Goal: Task Accomplishment & Management: Use online tool/utility

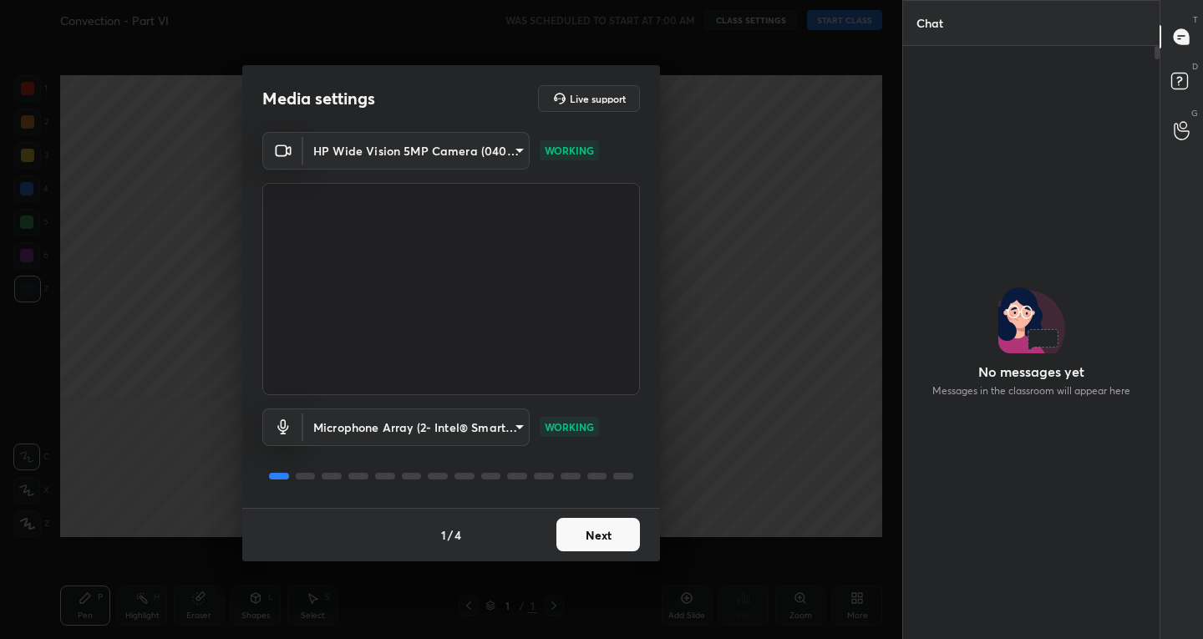
scroll to position [548, 251]
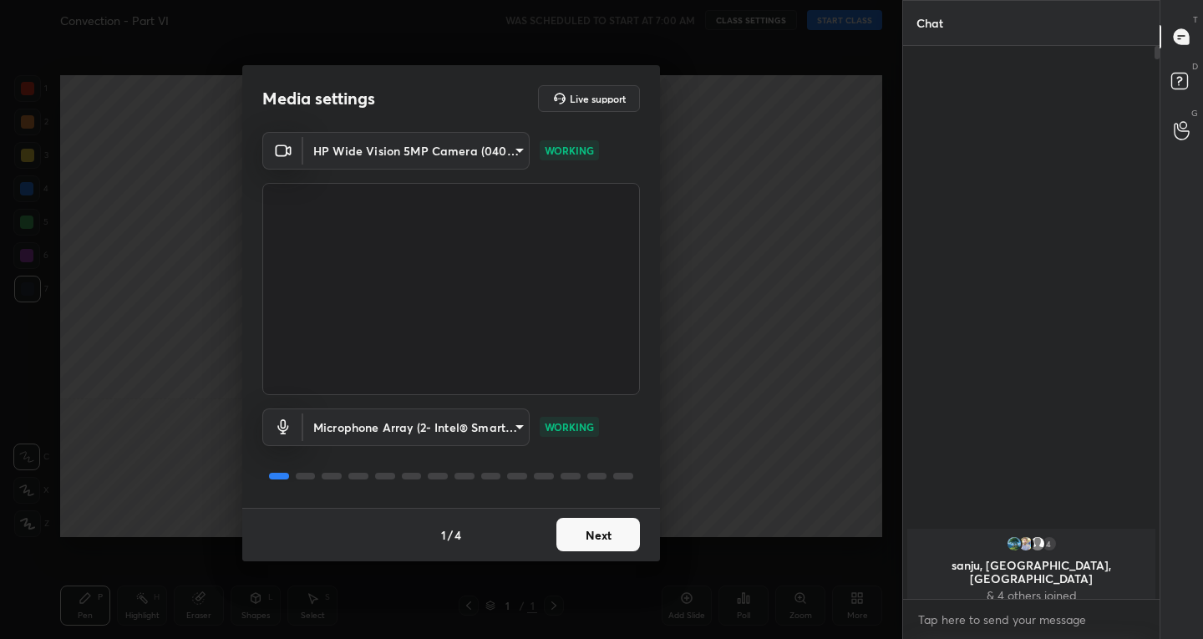
drag, startPoint x: 0, startPoint y: 0, endPoint x: 597, endPoint y: 529, distance: 797.2
click at [597, 529] on button "Next" at bounding box center [598, 534] width 84 height 33
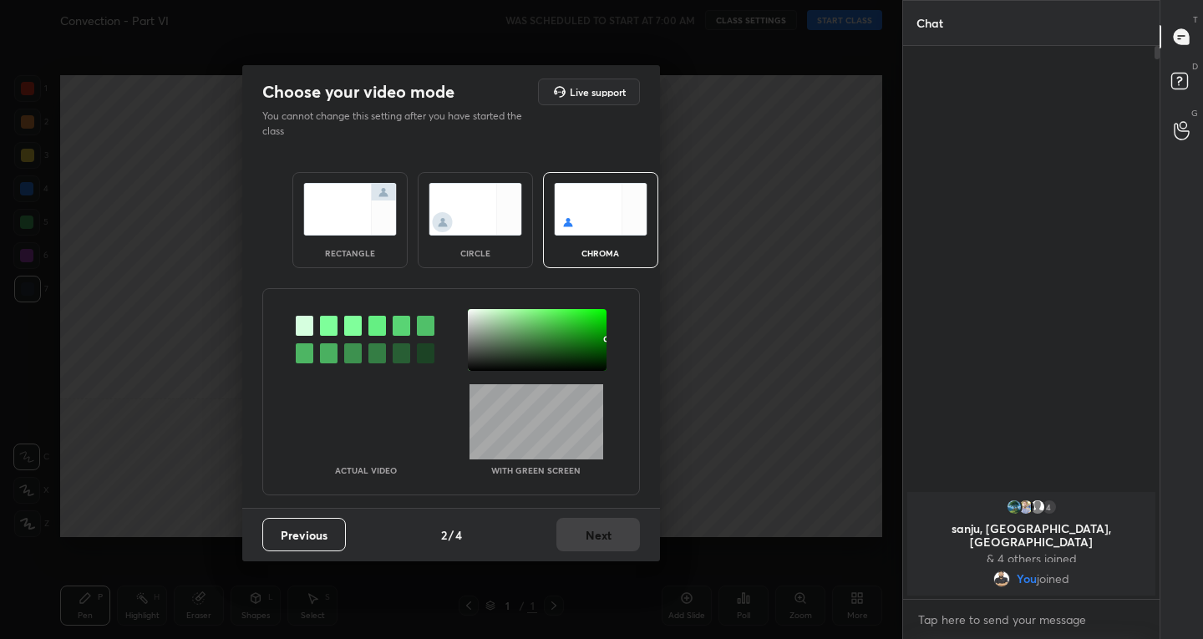
click at [343, 211] on img at bounding box center [350, 209] width 94 height 53
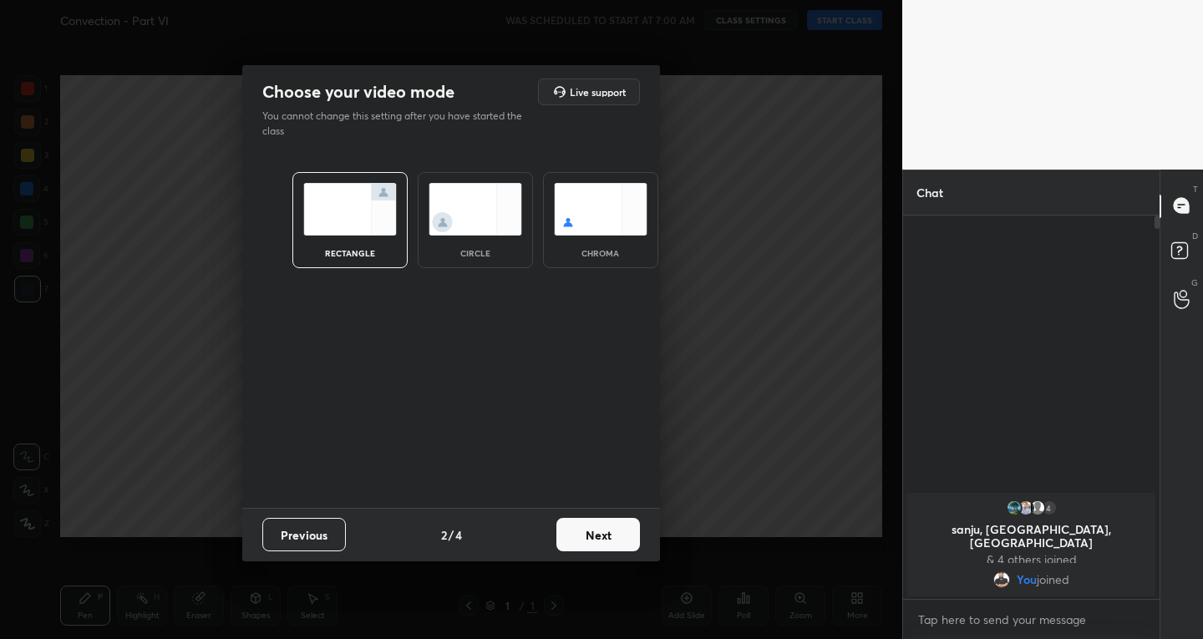
click at [602, 534] on button "Next" at bounding box center [598, 534] width 84 height 33
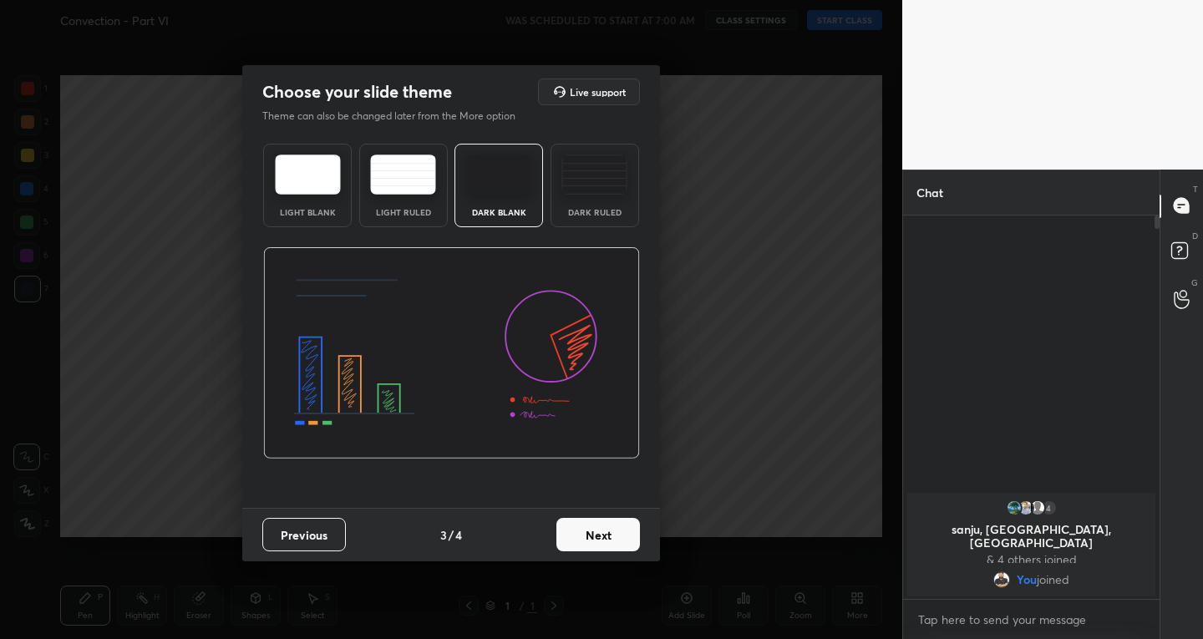
click at [602, 534] on button "Next" at bounding box center [598, 534] width 84 height 33
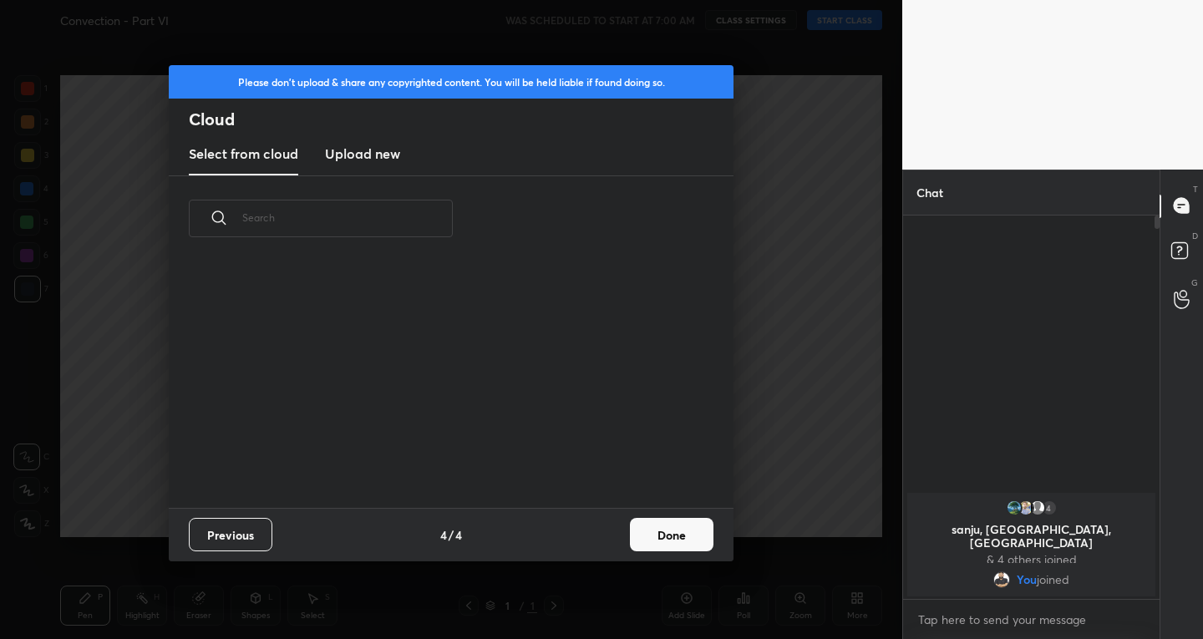
scroll to position [246, 536]
click at [657, 529] on button "Done" at bounding box center [672, 534] width 84 height 33
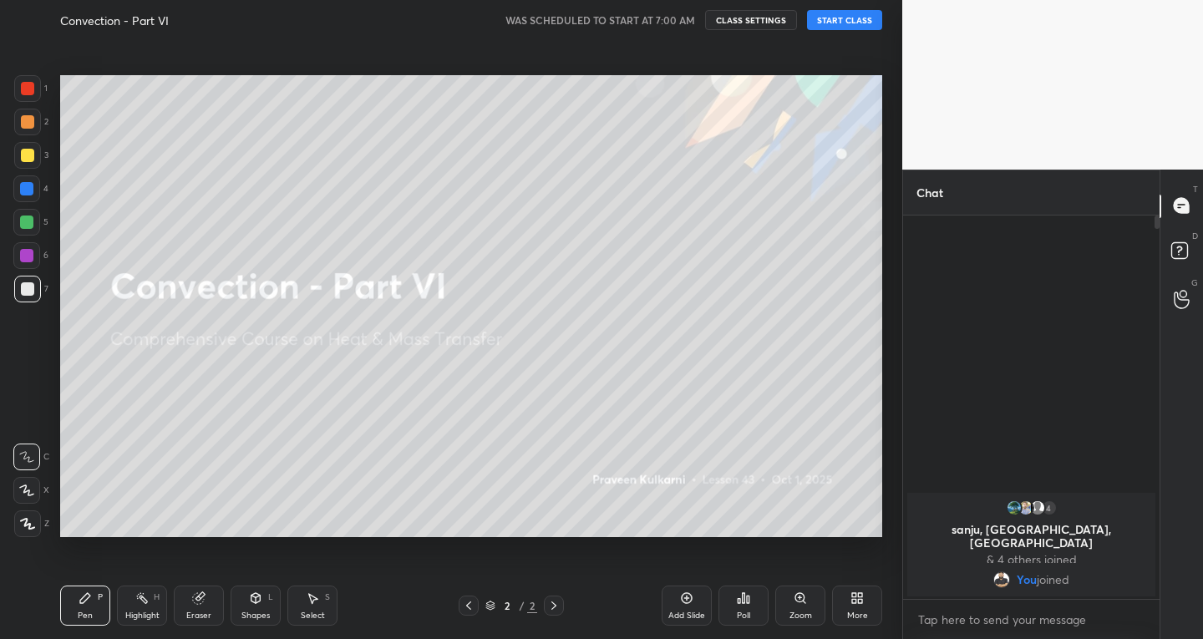
click at [677, 607] on div "Add Slide" at bounding box center [687, 606] width 50 height 40
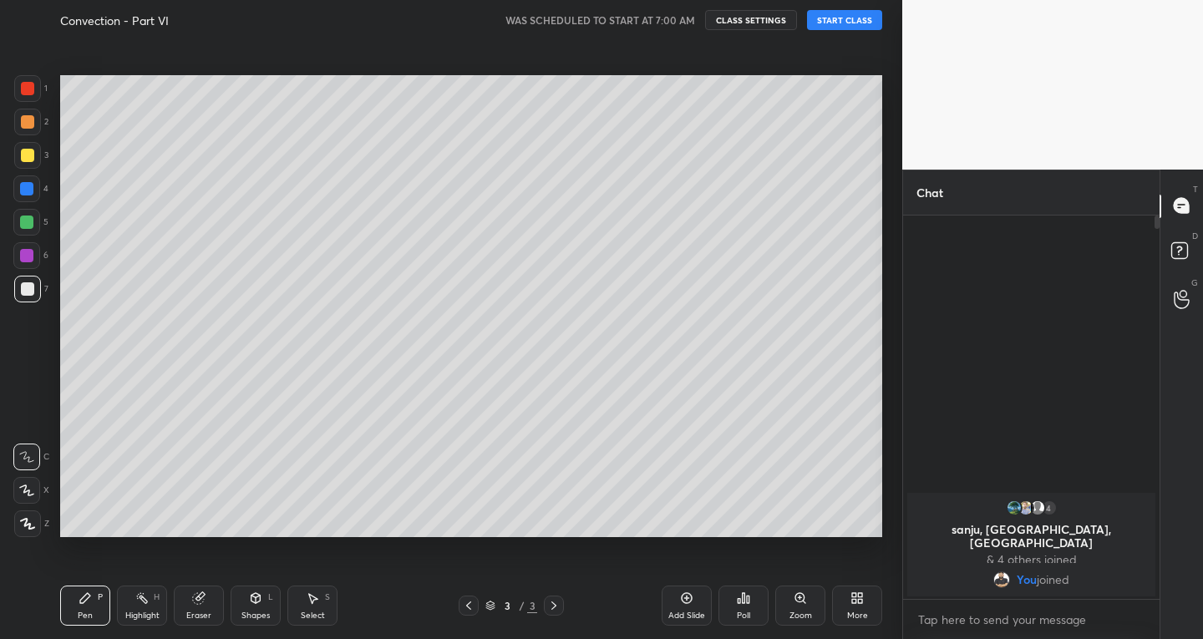
click at [855, 20] on button "START CLASS" at bounding box center [844, 20] width 75 height 20
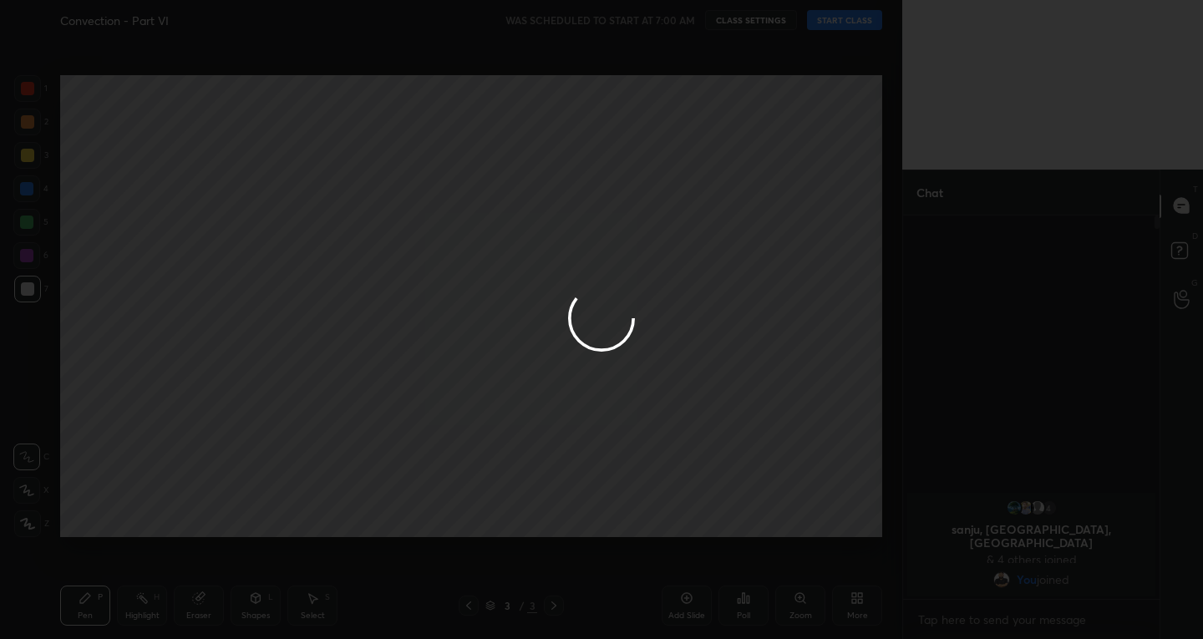
type textarea "x"
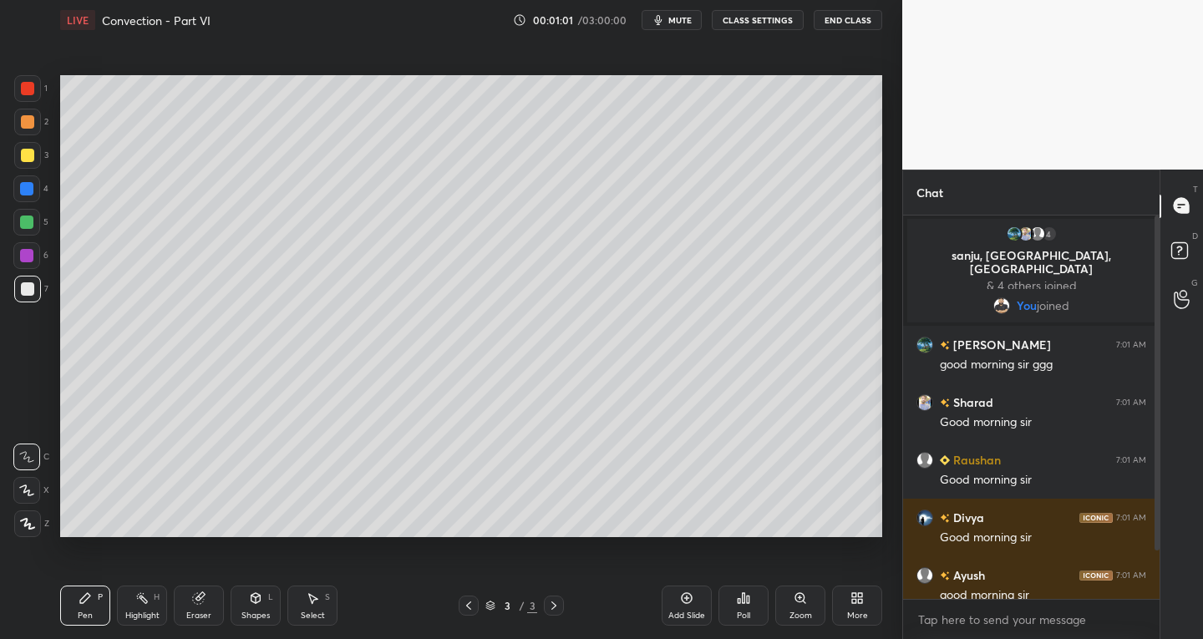
click at [848, 593] on div "More" at bounding box center [857, 606] width 50 height 40
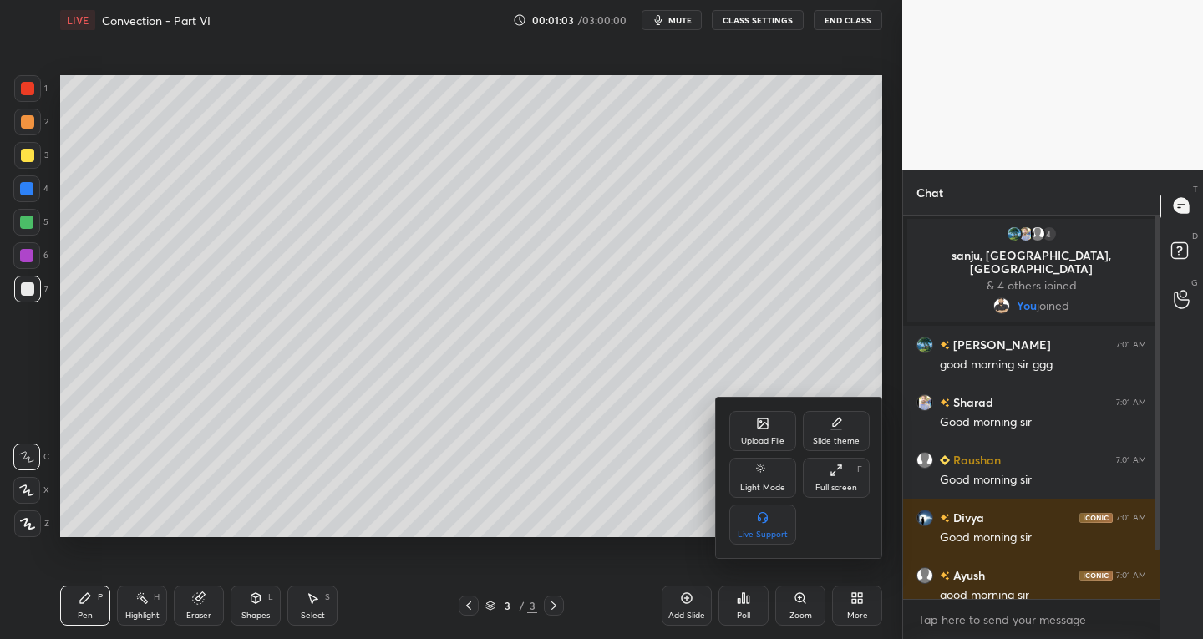
click at [827, 424] on div "Slide theme" at bounding box center [836, 431] width 67 height 40
click at [760, 466] on icon at bounding box center [762, 470] width 13 height 13
click at [731, 419] on icon at bounding box center [729, 421] width 13 height 13
click at [758, 430] on div "Upload File" at bounding box center [762, 431] width 67 height 40
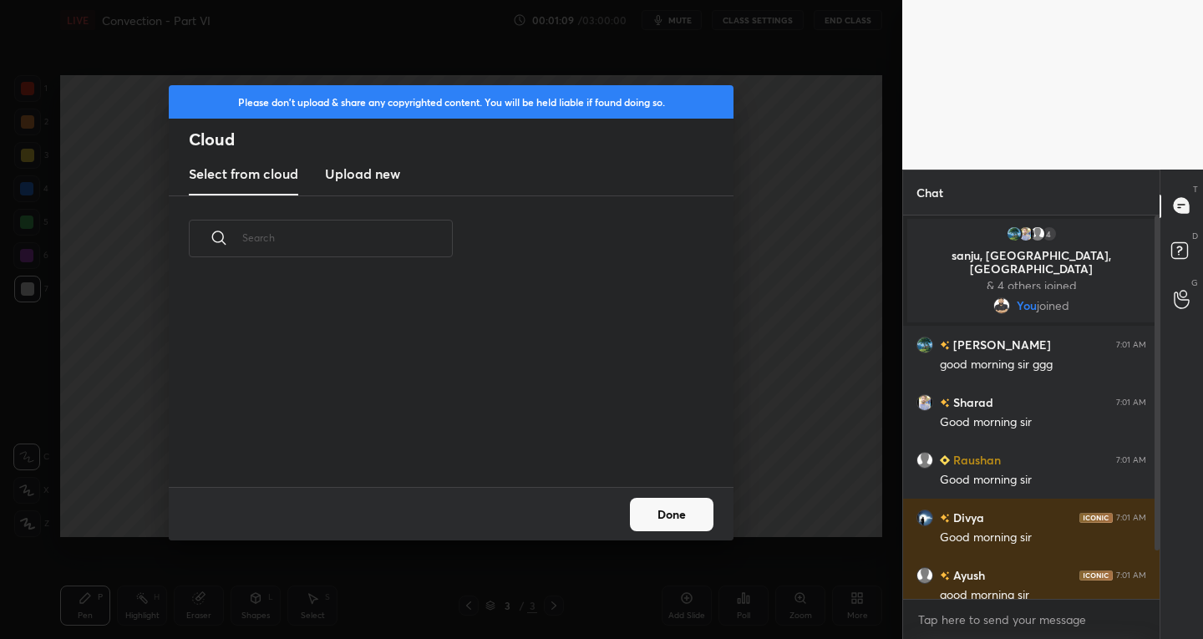
scroll to position [206, 536]
click at [368, 170] on h3 "Upload new" at bounding box center [362, 174] width 75 height 20
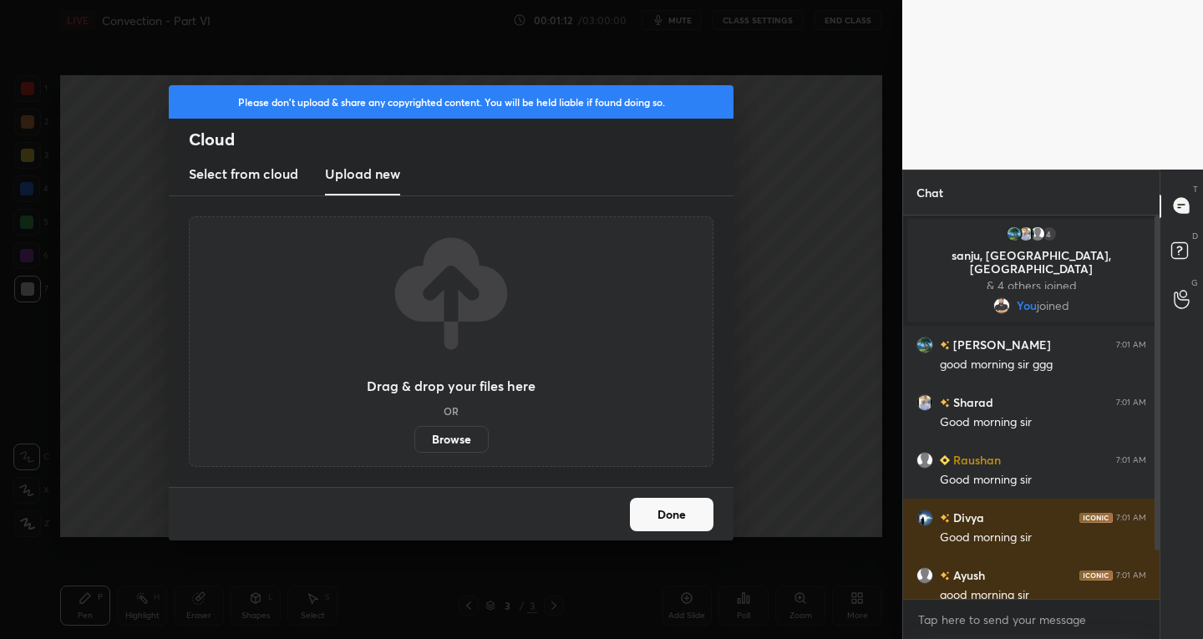
click at [446, 432] on label "Browse" at bounding box center [451, 439] width 74 height 27
click at [414, 432] on input "Browse" at bounding box center [414, 439] width 0 height 27
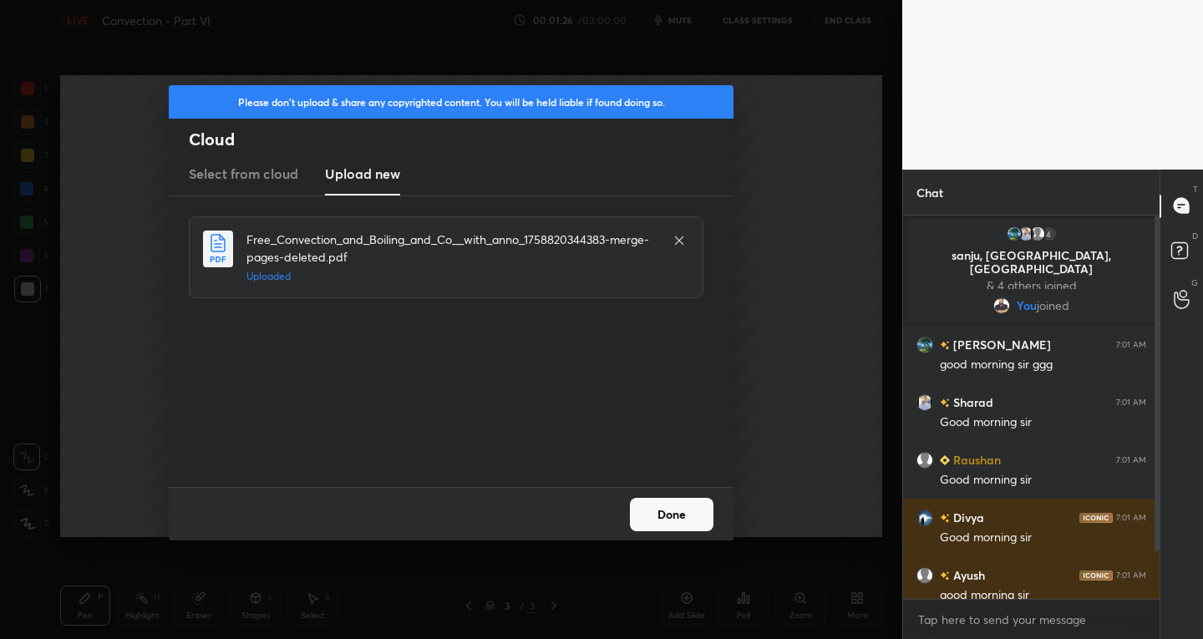
click at [652, 508] on button "Done" at bounding box center [672, 514] width 84 height 33
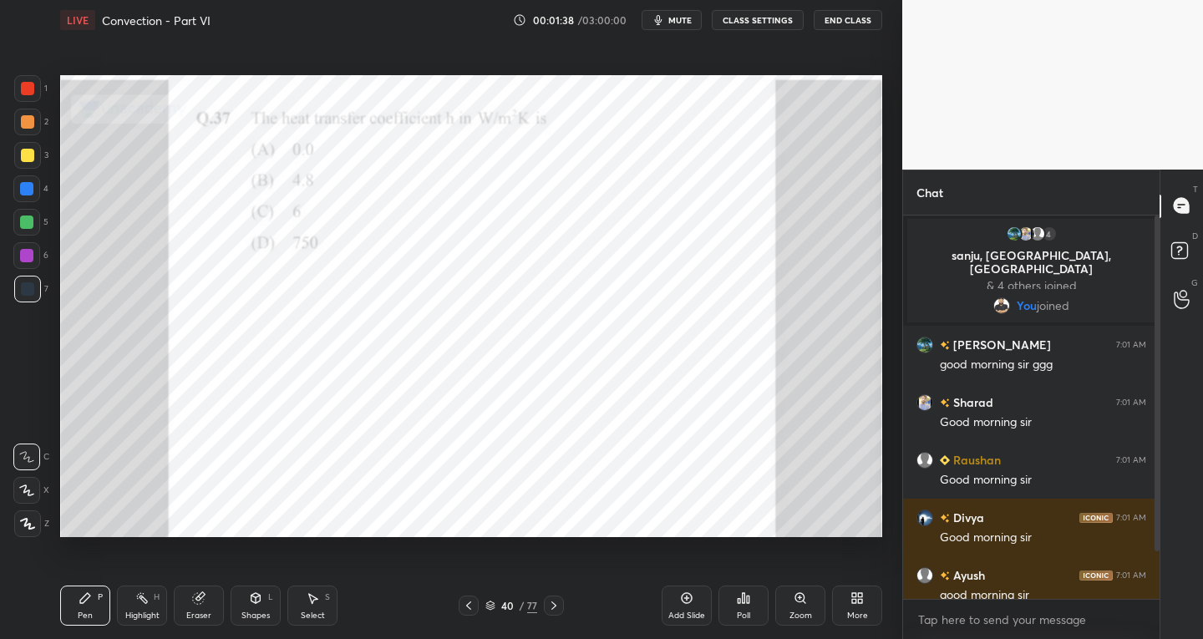
click at [855, 607] on div "More" at bounding box center [857, 606] width 50 height 40
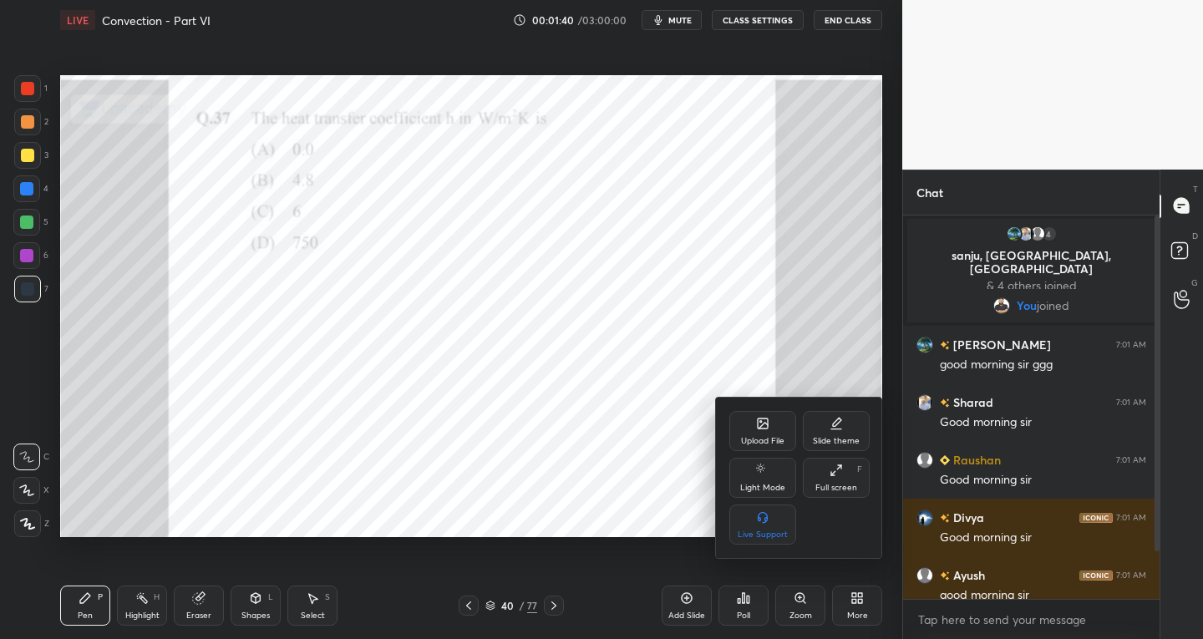
click at [835, 431] on div "Slide theme" at bounding box center [836, 431] width 67 height 40
click at [835, 431] on div "Upload File Slide theme Light Mode Full screen F Live Support" at bounding box center [883, 478] width 334 height 160
click at [759, 516] on rect at bounding box center [762, 517] width 13 height 7
click at [734, 420] on icon at bounding box center [729, 421] width 13 height 13
click at [701, 431] on div at bounding box center [601, 319] width 1203 height 639
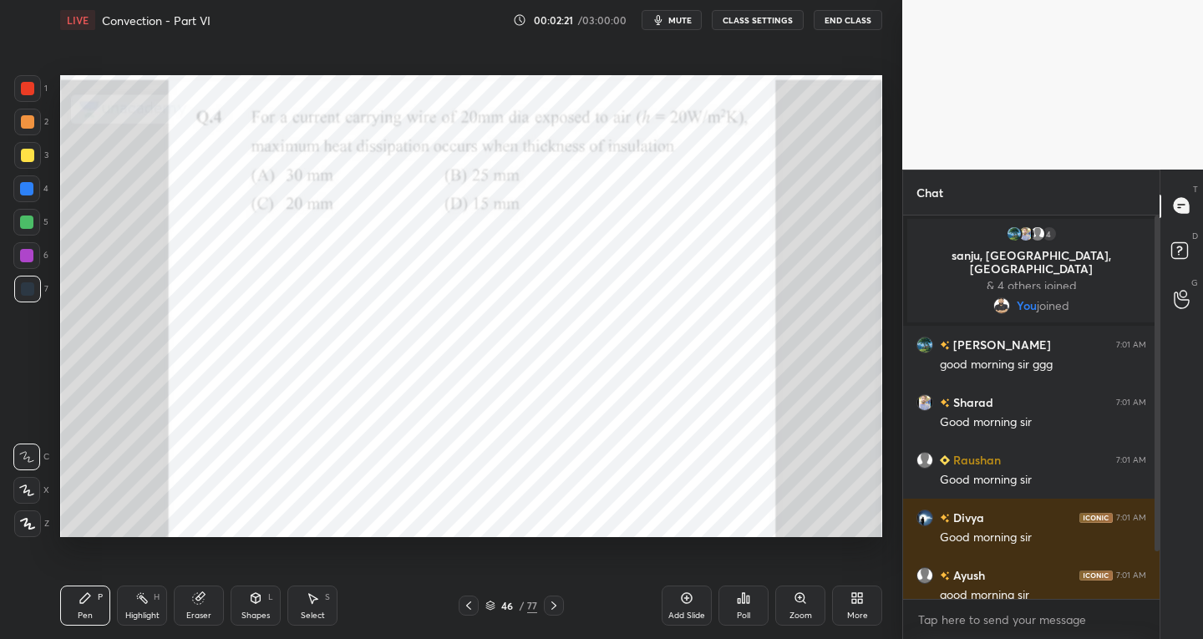
click at [26, 489] on icon at bounding box center [26, 491] width 15 height 12
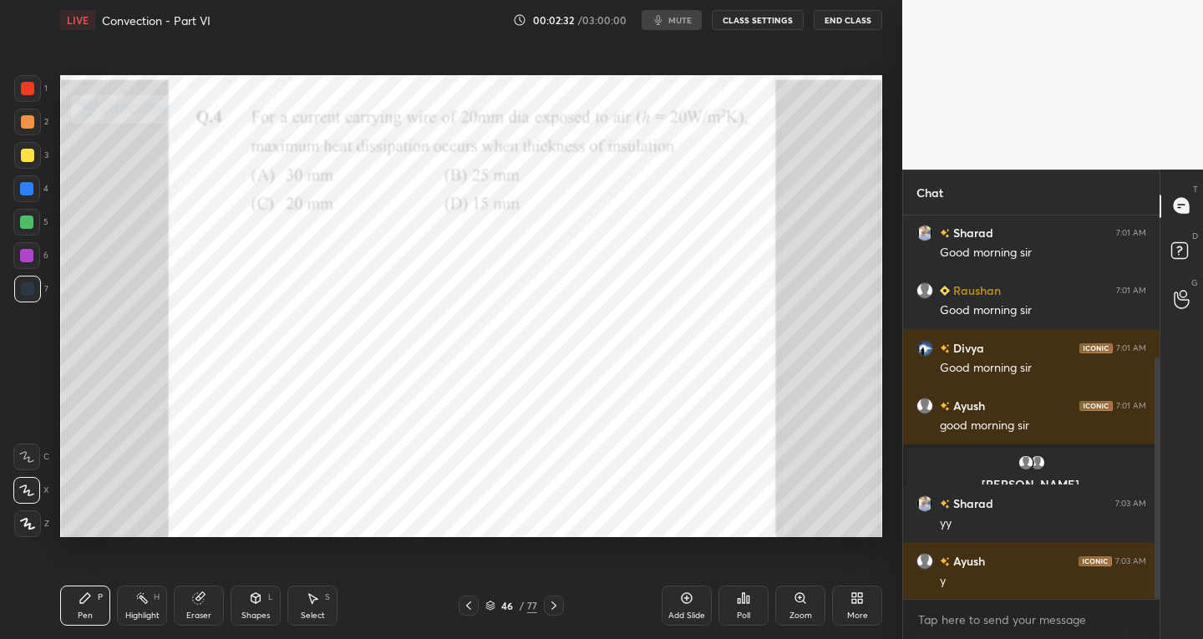
scroll to position [227, 0]
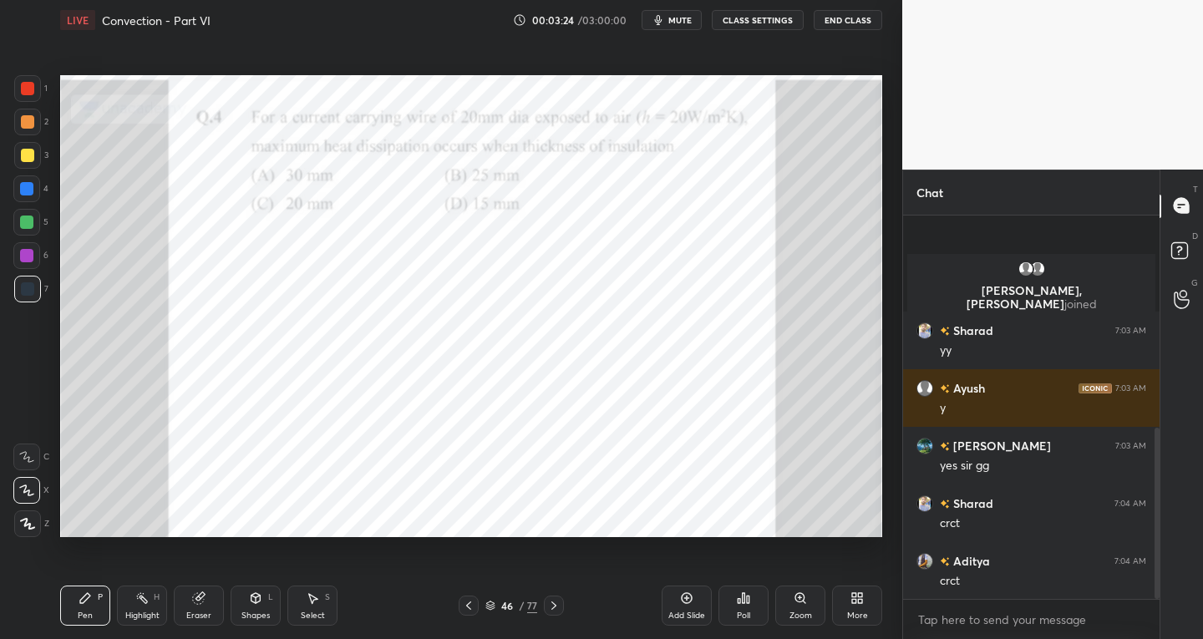
scroll to position [479, 0]
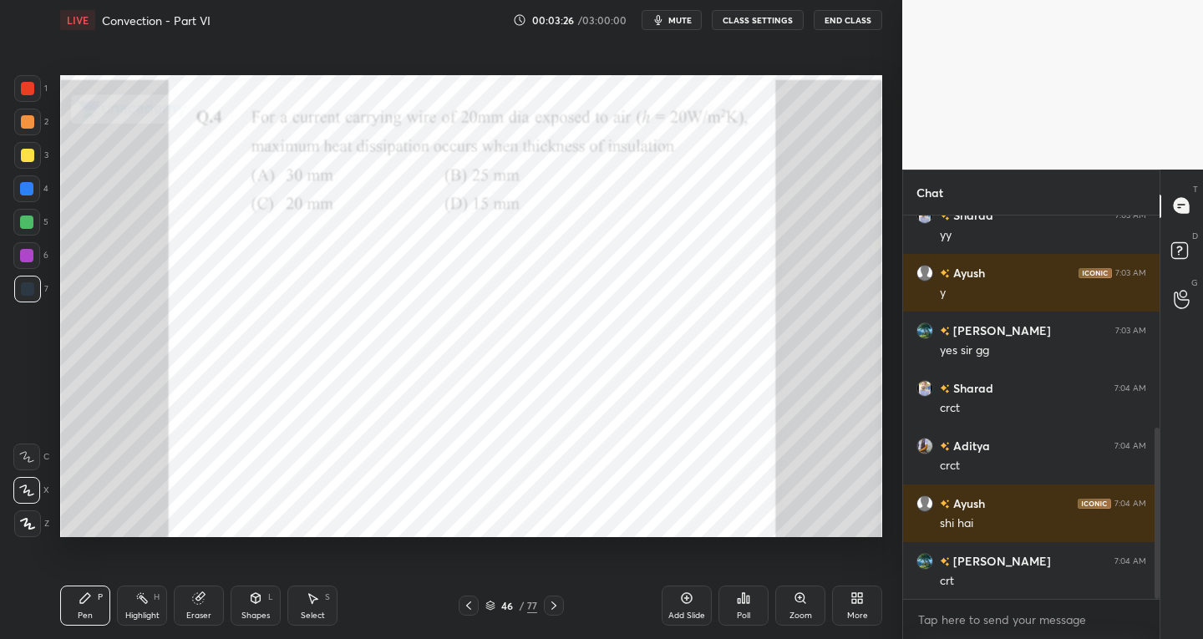
click at [249, 605] on div "Shapes L" at bounding box center [256, 606] width 50 height 40
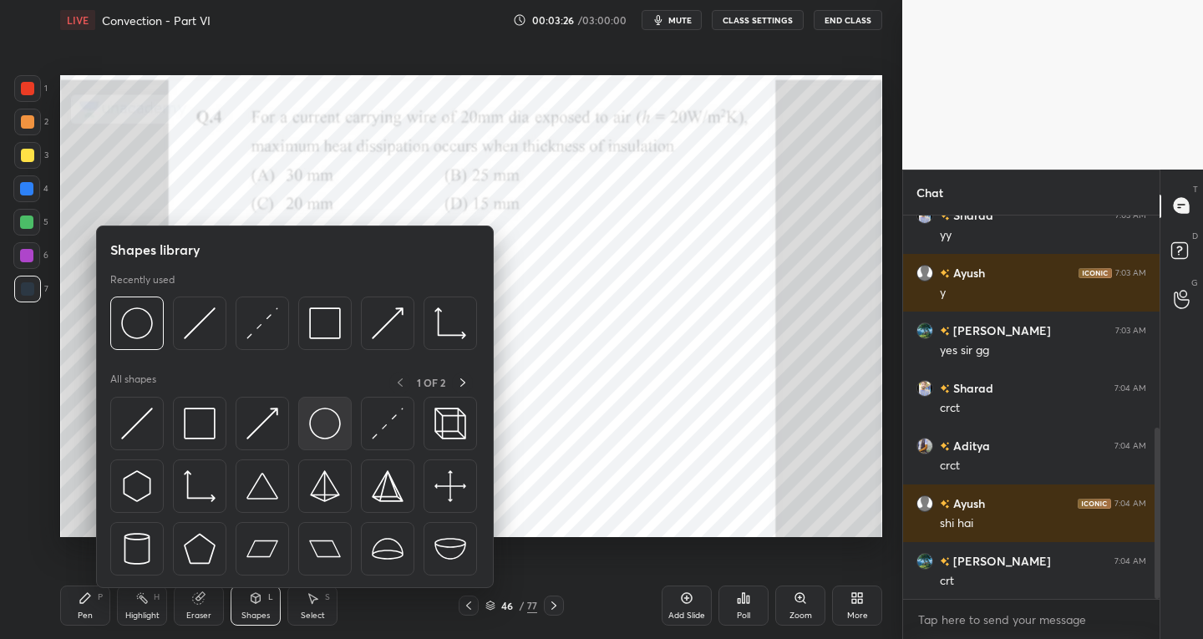
scroll to position [519, 0]
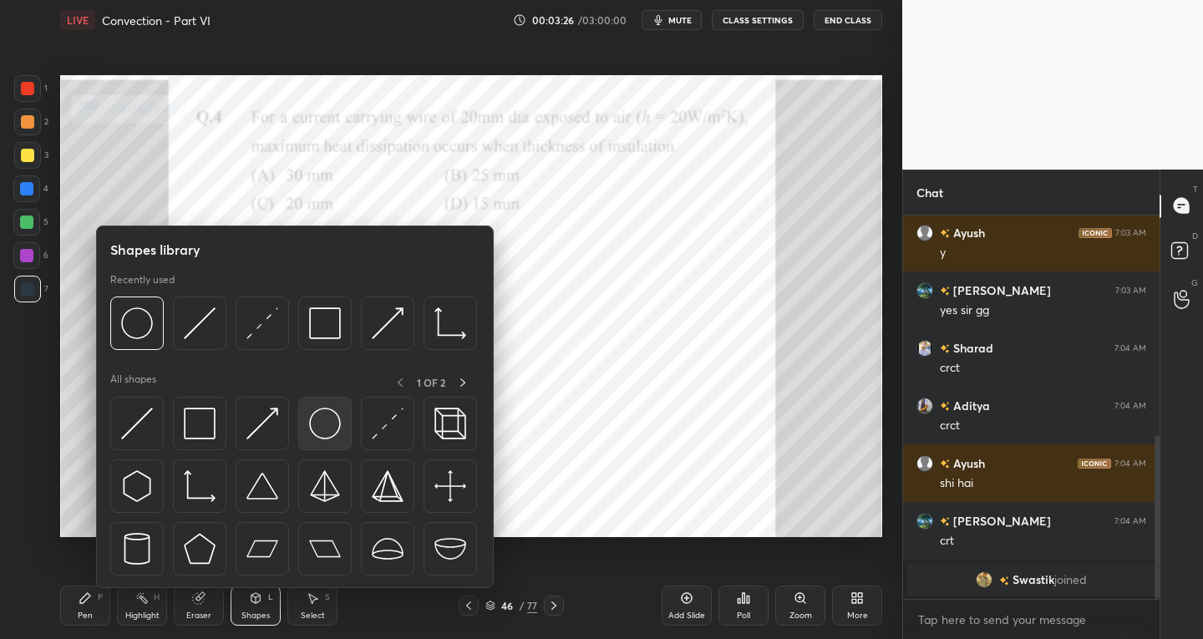
click at [330, 426] on img at bounding box center [325, 424] width 32 height 32
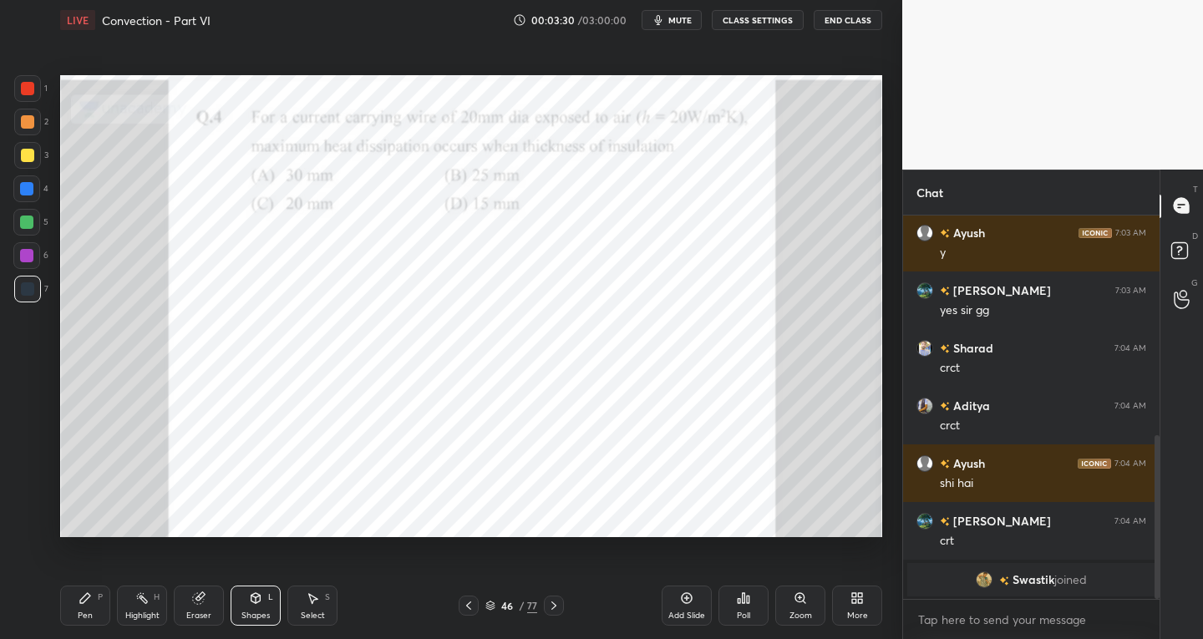
click at [312, 607] on div "Select S" at bounding box center [312, 606] width 50 height 40
click at [262, 605] on div "Shapes L" at bounding box center [256, 606] width 50 height 40
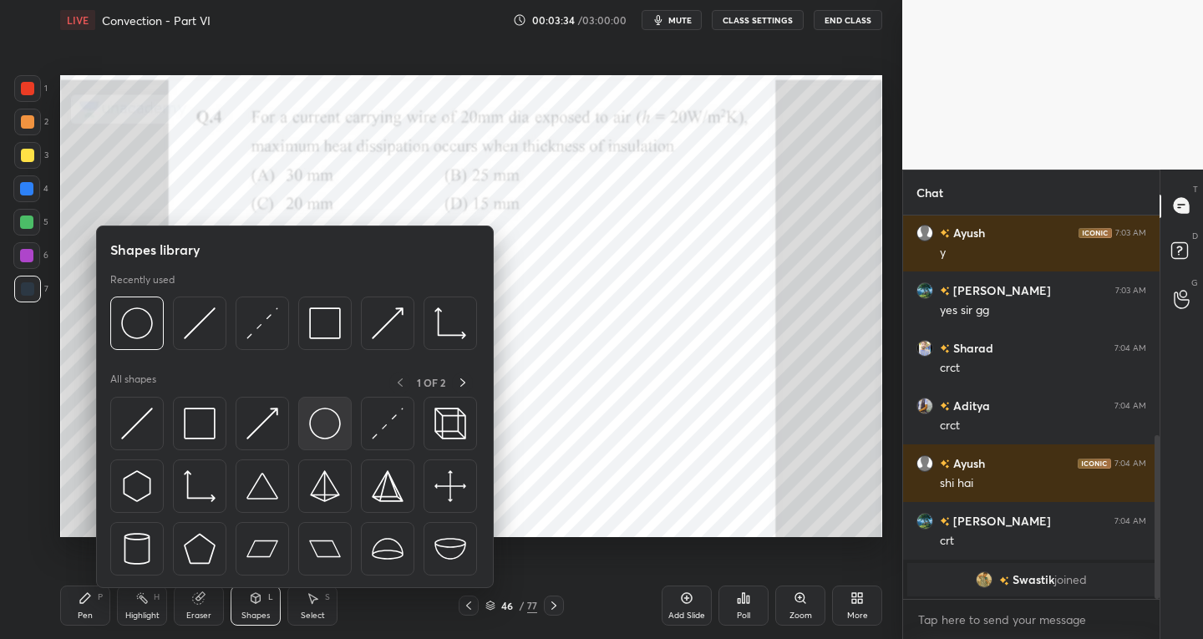
click at [319, 428] on img at bounding box center [325, 424] width 32 height 32
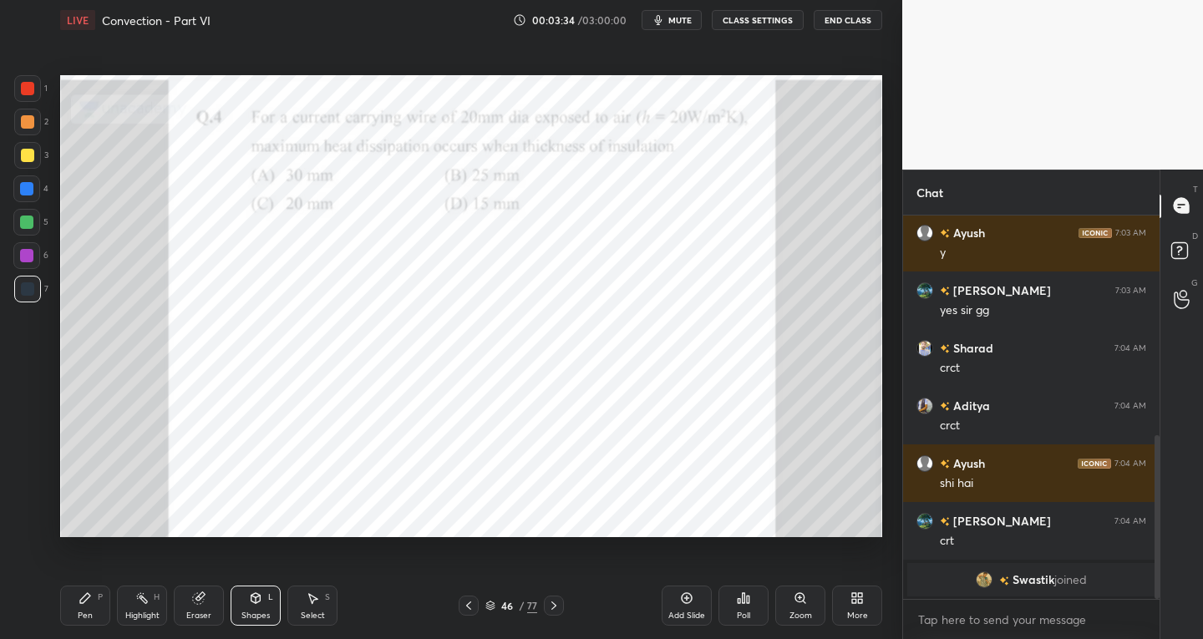
click at [43, 90] on div "1" at bounding box center [30, 88] width 33 height 27
click at [317, 606] on div "Select S" at bounding box center [312, 606] width 50 height 40
click at [632, 470] on div "0 ° Undo Copy Duplicate Duplicate to new slide Delete" at bounding box center [471, 306] width 822 height 463
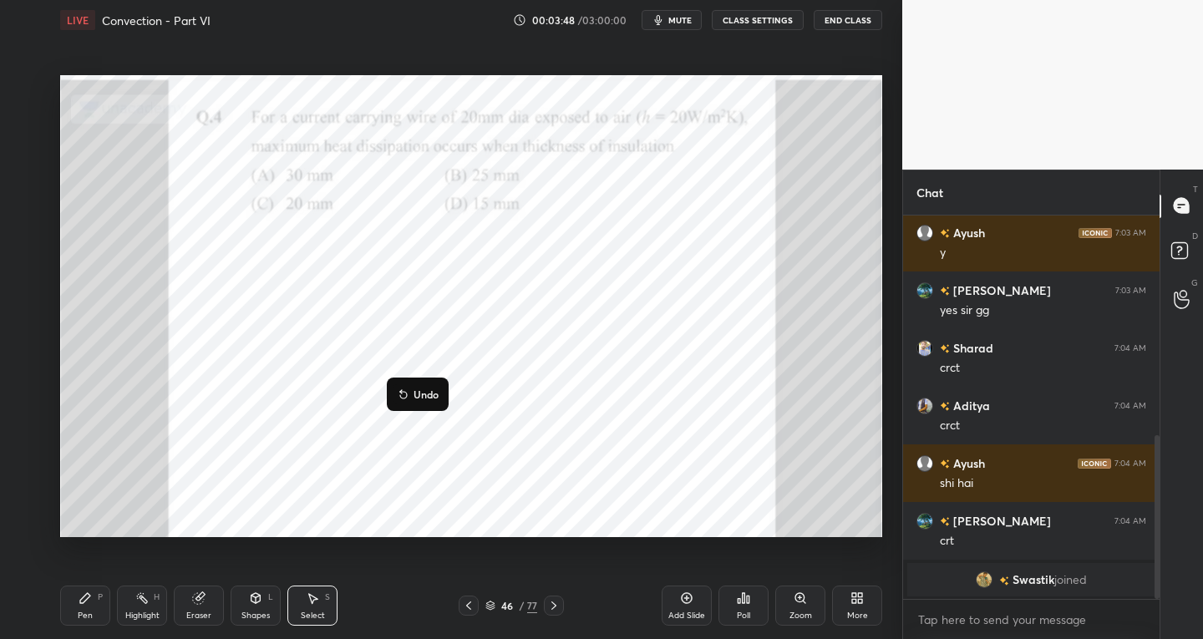
click at [86, 613] on div "Pen" at bounding box center [85, 616] width 15 height 8
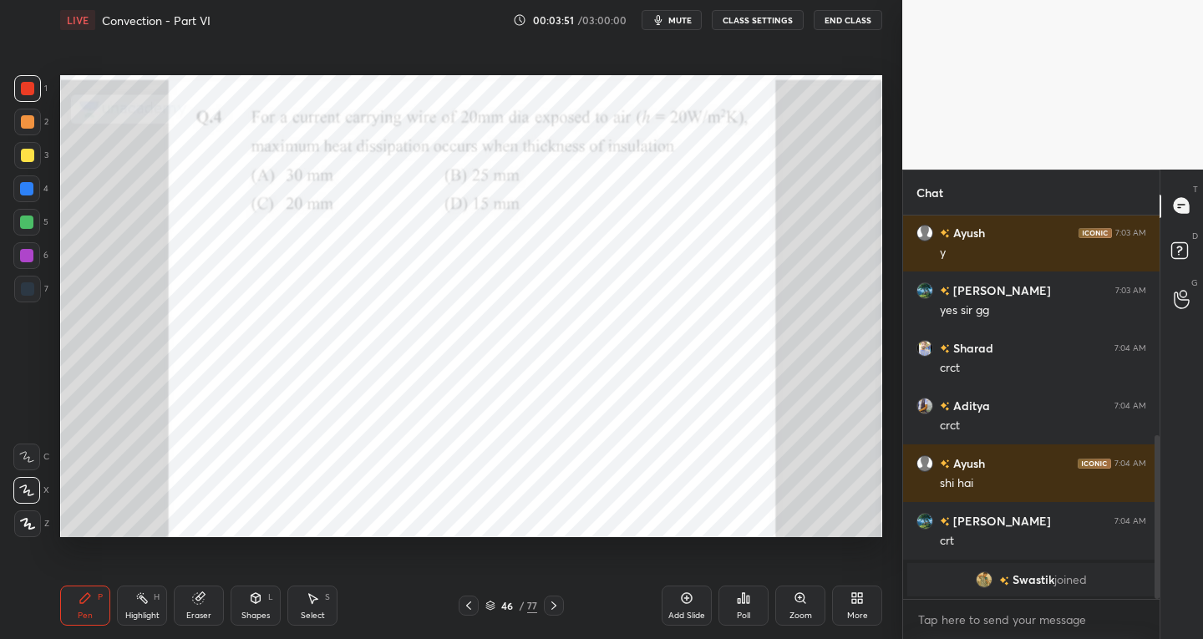
click at [33, 282] on div at bounding box center [27, 289] width 27 height 27
click at [28, 287] on div at bounding box center [27, 288] width 13 height 13
click at [32, 120] on div at bounding box center [27, 121] width 13 height 13
click at [28, 188] on div at bounding box center [26, 188] width 13 height 13
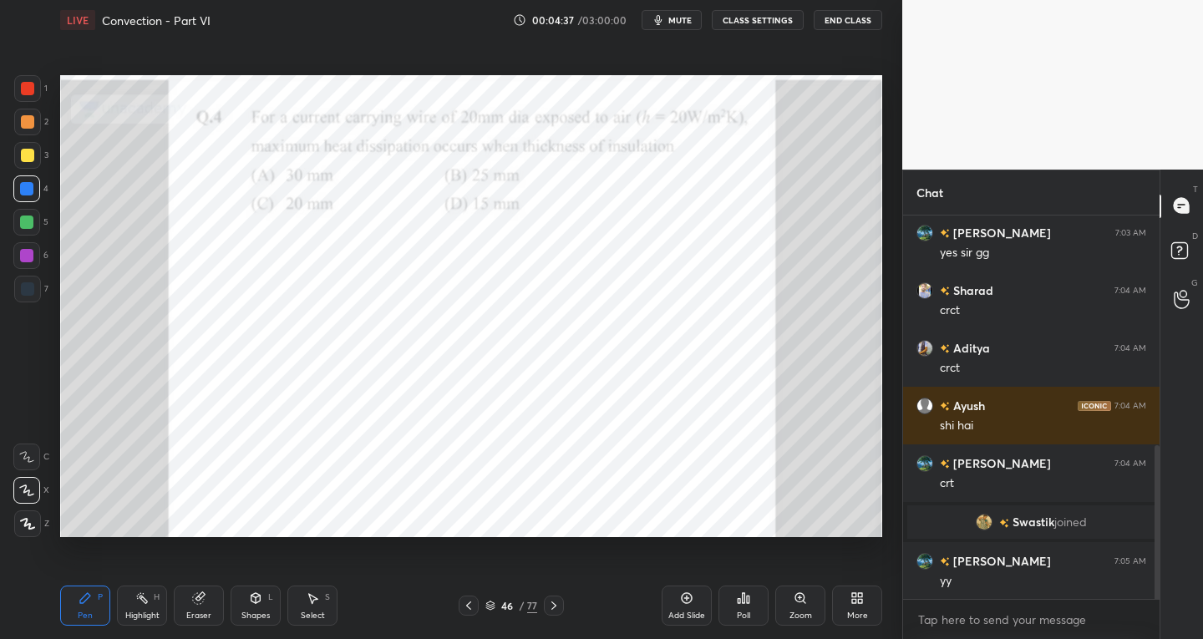
scroll to position [634, 0]
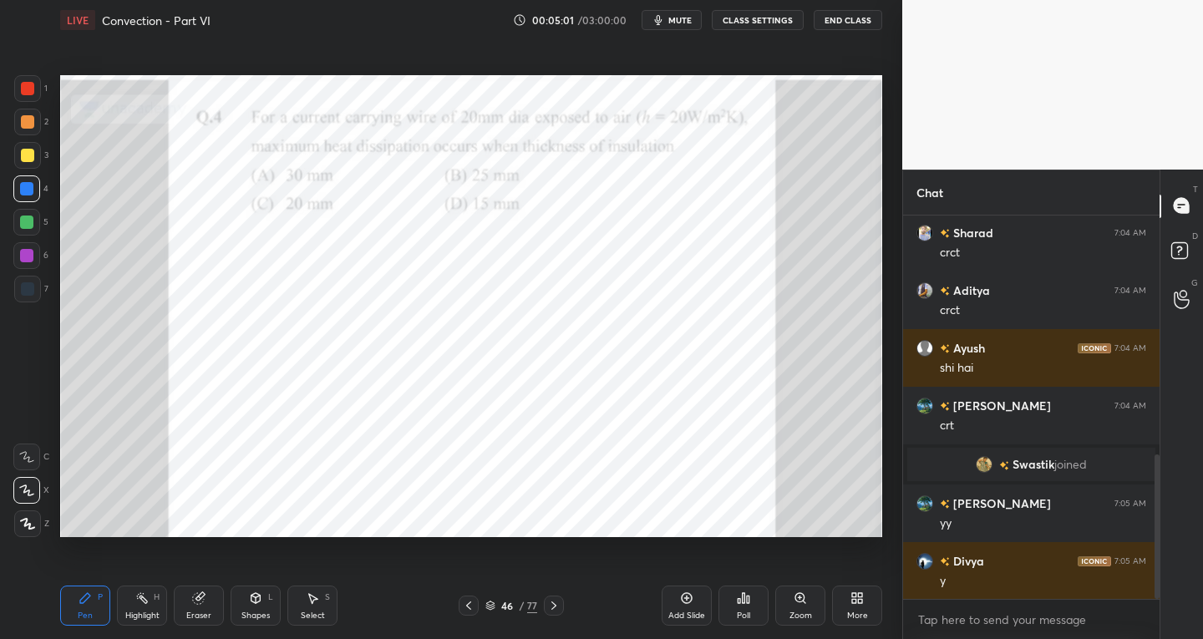
click at [201, 609] on div "Eraser" at bounding box center [199, 606] width 50 height 40
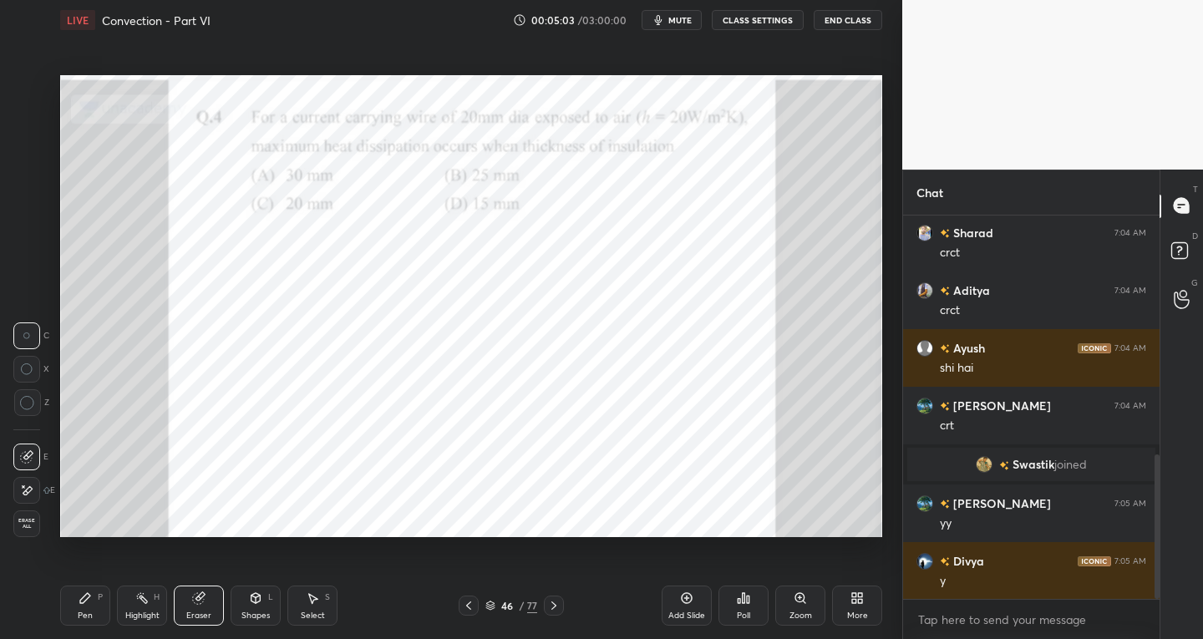
click at [99, 604] on div "Pen P" at bounding box center [85, 606] width 50 height 40
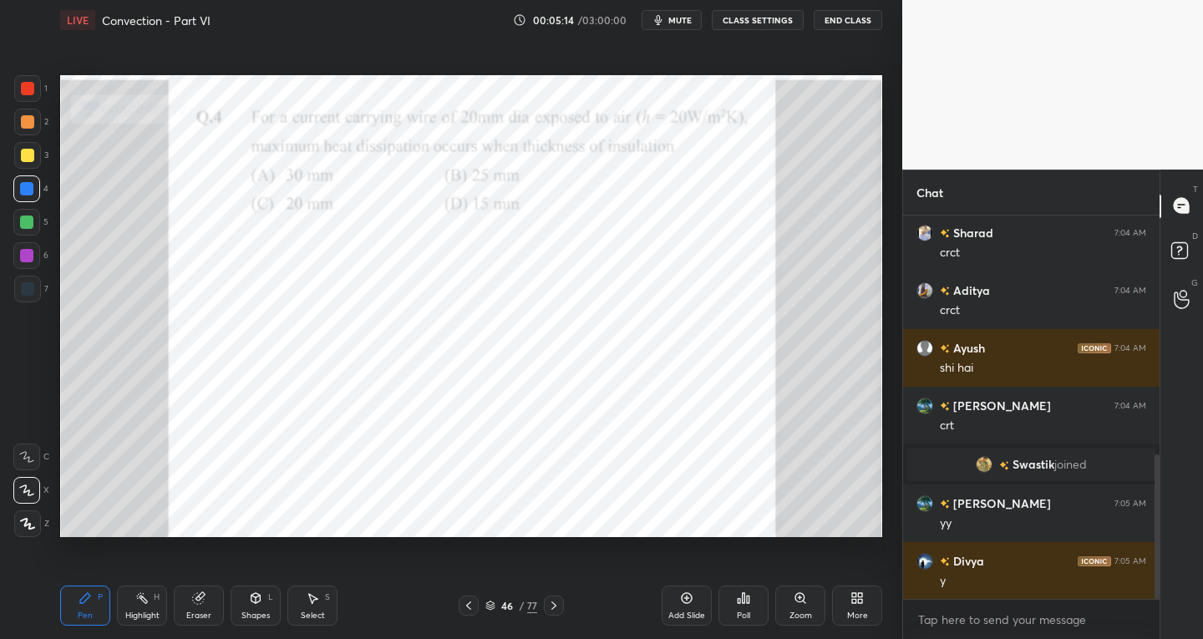
click at [28, 290] on div at bounding box center [27, 288] width 13 height 13
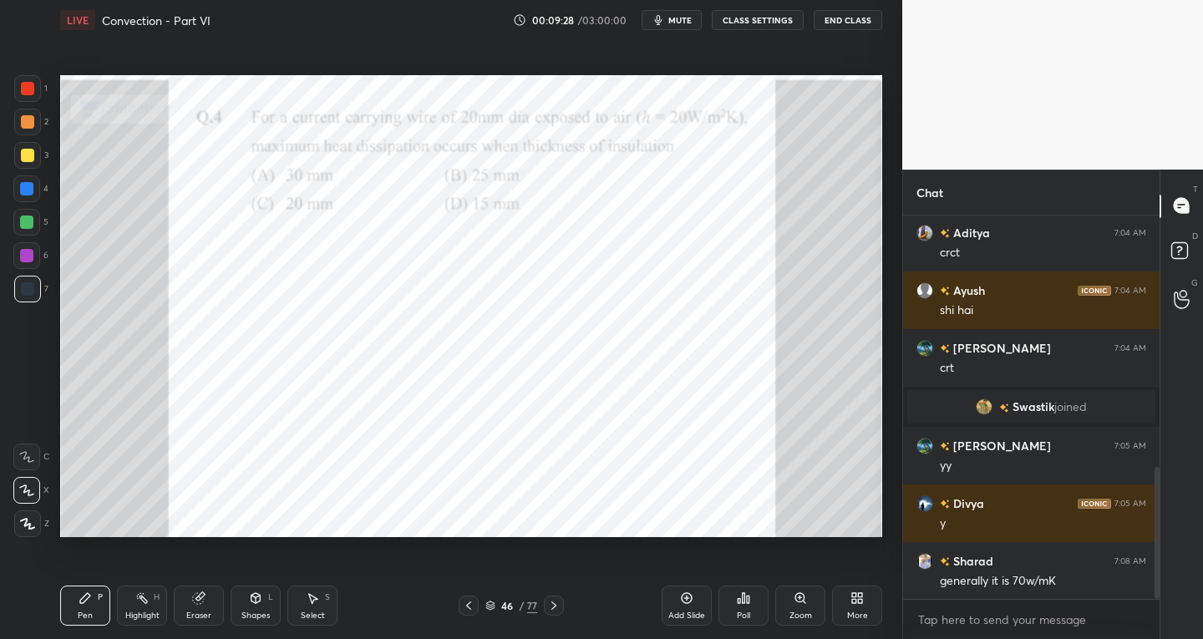
scroll to position [732, 0]
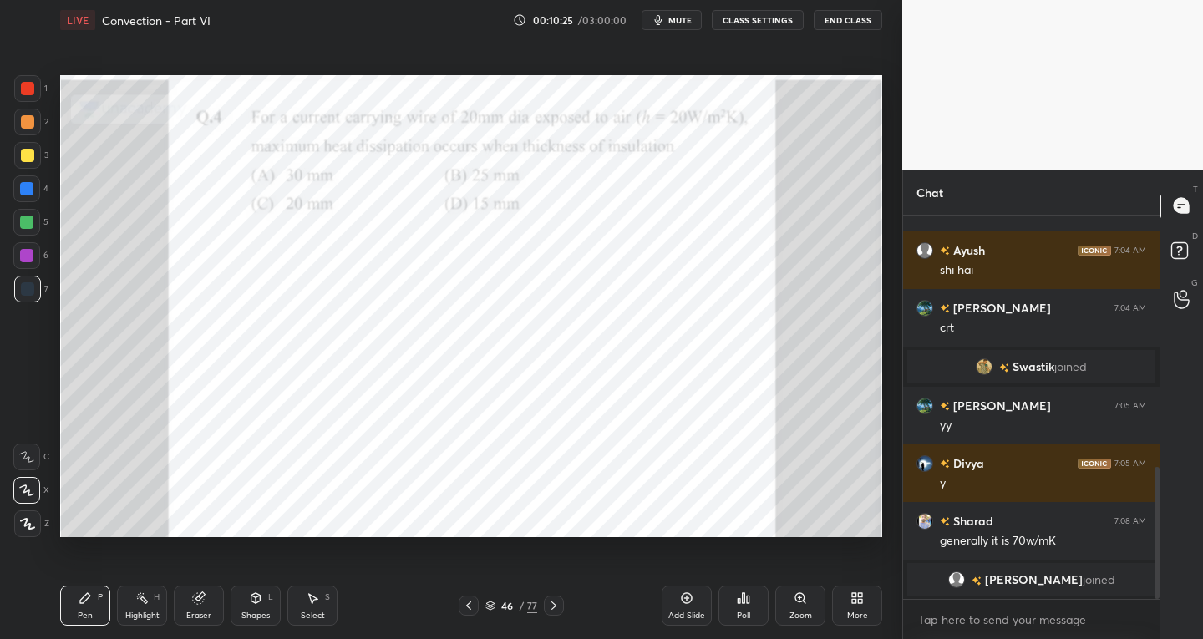
click at [27, 480] on div at bounding box center [26, 490] width 27 height 27
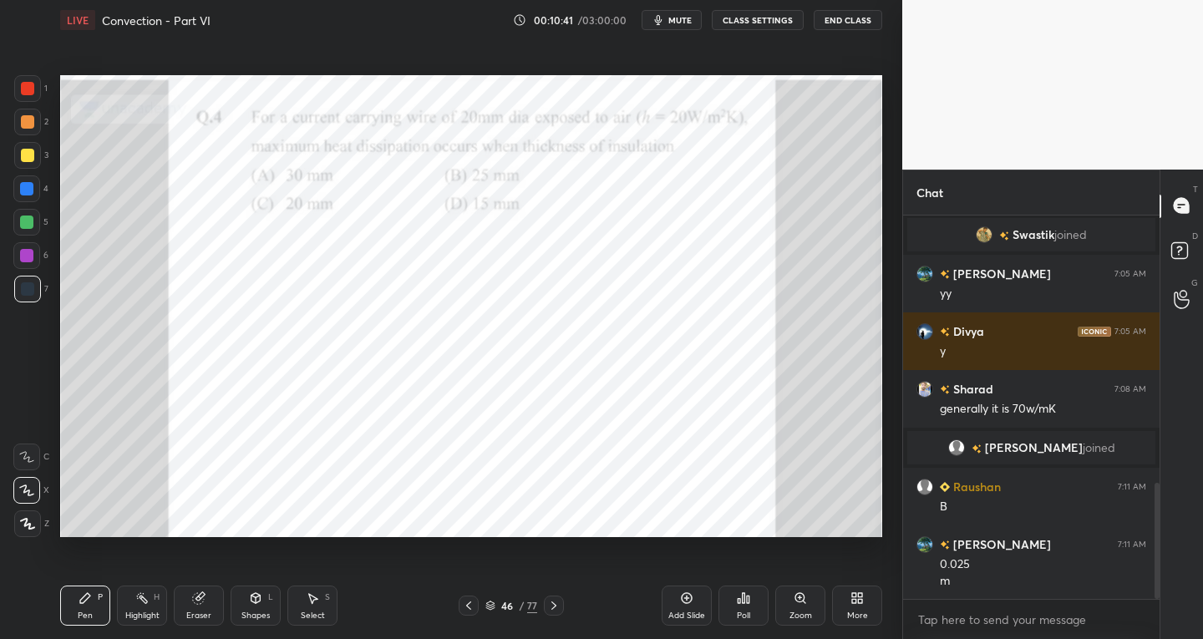
scroll to position [890, 0]
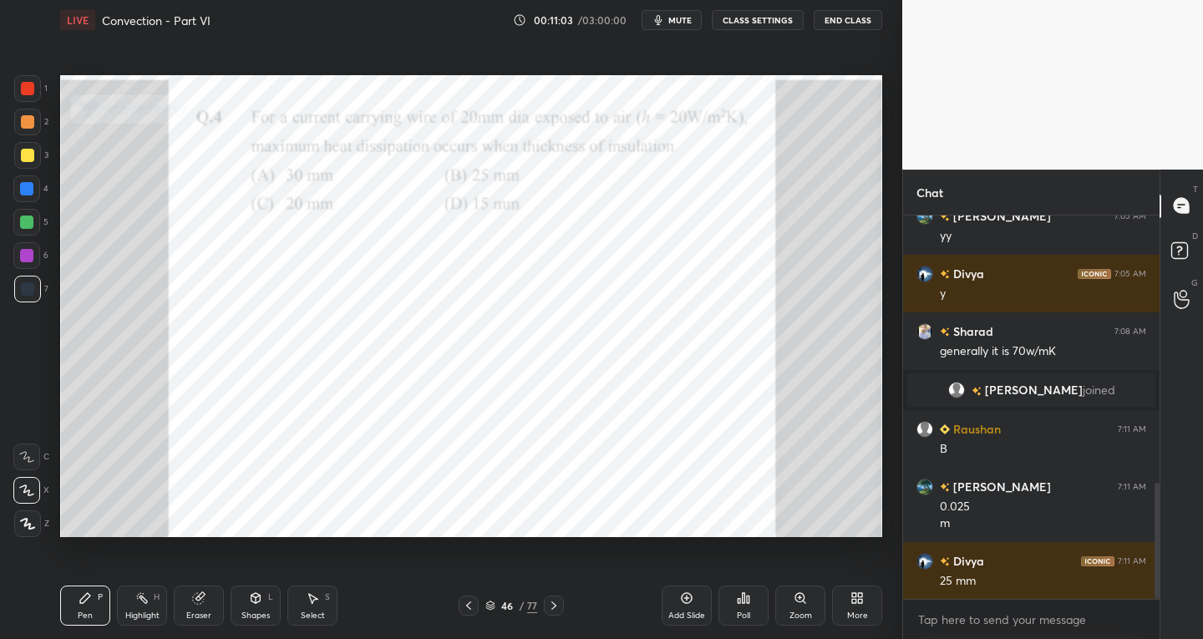
click at [28, 94] on div at bounding box center [27, 88] width 13 height 13
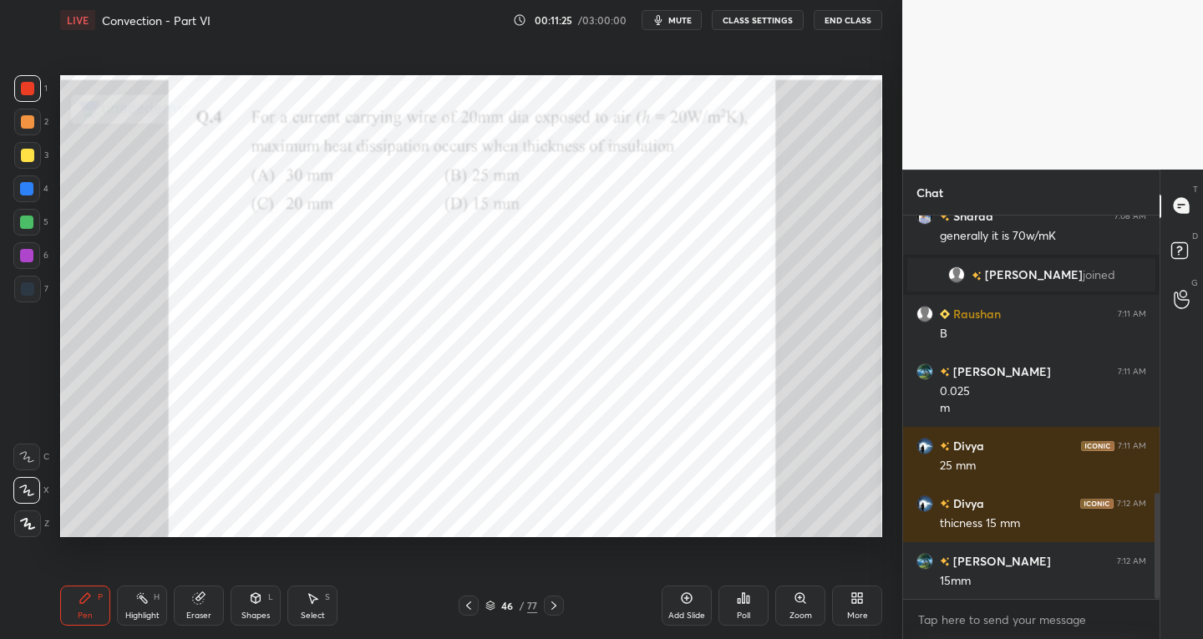
scroll to position [1063, 0]
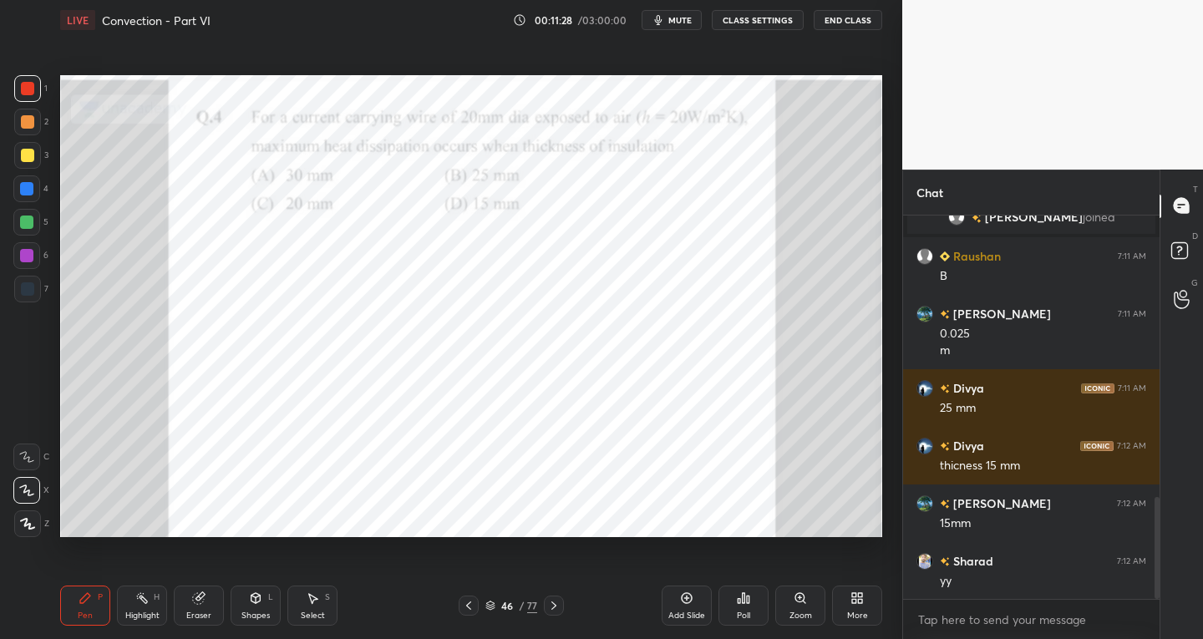
click at [552, 605] on icon at bounding box center [553, 605] width 13 height 13
click at [262, 614] on div "Shapes" at bounding box center [255, 616] width 28 height 8
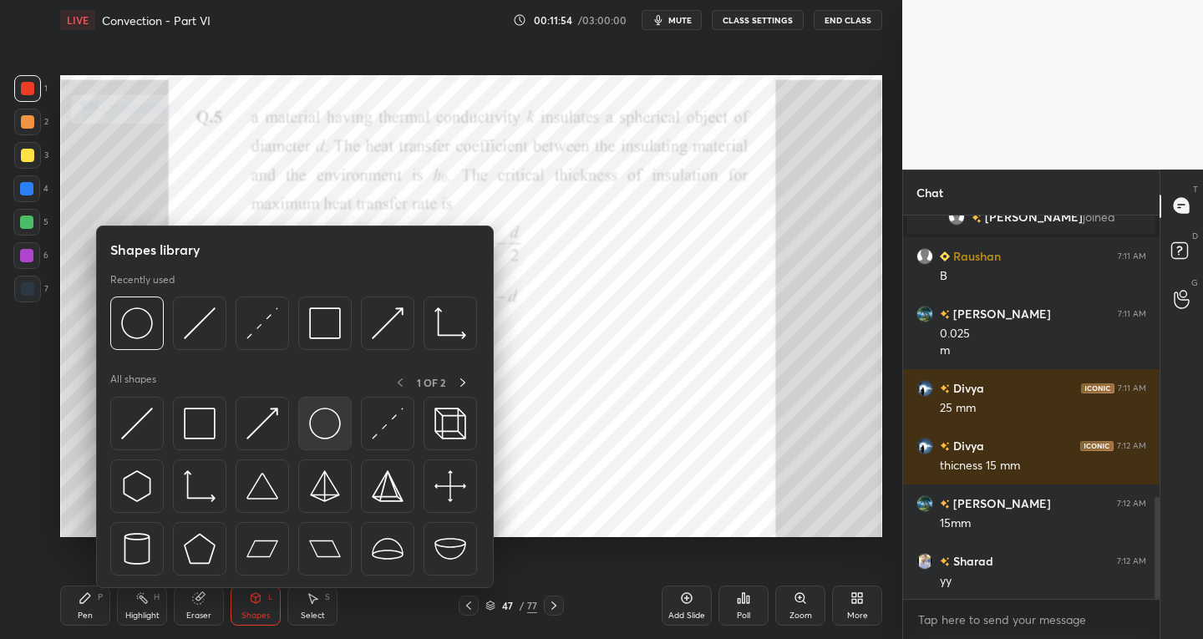
click at [323, 434] on img at bounding box center [325, 424] width 32 height 32
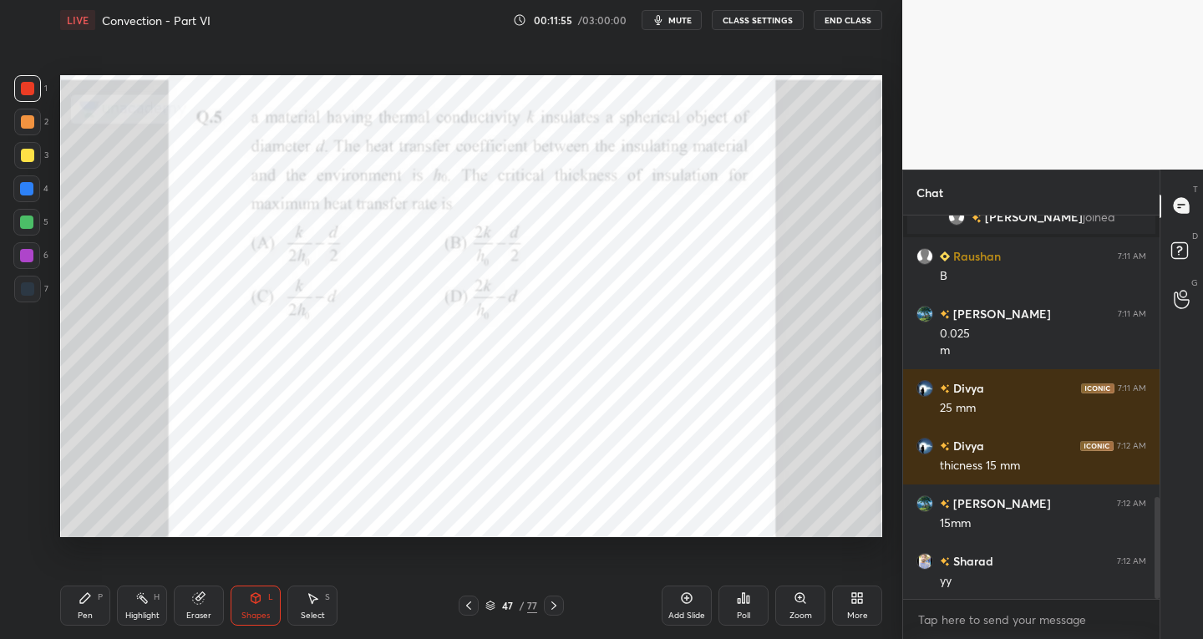
click at [33, 293] on div at bounding box center [27, 289] width 27 height 27
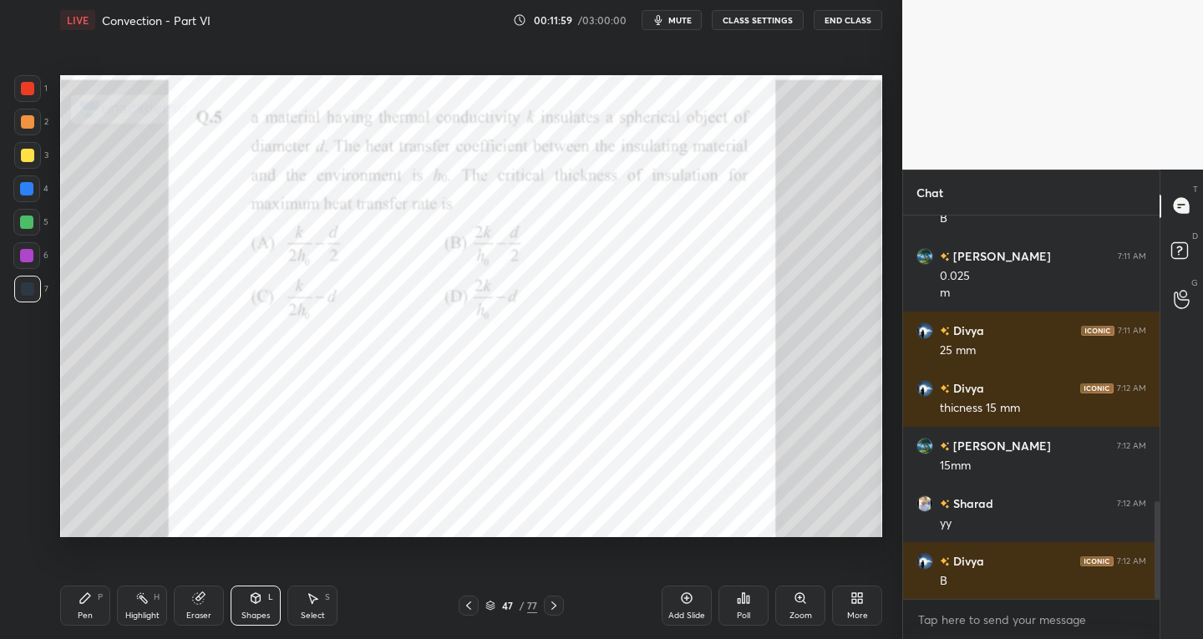
click at [104, 616] on div "Pen P" at bounding box center [85, 606] width 50 height 40
click at [251, 607] on div "Shapes L" at bounding box center [256, 606] width 50 height 40
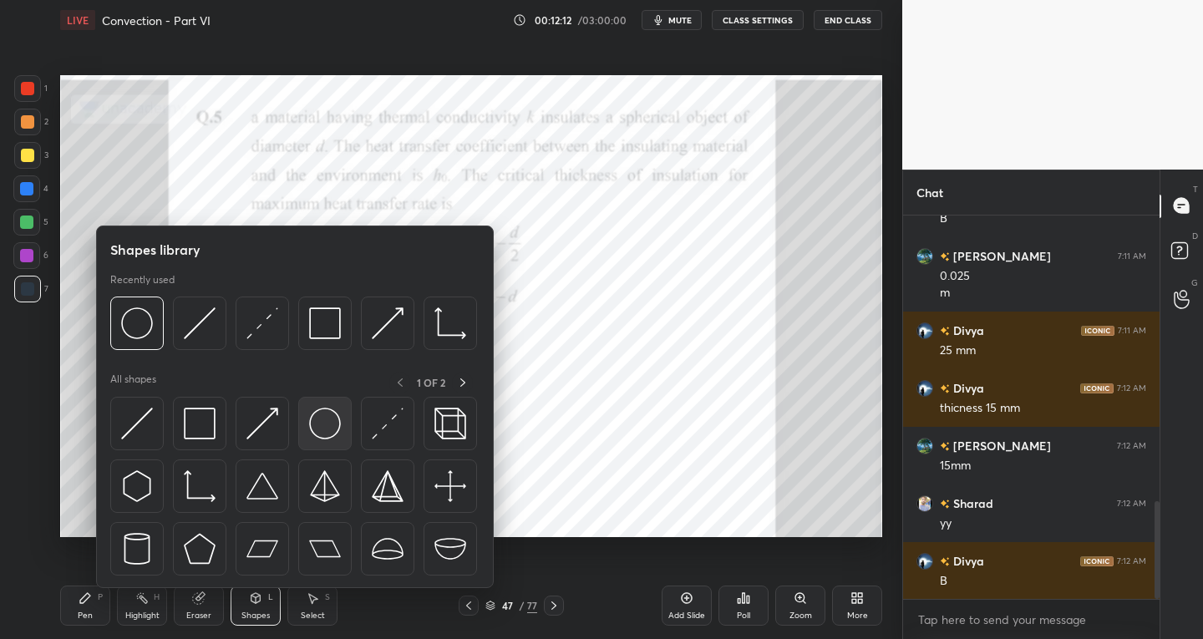
click at [306, 430] on div at bounding box center [324, 423] width 53 height 53
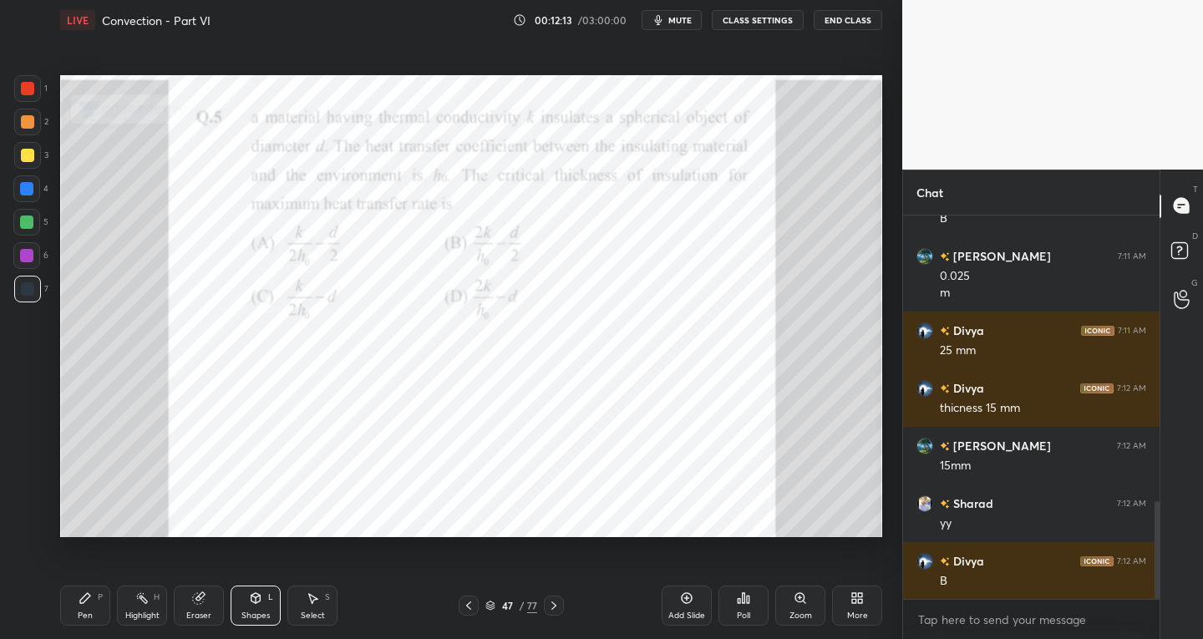
click at [33, 95] on div at bounding box center [27, 88] width 27 height 27
click at [322, 609] on div "Select S" at bounding box center [312, 606] width 50 height 40
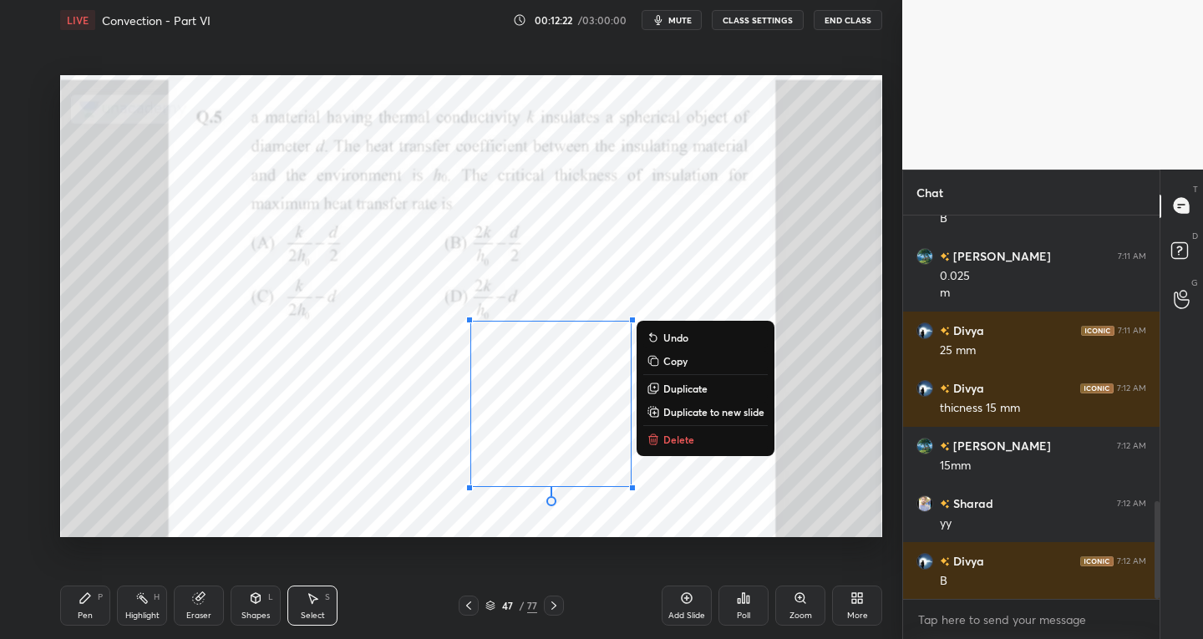
click at [99, 612] on div "Pen P" at bounding box center [85, 606] width 50 height 40
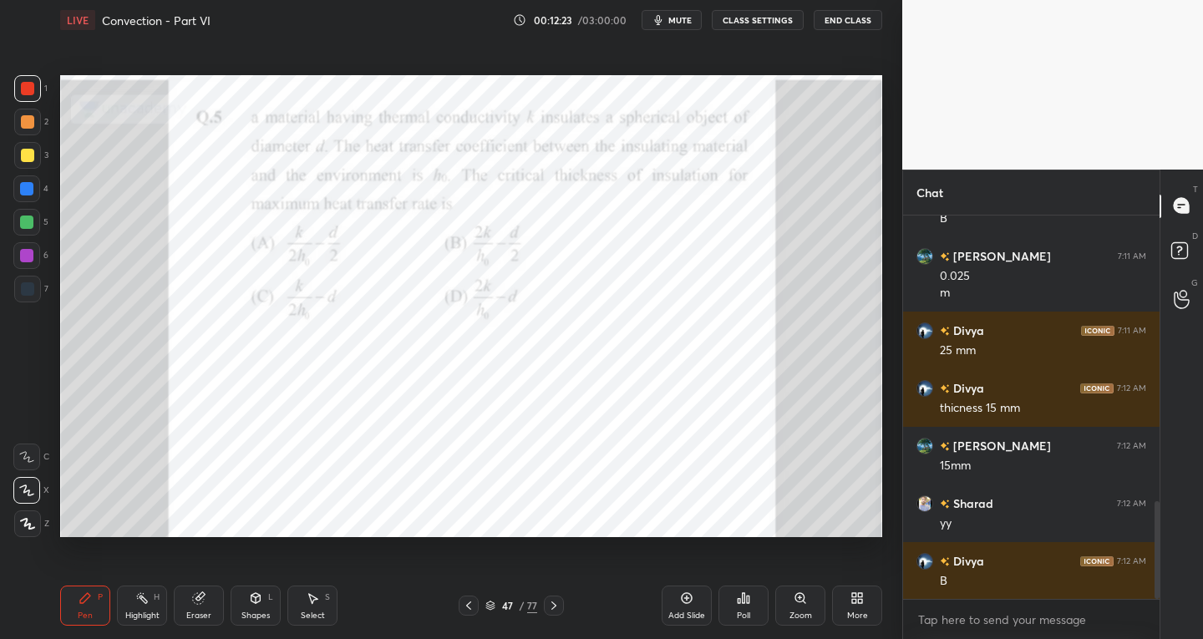
click at [31, 291] on div at bounding box center [27, 288] width 13 height 13
click at [206, 607] on div "Eraser" at bounding box center [199, 606] width 50 height 40
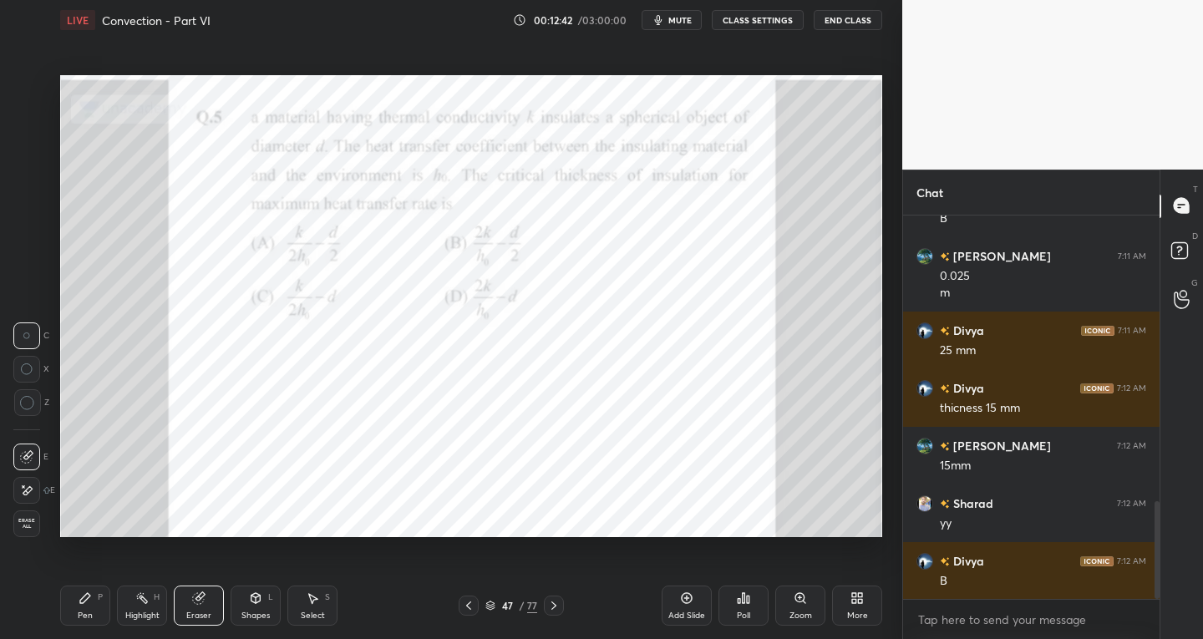
click at [85, 608] on div "Pen P" at bounding box center [85, 606] width 50 height 40
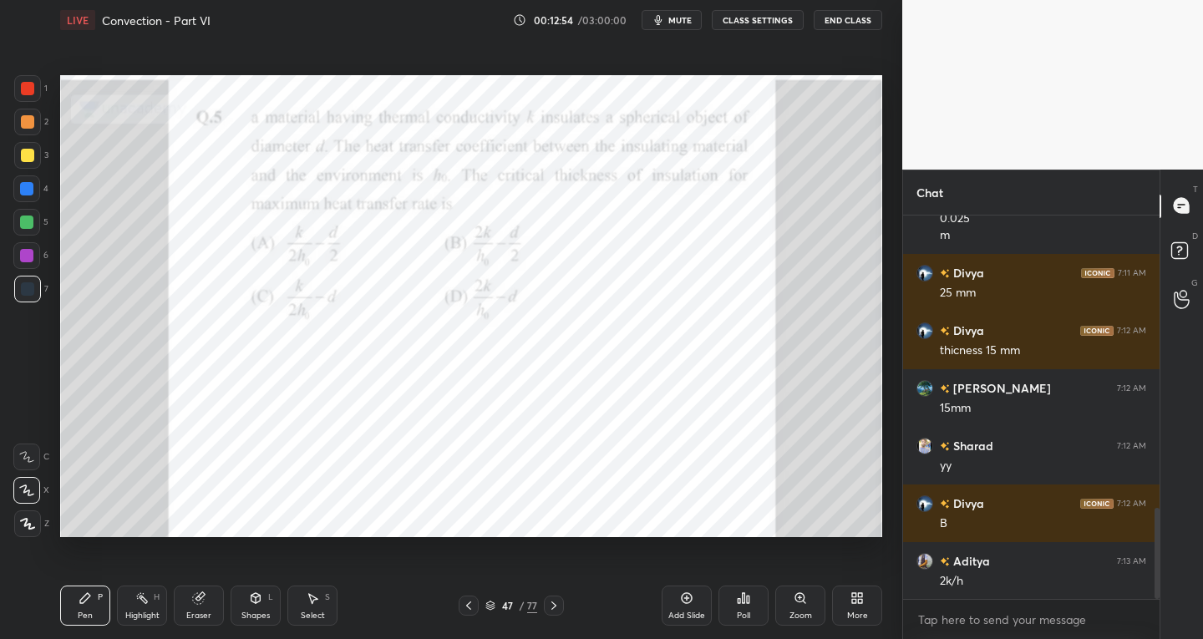
scroll to position [1236, 0]
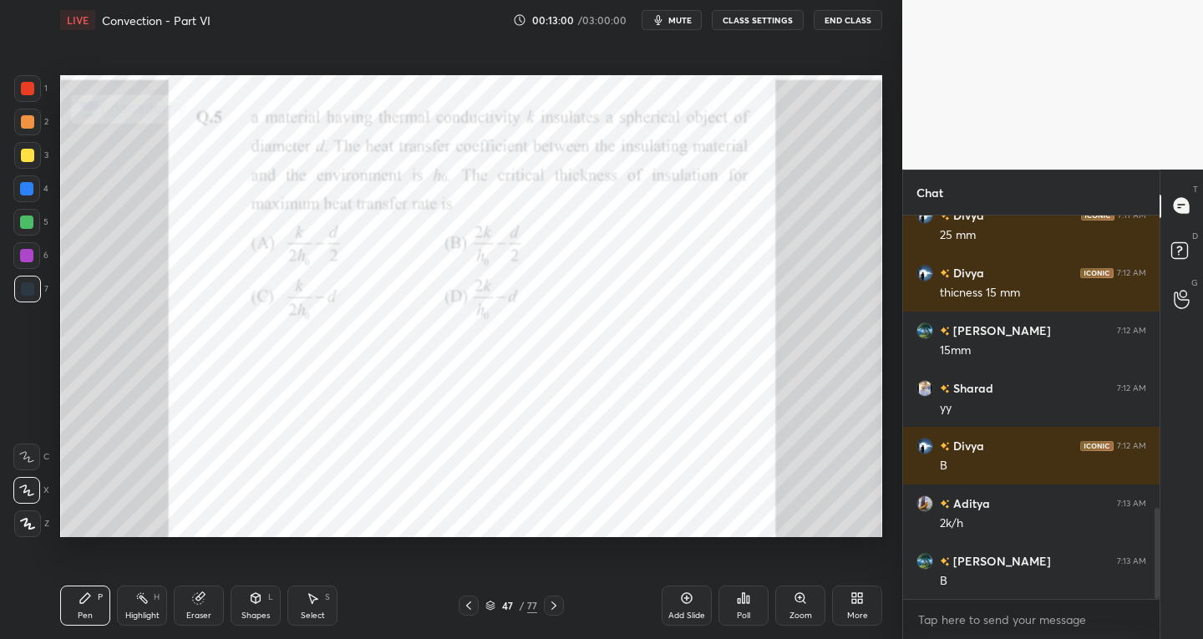
click at [209, 605] on div "Eraser" at bounding box center [199, 606] width 50 height 40
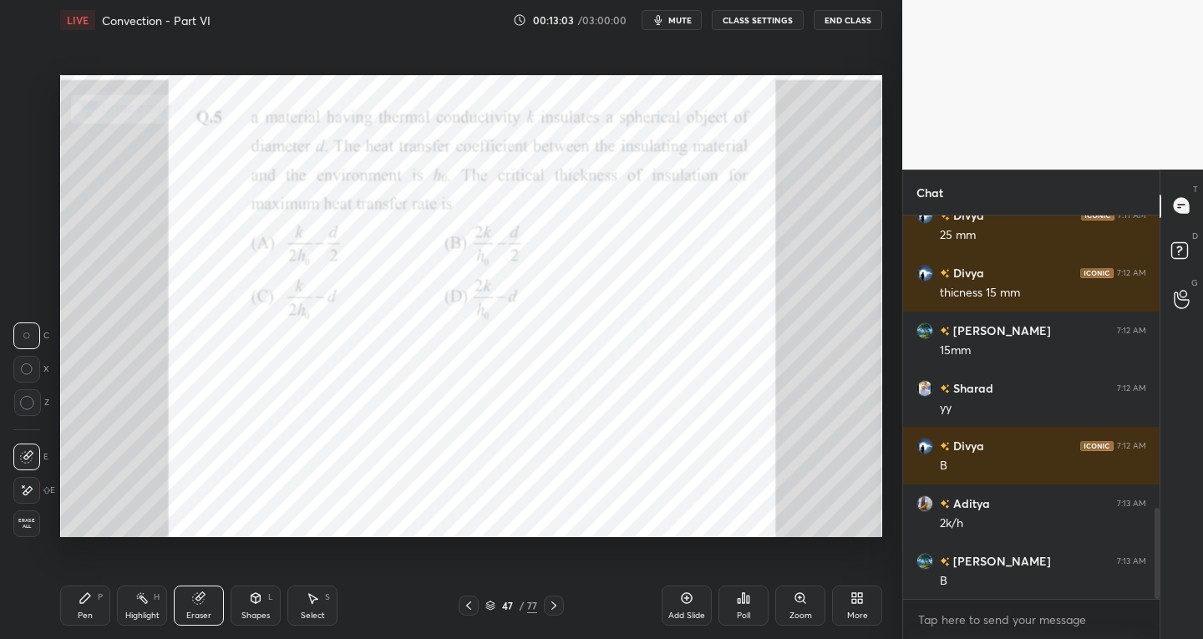
click at [100, 612] on div "Pen P" at bounding box center [85, 606] width 50 height 40
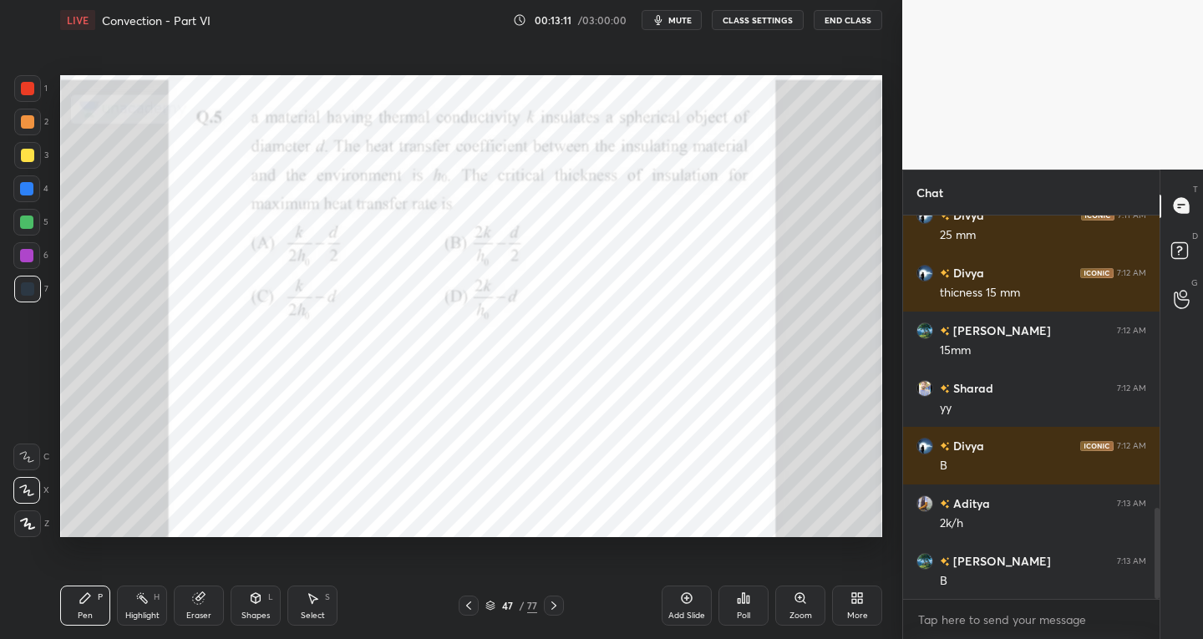
click at [212, 610] on div "Eraser" at bounding box center [199, 606] width 50 height 40
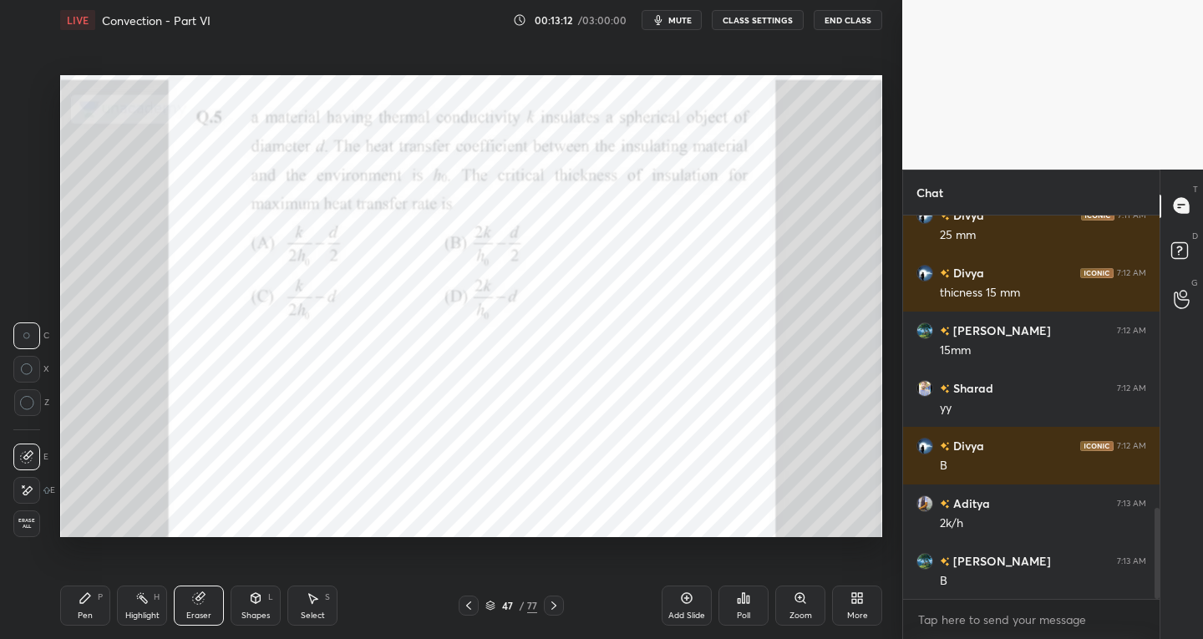
click at [98, 613] on div "Pen P" at bounding box center [85, 606] width 50 height 40
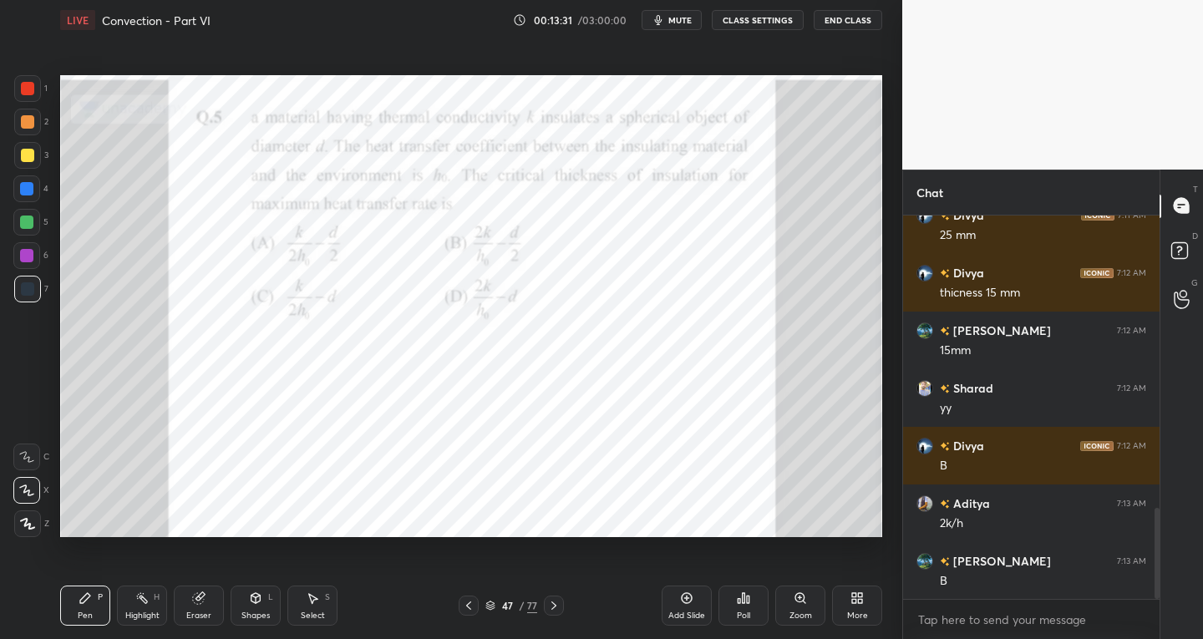
click at [248, 613] on div "Shapes" at bounding box center [255, 616] width 28 height 8
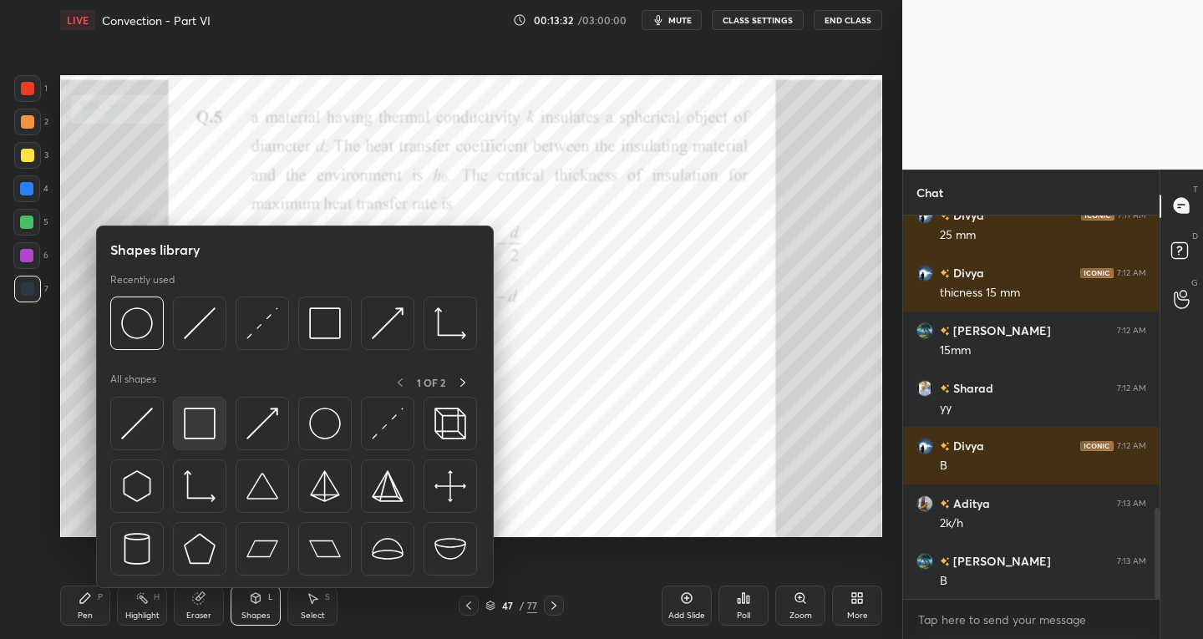
click at [195, 431] on img at bounding box center [200, 424] width 32 height 32
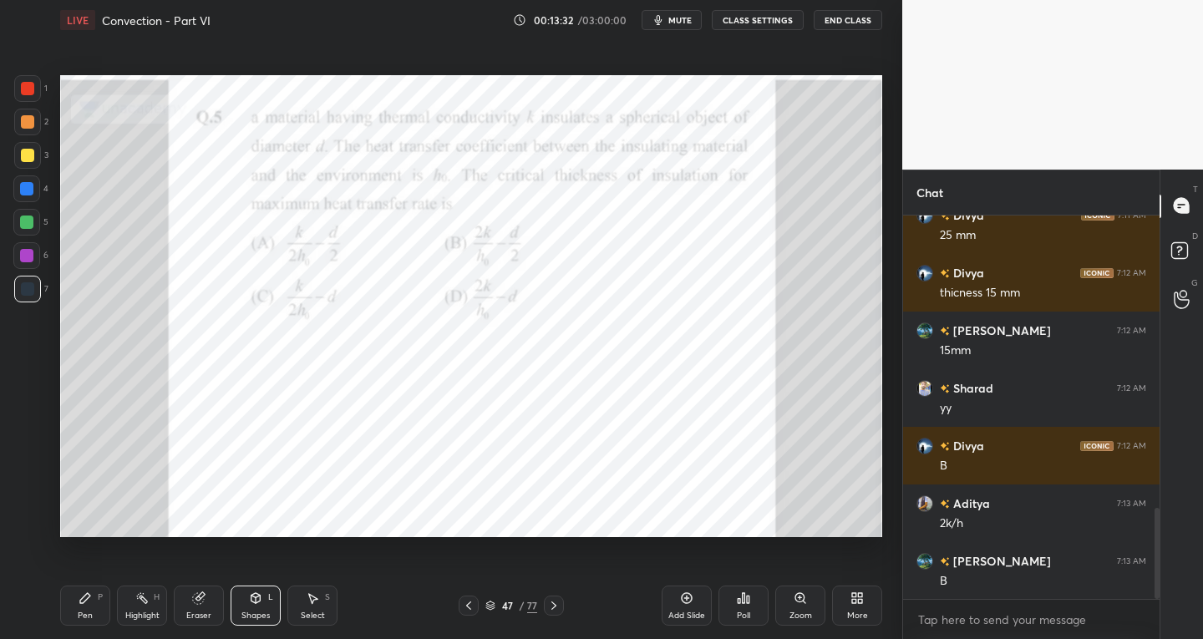
click at [23, 300] on div at bounding box center [27, 289] width 27 height 27
click at [84, 604] on icon at bounding box center [85, 598] width 13 height 13
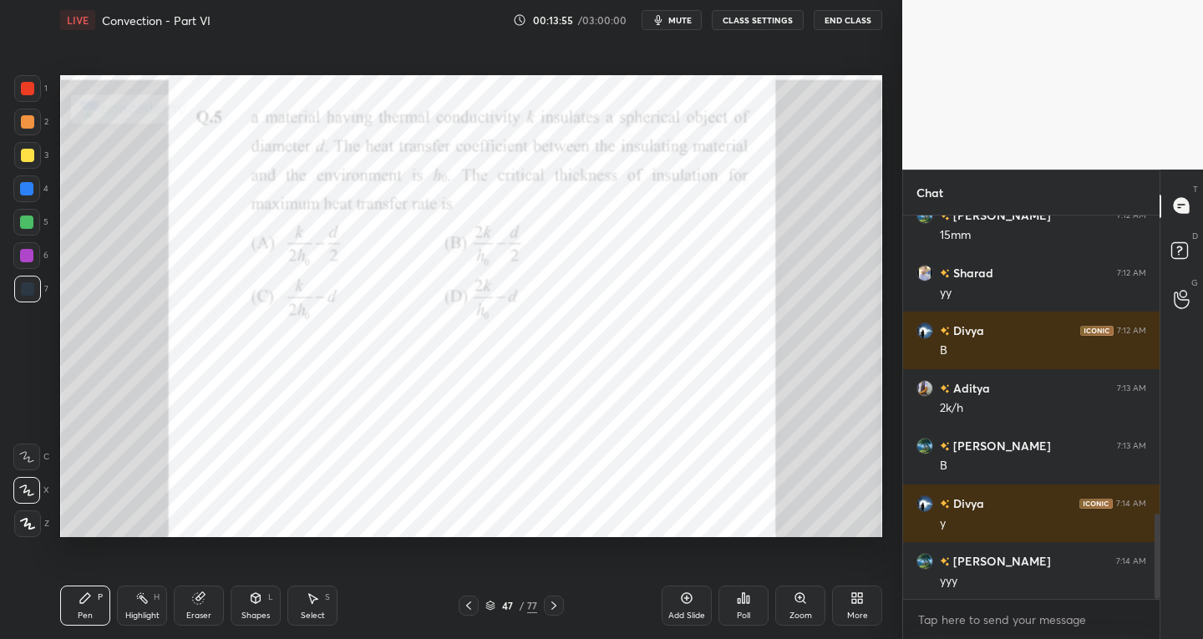
click at [549, 602] on icon at bounding box center [553, 605] width 13 height 13
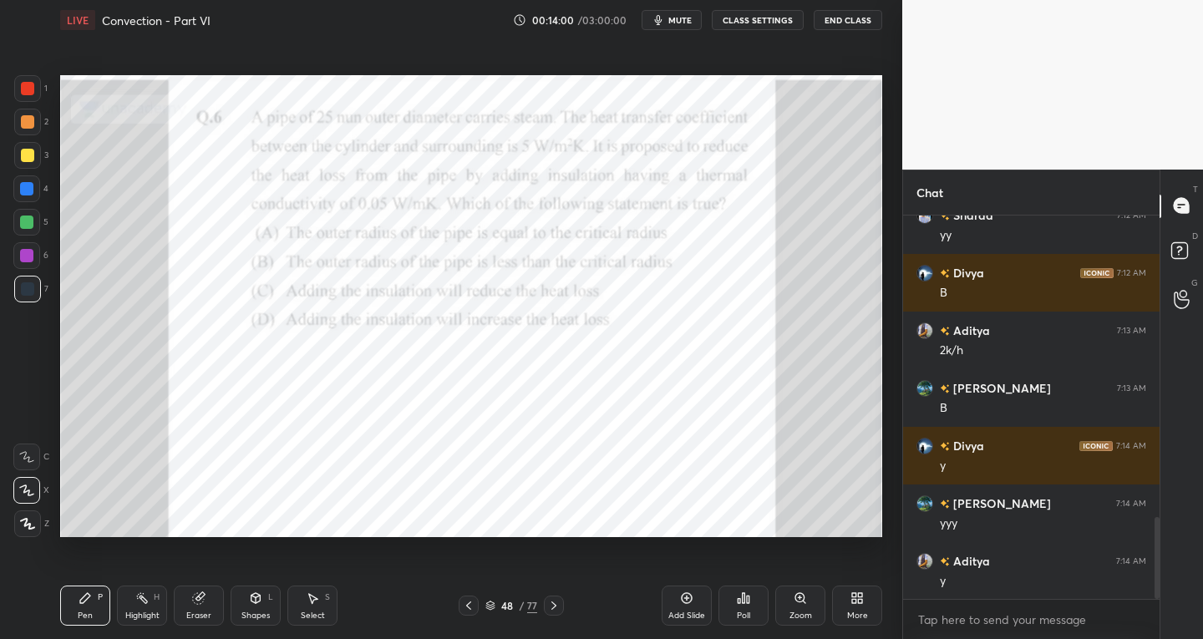
scroll to position [1466, 0]
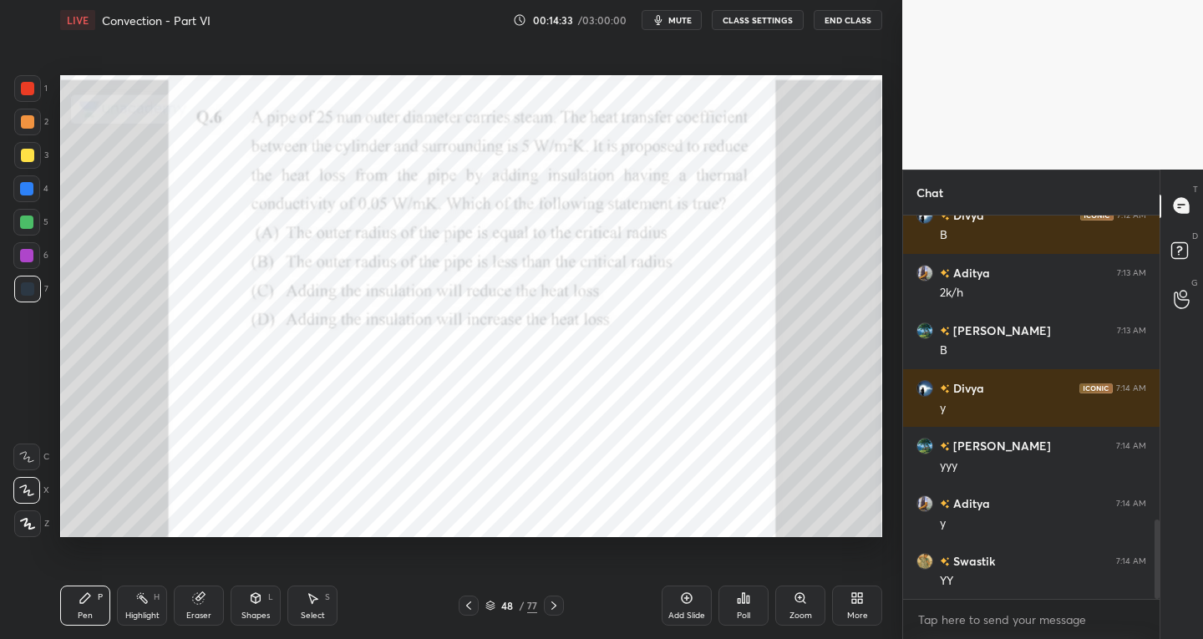
click at [856, 614] on div "More" at bounding box center [857, 616] width 21 height 8
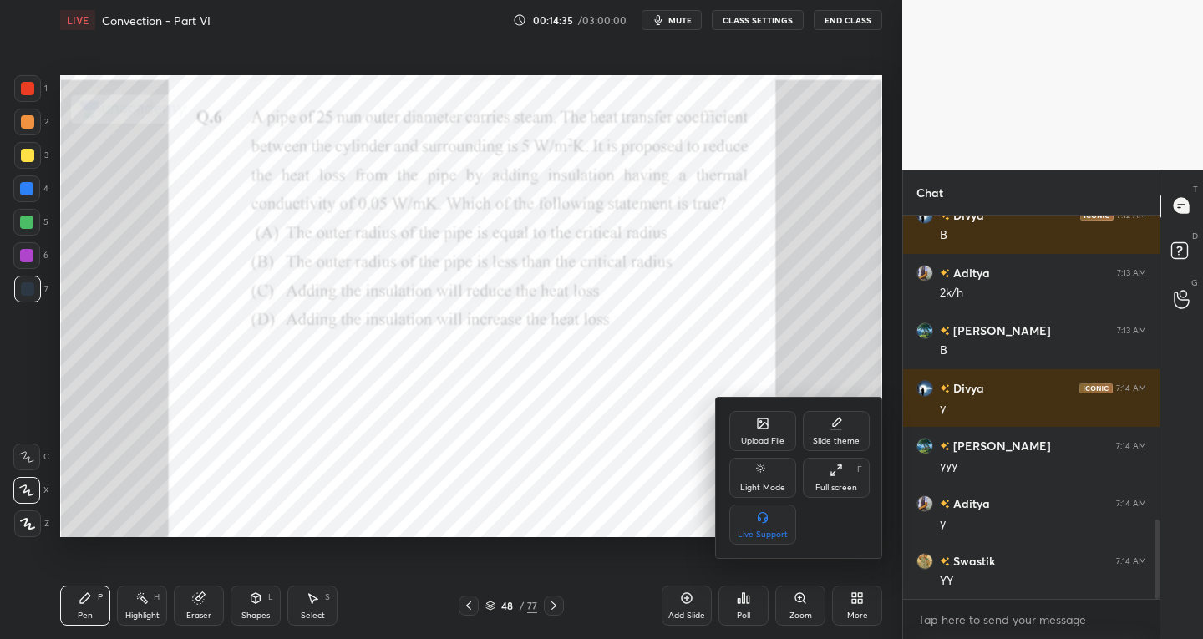
click at [617, 499] on div at bounding box center [601, 319] width 1203 height 639
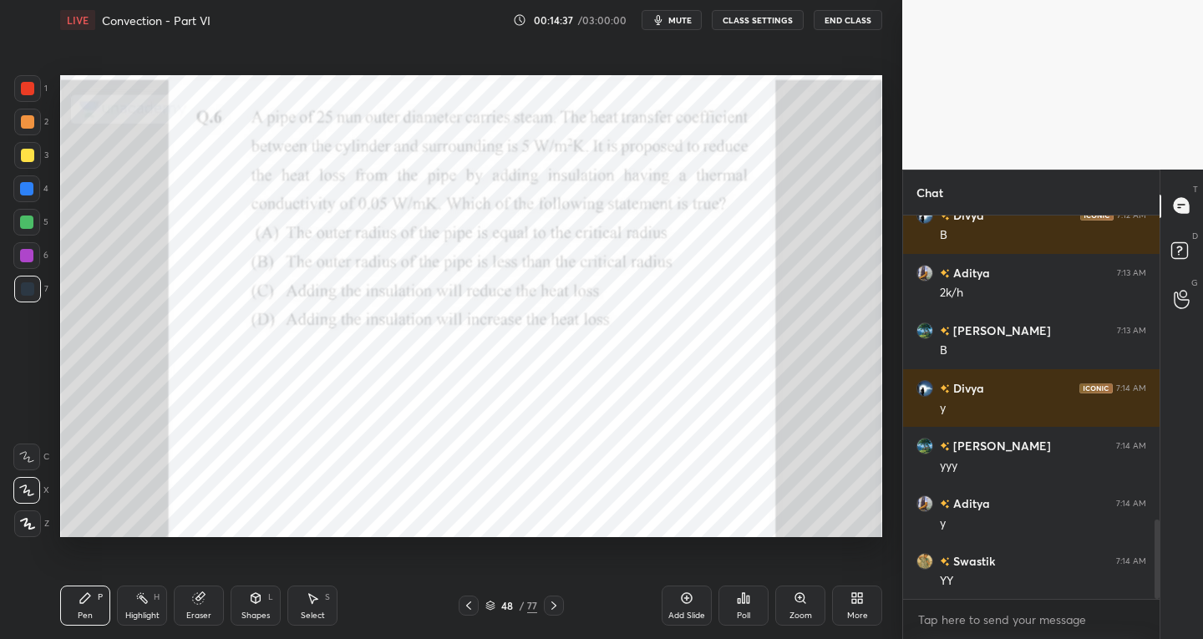
click at [853, 608] on div "More" at bounding box center [857, 606] width 50 height 40
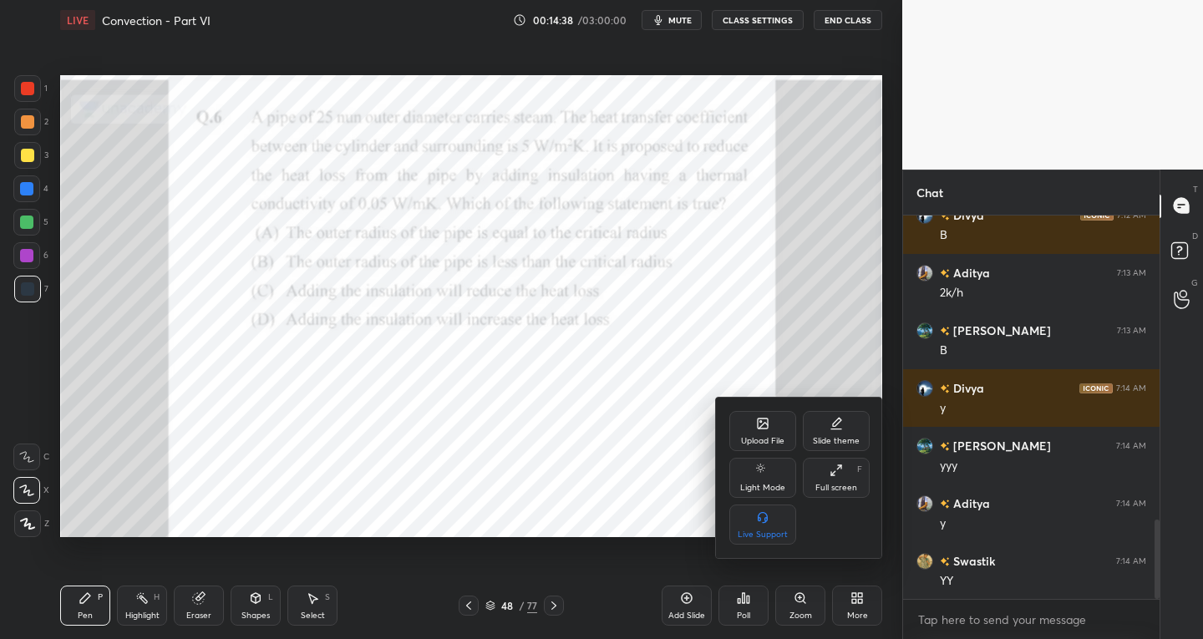
click at [841, 433] on div "Slide theme" at bounding box center [836, 431] width 67 height 40
click at [770, 515] on div "Dark Blank" at bounding box center [762, 525] width 67 height 40
click at [473, 608] on div at bounding box center [601, 319] width 1203 height 639
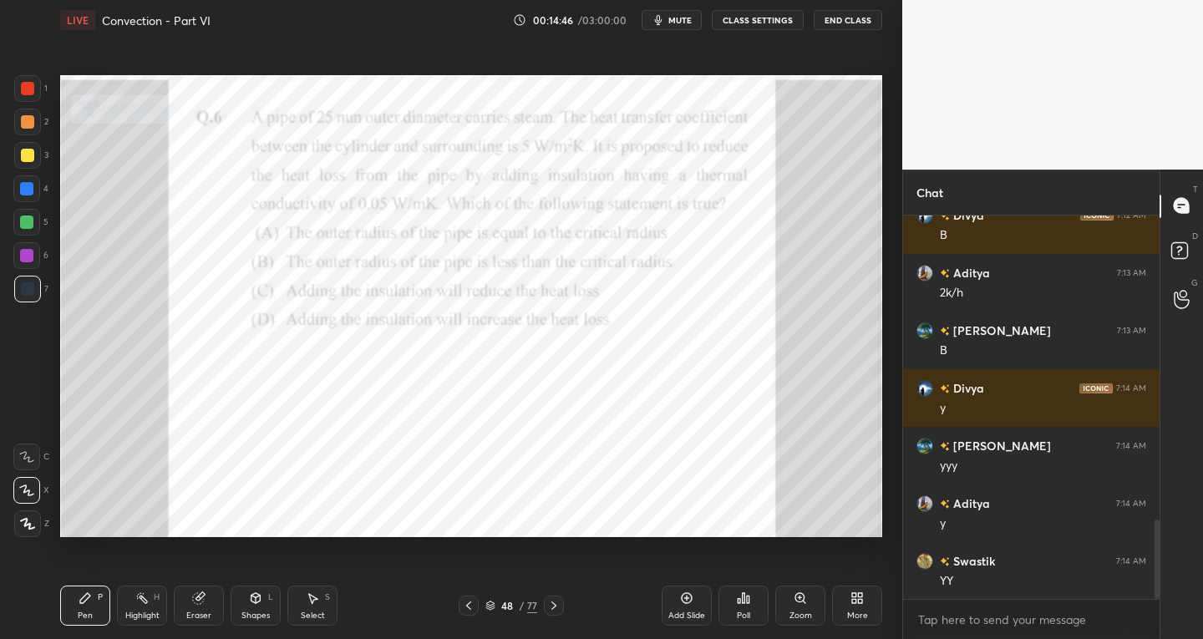
click at [479, 602] on div "48 / 77" at bounding box center [511, 606] width 105 height 20
click at [470, 601] on icon at bounding box center [468, 605] width 13 height 13
click at [846, 610] on div "More" at bounding box center [857, 606] width 50 height 40
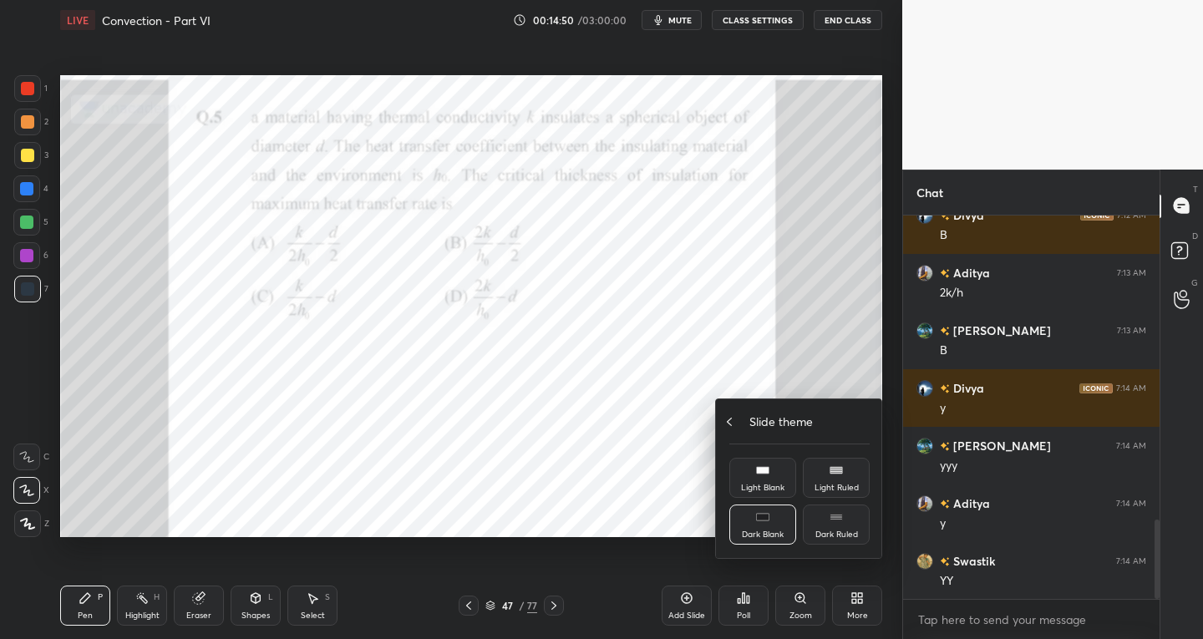
click at [731, 423] on icon at bounding box center [729, 421] width 13 height 13
click at [767, 431] on div "Upload File" at bounding box center [762, 431] width 67 height 40
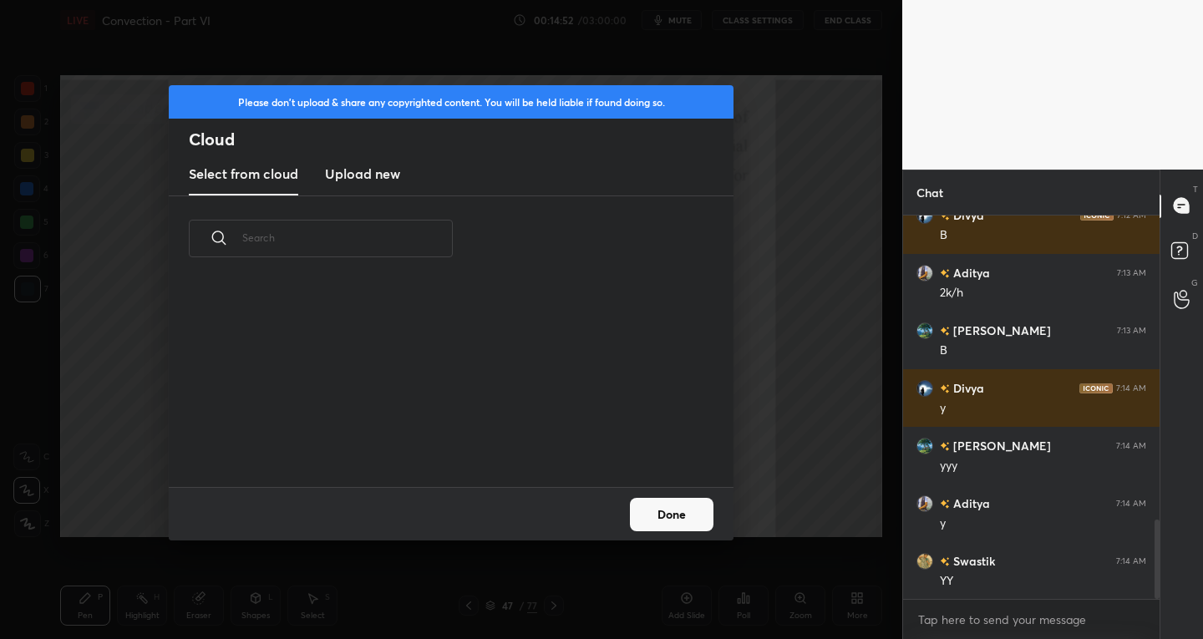
scroll to position [206, 536]
click at [367, 172] on h3 "Upload new" at bounding box center [362, 174] width 75 height 20
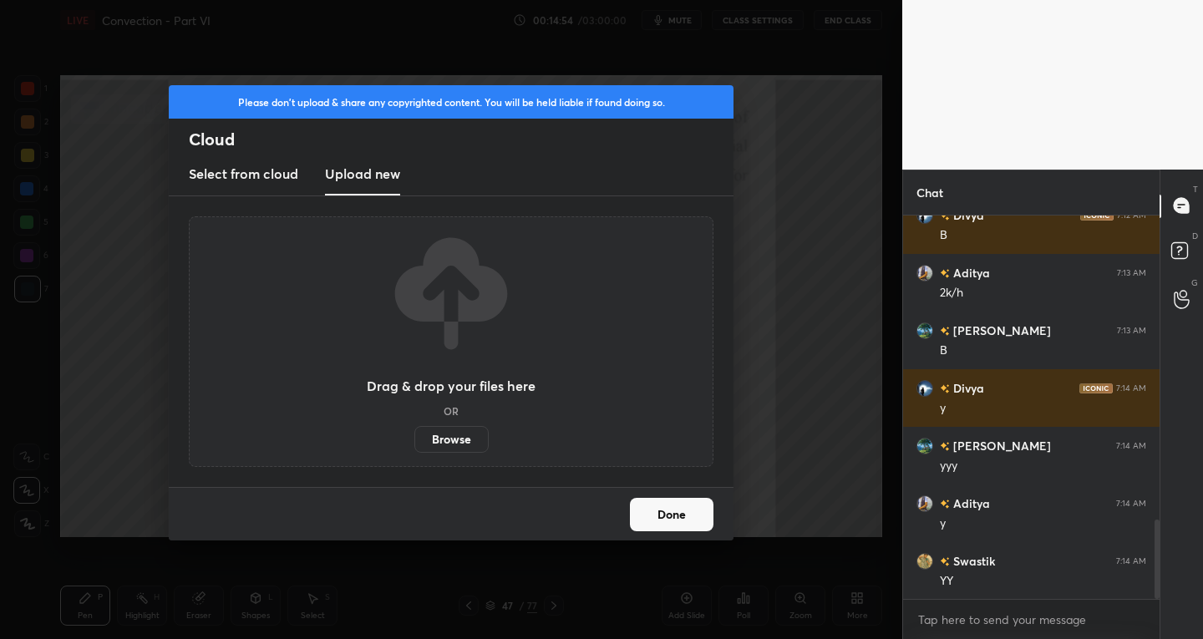
click at [458, 434] on label "Browse" at bounding box center [451, 439] width 74 height 27
click at [414, 434] on input "Browse" at bounding box center [414, 439] width 0 height 27
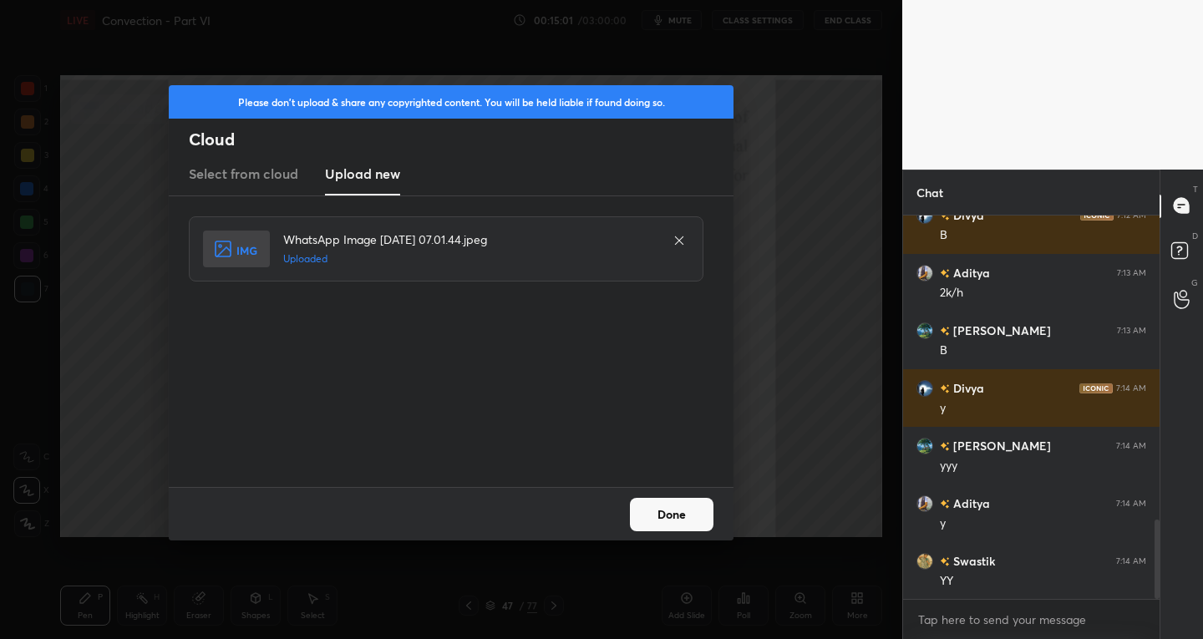
click at [688, 511] on button "Done" at bounding box center [672, 514] width 84 height 33
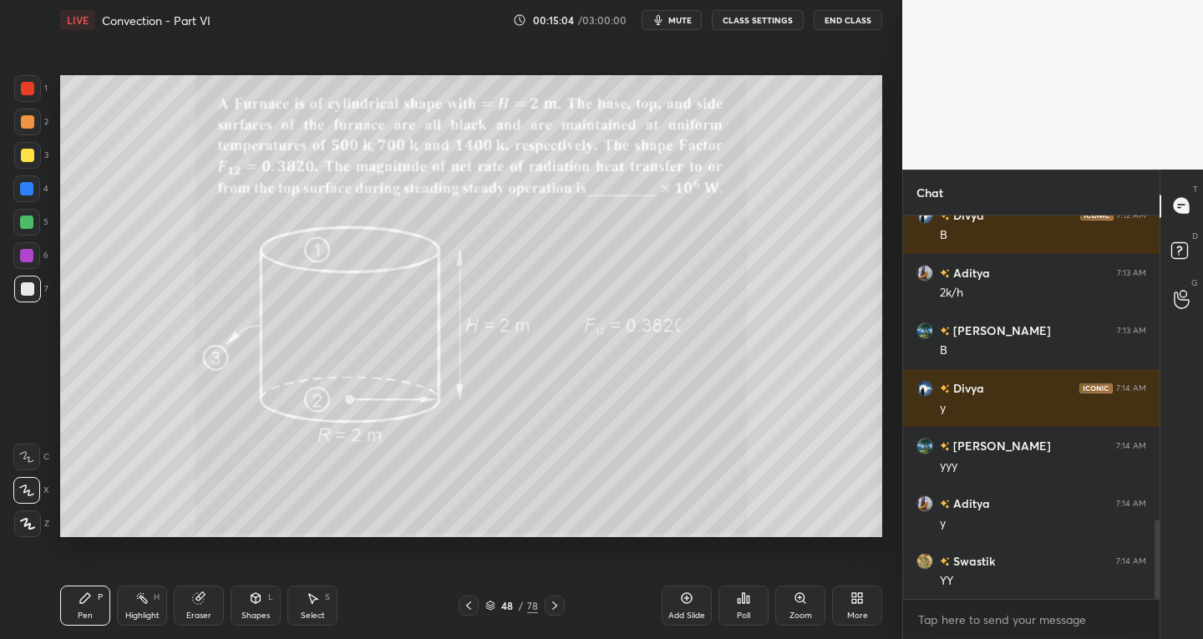
click at [856, 607] on div "More" at bounding box center [857, 606] width 50 height 40
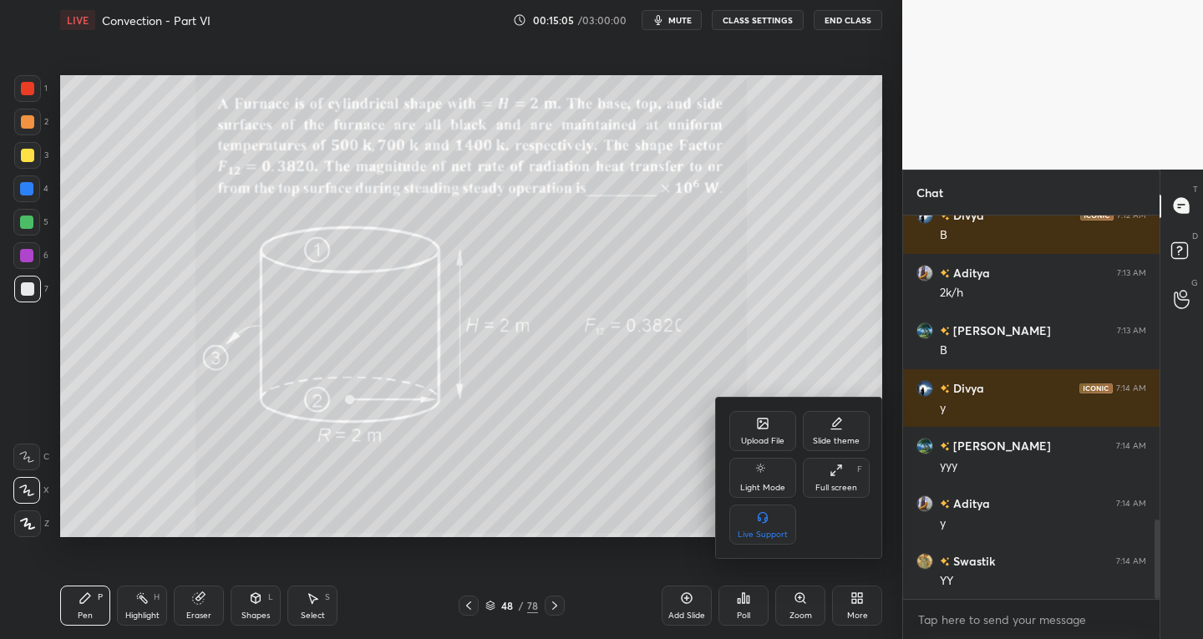
click at [768, 437] on div "Upload File" at bounding box center [762, 441] width 43 height 8
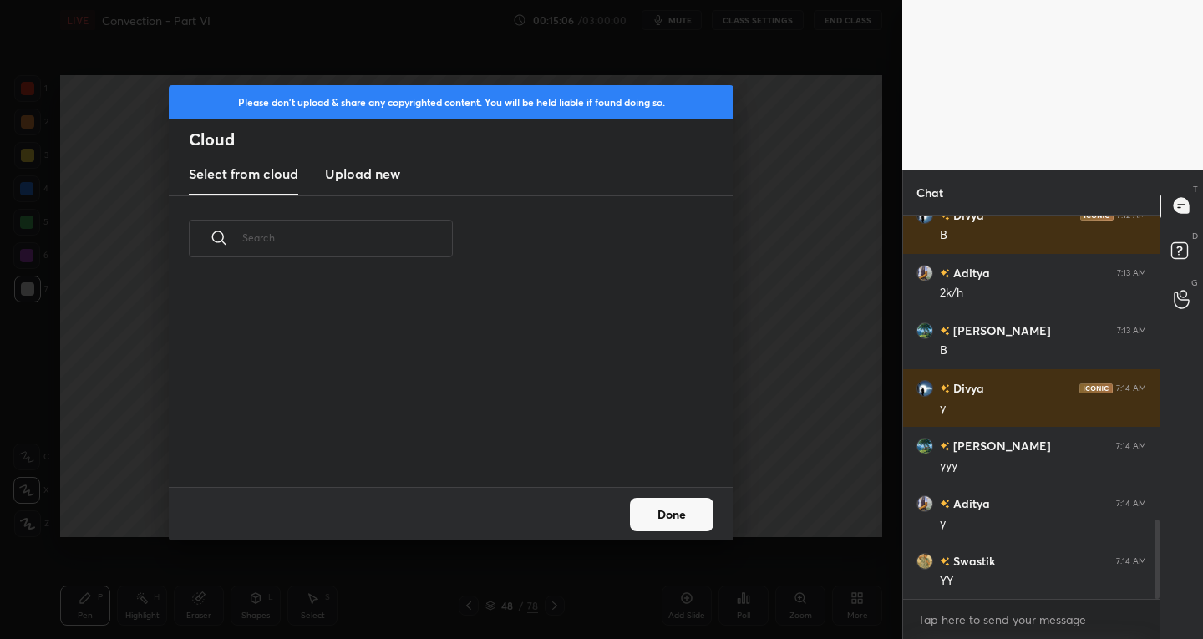
click at [358, 175] on h3 "Upload new" at bounding box center [362, 174] width 75 height 20
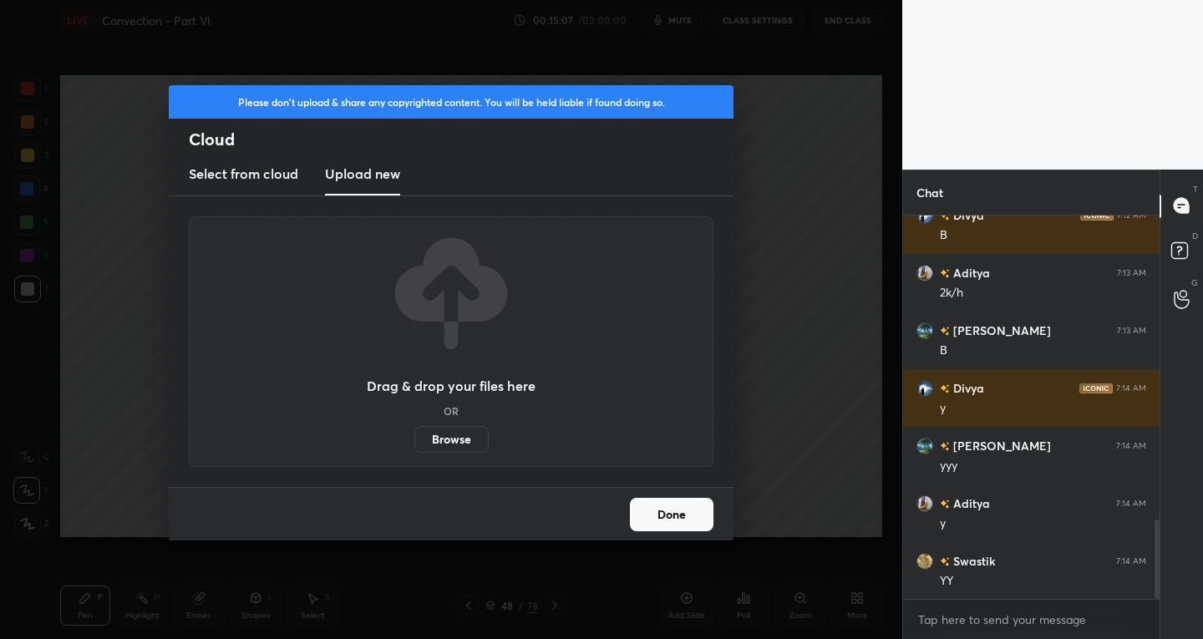
click at [445, 434] on label "Browse" at bounding box center [451, 439] width 74 height 27
click at [414, 434] on input "Browse" at bounding box center [414, 439] width 0 height 27
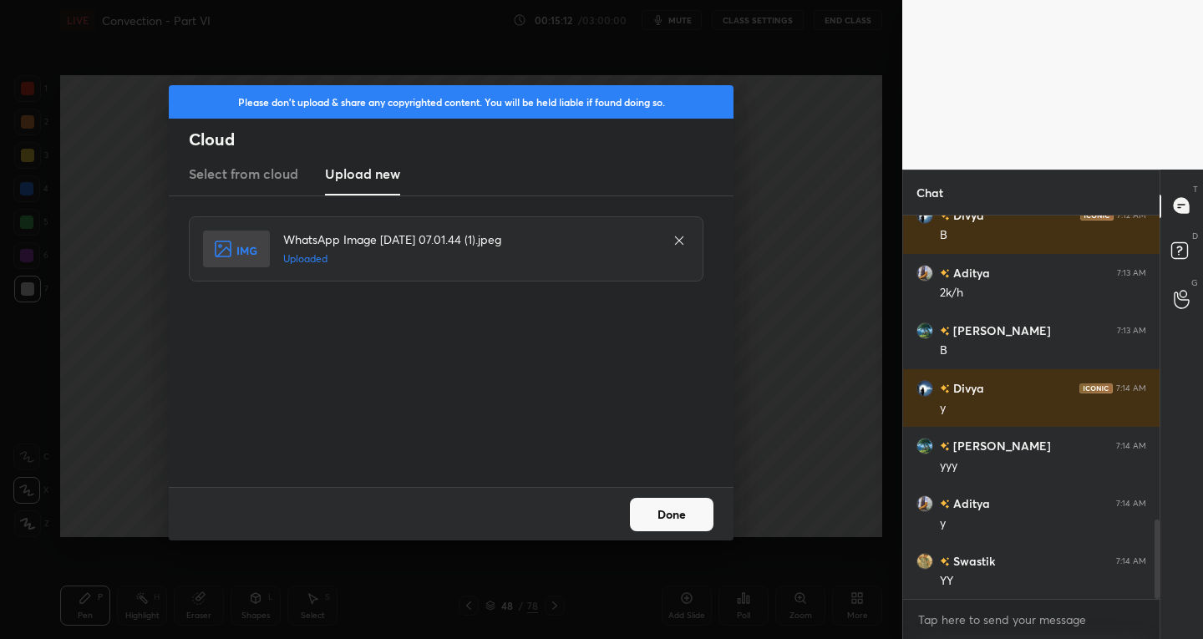
click at [678, 515] on button "Done" at bounding box center [672, 514] width 84 height 33
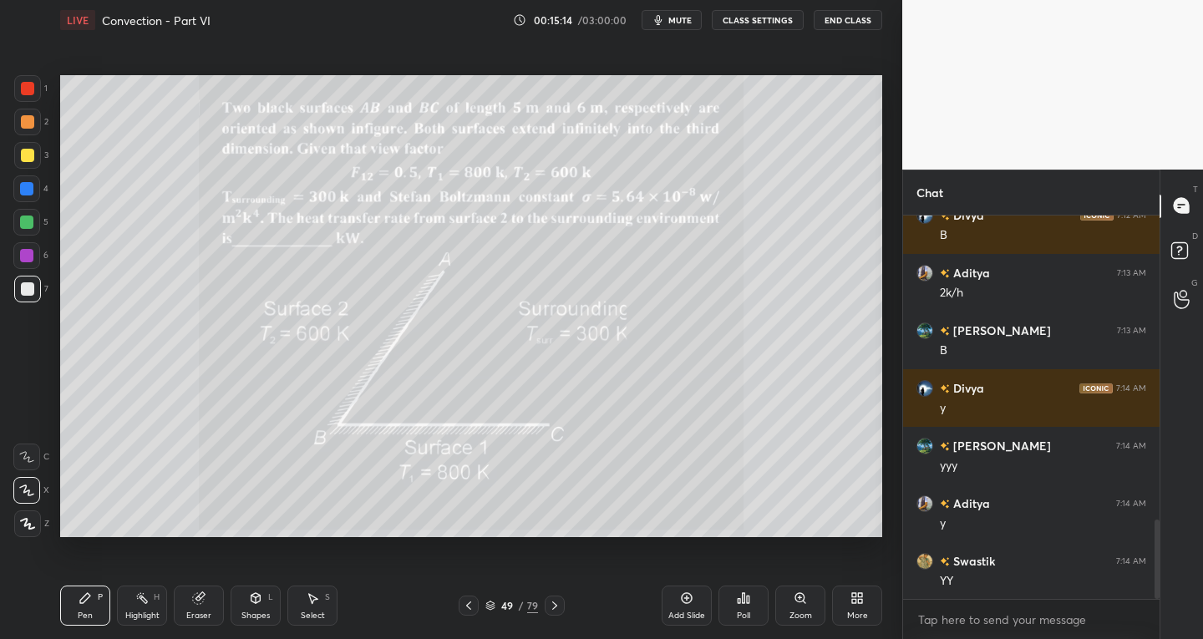
click at [476, 606] on div at bounding box center [469, 606] width 20 height 20
click at [23, 300] on div at bounding box center [27, 289] width 27 height 27
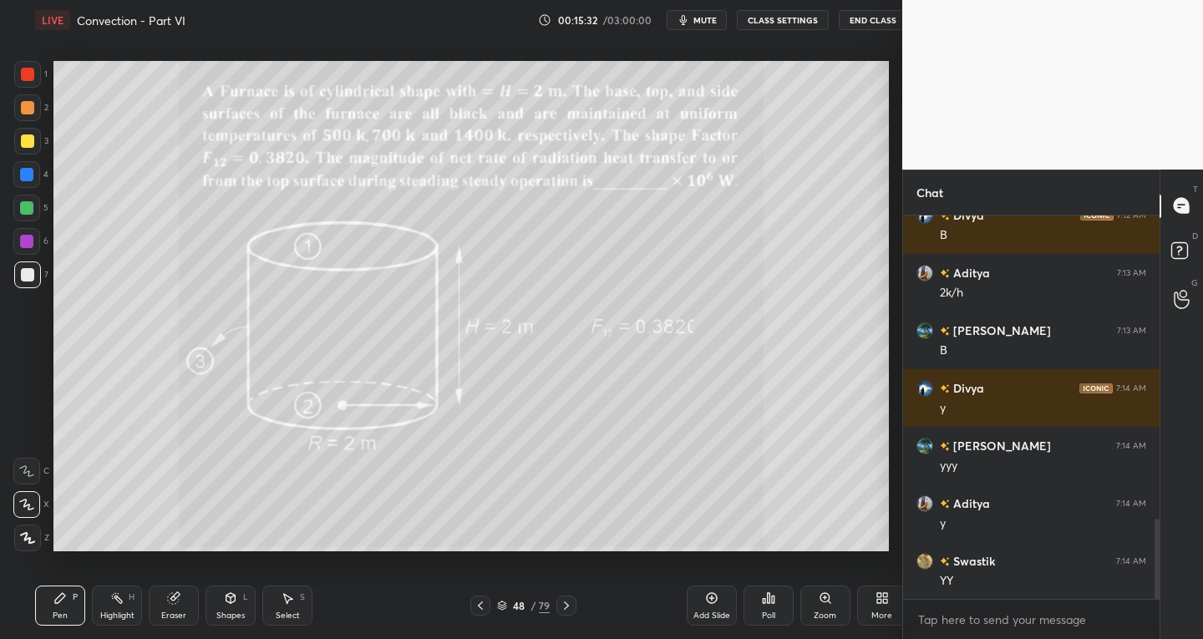
scroll to position [83017, 82714]
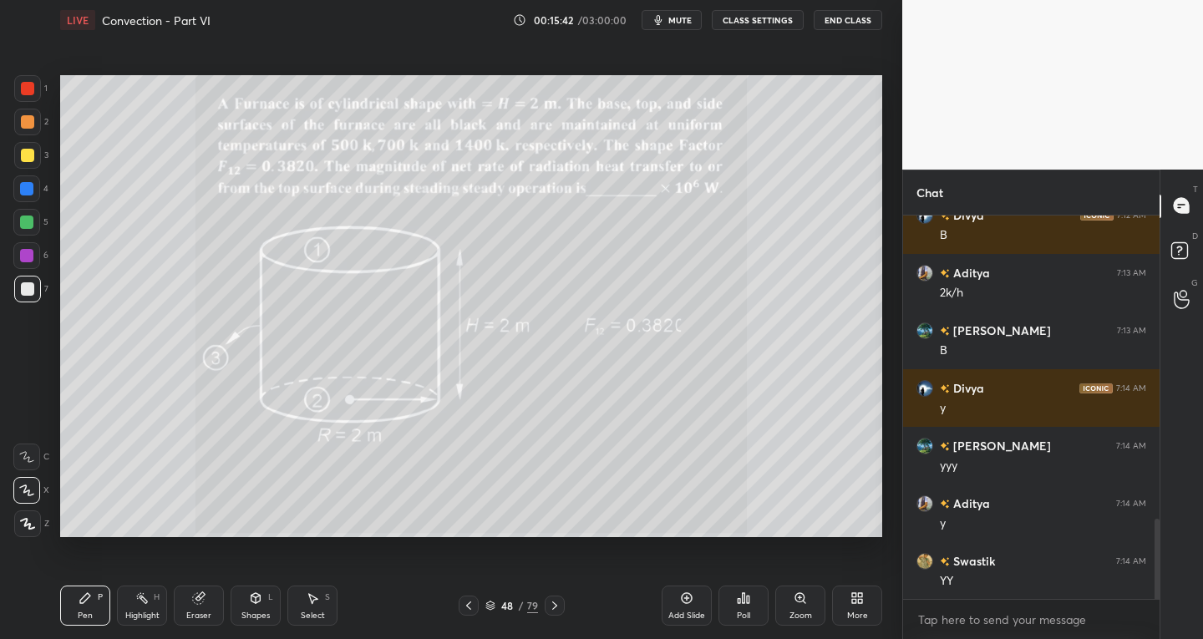
click at [467, 605] on icon at bounding box center [468, 606] width 5 height 8
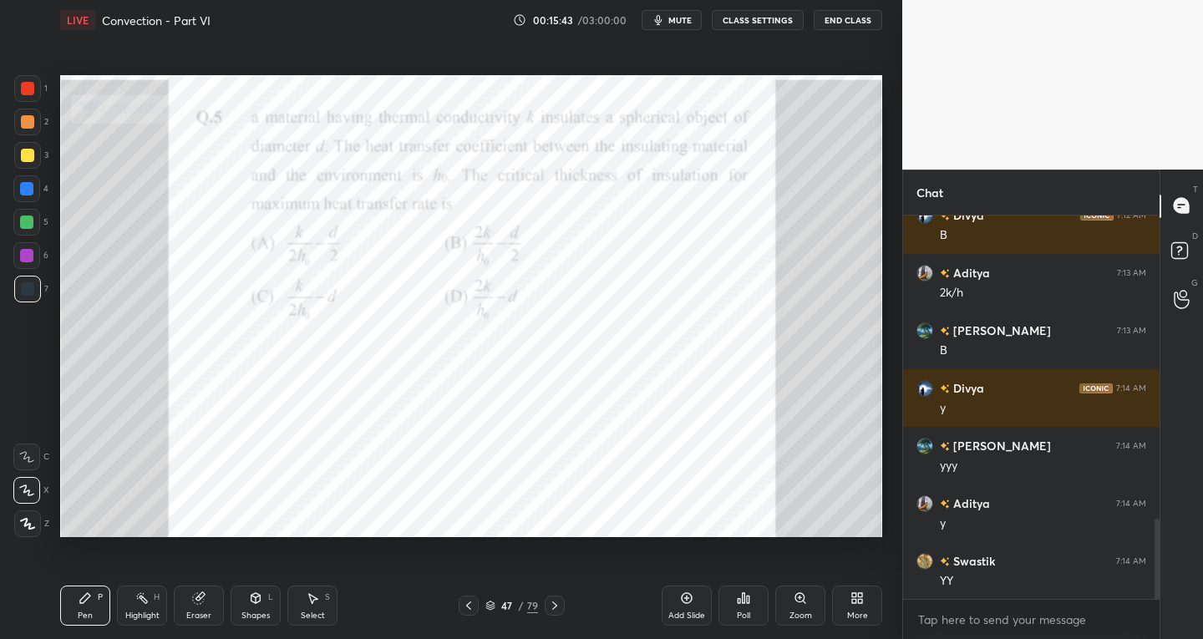
click at [680, 615] on div "Add Slide" at bounding box center [686, 616] width 37 height 8
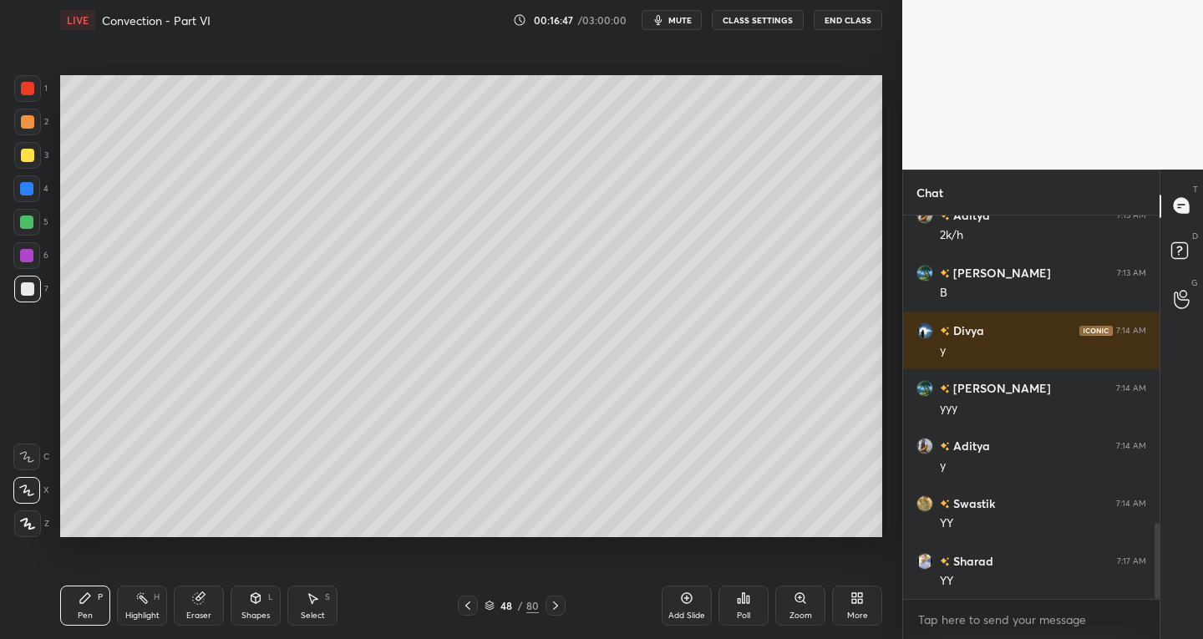
scroll to position [1565, 0]
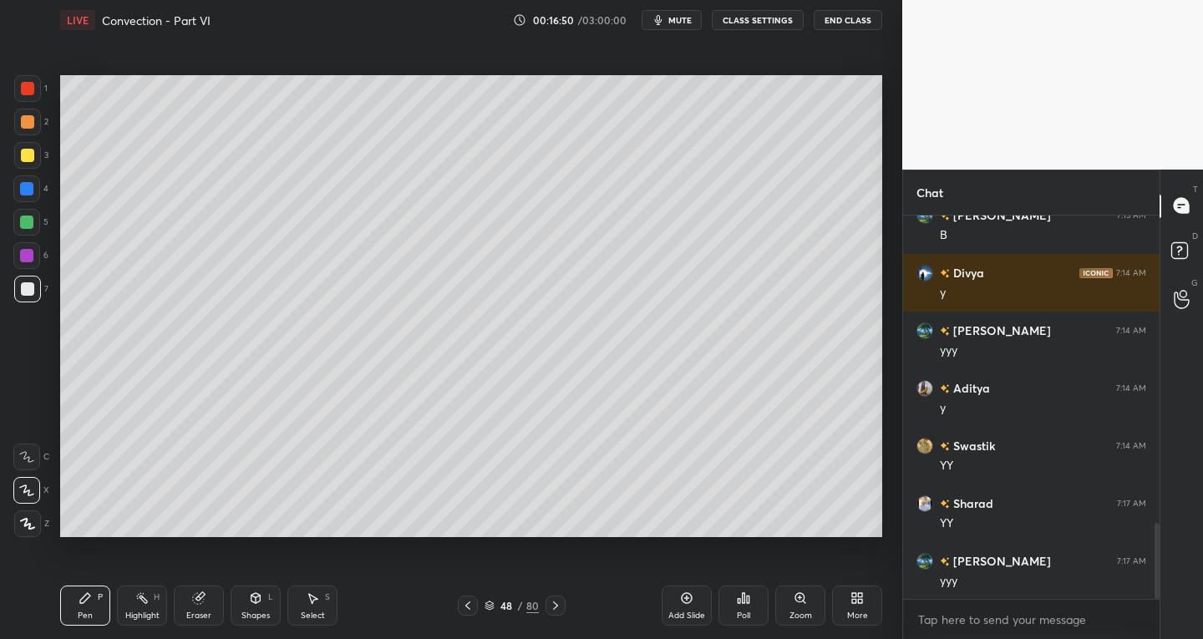
click at [312, 614] on div "Select" at bounding box center [313, 616] width 24 height 8
click at [100, 602] on div "P" at bounding box center [100, 597] width 5 height 8
click at [218, 612] on div "Eraser" at bounding box center [199, 606] width 50 height 40
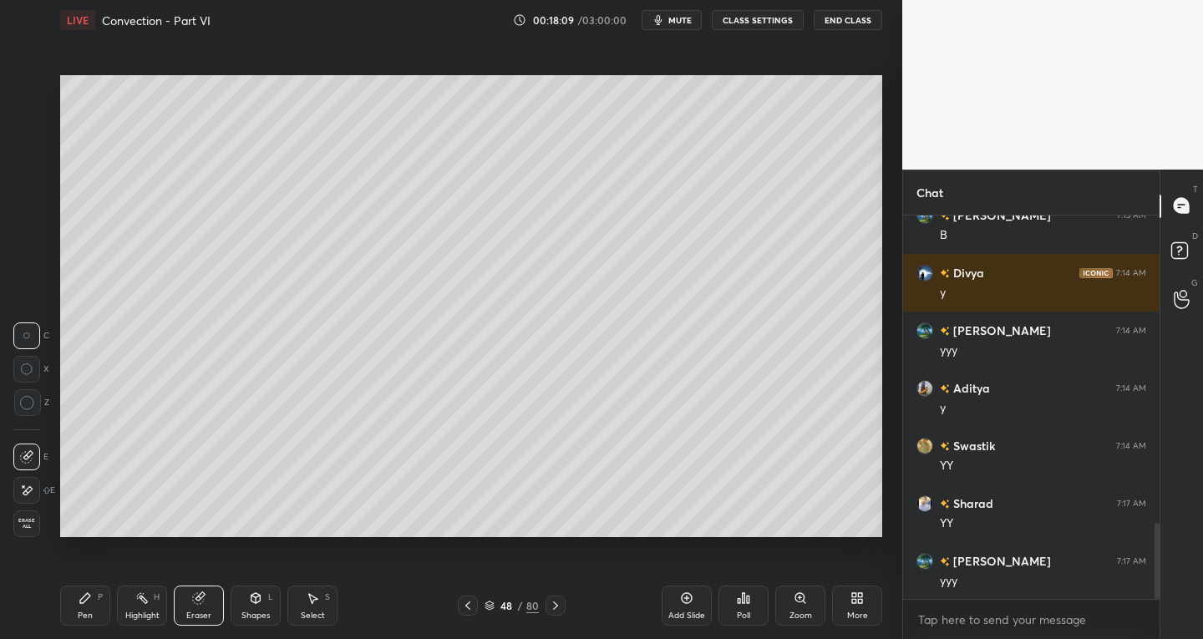
click at [28, 499] on div at bounding box center [26, 490] width 27 height 27
click at [335, 600] on div "Select S" at bounding box center [312, 606] width 50 height 40
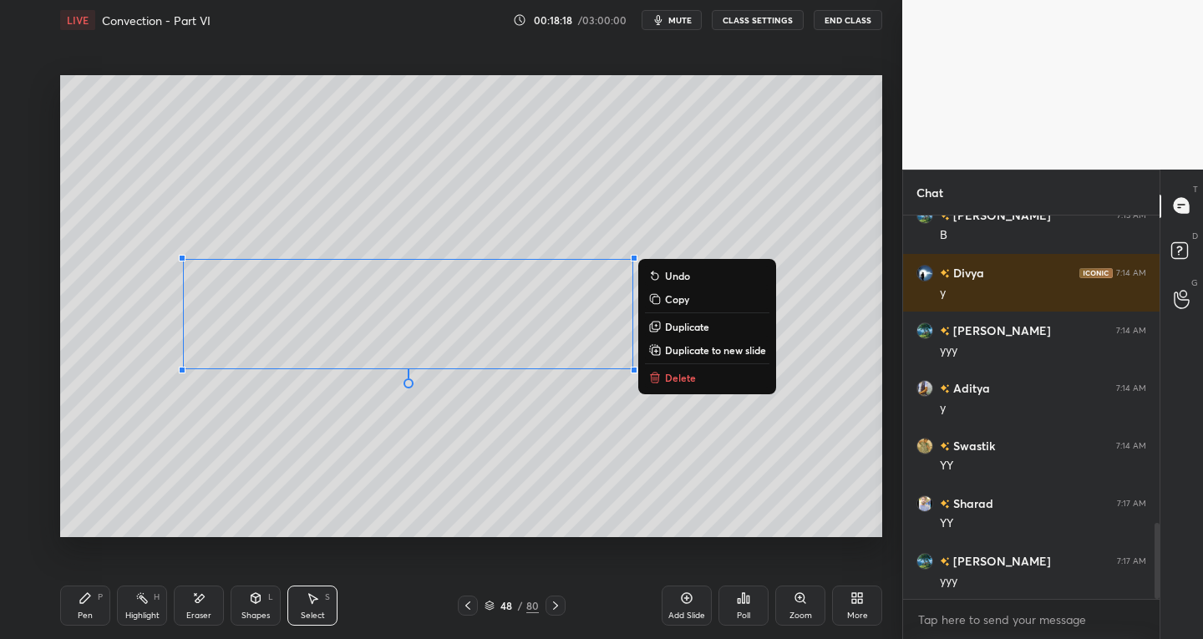
click at [852, 214] on div "0 ° Undo Copy Duplicate Duplicate to new slide Delete" at bounding box center [471, 306] width 822 height 463
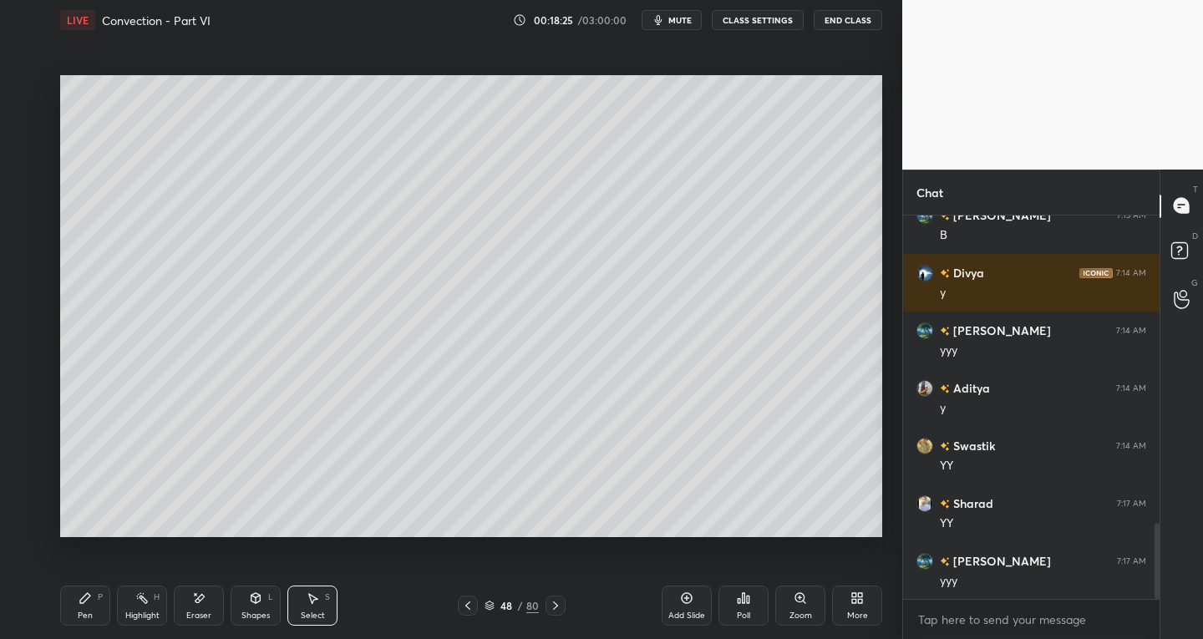
click at [84, 603] on icon at bounding box center [85, 598] width 13 height 13
click at [211, 614] on div "Eraser" at bounding box center [199, 606] width 50 height 40
click at [92, 603] on div "Pen P" at bounding box center [85, 606] width 50 height 40
click at [205, 600] on icon at bounding box center [198, 599] width 13 height 14
click at [97, 607] on div "Pen P" at bounding box center [85, 606] width 50 height 40
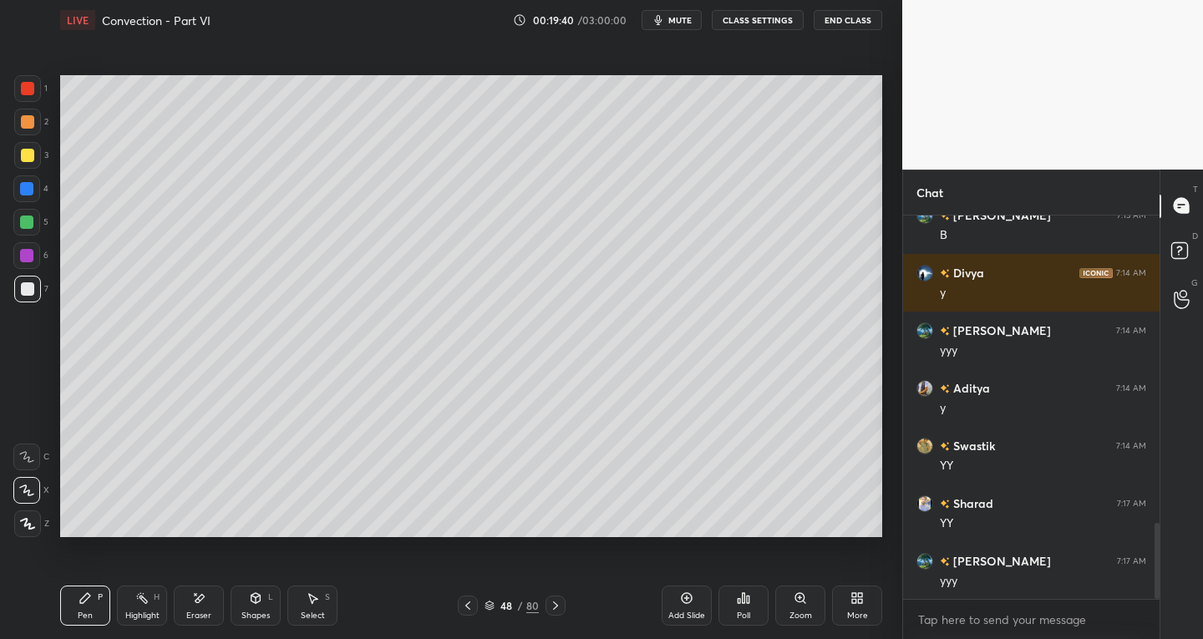
scroll to position [1605, 0]
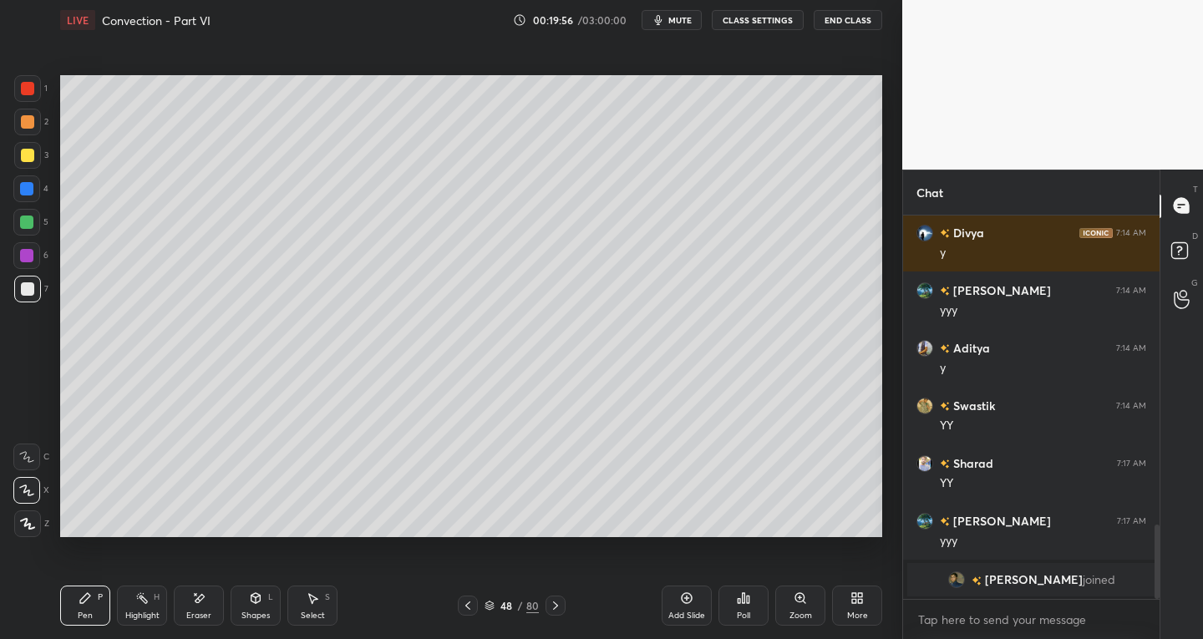
click at [204, 612] on div "Eraser" at bounding box center [198, 616] width 25 height 8
click at [84, 602] on icon at bounding box center [85, 598] width 13 height 13
click at [207, 602] on div "Eraser" at bounding box center [199, 606] width 50 height 40
click at [89, 617] on div "Pen" at bounding box center [85, 616] width 15 height 8
click at [198, 597] on icon at bounding box center [198, 599] width 13 height 14
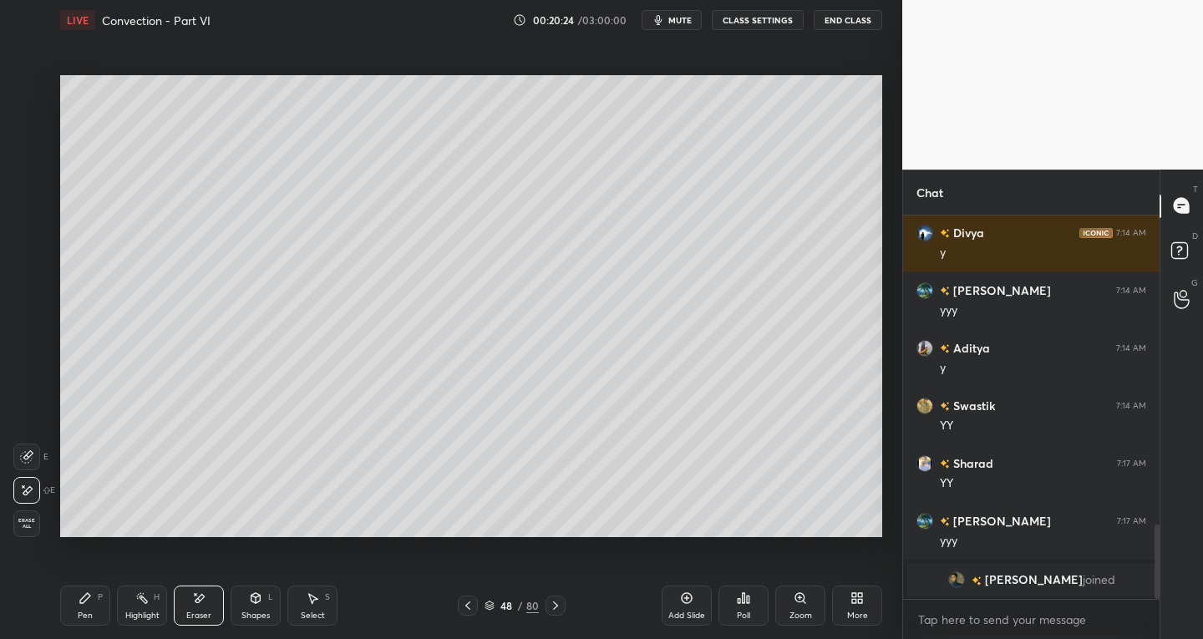
click at [28, 456] on icon at bounding box center [27, 455] width 9 height 8
click at [89, 597] on icon at bounding box center [85, 598] width 10 height 10
click at [204, 600] on icon at bounding box center [198, 598] width 13 height 13
click at [89, 609] on div "Pen P" at bounding box center [85, 606] width 50 height 40
click at [320, 609] on div "Select S" at bounding box center [312, 606] width 50 height 40
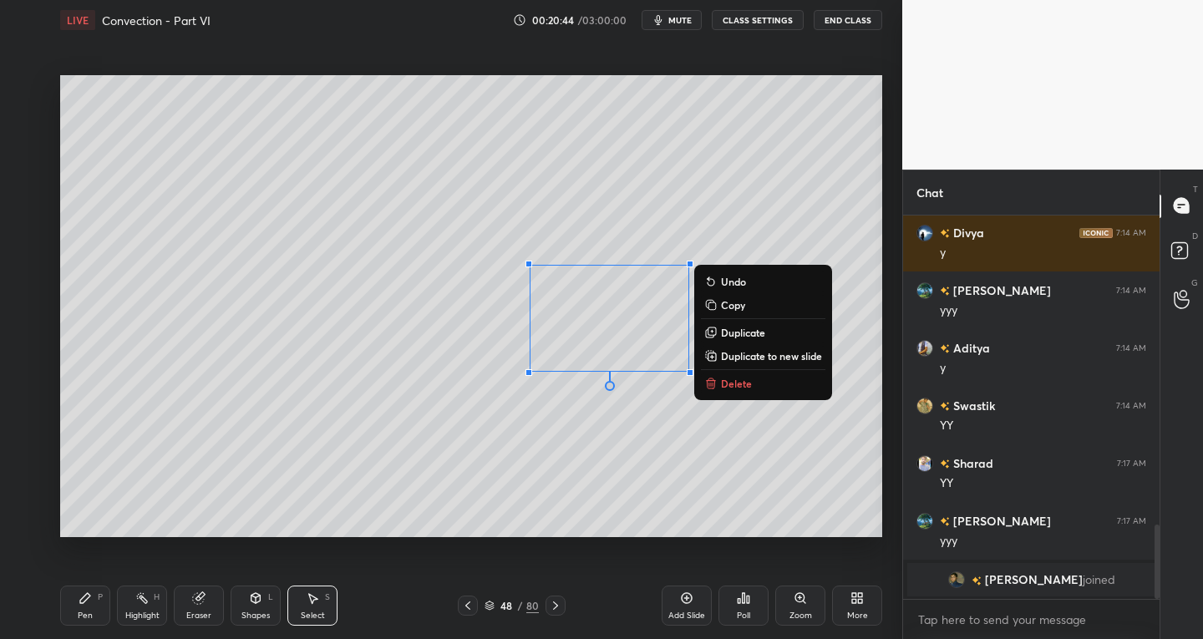
click at [77, 610] on div "Pen P" at bounding box center [85, 606] width 50 height 40
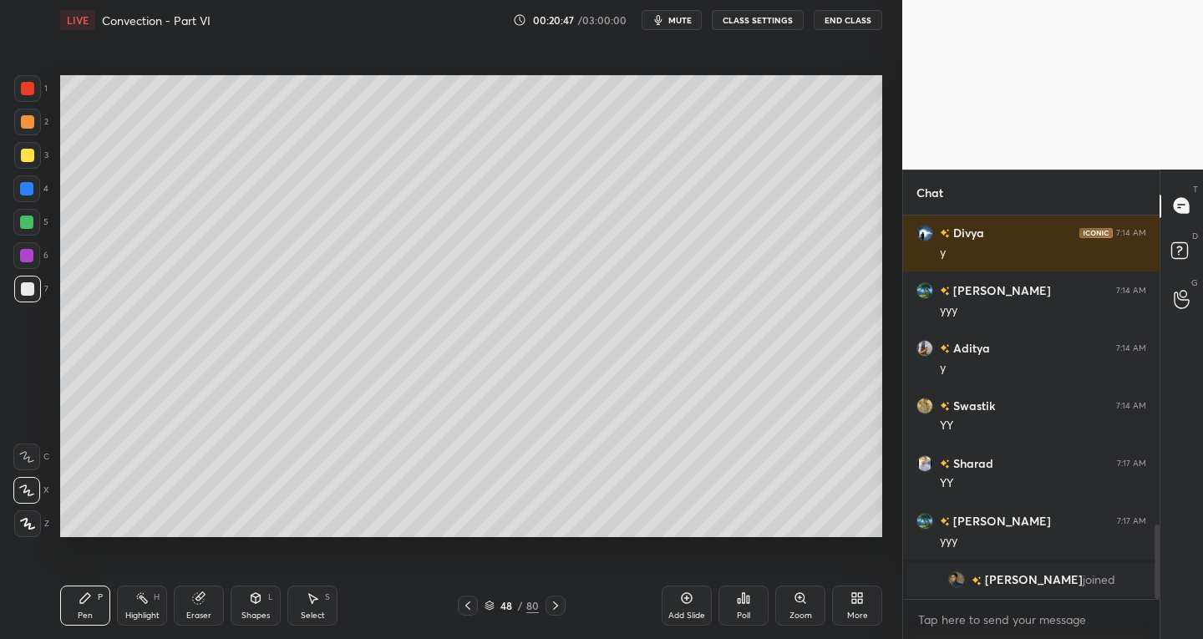
click at [208, 606] on div "Eraser" at bounding box center [199, 606] width 50 height 40
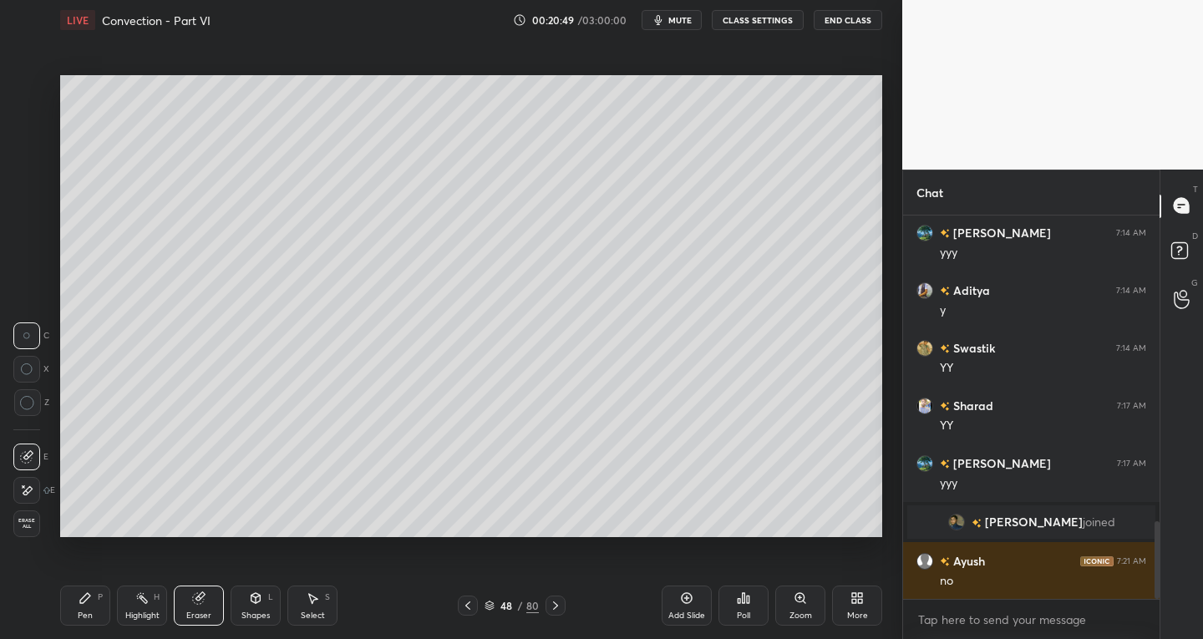
scroll to position [1518, 0]
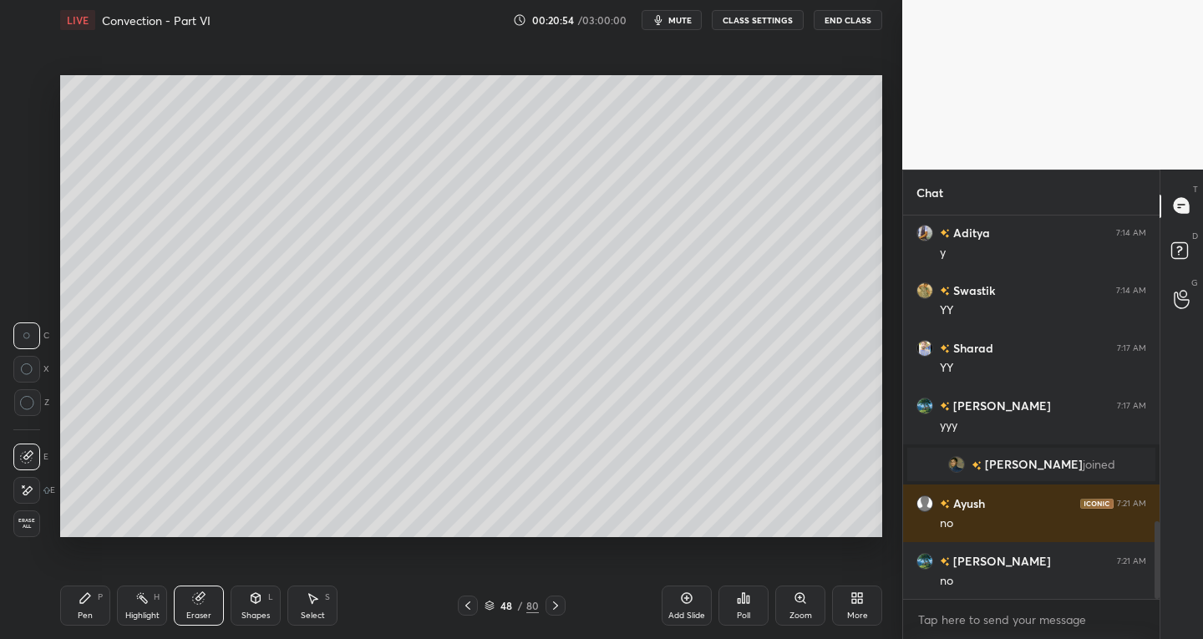
click at [80, 592] on icon at bounding box center [85, 598] width 13 height 13
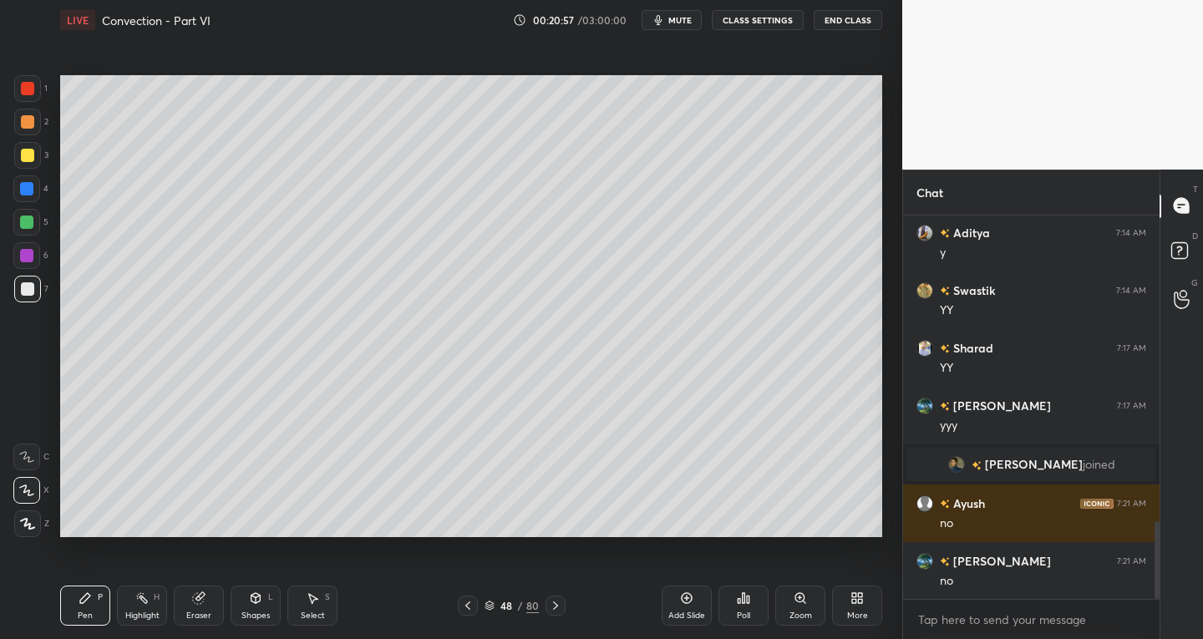
click at [211, 601] on div "Eraser" at bounding box center [199, 606] width 50 height 40
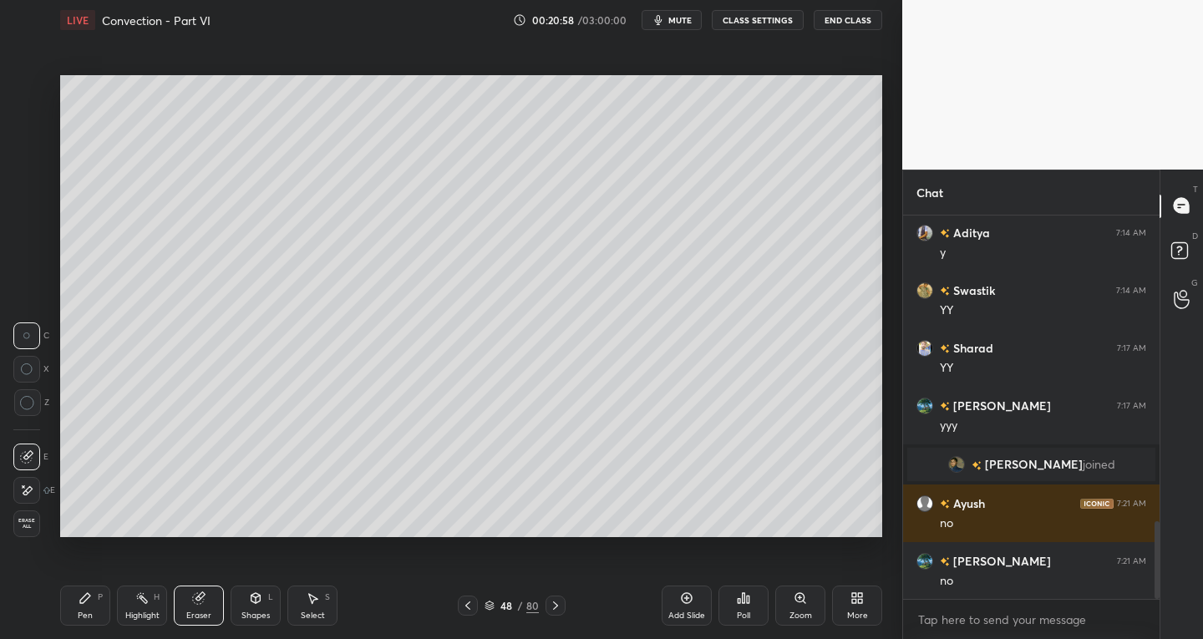
click at [81, 612] on div "Pen" at bounding box center [85, 616] width 15 height 8
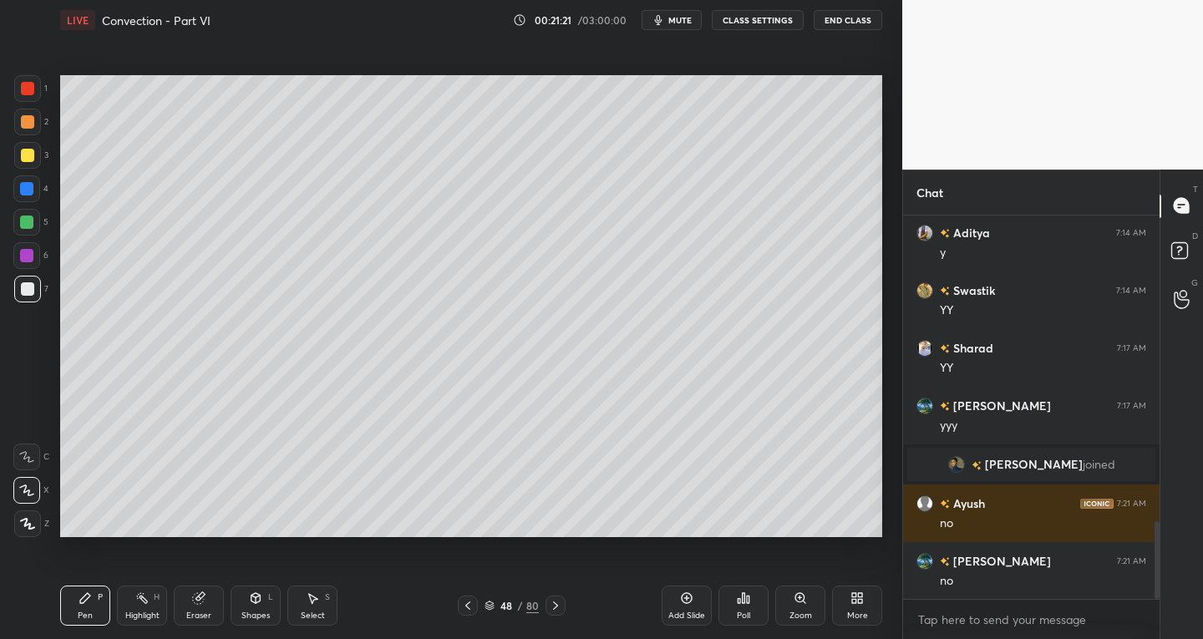
click at [205, 597] on icon at bounding box center [198, 598] width 13 height 13
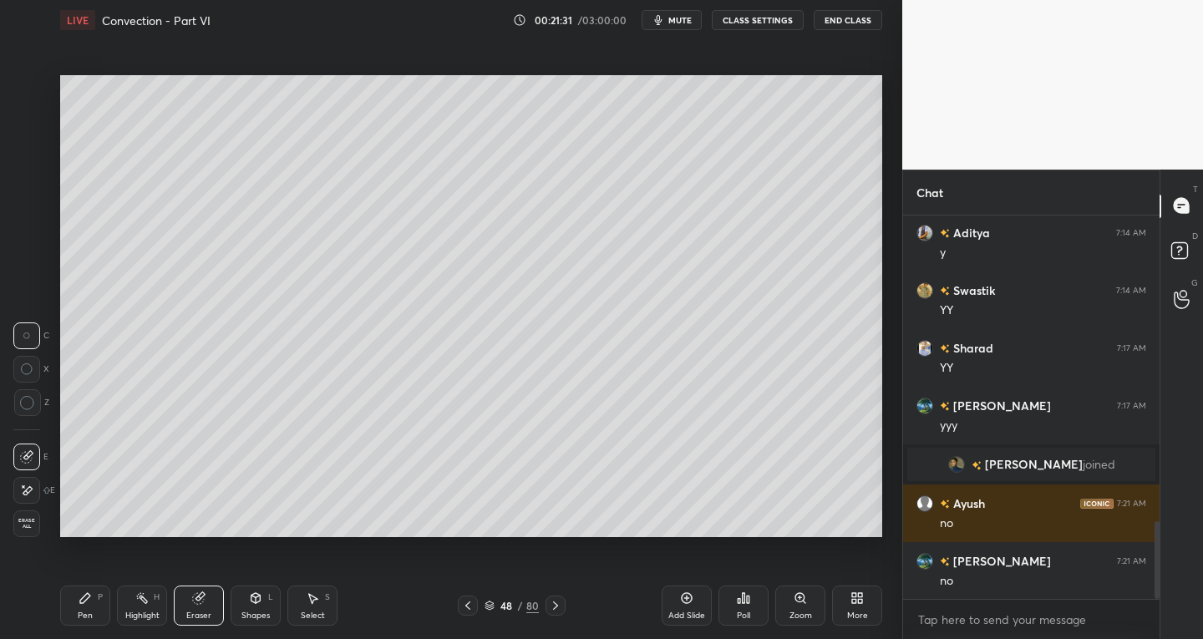
scroll to position [1576, 0]
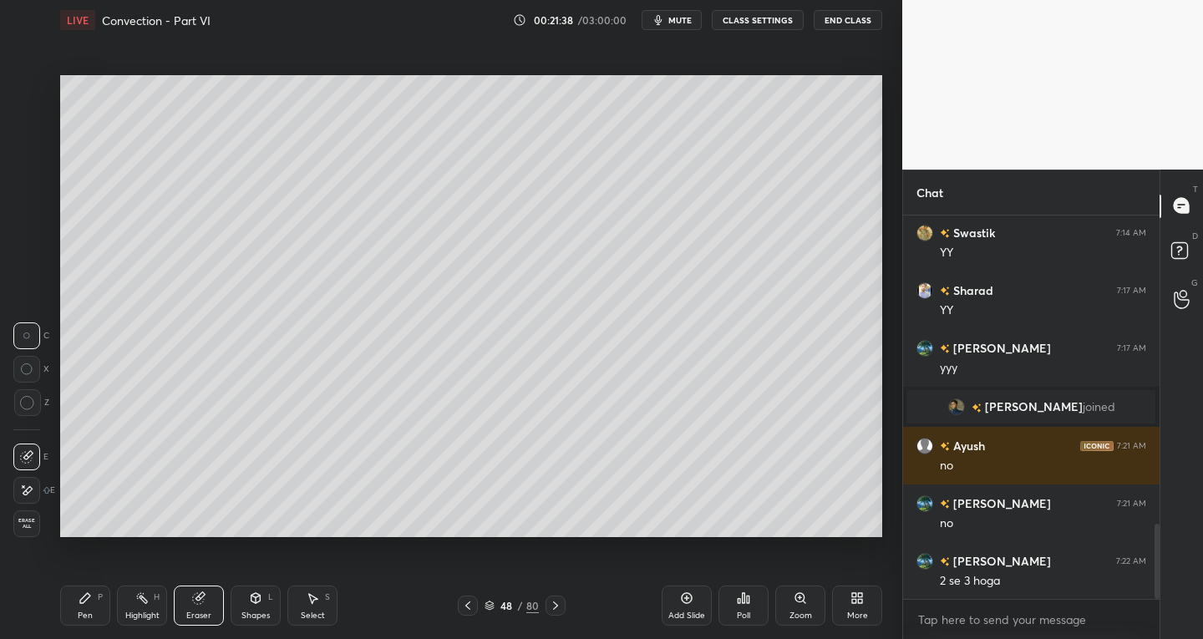
click at [154, 604] on div "Highlight H" at bounding box center [142, 606] width 50 height 40
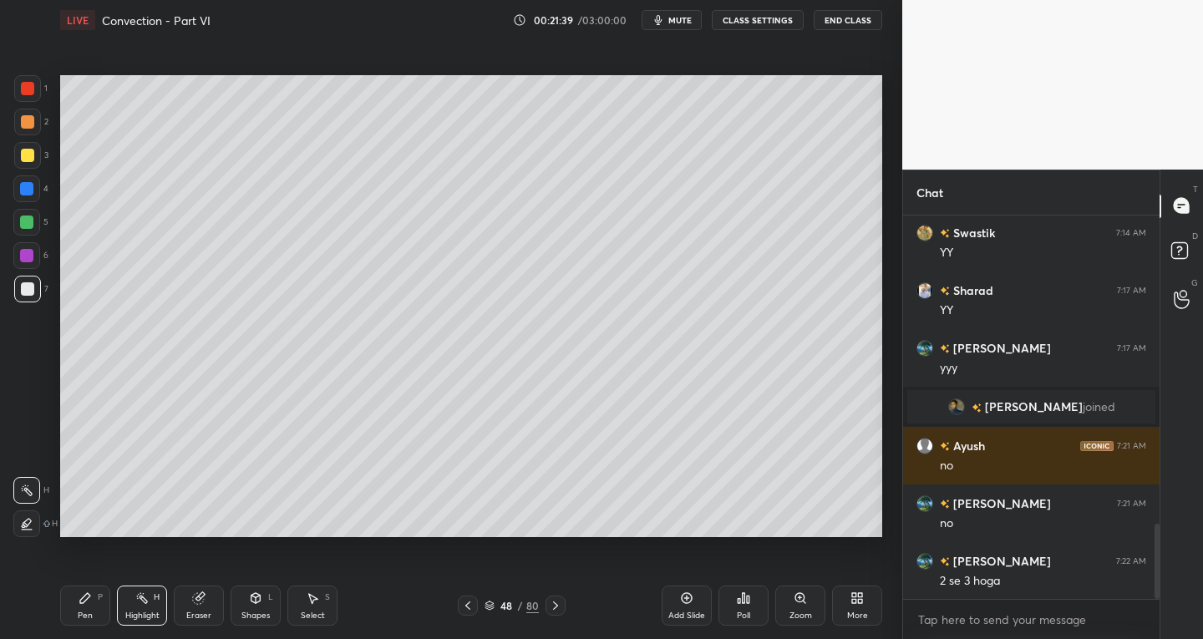
click at [200, 609] on div "Eraser" at bounding box center [199, 606] width 50 height 40
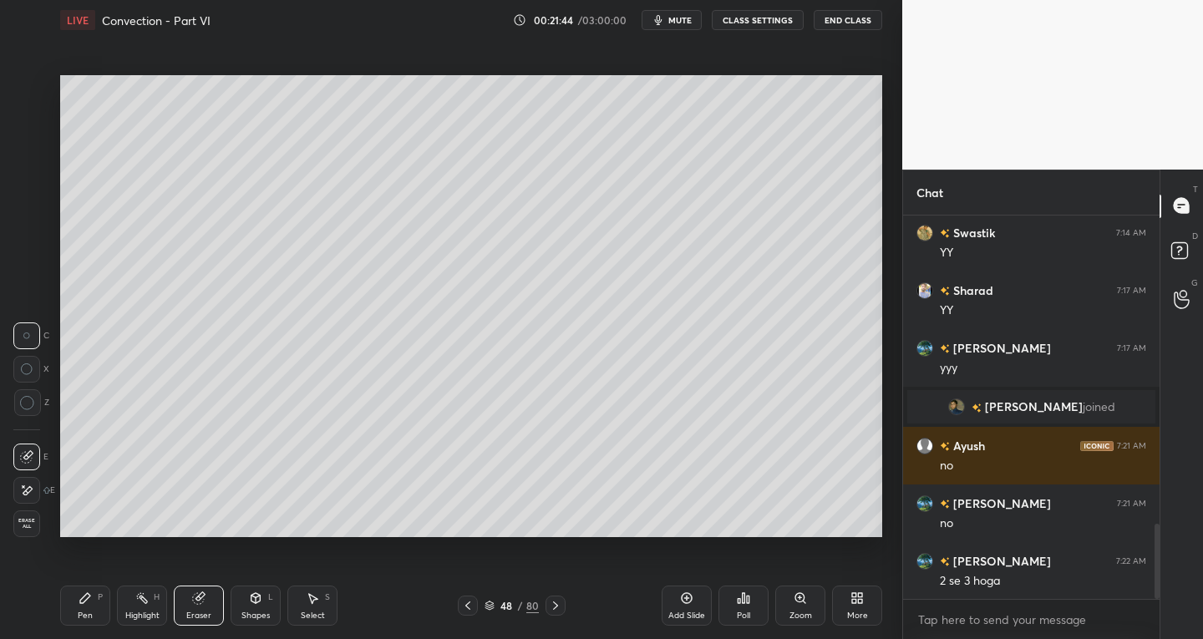
click at [94, 603] on div "Pen P" at bounding box center [85, 606] width 50 height 40
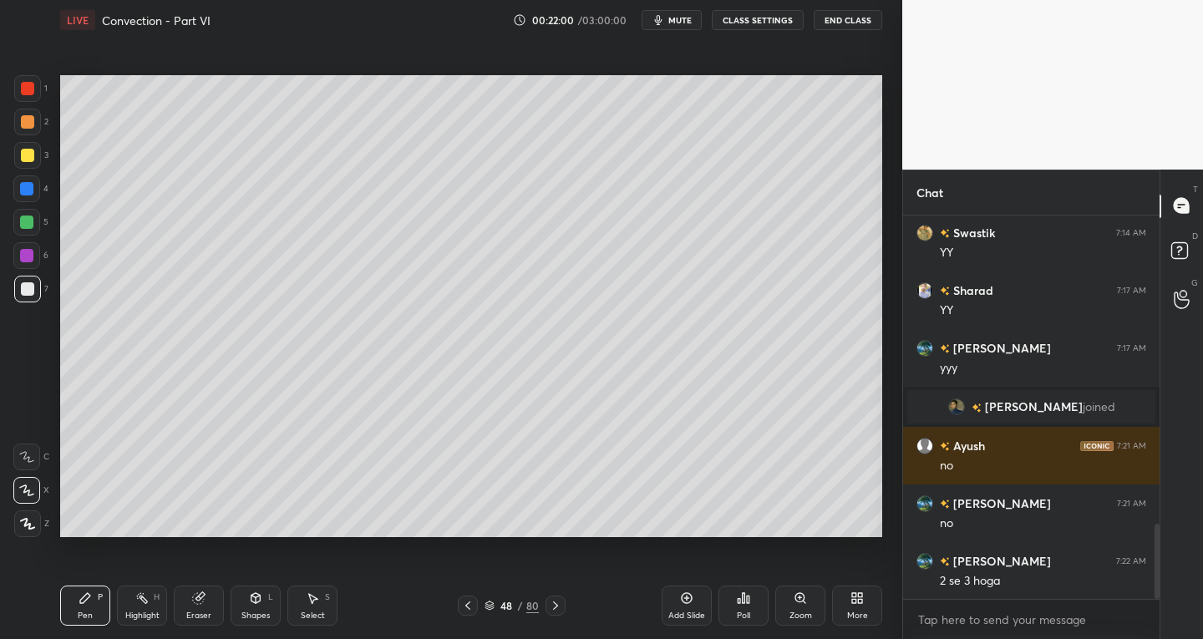
click at [200, 606] on div "Eraser" at bounding box center [199, 606] width 50 height 40
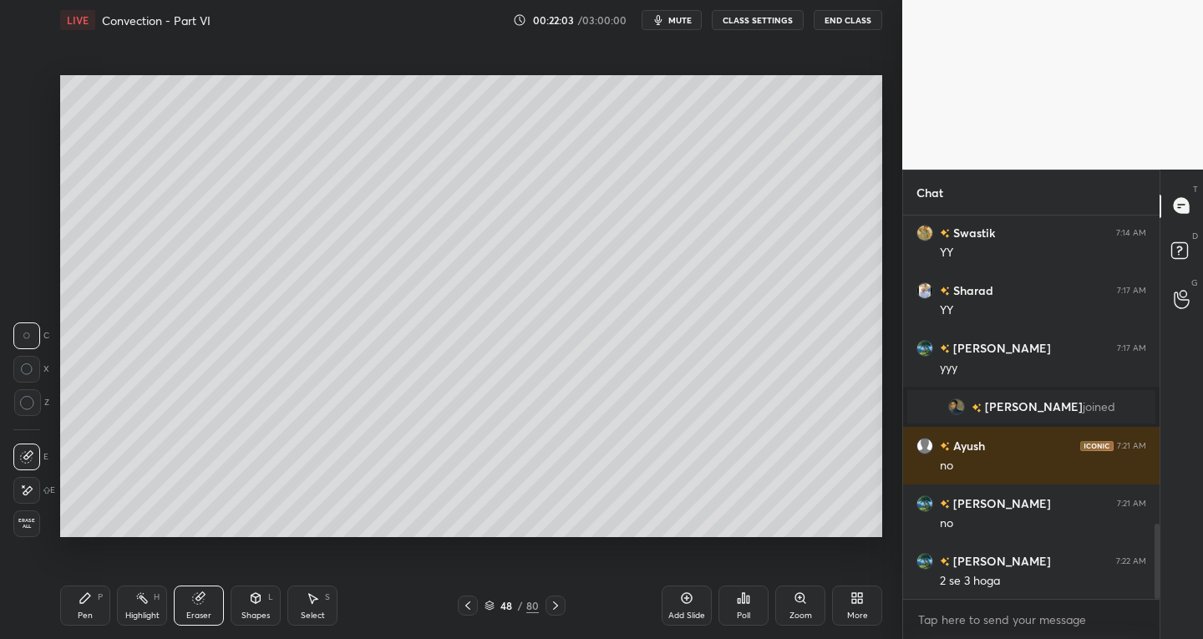
click at [99, 610] on div "Pen P" at bounding box center [85, 606] width 50 height 40
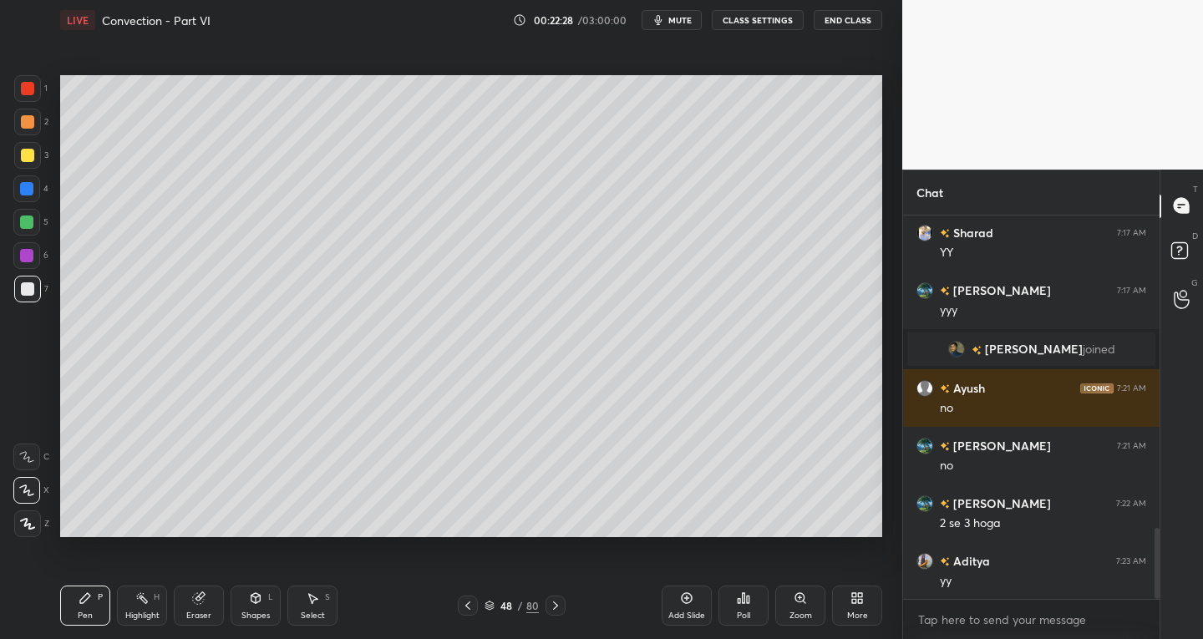
scroll to position [1691, 0]
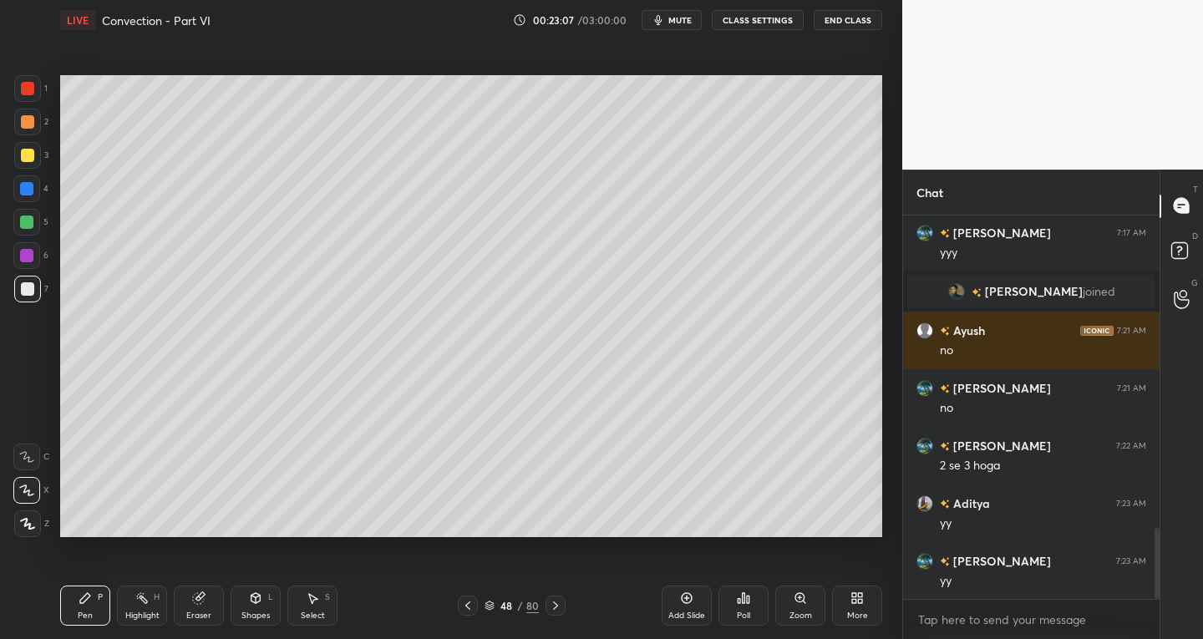
click at [312, 602] on icon at bounding box center [313, 599] width 9 height 10
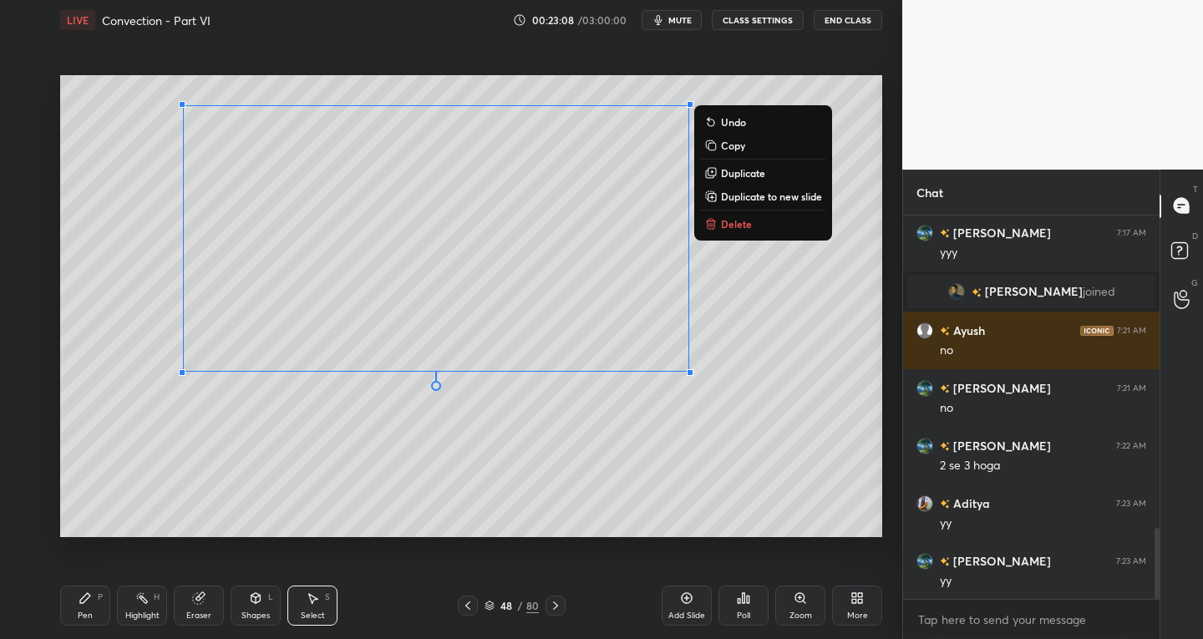
click at [726, 220] on p "Delete" at bounding box center [736, 223] width 31 height 13
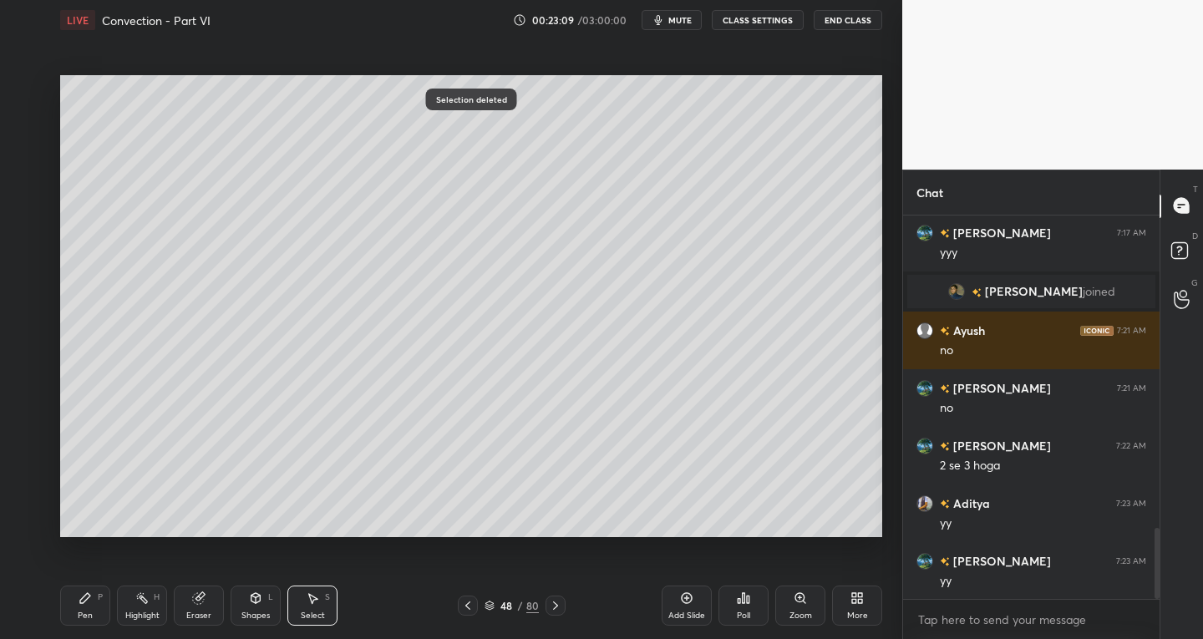
click at [72, 599] on div "Pen P" at bounding box center [85, 606] width 50 height 40
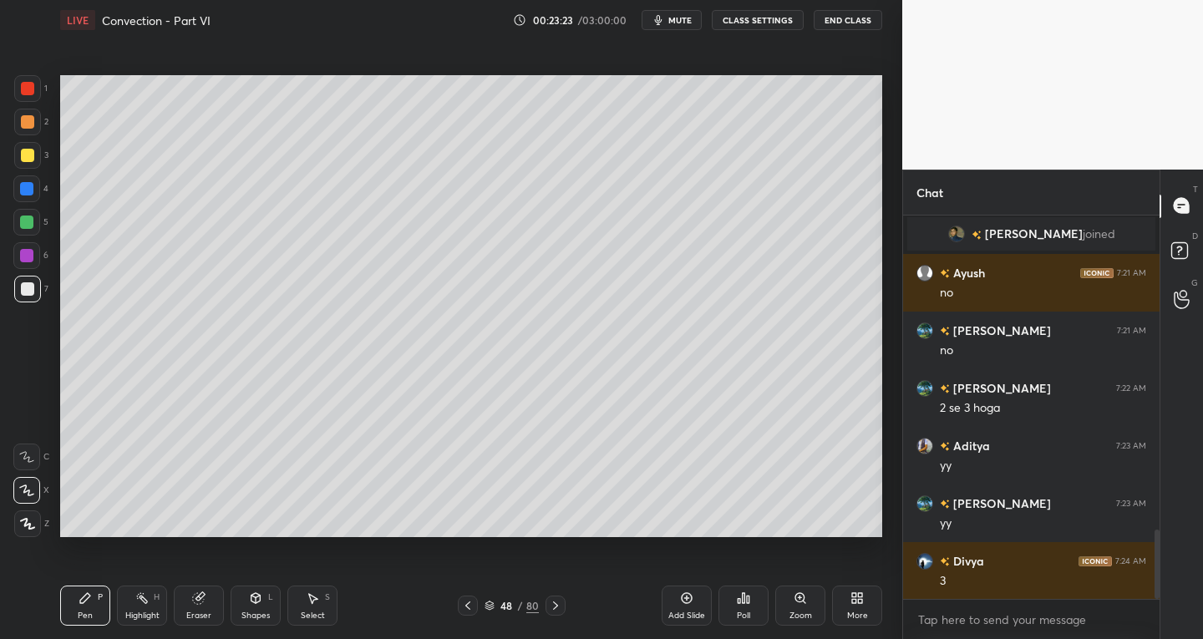
scroll to position [1806, 0]
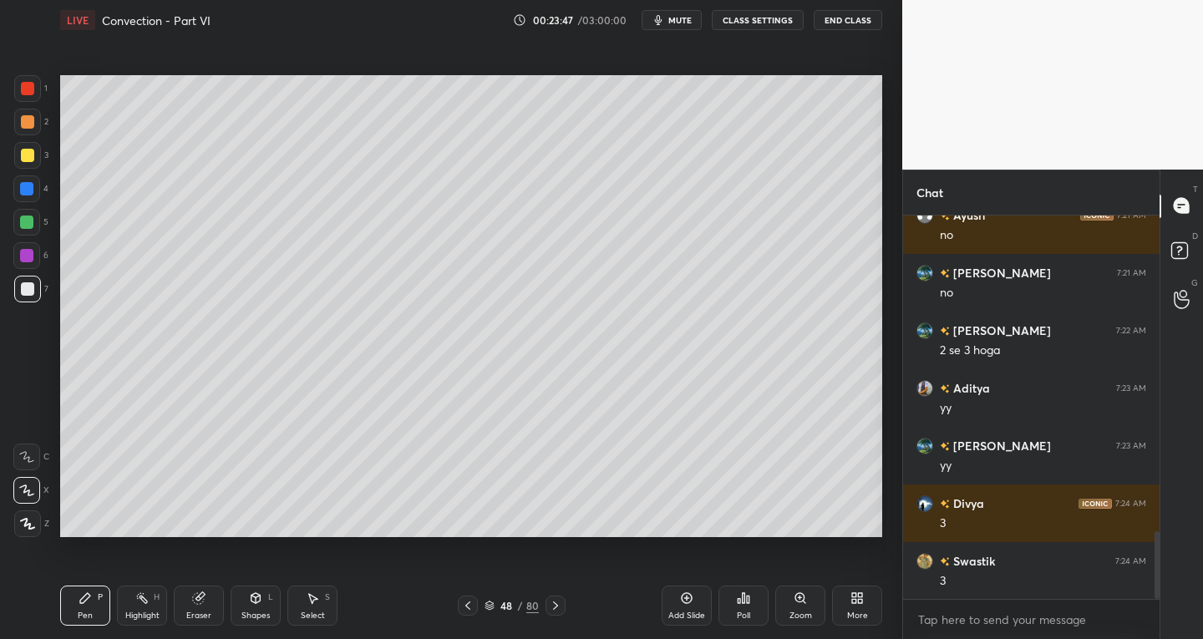
click at [322, 605] on div "Select S" at bounding box center [312, 606] width 50 height 40
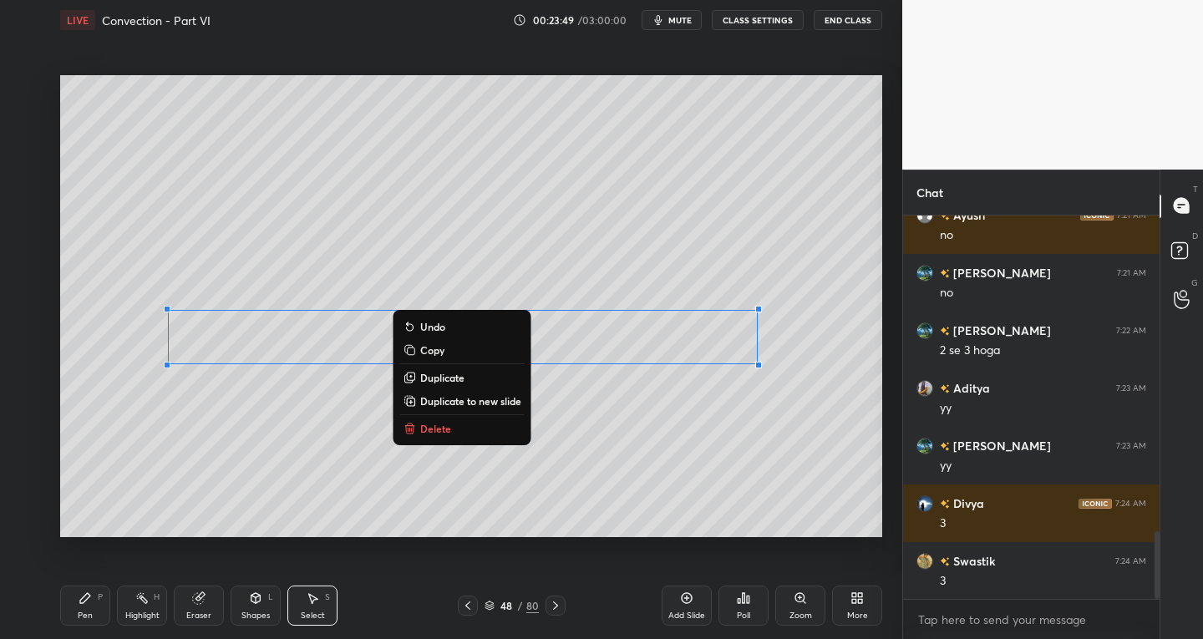
click at [88, 607] on div "Pen P" at bounding box center [85, 606] width 50 height 40
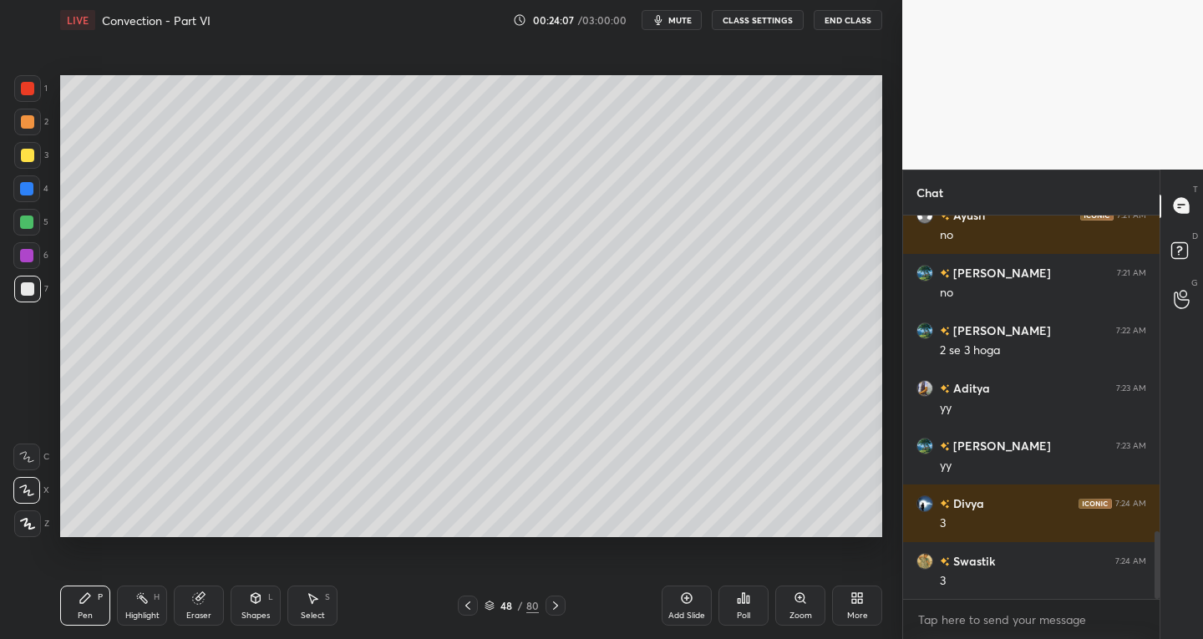
click at [325, 608] on div "Select S" at bounding box center [312, 606] width 50 height 40
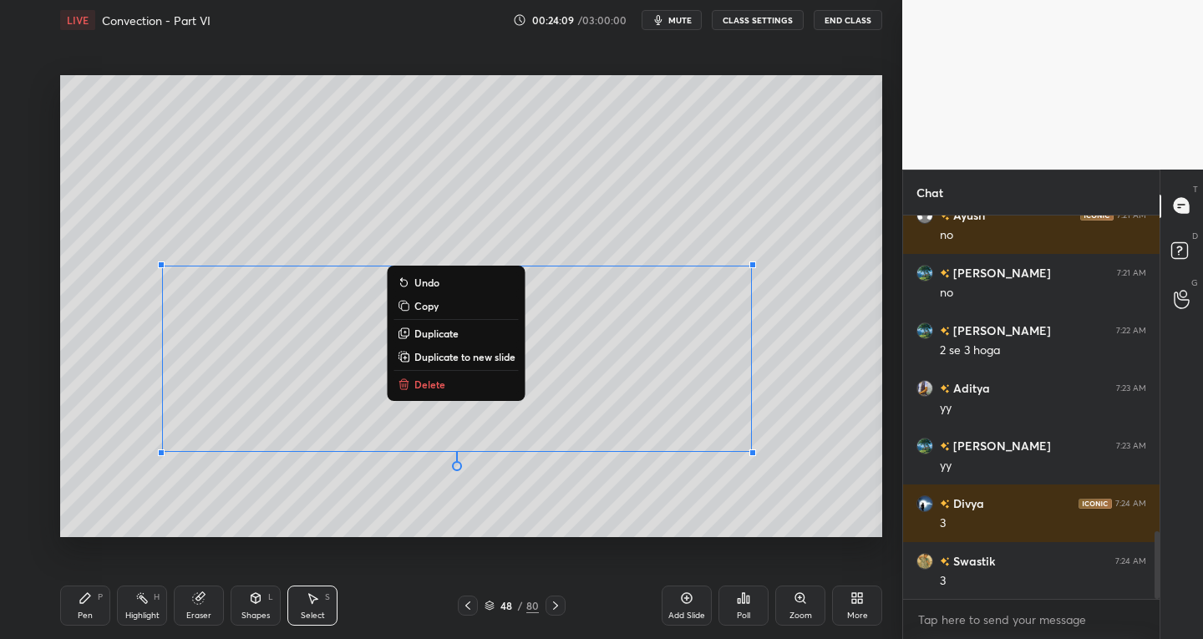
click at [84, 612] on div "Pen" at bounding box center [85, 616] width 15 height 8
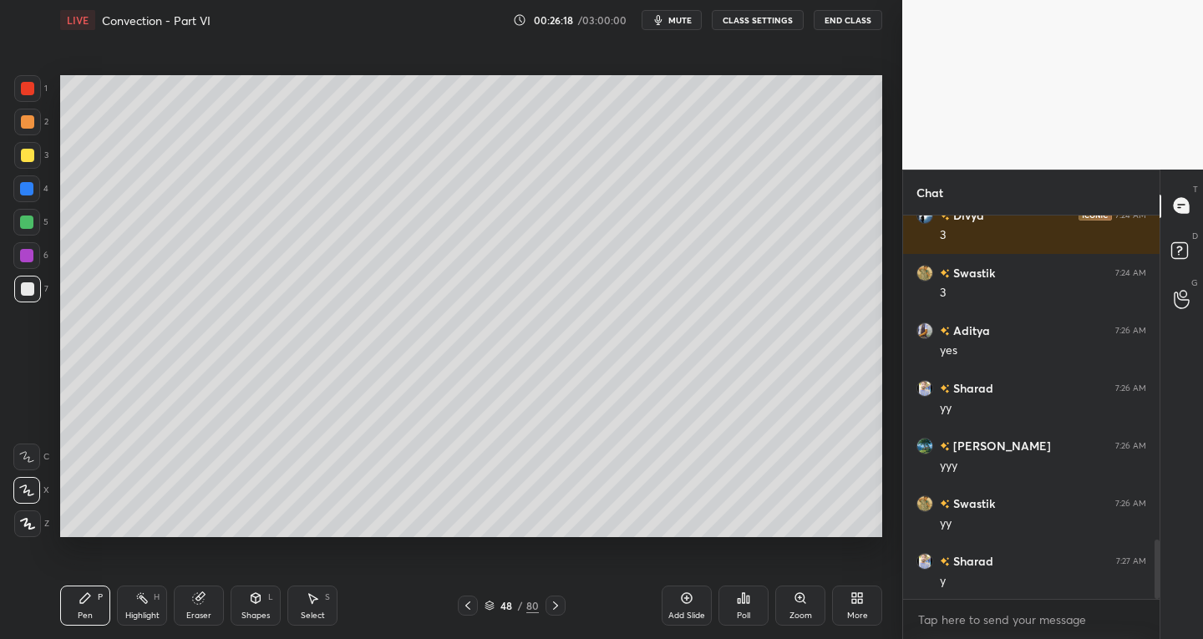
scroll to position [2152, 0]
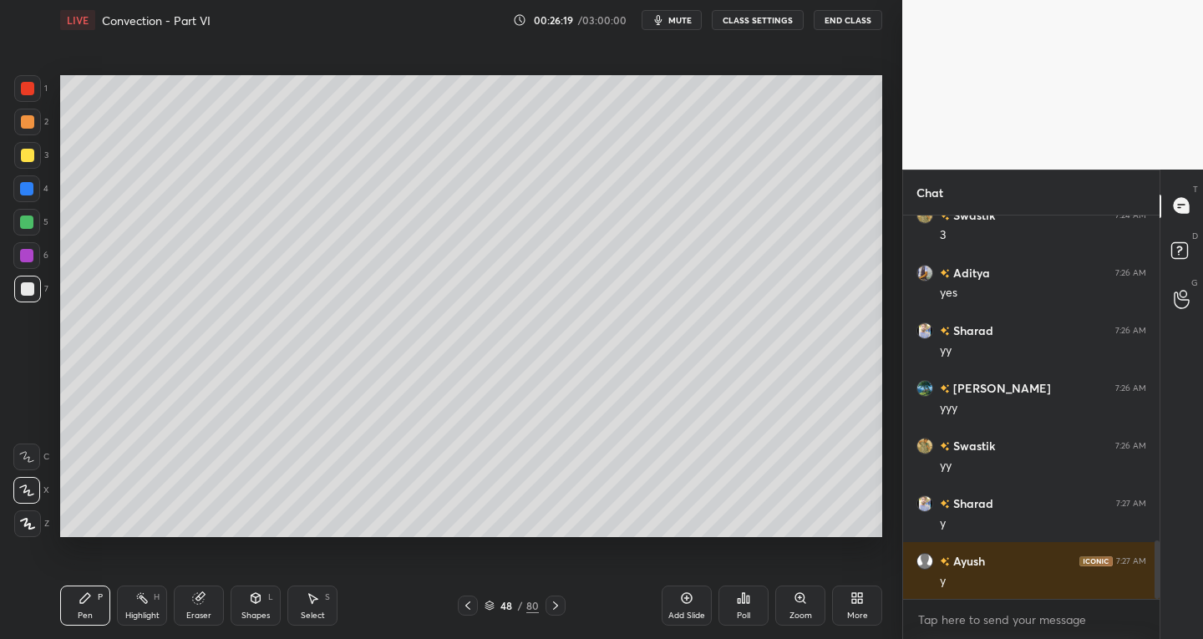
click at [459, 608] on div at bounding box center [468, 606] width 20 height 20
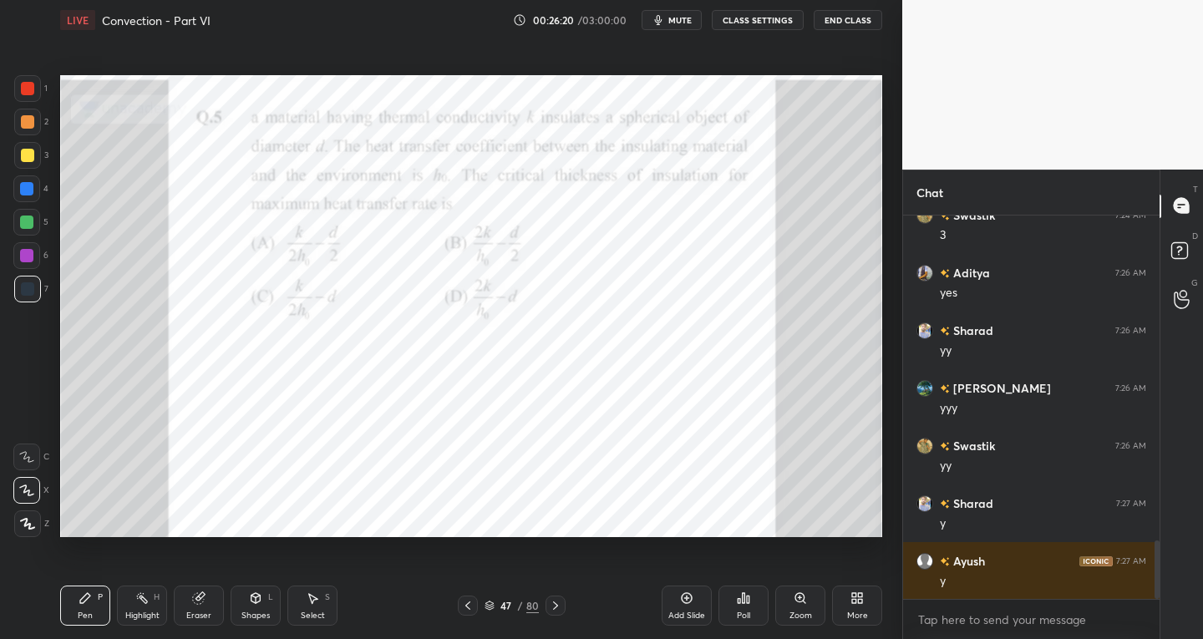
click at [557, 607] on icon at bounding box center [555, 605] width 13 height 13
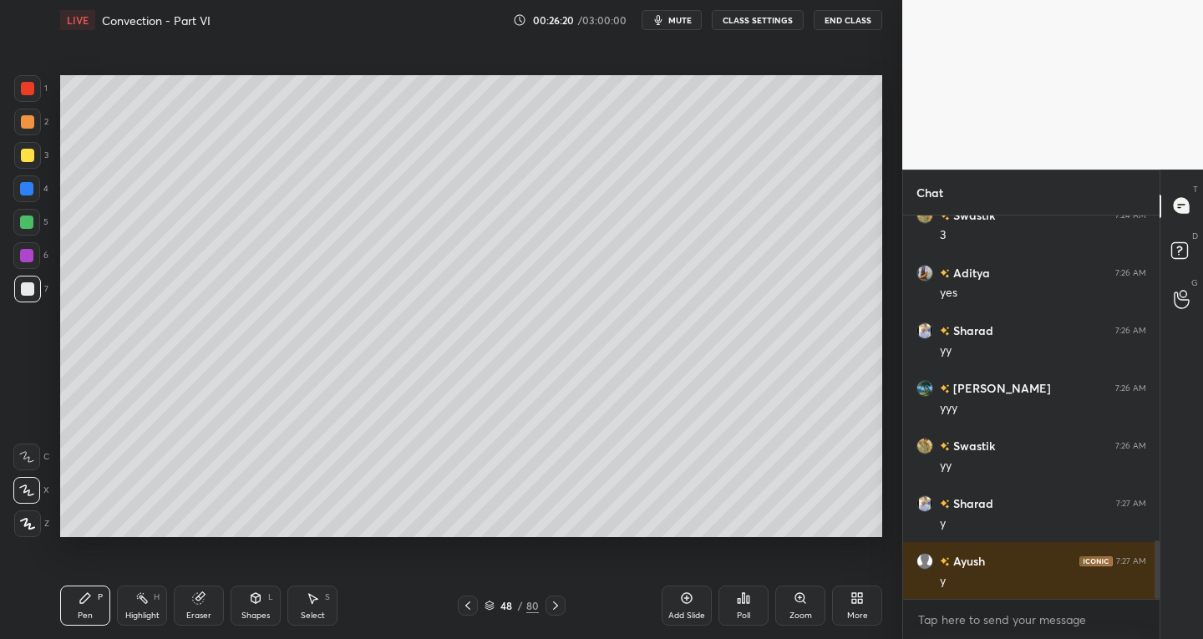
click at [558, 607] on icon at bounding box center [555, 605] width 13 height 13
click at [674, 18] on span "mute" at bounding box center [679, 20] width 23 height 12
click at [684, 16] on span "unmute" at bounding box center [679, 20] width 36 height 12
click at [681, 18] on span "mute" at bounding box center [679, 20] width 23 height 12
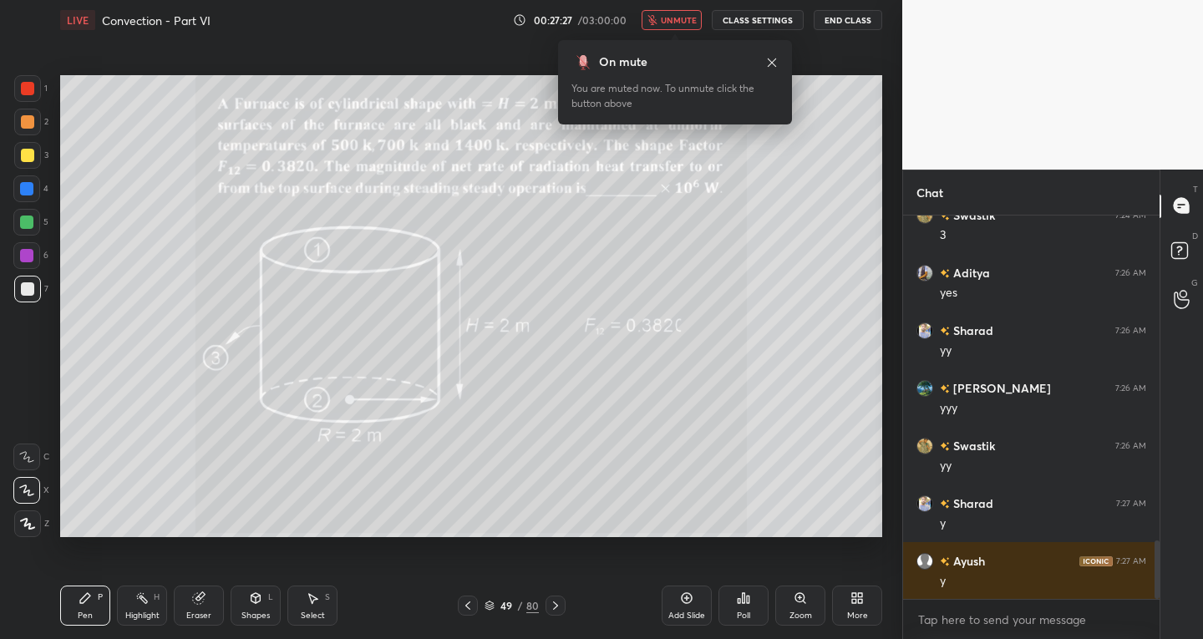
click at [673, 22] on span "unmute" at bounding box center [679, 20] width 36 height 12
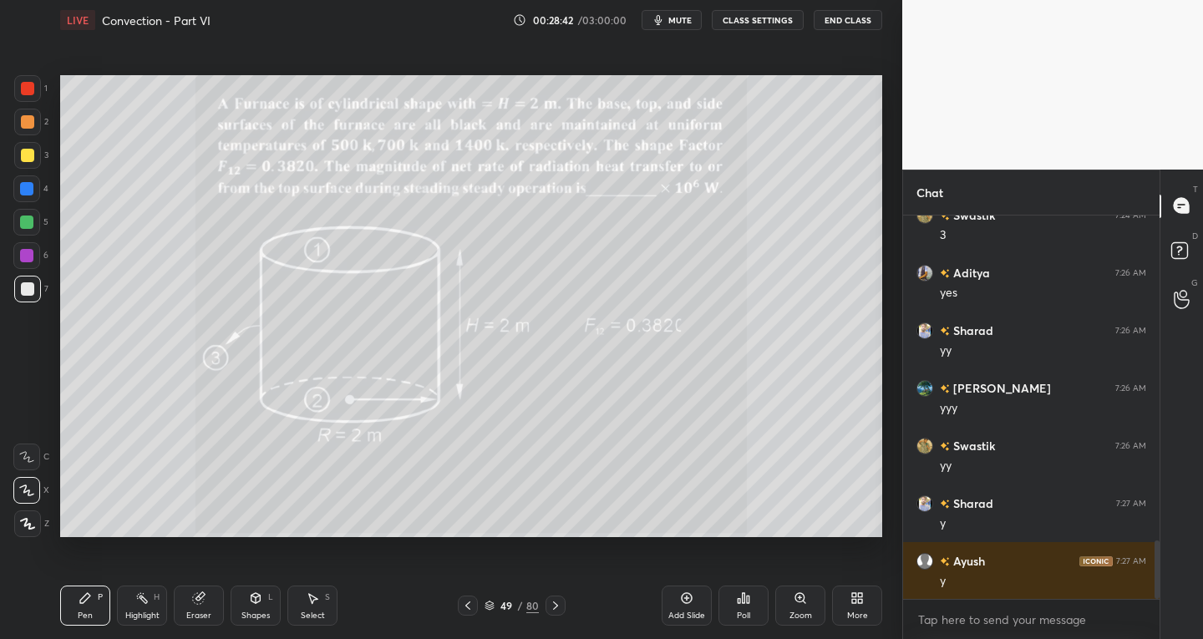
click at [30, 459] on icon at bounding box center [26, 457] width 15 height 12
click at [267, 609] on div "Shapes L" at bounding box center [256, 606] width 50 height 40
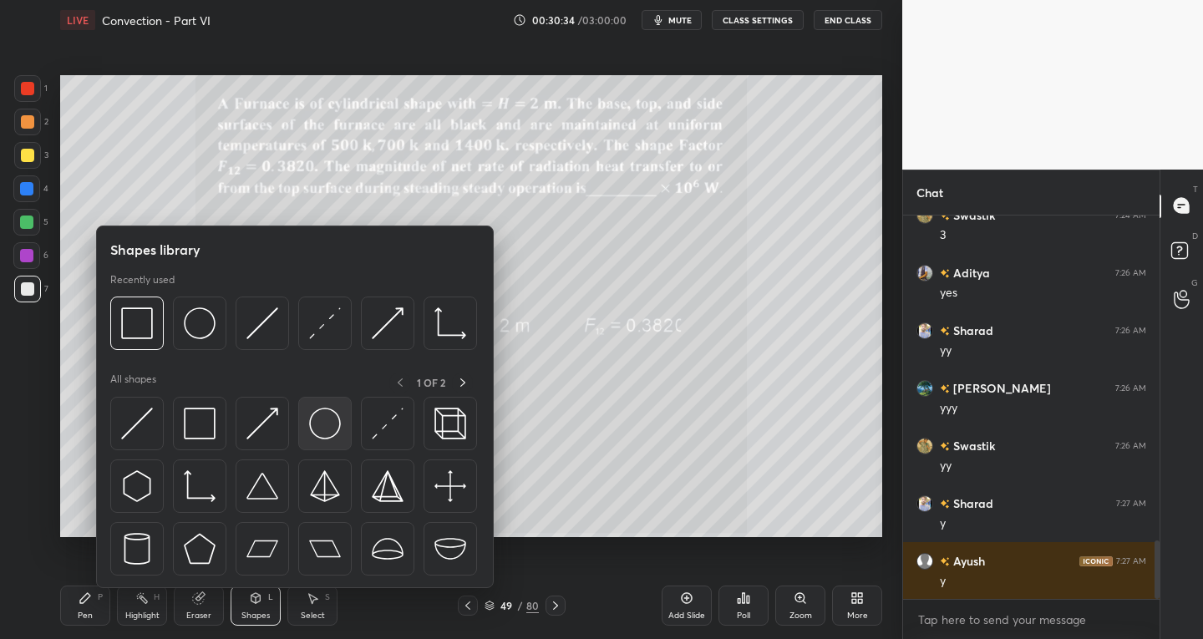
click at [322, 440] on div at bounding box center [324, 423] width 53 height 53
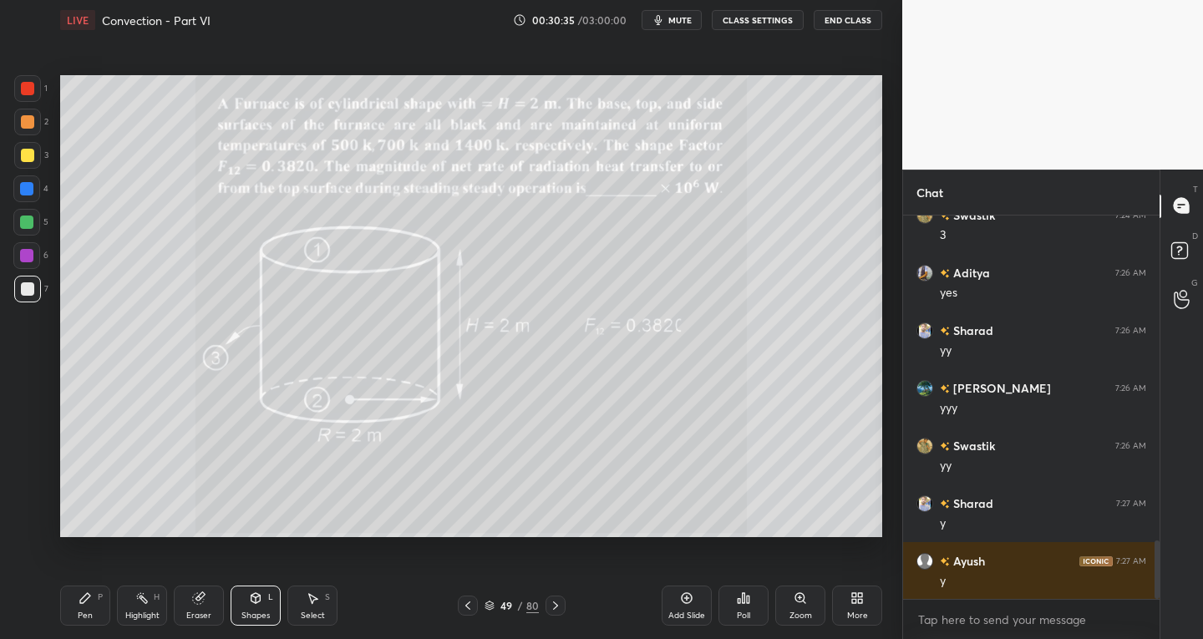
click at [240, 608] on div "Shapes L" at bounding box center [256, 606] width 50 height 40
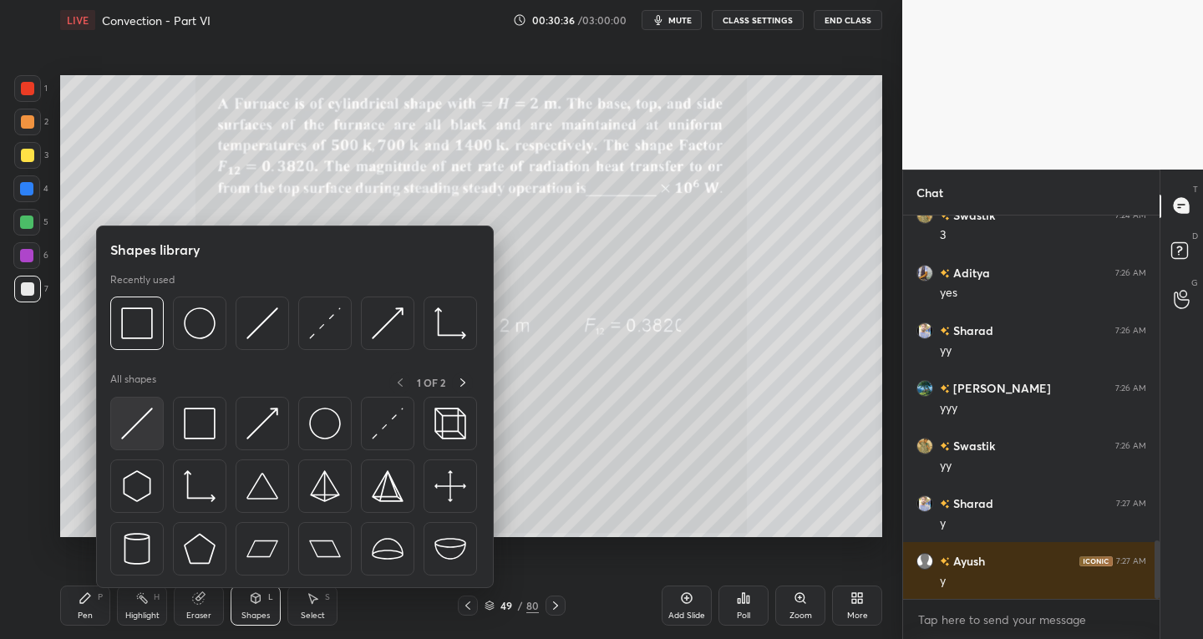
click at [132, 436] on img at bounding box center [137, 424] width 32 height 32
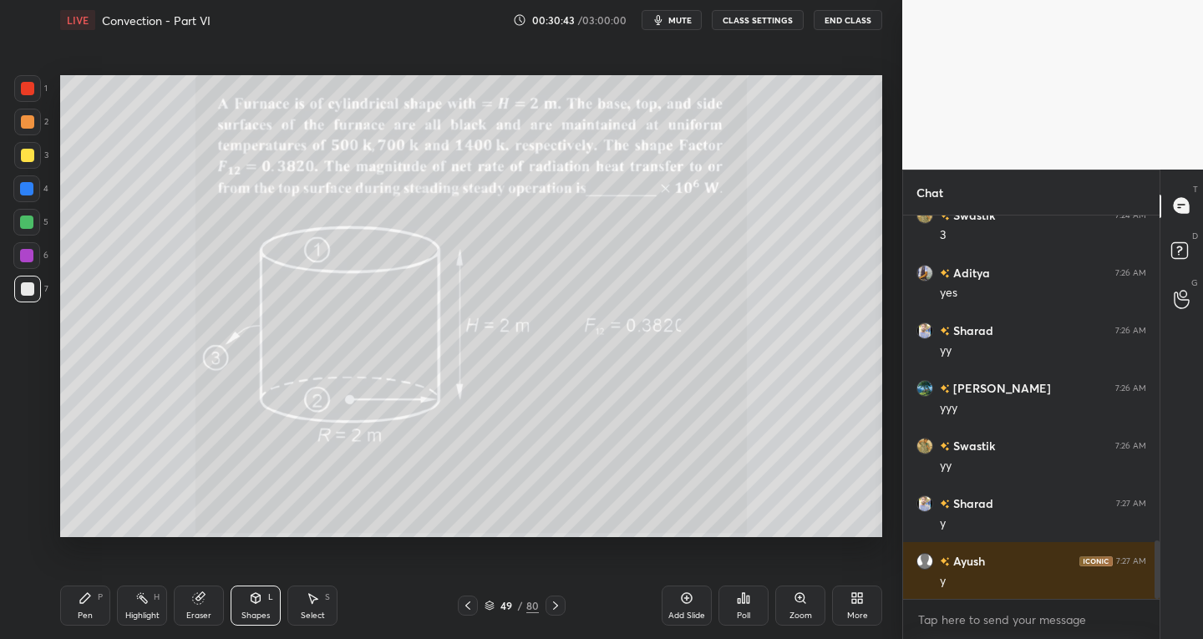
click at [246, 602] on div "Shapes L" at bounding box center [256, 606] width 50 height 40
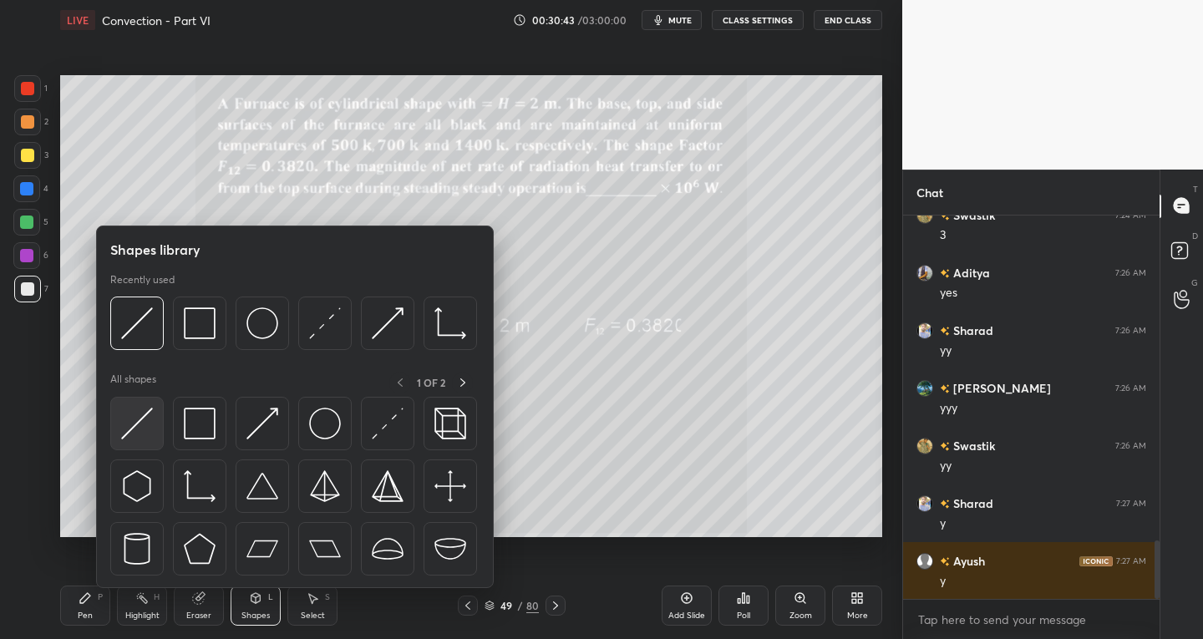
click at [132, 433] on img at bounding box center [137, 424] width 32 height 32
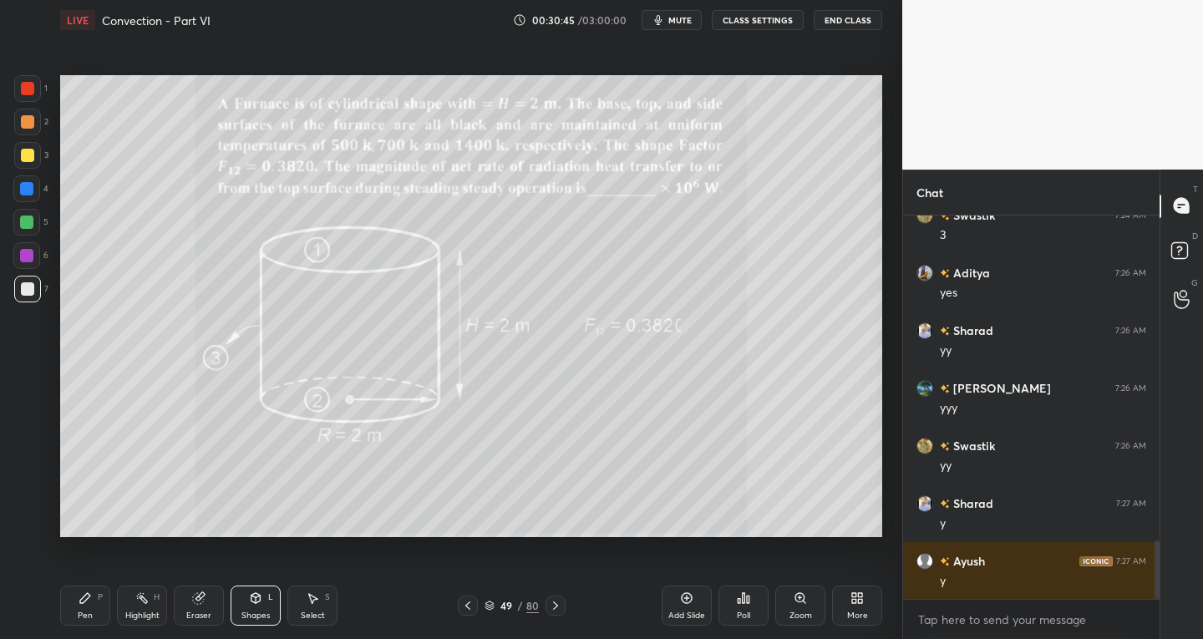
click at [81, 617] on div "Pen" at bounding box center [85, 616] width 15 height 8
click at [242, 615] on div "Shapes" at bounding box center [255, 616] width 28 height 8
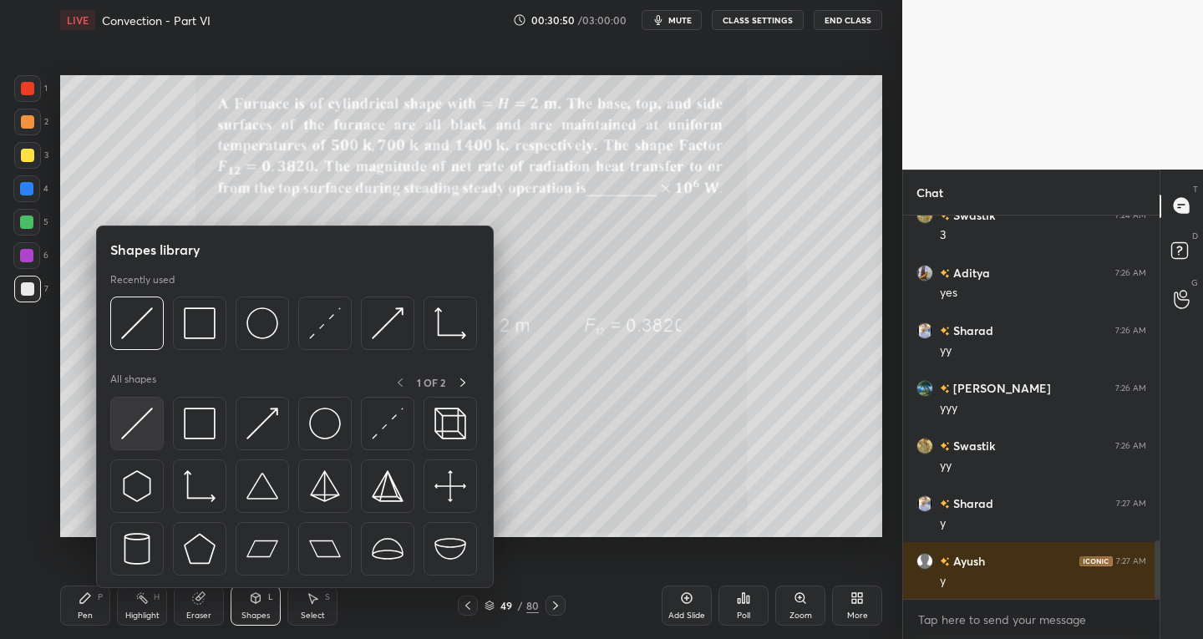
click at [142, 433] on img at bounding box center [137, 424] width 32 height 32
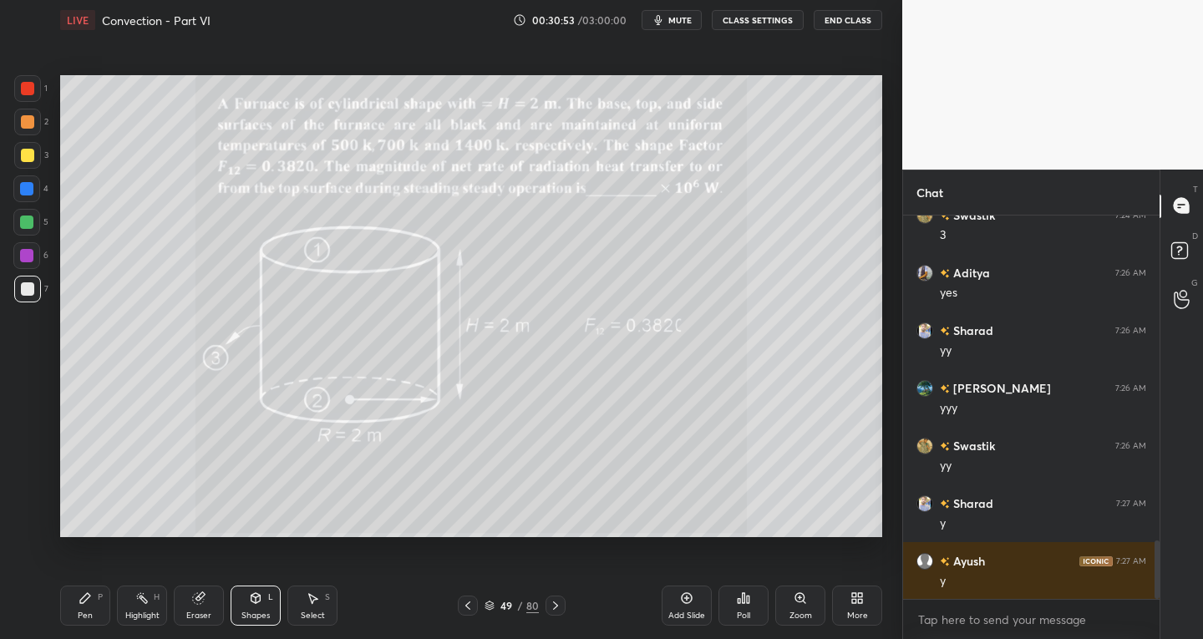
click at [91, 609] on div "Pen P" at bounding box center [85, 606] width 50 height 40
click at [31, 491] on icon at bounding box center [26, 491] width 15 height 12
click at [317, 605] on div "Select S" at bounding box center [312, 606] width 50 height 40
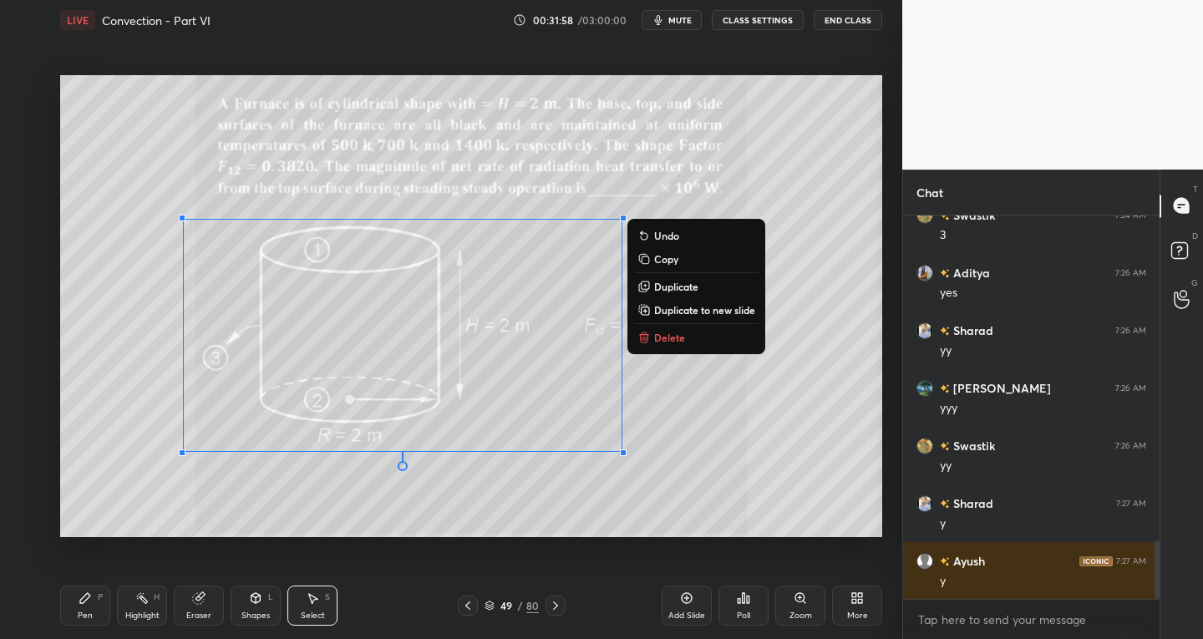
click at [709, 303] on p "Duplicate to new slide" at bounding box center [704, 309] width 101 height 13
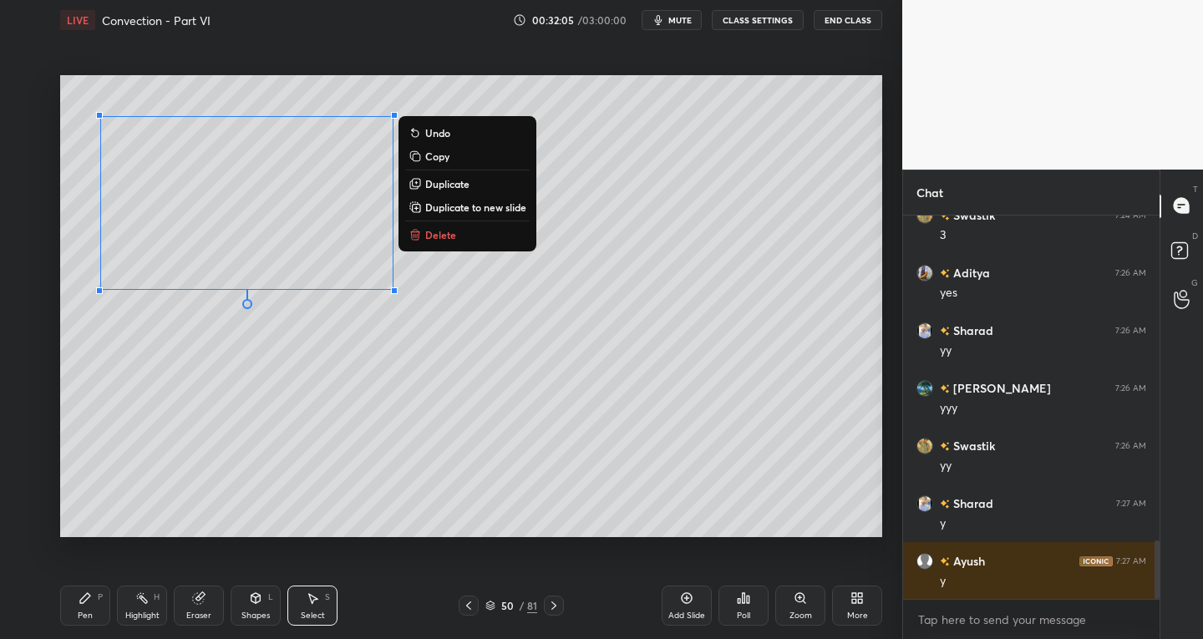
click at [93, 607] on div "Pen P" at bounding box center [85, 606] width 50 height 40
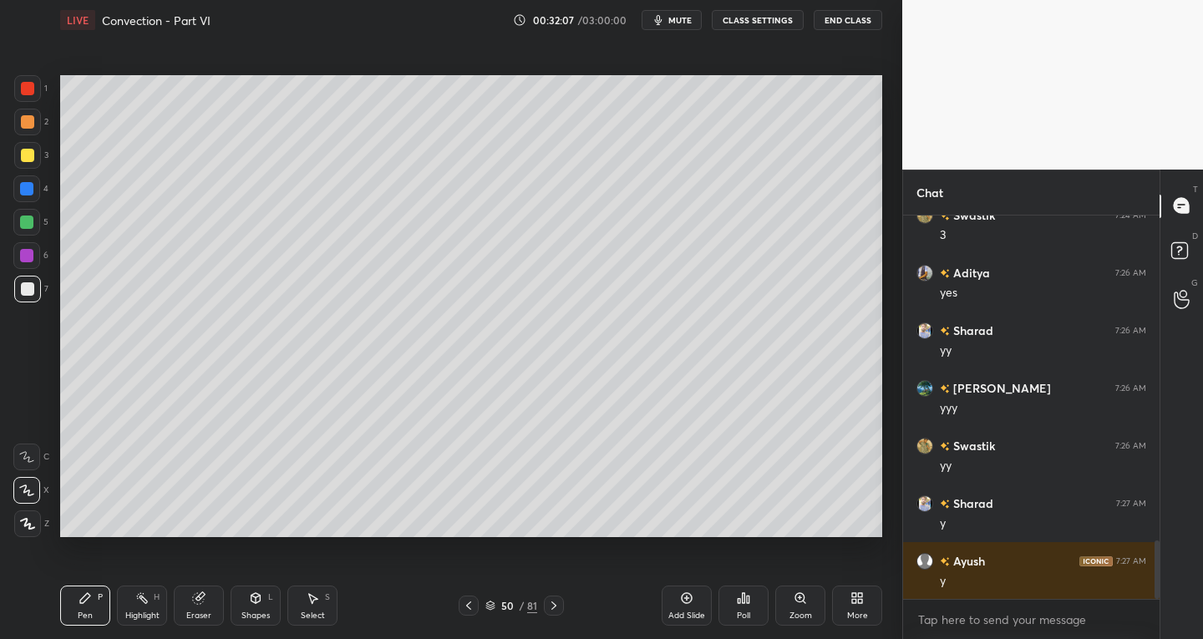
click at [202, 602] on icon at bounding box center [198, 598] width 13 height 13
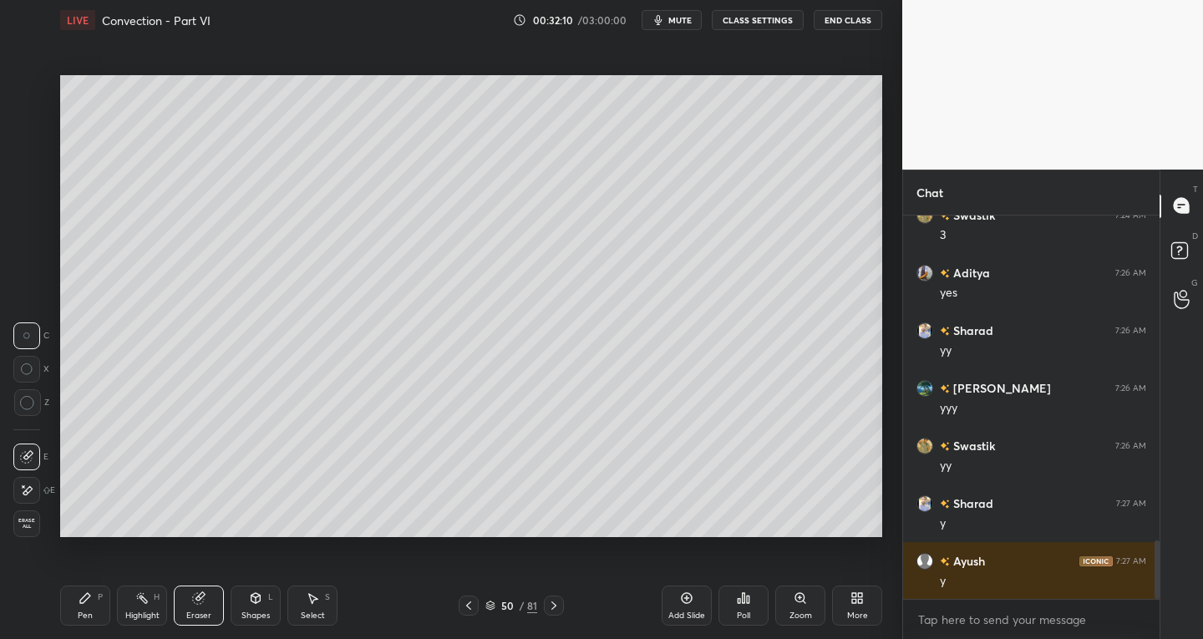
click at [88, 606] on div "Pen P" at bounding box center [85, 606] width 50 height 40
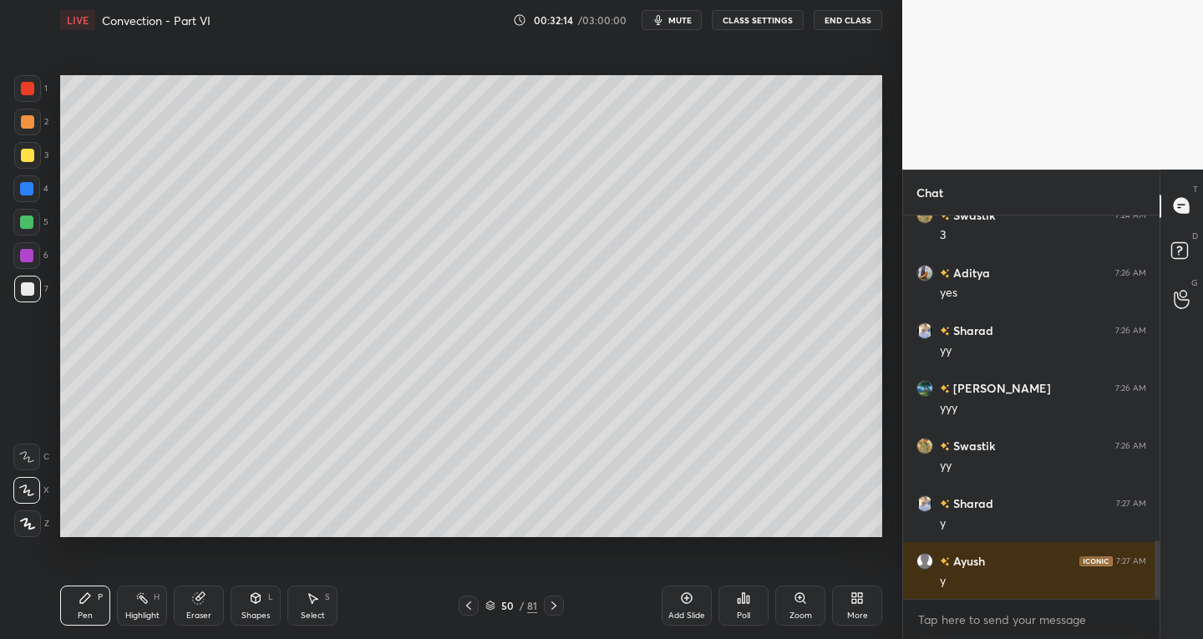
click at [196, 606] on div "Eraser" at bounding box center [199, 606] width 50 height 40
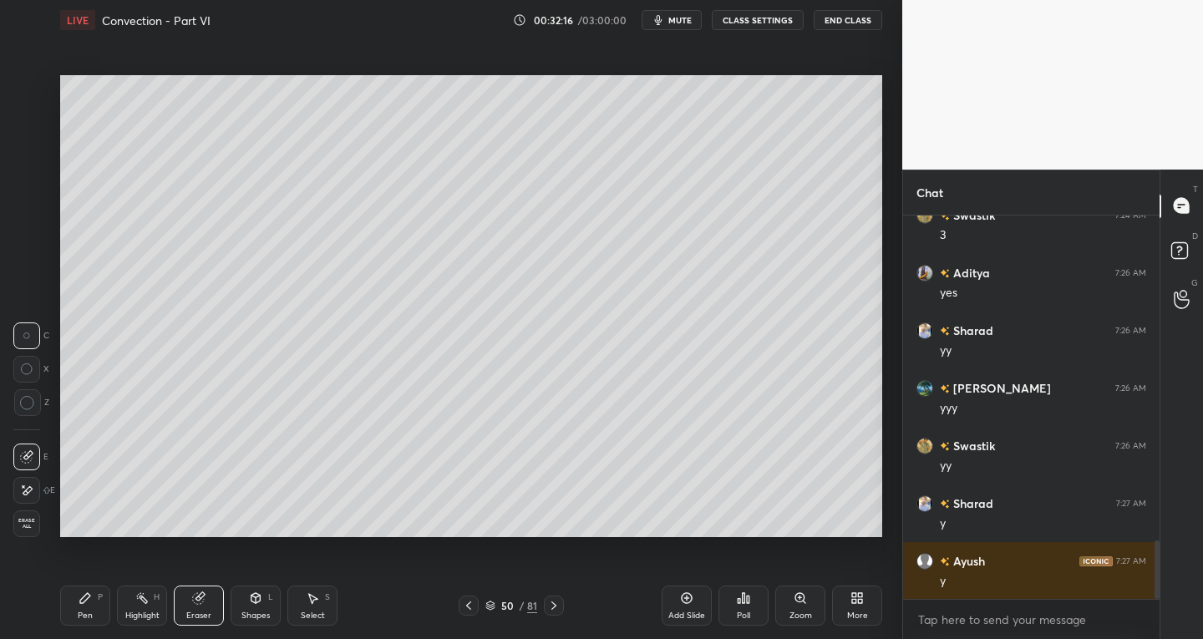
click at [79, 623] on div "Pen P" at bounding box center [85, 606] width 50 height 40
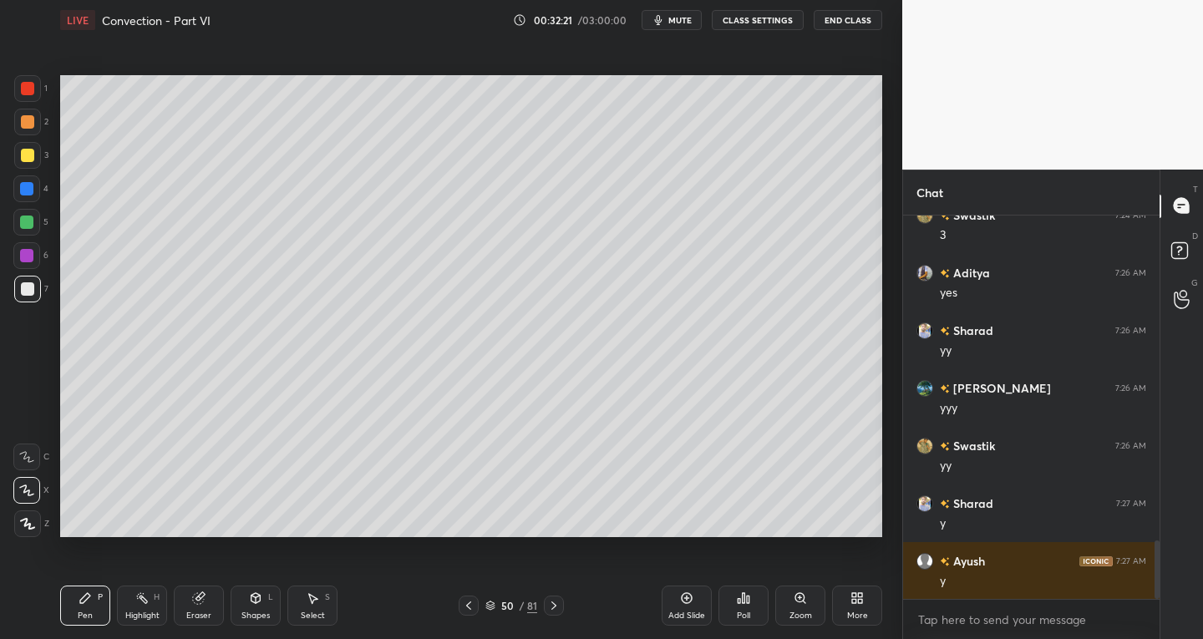
click at [250, 609] on div "Shapes L" at bounding box center [256, 606] width 50 height 40
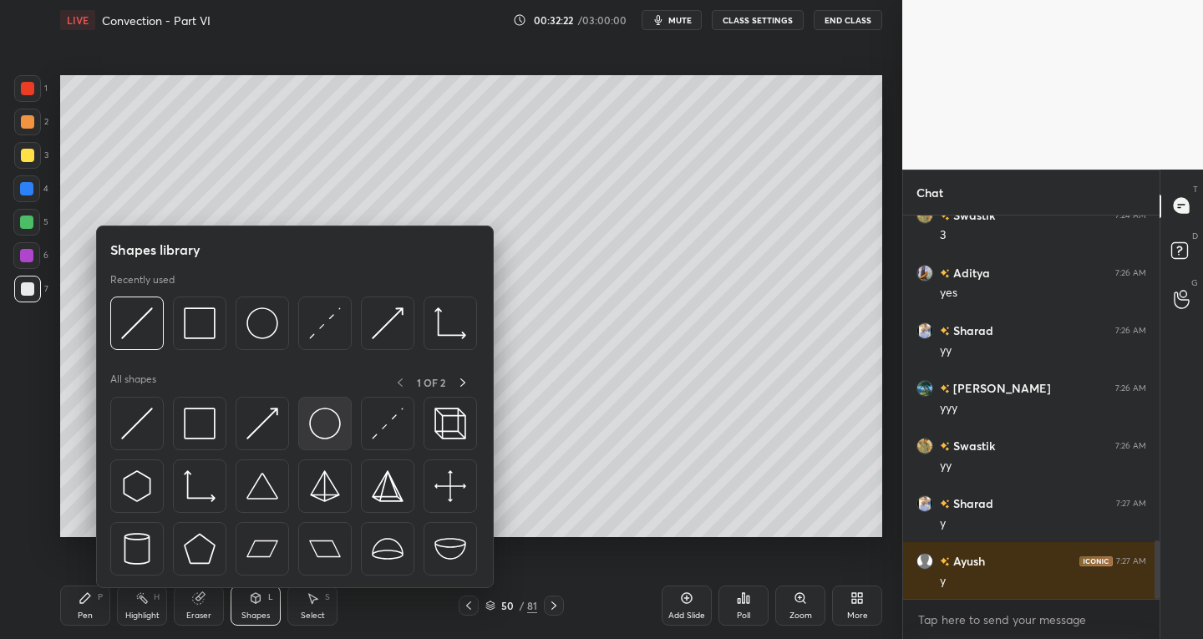
click at [316, 440] on div at bounding box center [324, 423] width 53 height 53
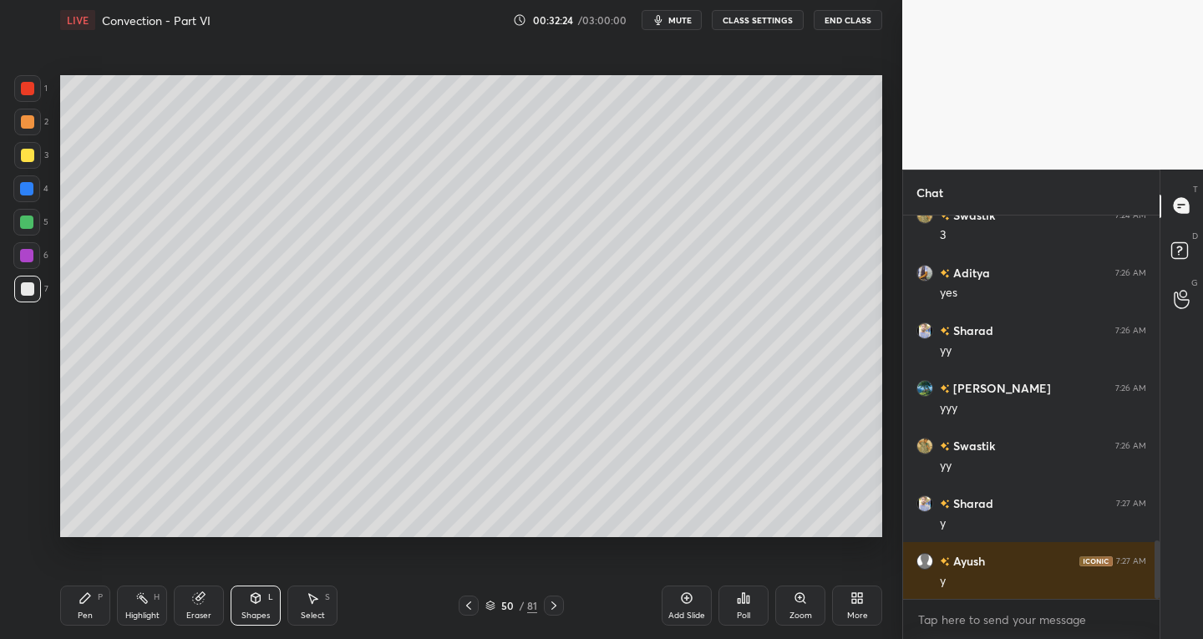
click at [256, 597] on icon at bounding box center [256, 600] width 0 height 6
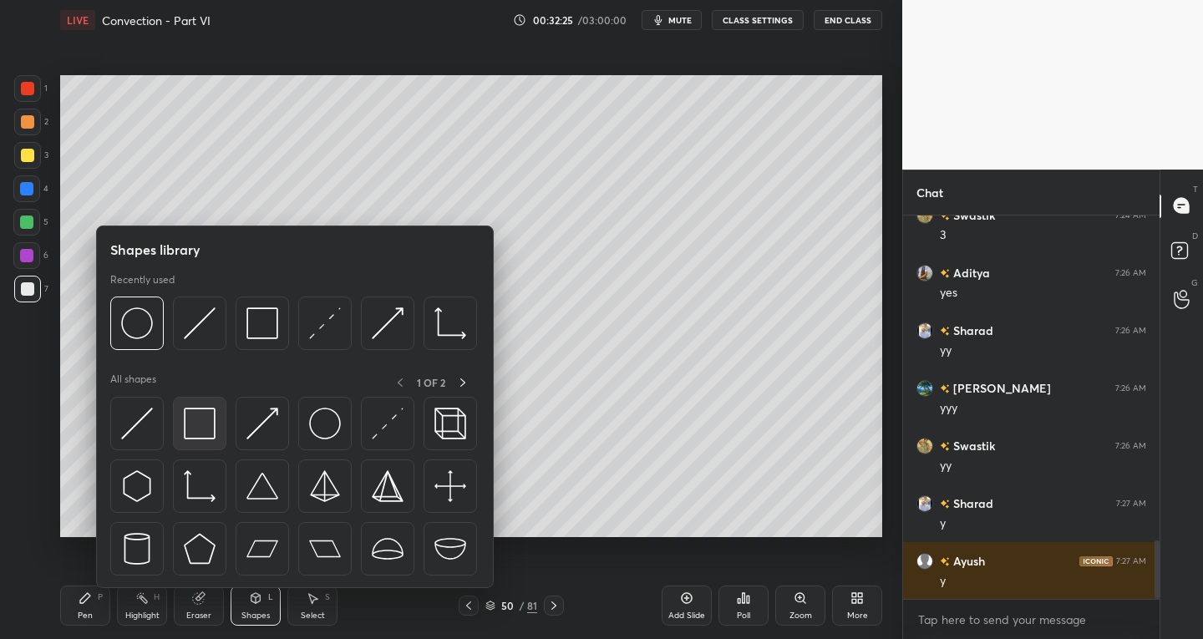
click at [213, 441] on div at bounding box center [199, 423] width 53 height 53
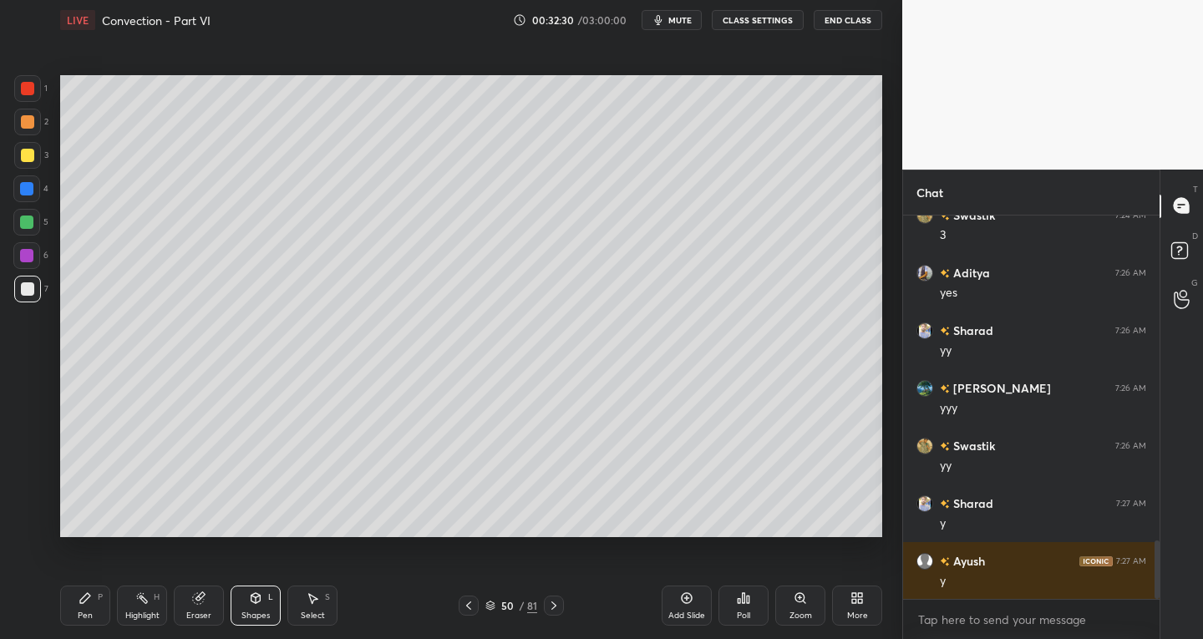
click at [248, 603] on div "Shapes L" at bounding box center [256, 606] width 50 height 40
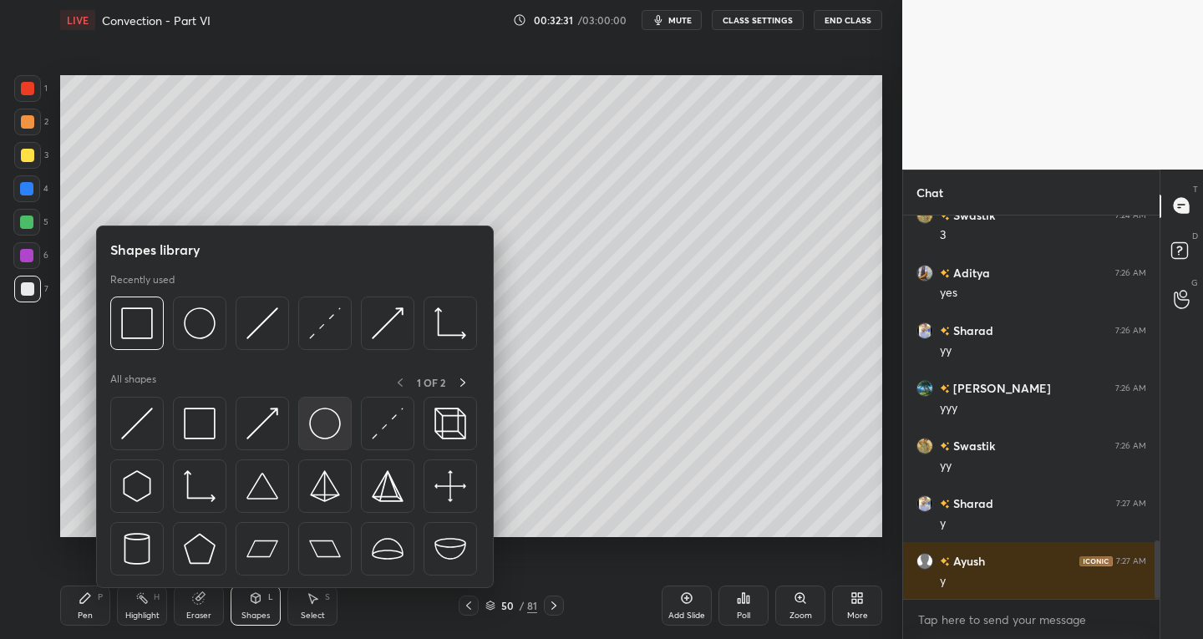
click at [324, 439] on div at bounding box center [324, 423] width 53 height 53
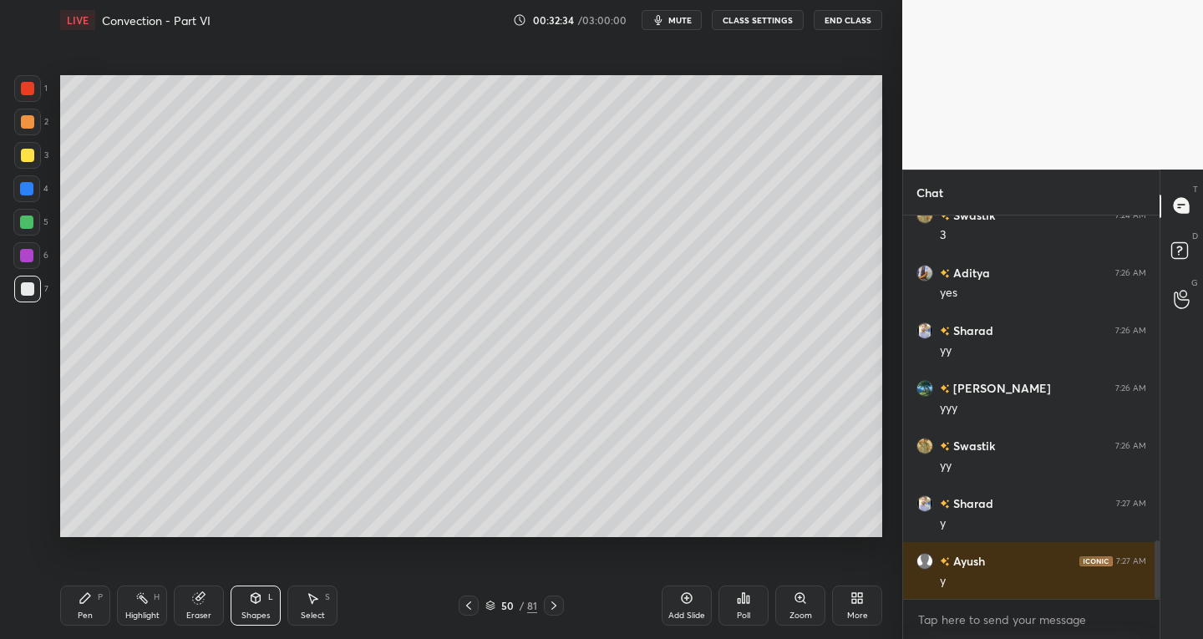
click at [72, 615] on div "Pen P" at bounding box center [85, 606] width 50 height 40
click at [12, 300] on div "1 2 3 4 5 6 7 C X Z C X Z E E Erase all H H" at bounding box center [26, 306] width 53 height 463
click at [325, 611] on div "Select S" at bounding box center [312, 606] width 50 height 40
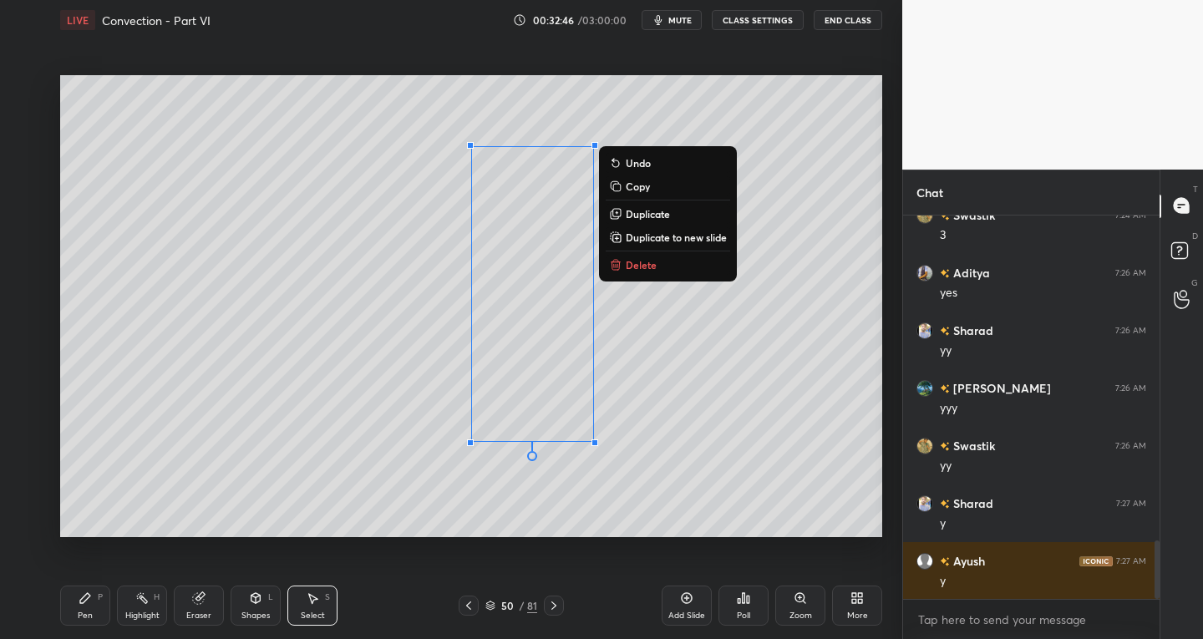
click at [632, 261] on p "Delete" at bounding box center [641, 264] width 31 height 13
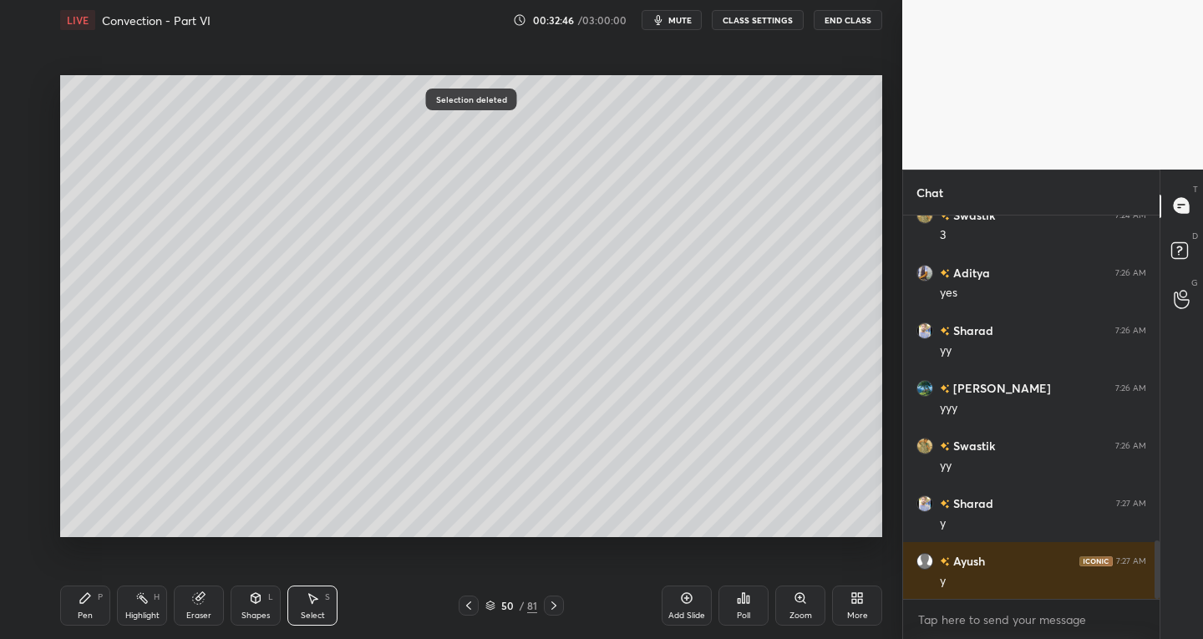
click at [86, 609] on div "Pen P" at bounding box center [85, 606] width 50 height 40
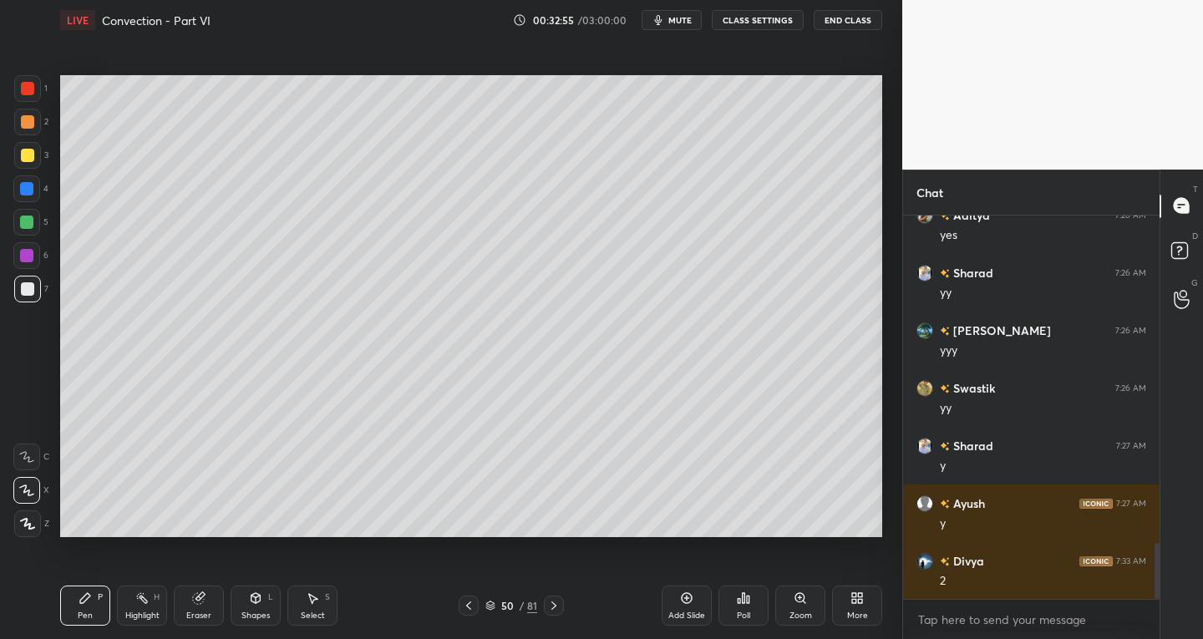
scroll to position [2268, 0]
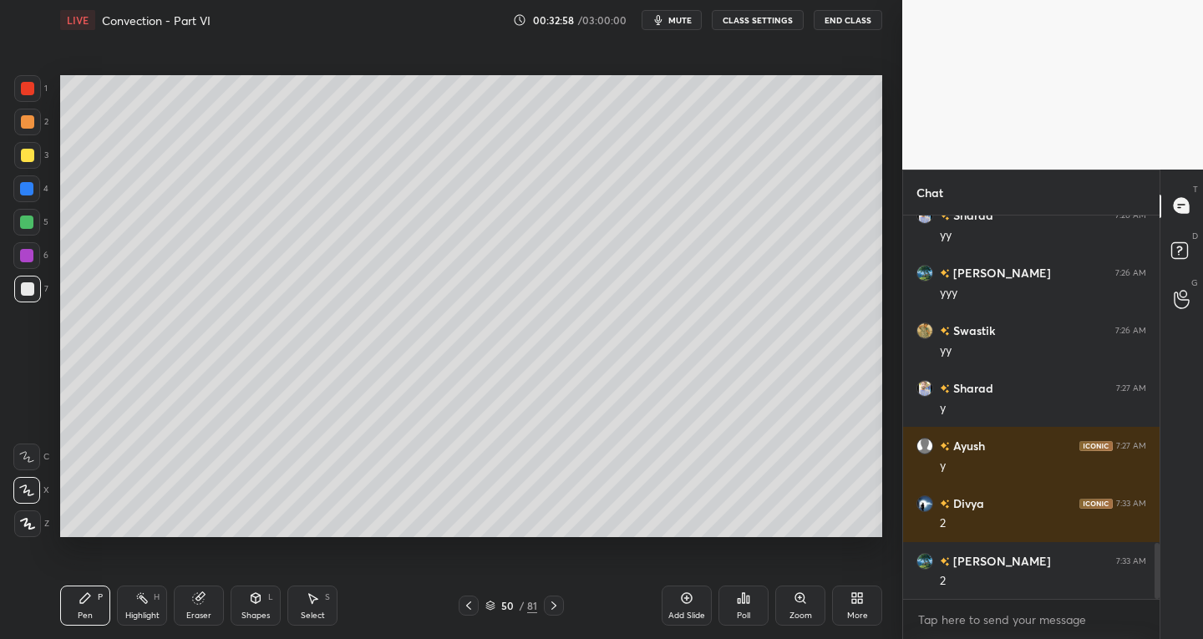
click at [468, 605] on icon at bounding box center [468, 605] width 13 height 13
click at [558, 603] on icon at bounding box center [553, 605] width 13 height 13
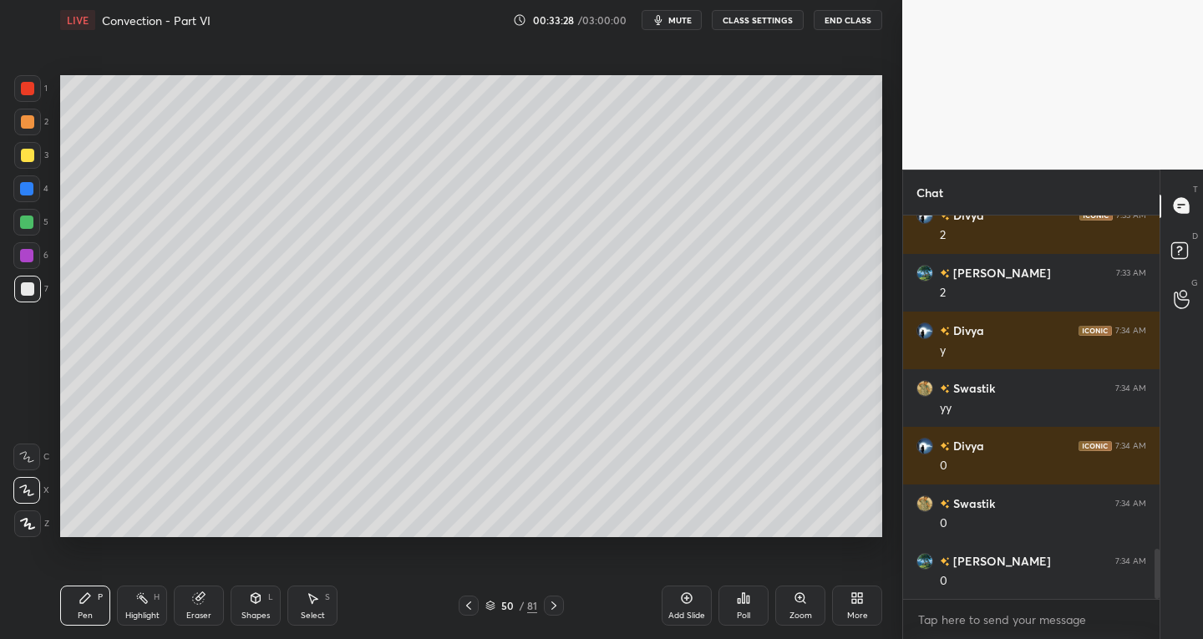
scroll to position [2671, 0]
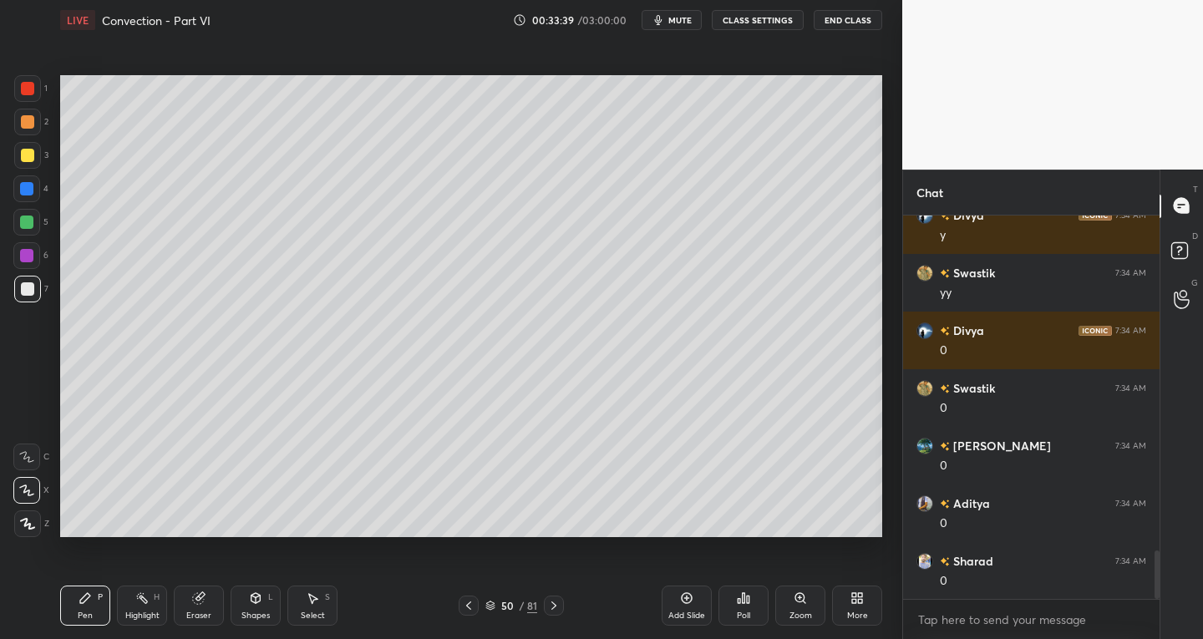
click at [465, 606] on icon at bounding box center [468, 605] width 13 height 13
click at [551, 600] on icon at bounding box center [553, 605] width 13 height 13
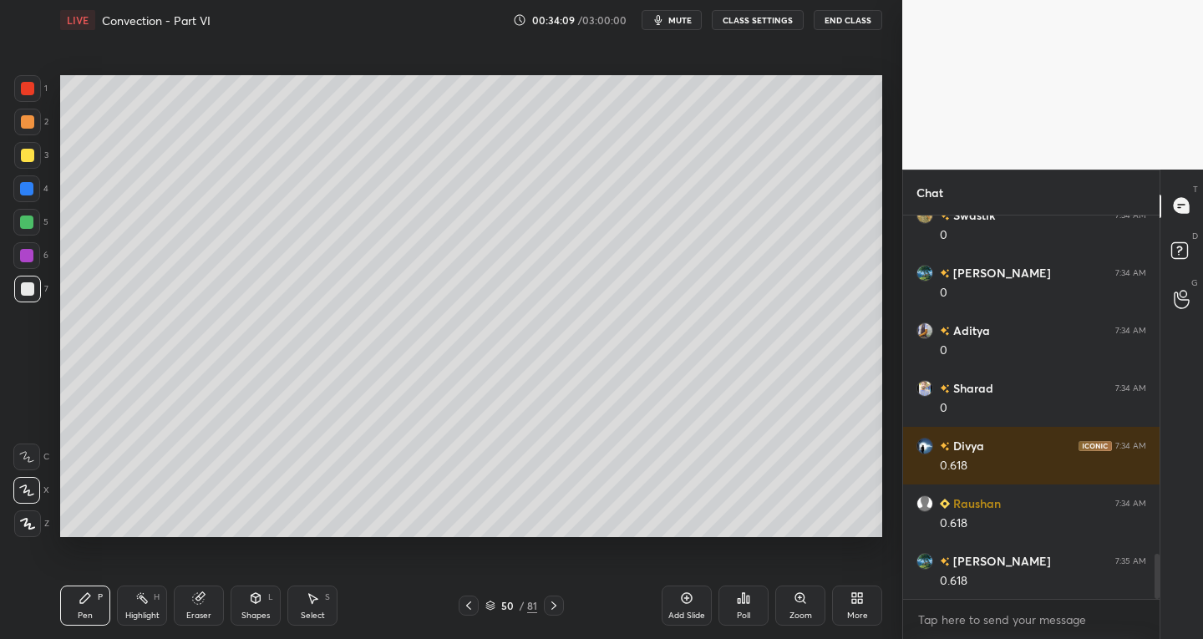
scroll to position [2902, 0]
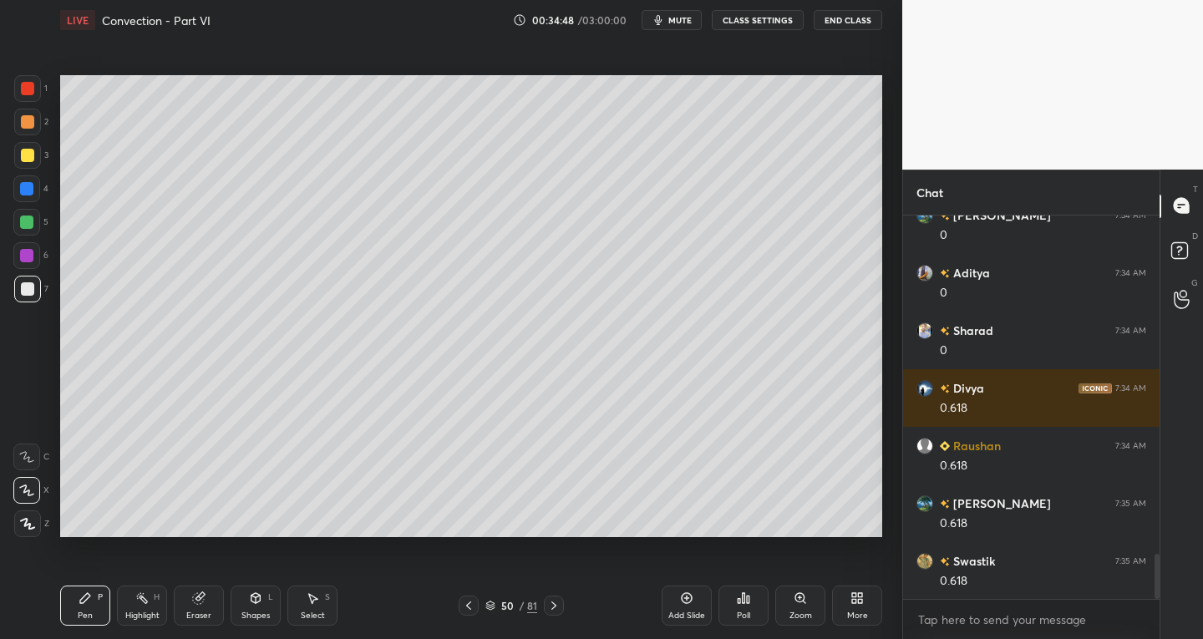
click at [319, 602] on div "Select S" at bounding box center [312, 606] width 50 height 40
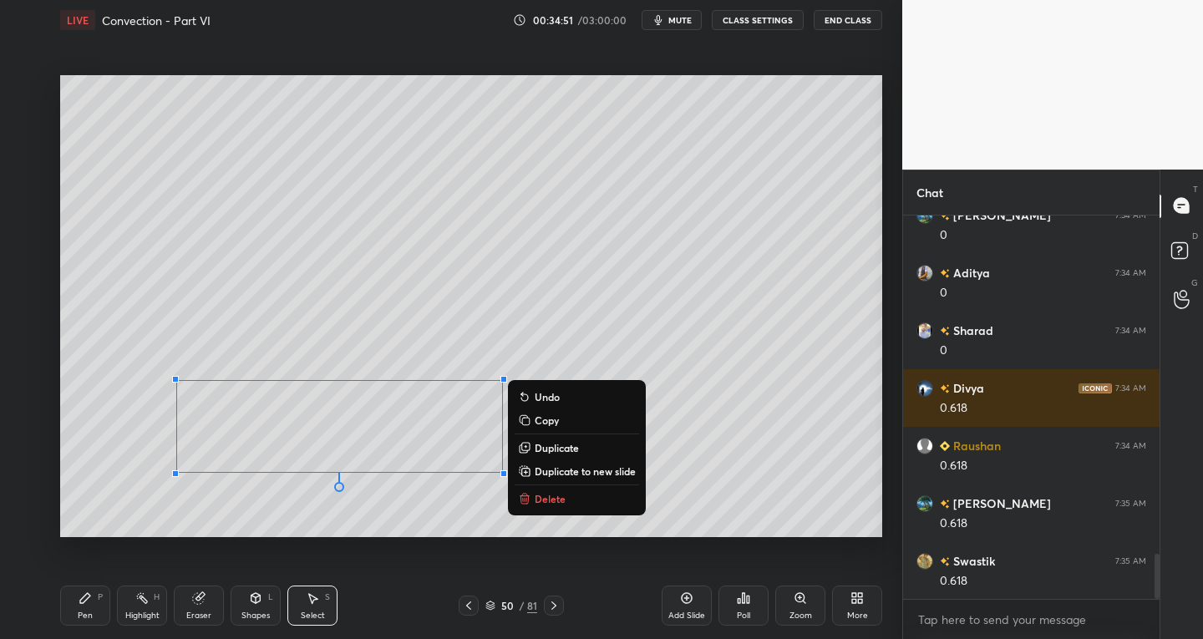
click at [89, 617] on div "Pen" at bounding box center [85, 616] width 15 height 8
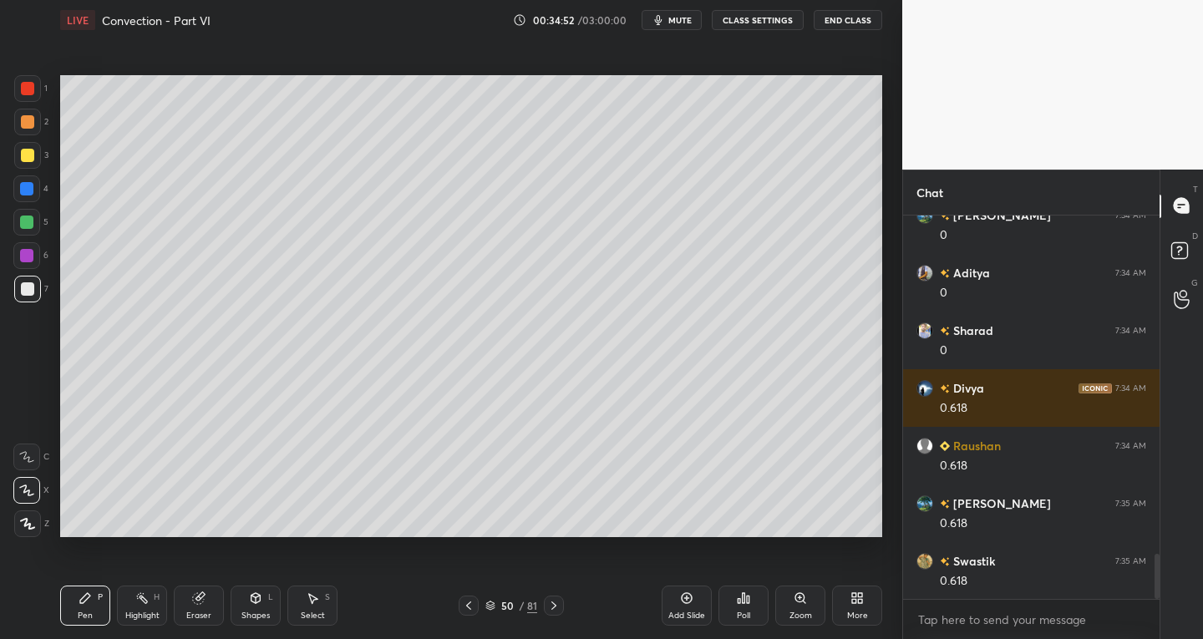
click at [208, 612] on div "Eraser" at bounding box center [198, 616] width 25 height 8
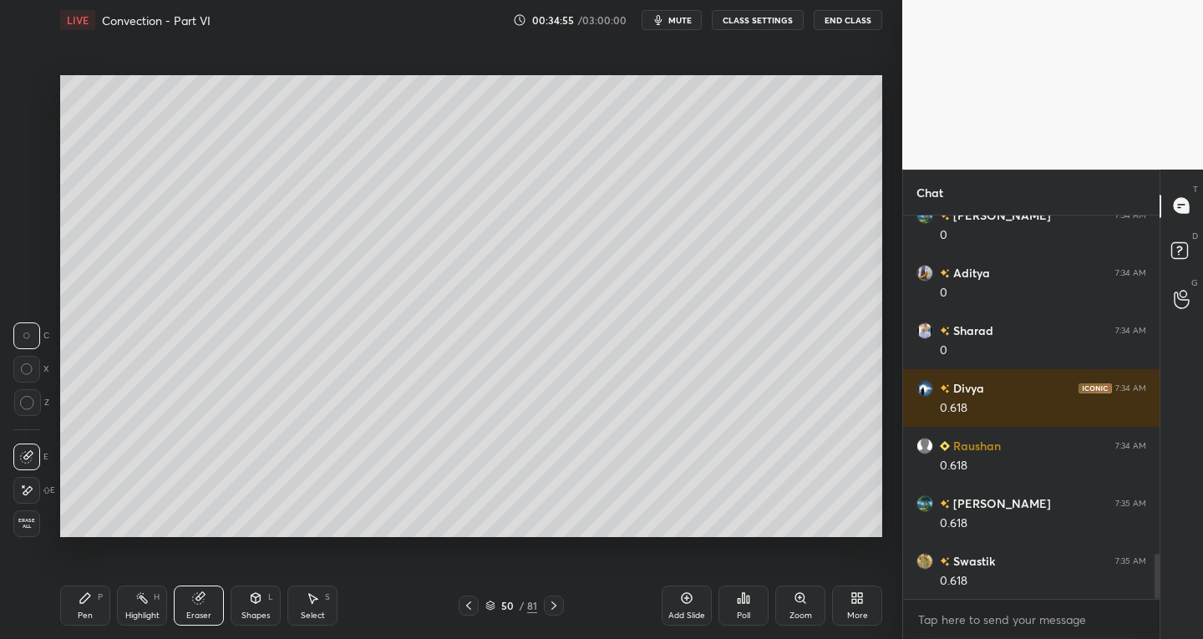
click at [104, 597] on div "Pen P" at bounding box center [85, 606] width 50 height 40
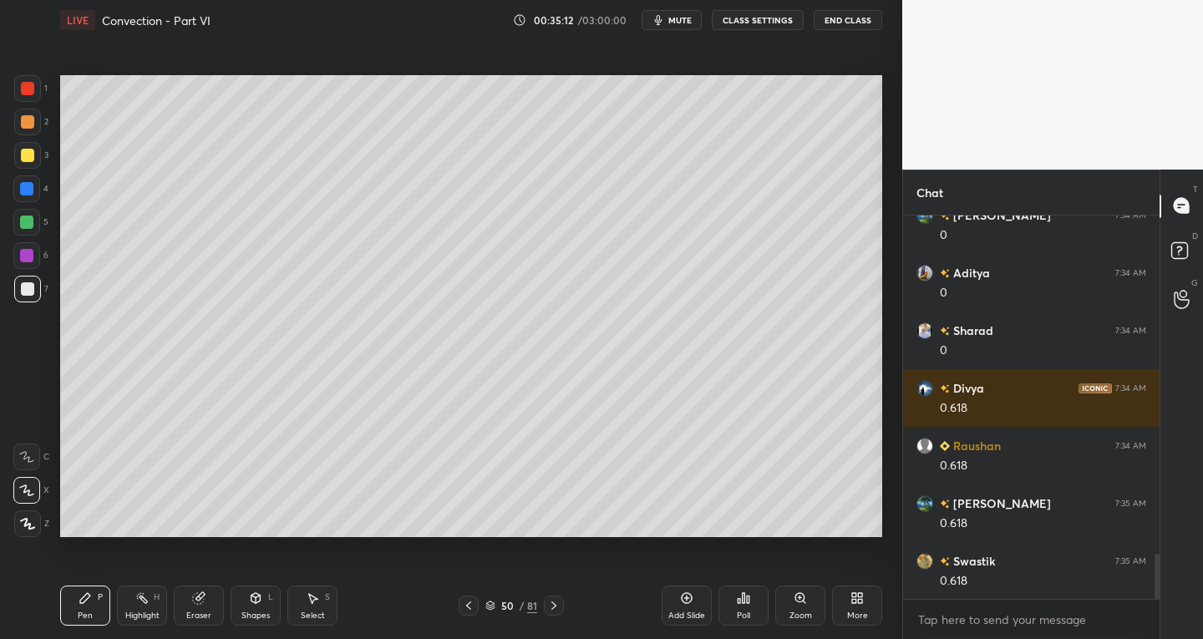
click at [203, 619] on div "Eraser" at bounding box center [198, 616] width 25 height 8
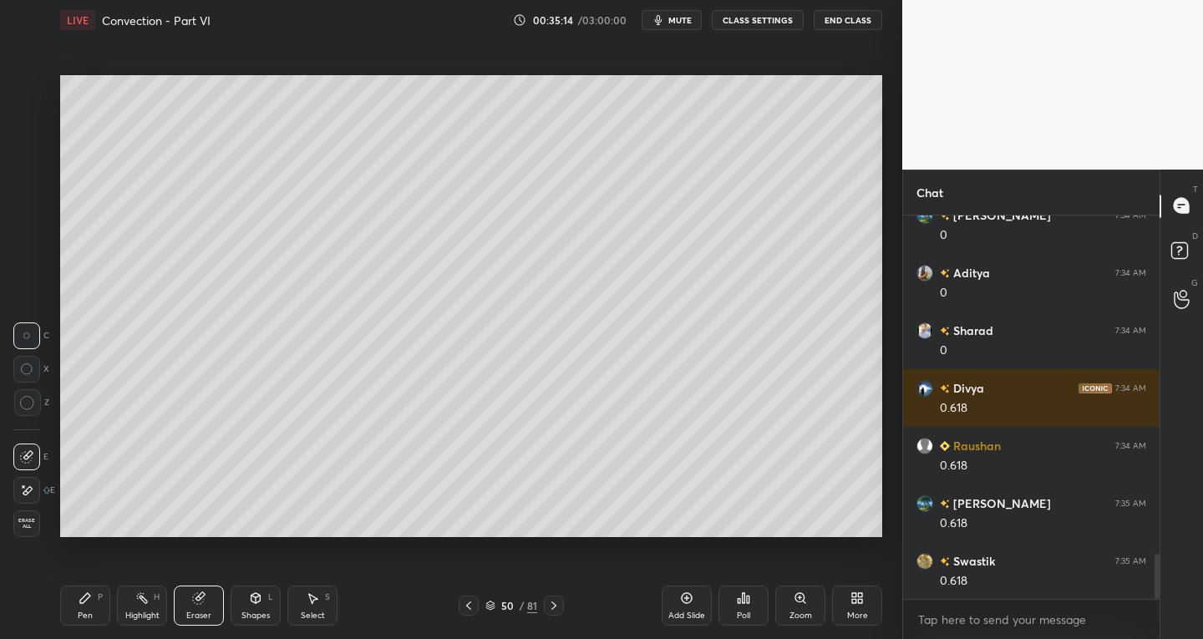
click at [93, 605] on div "Pen P" at bounding box center [85, 606] width 50 height 40
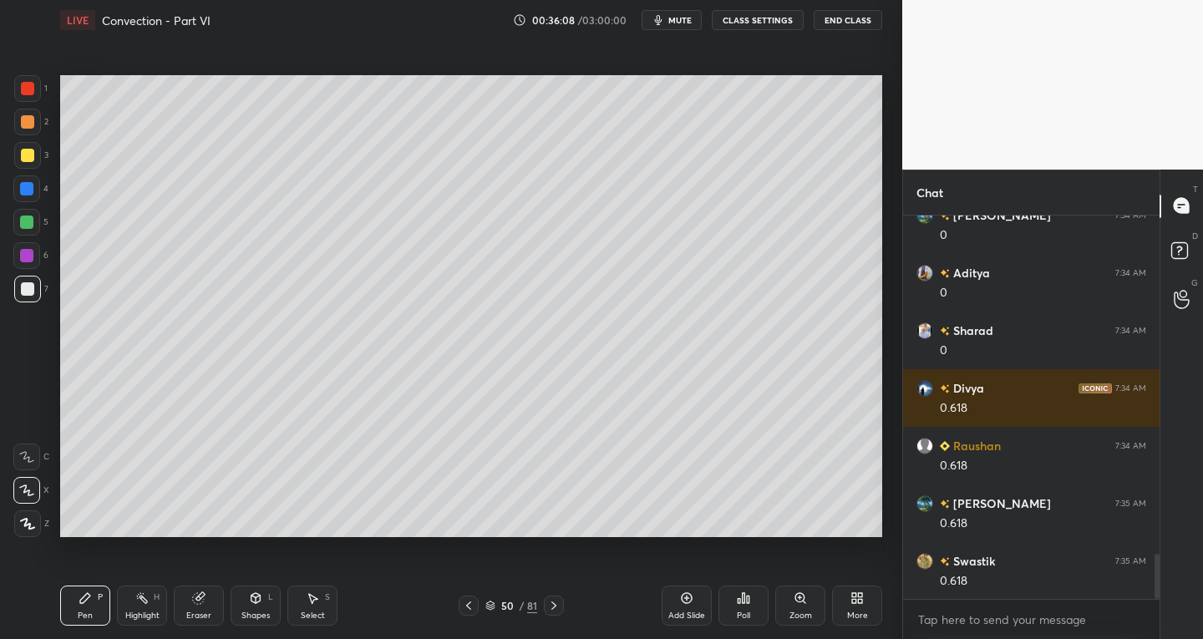
click at [201, 596] on icon at bounding box center [200, 596] width 9 height 8
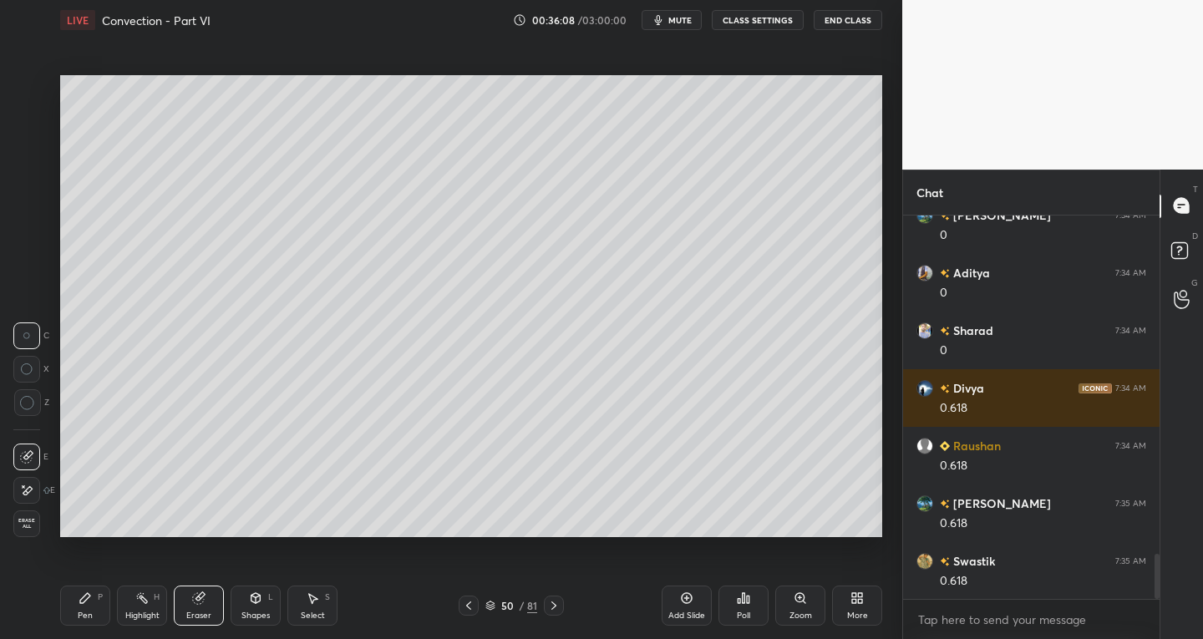
click at [34, 448] on div at bounding box center [26, 457] width 27 height 27
click at [103, 592] on div "Pen P" at bounding box center [85, 606] width 50 height 40
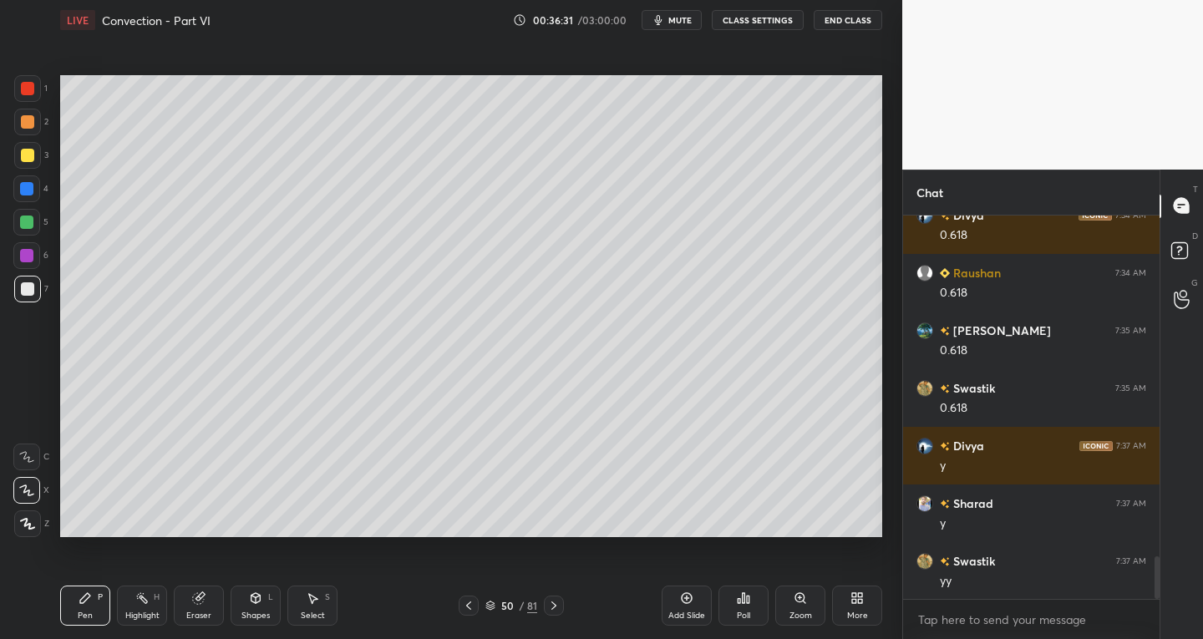
scroll to position [3132, 0]
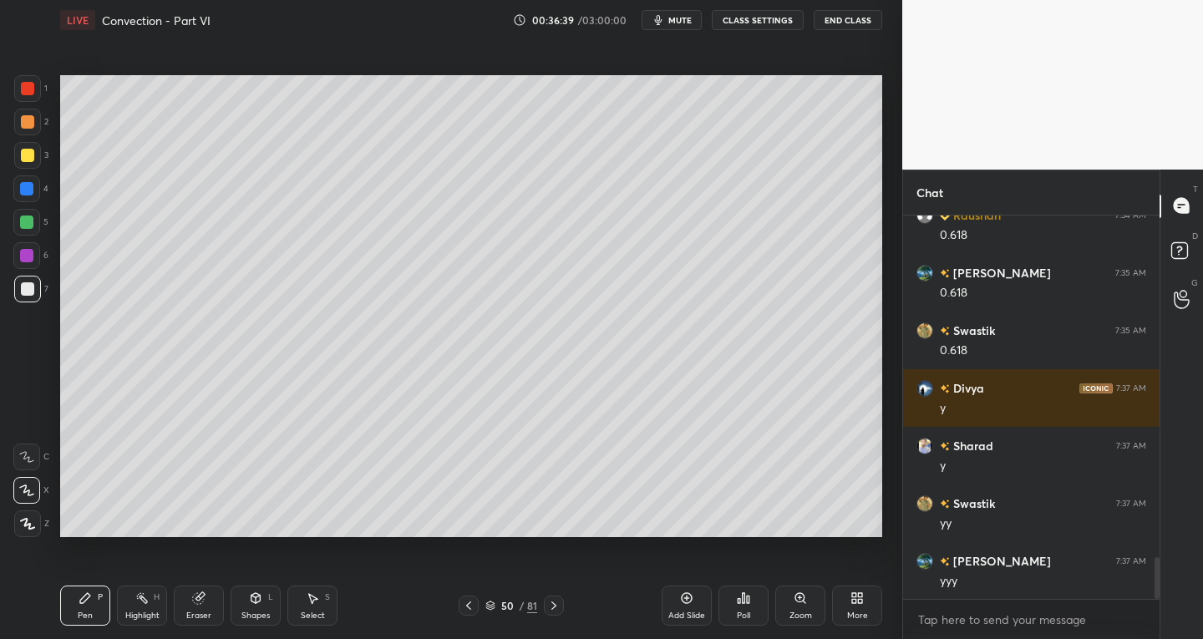
click at [322, 615] on div "Select" at bounding box center [313, 616] width 24 height 8
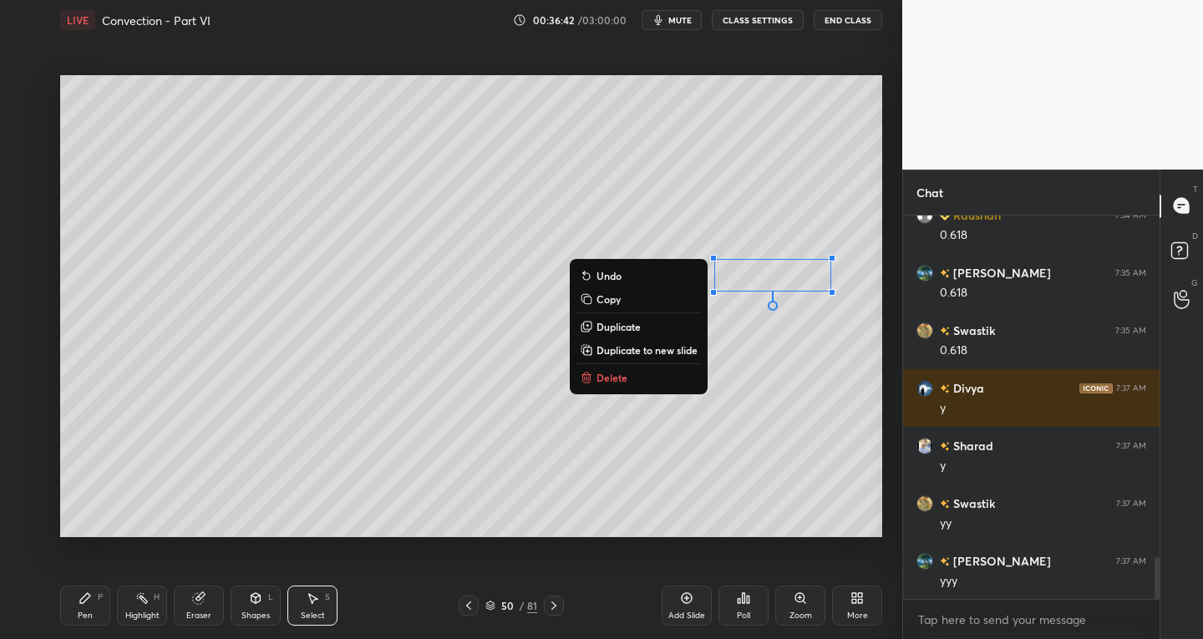
scroll to position [3149, 0]
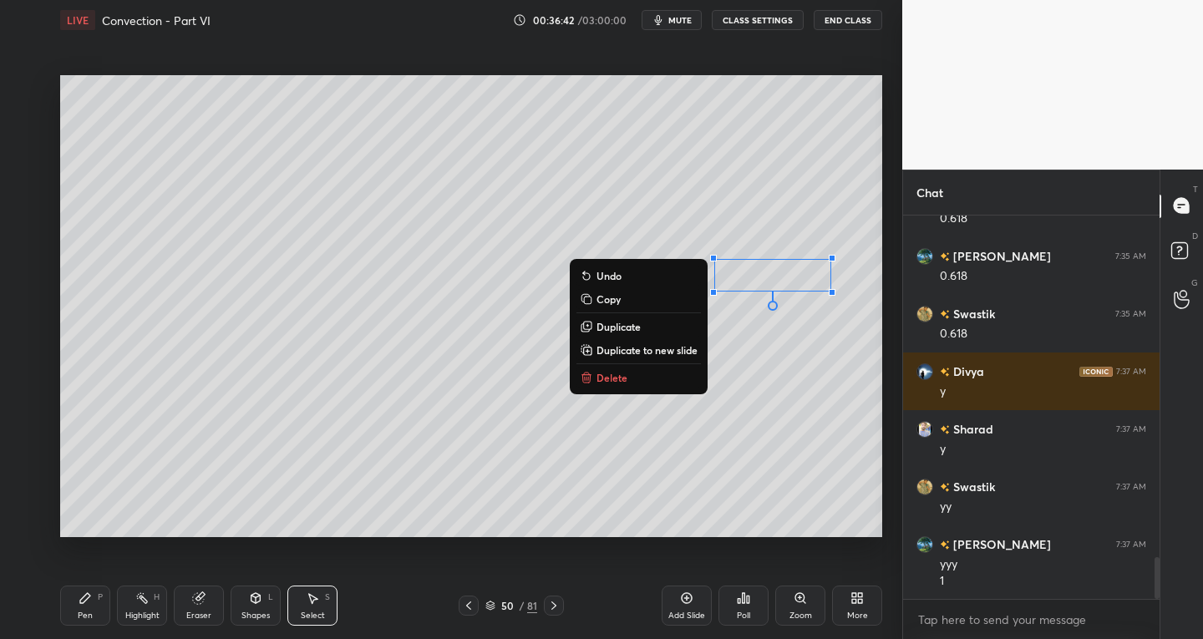
click at [89, 618] on div "Pen" at bounding box center [85, 616] width 15 height 8
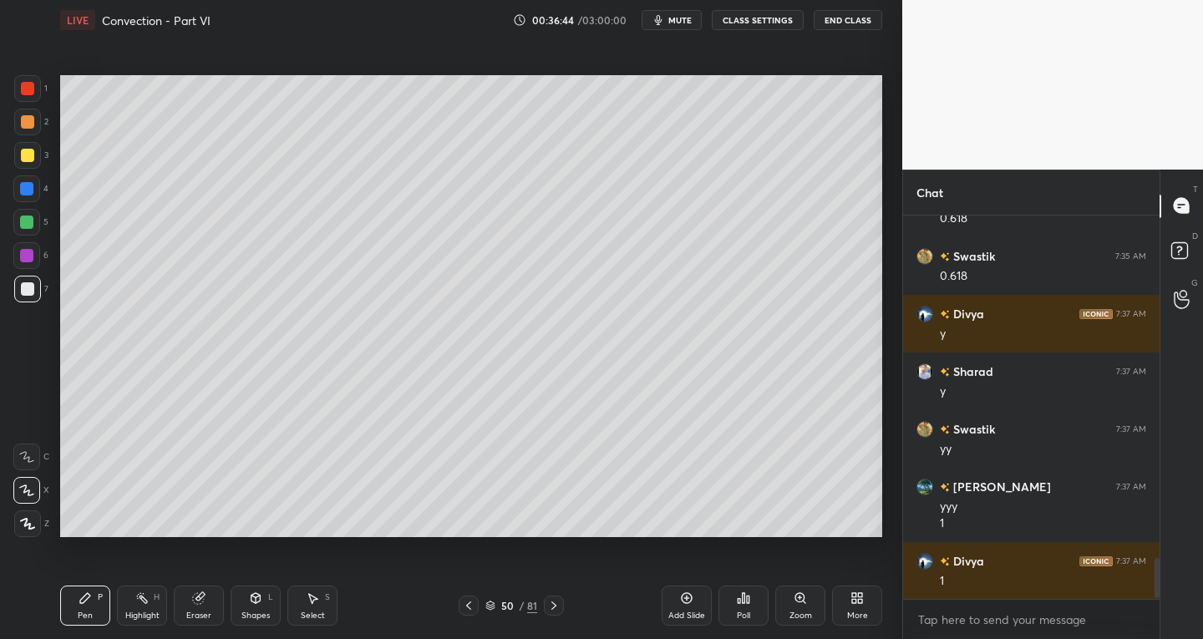
scroll to position [3264, 0]
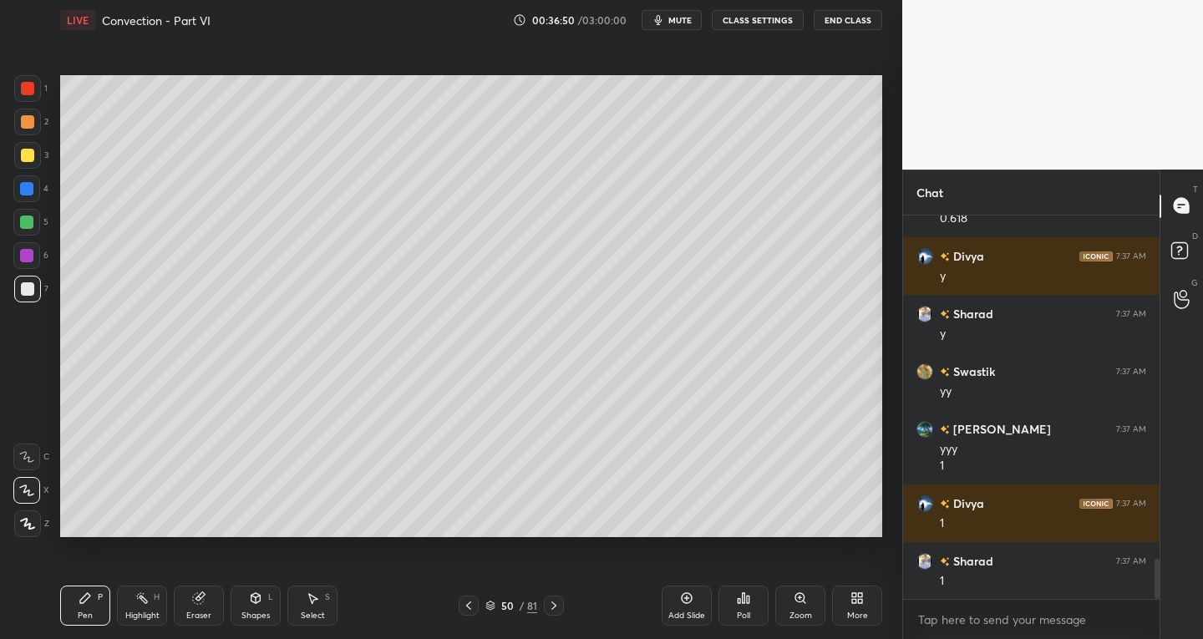
click at [29, 160] on div at bounding box center [27, 155] width 13 height 13
click at [191, 612] on div "Eraser" at bounding box center [198, 616] width 25 height 8
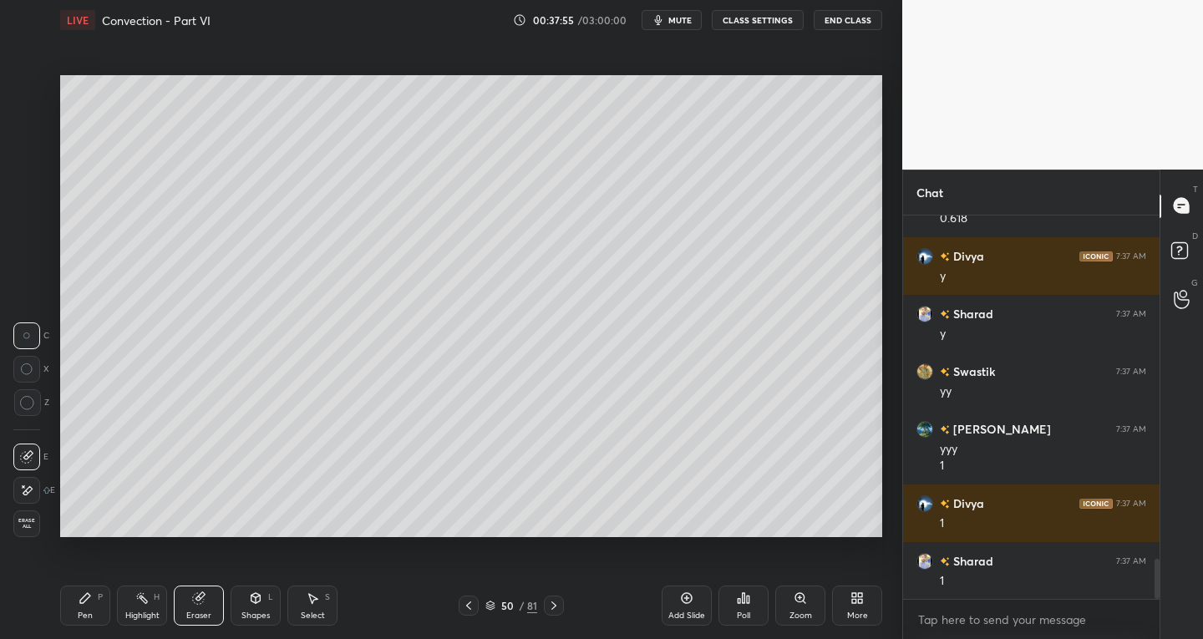
click at [30, 493] on icon at bounding box center [26, 491] width 13 height 14
click at [84, 606] on div "Pen P" at bounding box center [85, 606] width 50 height 40
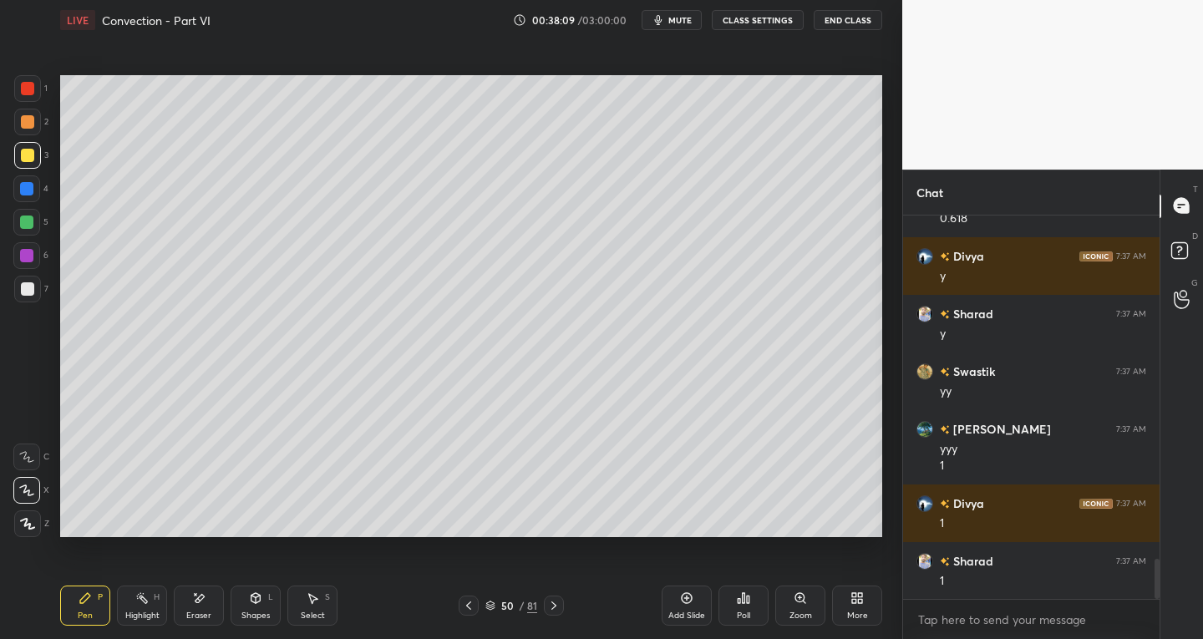
click at [318, 601] on icon at bounding box center [312, 598] width 13 height 13
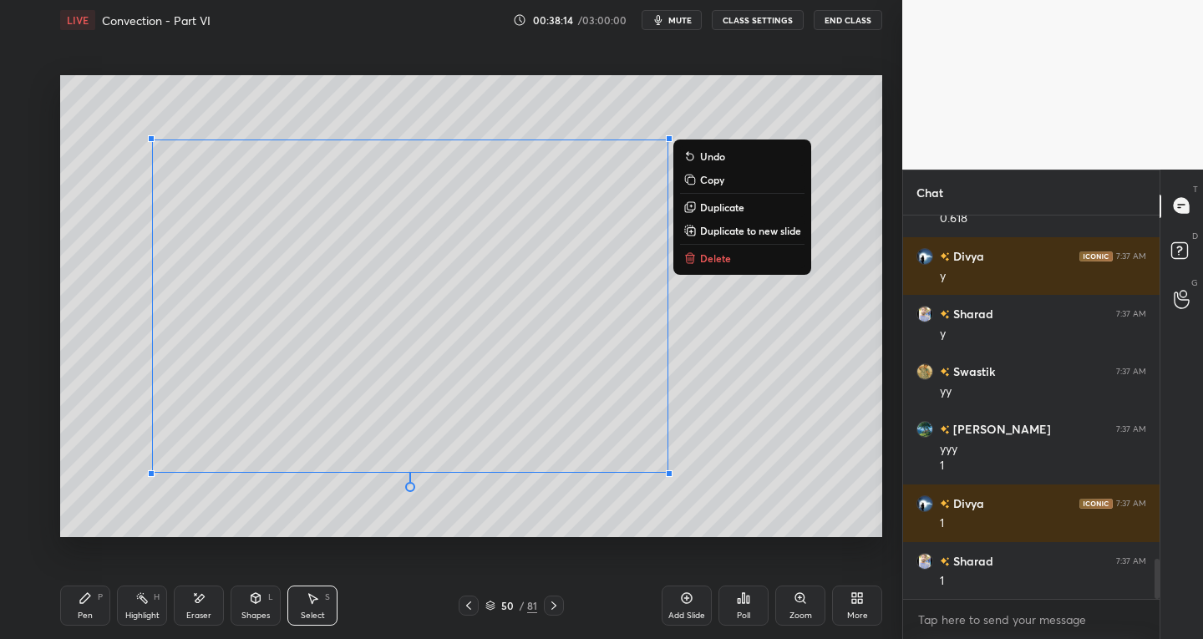
click at [731, 231] on p "Duplicate to new slide" at bounding box center [750, 230] width 101 height 13
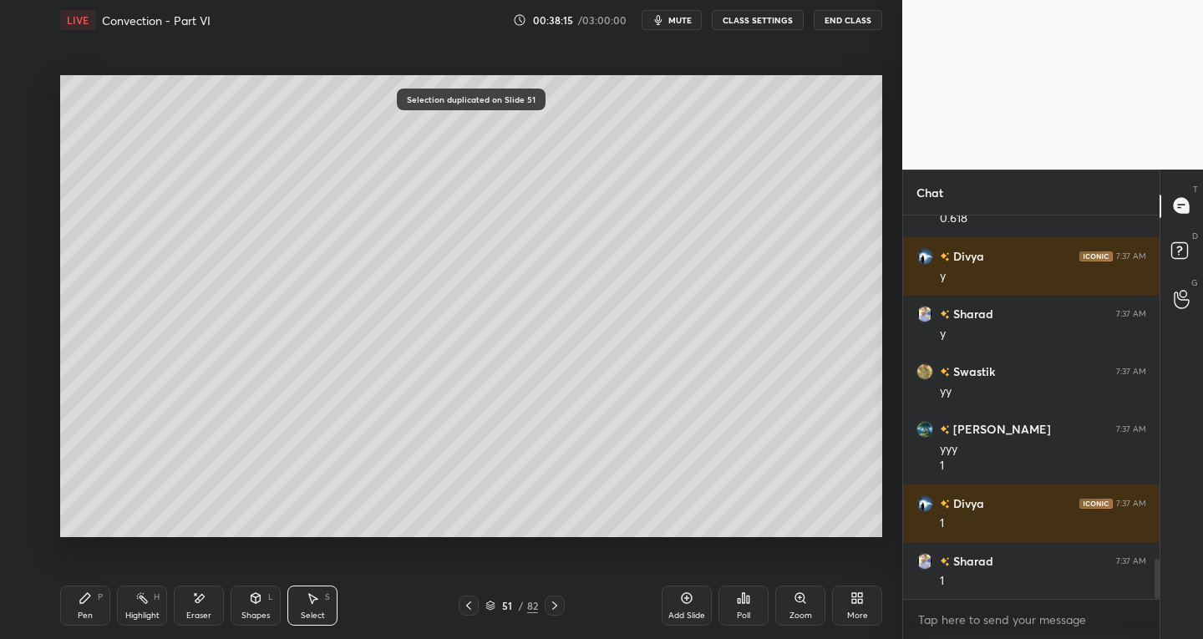
click at [326, 523] on div "0 ° Undo Copy Duplicate Duplicate to new slide Delete" at bounding box center [471, 306] width 822 height 463
click at [202, 612] on div "Eraser" at bounding box center [198, 616] width 25 height 8
click at [312, 598] on icon at bounding box center [313, 599] width 9 height 10
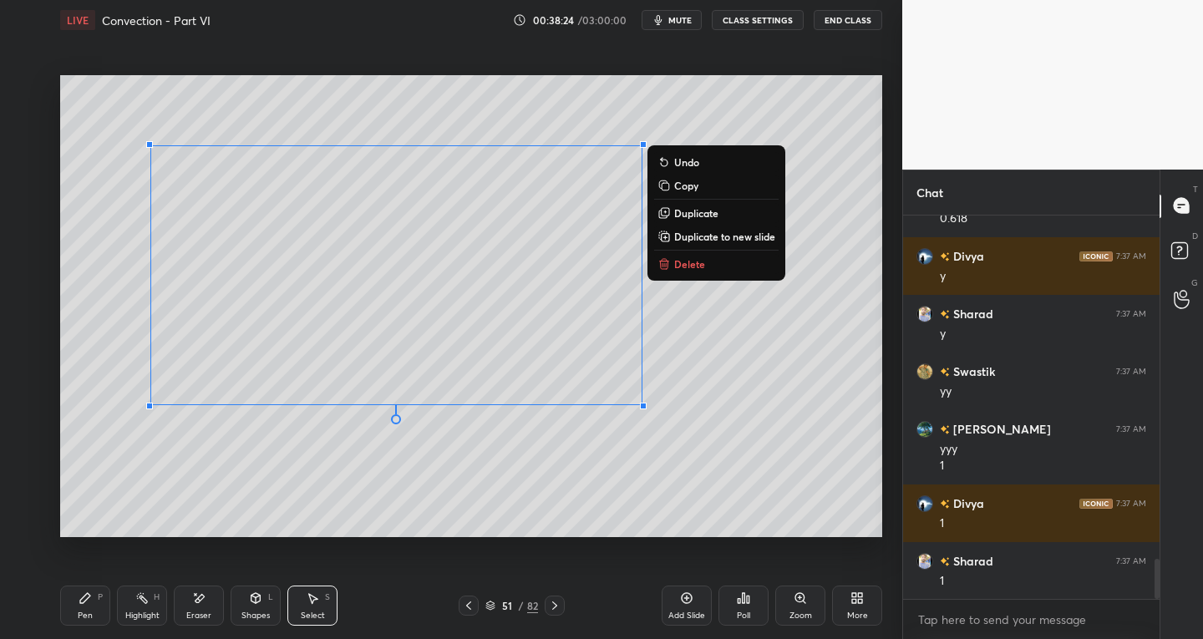
click at [74, 600] on div "Pen P" at bounding box center [85, 606] width 50 height 40
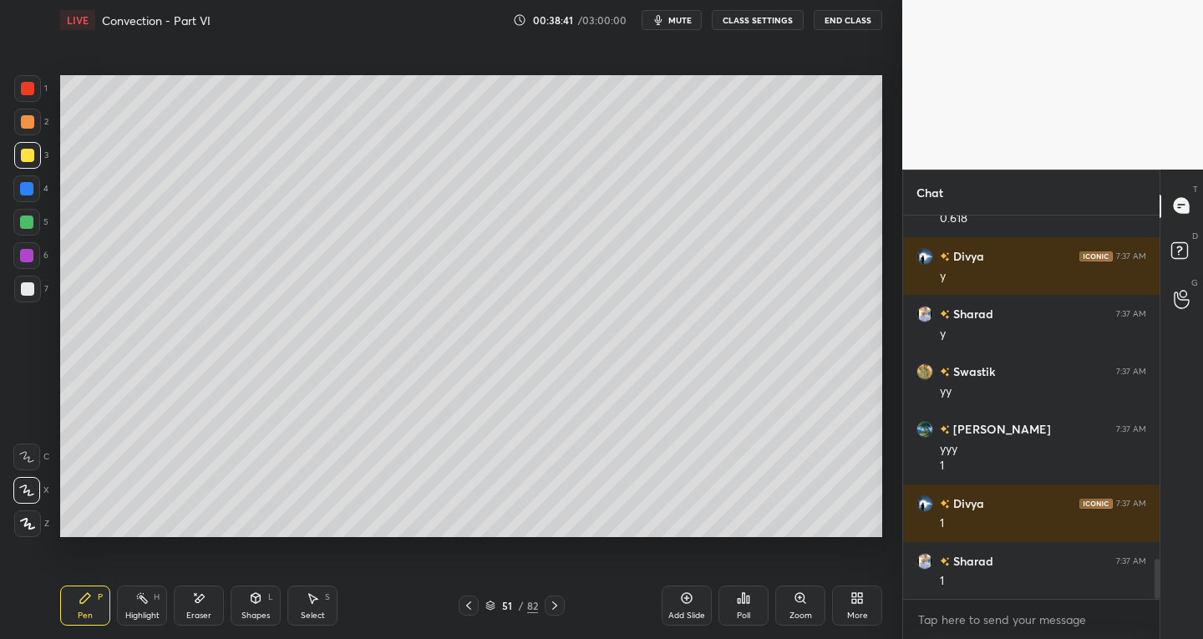
click at [204, 597] on icon at bounding box center [200, 598] width 9 height 8
click at [31, 455] on icon at bounding box center [26, 456] width 13 height 13
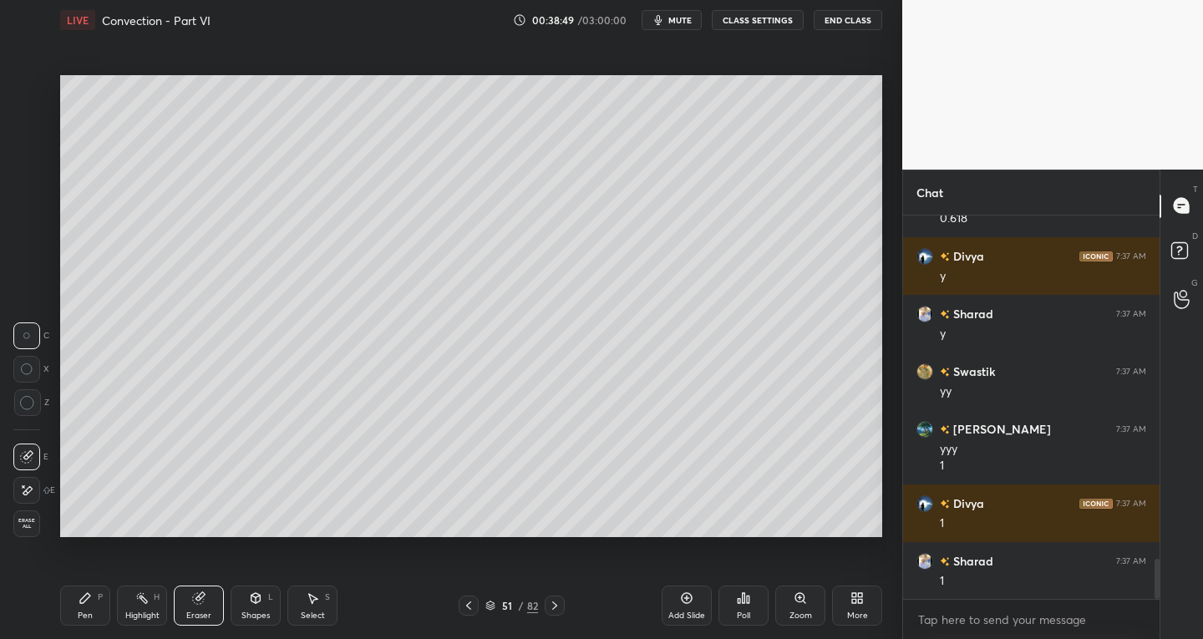
click at [90, 619] on div "Pen" at bounding box center [85, 616] width 15 height 8
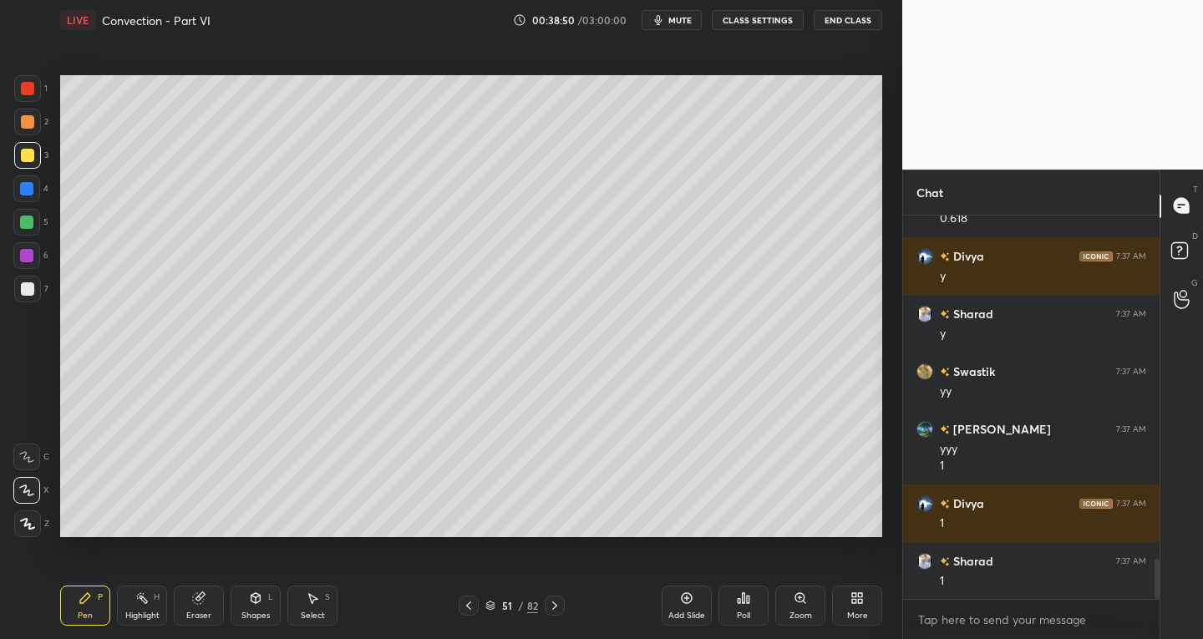
click at [145, 608] on div "Highlight H" at bounding box center [142, 606] width 50 height 40
click at [23, 297] on div at bounding box center [27, 289] width 27 height 27
click at [83, 602] on icon at bounding box center [85, 598] width 10 height 10
click at [196, 600] on icon at bounding box center [198, 598] width 11 height 11
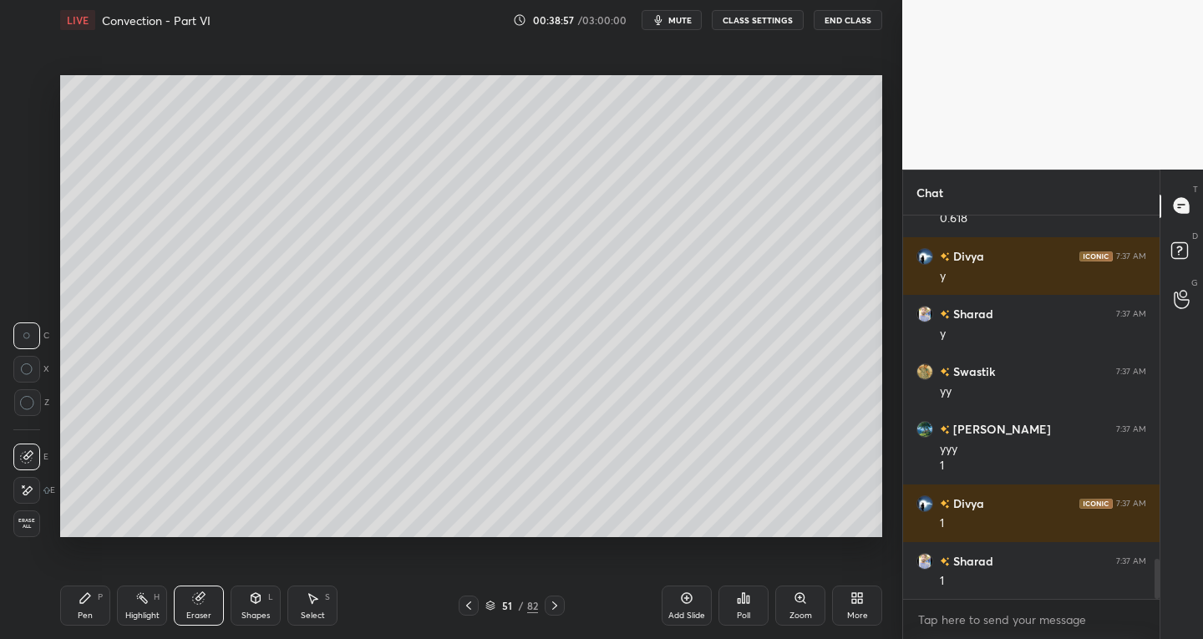
click at [29, 487] on icon at bounding box center [27, 490] width 9 height 8
click at [93, 602] on div "Pen P" at bounding box center [85, 606] width 50 height 40
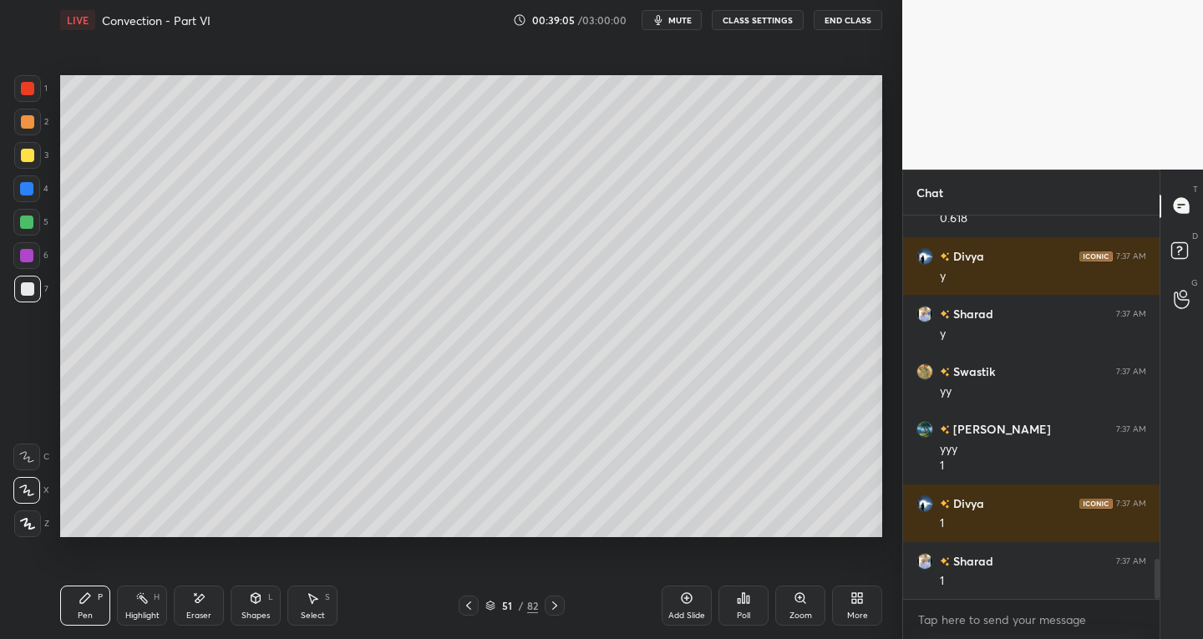
click at [201, 602] on icon at bounding box center [198, 599] width 13 height 14
click at [88, 600] on icon at bounding box center [85, 598] width 13 height 13
click at [313, 602] on icon at bounding box center [312, 598] width 13 height 13
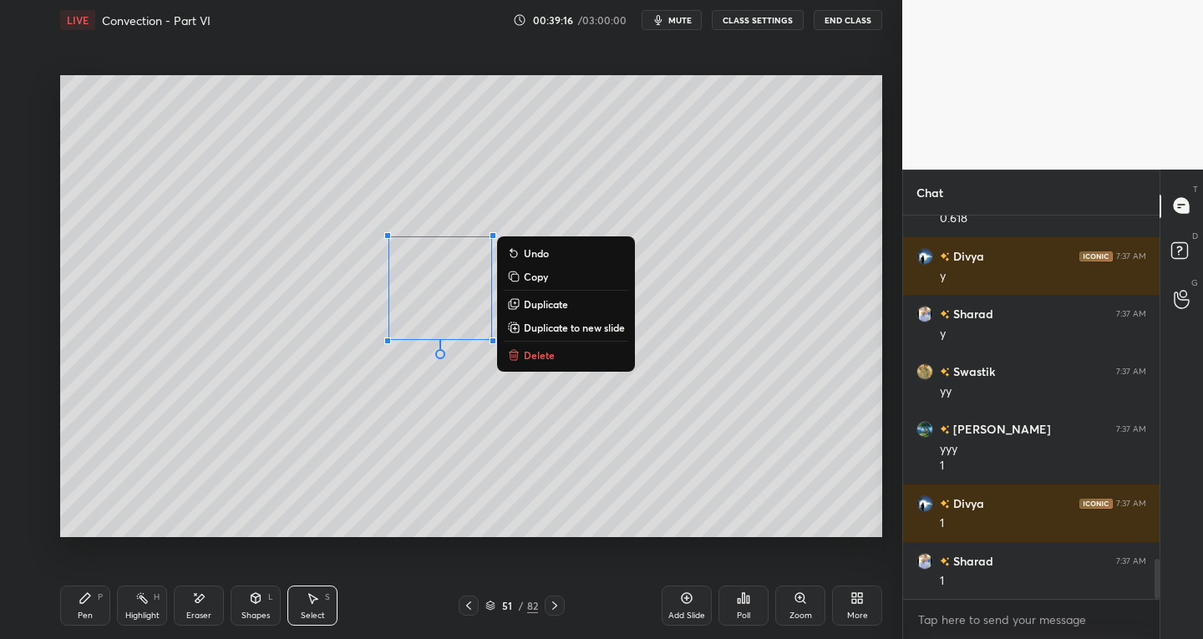
click at [737, 266] on div "0 ° Undo Copy Duplicate Duplicate to new slide Delete" at bounding box center [471, 306] width 822 height 463
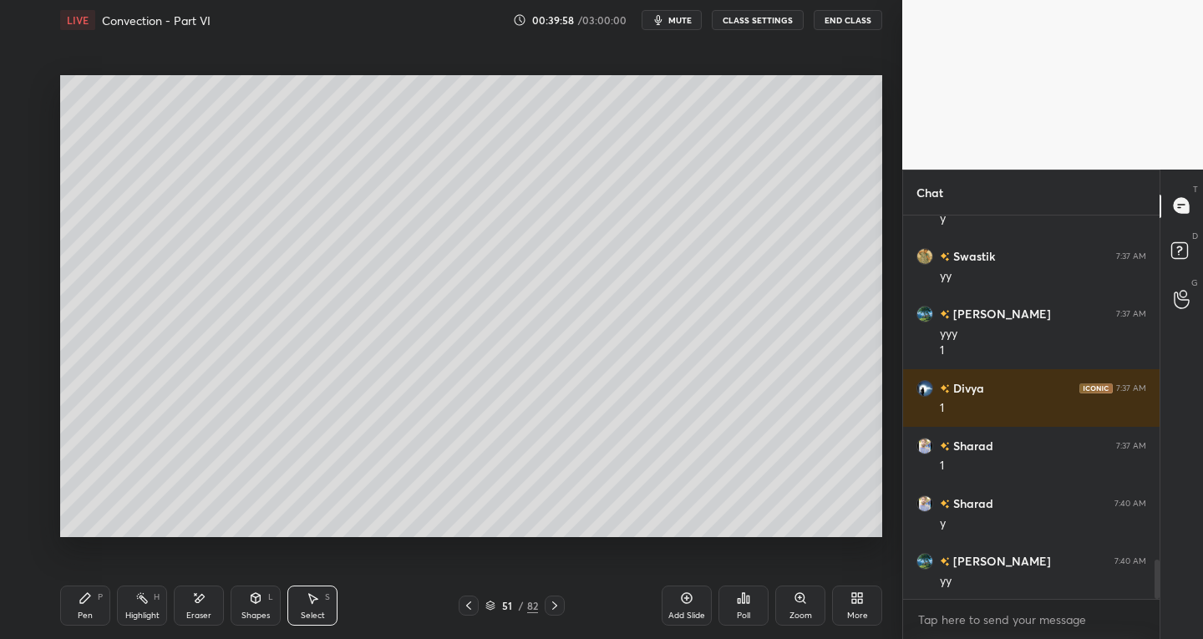
scroll to position [3437, 0]
click at [317, 613] on div "Select" at bounding box center [313, 616] width 24 height 8
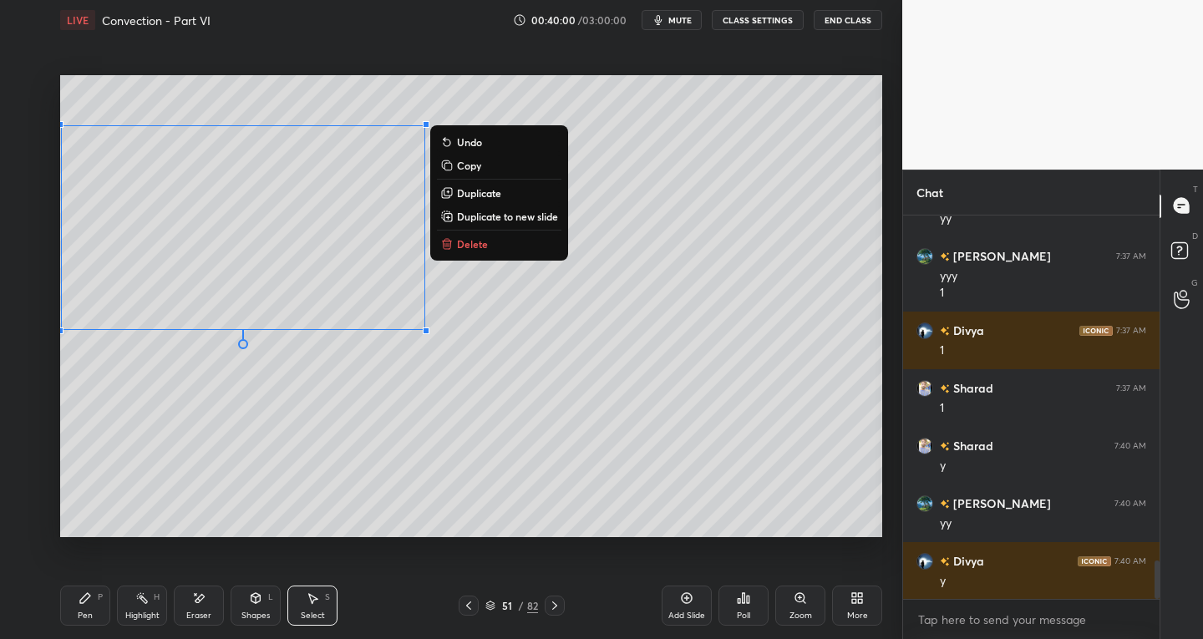
click at [74, 607] on div "Pen P" at bounding box center [85, 606] width 50 height 40
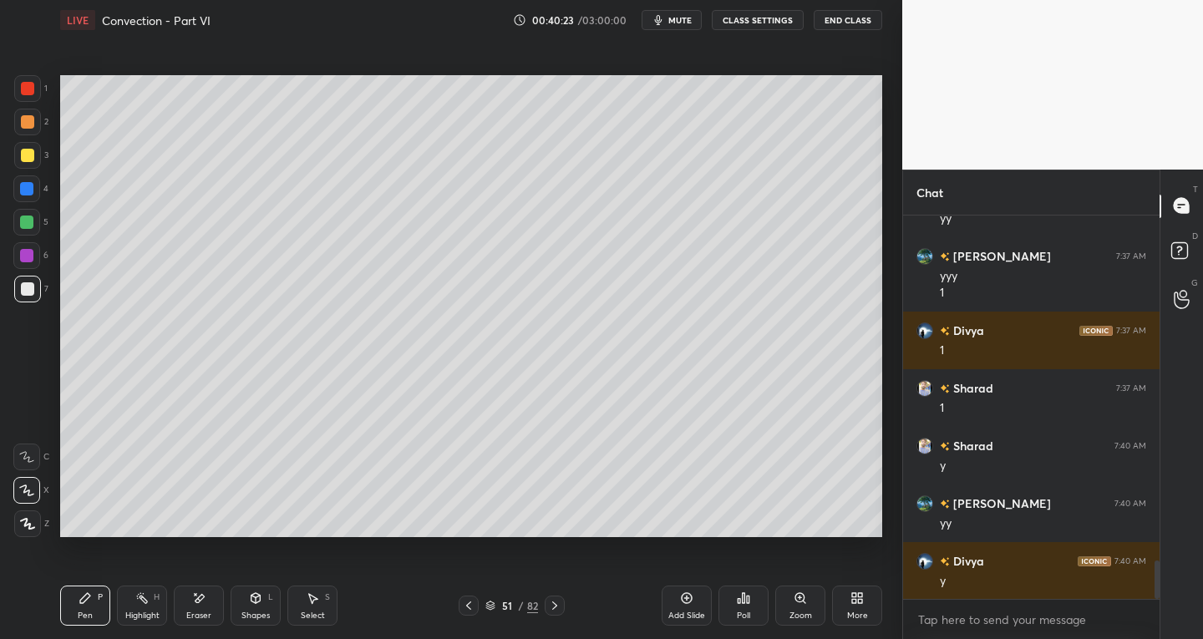
click at [255, 593] on icon at bounding box center [255, 598] width 9 height 10
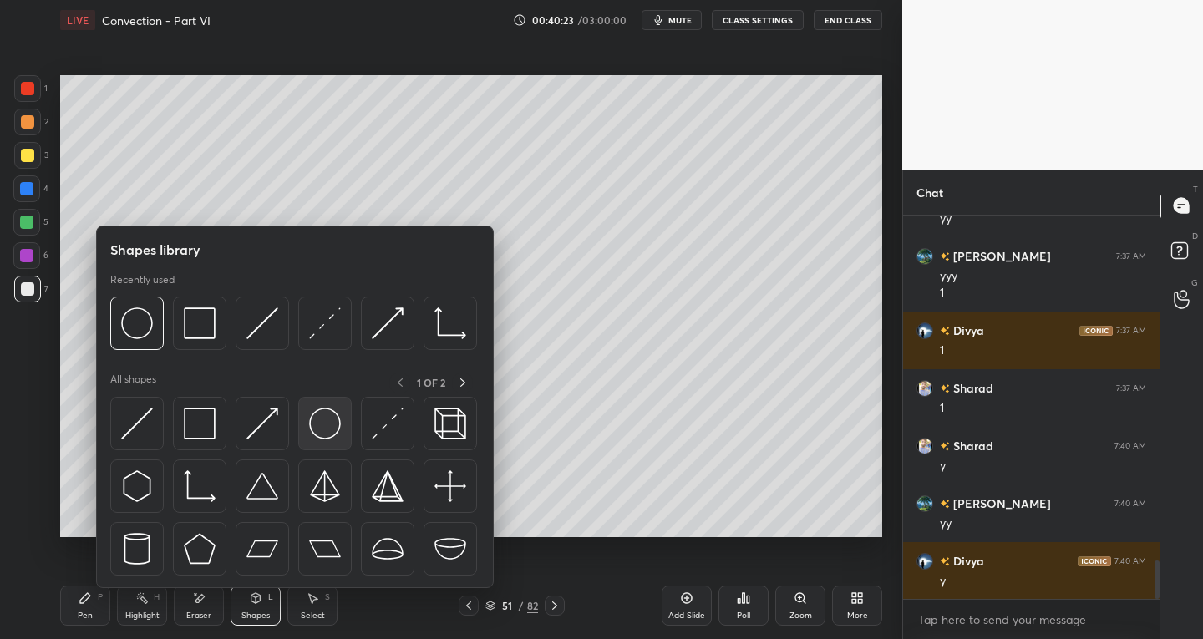
click at [320, 425] on img at bounding box center [325, 424] width 32 height 32
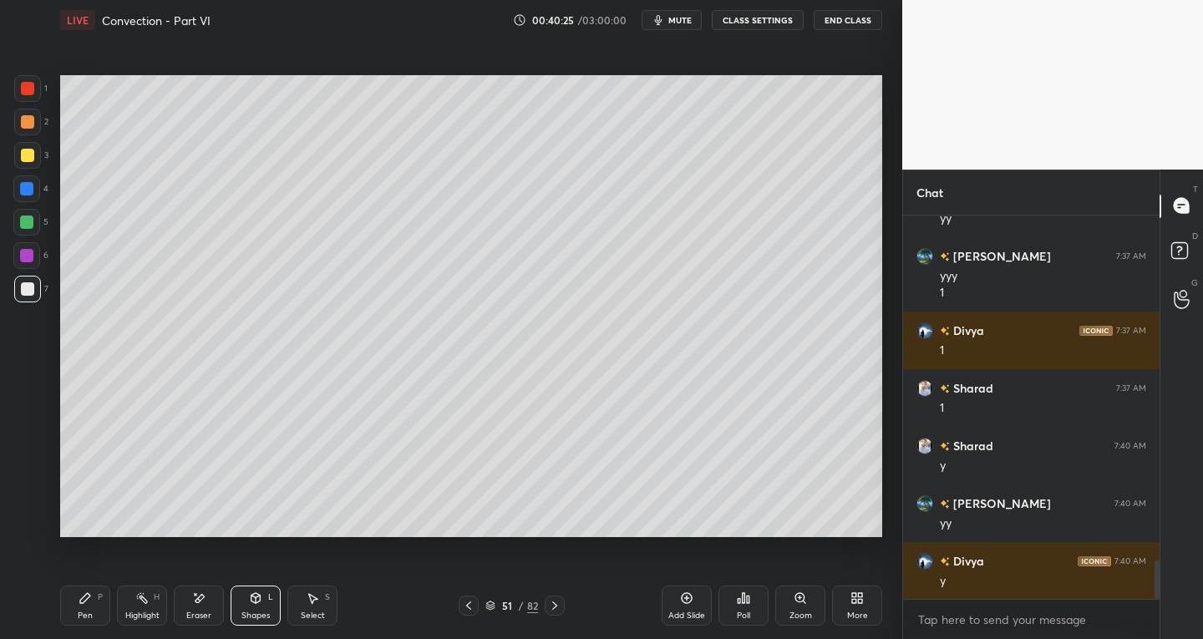
click at [94, 599] on div "Pen P" at bounding box center [85, 606] width 50 height 40
click at [256, 601] on icon at bounding box center [255, 598] width 9 height 10
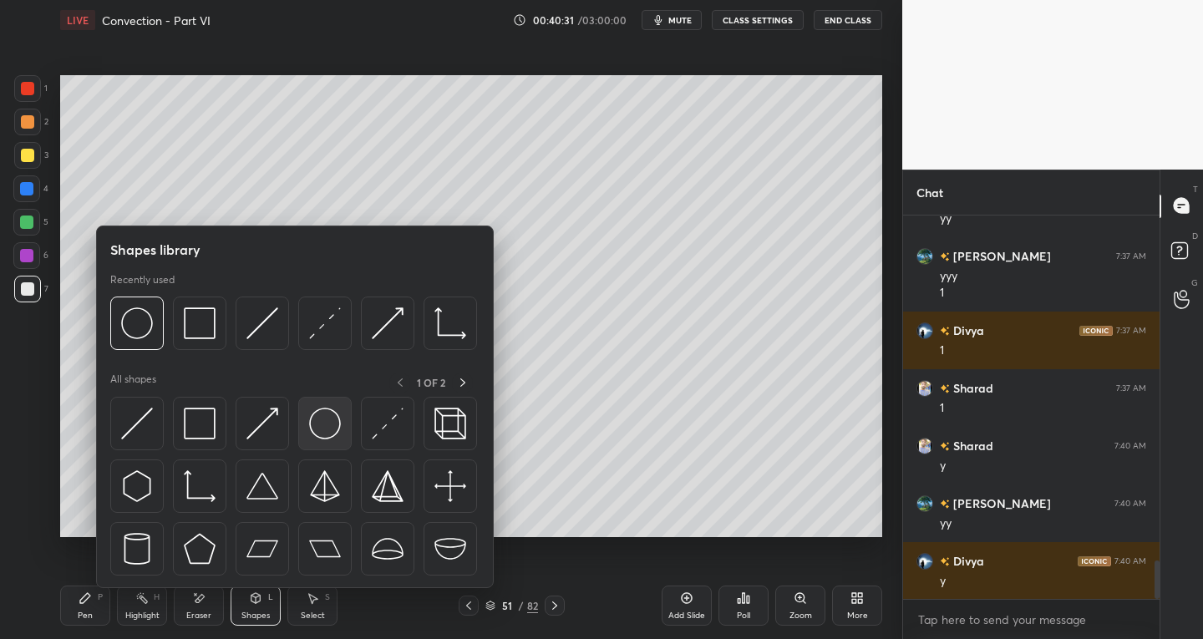
click at [328, 435] on img at bounding box center [325, 424] width 32 height 32
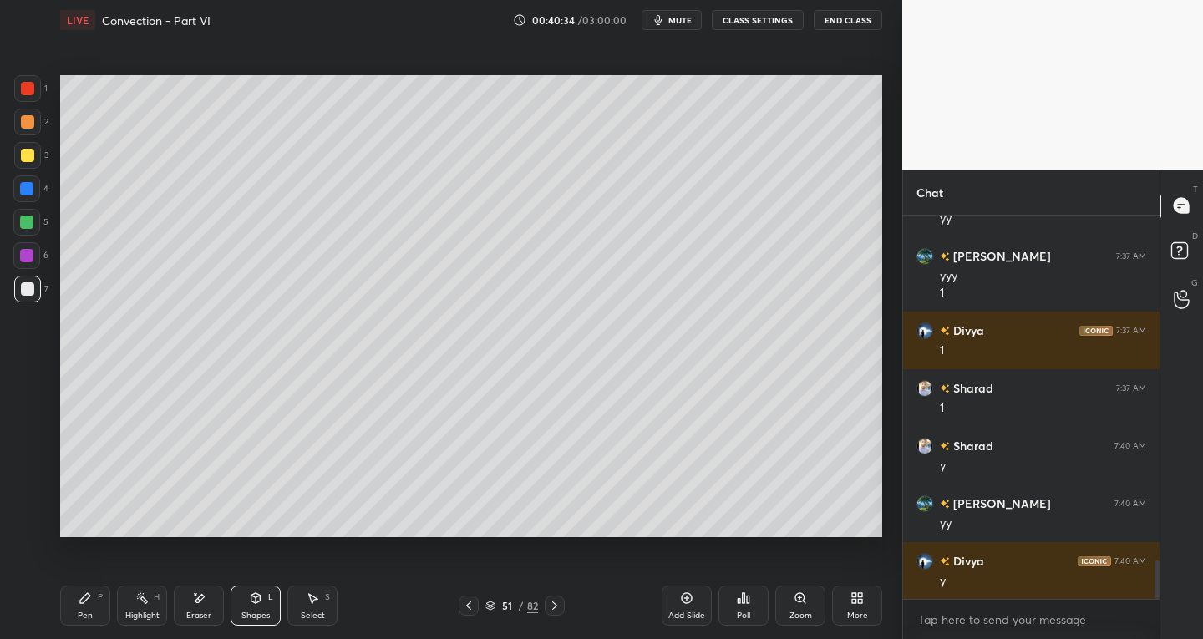
click at [104, 599] on div "Pen P" at bounding box center [85, 606] width 50 height 40
click at [465, 612] on icon at bounding box center [468, 605] width 13 height 13
click at [472, 608] on icon at bounding box center [468, 605] width 13 height 13
click at [544, 609] on div "49 / 82" at bounding box center [512, 606] width 106 height 20
click at [553, 606] on icon at bounding box center [554, 605] width 13 height 13
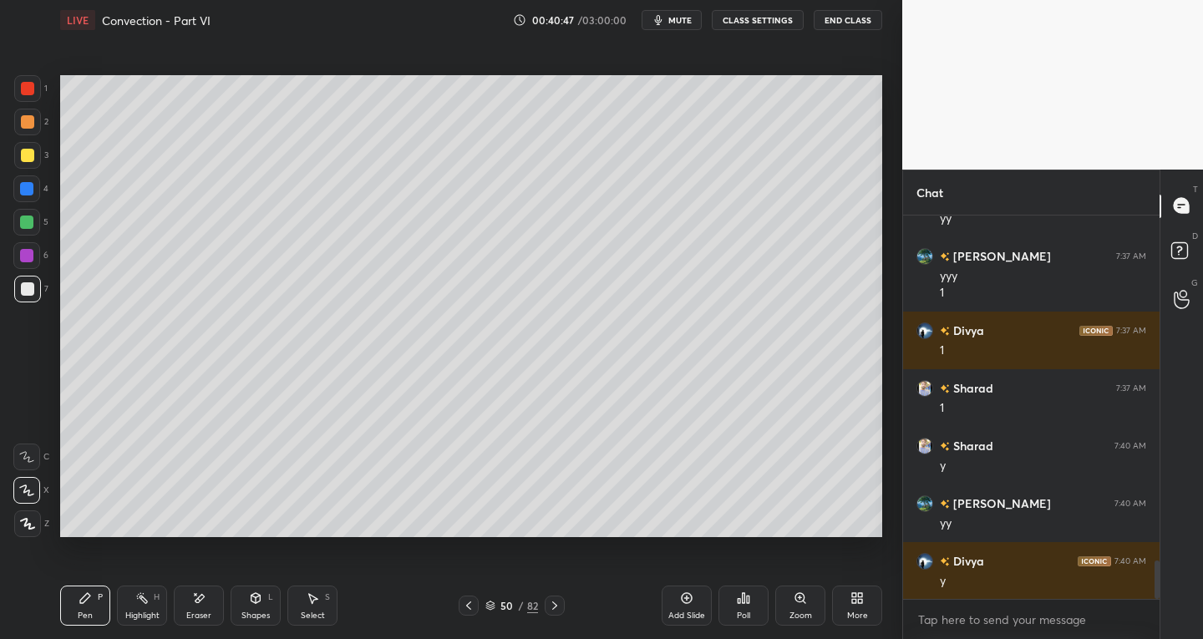
click at [562, 609] on div at bounding box center [555, 606] width 20 height 20
click at [328, 613] on div "Select S" at bounding box center [312, 606] width 50 height 40
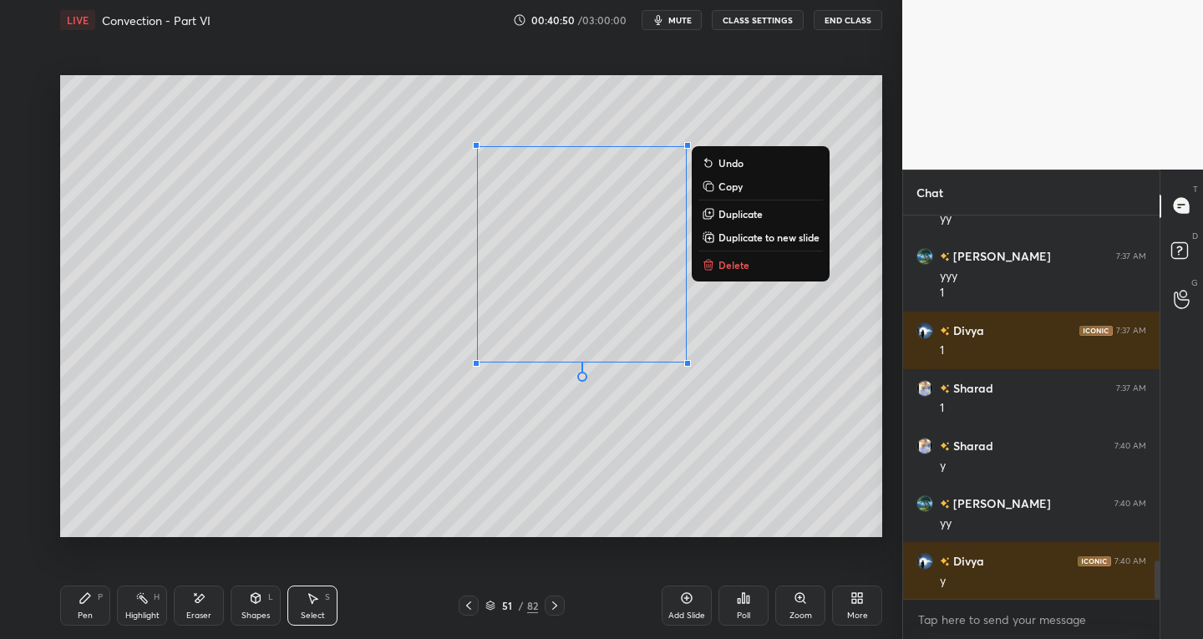
click at [719, 262] on p "Delete" at bounding box center [734, 264] width 31 height 13
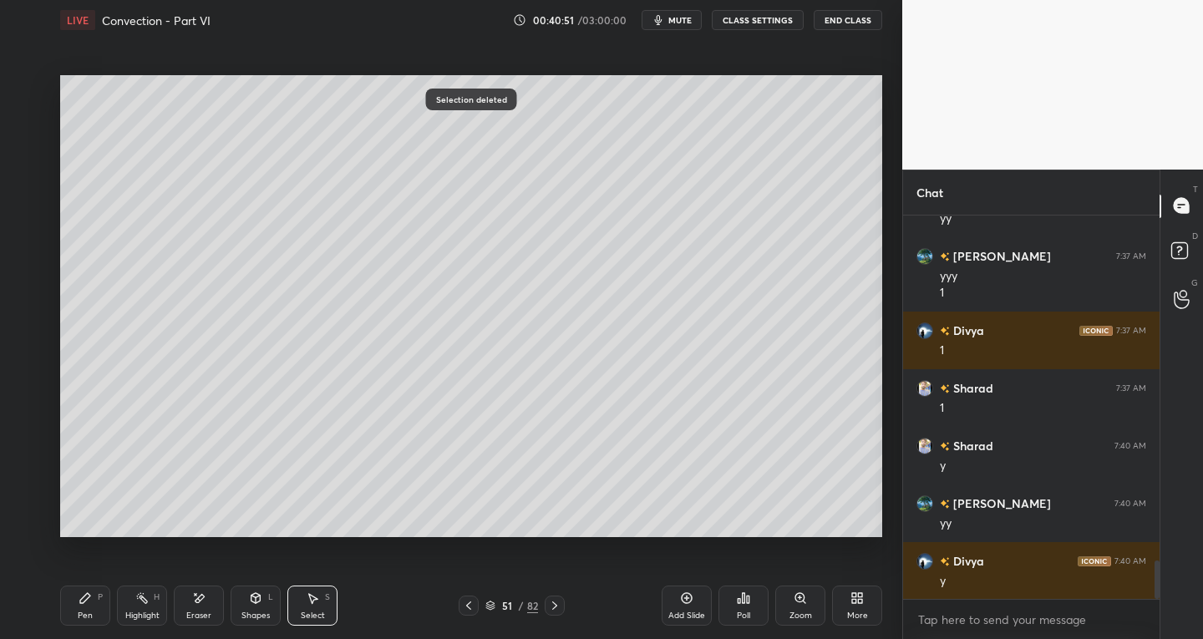
click at [94, 608] on div "Pen P" at bounding box center [85, 606] width 50 height 40
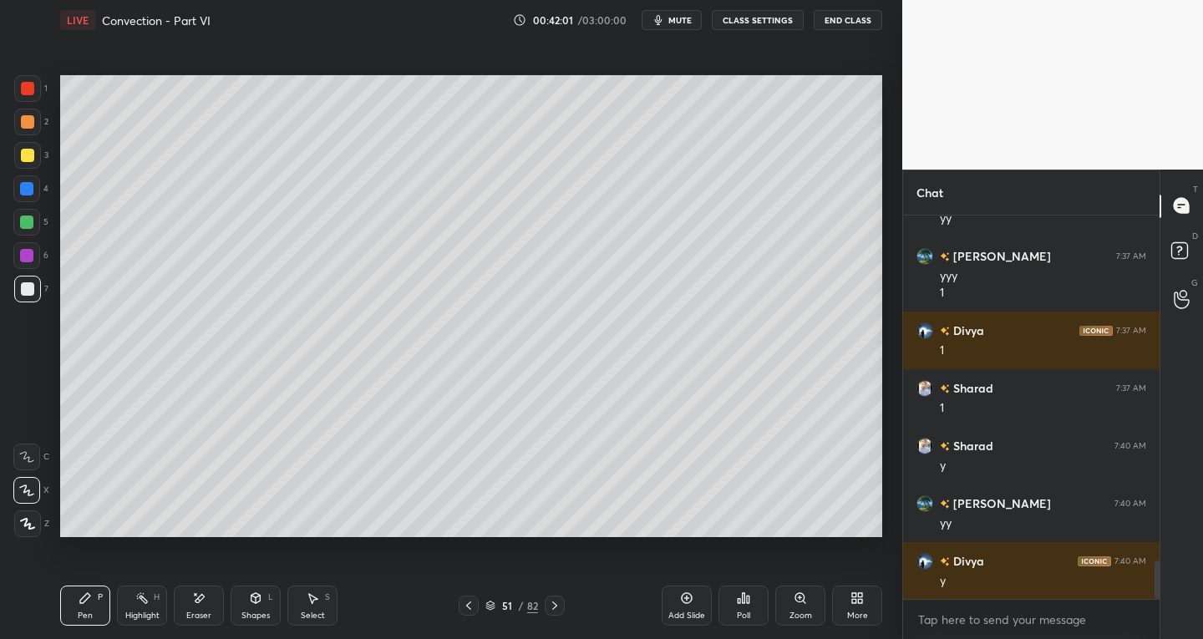
click at [467, 608] on icon at bounding box center [468, 605] width 13 height 13
click at [551, 607] on icon at bounding box center [554, 605] width 13 height 13
click at [547, 602] on div at bounding box center [555, 606] width 20 height 20
click at [464, 606] on icon at bounding box center [468, 605] width 13 height 13
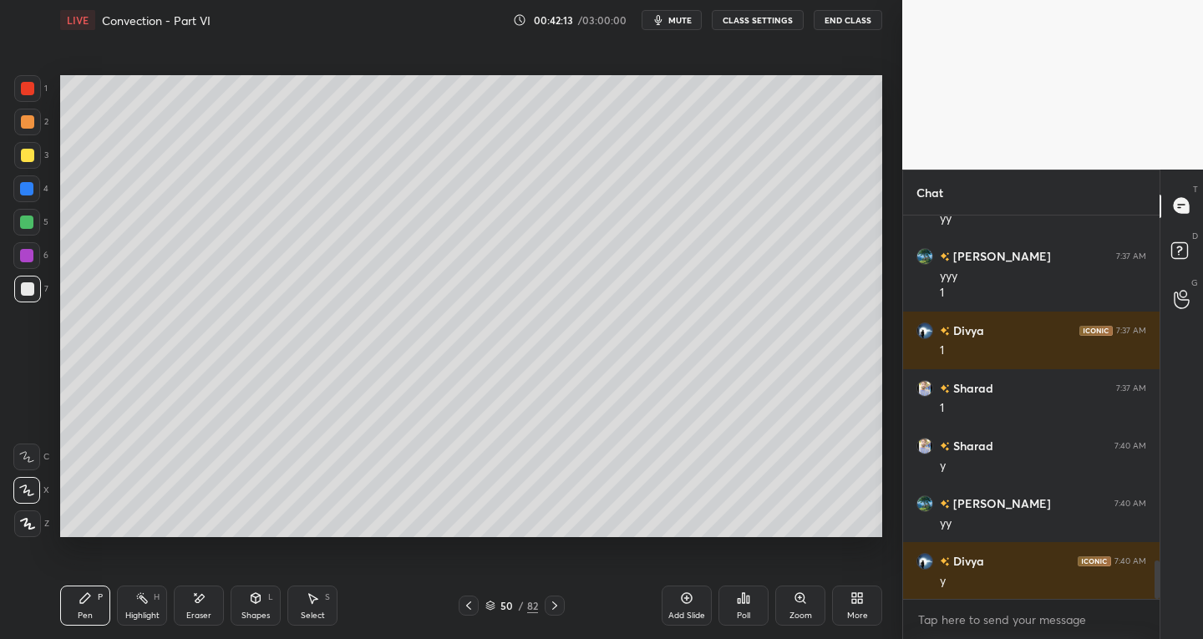
click at [470, 603] on icon at bounding box center [468, 605] width 13 height 13
click at [552, 602] on icon at bounding box center [554, 606] width 5 height 8
click at [555, 601] on icon at bounding box center [554, 605] width 13 height 13
click at [207, 607] on div "Eraser" at bounding box center [199, 606] width 50 height 40
click at [104, 608] on div "Pen P" at bounding box center [85, 606] width 50 height 40
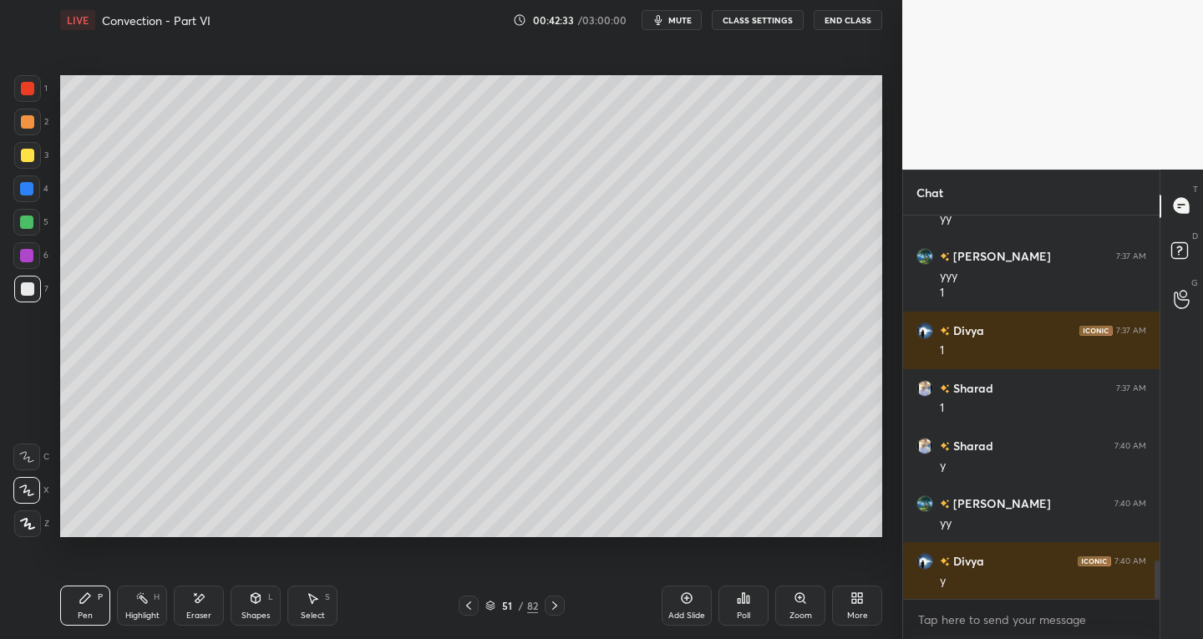
click at [264, 609] on div "Shapes L" at bounding box center [256, 606] width 50 height 40
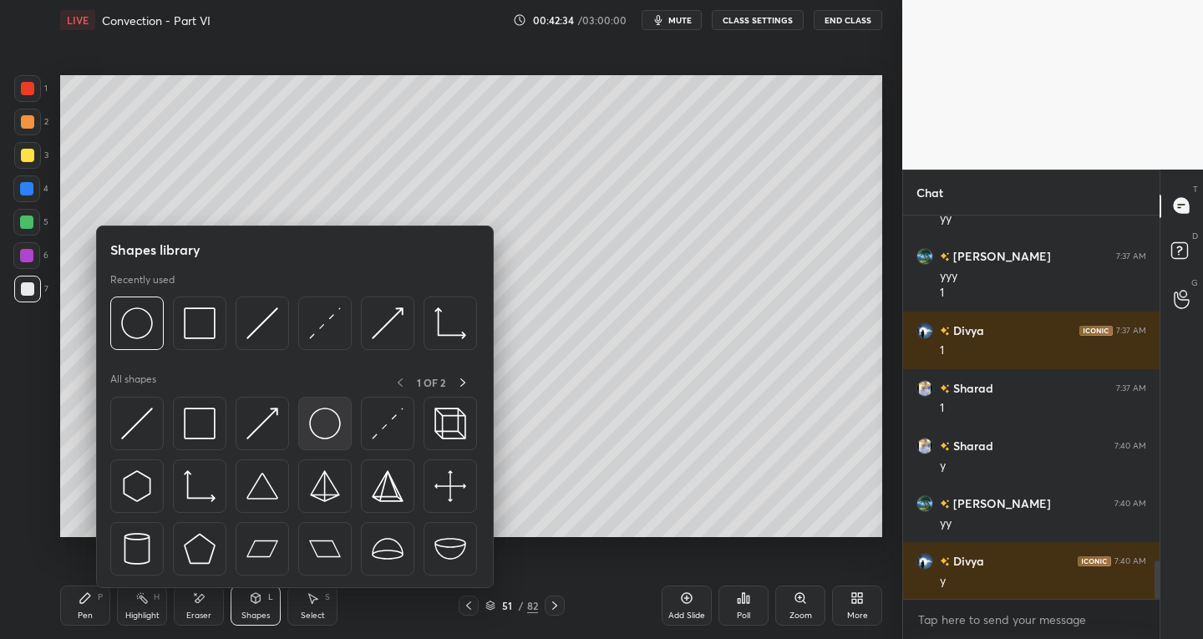
click at [313, 429] on img at bounding box center [325, 424] width 32 height 32
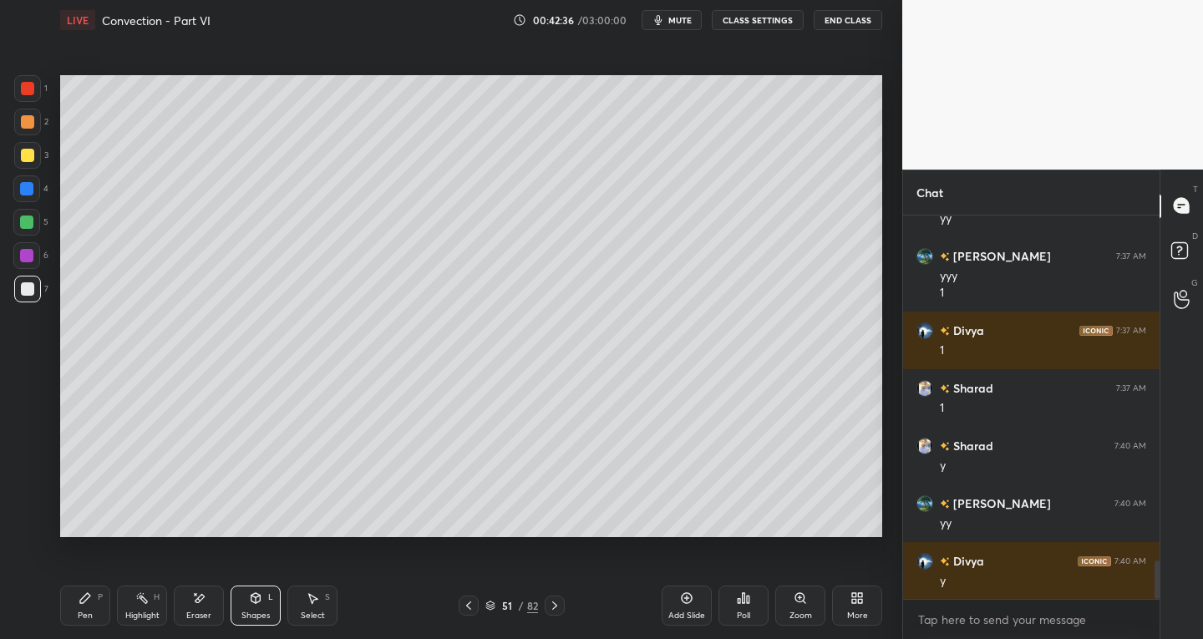
click at [85, 594] on icon at bounding box center [85, 598] width 10 height 10
click at [470, 606] on icon at bounding box center [468, 605] width 13 height 13
click at [551, 607] on icon at bounding box center [554, 605] width 13 height 13
click at [478, 599] on div at bounding box center [469, 606] width 20 height 20
click at [544, 598] on div "50 / 82" at bounding box center [512, 606] width 106 height 20
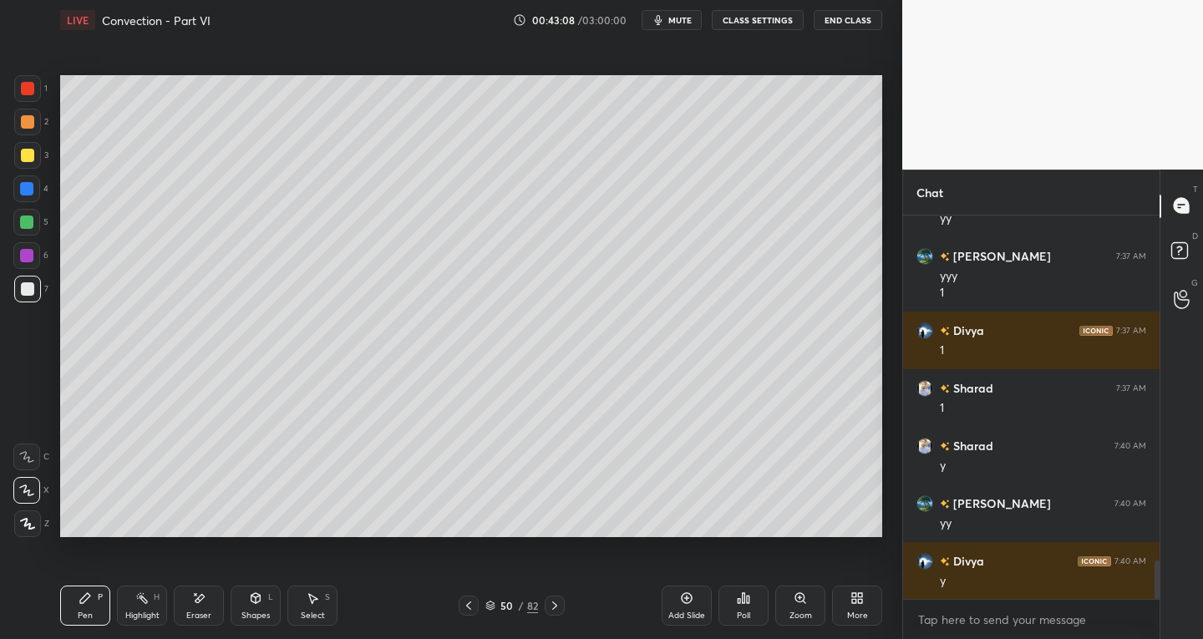
click at [552, 602] on icon at bounding box center [554, 606] width 5 height 8
click at [313, 607] on div "Select S" at bounding box center [312, 606] width 50 height 40
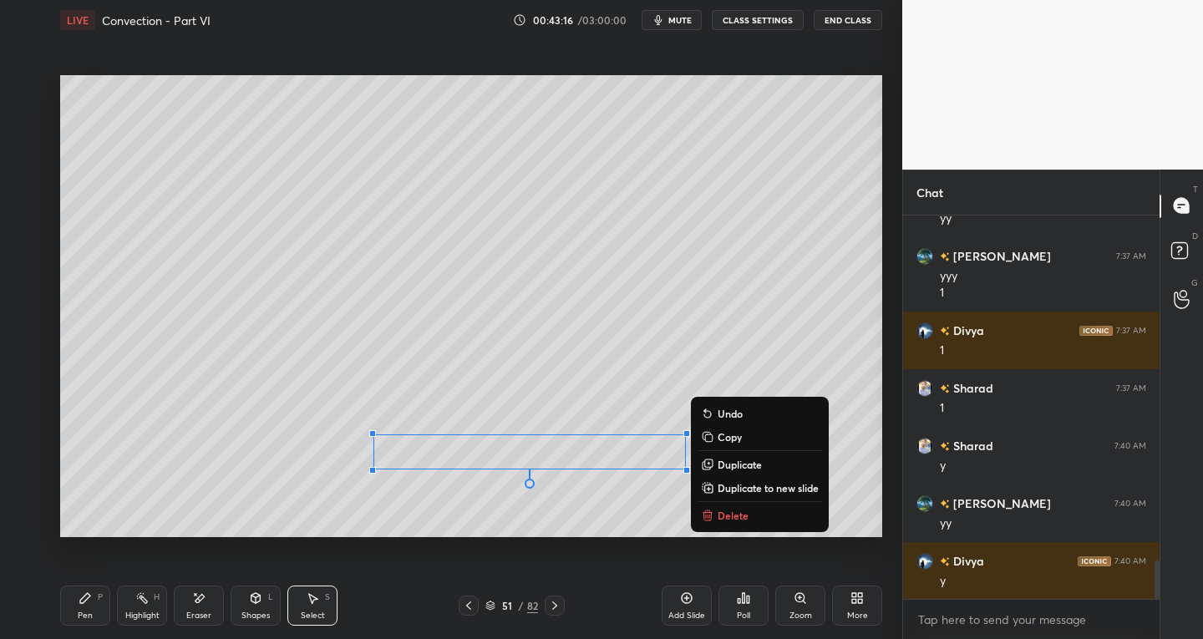
click at [96, 626] on div "Pen P Highlight H Eraser Shapes L Select S 51 / 82 Add Slide Poll Zoom More" at bounding box center [471, 605] width 822 height 67
click at [95, 599] on div "Pen P" at bounding box center [85, 606] width 50 height 40
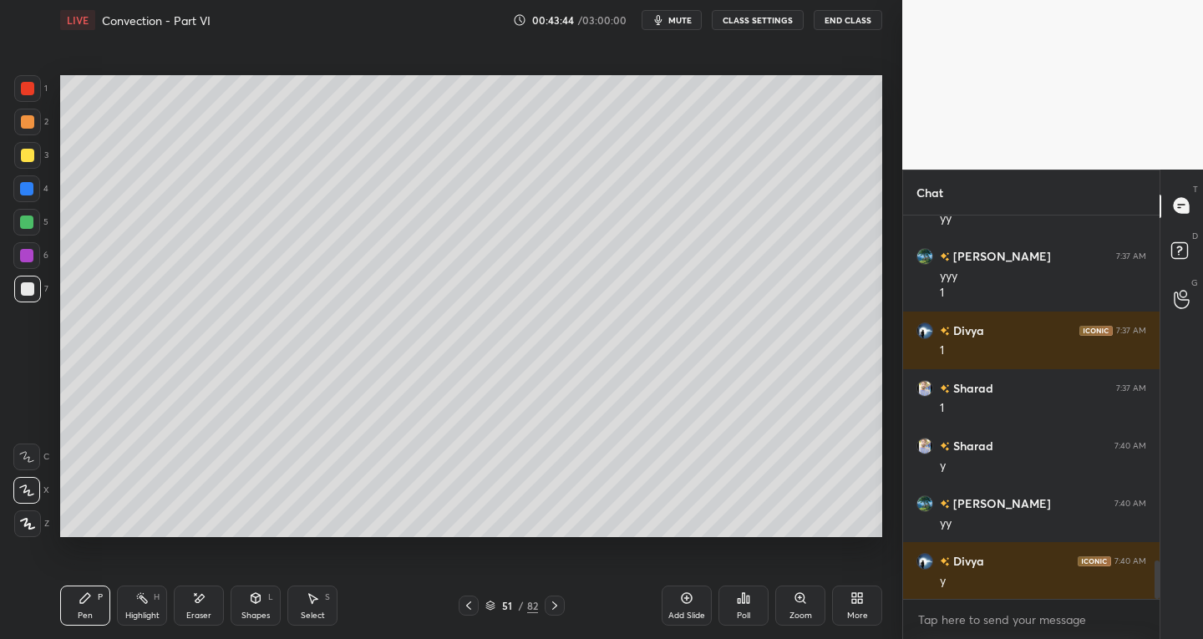
scroll to position [3495, 0]
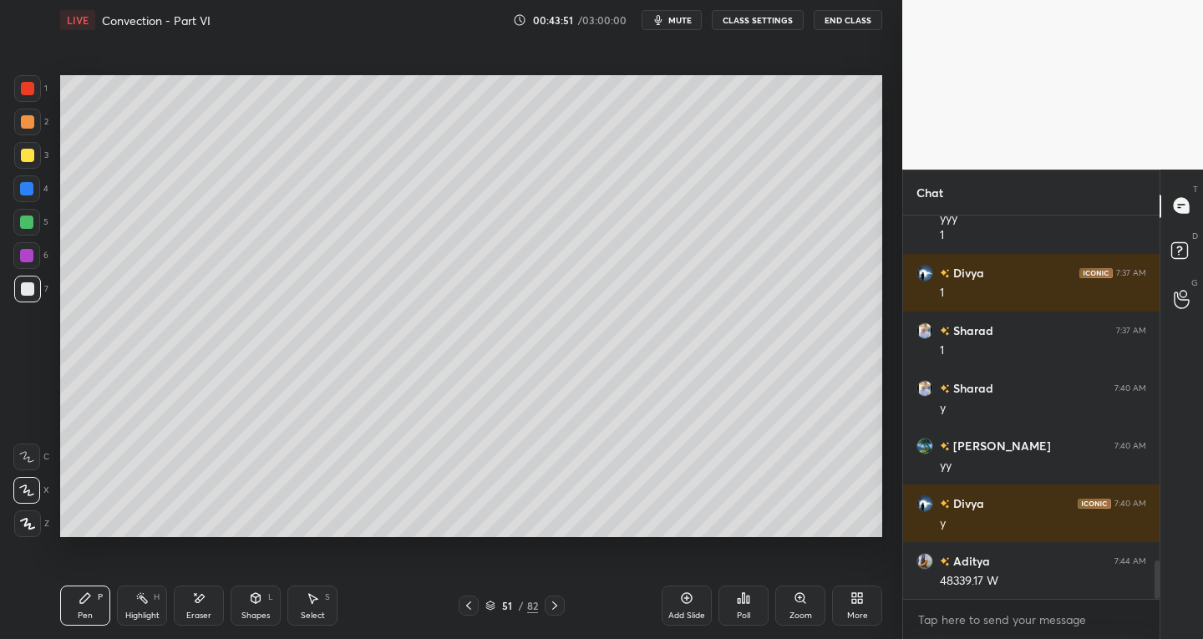
click at [210, 607] on div "Eraser" at bounding box center [199, 606] width 50 height 40
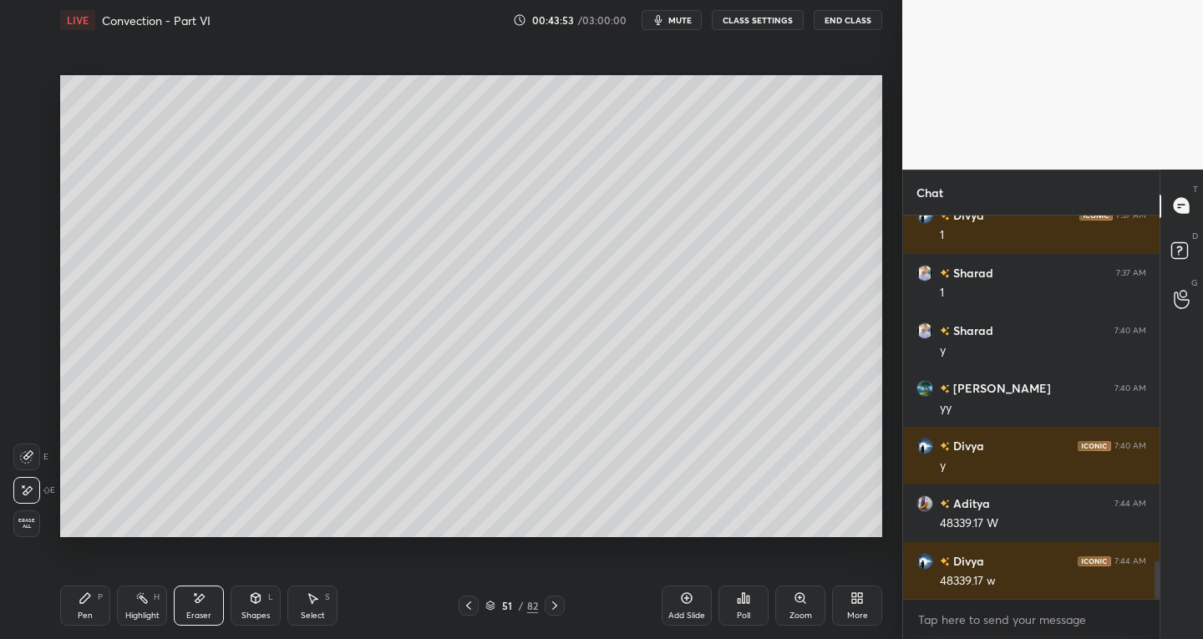
click at [85, 615] on div "Pen" at bounding box center [85, 616] width 15 height 8
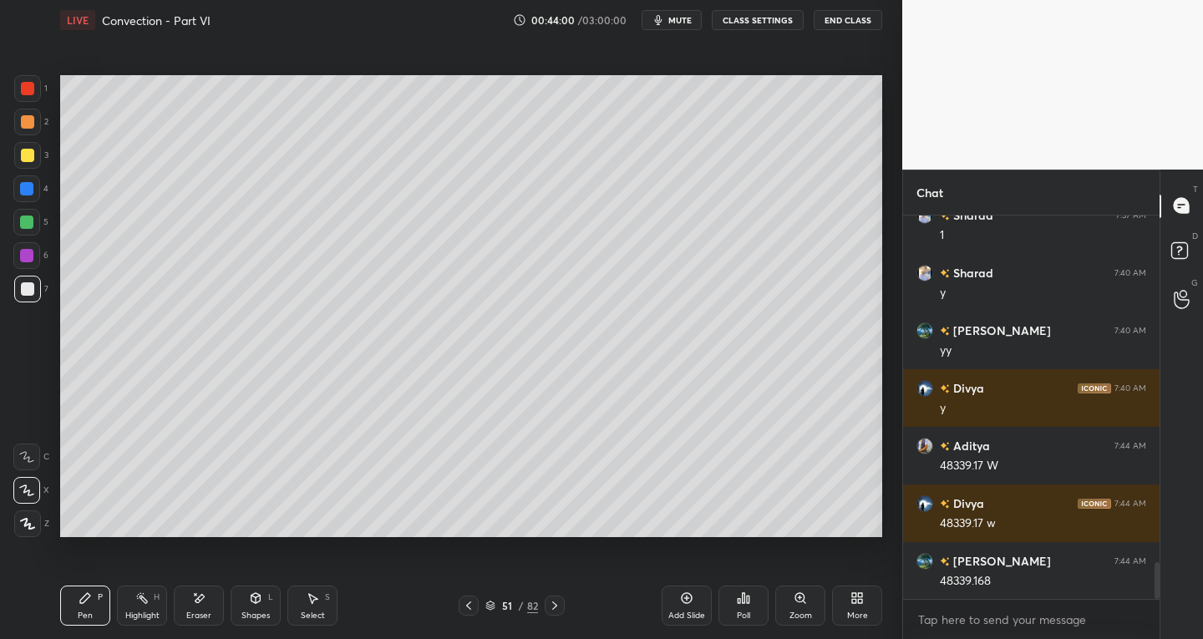
click at [260, 600] on icon at bounding box center [255, 598] width 9 height 10
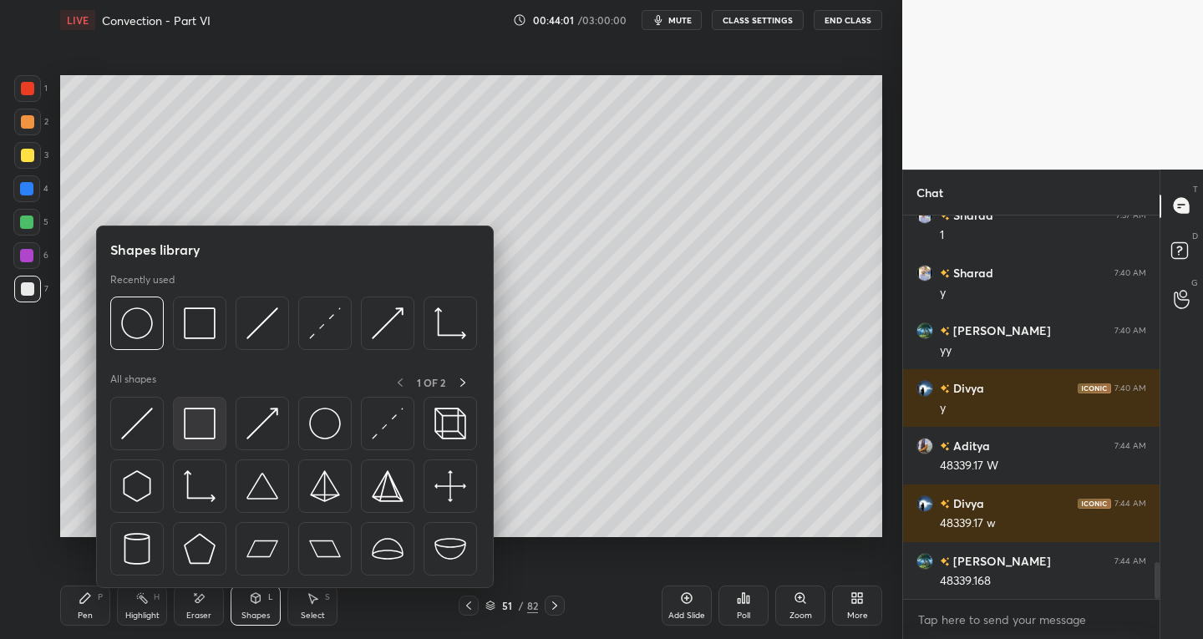
click at [210, 426] on img at bounding box center [200, 424] width 32 height 32
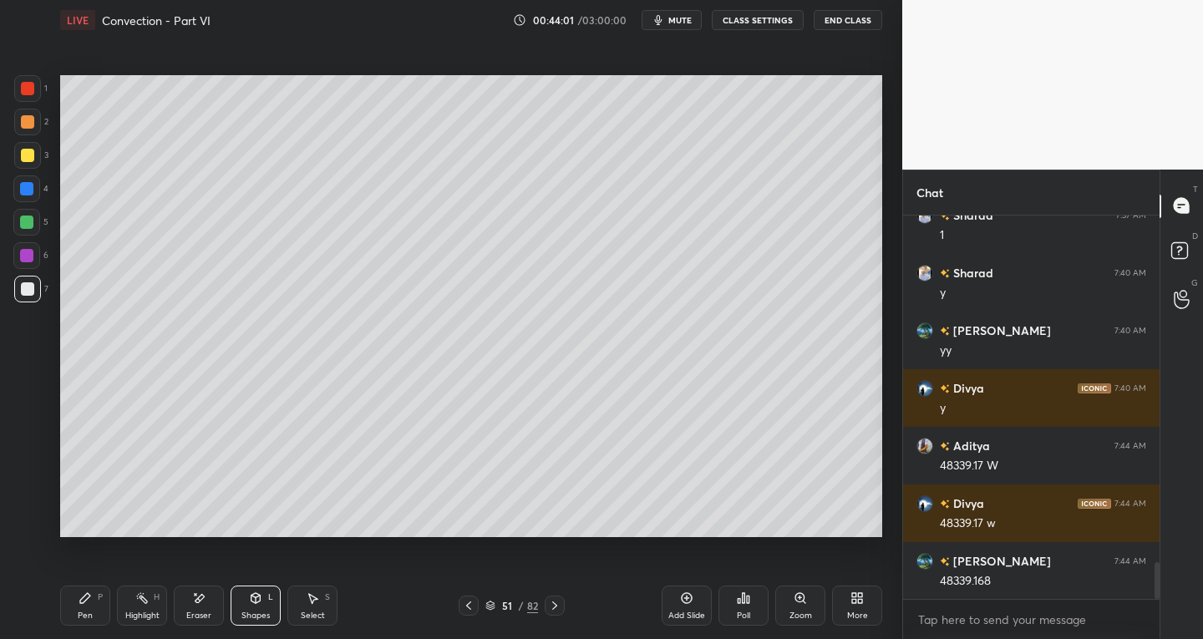
click at [37, 101] on div "1" at bounding box center [30, 88] width 33 height 27
click at [115, 597] on div "Pen P Highlight H Eraser Shapes L Select S" at bounding box center [210, 606] width 301 height 40
click at [77, 608] on div "Pen P" at bounding box center [85, 606] width 50 height 40
click at [23, 308] on div "7" at bounding box center [31, 292] width 34 height 33
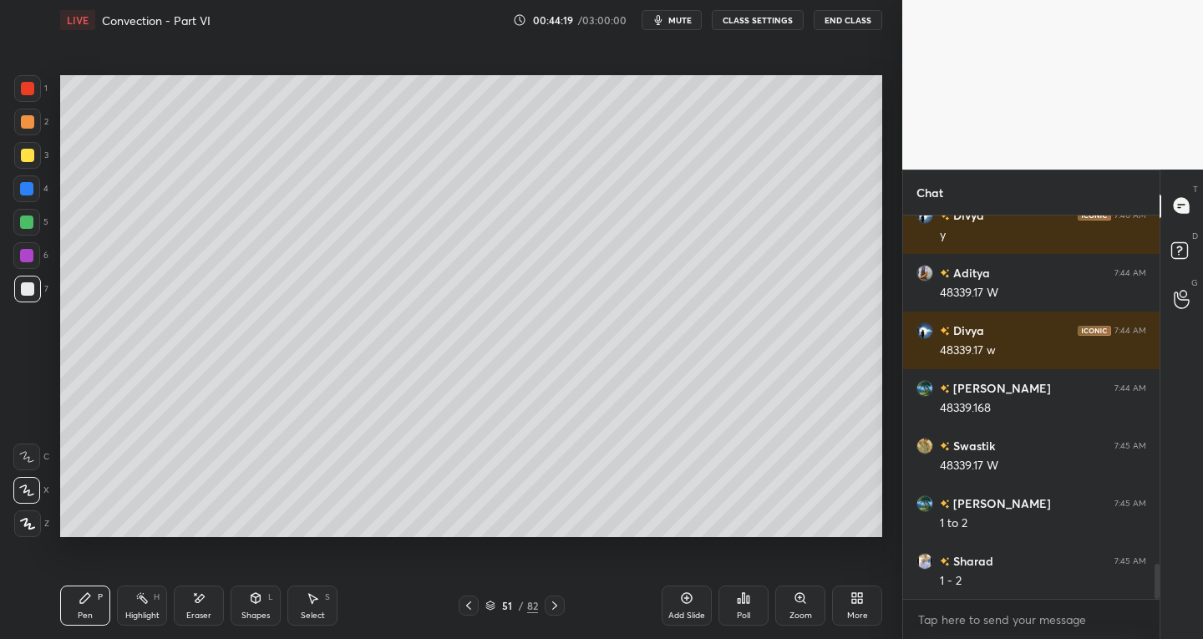
scroll to position [3898, 0]
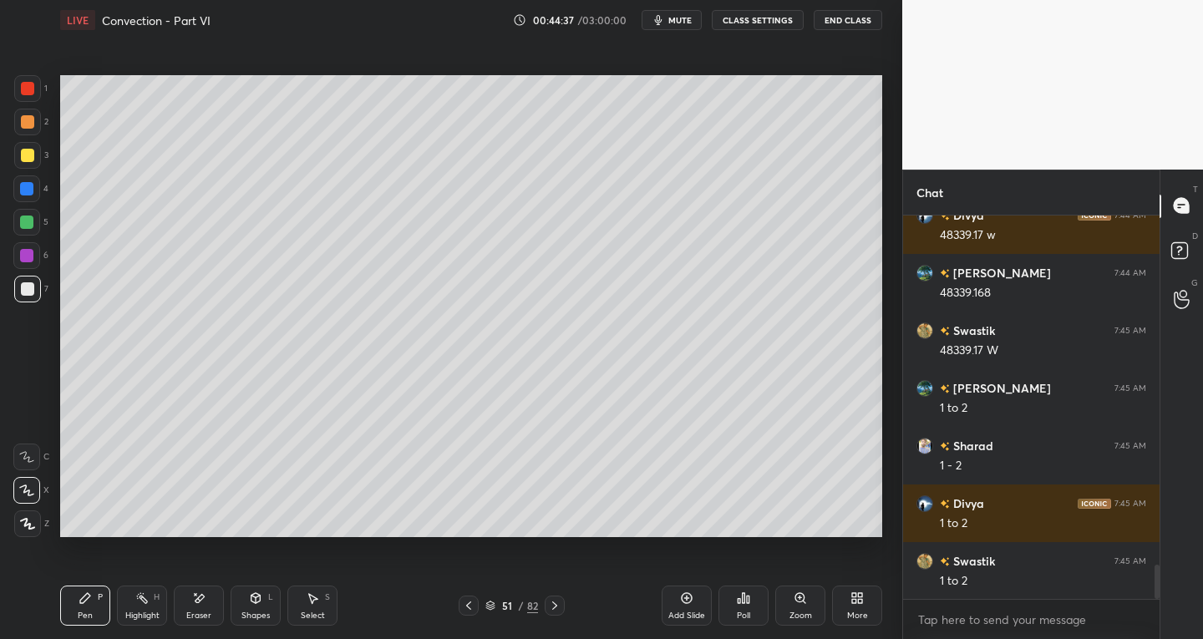
click at [471, 602] on icon at bounding box center [468, 605] width 13 height 13
click at [473, 604] on icon at bounding box center [468, 605] width 13 height 13
click at [557, 602] on icon at bounding box center [554, 605] width 13 height 13
click at [555, 604] on icon at bounding box center [554, 606] width 5 height 8
click at [556, 606] on icon at bounding box center [554, 605] width 13 height 13
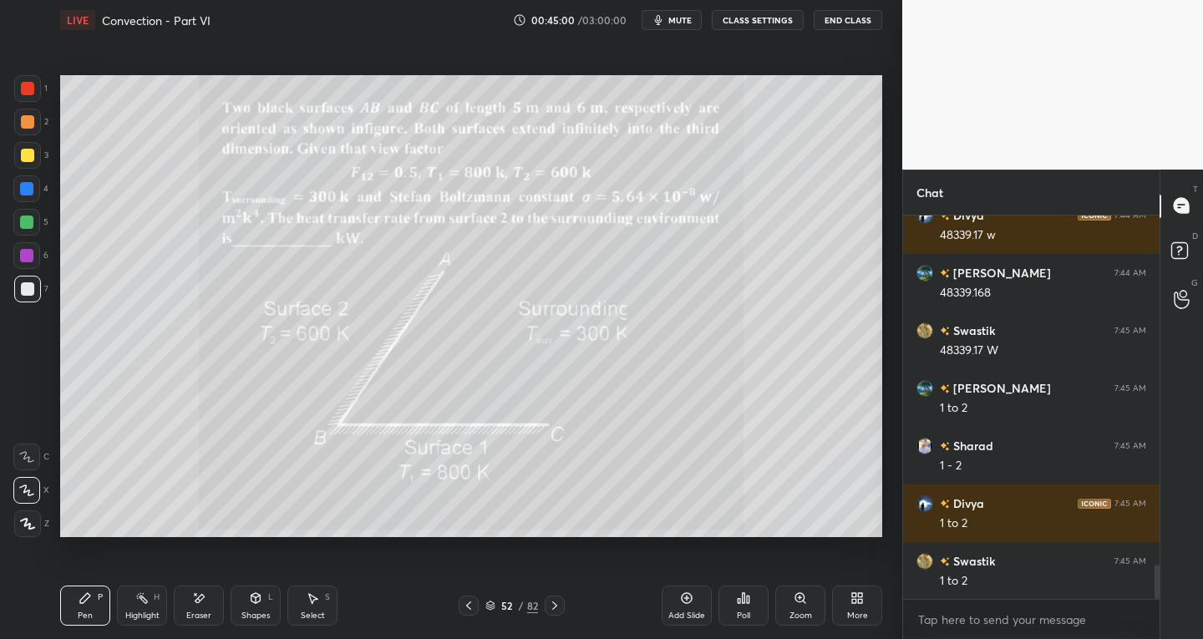
click at [465, 607] on icon at bounding box center [468, 605] width 13 height 13
click at [683, 612] on div "Add Slide" at bounding box center [686, 616] width 37 height 8
click at [471, 602] on icon at bounding box center [467, 605] width 13 height 13
click at [554, 606] on icon at bounding box center [554, 605] width 13 height 13
click at [471, 602] on icon at bounding box center [467, 605] width 13 height 13
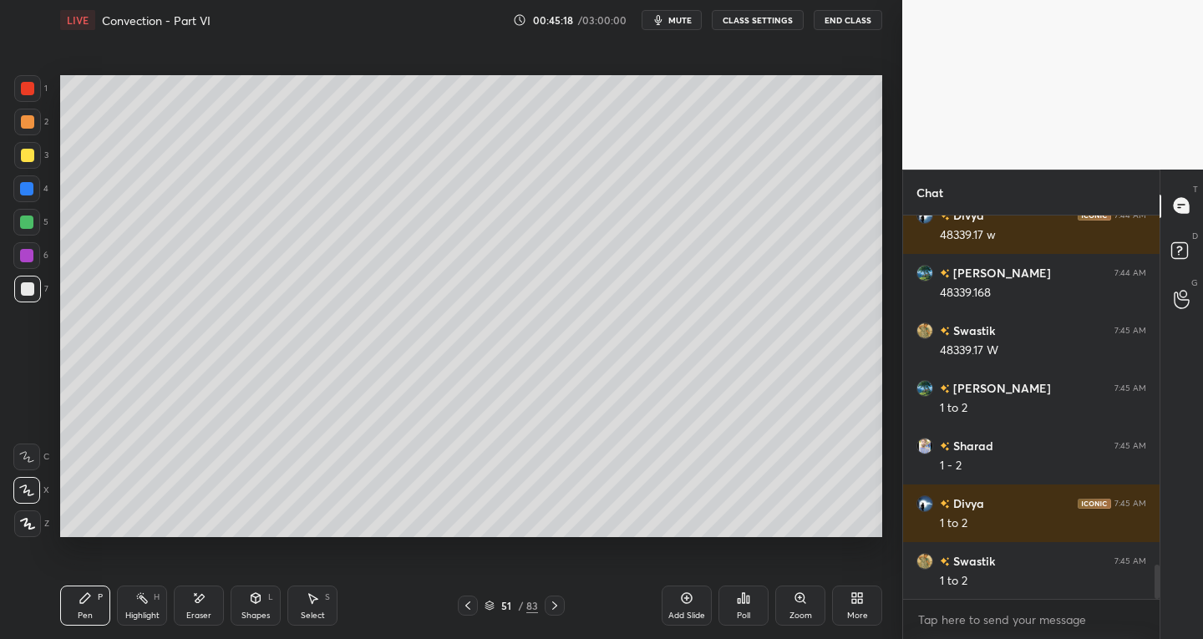
click at [310, 612] on div "Select" at bounding box center [313, 616] width 24 height 8
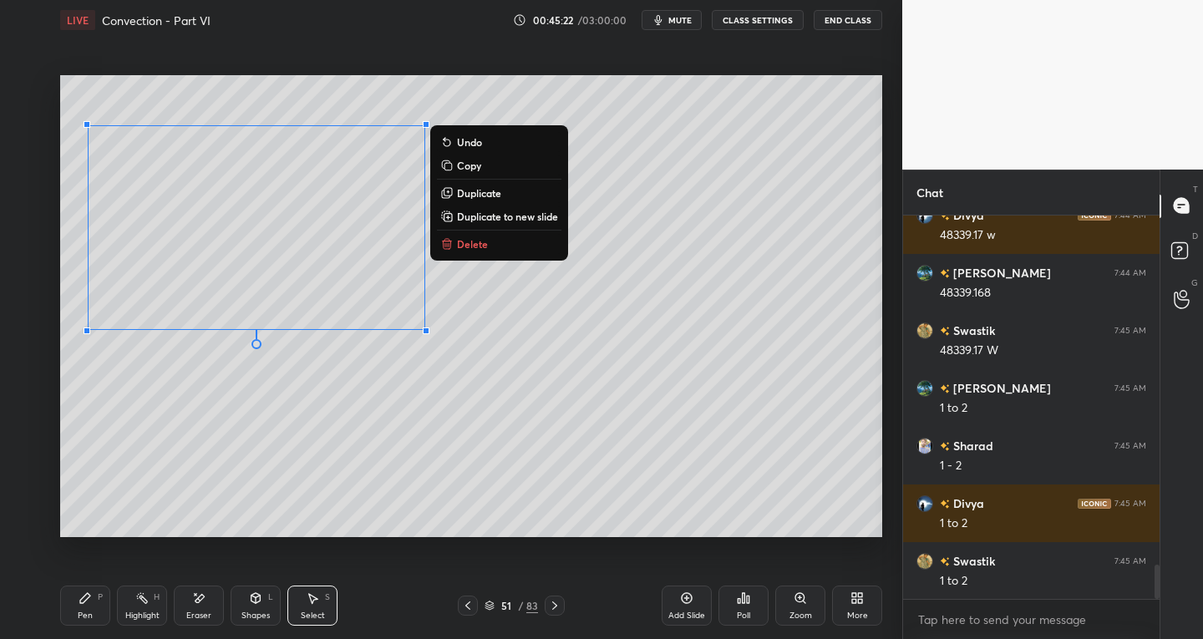
click at [471, 165] on p "Copy" at bounding box center [469, 165] width 24 height 13
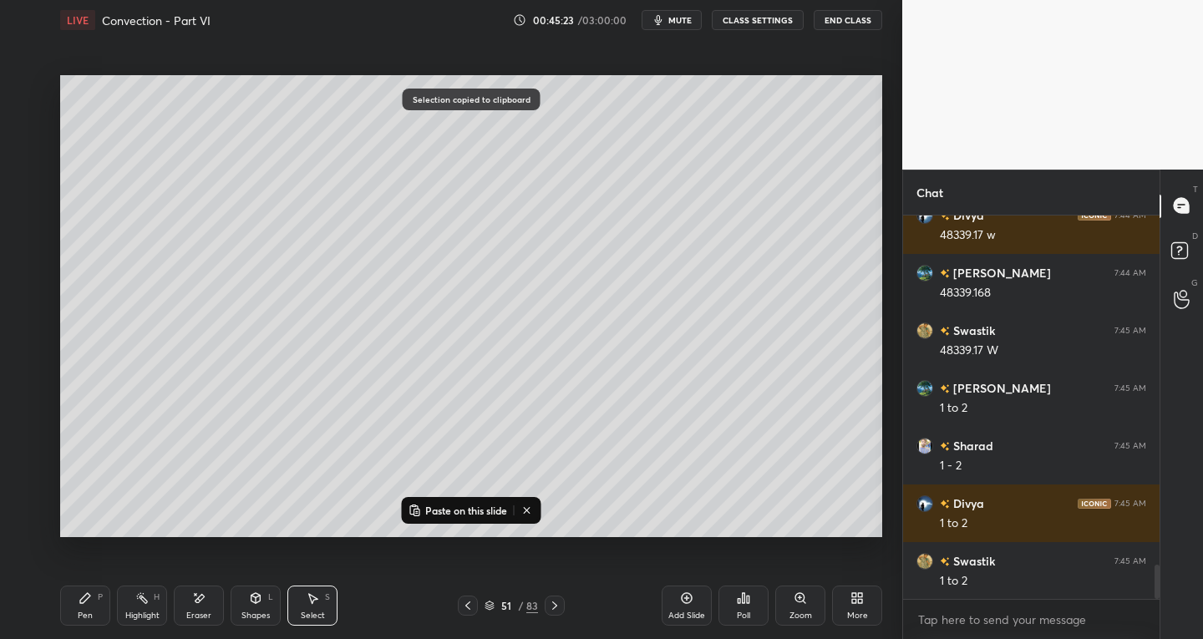
click at [550, 607] on icon at bounding box center [554, 605] width 13 height 13
click at [432, 505] on p "Paste on this slide" at bounding box center [466, 510] width 82 height 13
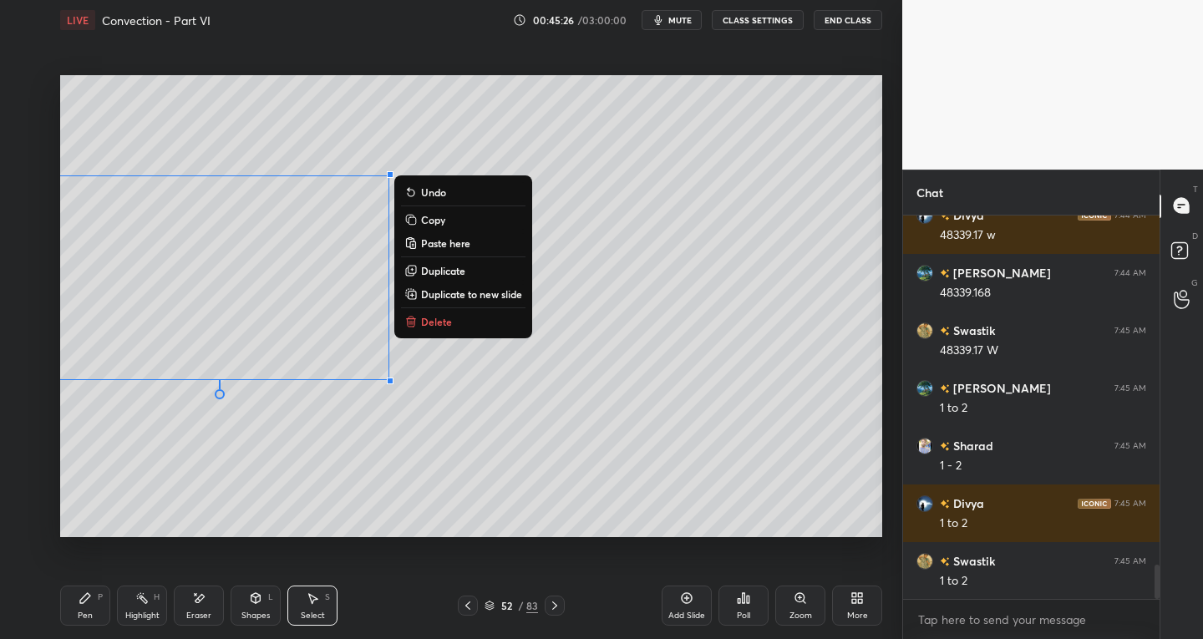
click at [267, 470] on div "0 ° Undo Copy Paste here Duplicate Duplicate to new slide Delete" at bounding box center [471, 306] width 822 height 463
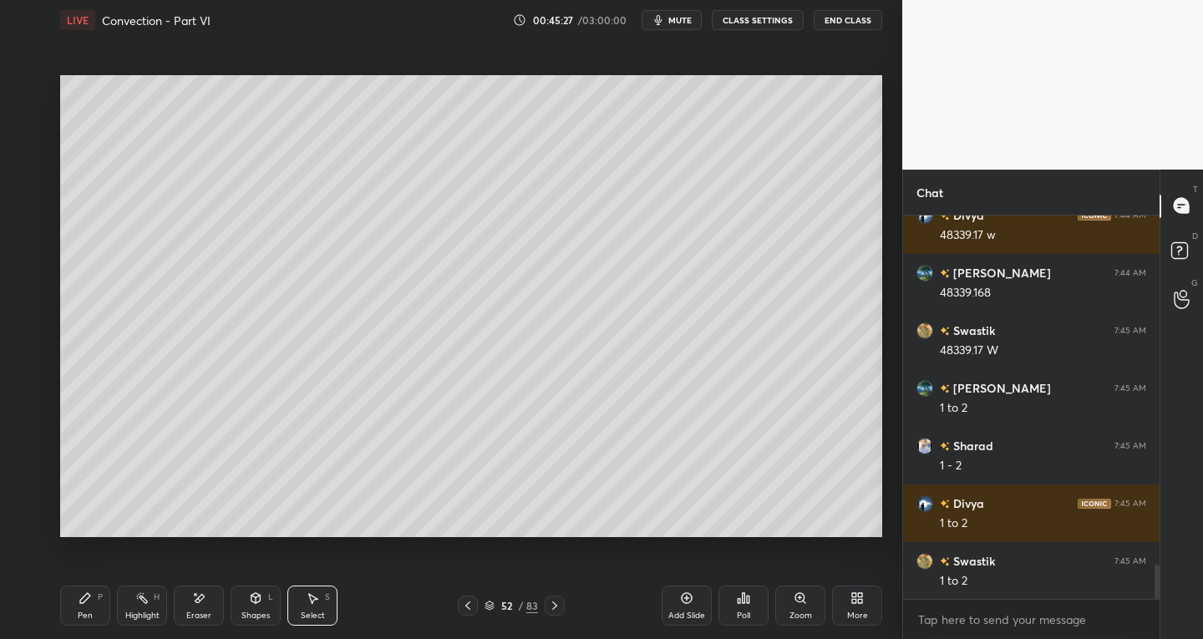
click at [90, 598] on icon at bounding box center [85, 598] width 13 height 13
click at [202, 596] on icon at bounding box center [200, 598] width 9 height 8
click at [33, 455] on icon at bounding box center [26, 456] width 13 height 13
click at [87, 605] on div "Pen P" at bounding box center [85, 606] width 50 height 40
click at [317, 604] on icon at bounding box center [312, 598] width 13 height 13
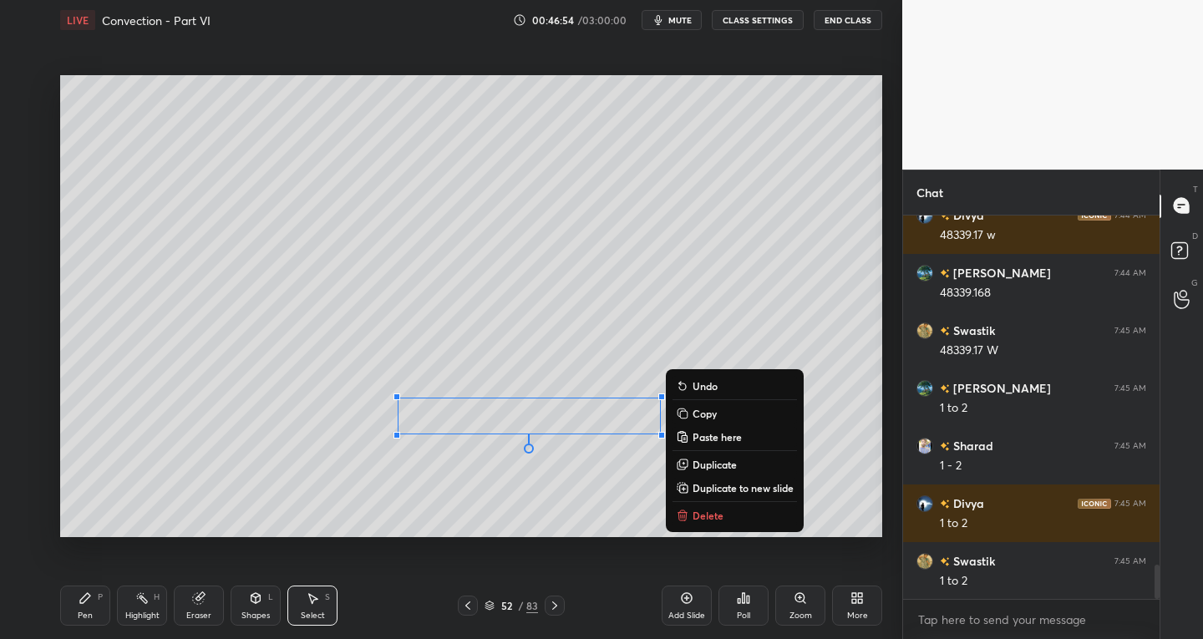
click at [93, 621] on div "Pen P" at bounding box center [85, 606] width 50 height 40
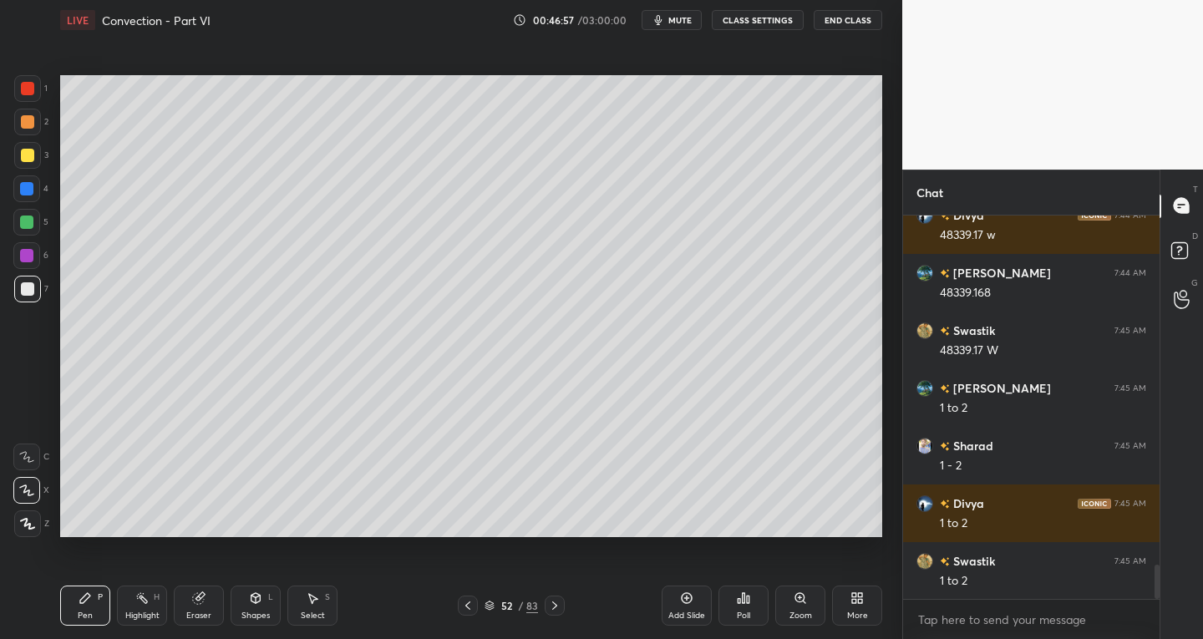
click at [472, 603] on icon at bounding box center [467, 605] width 13 height 13
click at [466, 602] on icon at bounding box center [467, 605] width 13 height 13
click at [556, 604] on icon at bounding box center [554, 605] width 13 height 13
click at [559, 600] on icon at bounding box center [554, 605] width 13 height 13
click at [470, 612] on icon at bounding box center [467, 605] width 13 height 13
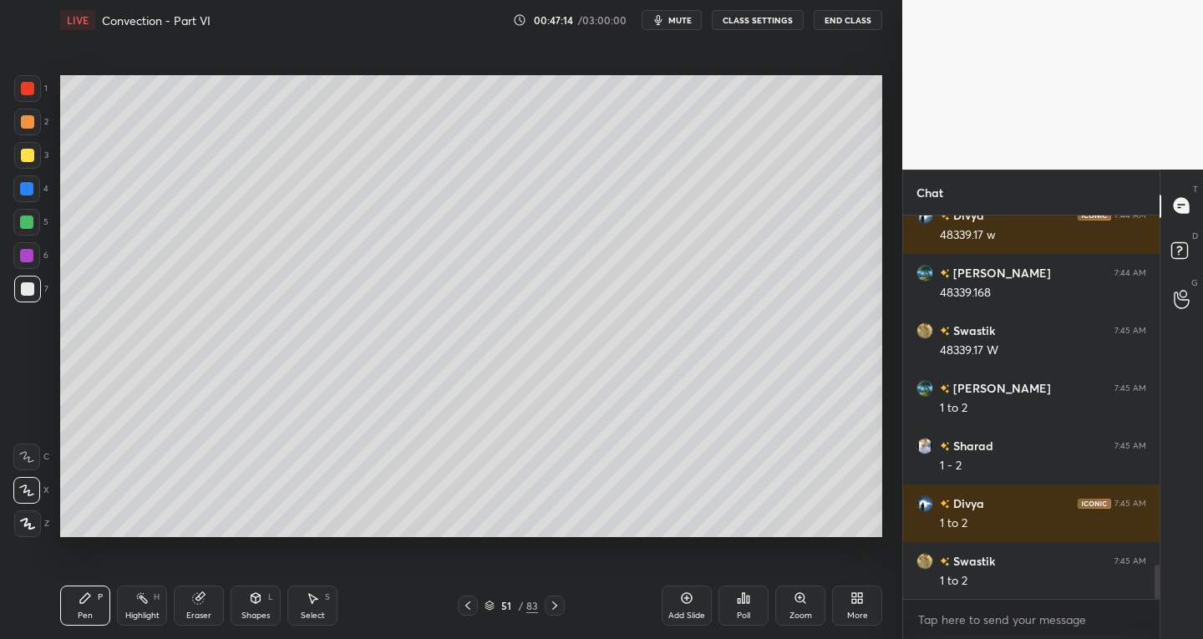
click at [476, 605] on div at bounding box center [468, 606] width 20 height 20
click at [559, 607] on icon at bounding box center [554, 605] width 13 height 13
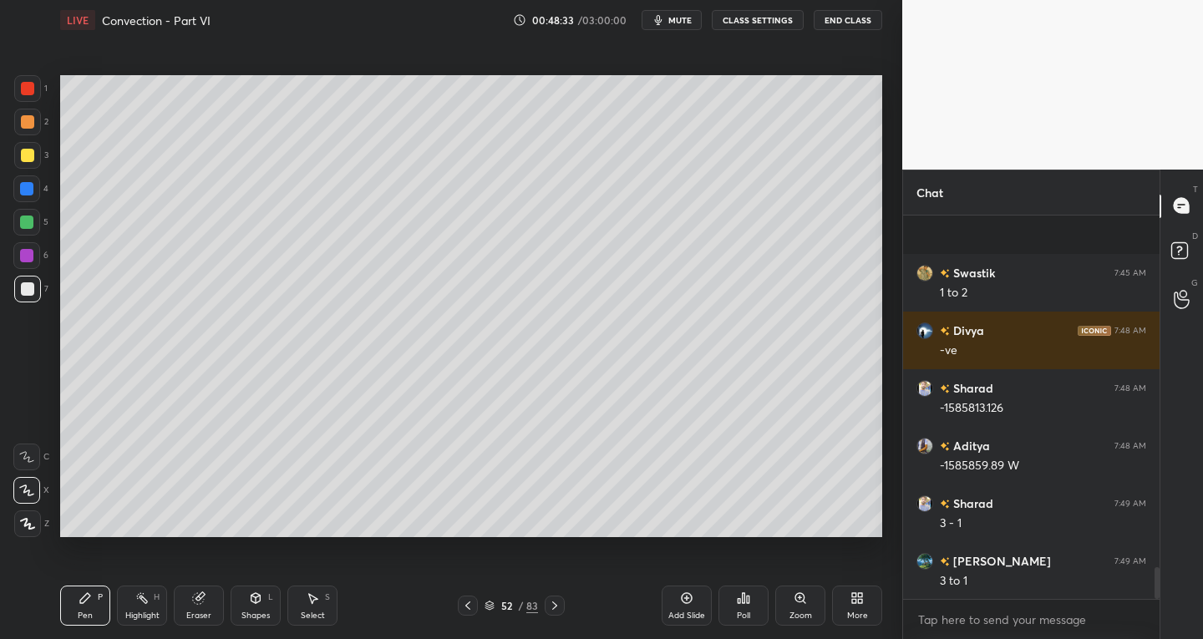
scroll to position [4302, 0]
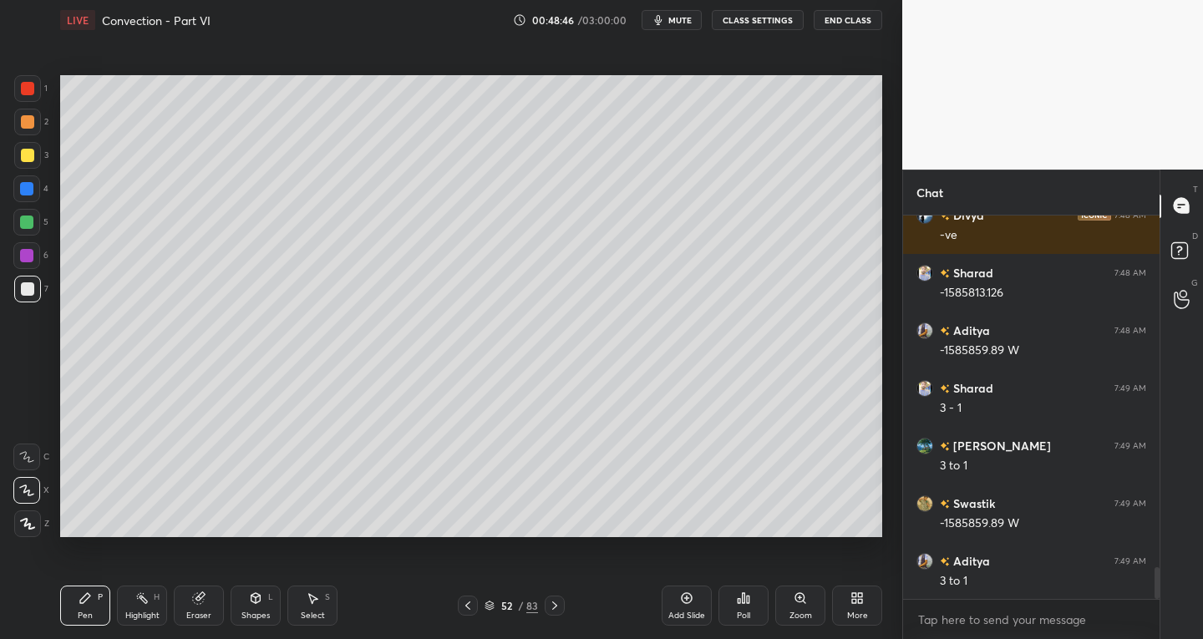
click at [684, 597] on icon at bounding box center [686, 598] width 13 height 13
click at [253, 612] on div "Shapes" at bounding box center [255, 616] width 28 height 8
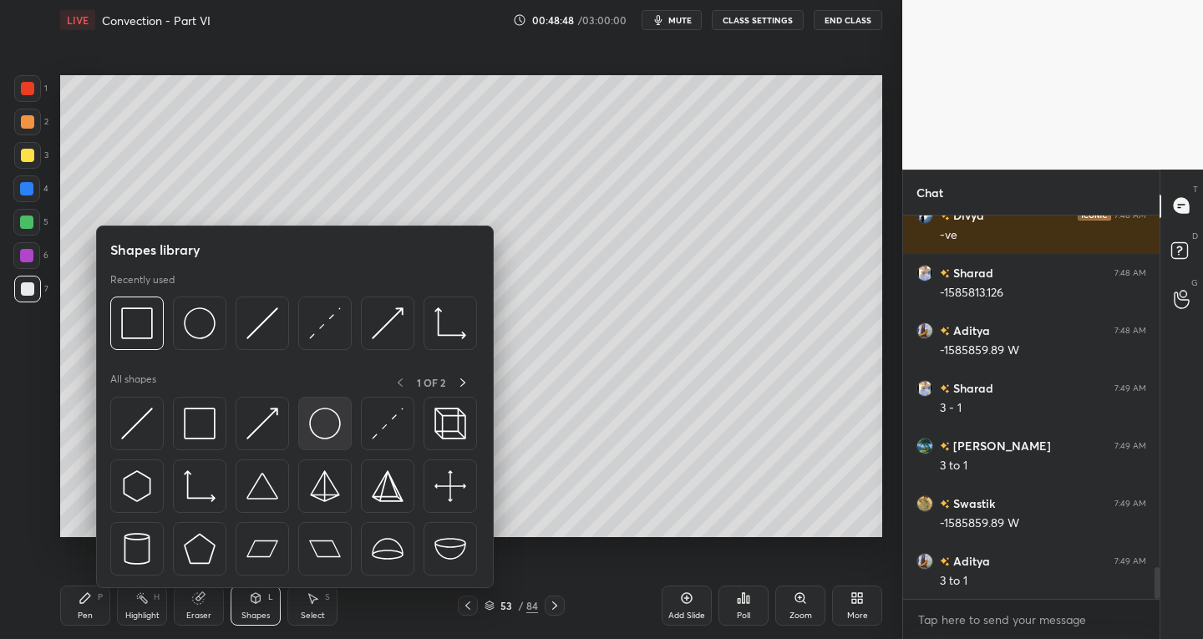
click at [315, 429] on img at bounding box center [325, 424] width 32 height 32
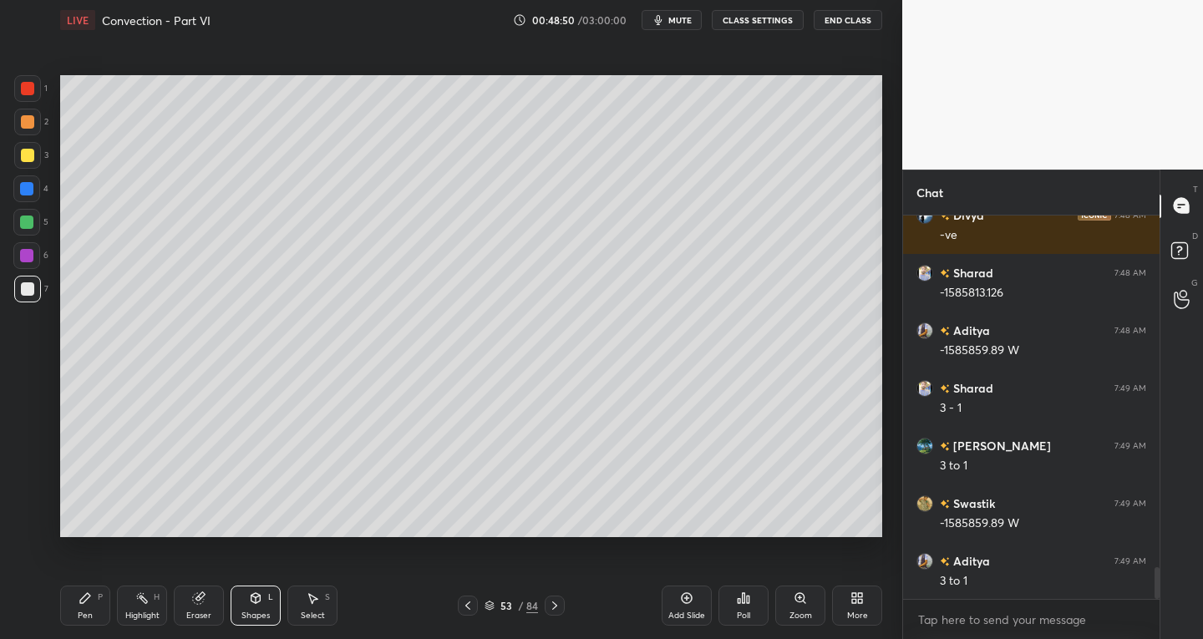
click at [87, 617] on div "Pen" at bounding box center [85, 616] width 15 height 8
click at [33, 152] on div at bounding box center [27, 155] width 13 height 13
click at [468, 604] on icon at bounding box center [467, 606] width 5 height 8
click at [468, 602] on icon at bounding box center [467, 605] width 13 height 13
click at [555, 606] on icon at bounding box center [554, 605] width 13 height 13
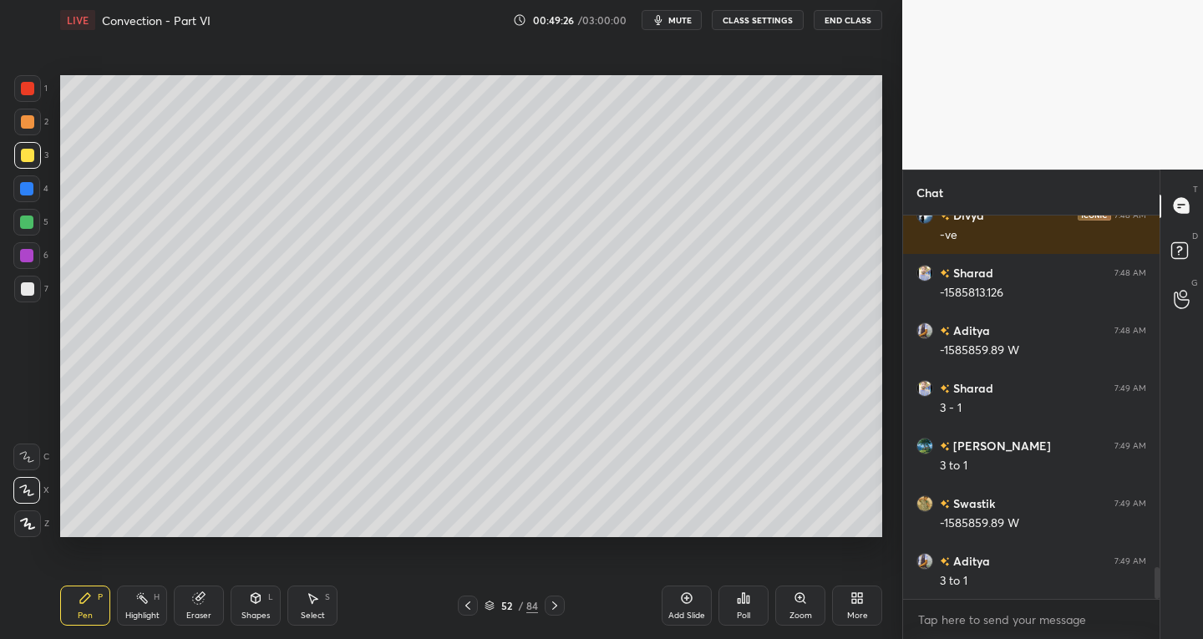
click at [556, 605] on icon at bounding box center [554, 606] width 5 height 8
click at [467, 608] on icon at bounding box center [467, 605] width 13 height 13
click at [470, 604] on icon at bounding box center [467, 605] width 13 height 13
click at [550, 607] on icon at bounding box center [554, 605] width 13 height 13
click at [556, 607] on icon at bounding box center [554, 605] width 13 height 13
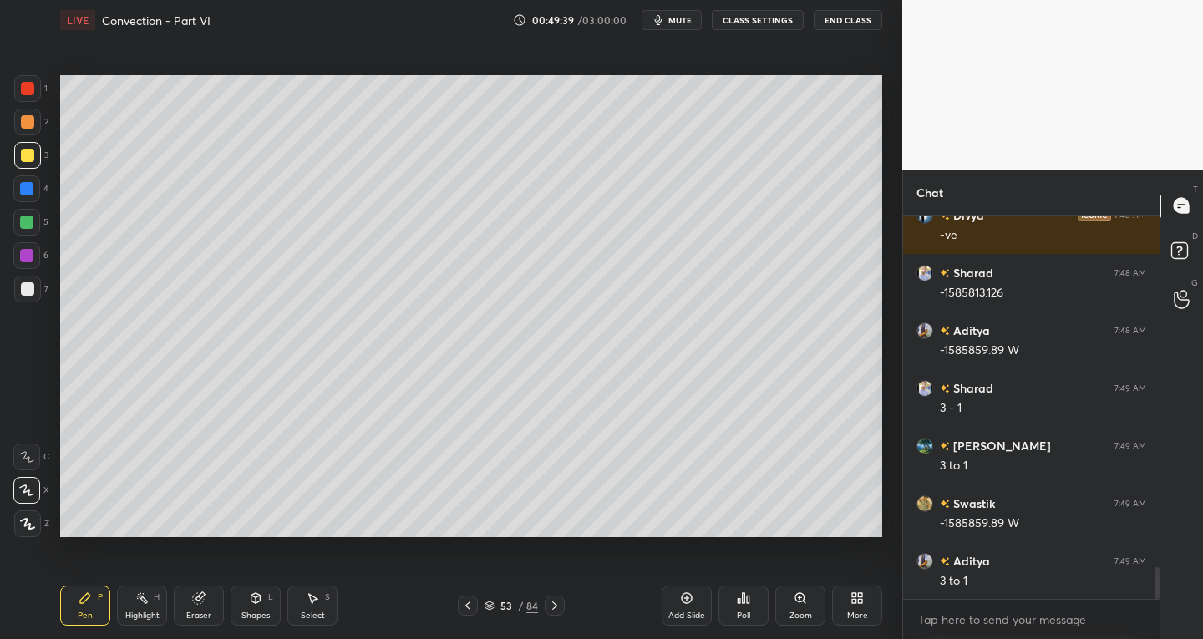
click at [465, 608] on icon at bounding box center [467, 605] width 13 height 13
click at [554, 606] on icon at bounding box center [554, 605] width 13 height 13
click at [466, 607] on icon at bounding box center [467, 605] width 13 height 13
click at [554, 606] on icon at bounding box center [554, 605] width 13 height 13
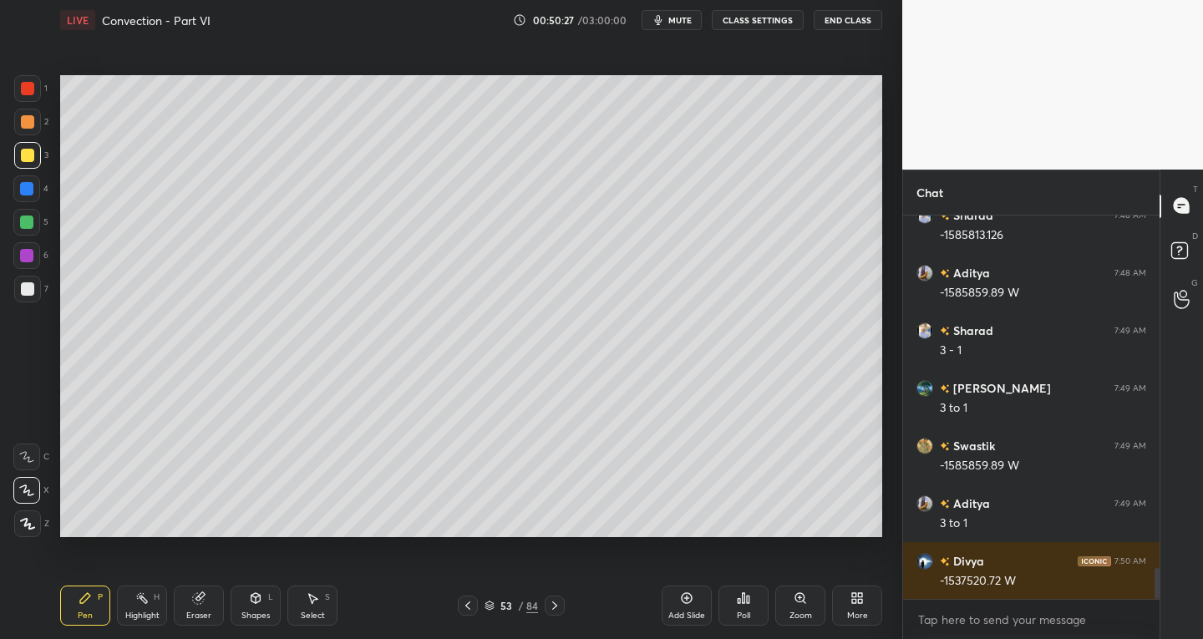
scroll to position [4417, 0]
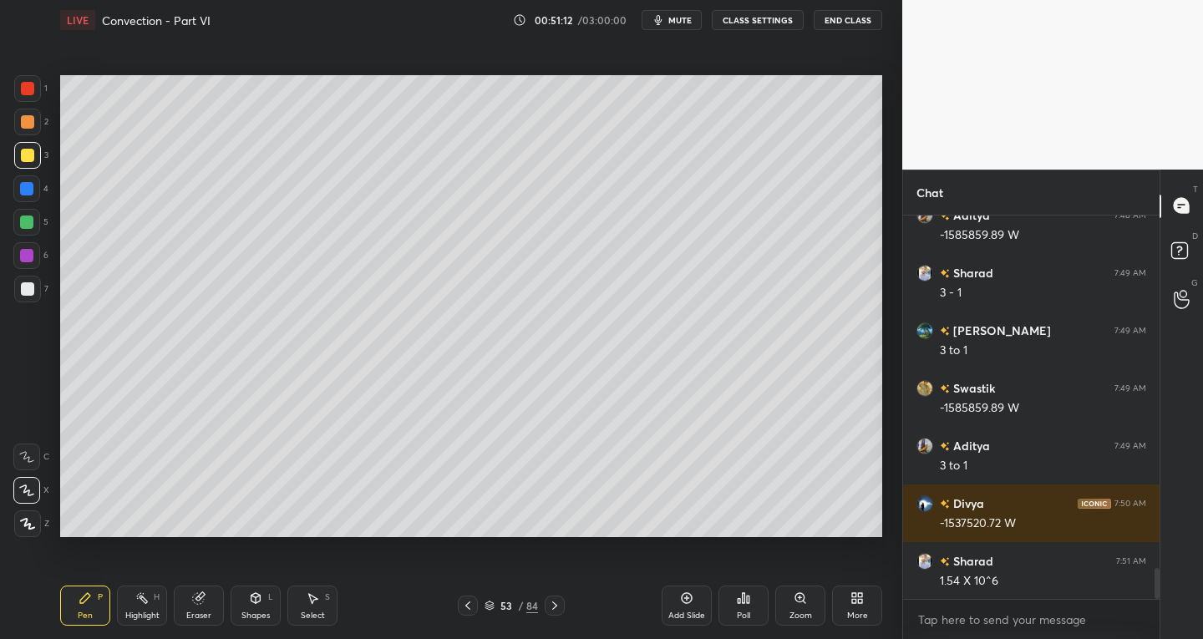
click at [211, 608] on div "Eraser" at bounding box center [199, 606] width 50 height 40
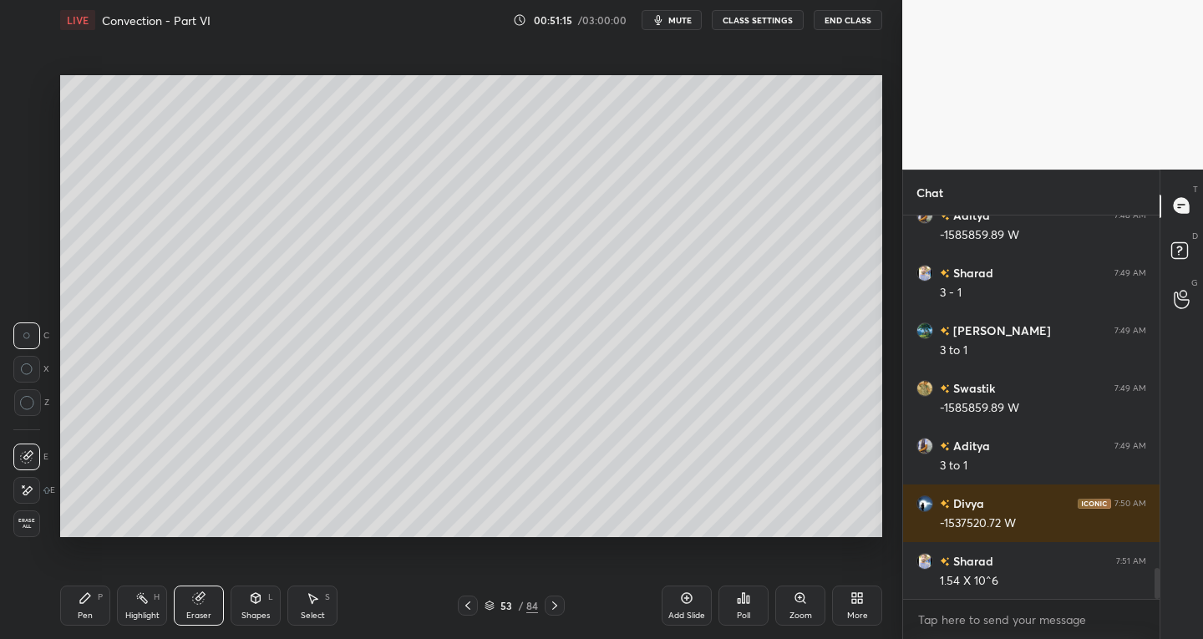
click at [100, 602] on div "P" at bounding box center [100, 597] width 5 height 8
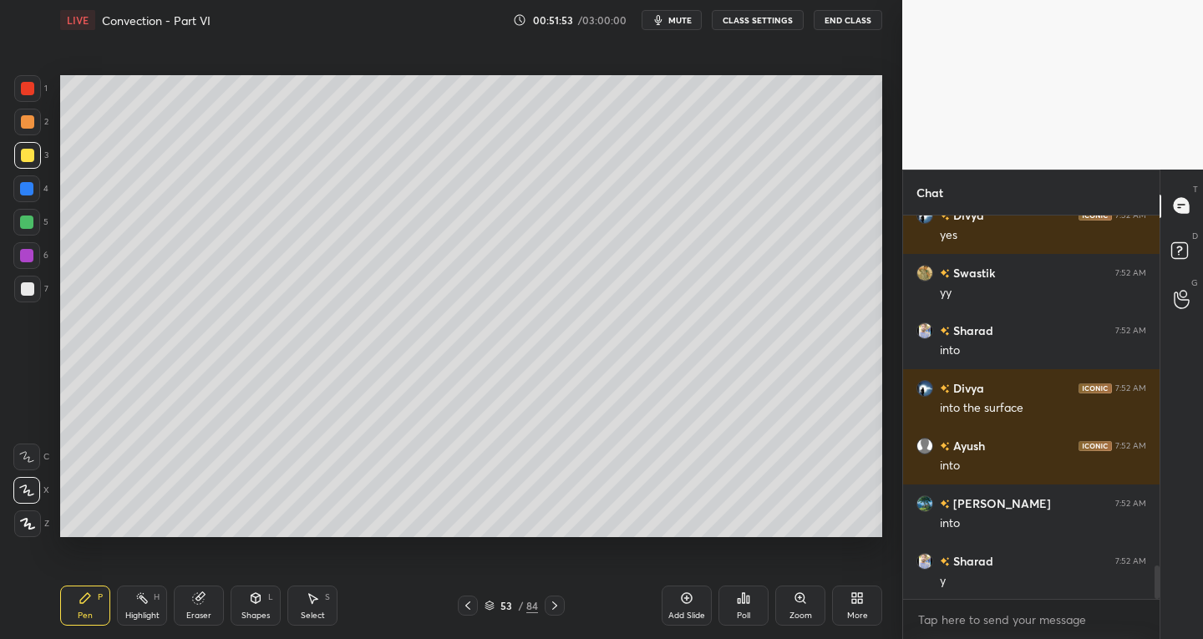
scroll to position [4137, 0]
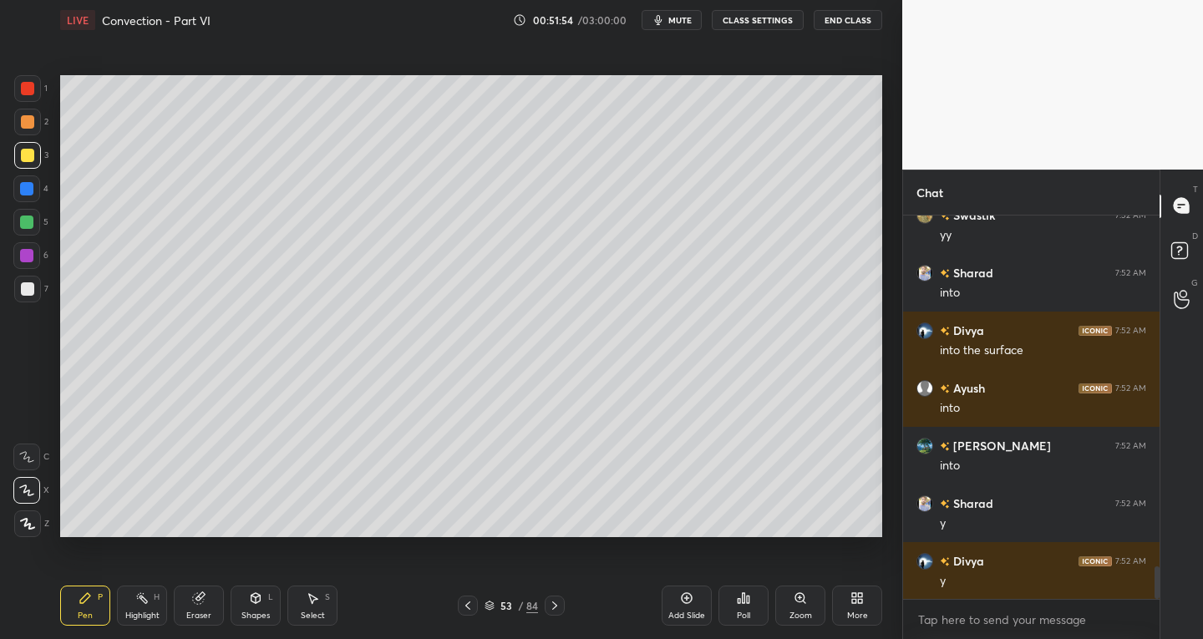
click at [474, 605] on icon at bounding box center [467, 605] width 13 height 13
click at [469, 612] on div at bounding box center [468, 606] width 20 height 20
click at [472, 609] on icon at bounding box center [467, 605] width 13 height 13
click at [472, 610] on icon at bounding box center [467, 605] width 13 height 13
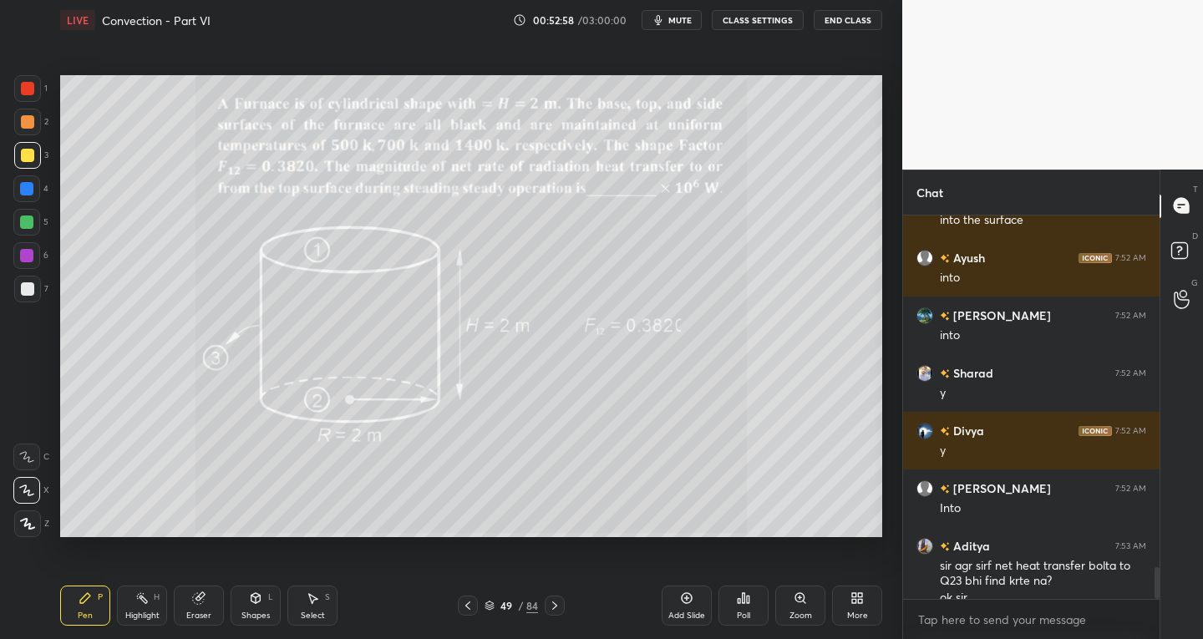
scroll to position [4284, 0]
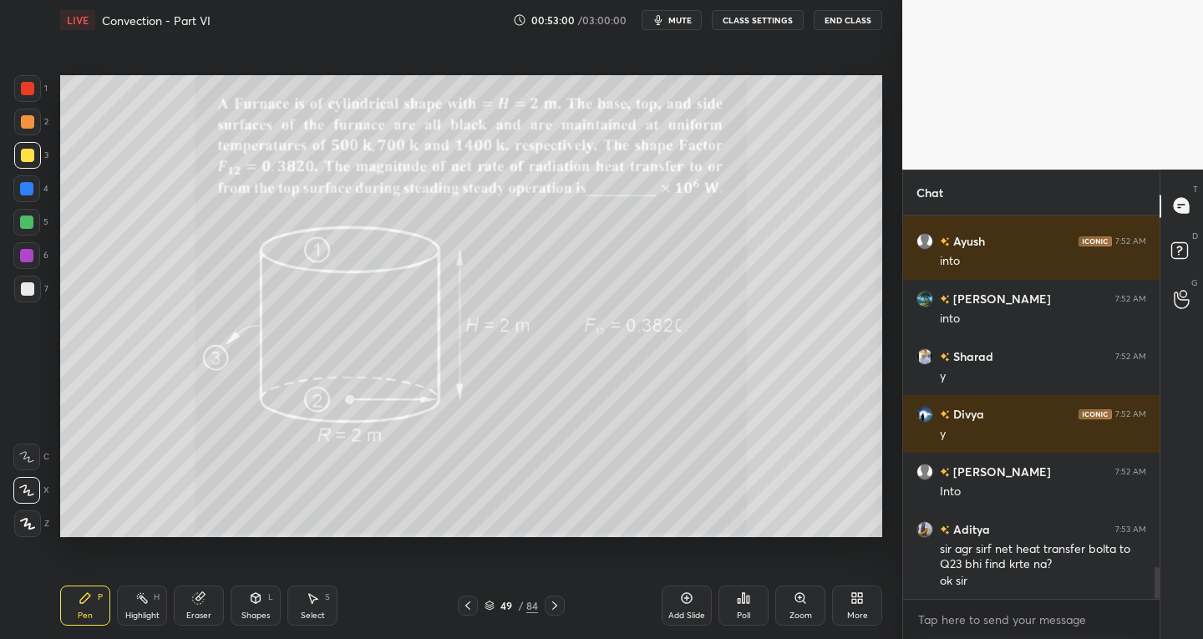
click at [554, 602] on icon at bounding box center [554, 605] width 13 height 13
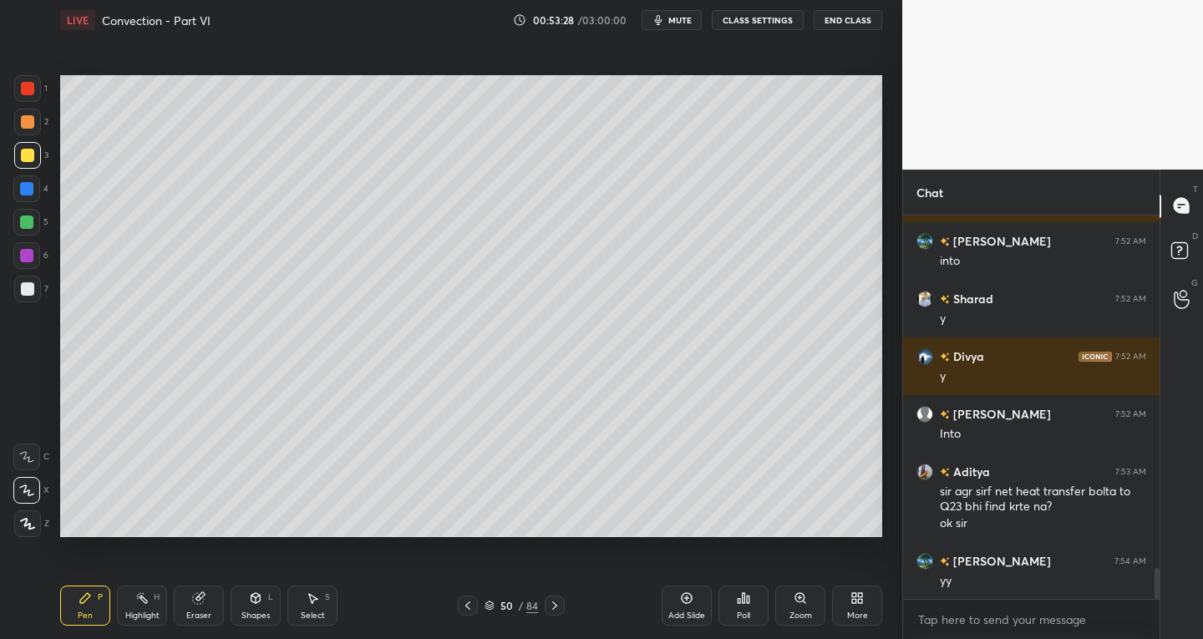
scroll to position [4399, 0]
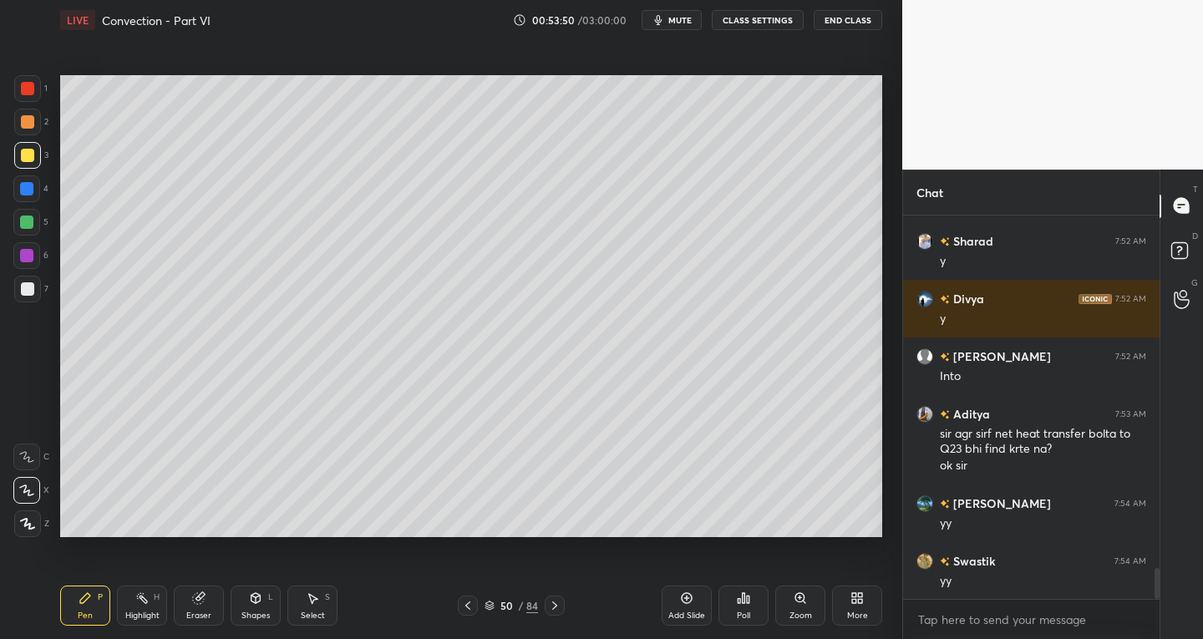
click at [551, 607] on icon at bounding box center [554, 605] width 13 height 13
click at [553, 610] on icon at bounding box center [554, 605] width 13 height 13
click at [550, 613] on div at bounding box center [555, 606] width 20 height 20
click at [546, 609] on div at bounding box center [555, 606] width 20 height 20
click at [798, 612] on div "Zoom" at bounding box center [801, 616] width 23 height 8
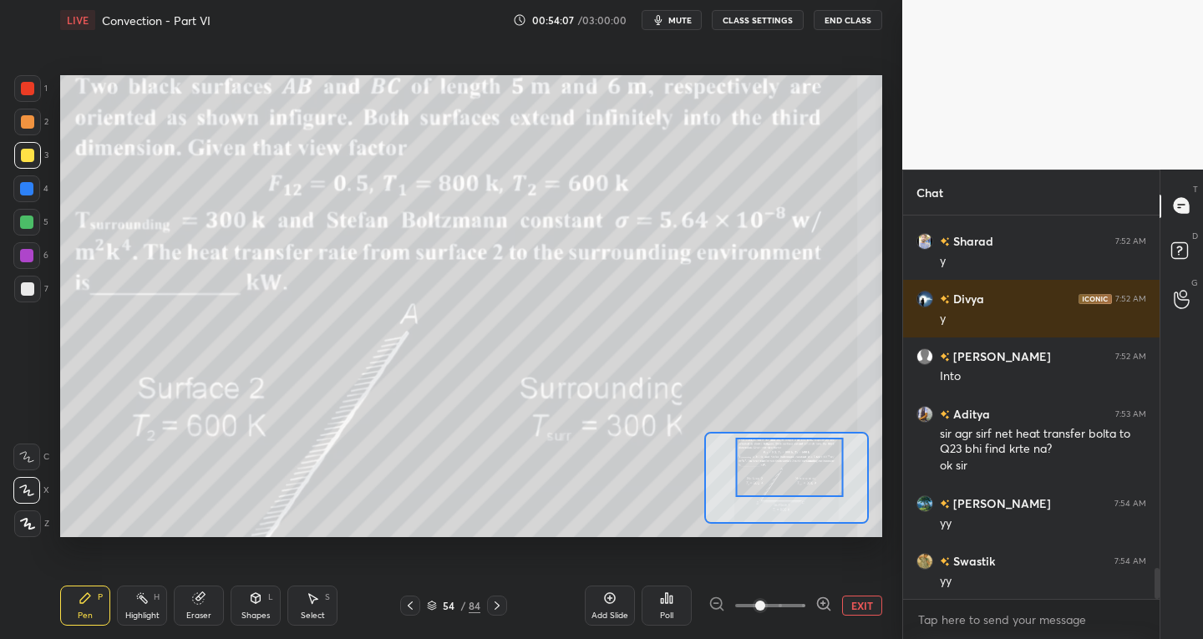
click at [410, 608] on icon at bounding box center [410, 606] width 5 height 8
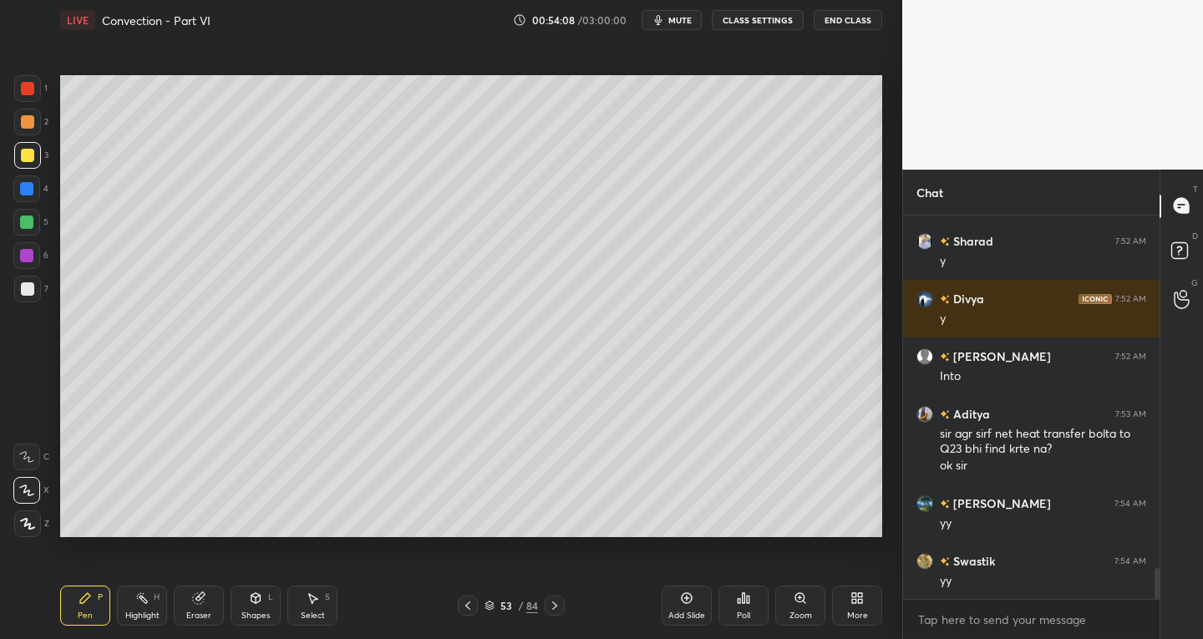
click at [556, 611] on icon at bounding box center [554, 605] width 13 height 13
click at [23, 289] on div at bounding box center [27, 288] width 13 height 13
click at [31, 481] on div at bounding box center [26, 490] width 27 height 27
click at [202, 616] on div "Eraser" at bounding box center [198, 616] width 25 height 8
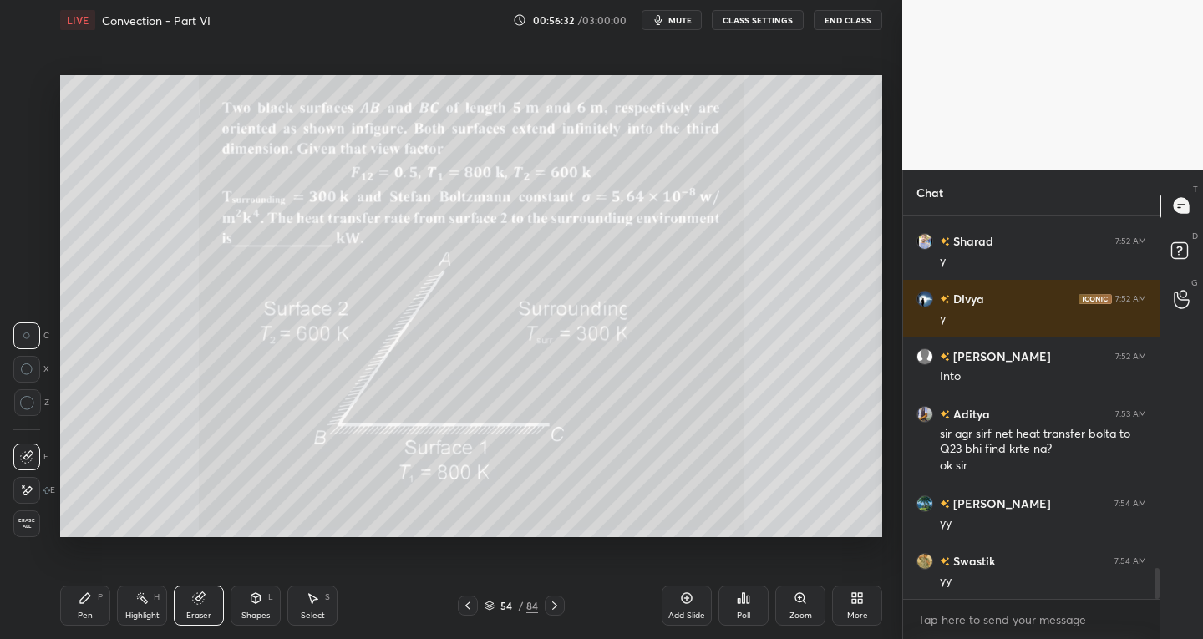
click at [35, 495] on div at bounding box center [26, 490] width 27 height 27
click at [81, 609] on div "Pen P" at bounding box center [85, 606] width 50 height 40
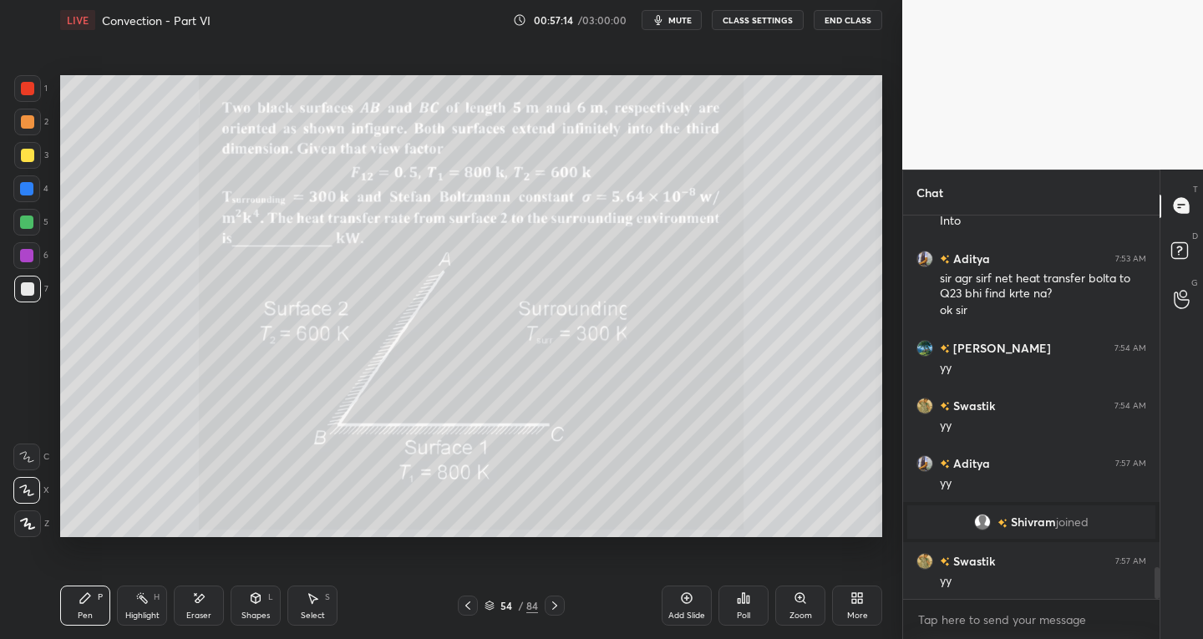
scroll to position [4358, 0]
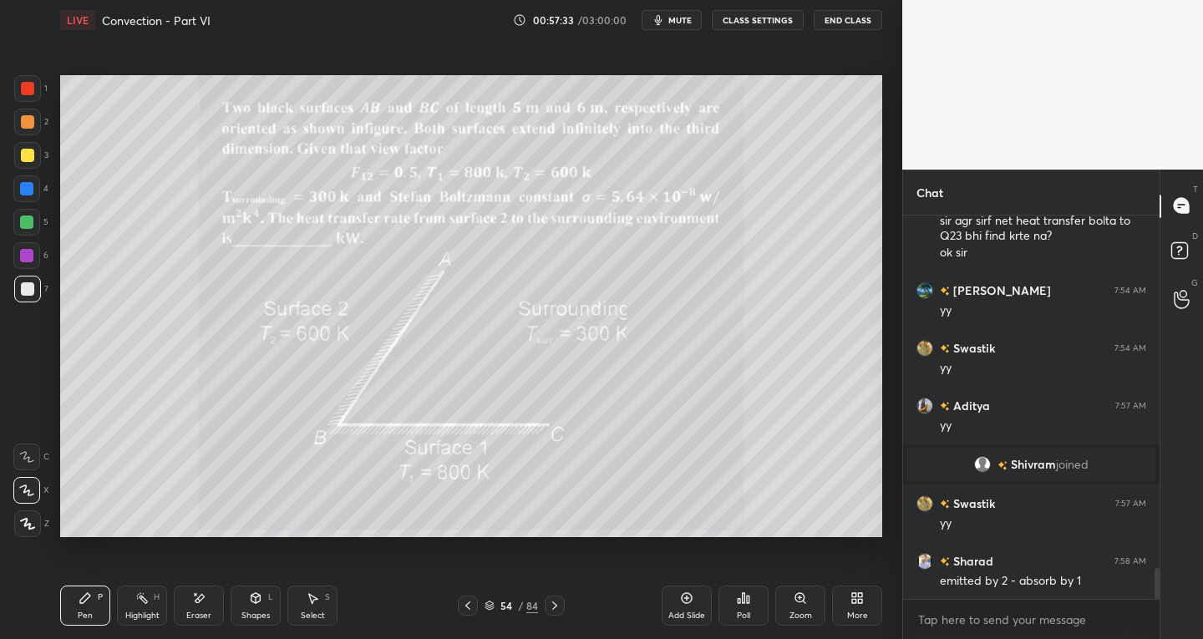
click at [212, 615] on div "Eraser" at bounding box center [199, 606] width 50 height 40
click at [96, 610] on div "Pen P" at bounding box center [85, 606] width 50 height 40
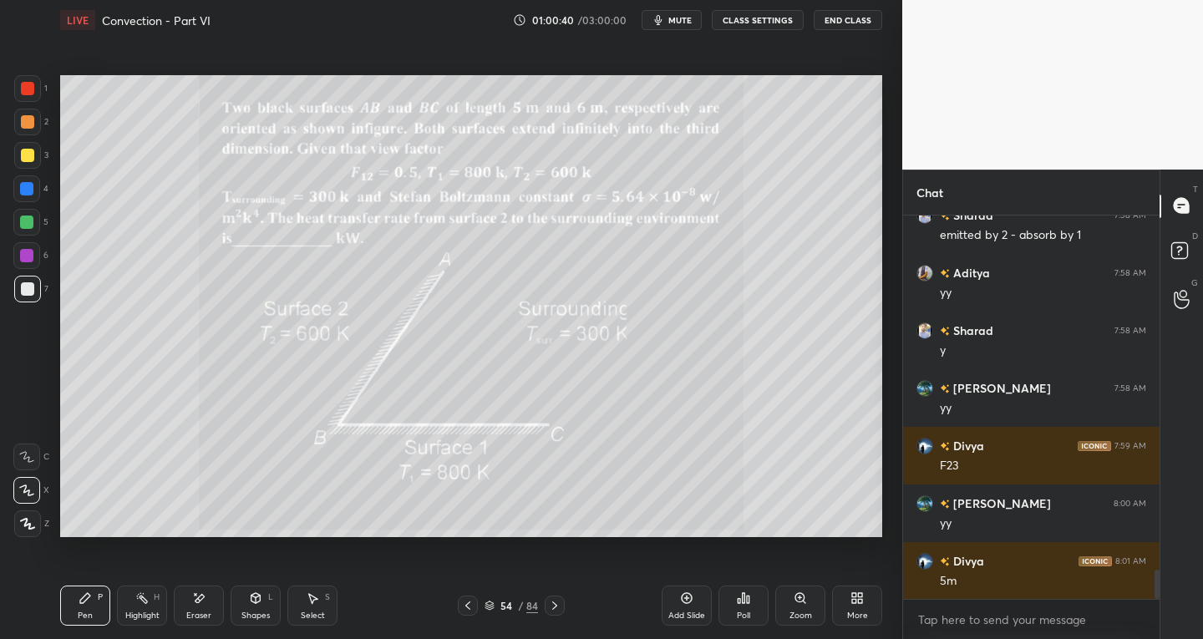
scroll to position [4721, 0]
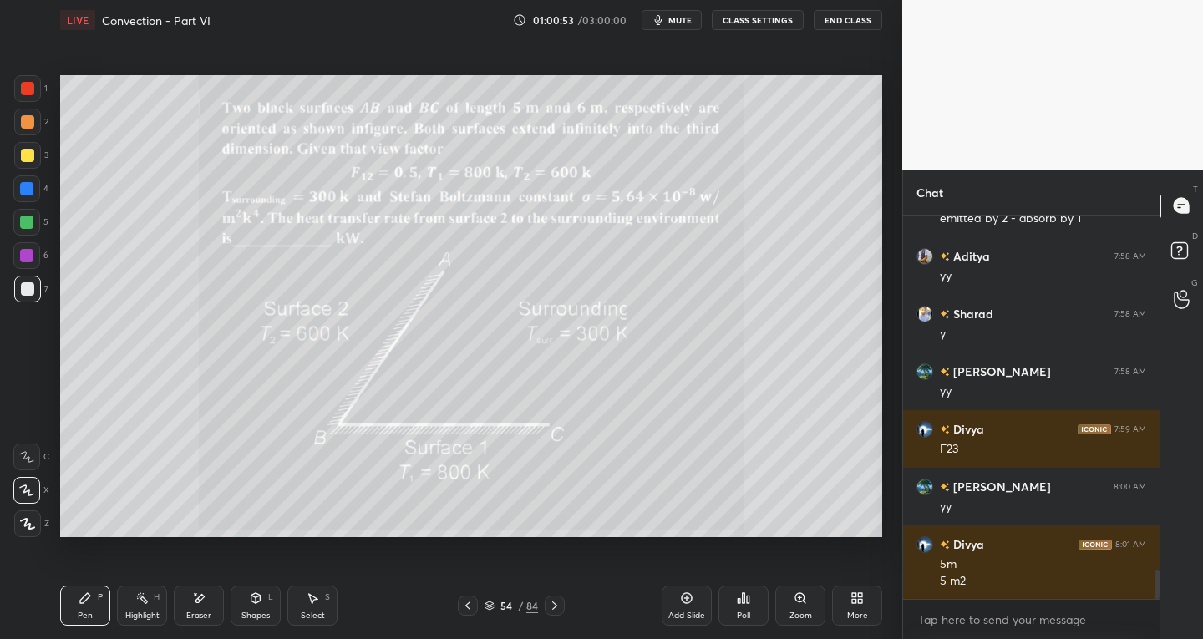
click at [30, 294] on div at bounding box center [27, 288] width 13 height 13
click at [207, 615] on div "Eraser" at bounding box center [198, 616] width 25 height 8
click at [100, 617] on div "Pen P" at bounding box center [85, 606] width 50 height 40
click at [28, 222] on div at bounding box center [26, 222] width 13 height 13
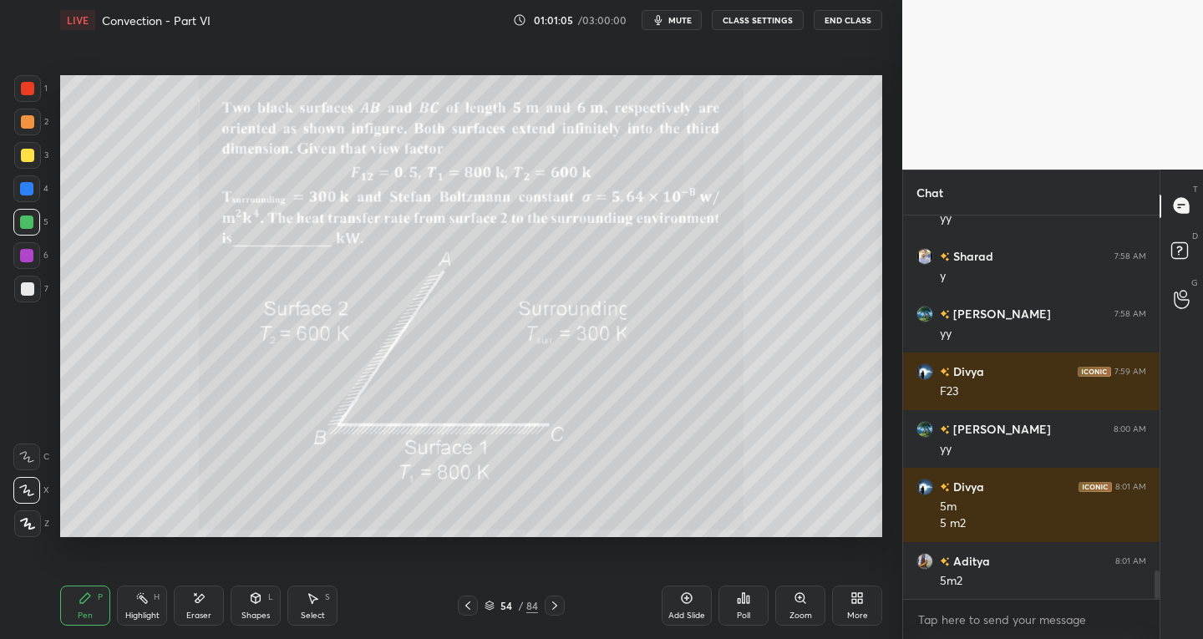
click at [212, 612] on div "Eraser" at bounding box center [199, 606] width 50 height 40
click at [98, 604] on div "Pen P" at bounding box center [85, 606] width 50 height 40
click at [22, 289] on div at bounding box center [27, 288] width 13 height 13
click at [197, 587] on div "Eraser" at bounding box center [199, 606] width 50 height 40
click at [71, 601] on div "Pen P" at bounding box center [85, 606] width 50 height 40
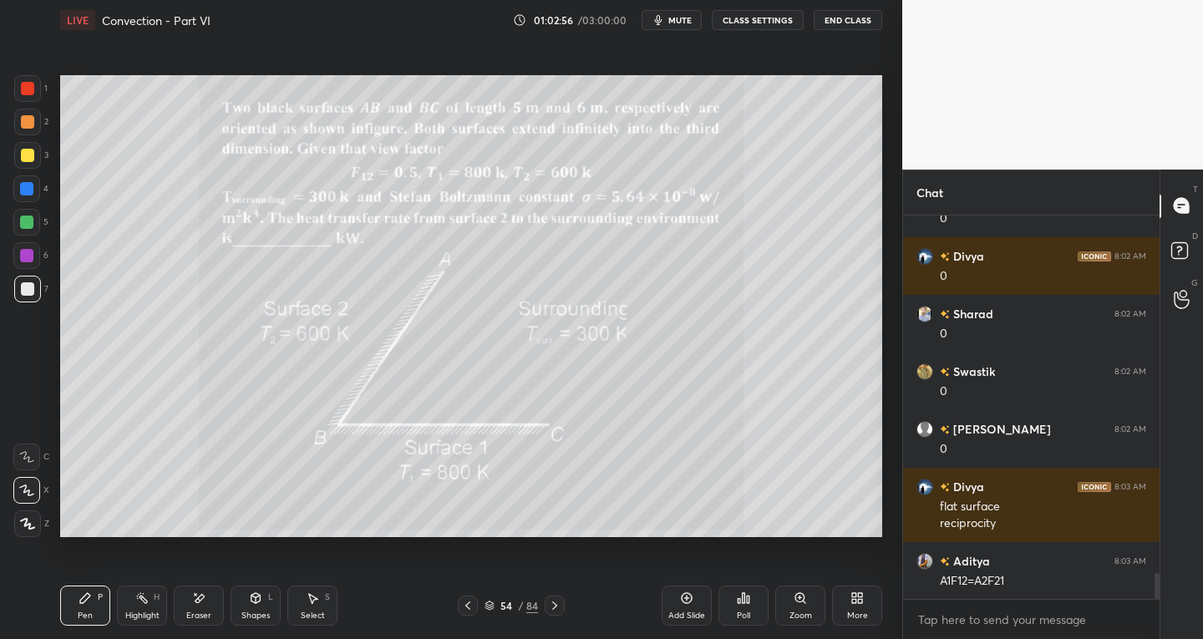
scroll to position [5314, 0]
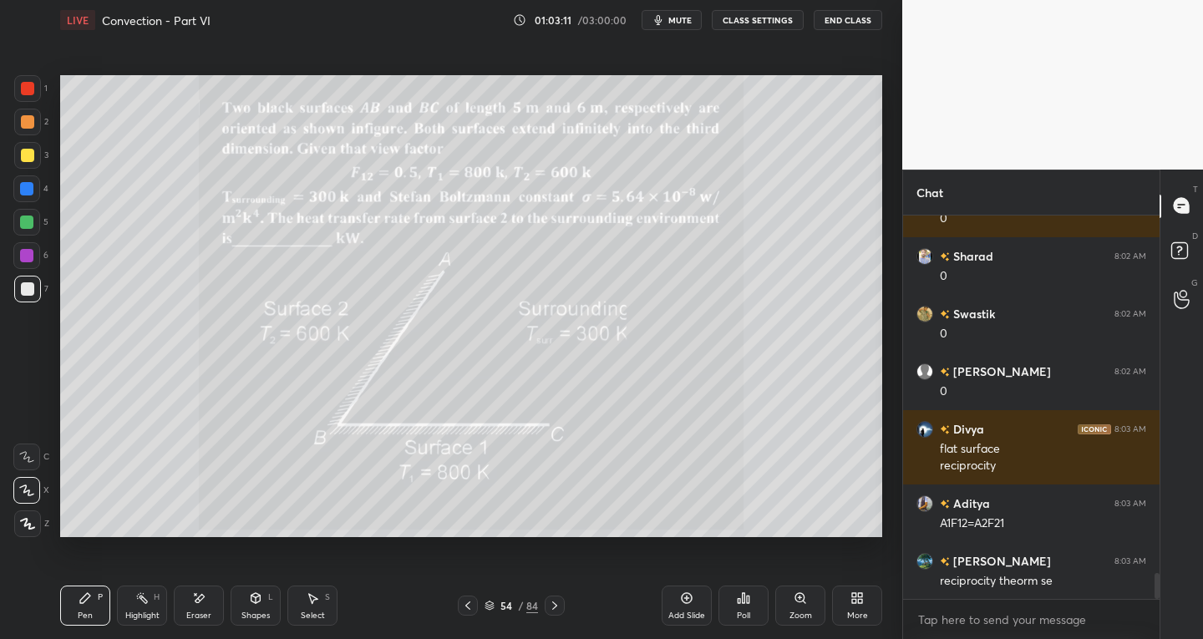
click at [192, 605] on div "Eraser" at bounding box center [199, 606] width 50 height 40
click at [65, 607] on div "Pen P" at bounding box center [85, 606] width 50 height 40
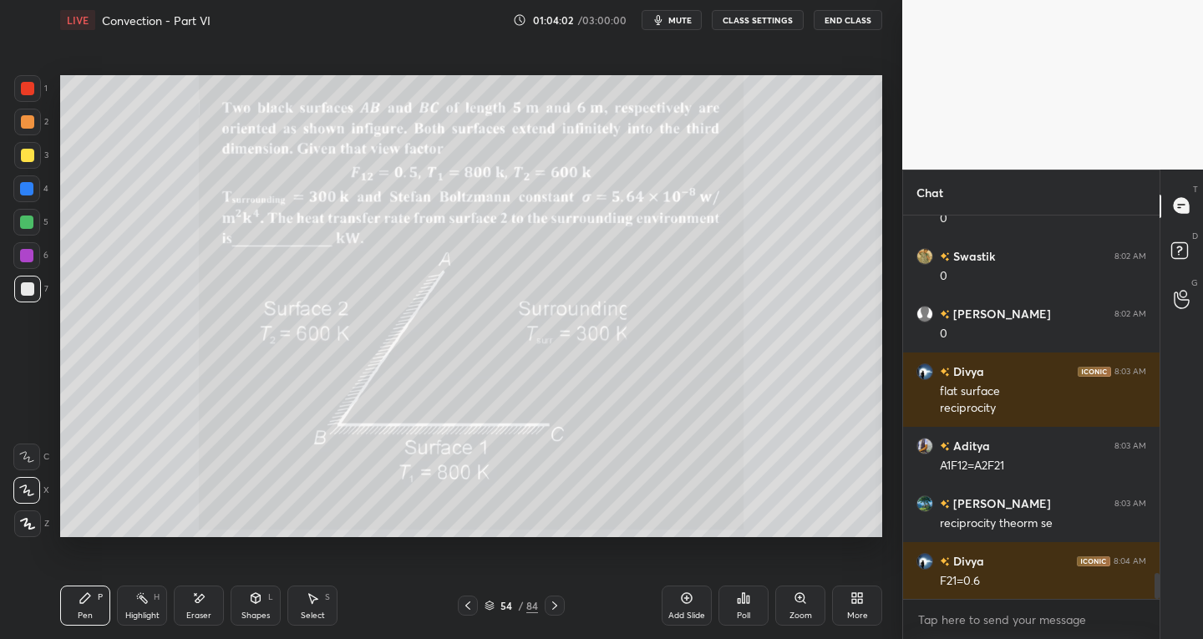
scroll to position [5429, 0]
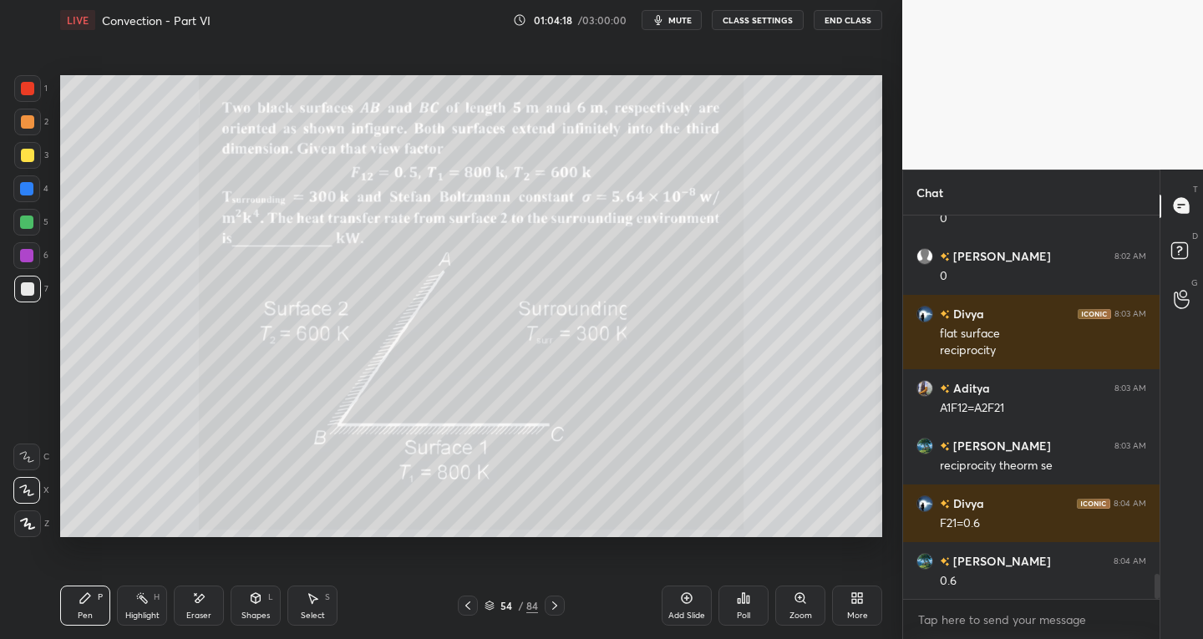
click at [200, 608] on div "Eraser" at bounding box center [199, 606] width 50 height 40
click at [30, 454] on icon at bounding box center [26, 456] width 13 height 13
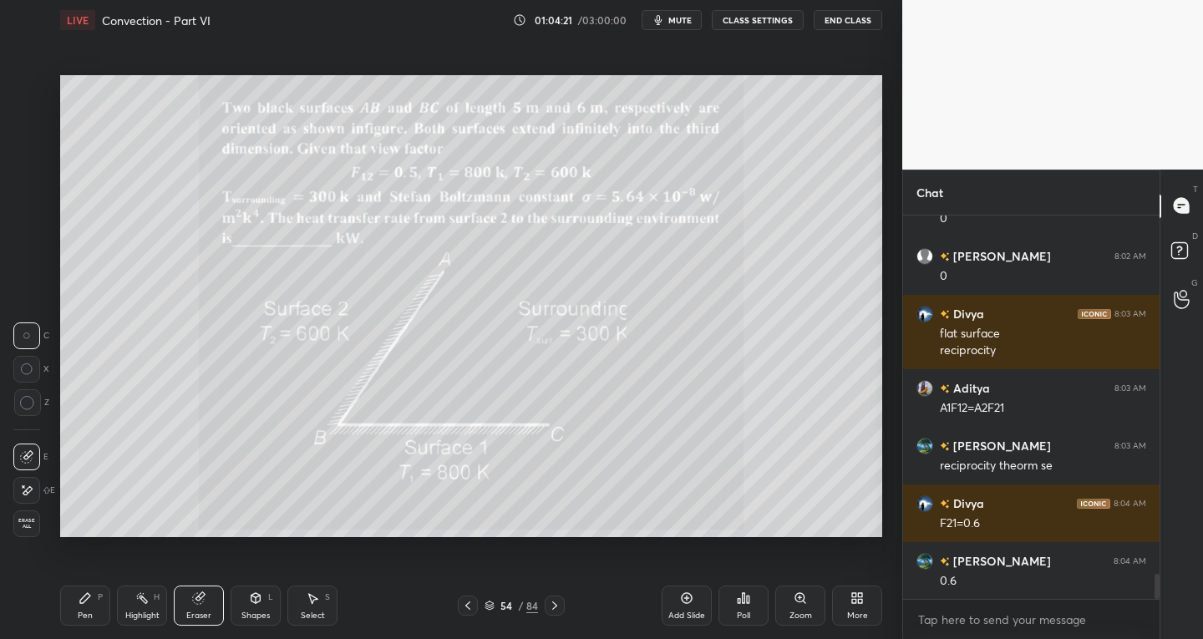
click at [84, 605] on div "Pen P" at bounding box center [85, 606] width 50 height 40
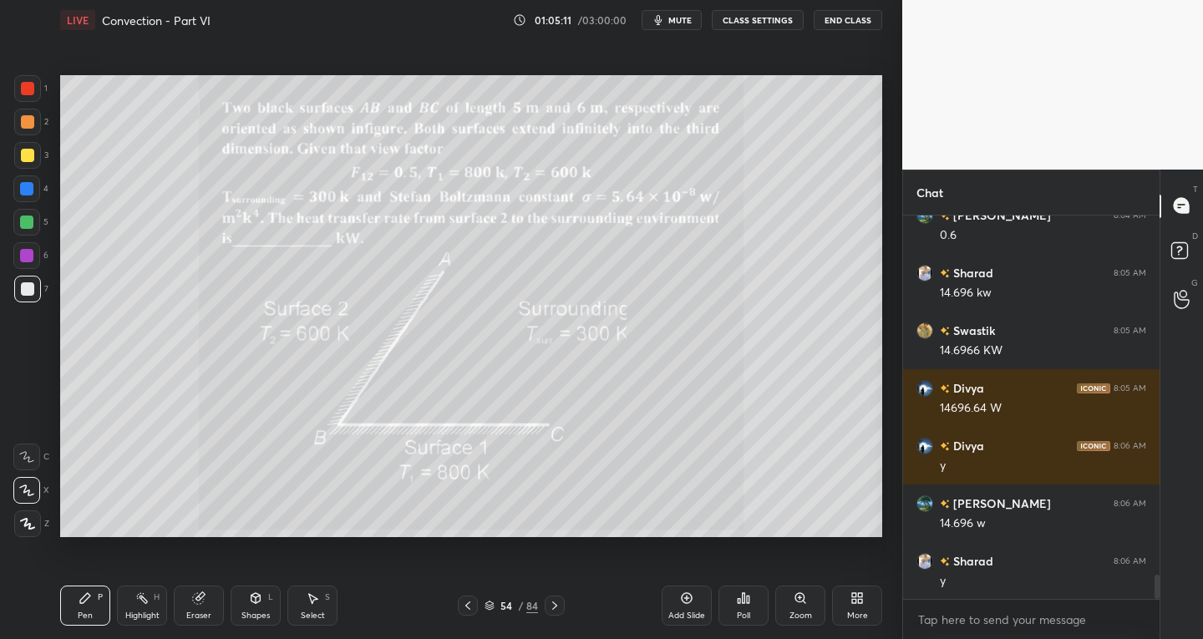
scroll to position [5833, 0]
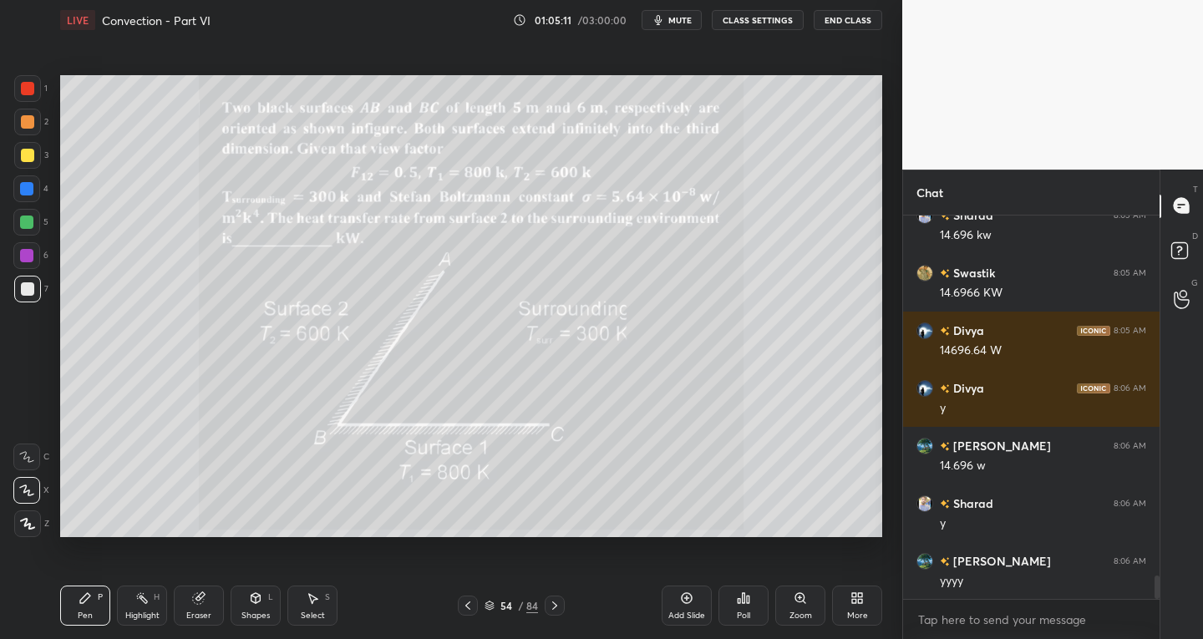
click at [556, 598] on div at bounding box center [555, 606] width 20 height 20
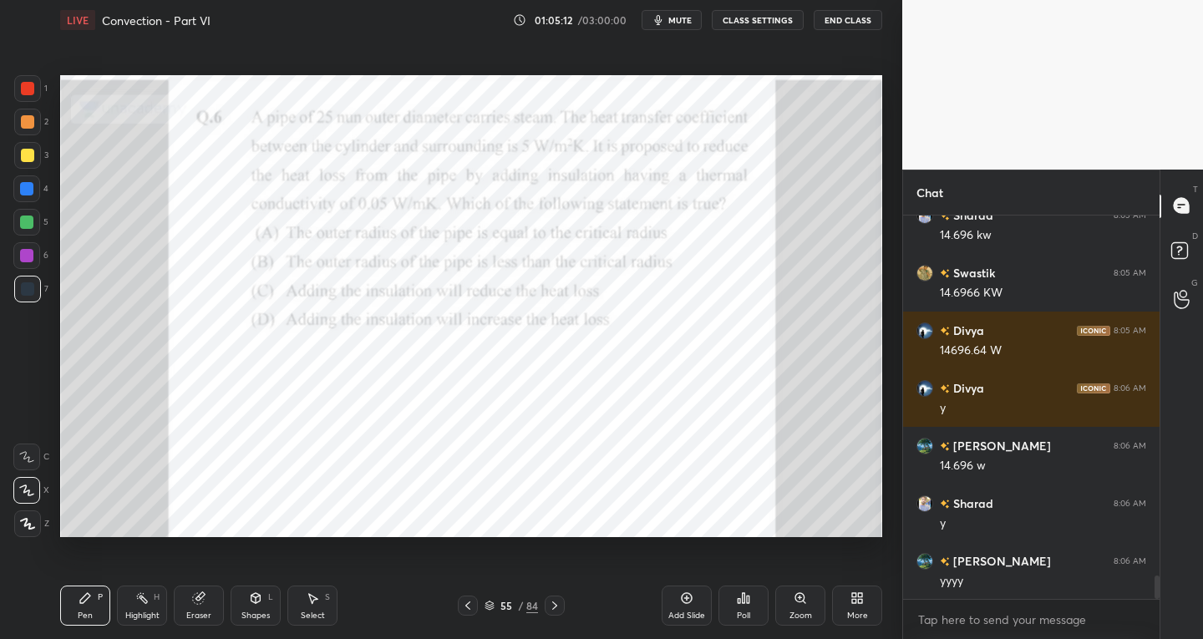
scroll to position [5890, 0]
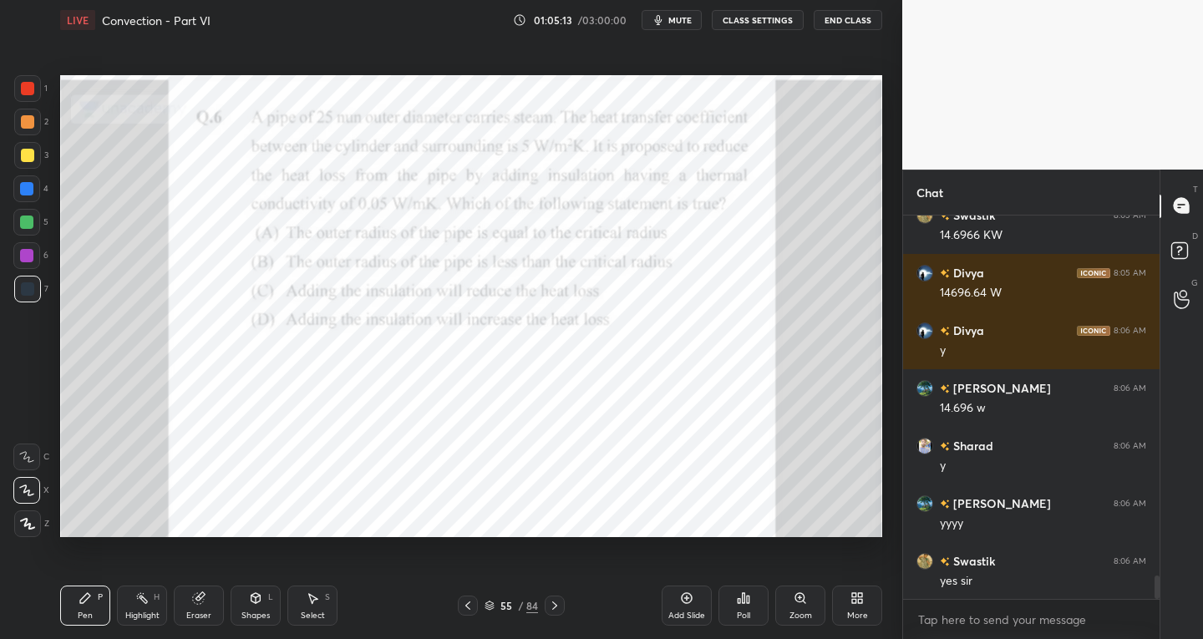
click at [849, 608] on div "More" at bounding box center [857, 606] width 50 height 40
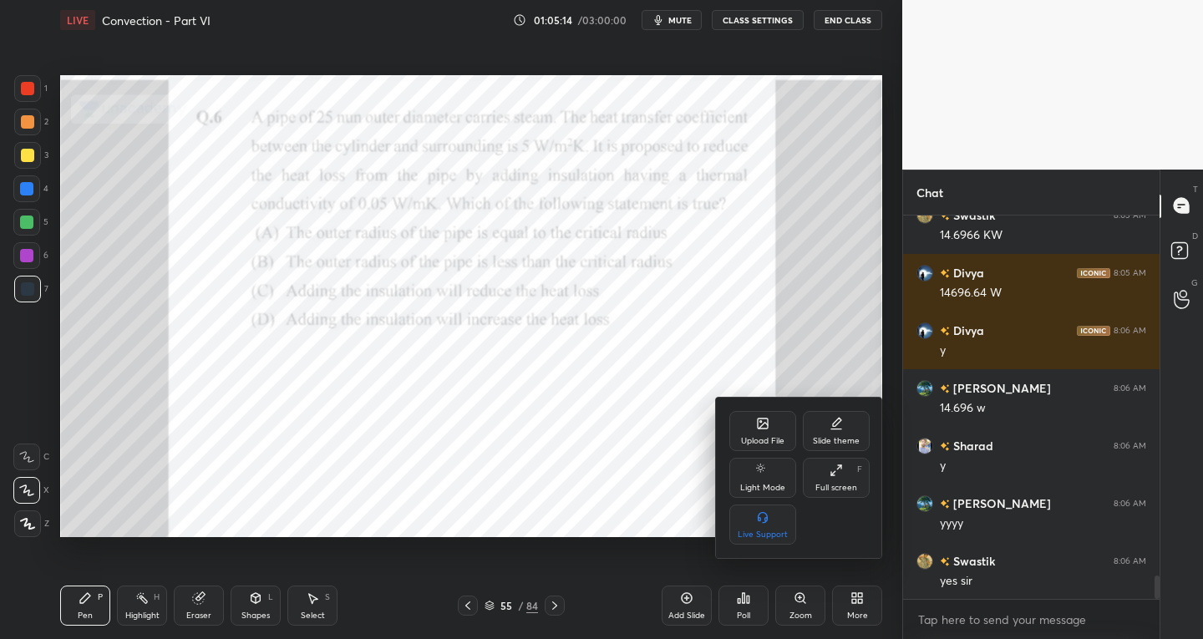
click at [835, 437] on div "Slide theme" at bounding box center [836, 441] width 47 height 8
click at [769, 473] on div "Light Blank" at bounding box center [762, 478] width 67 height 40
click at [755, 532] on div "Dark Blank" at bounding box center [763, 535] width 42 height 8
click at [736, 419] on div "Slide theme" at bounding box center [799, 422] width 140 height 18
click at [655, 505] on div at bounding box center [601, 319] width 1203 height 639
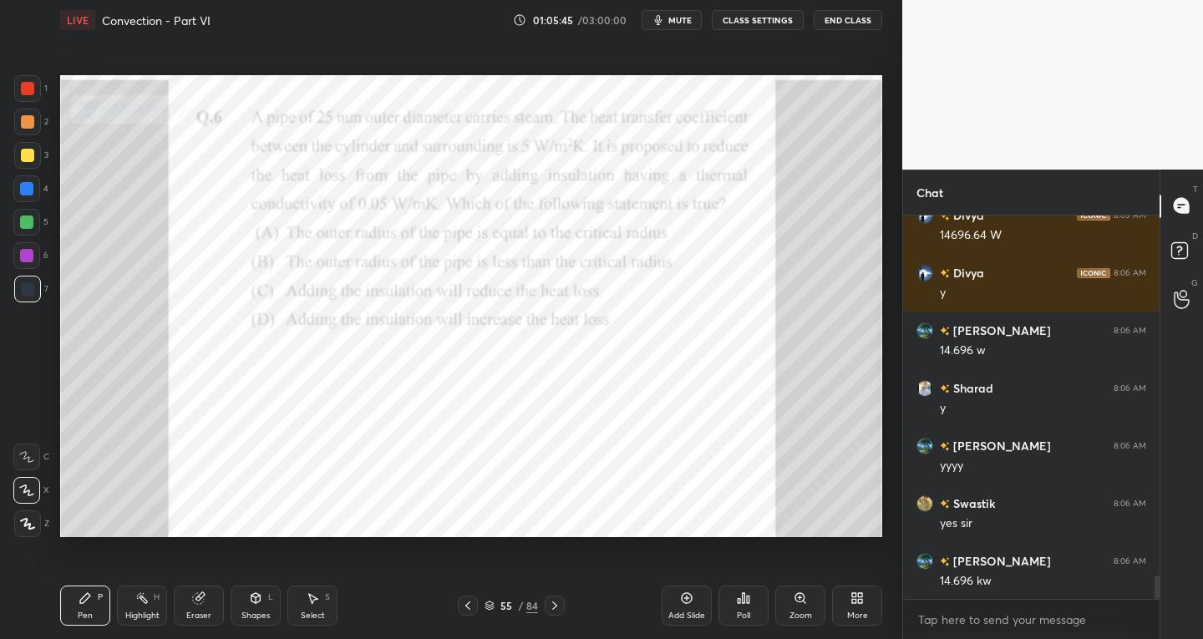
scroll to position [6006, 0]
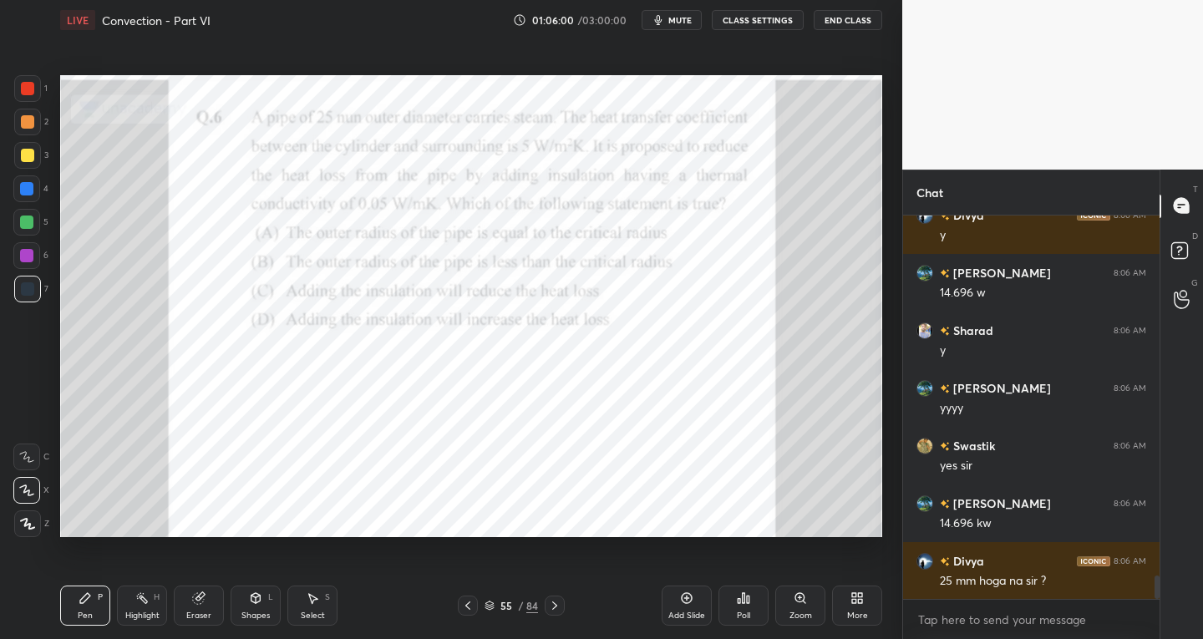
click at [206, 602] on div "Eraser" at bounding box center [199, 606] width 50 height 40
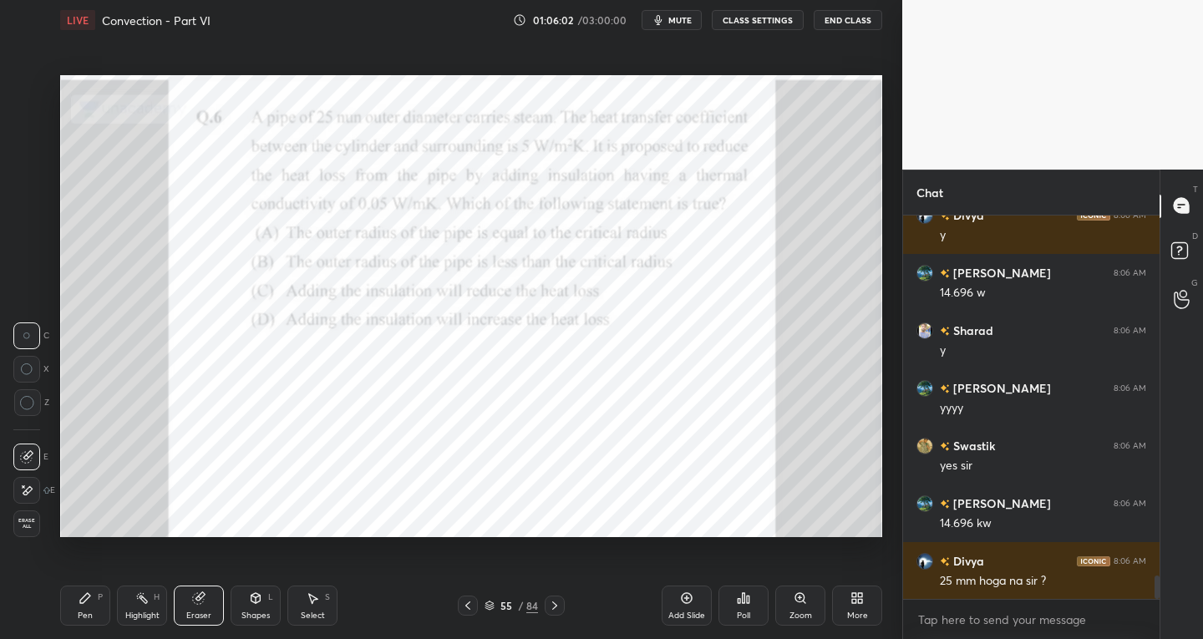
click at [108, 601] on div "Pen P" at bounding box center [85, 606] width 50 height 40
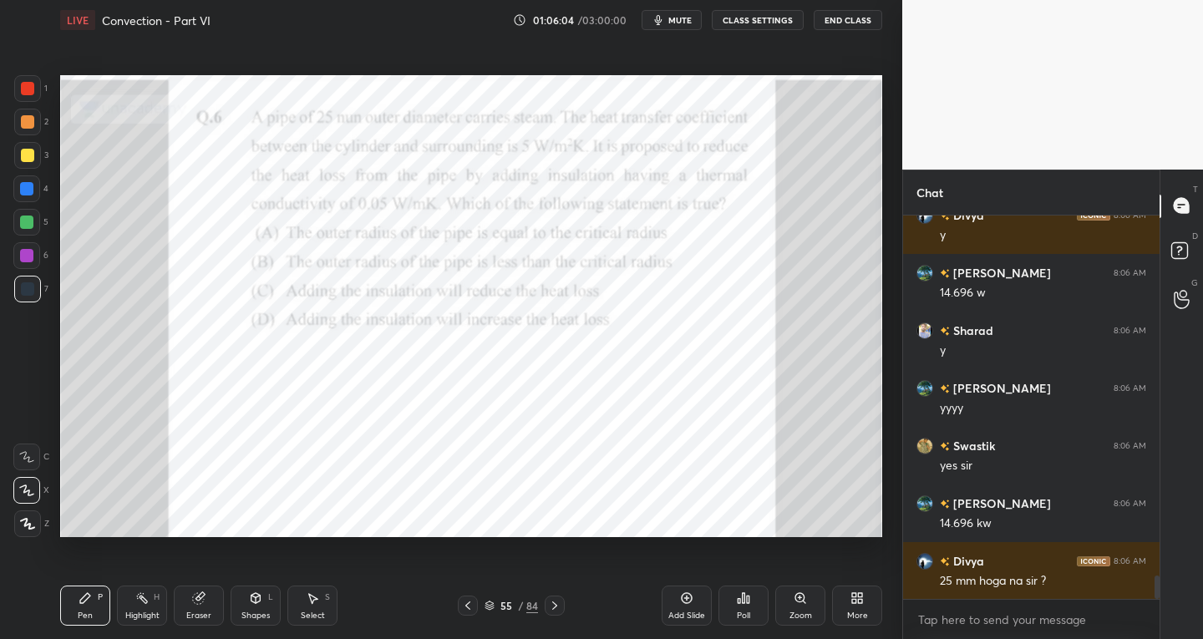
scroll to position [6063, 0]
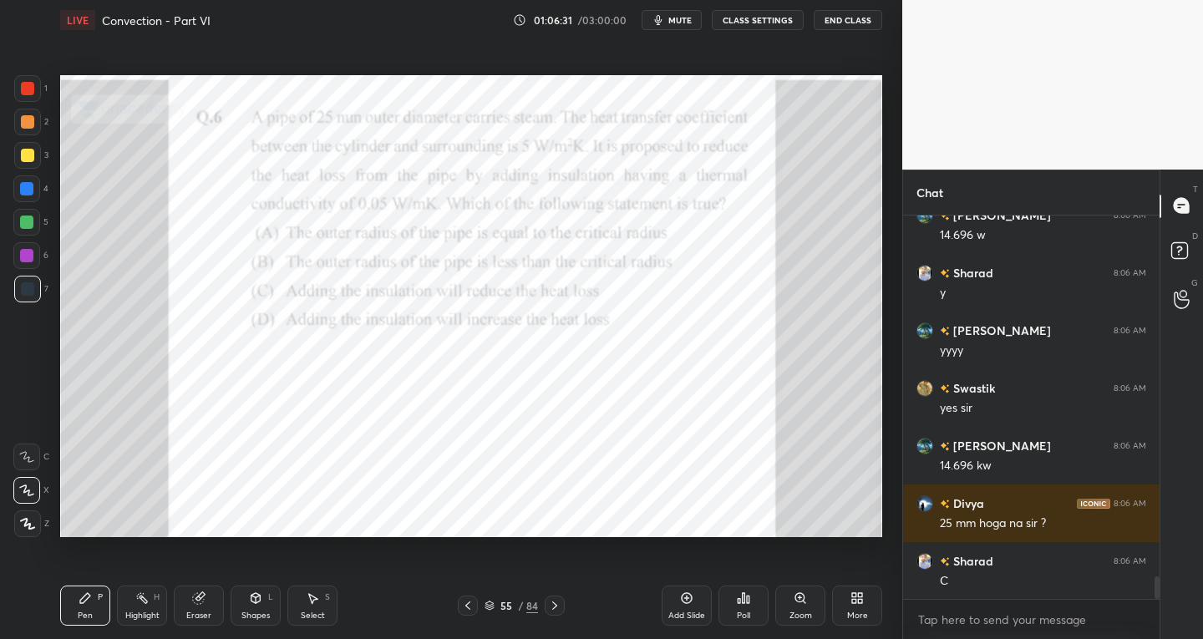
click at [317, 609] on div "Select S" at bounding box center [312, 606] width 50 height 40
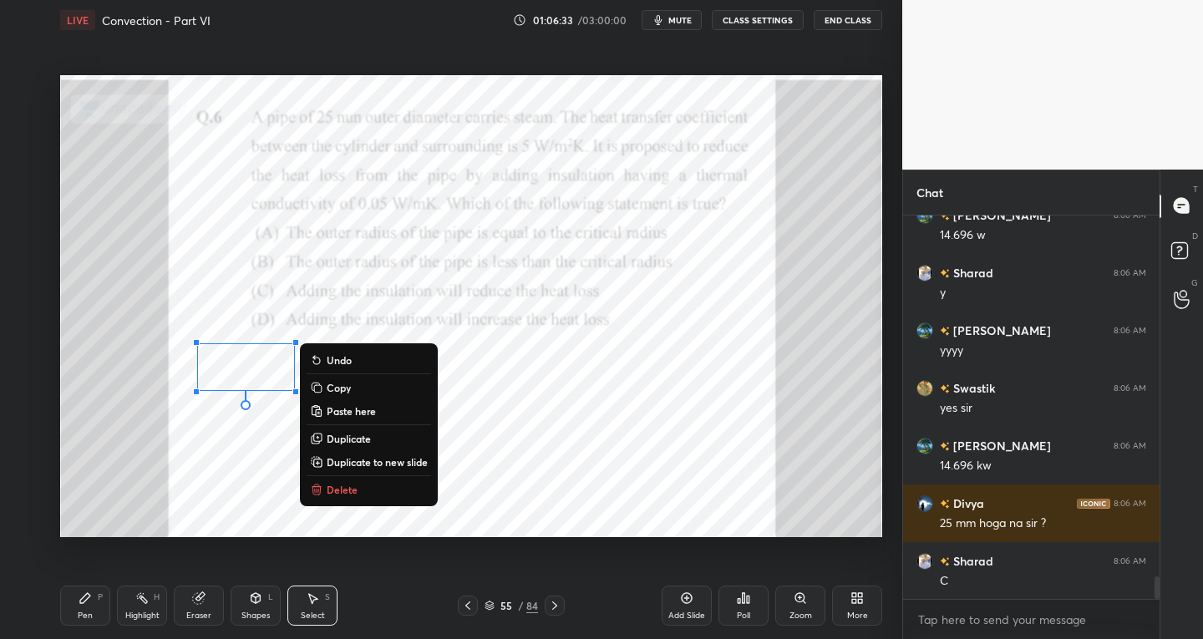
click at [86, 617] on div "Pen" at bounding box center [85, 616] width 15 height 8
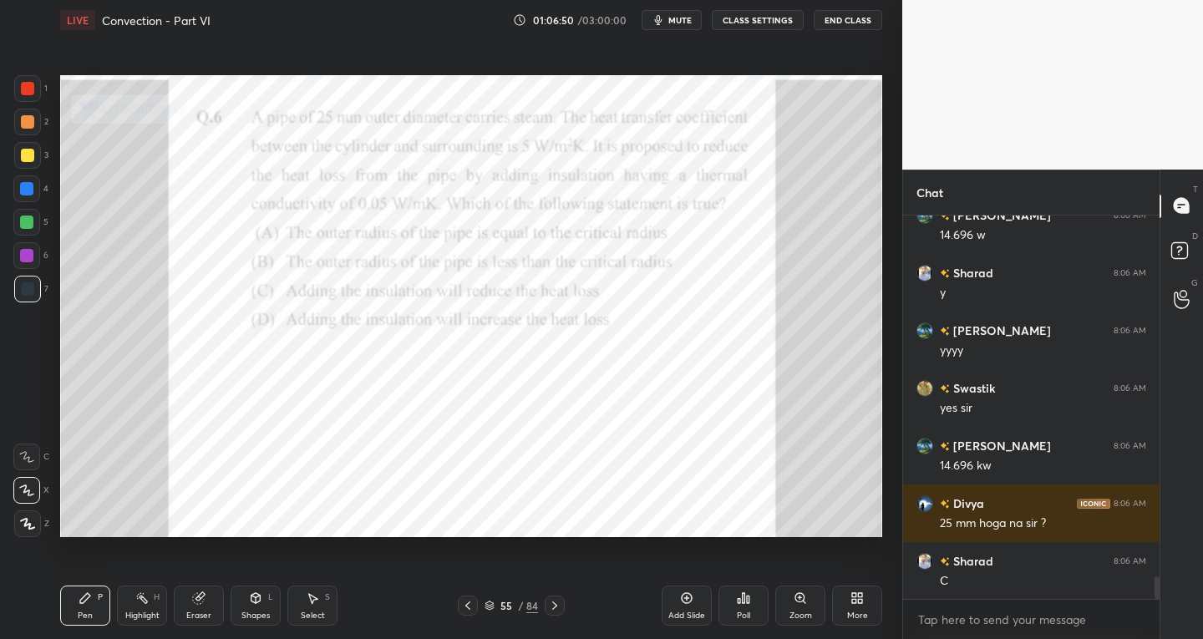
click at [254, 608] on div "Shapes L" at bounding box center [256, 606] width 50 height 40
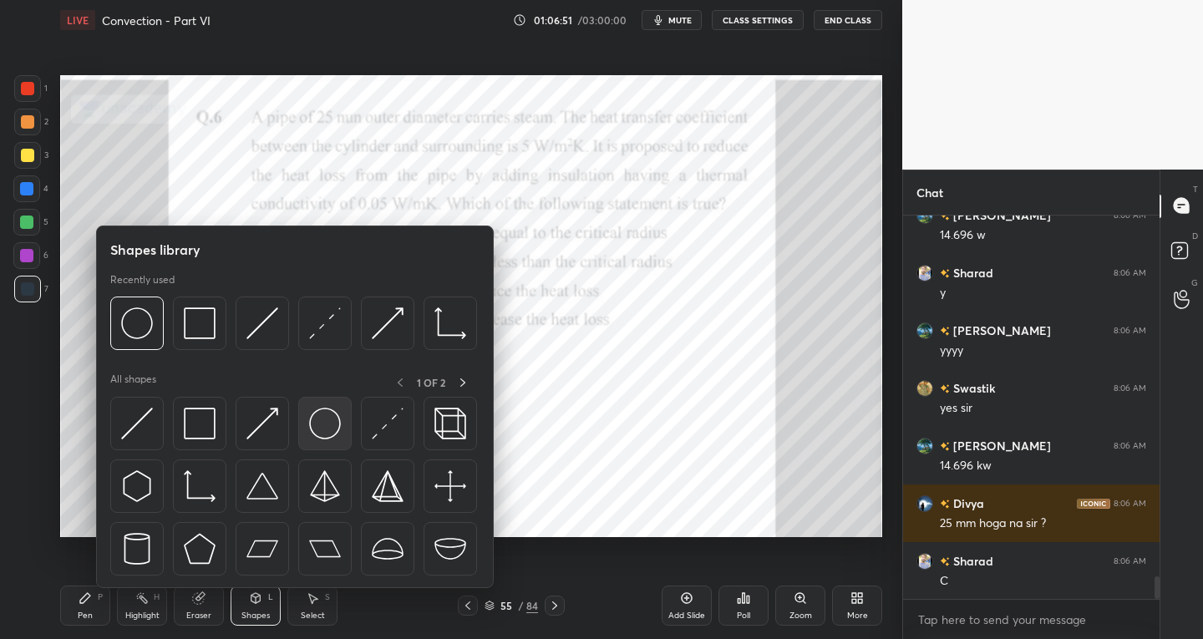
click at [326, 434] on img at bounding box center [325, 424] width 32 height 32
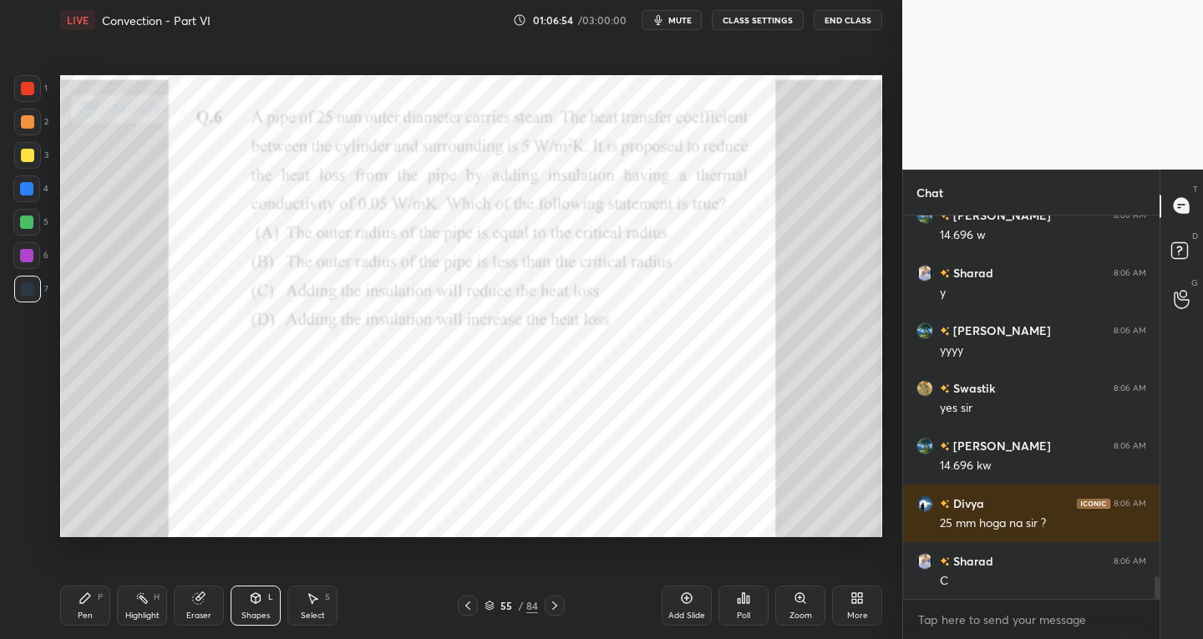
click at [86, 608] on div "Pen P" at bounding box center [85, 606] width 50 height 40
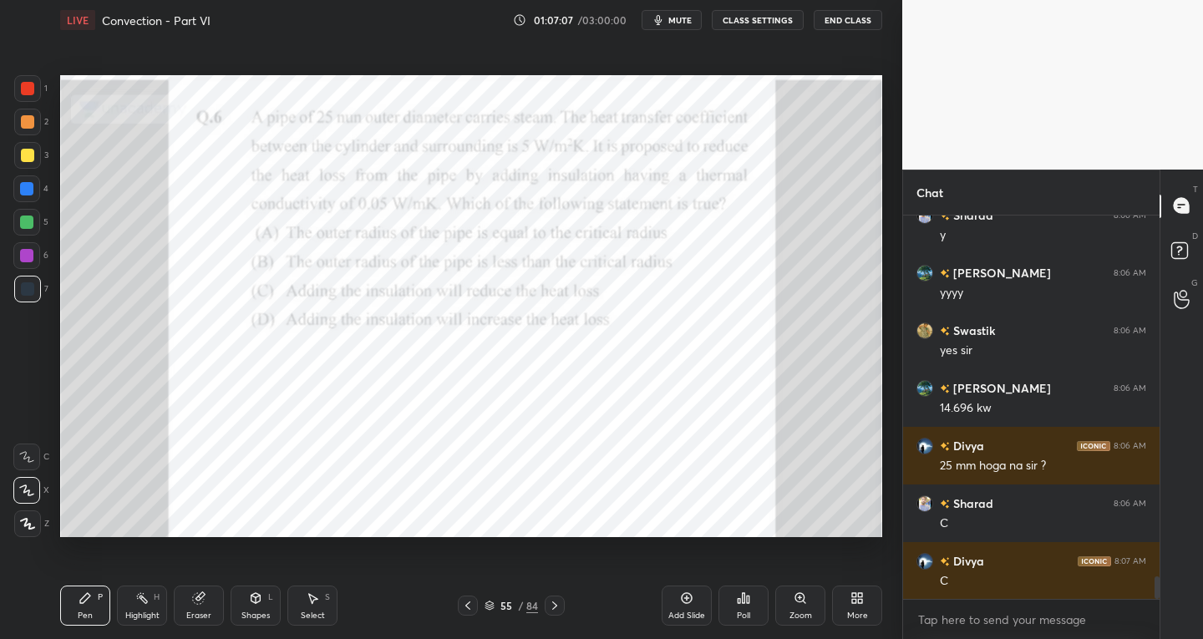
click at [318, 602] on icon at bounding box center [312, 598] width 13 height 13
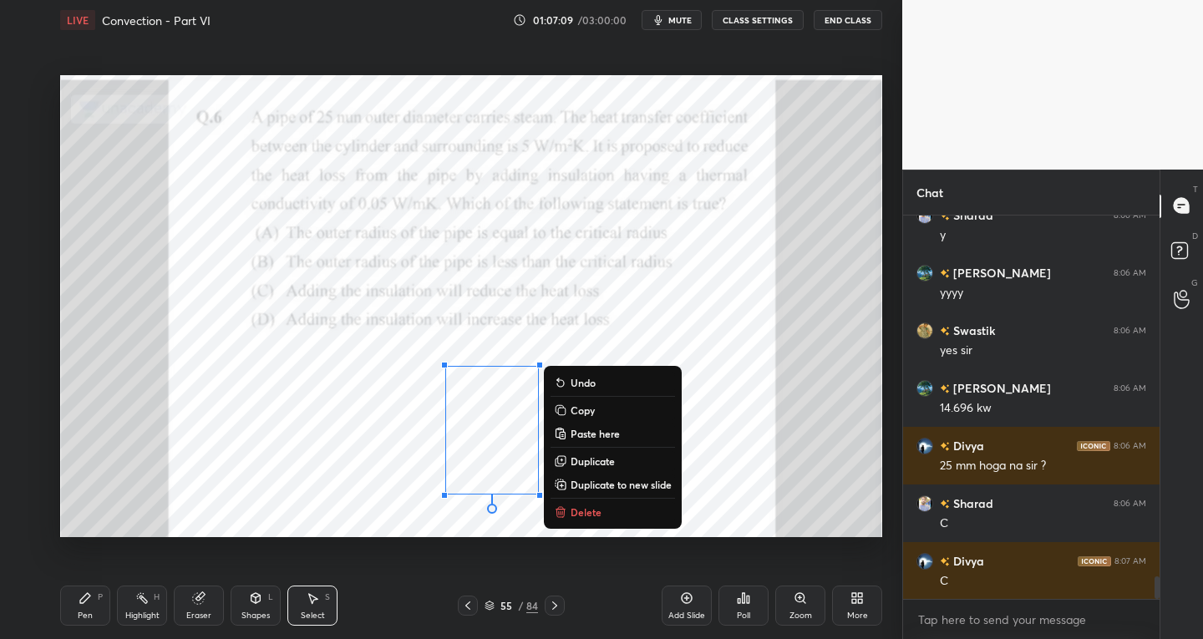
click at [94, 606] on div "Pen P" at bounding box center [85, 606] width 50 height 40
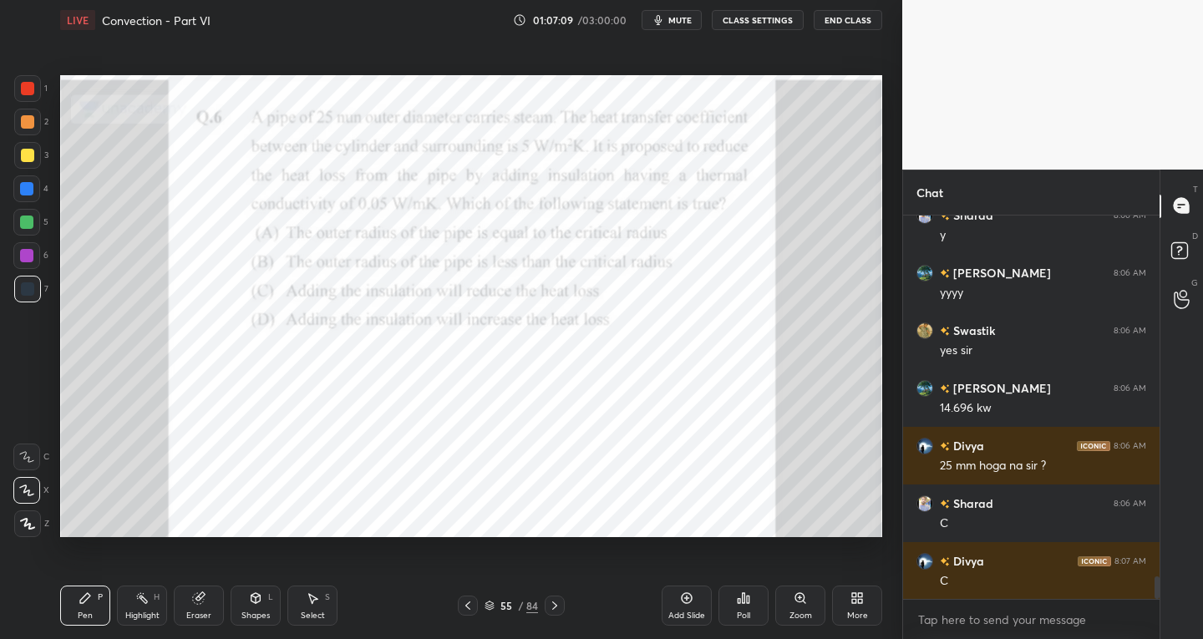
click at [94, 606] on div "Pen P" at bounding box center [85, 606] width 50 height 40
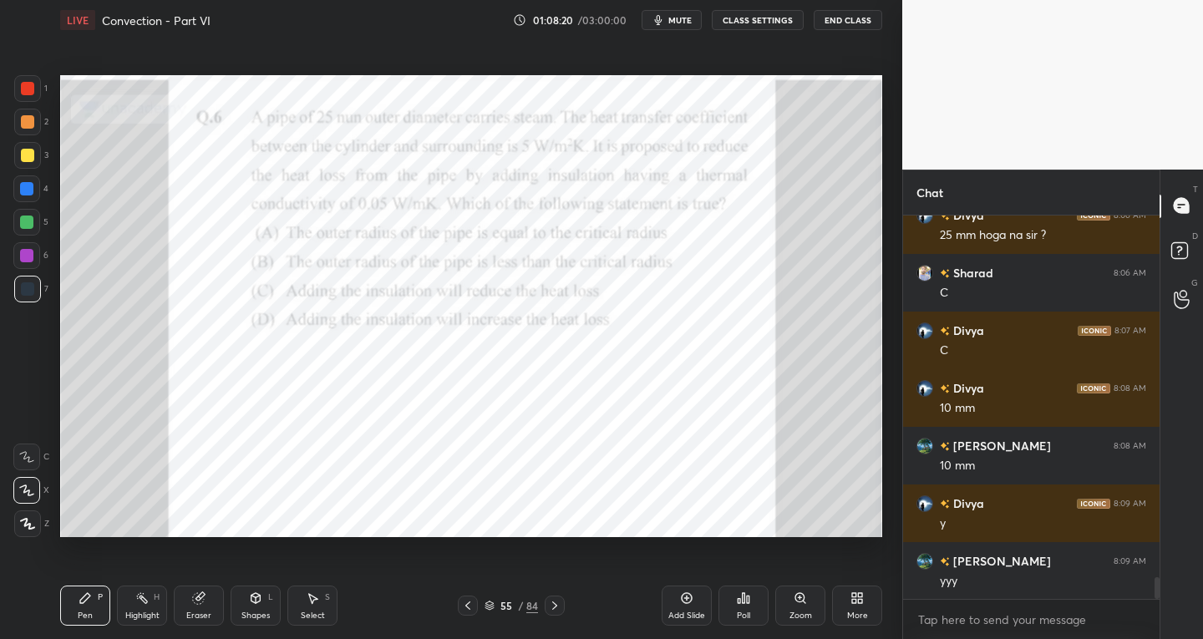
scroll to position [6409, 0]
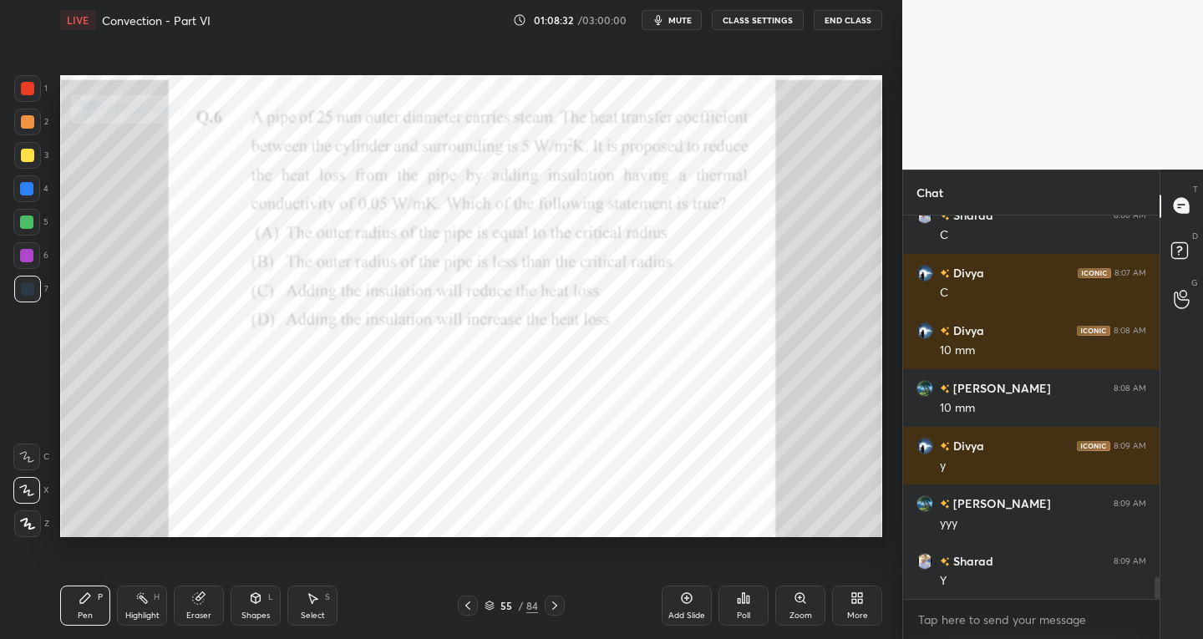
click at [316, 609] on div "Select S" at bounding box center [312, 606] width 50 height 40
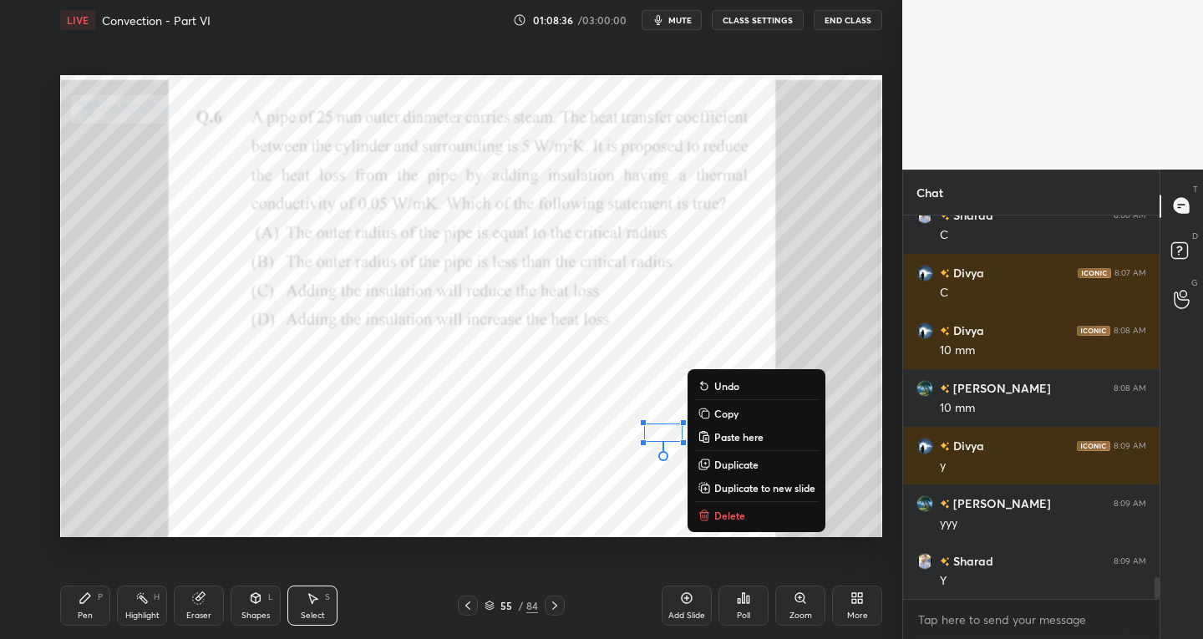
click at [89, 612] on div "Pen" at bounding box center [85, 616] width 15 height 8
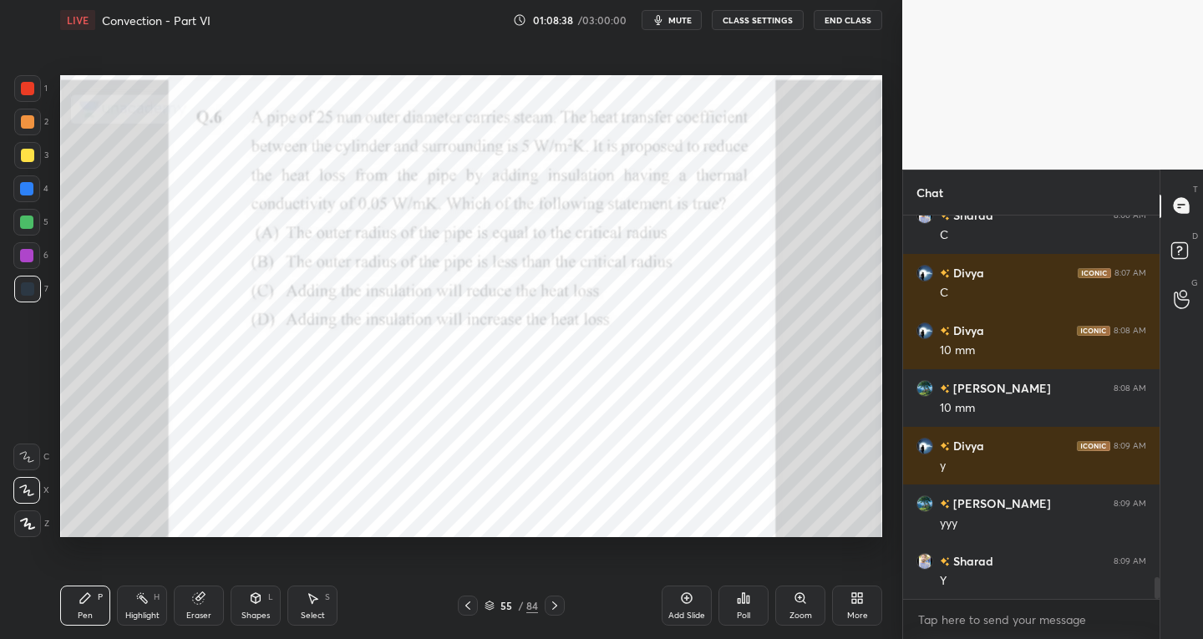
click at [30, 91] on div at bounding box center [27, 88] width 13 height 13
click at [186, 612] on div "Eraser" at bounding box center [199, 606] width 50 height 40
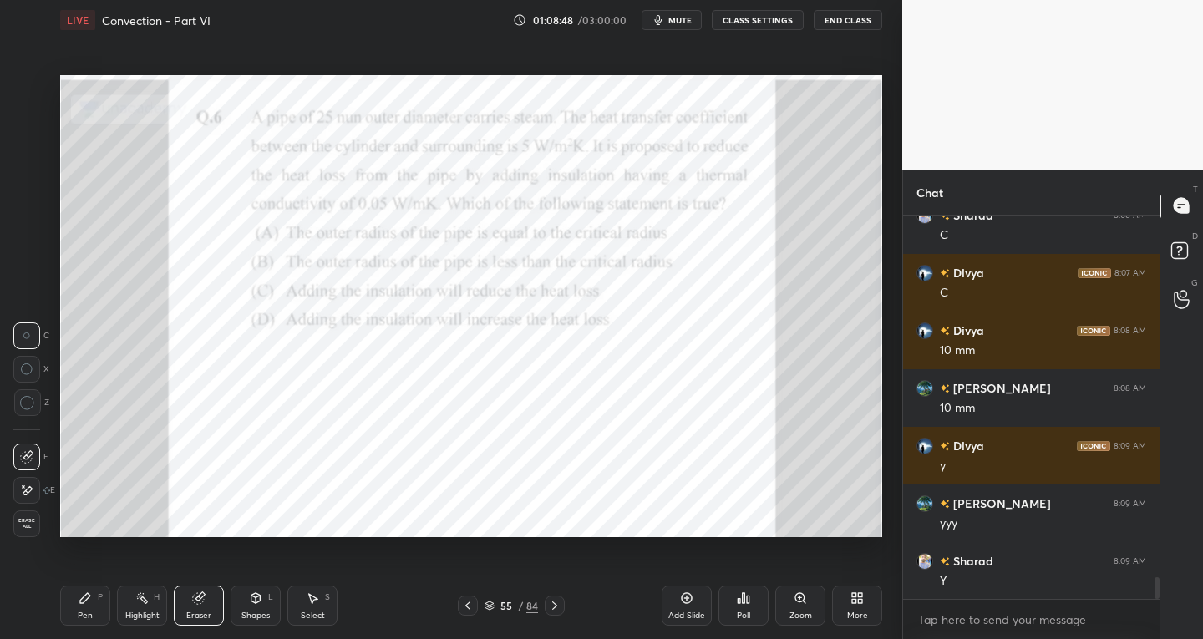
click at [28, 484] on icon at bounding box center [26, 491] width 13 height 14
click at [85, 612] on div "Pen" at bounding box center [85, 616] width 15 height 8
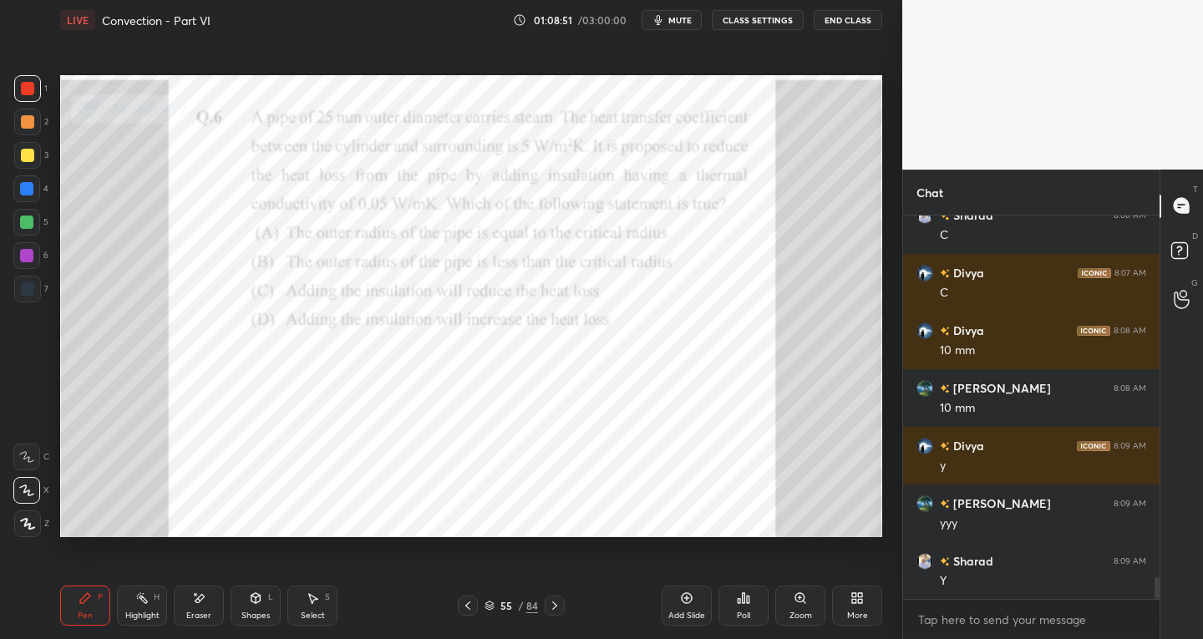
click at [42, 294] on div "7" at bounding box center [31, 289] width 34 height 27
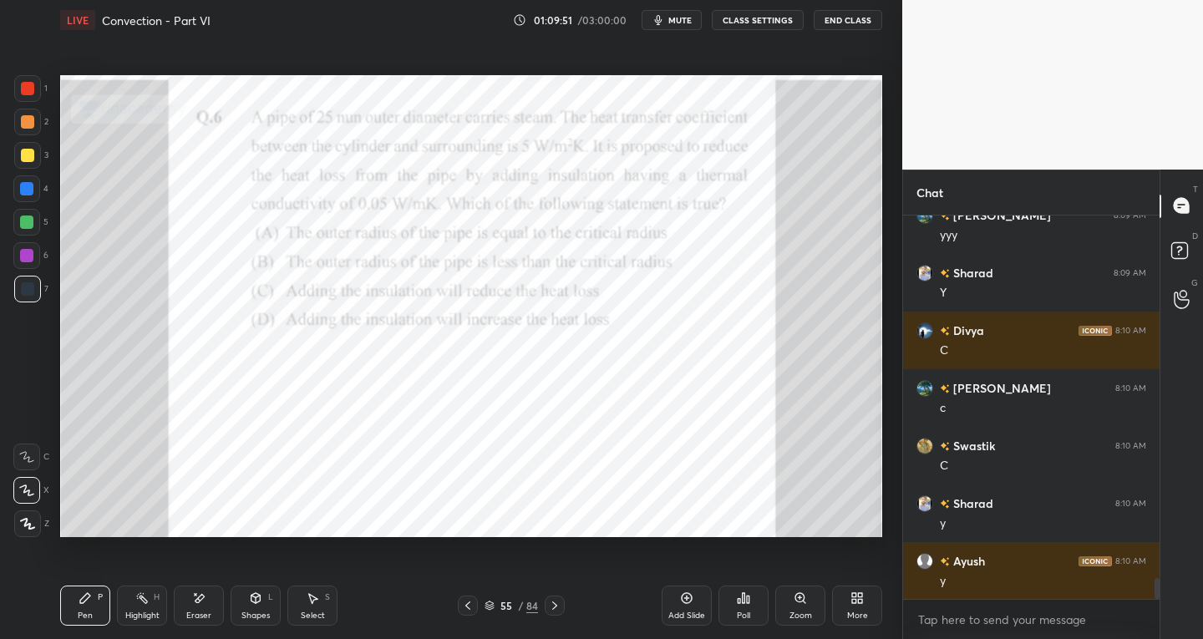
scroll to position [6755, 0]
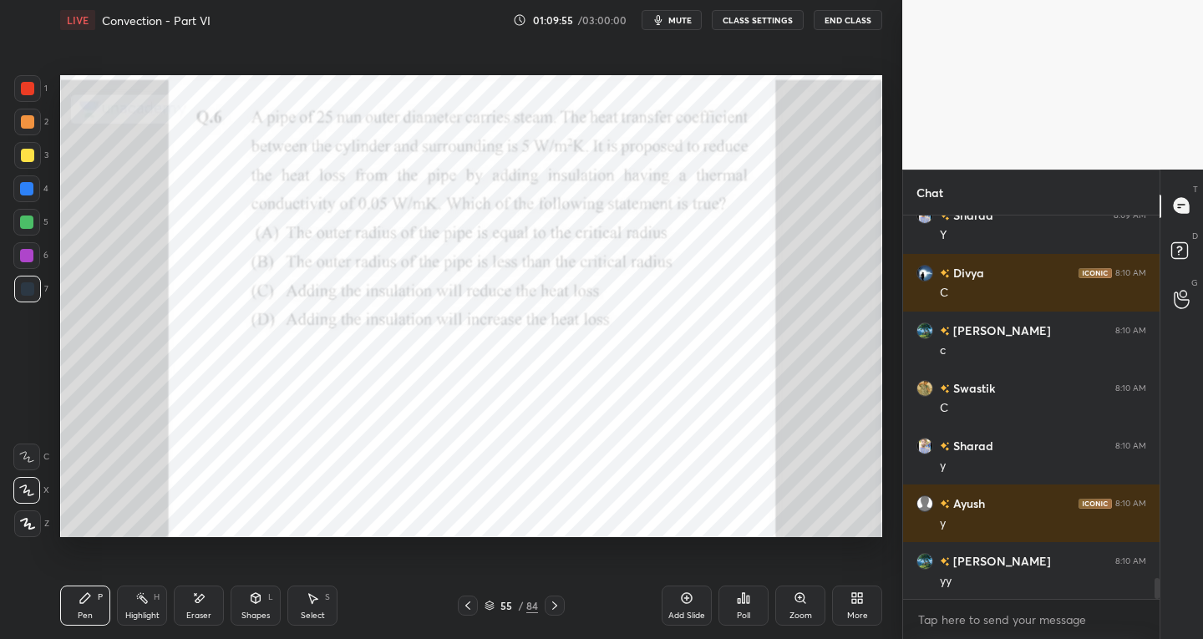
click at [560, 607] on icon at bounding box center [554, 605] width 13 height 13
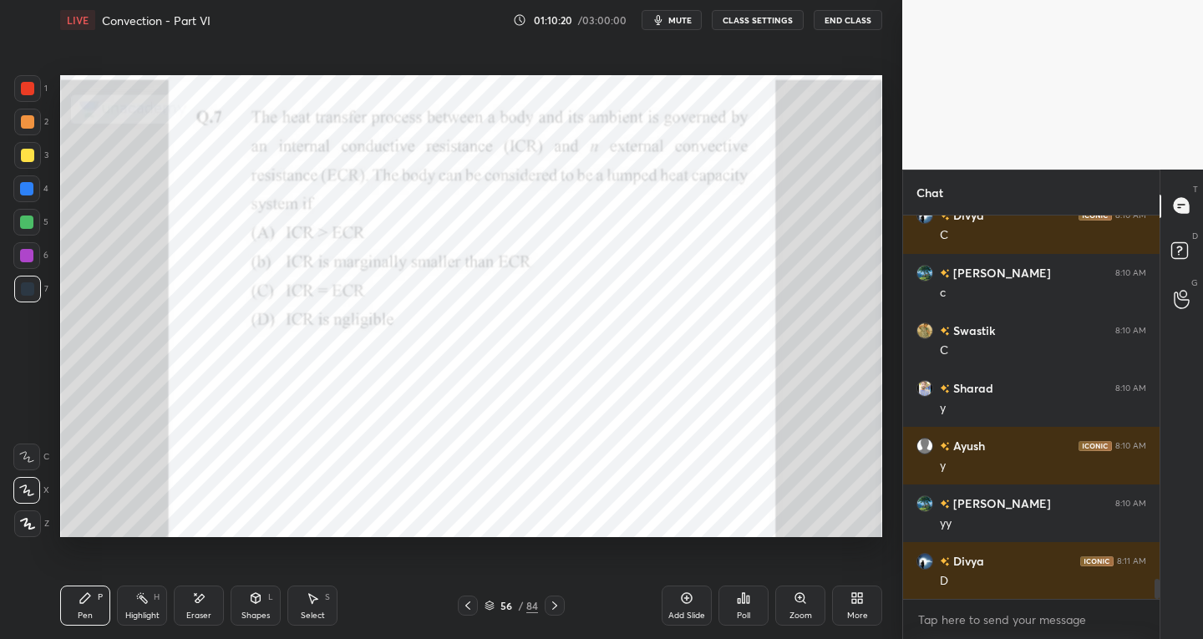
scroll to position [6870, 0]
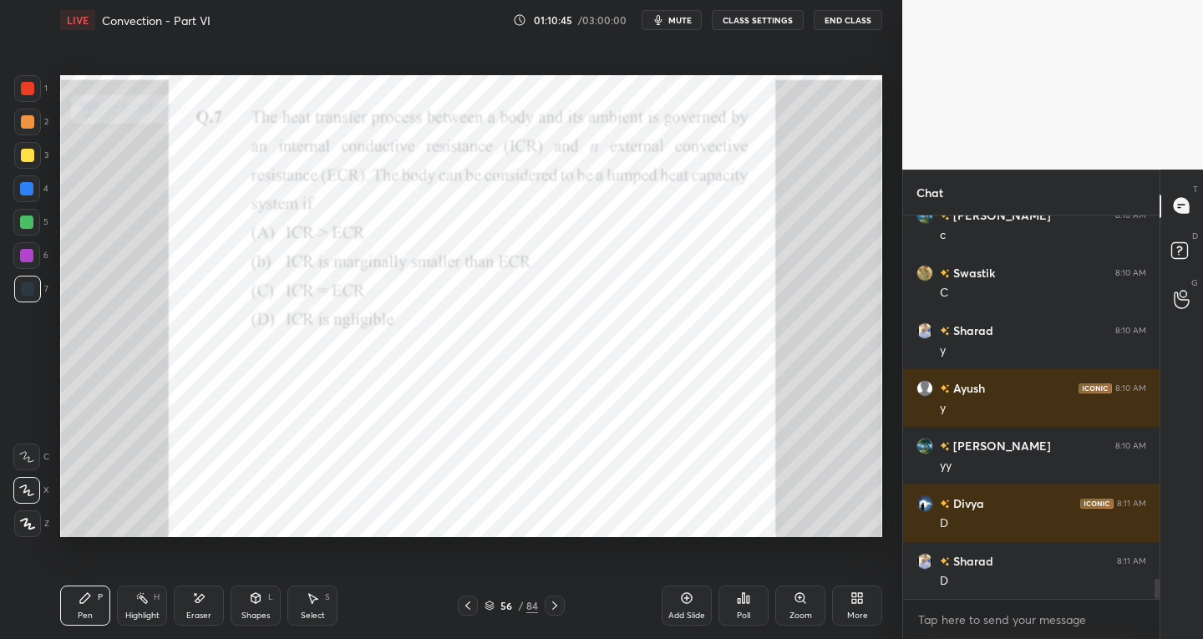
click at [316, 604] on icon at bounding box center [312, 598] width 13 height 13
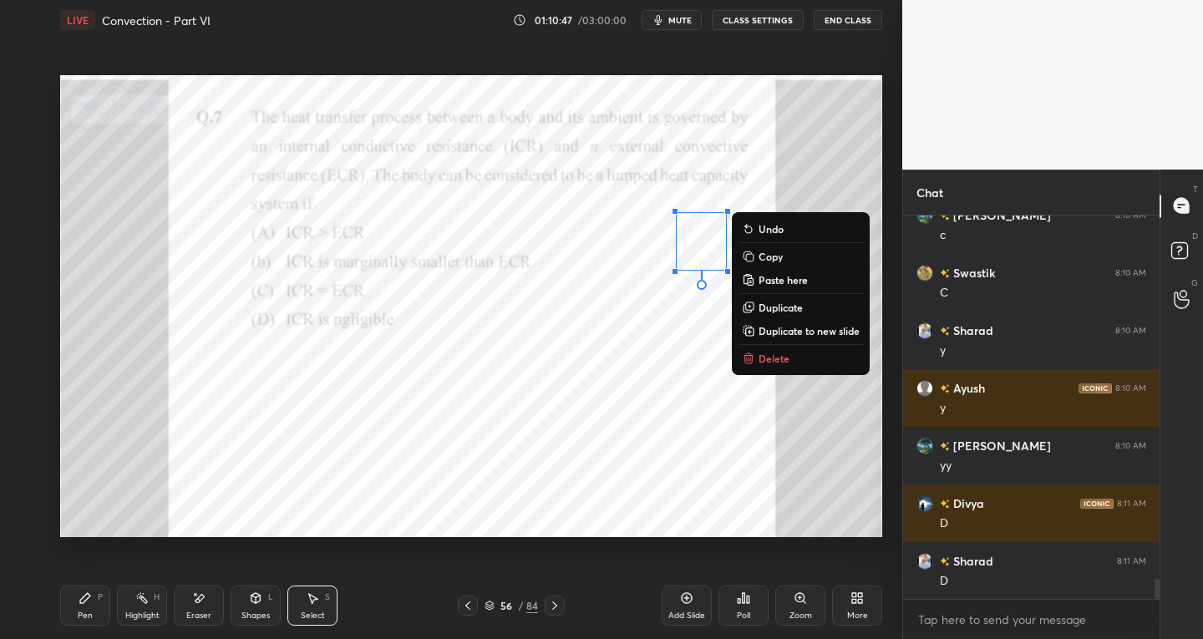
click at [760, 357] on p "Delete" at bounding box center [774, 358] width 31 height 13
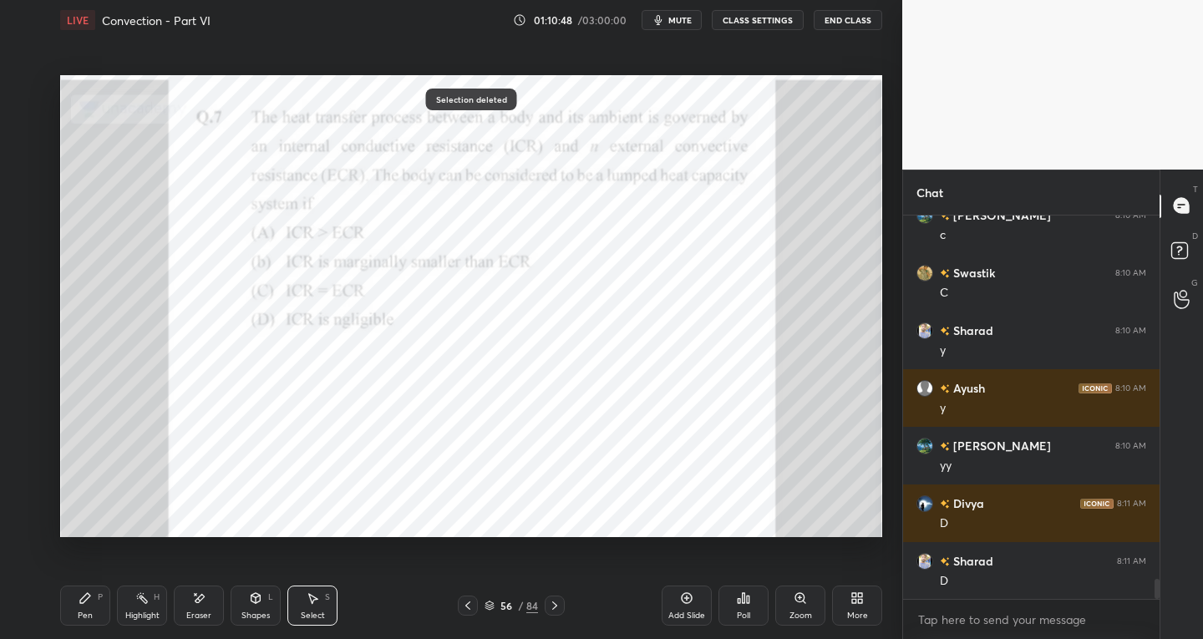
click at [100, 610] on div "Pen P" at bounding box center [85, 606] width 50 height 40
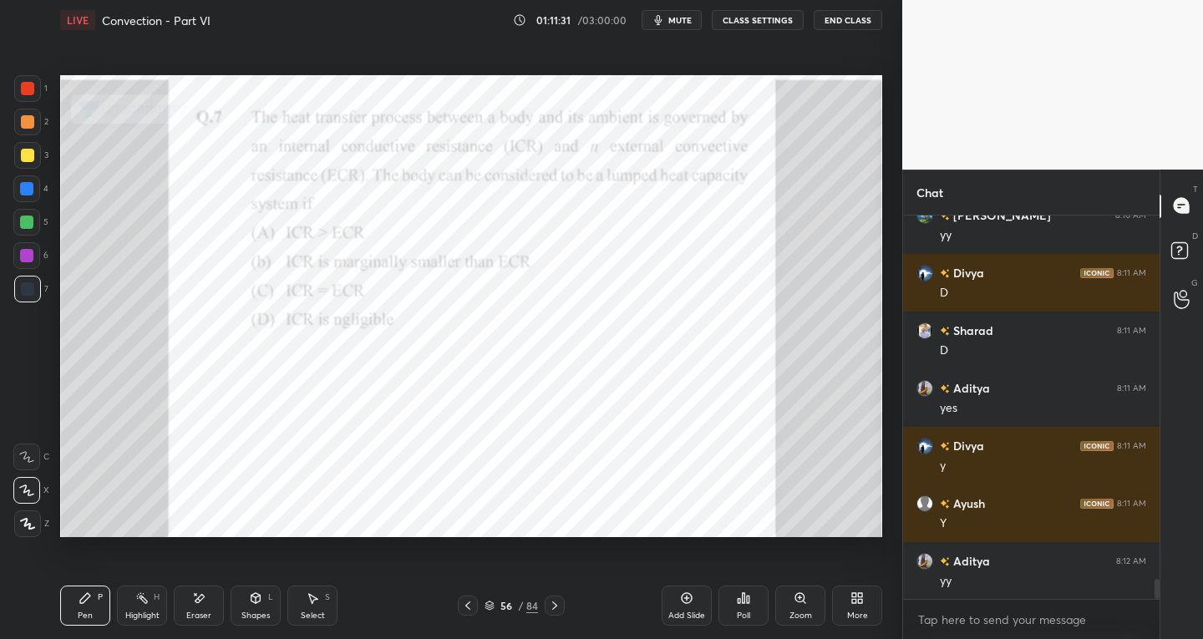
scroll to position [7118, 0]
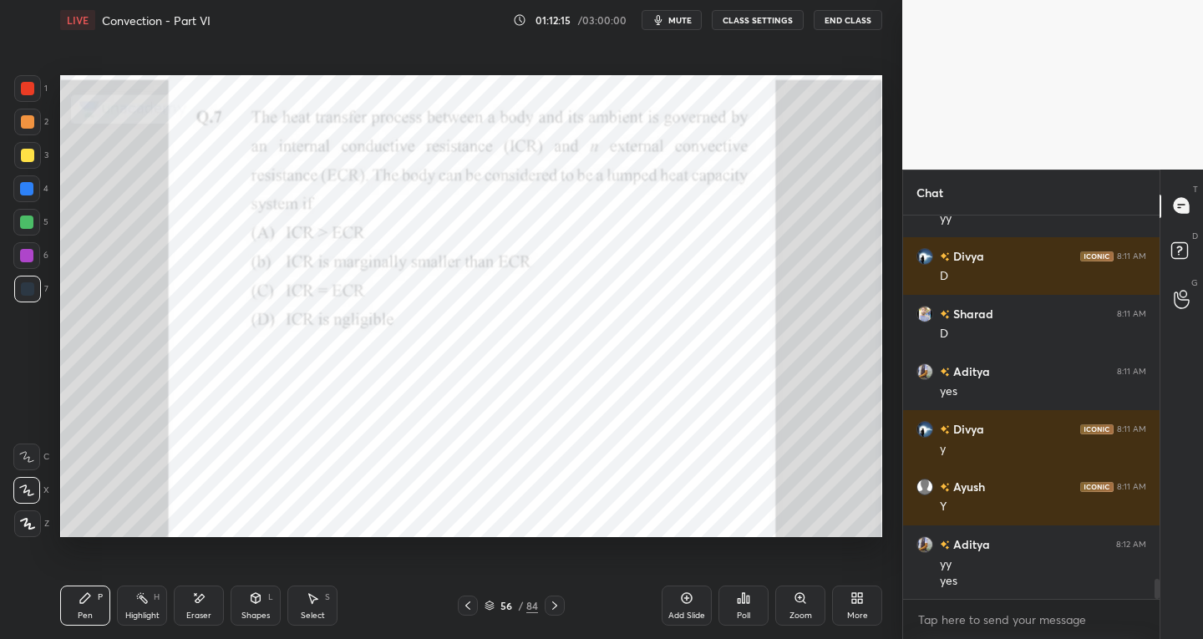
click at [553, 608] on icon at bounding box center [554, 605] width 13 height 13
click at [199, 623] on div "Eraser" at bounding box center [199, 606] width 50 height 40
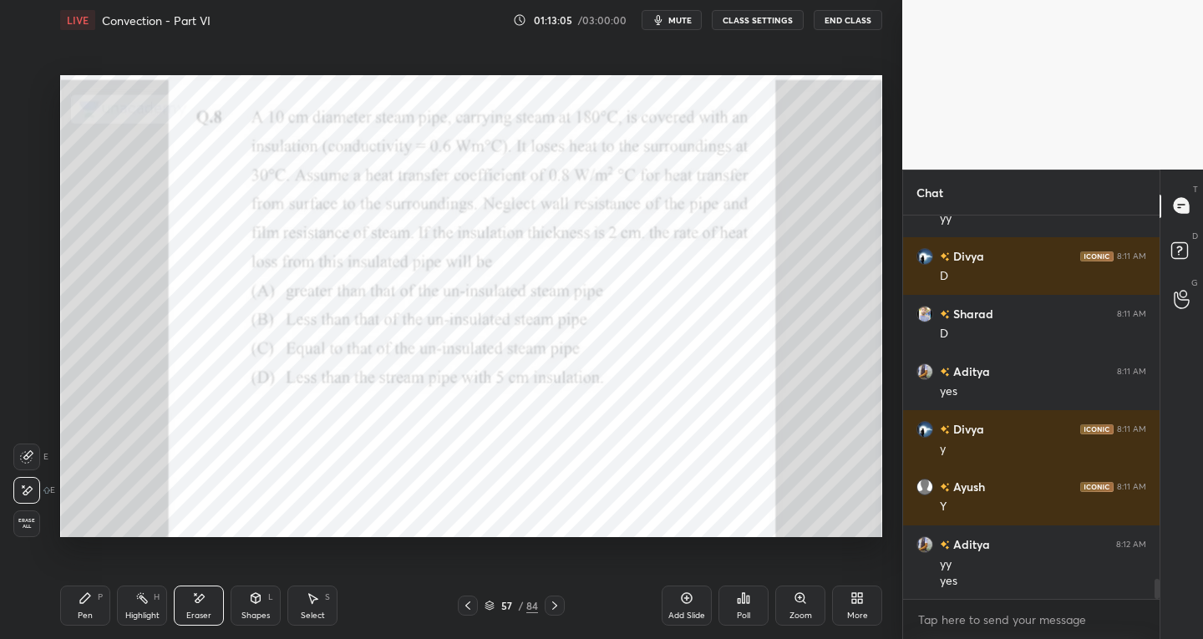
click at [71, 613] on div "Pen P" at bounding box center [85, 606] width 50 height 40
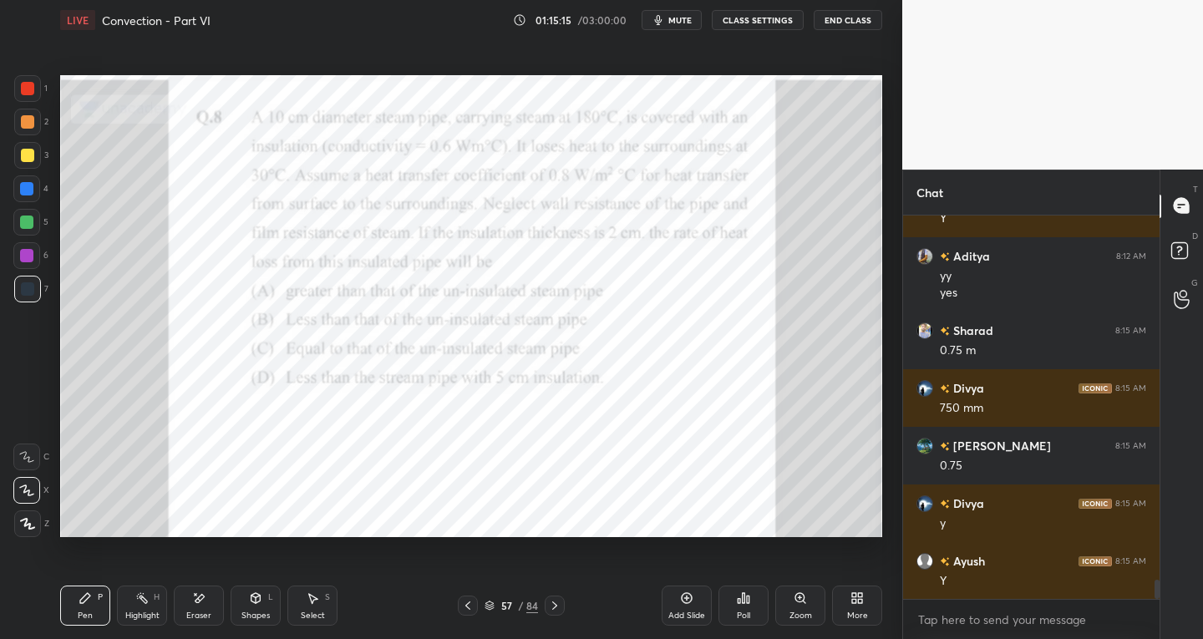
scroll to position [7463, 0]
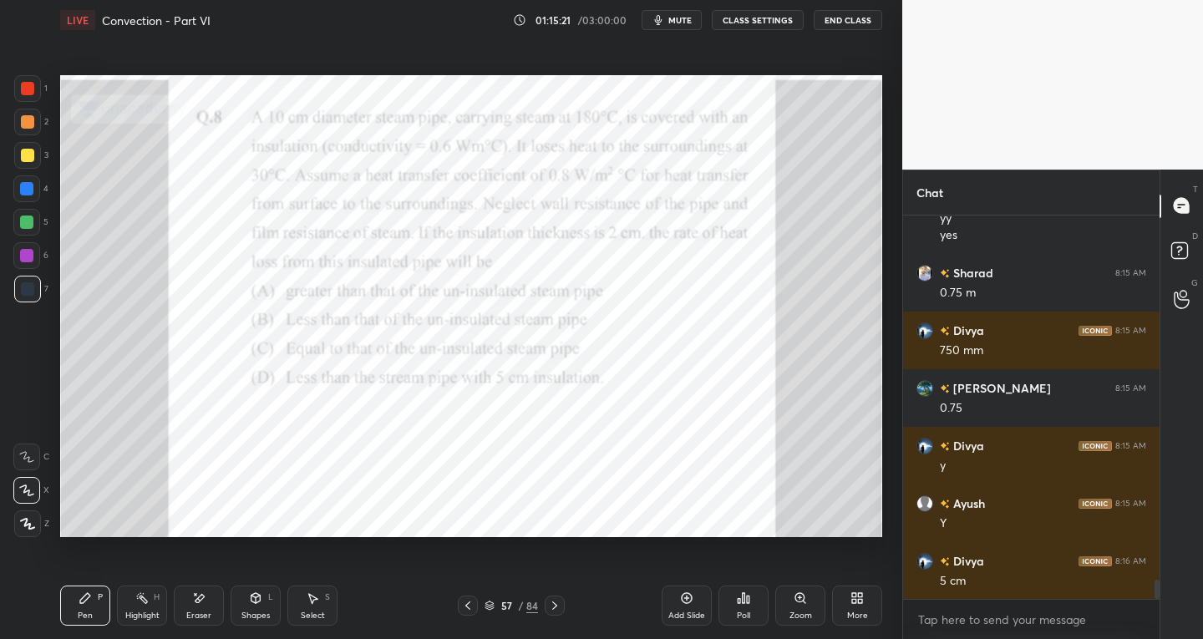
click at [197, 602] on icon at bounding box center [200, 598] width 9 height 8
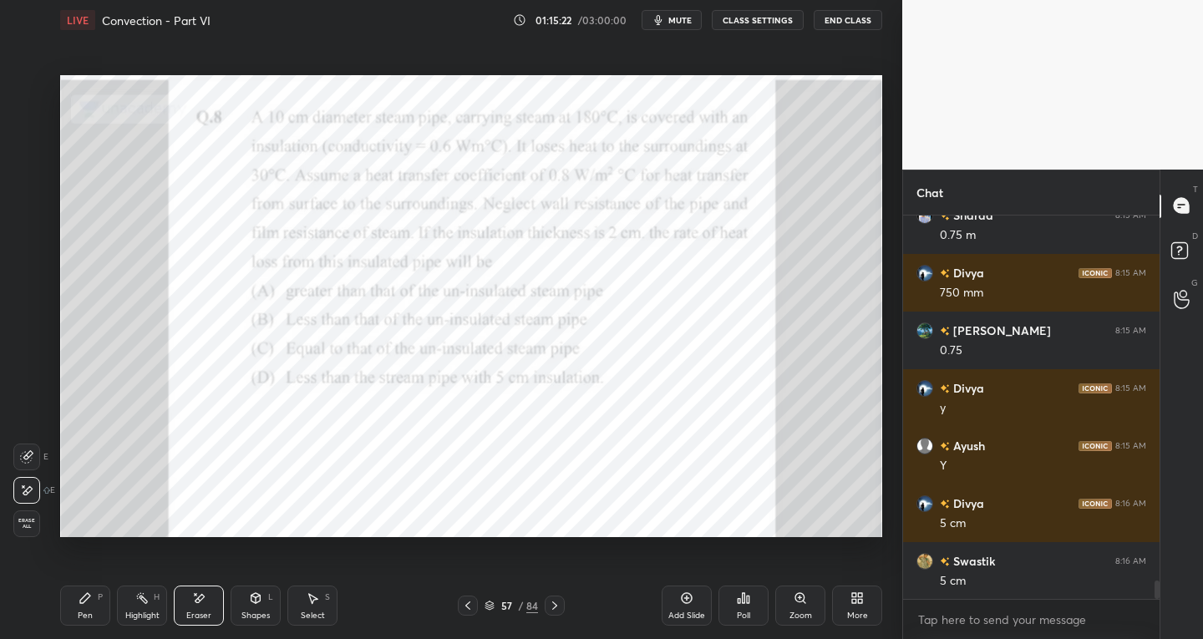
click at [35, 455] on div at bounding box center [26, 457] width 27 height 27
click at [99, 598] on div "P" at bounding box center [100, 597] width 5 height 8
click at [202, 601] on icon at bounding box center [198, 598] width 11 height 11
click at [98, 601] on div "P" at bounding box center [100, 597] width 5 height 8
click at [26, 90] on div at bounding box center [27, 88] width 13 height 13
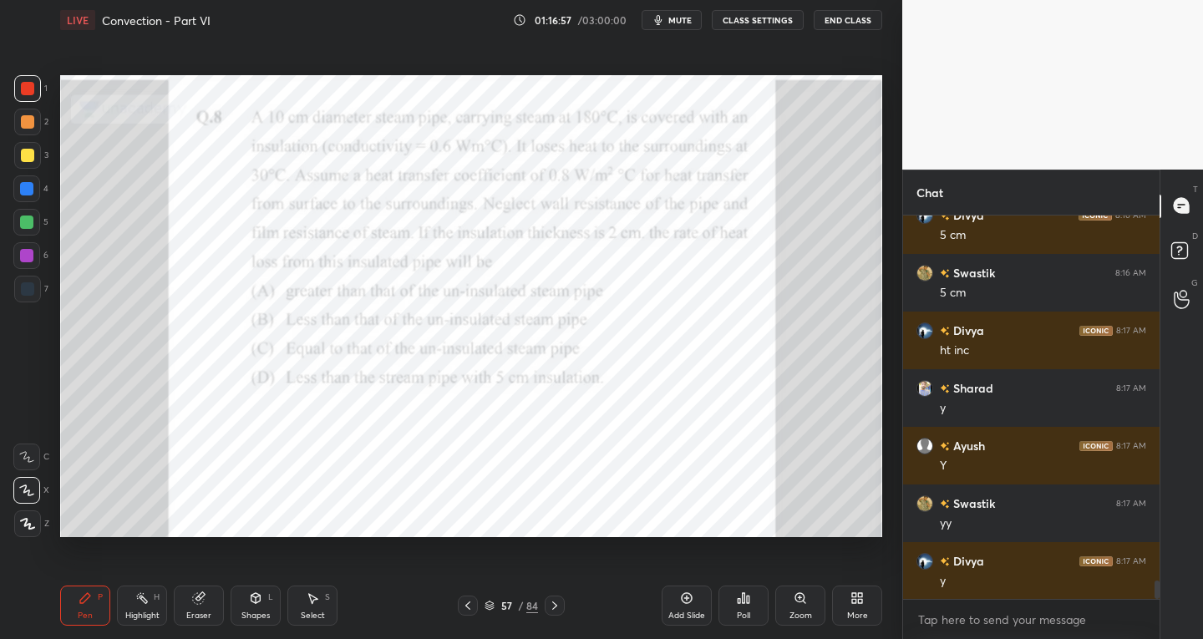
scroll to position [7867, 0]
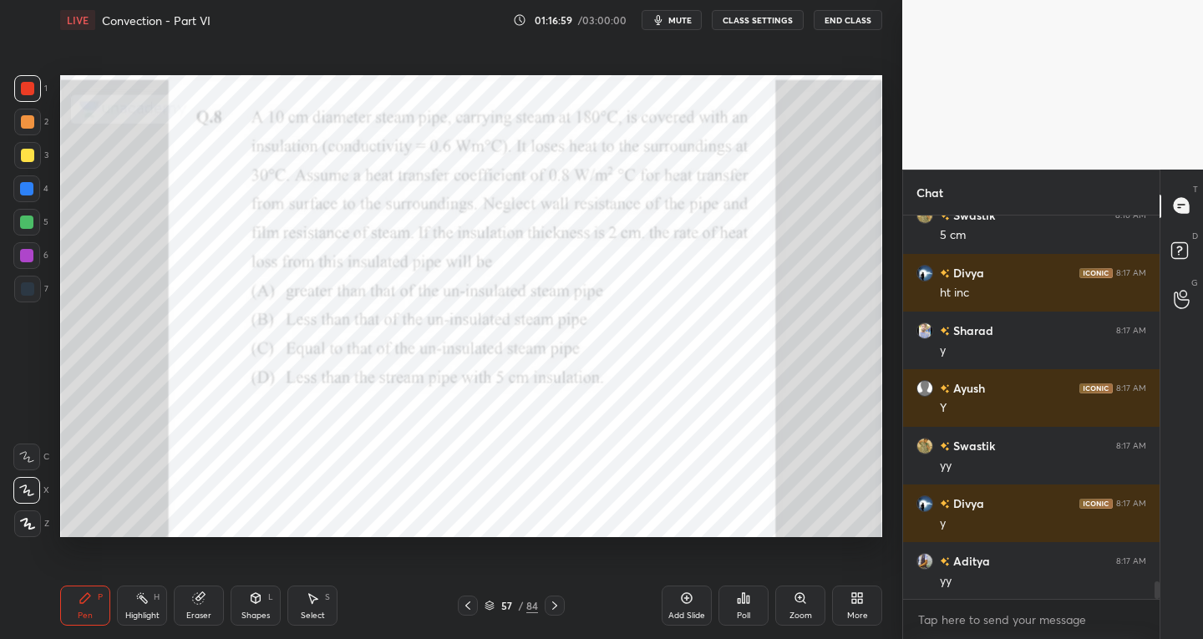
click at [37, 113] on div at bounding box center [27, 122] width 27 height 27
click at [20, 197] on div at bounding box center [26, 188] width 27 height 27
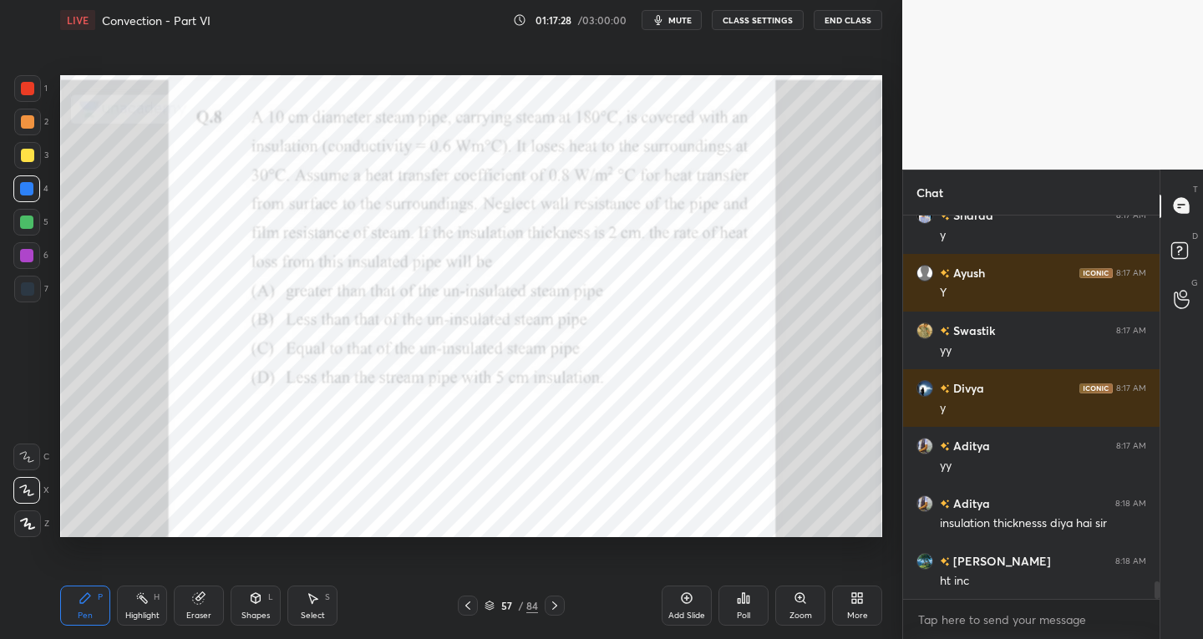
scroll to position [8040, 0]
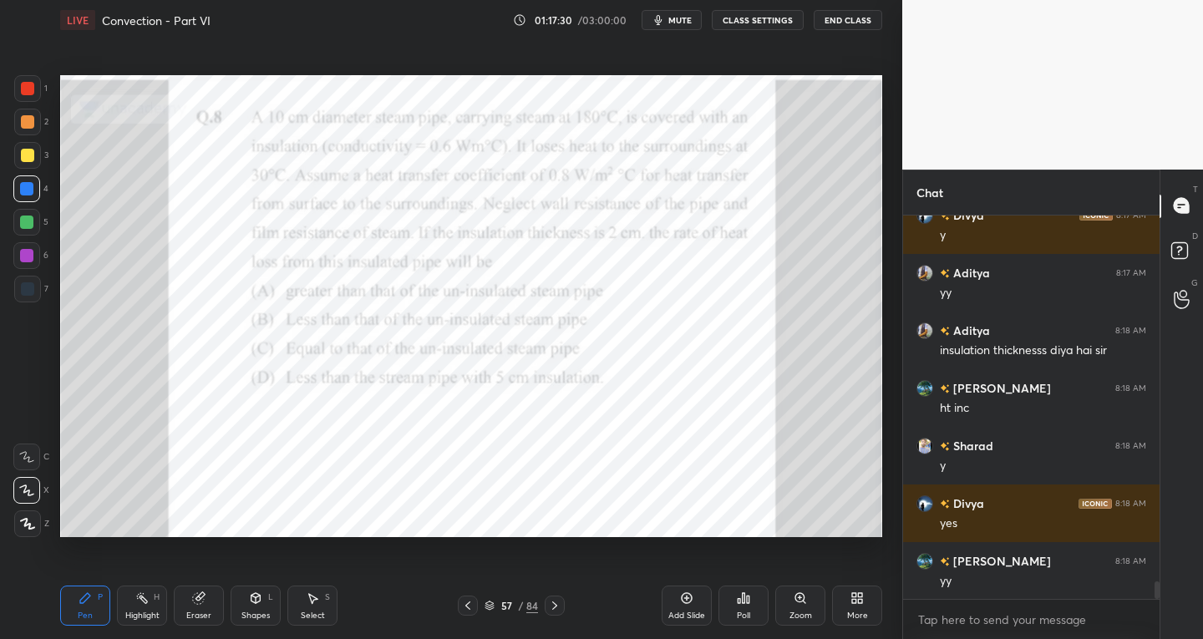
click at [215, 617] on div "Eraser" at bounding box center [199, 606] width 50 height 40
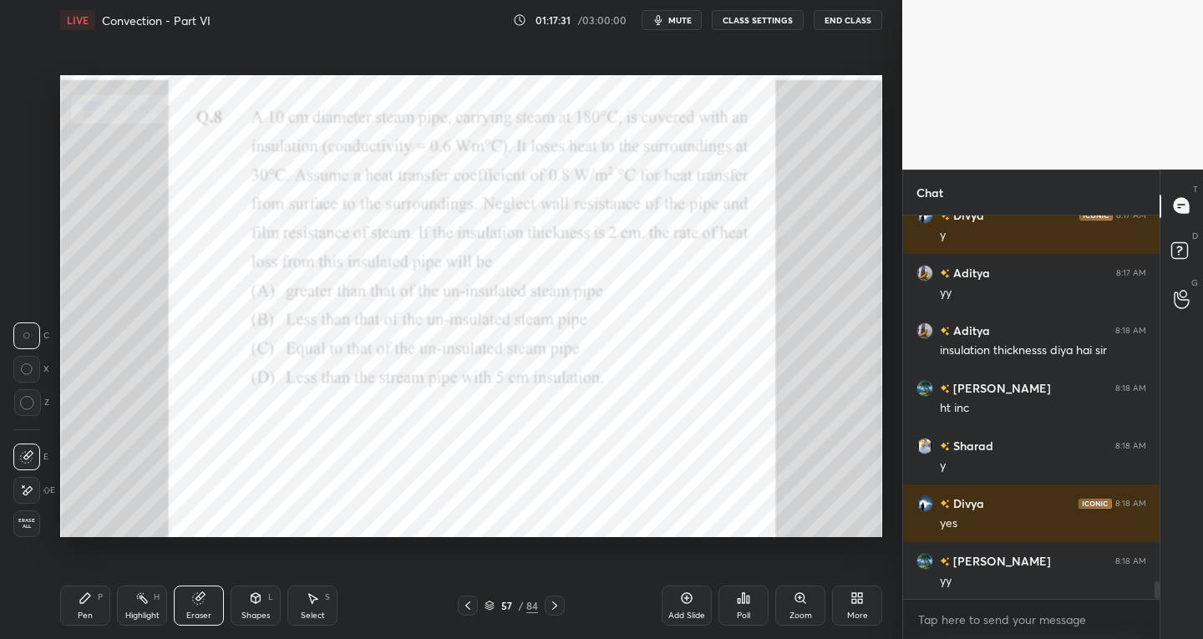
scroll to position [8213, 0]
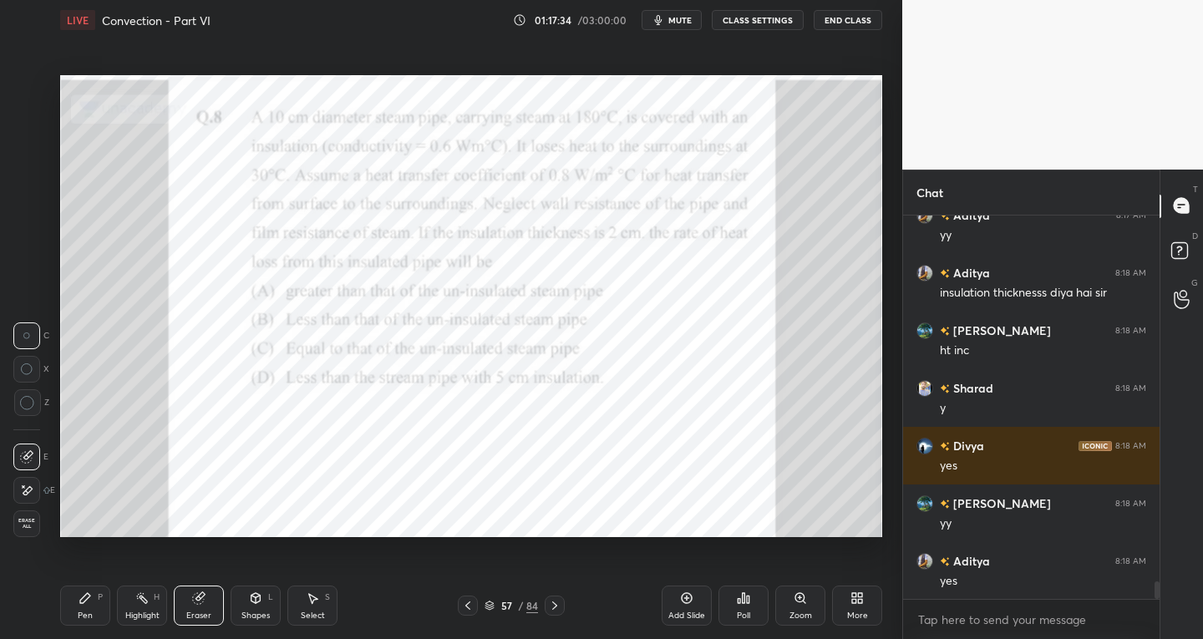
click at [105, 596] on div "Pen P" at bounding box center [85, 606] width 50 height 40
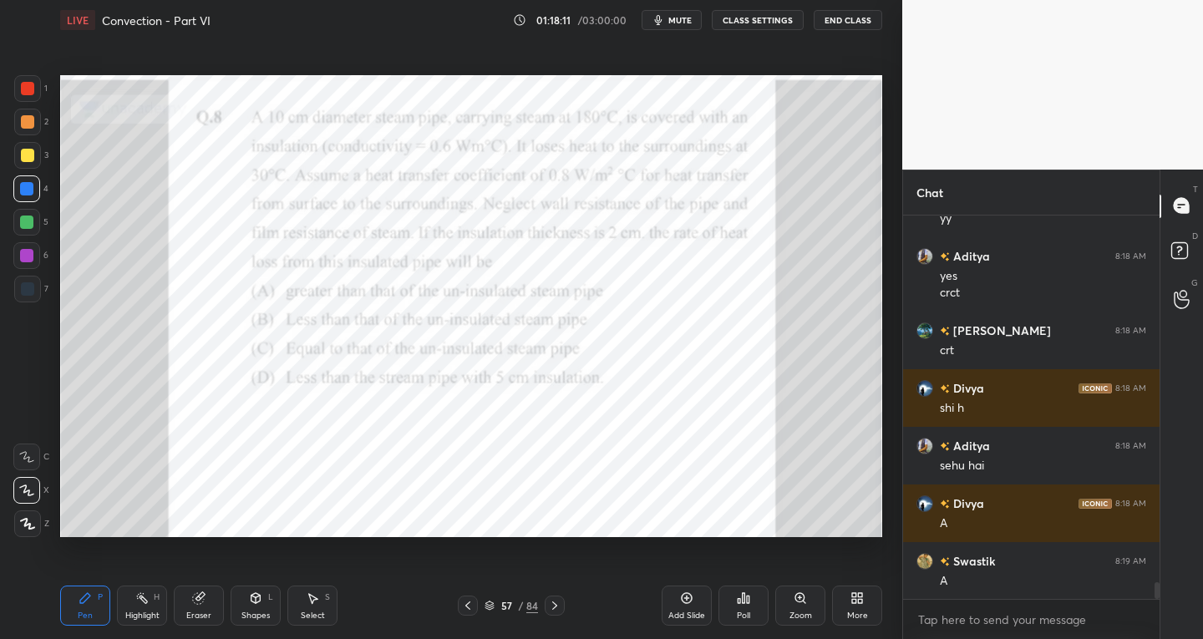
scroll to position [8575, 0]
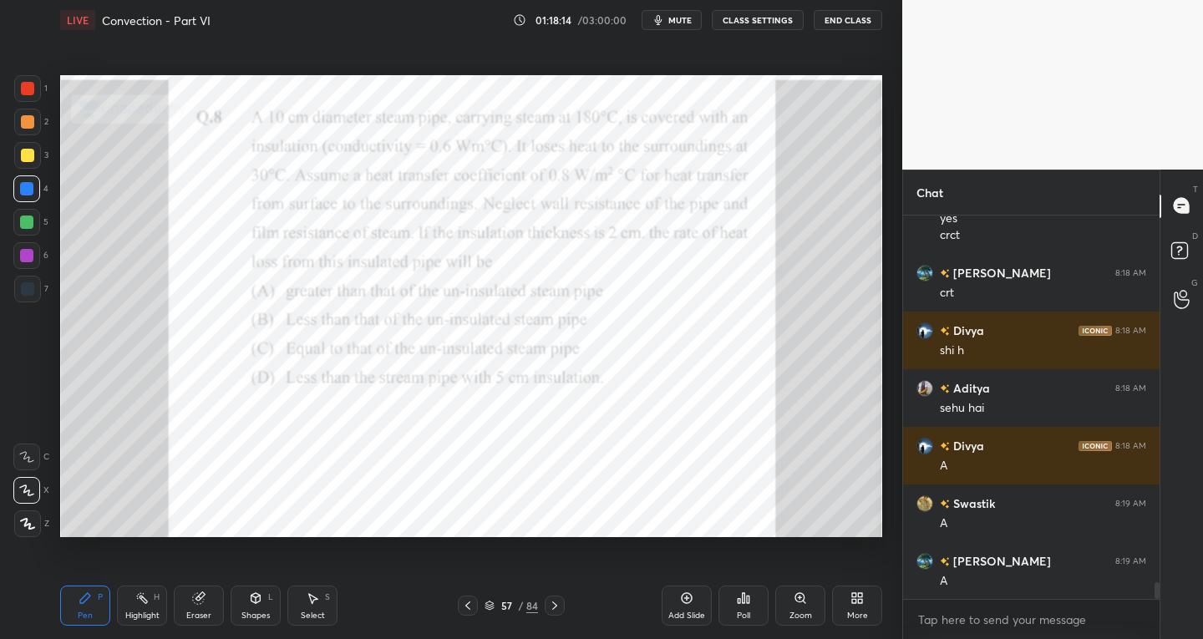
click at [553, 611] on icon at bounding box center [554, 605] width 13 height 13
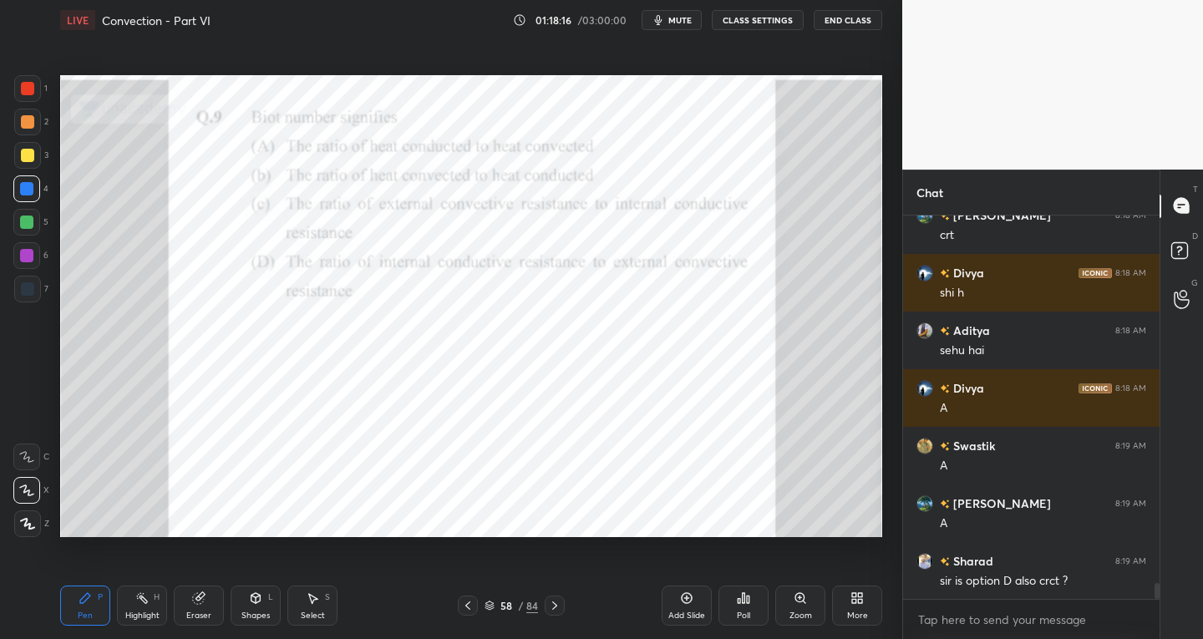
scroll to position [8691, 0]
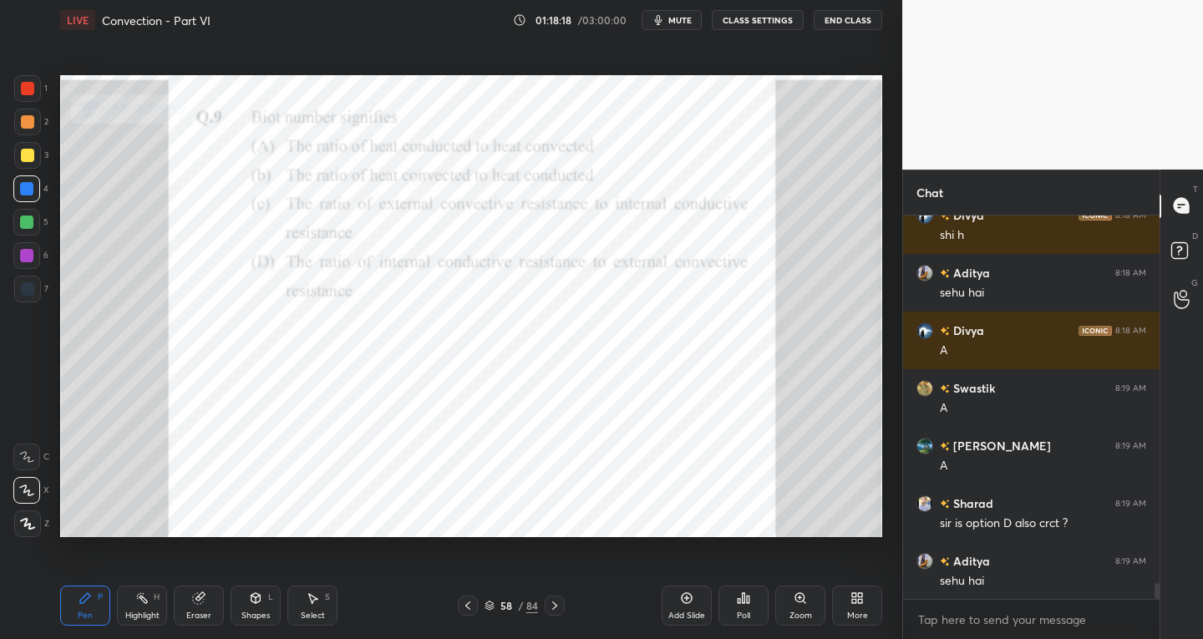
click at [470, 610] on icon at bounding box center [467, 605] width 13 height 13
click at [558, 607] on icon at bounding box center [554, 605] width 13 height 13
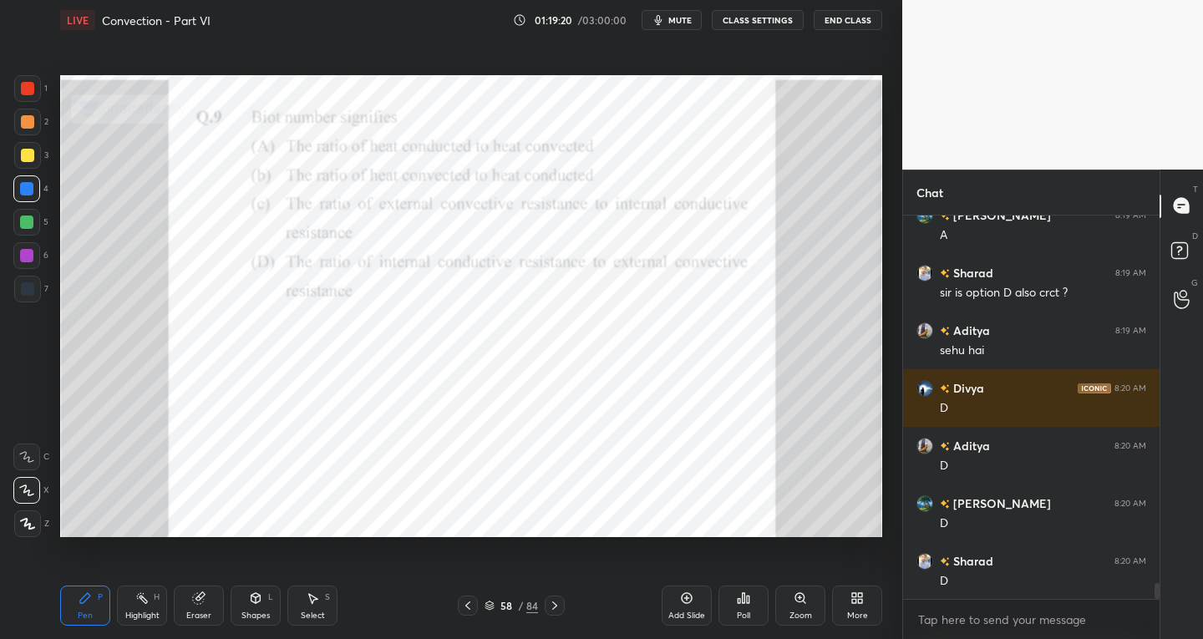
scroll to position [8979, 0]
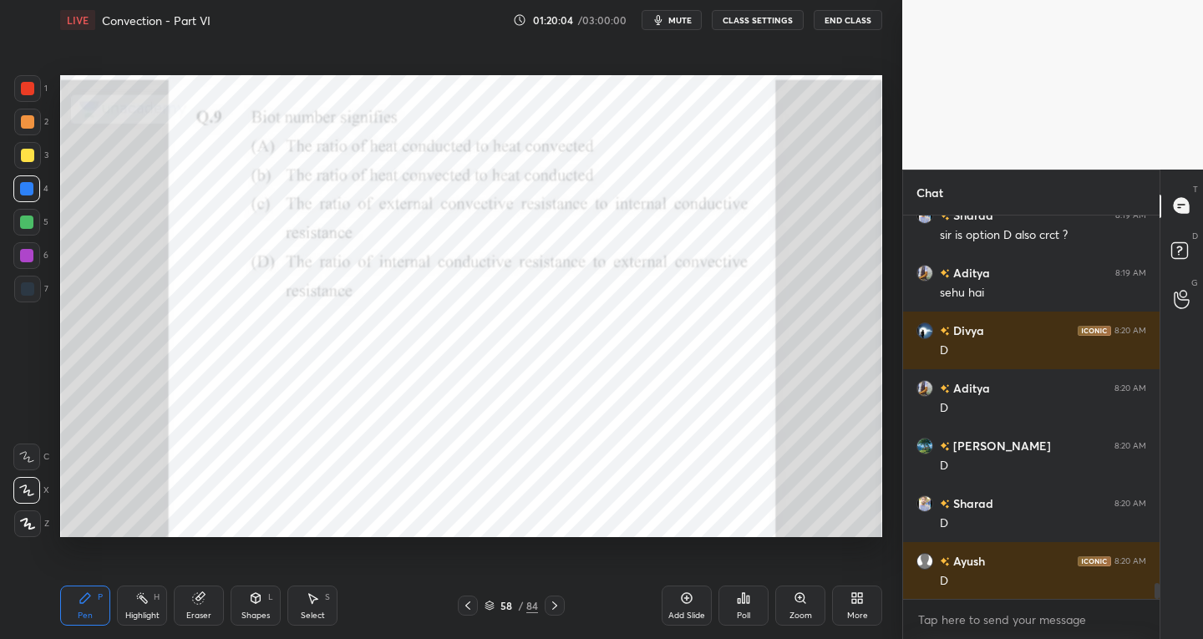
click at [558, 607] on icon at bounding box center [554, 605] width 13 height 13
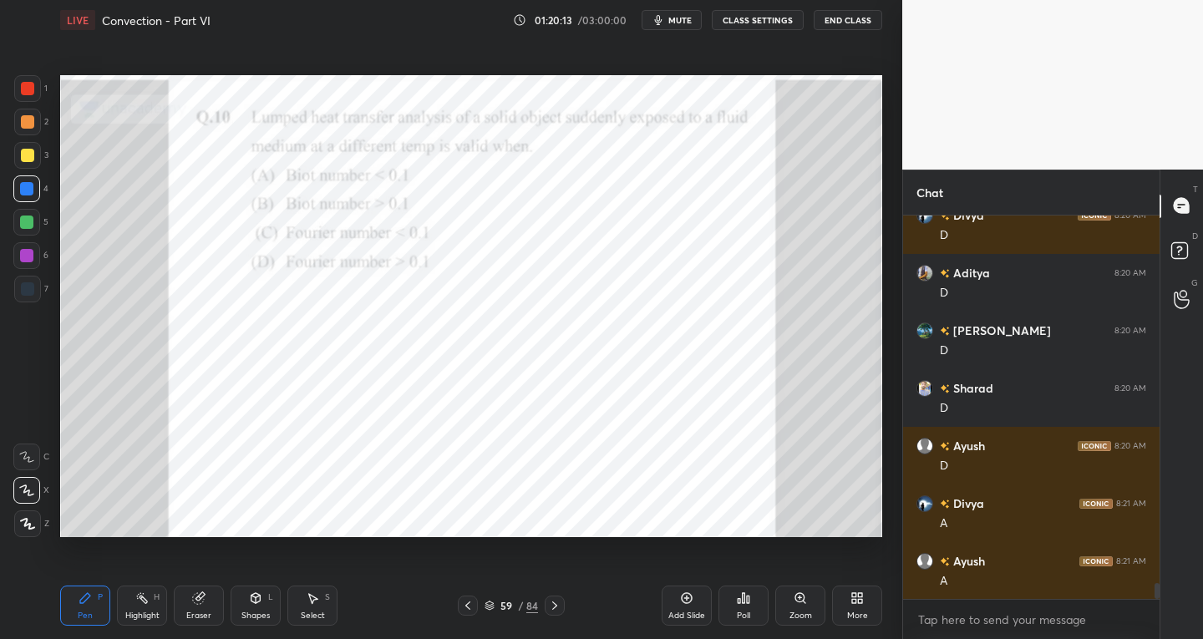
scroll to position [9152, 0]
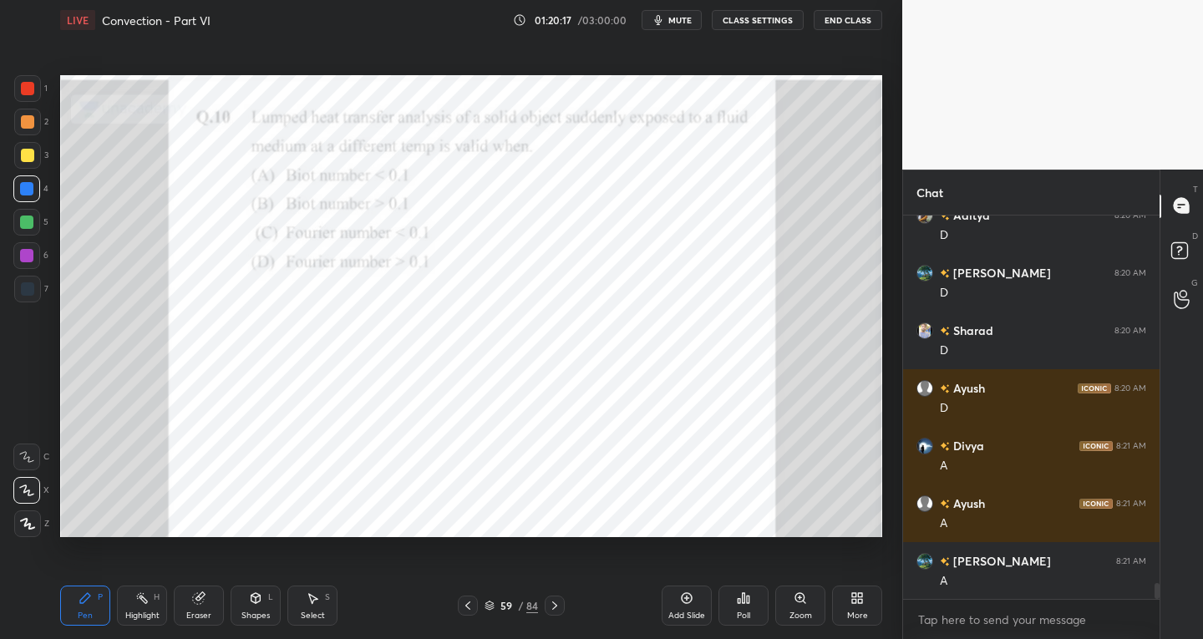
click at [553, 607] on icon at bounding box center [554, 605] width 13 height 13
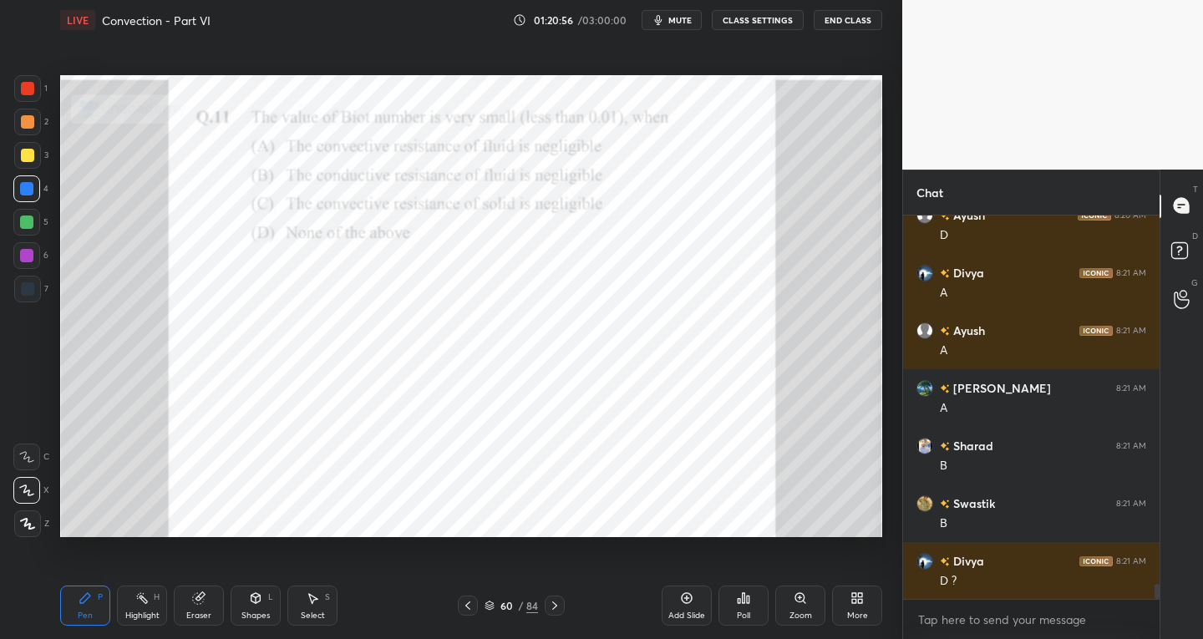
scroll to position [9383, 0]
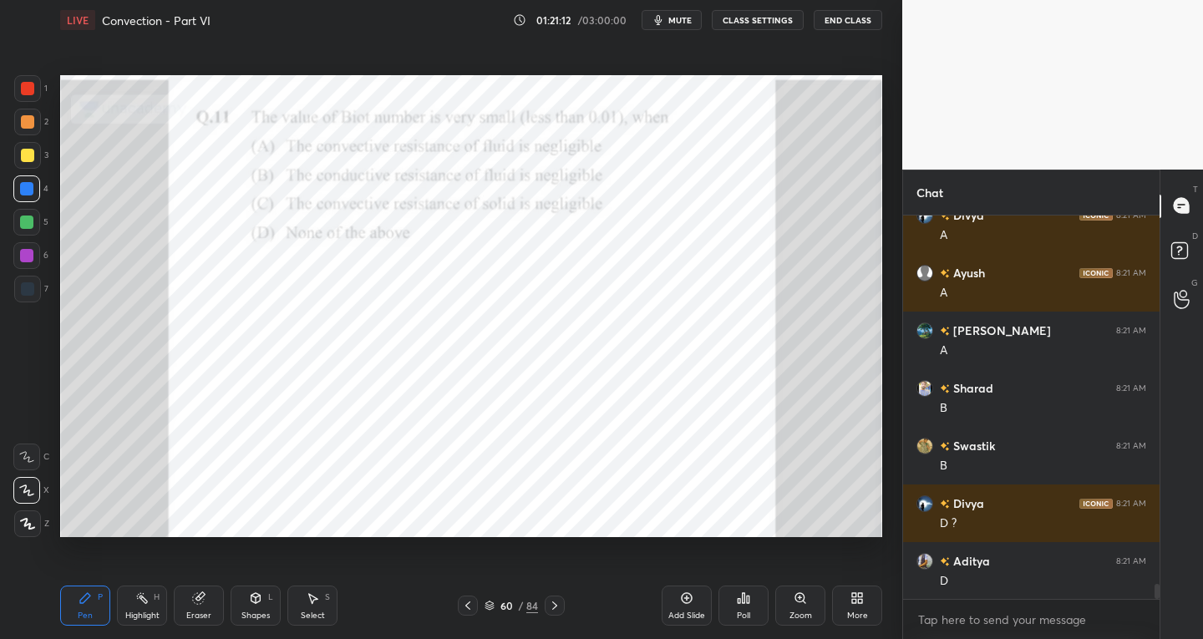
click at [231, 600] on div "Shapes L" at bounding box center [256, 606] width 50 height 40
click at [35, 287] on div at bounding box center [27, 289] width 27 height 27
click at [254, 612] on div "Shapes" at bounding box center [255, 616] width 28 height 8
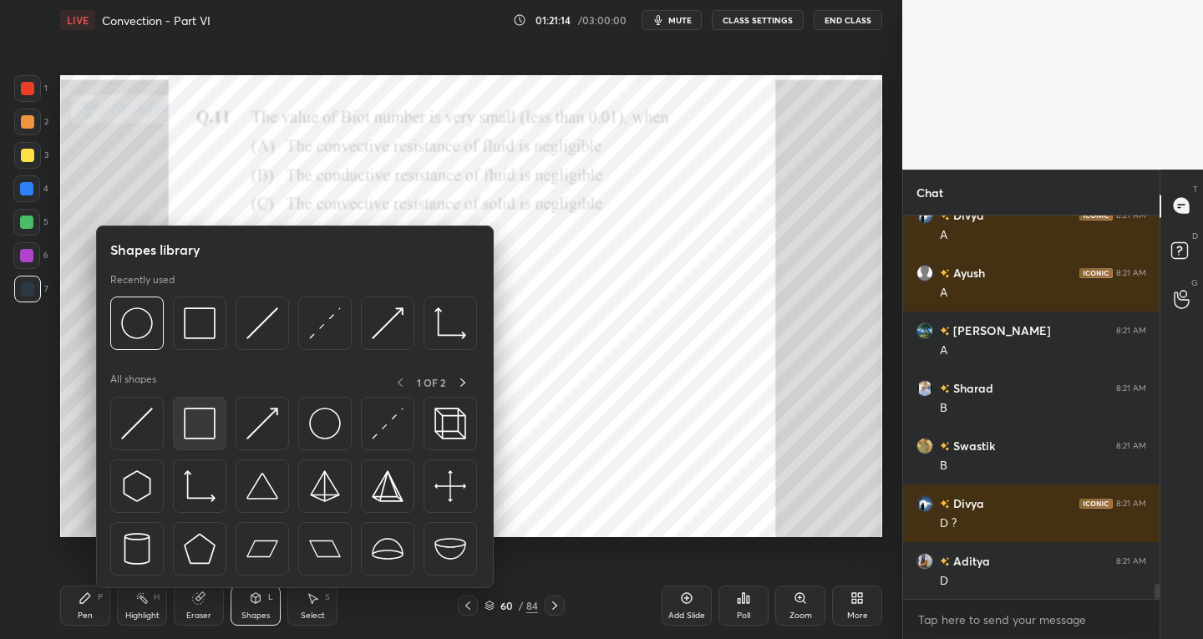
click at [201, 436] on img at bounding box center [200, 424] width 32 height 32
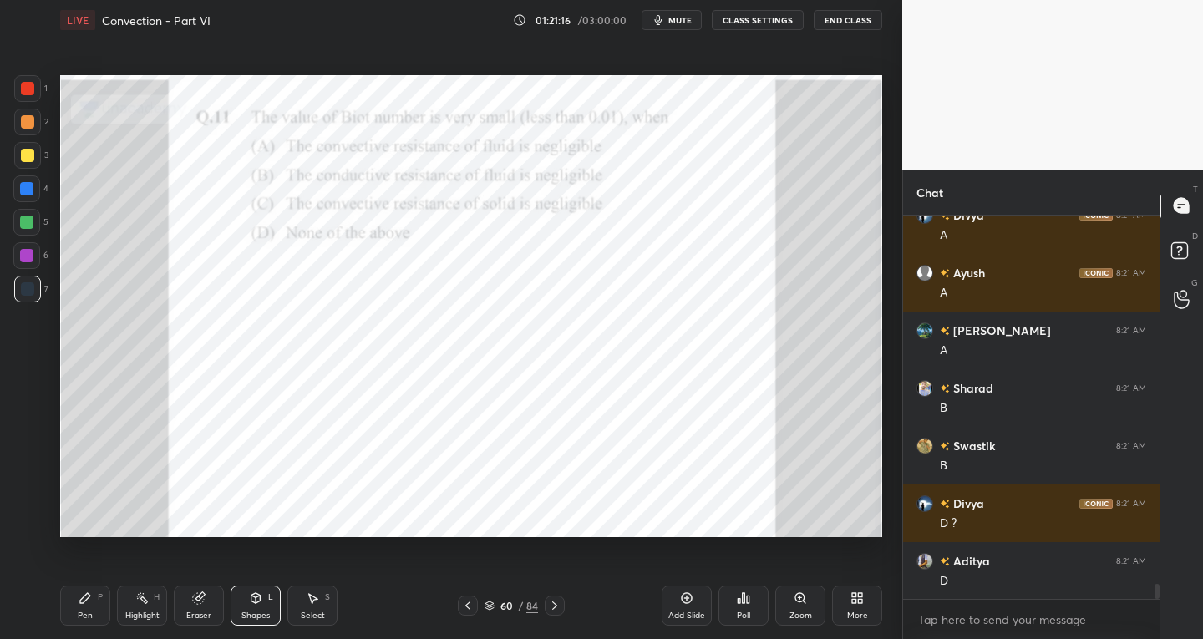
click at [85, 597] on icon at bounding box center [85, 598] width 10 height 10
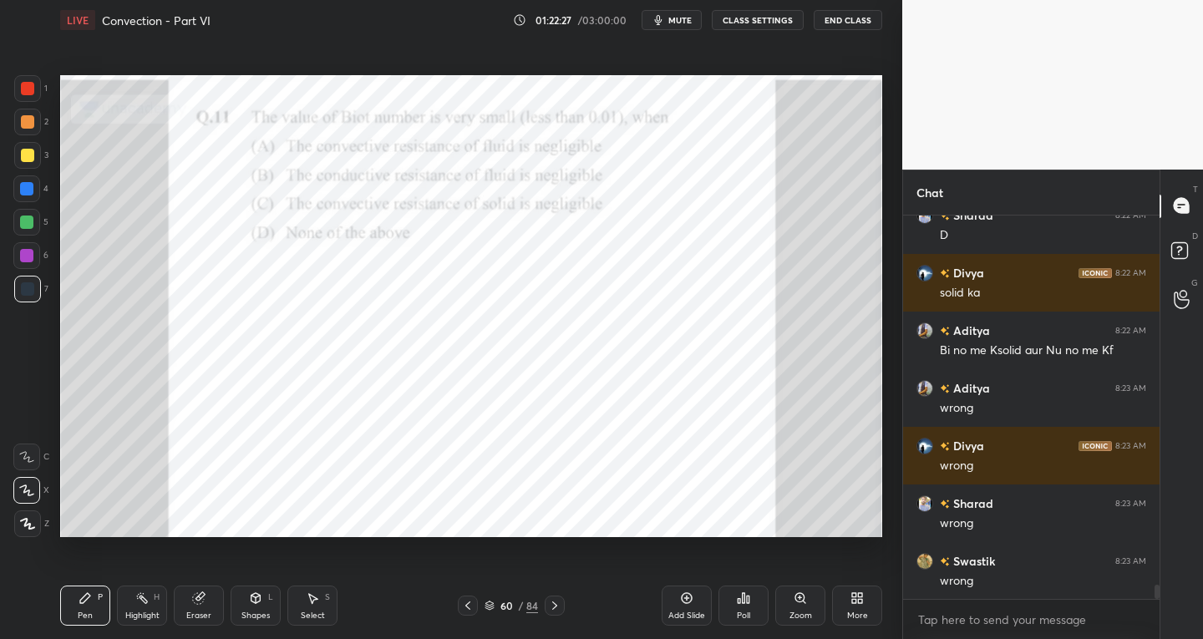
scroll to position [9844, 0]
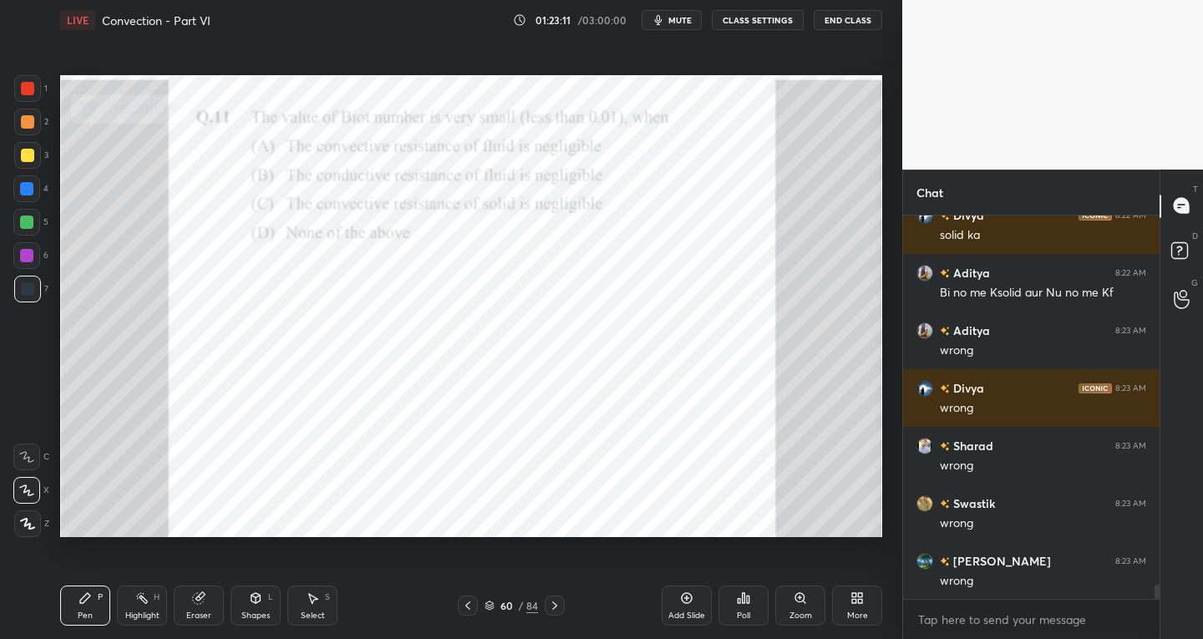
click at [556, 609] on icon at bounding box center [554, 605] width 13 height 13
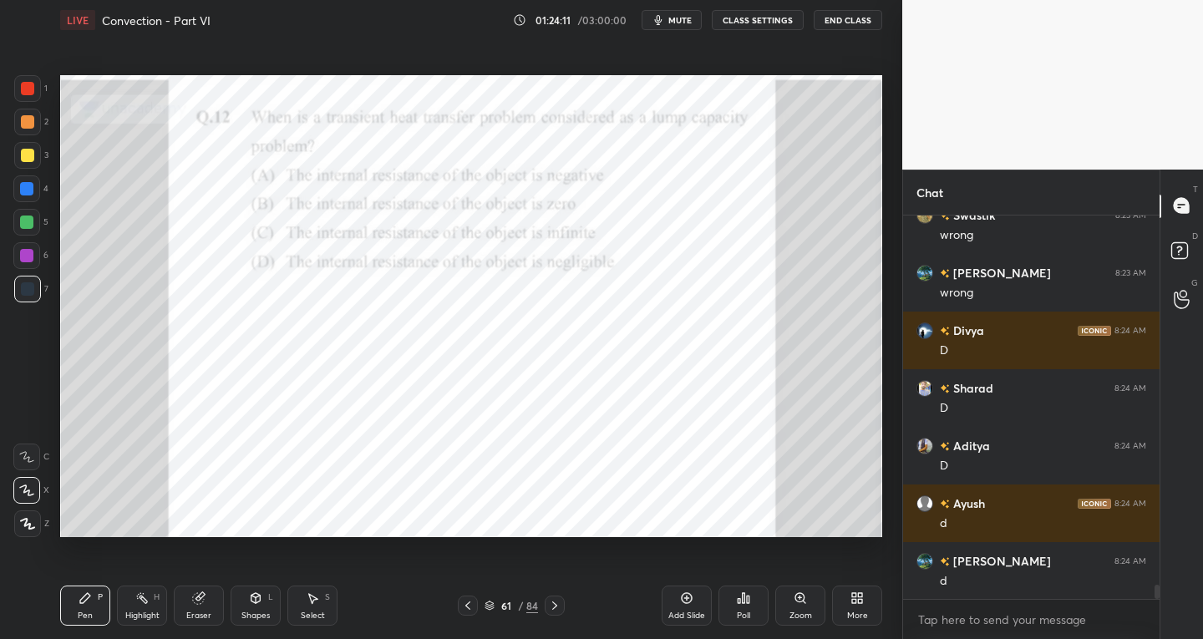
scroll to position [10172, 0]
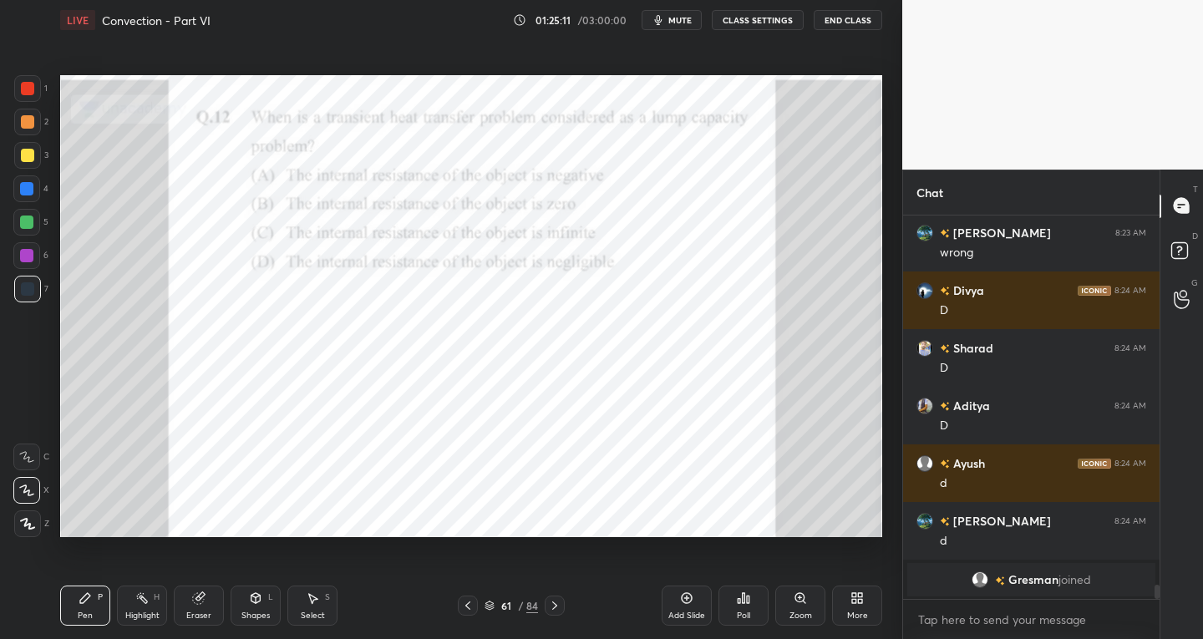
click at [555, 613] on div at bounding box center [555, 606] width 20 height 20
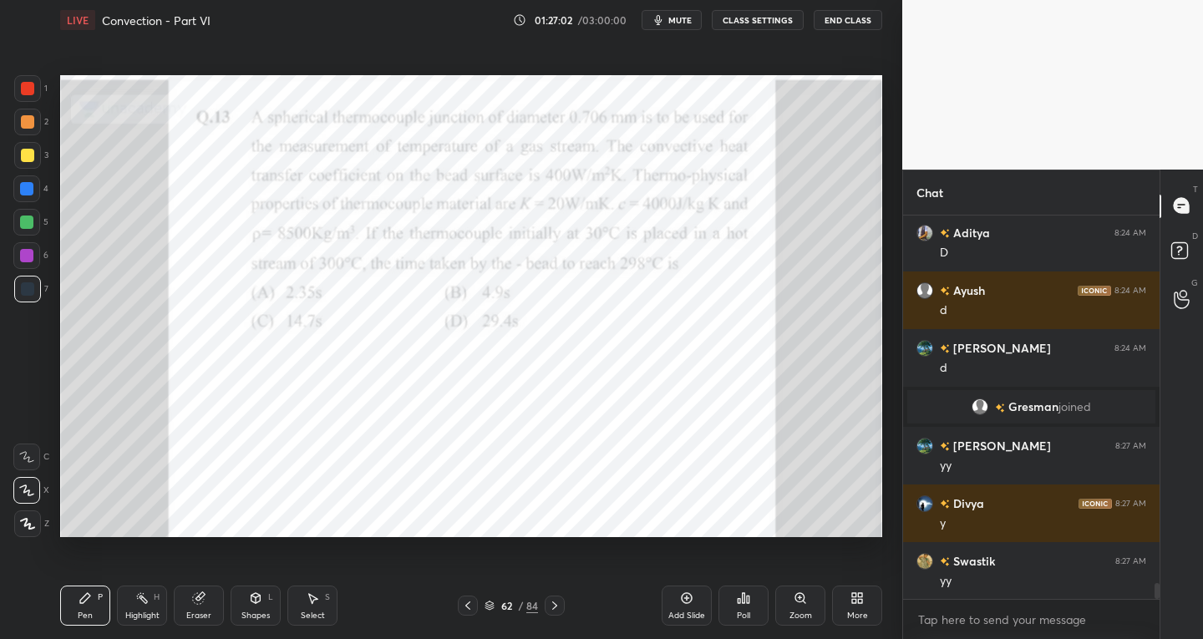
scroll to position [8736, 0]
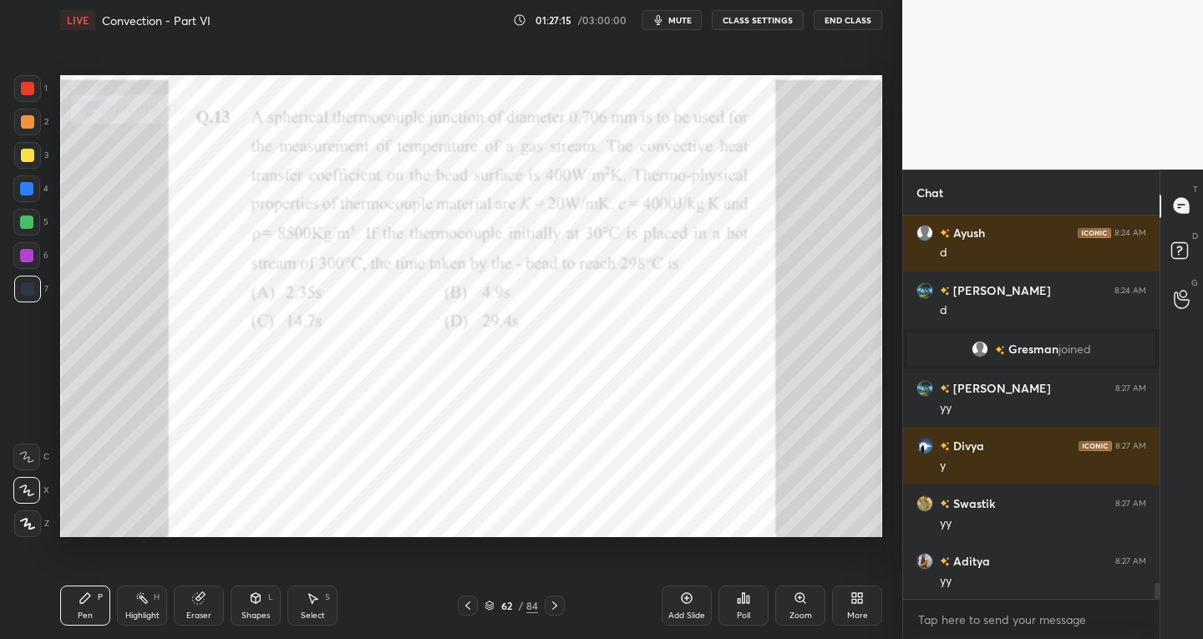
click at [16, 158] on div at bounding box center [27, 155] width 27 height 27
click at [19, 88] on div at bounding box center [27, 88] width 27 height 27
click at [26, 279] on div at bounding box center [27, 289] width 27 height 27
click at [206, 609] on div "Eraser" at bounding box center [199, 606] width 50 height 40
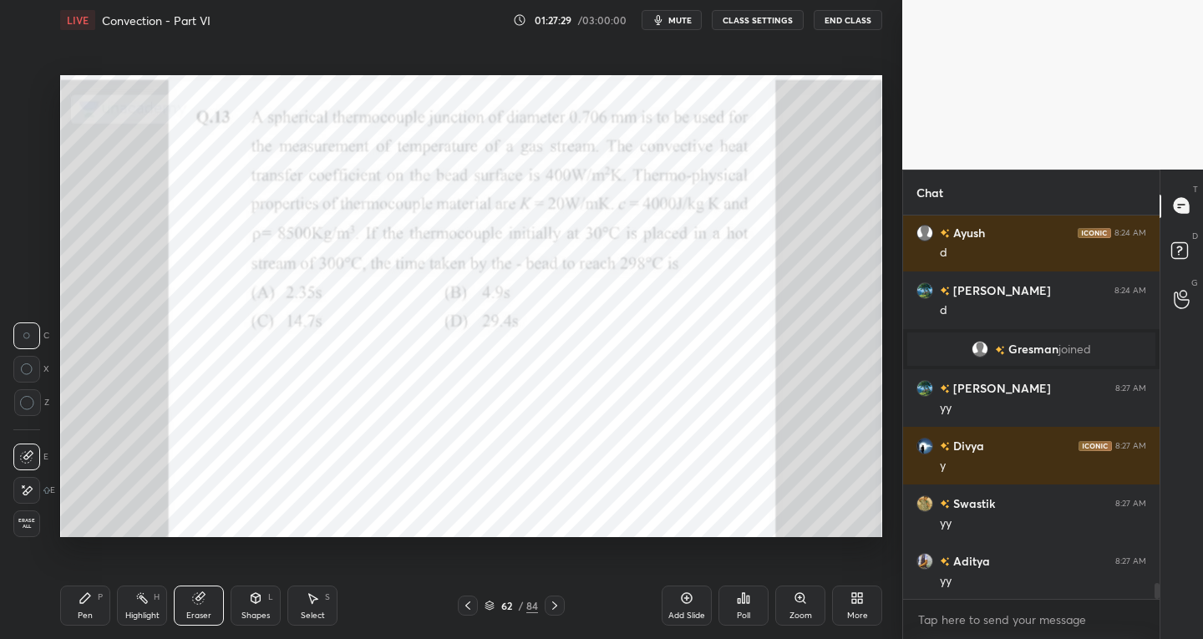
click at [93, 602] on div "Pen P" at bounding box center [85, 606] width 50 height 40
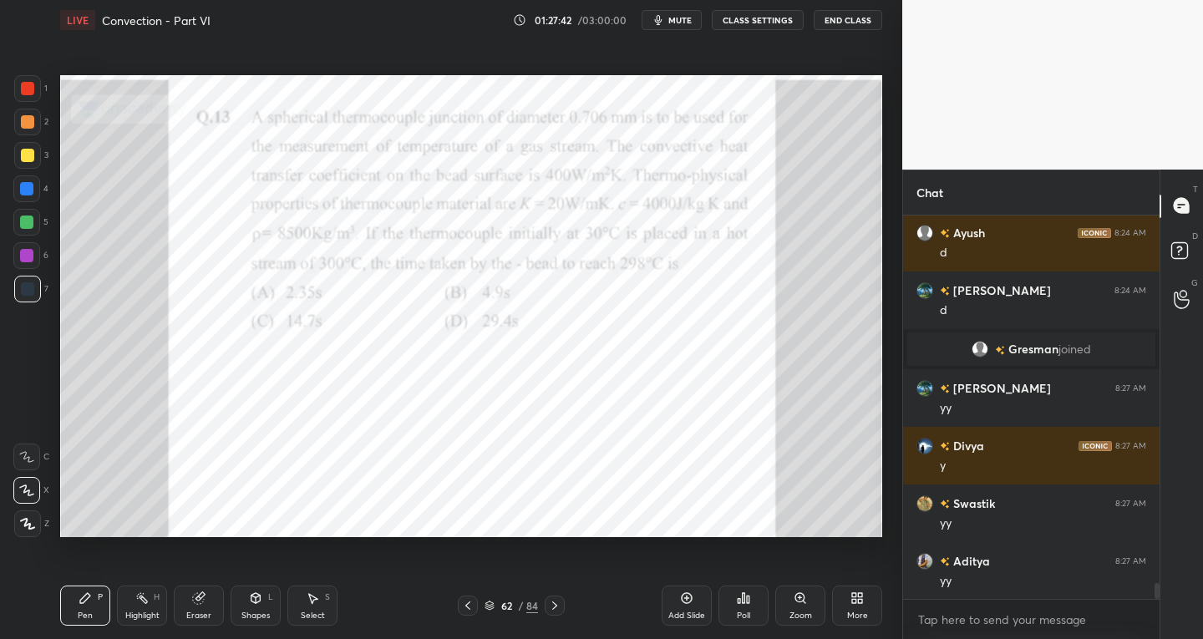
click at [309, 599] on icon at bounding box center [312, 598] width 13 height 13
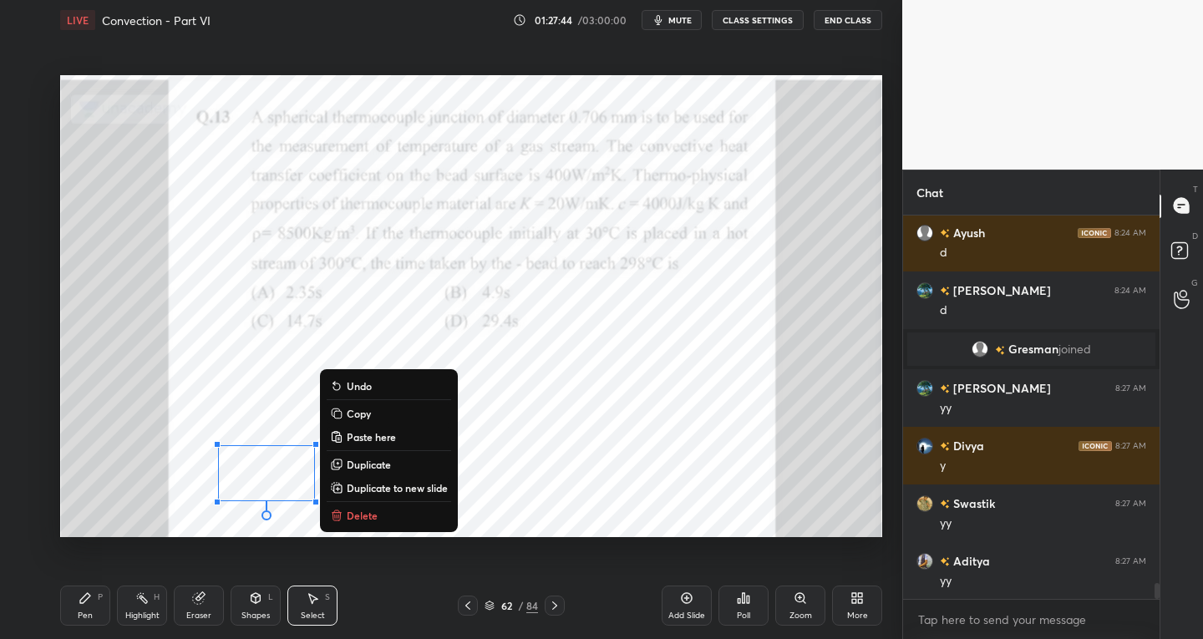
click at [92, 619] on div "Pen" at bounding box center [85, 616] width 15 height 8
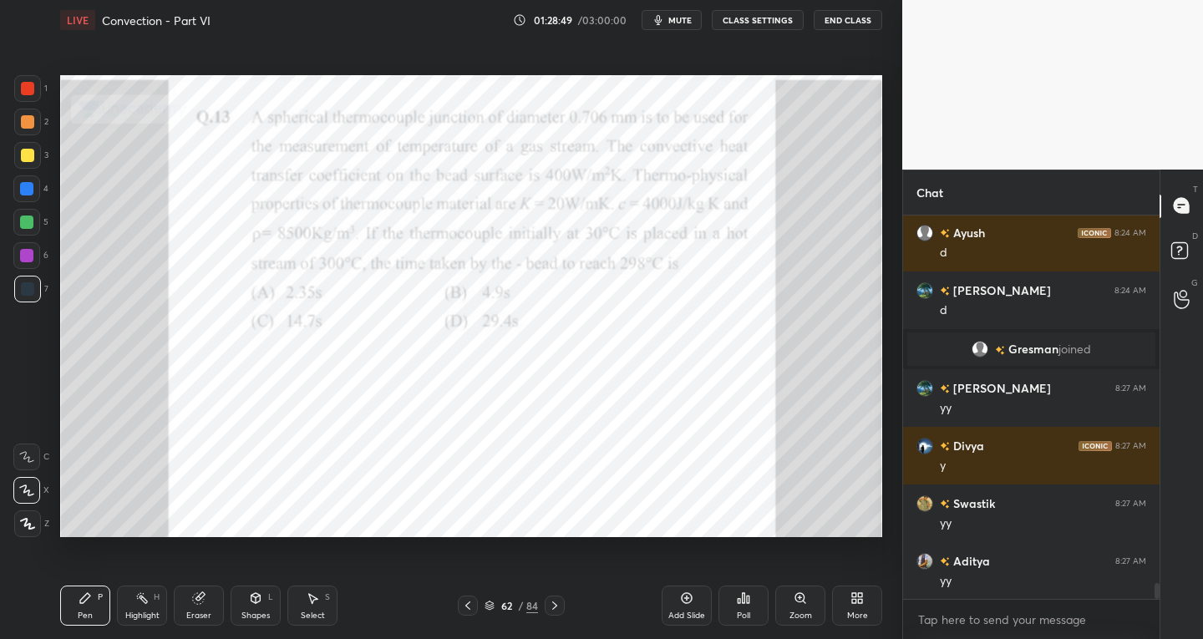
click at [318, 612] on div "Select" at bounding box center [313, 616] width 24 height 8
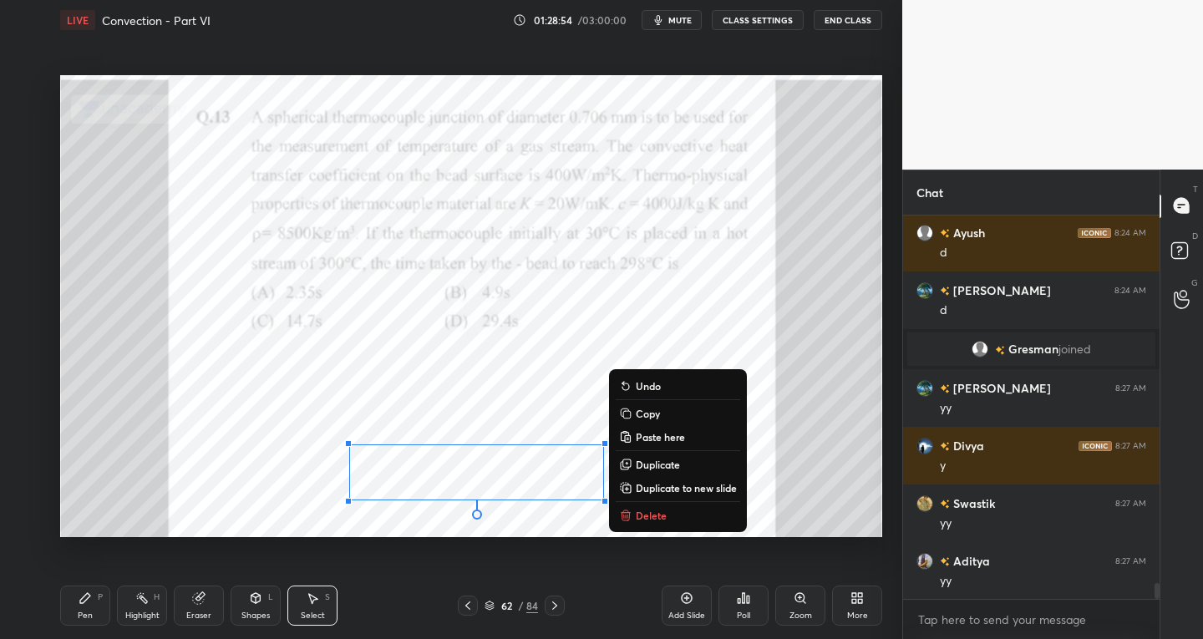
click at [82, 608] on div "Pen P" at bounding box center [85, 606] width 50 height 40
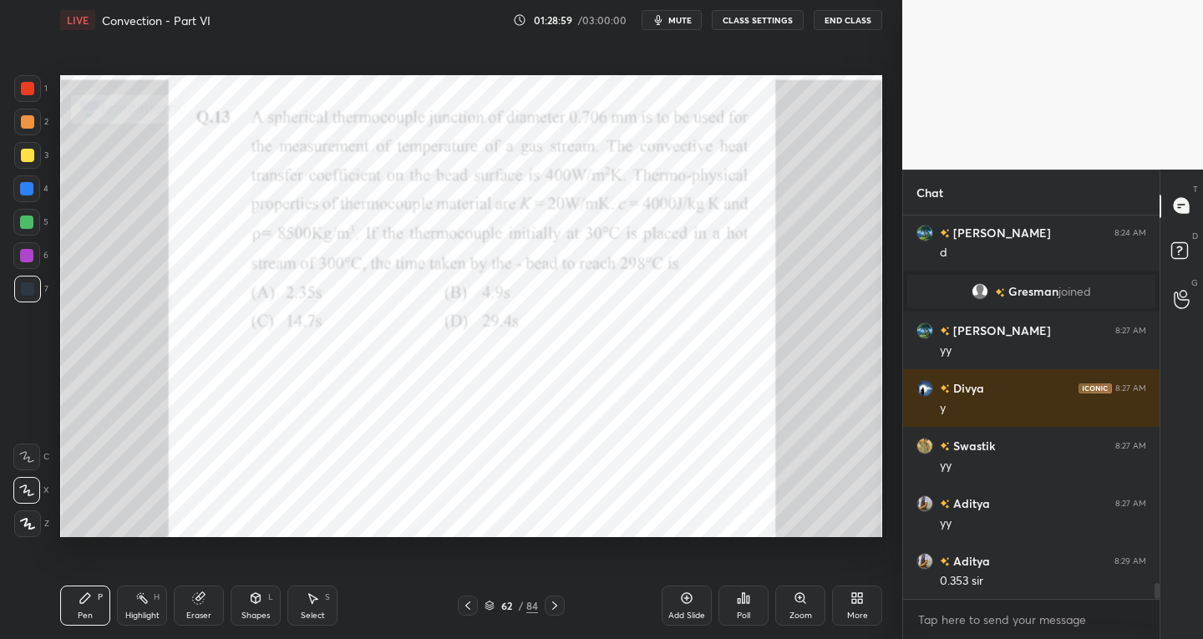
click at [205, 602] on icon at bounding box center [198, 598] width 13 height 13
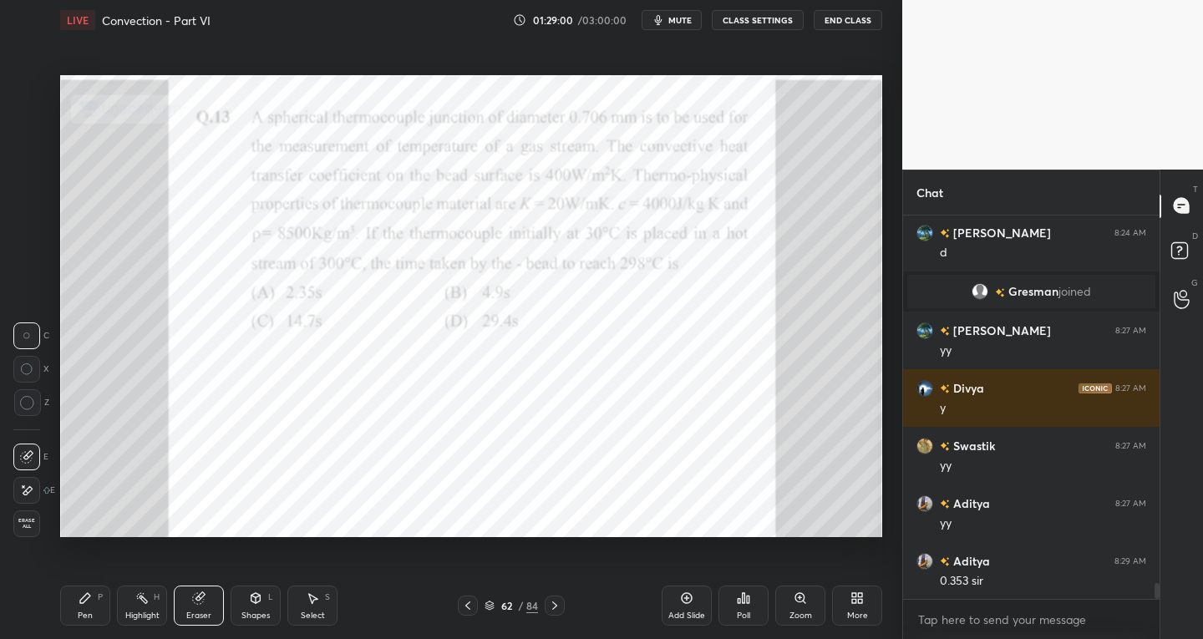
click at [30, 455] on icon at bounding box center [26, 456] width 13 height 13
click at [86, 609] on div "Pen P" at bounding box center [85, 606] width 50 height 40
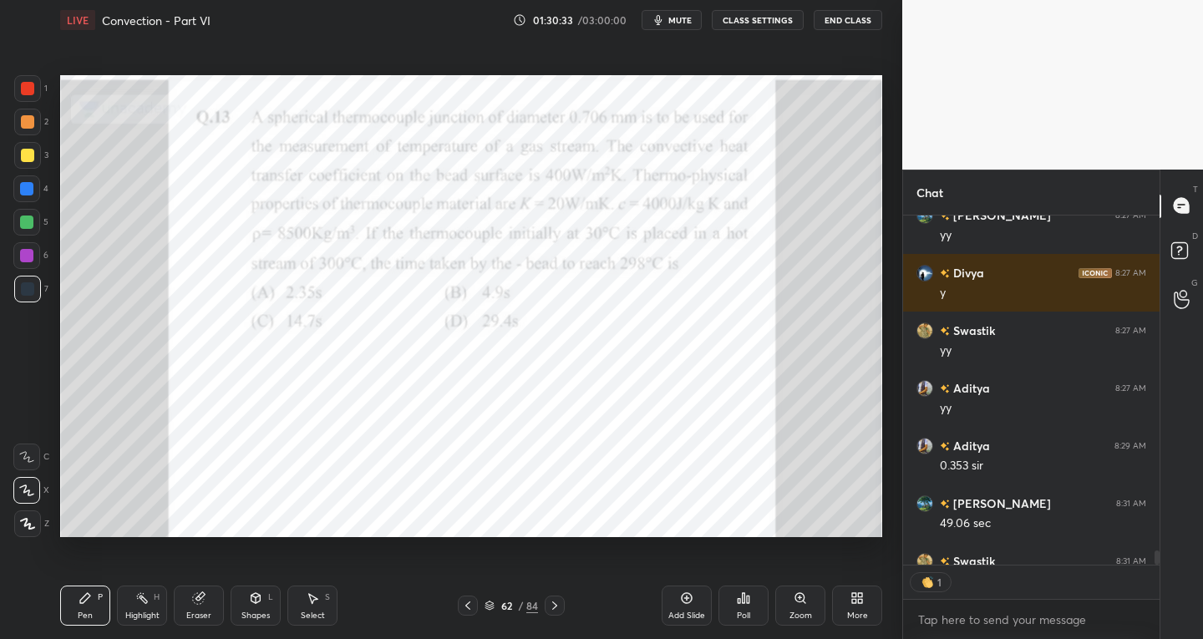
scroll to position [344, 251]
click at [560, 612] on icon at bounding box center [554, 605] width 13 height 13
click at [470, 610] on icon at bounding box center [467, 605] width 13 height 13
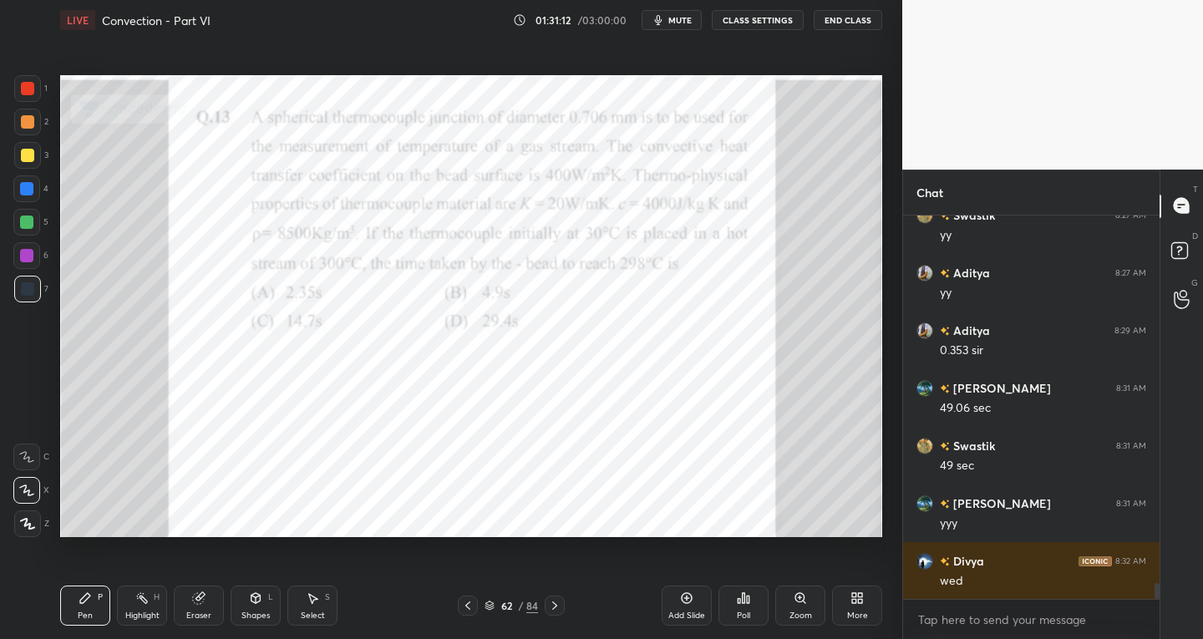
scroll to position [9082, 0]
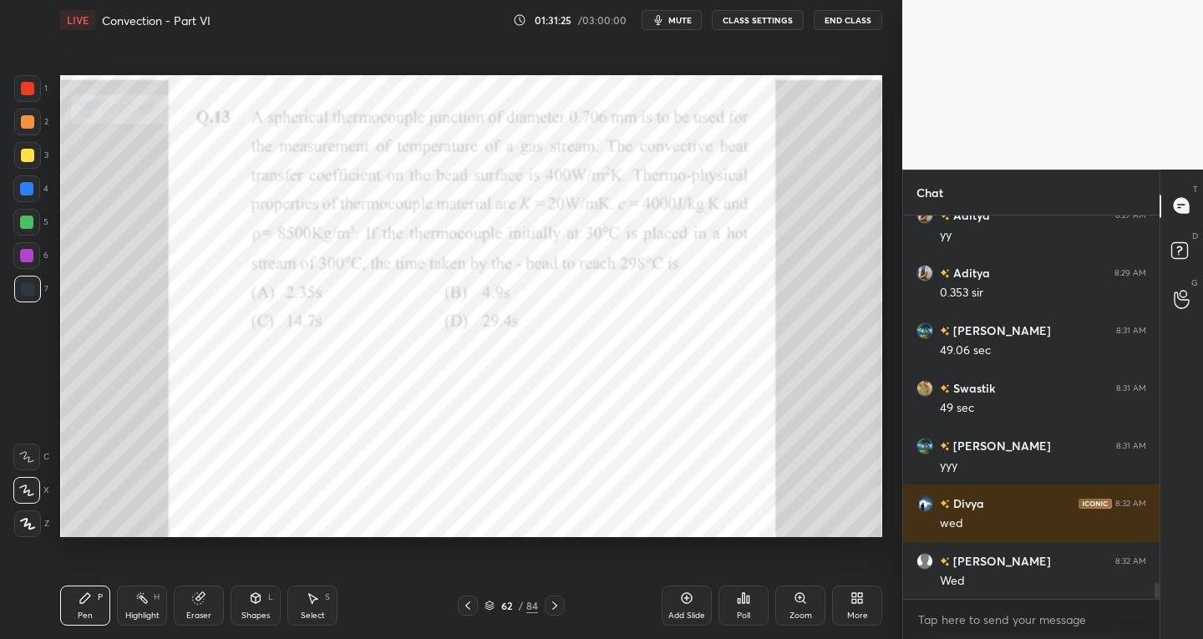
click at [557, 597] on div at bounding box center [555, 606] width 20 height 20
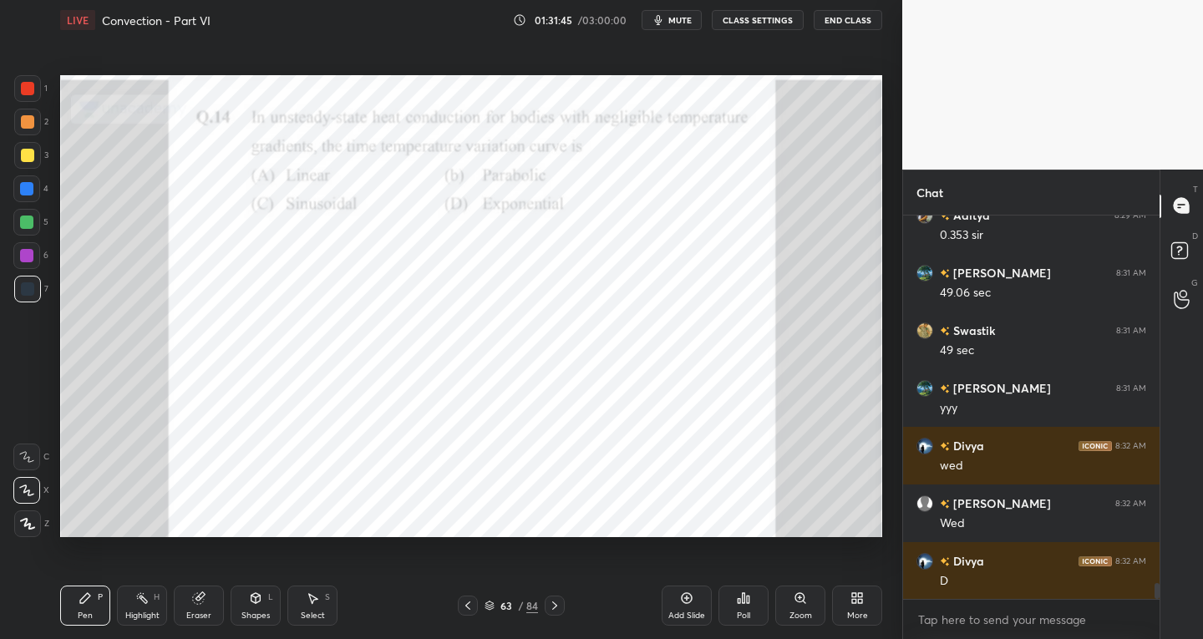
click at [465, 613] on div at bounding box center [468, 606] width 20 height 20
click at [549, 612] on div at bounding box center [555, 606] width 20 height 20
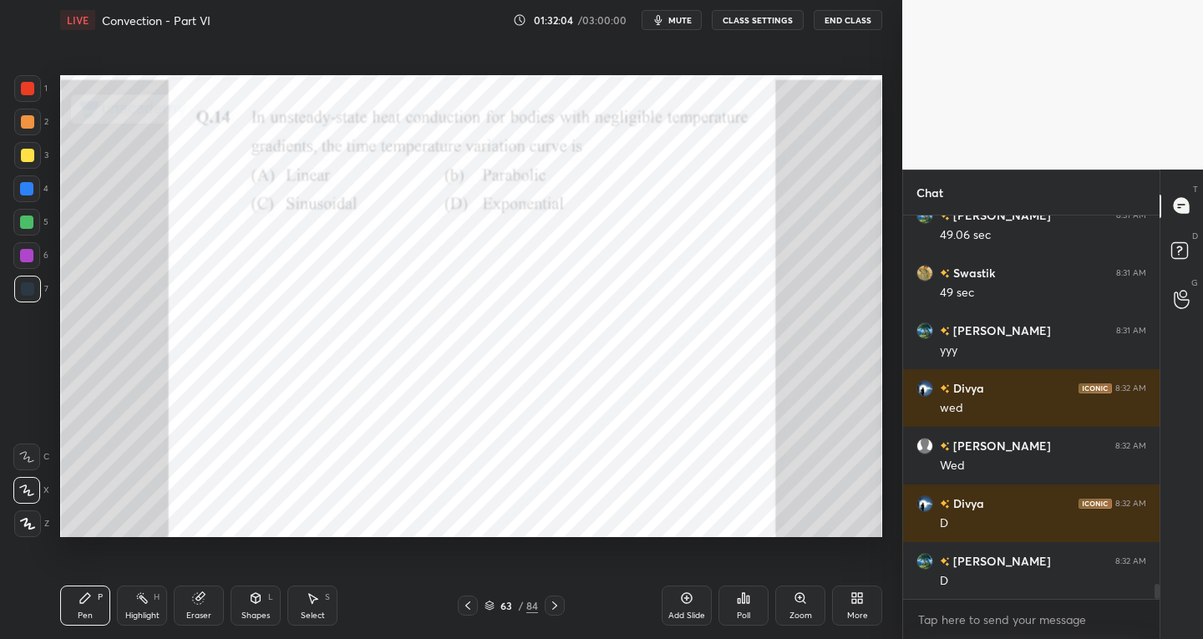
click at [550, 608] on icon at bounding box center [554, 605] width 13 height 13
click at [257, 612] on div "Shapes" at bounding box center [255, 616] width 28 height 8
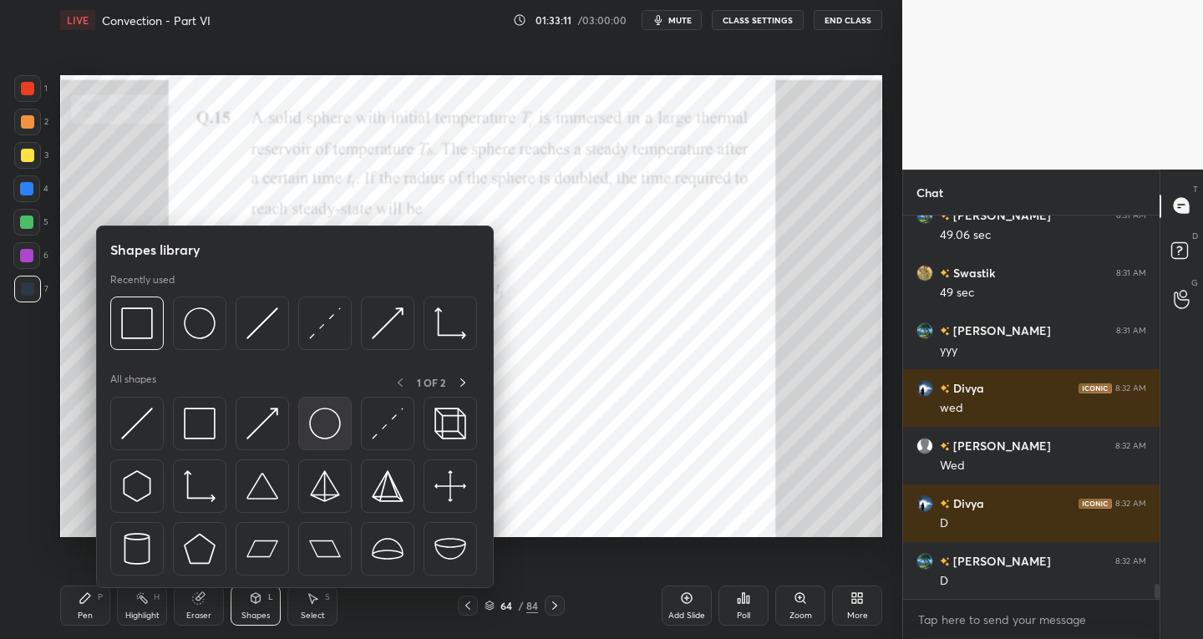
click at [339, 430] on img at bounding box center [325, 424] width 32 height 32
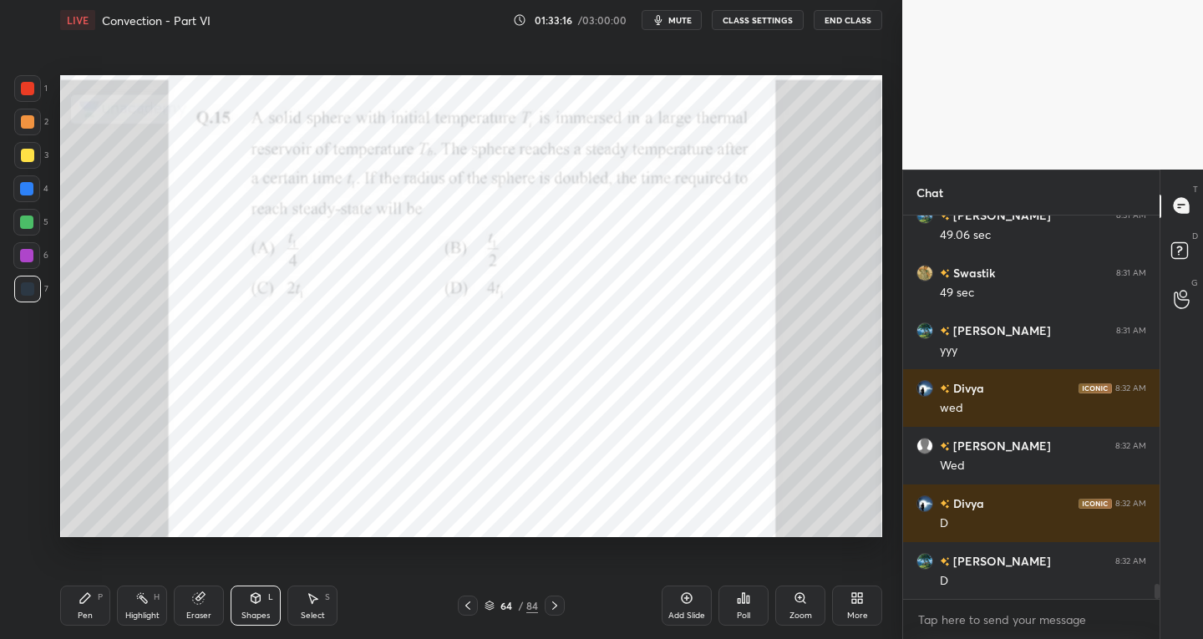
click at [99, 611] on div "Pen P" at bounding box center [85, 606] width 50 height 40
click at [262, 612] on div "Shapes" at bounding box center [255, 616] width 28 height 8
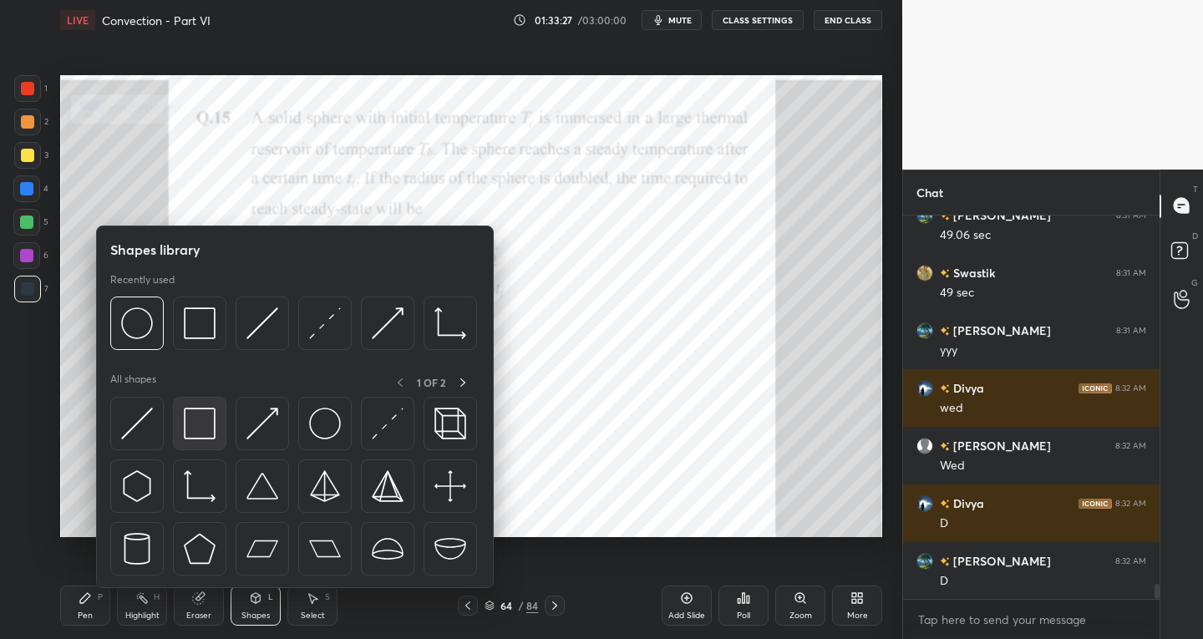
click at [217, 440] on div at bounding box center [199, 423] width 53 height 53
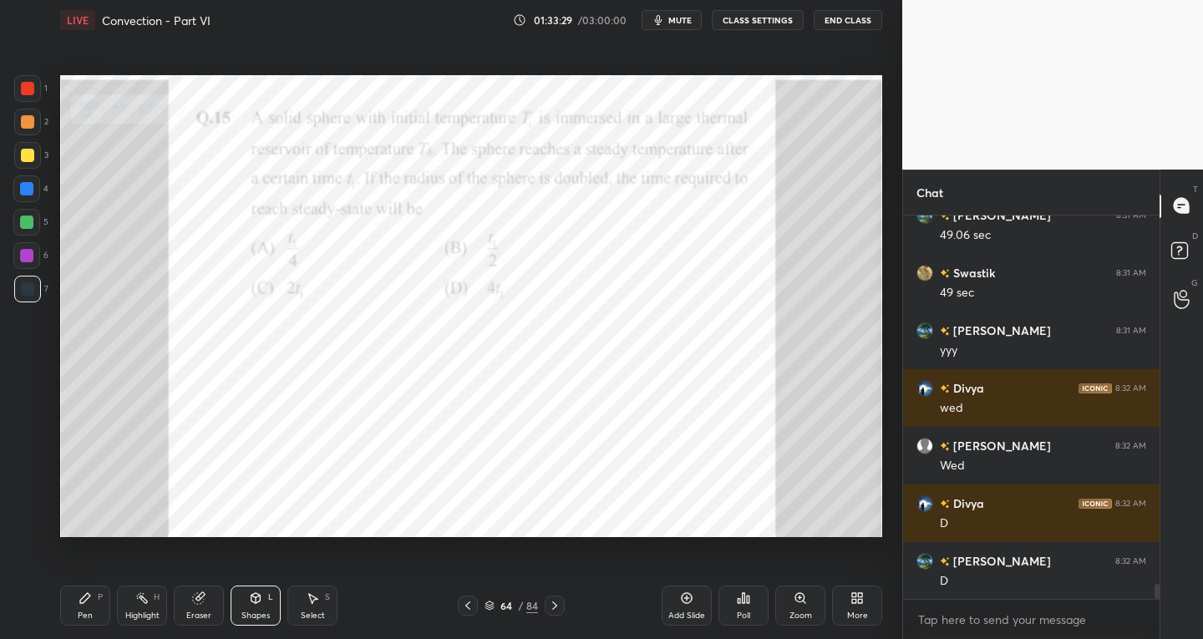
click at [323, 604] on div "Select S" at bounding box center [312, 606] width 50 height 40
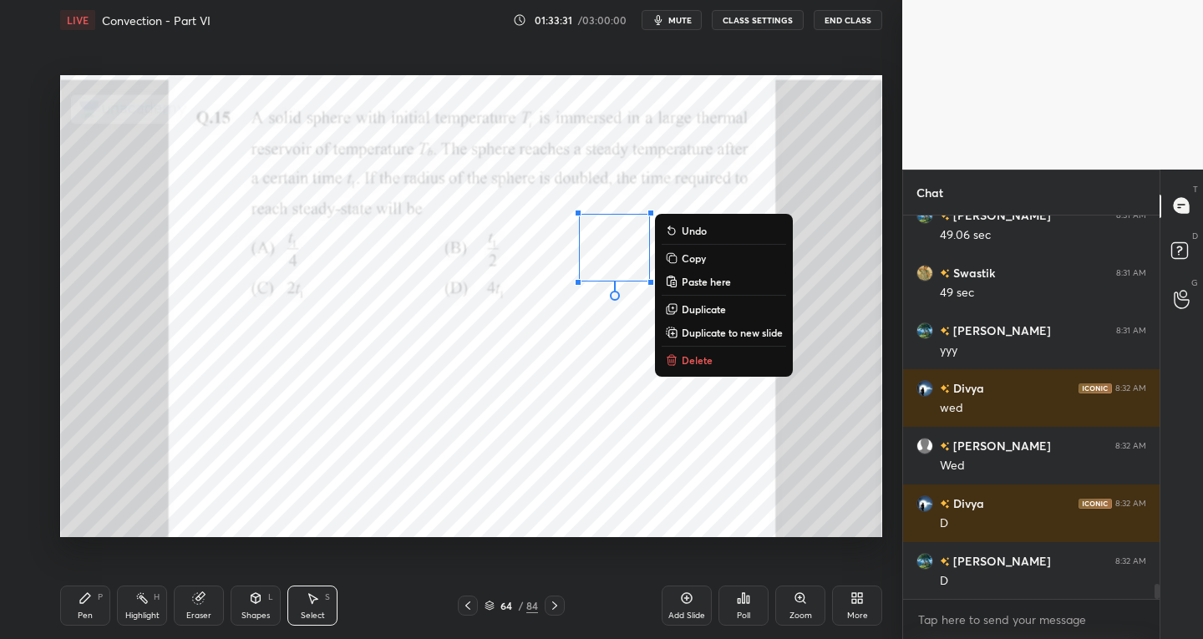
click at [698, 304] on p "Duplicate" at bounding box center [704, 308] width 44 height 13
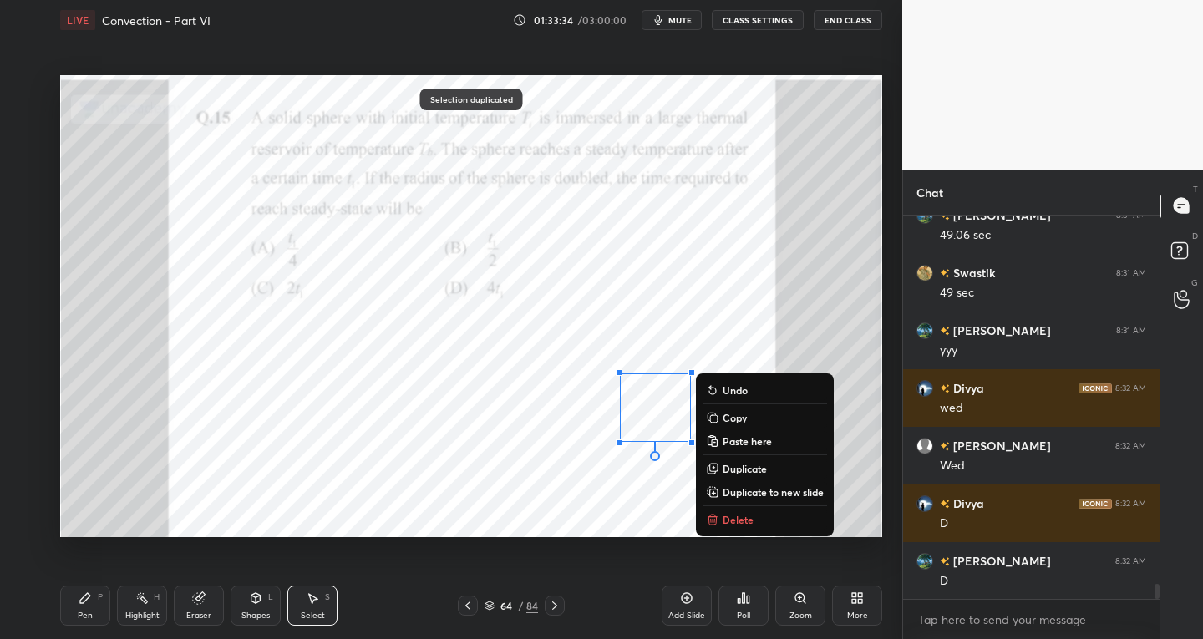
click at [102, 621] on div "Pen P" at bounding box center [85, 606] width 50 height 40
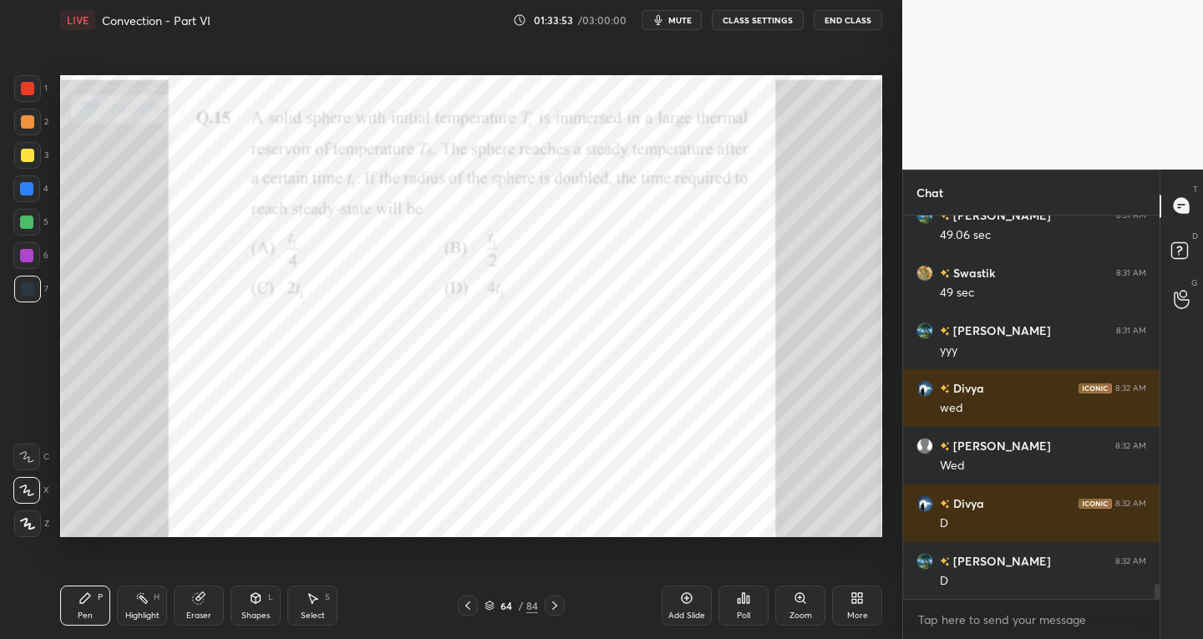
click at [328, 609] on div "Select S" at bounding box center [312, 606] width 50 height 40
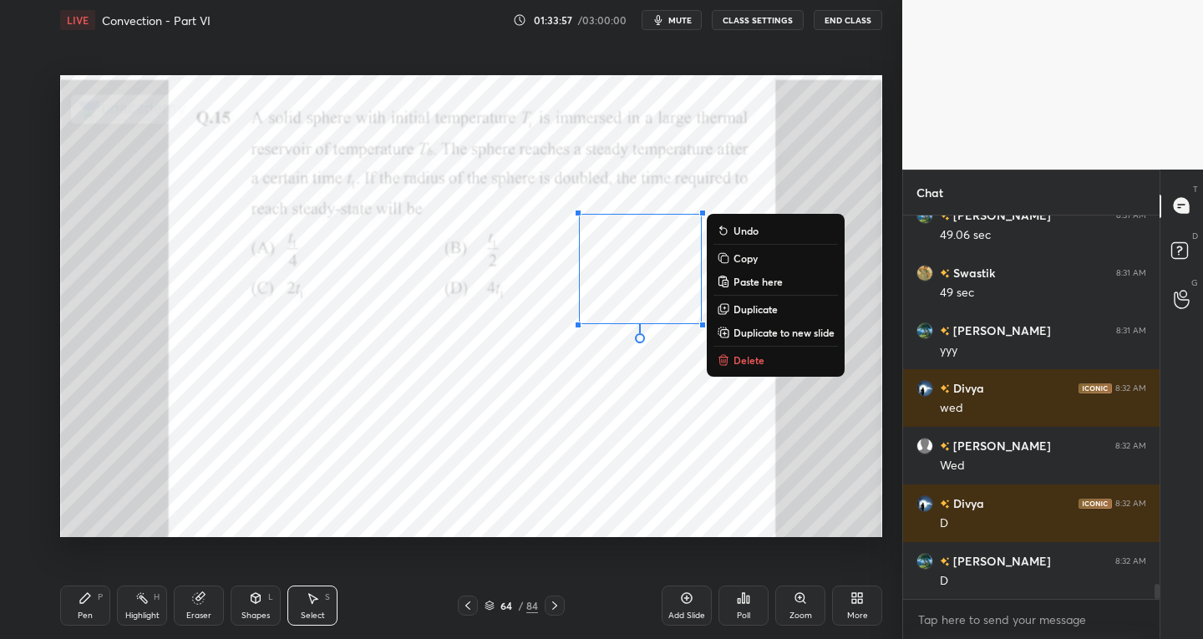
click at [236, 617] on div "Shapes L" at bounding box center [256, 606] width 50 height 40
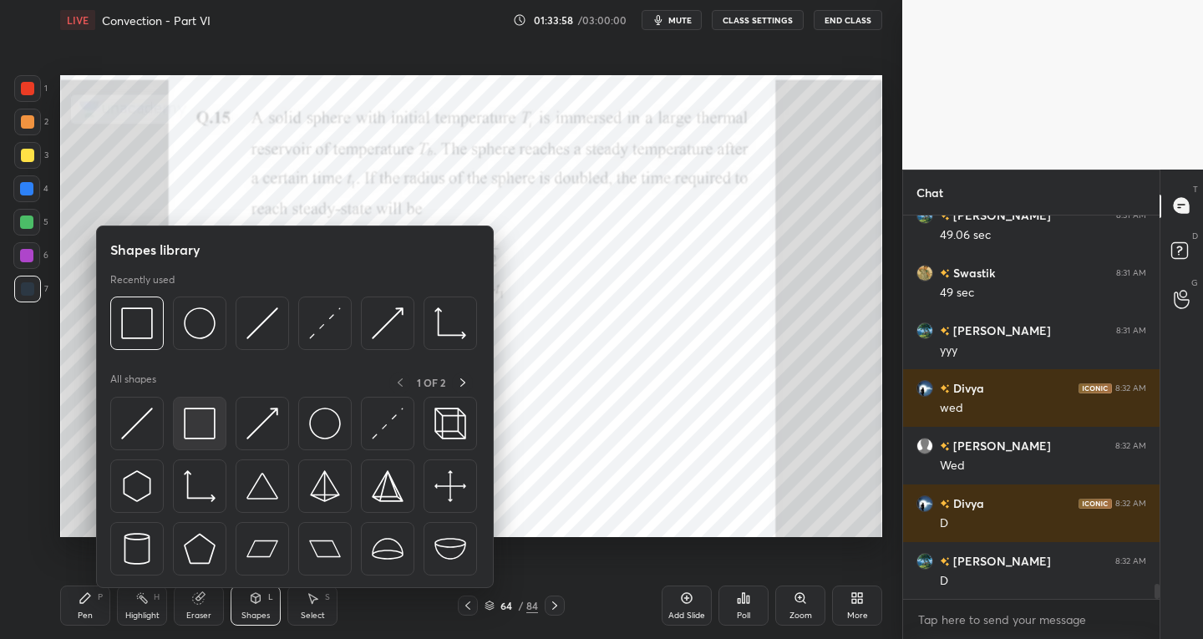
click at [204, 444] on div at bounding box center [199, 423] width 53 height 53
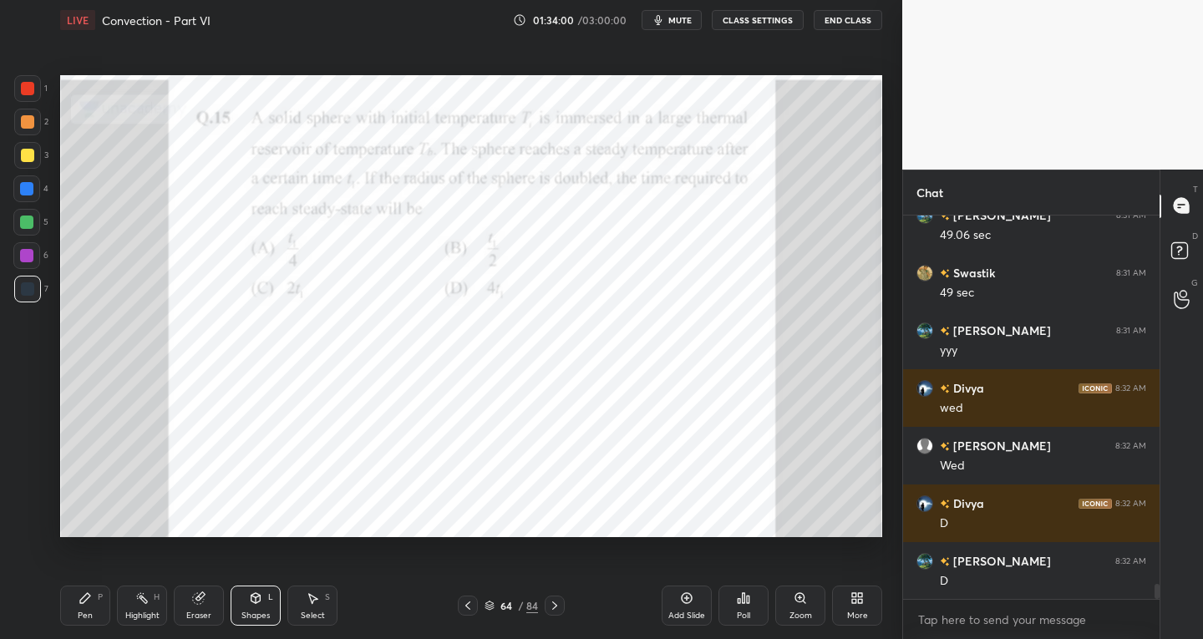
click at [319, 604] on div "Select S" at bounding box center [312, 606] width 50 height 40
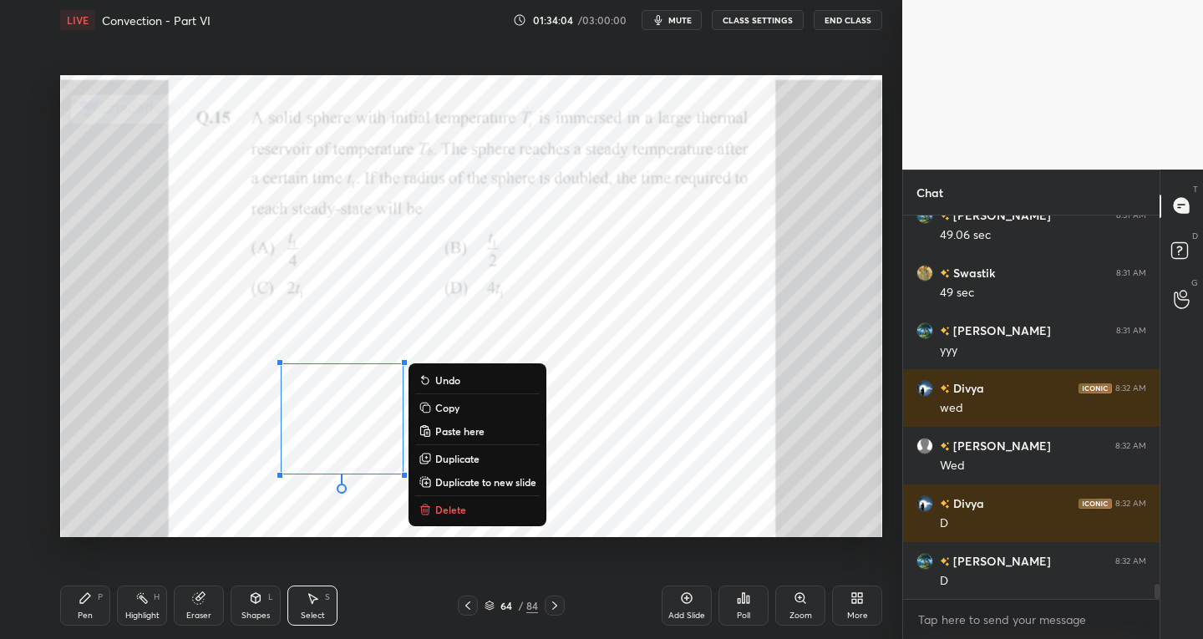
click at [94, 618] on div "Pen P" at bounding box center [85, 606] width 50 height 40
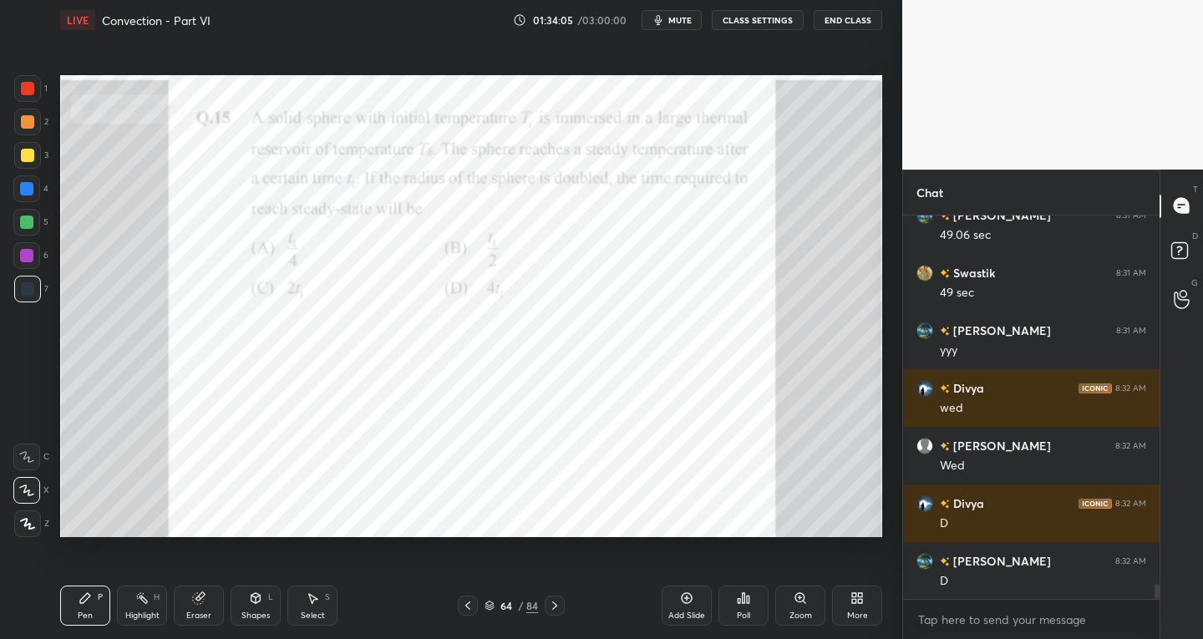
click at [196, 607] on div "Eraser" at bounding box center [199, 606] width 50 height 40
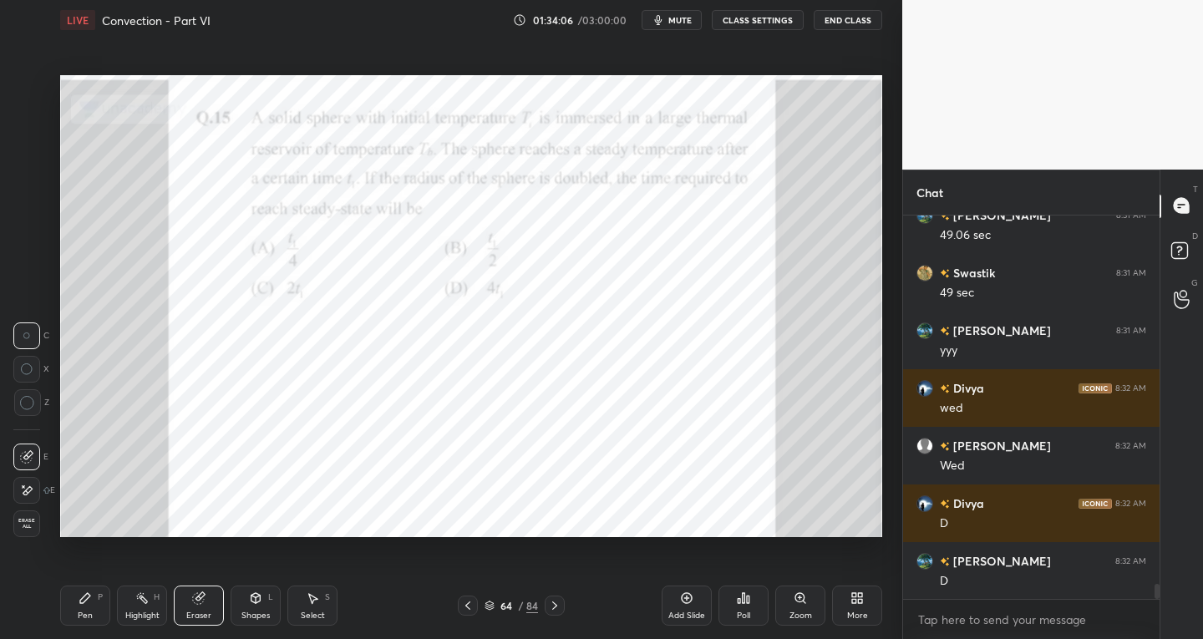
click at [84, 612] on div "Pen" at bounding box center [85, 616] width 15 height 8
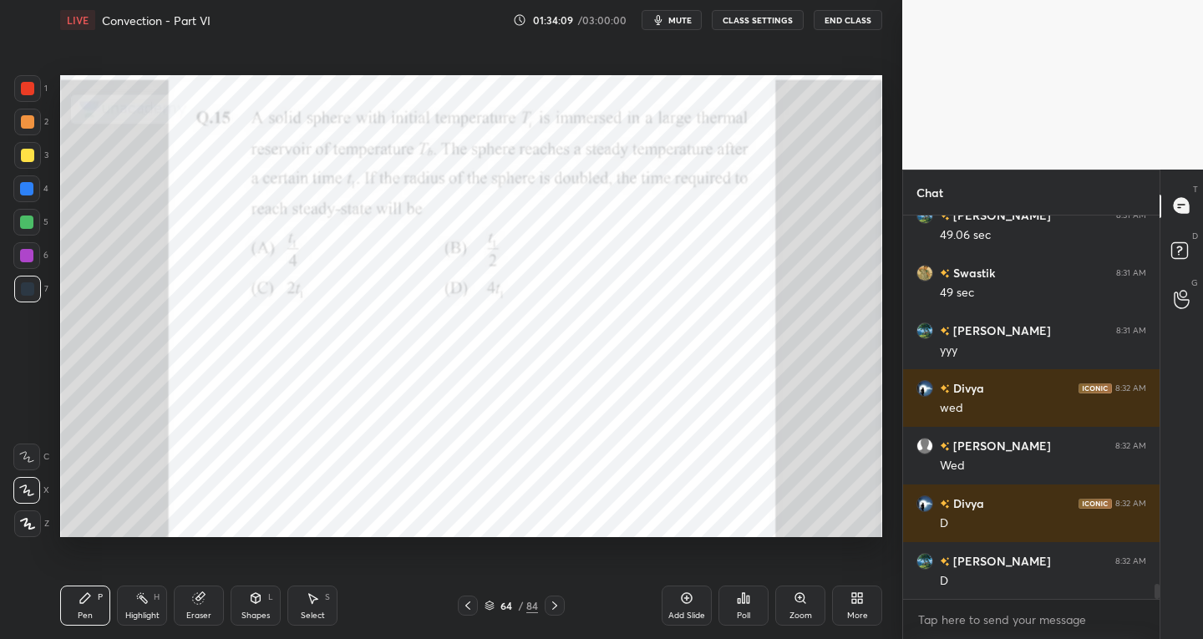
click at [214, 608] on div "Eraser" at bounding box center [199, 606] width 50 height 40
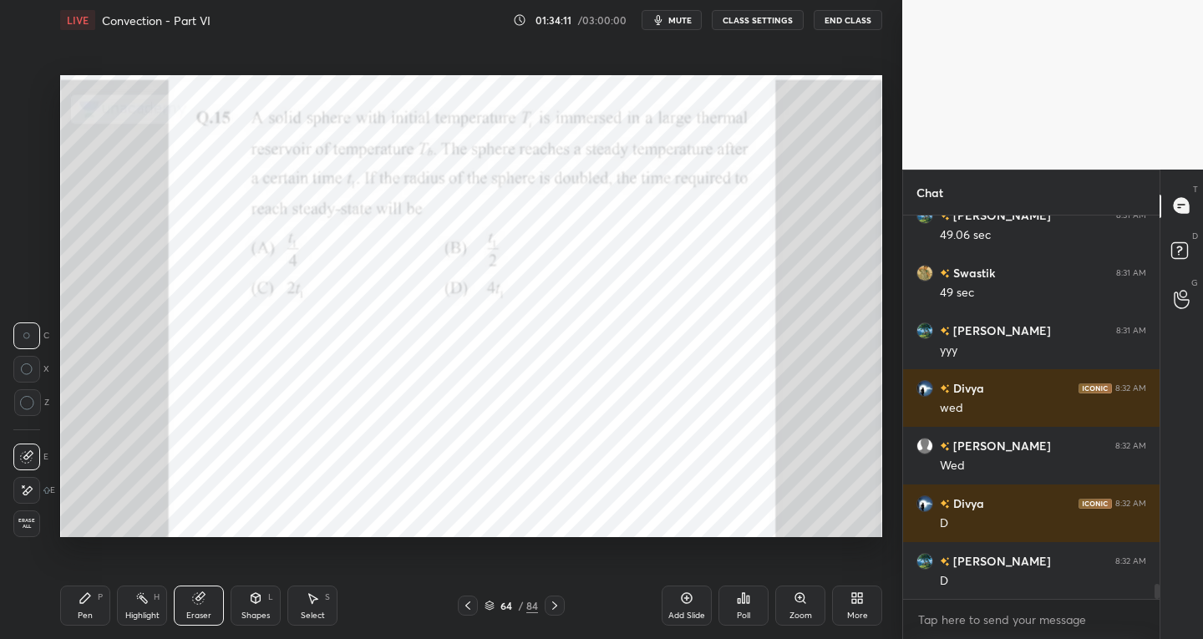
click at [88, 600] on icon at bounding box center [85, 598] width 13 height 13
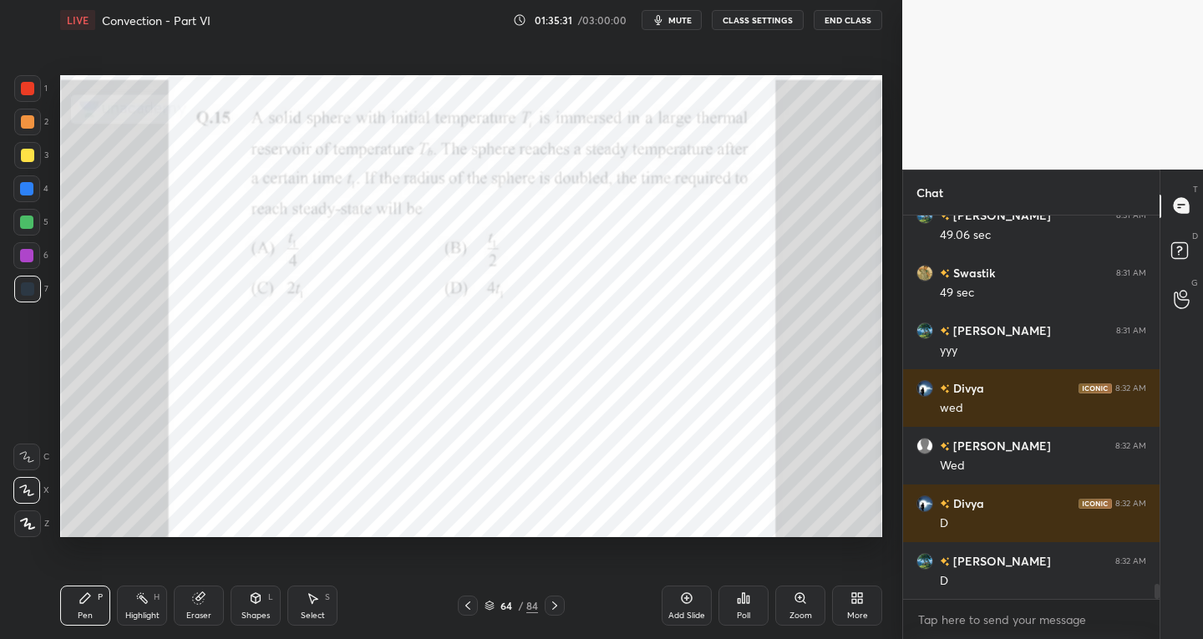
scroll to position [9255, 0]
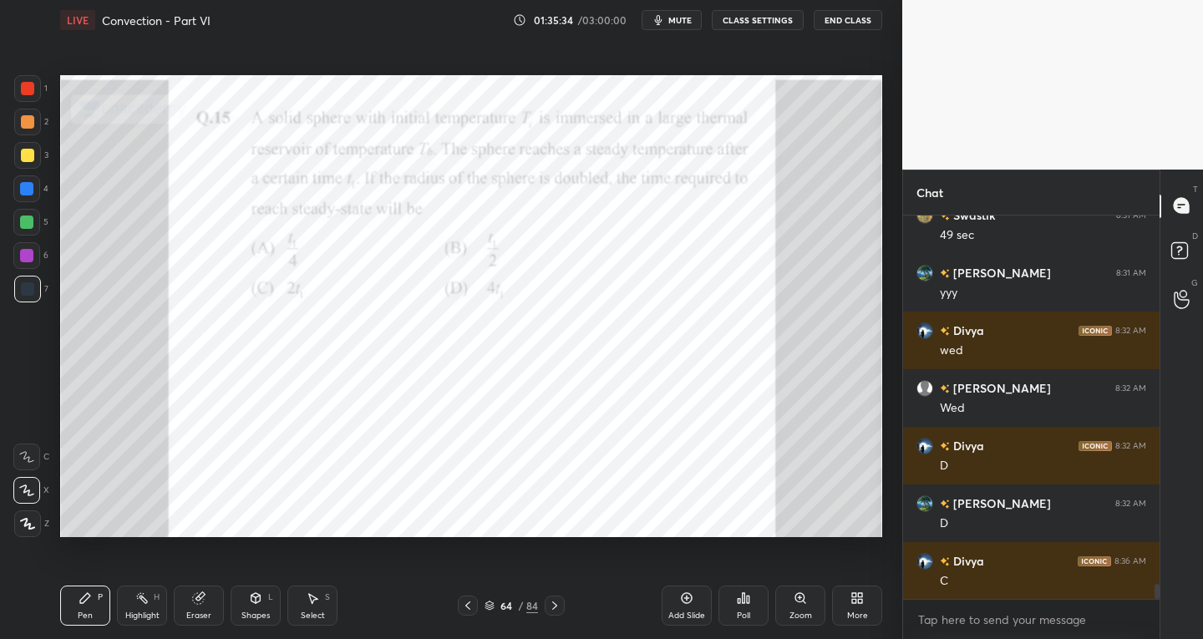
click at [689, 602] on icon at bounding box center [687, 598] width 11 height 11
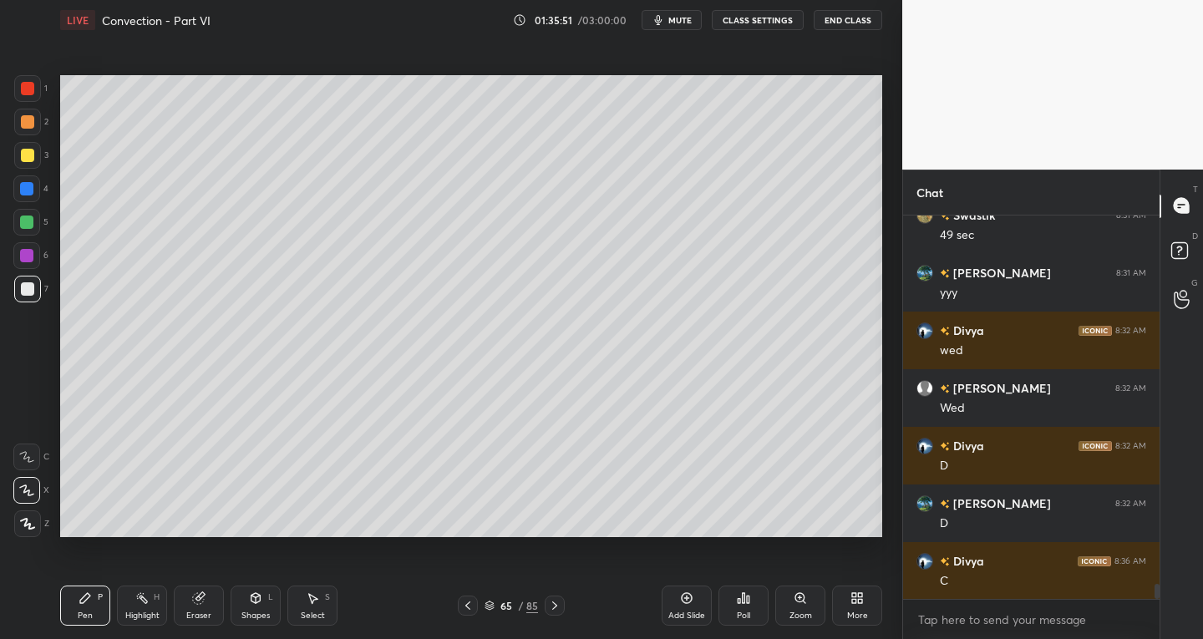
click at [321, 596] on div "Select S" at bounding box center [312, 606] width 50 height 40
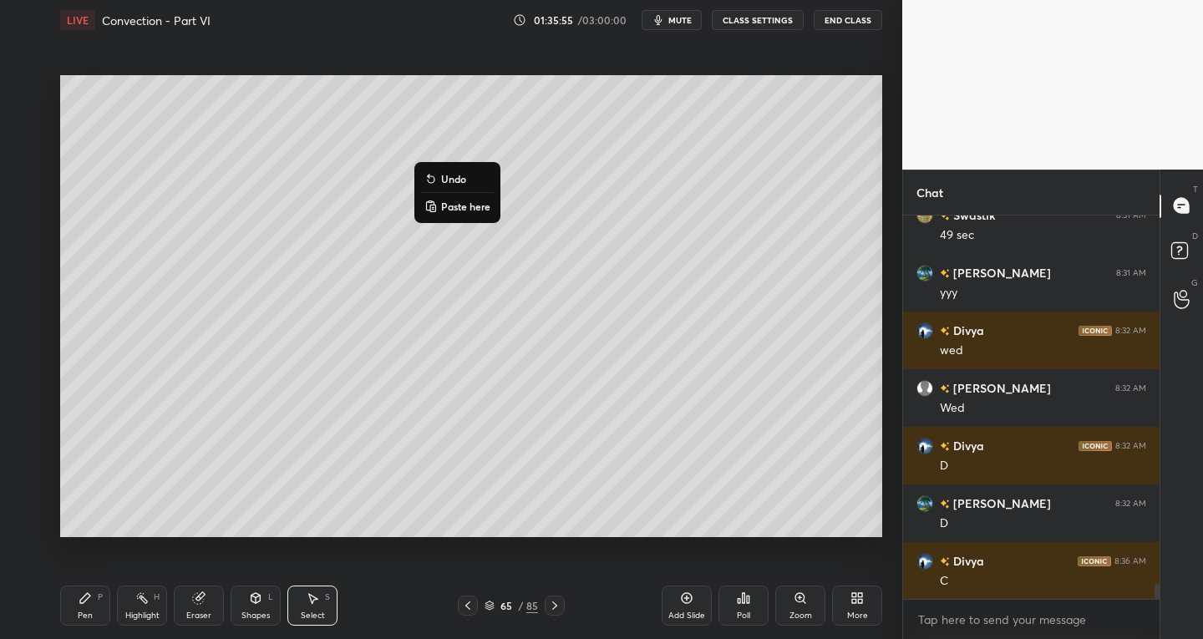
click at [78, 603] on div "Pen P" at bounding box center [85, 606] width 50 height 40
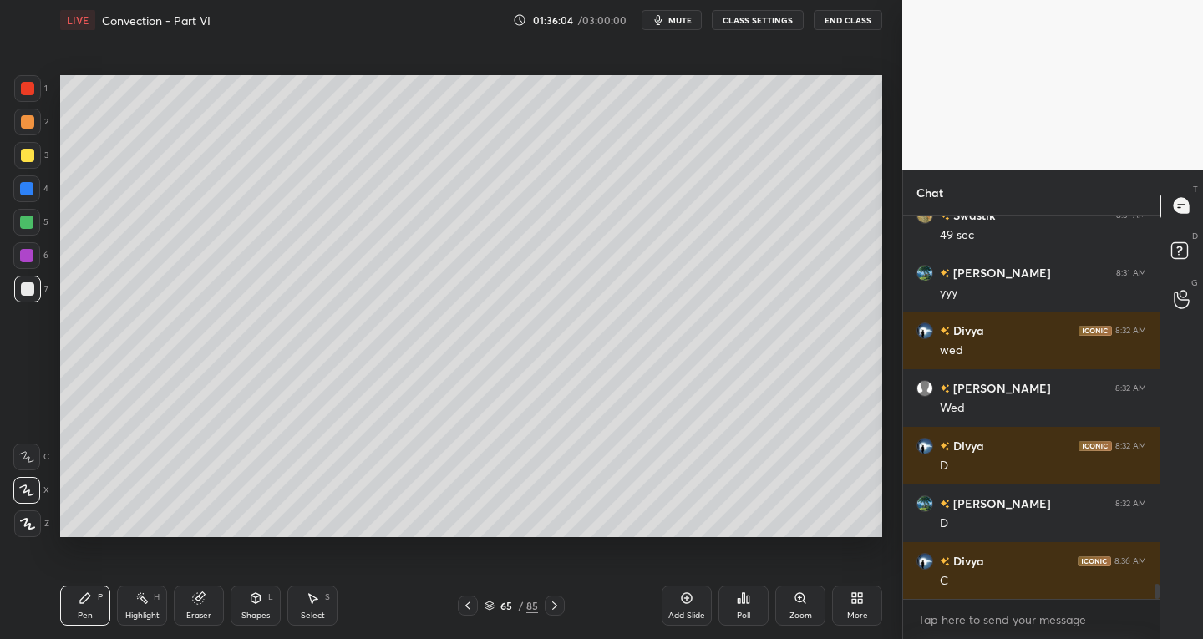
click at [464, 614] on div at bounding box center [468, 606] width 20 height 20
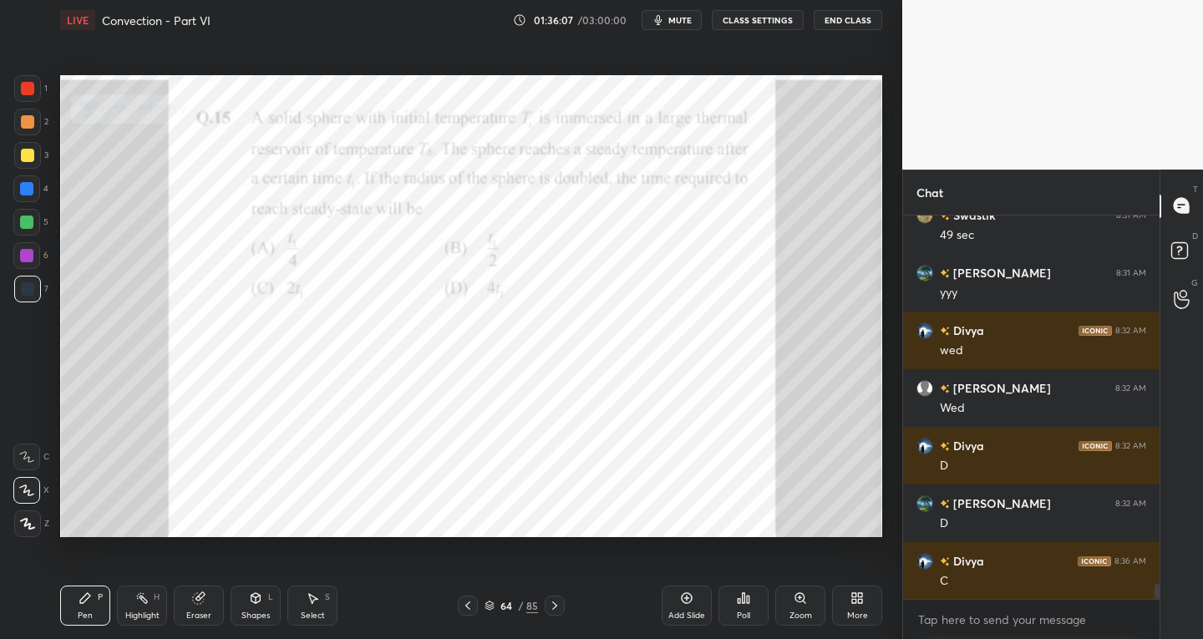
click at [556, 607] on icon at bounding box center [554, 605] width 13 height 13
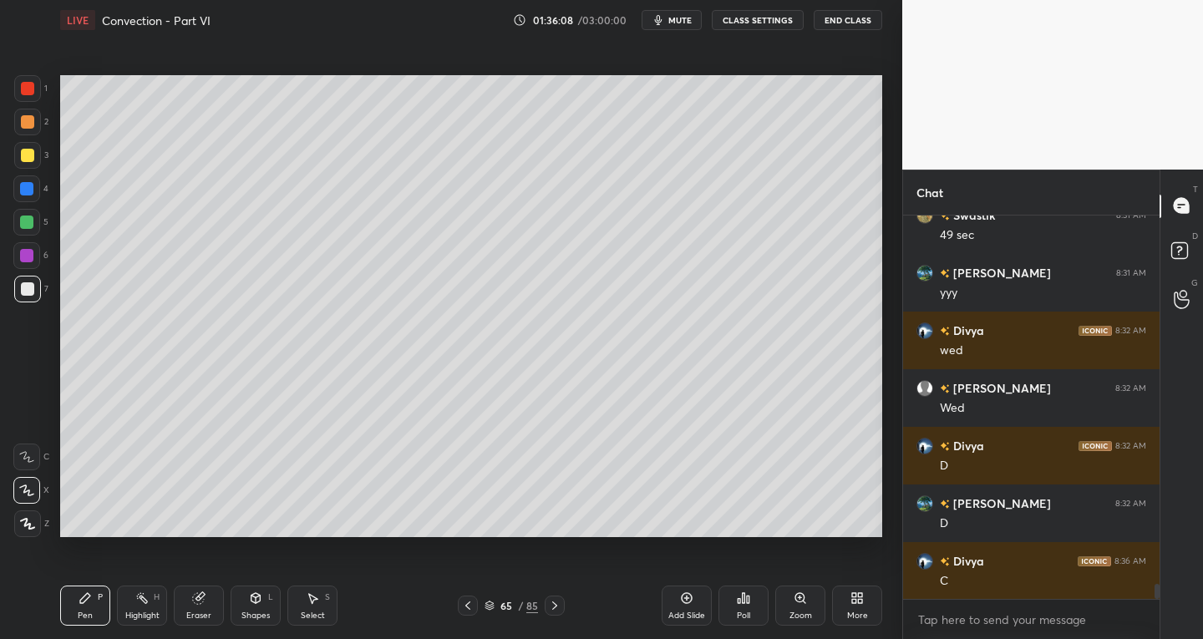
click at [470, 602] on icon at bounding box center [467, 605] width 13 height 13
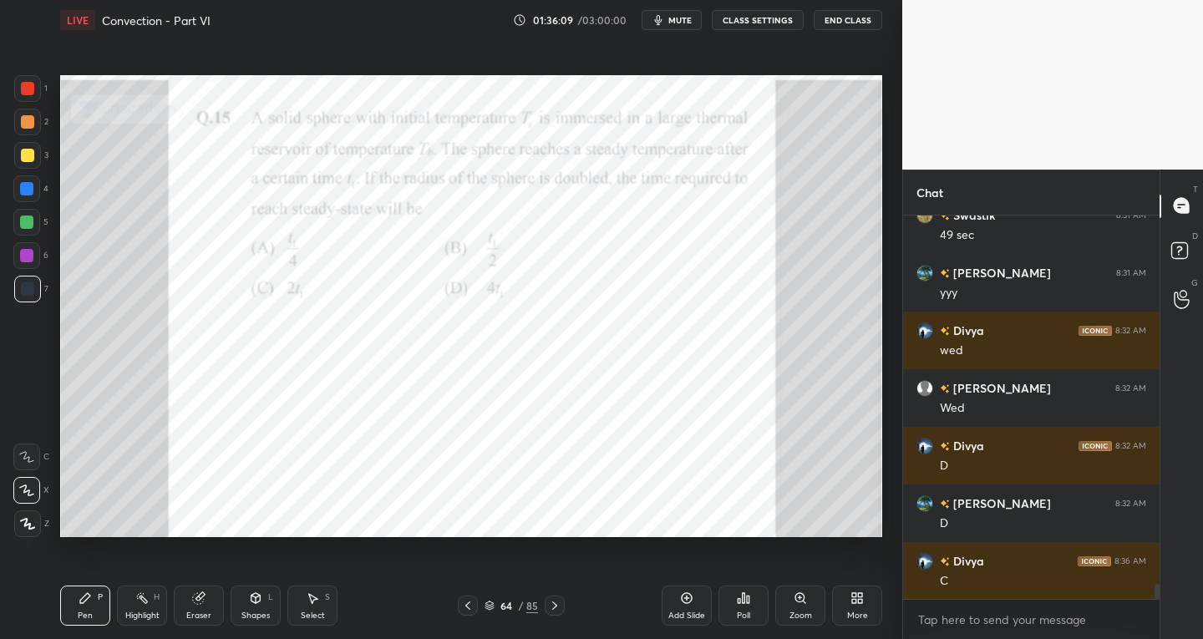
click at [559, 606] on icon at bounding box center [554, 605] width 13 height 13
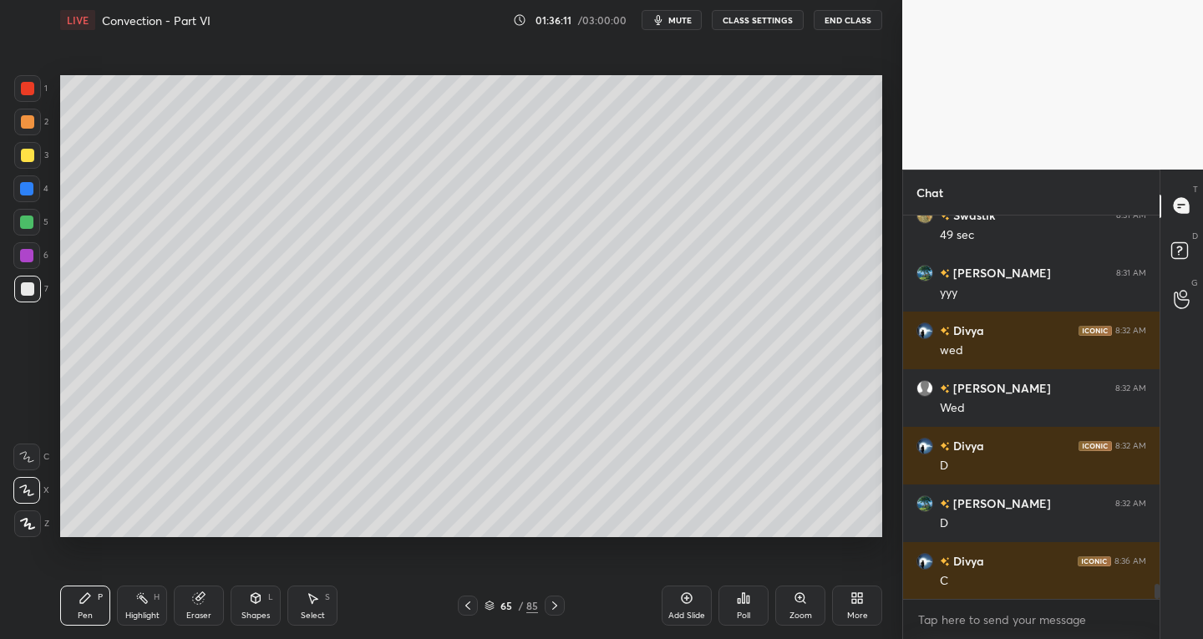
click at [17, 93] on div at bounding box center [27, 88] width 27 height 27
click at [30, 289] on div at bounding box center [27, 288] width 13 height 13
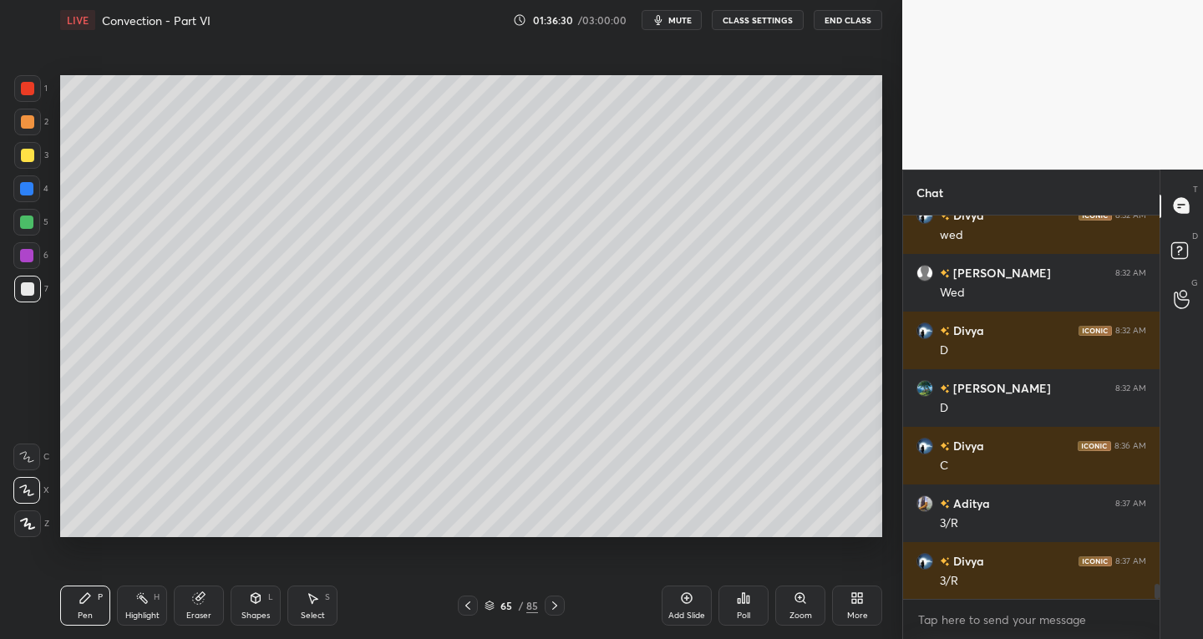
scroll to position [9428, 0]
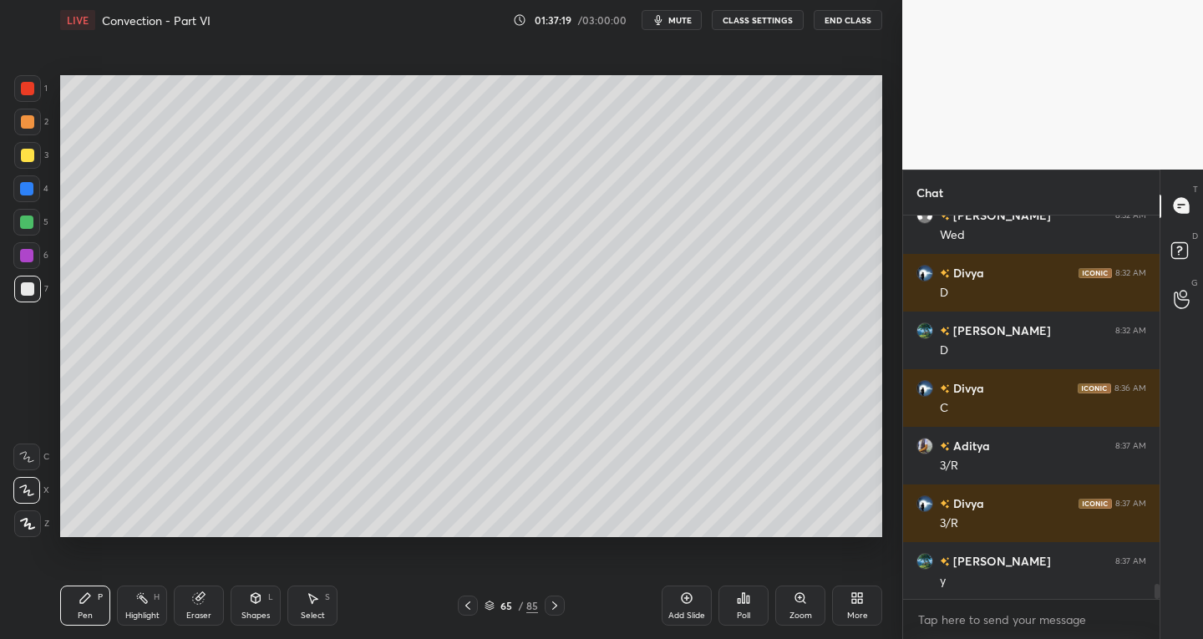
click at [474, 602] on icon at bounding box center [467, 605] width 13 height 13
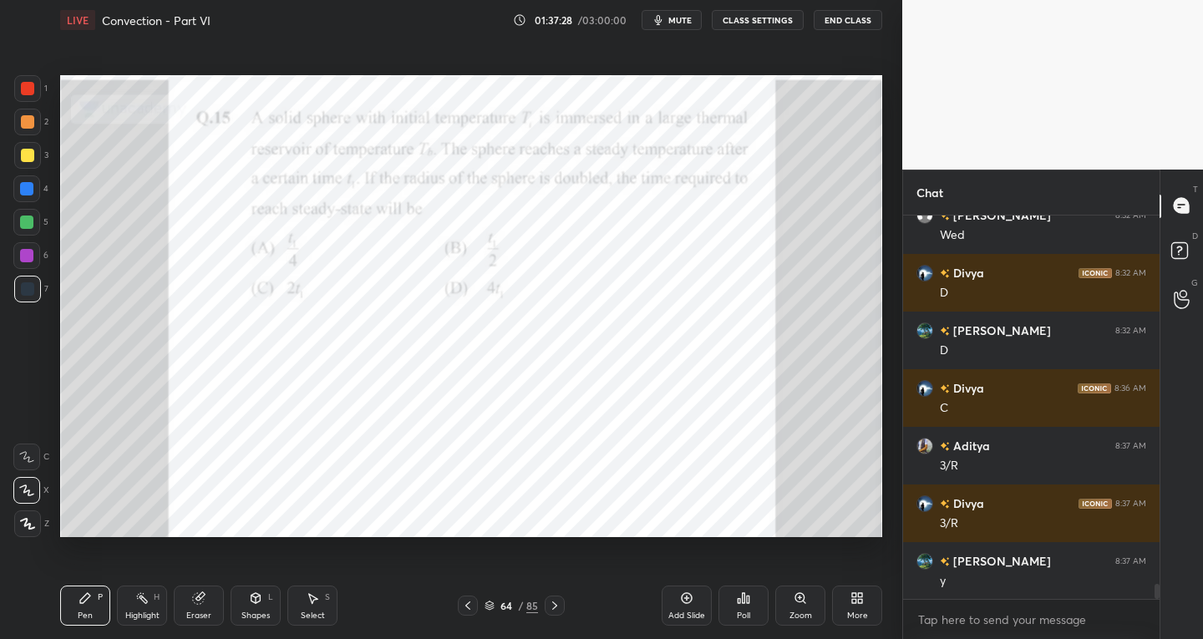
click at [557, 608] on icon at bounding box center [554, 605] width 13 height 13
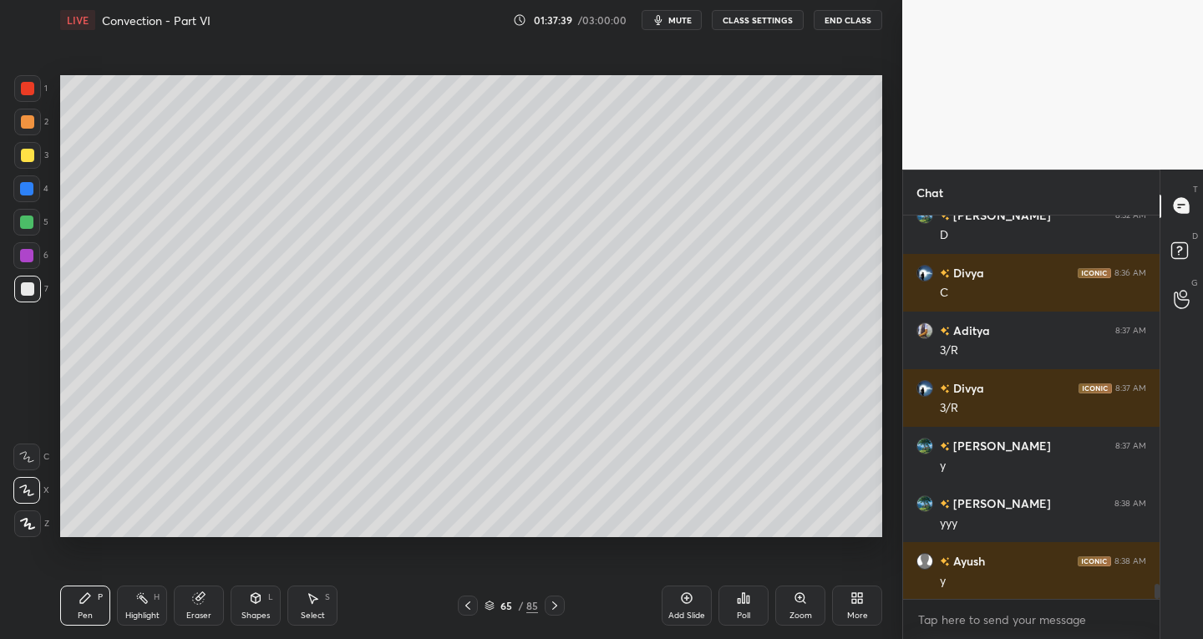
scroll to position [9601, 0]
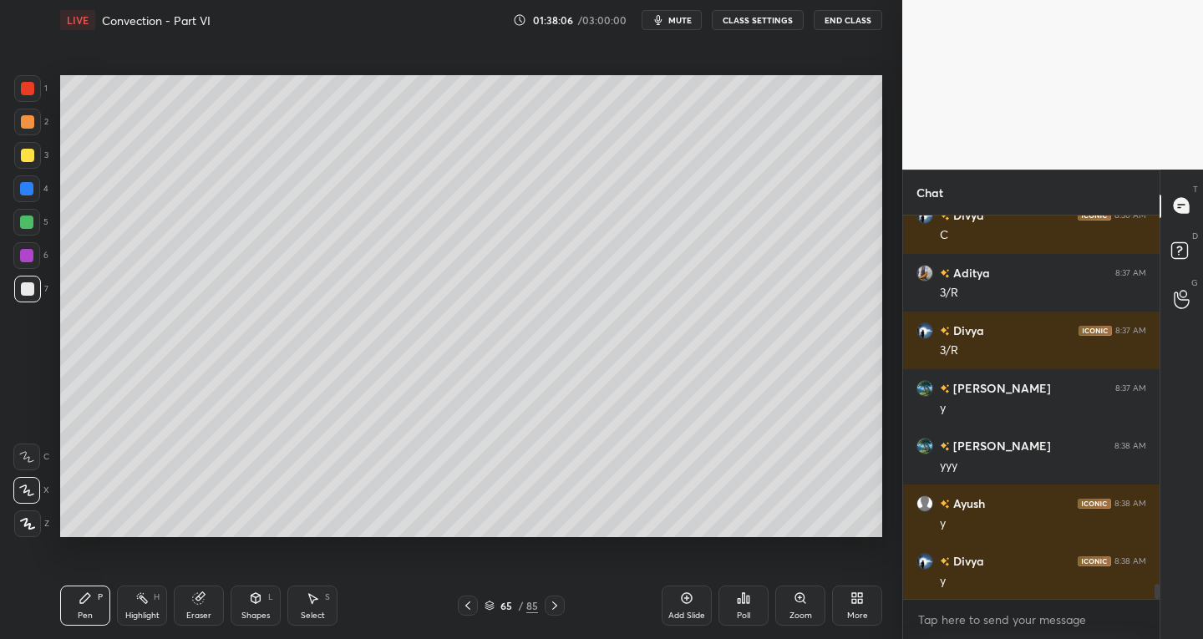
click at [317, 603] on icon at bounding box center [312, 598] width 13 height 13
click at [86, 612] on div "Pen" at bounding box center [85, 616] width 15 height 8
click at [214, 609] on div "Eraser" at bounding box center [199, 606] width 50 height 40
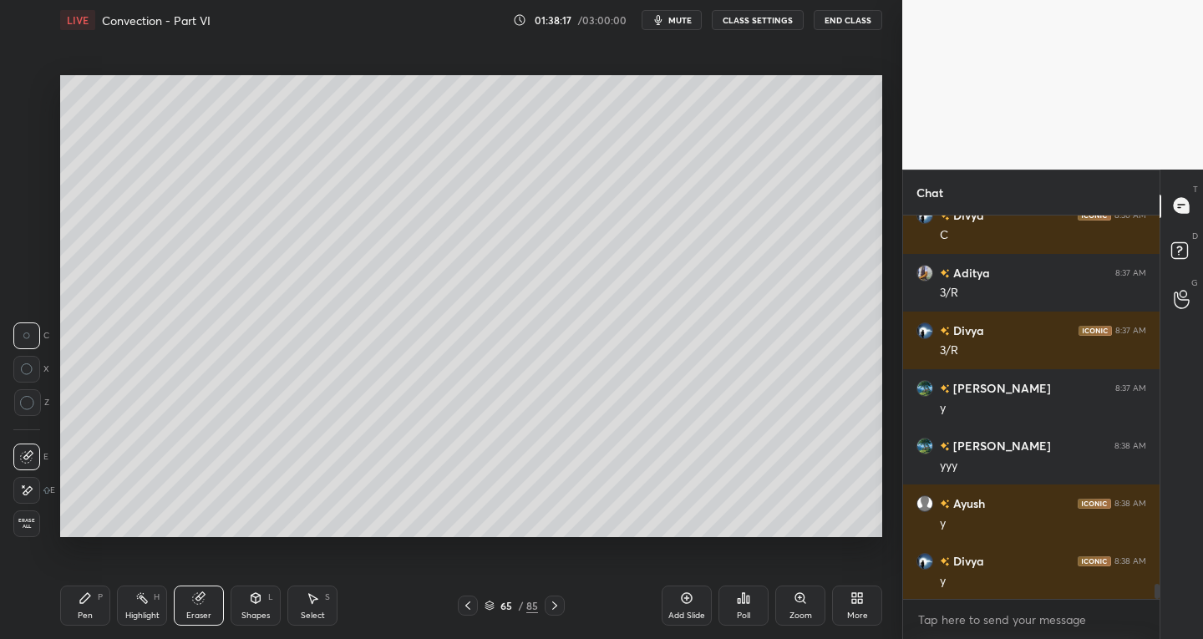
click at [85, 612] on div "Pen" at bounding box center [85, 616] width 15 height 8
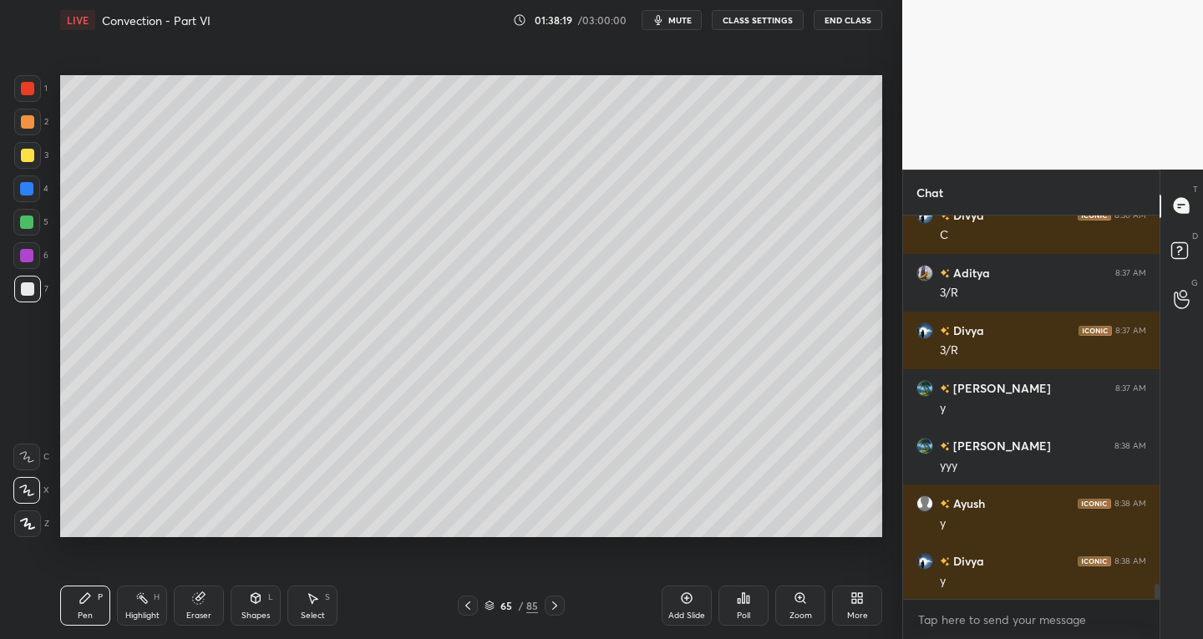
click at [94, 594] on div "Pen P" at bounding box center [85, 606] width 50 height 40
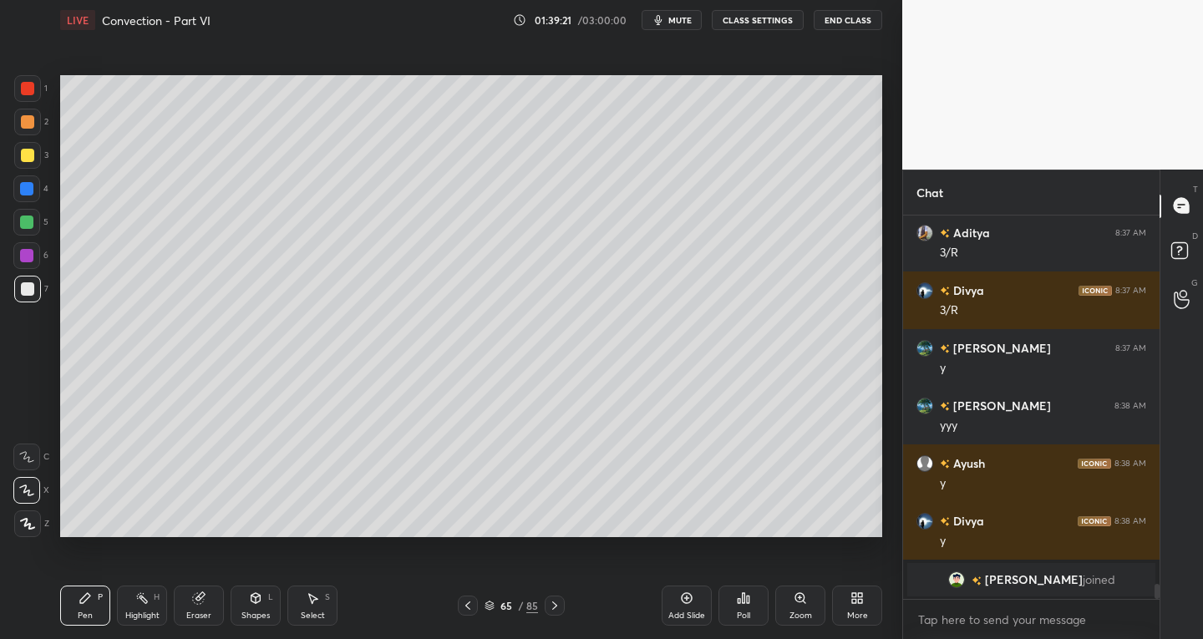
click at [469, 608] on icon at bounding box center [467, 606] width 5 height 8
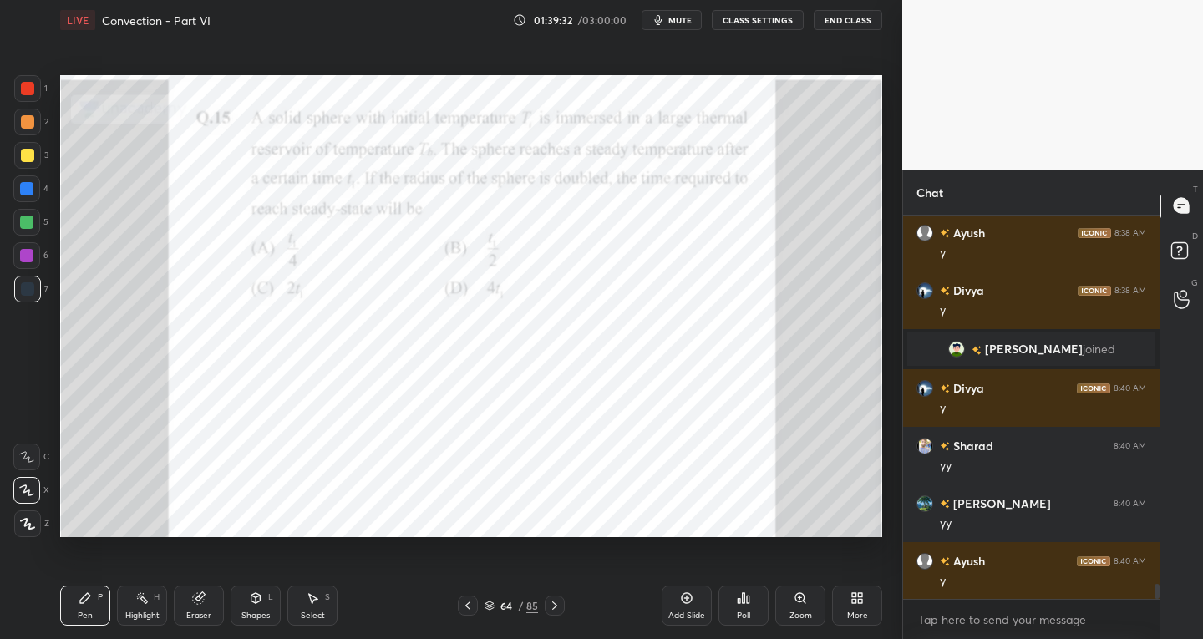
scroll to position [9629, 0]
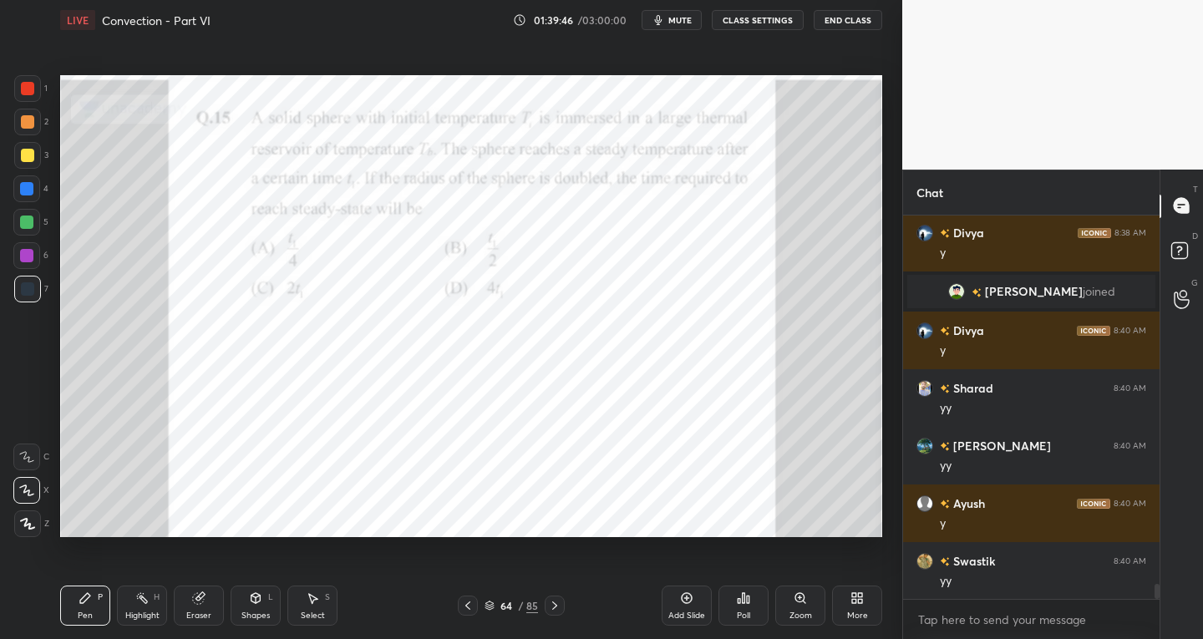
click at [549, 608] on icon at bounding box center [554, 605] width 13 height 13
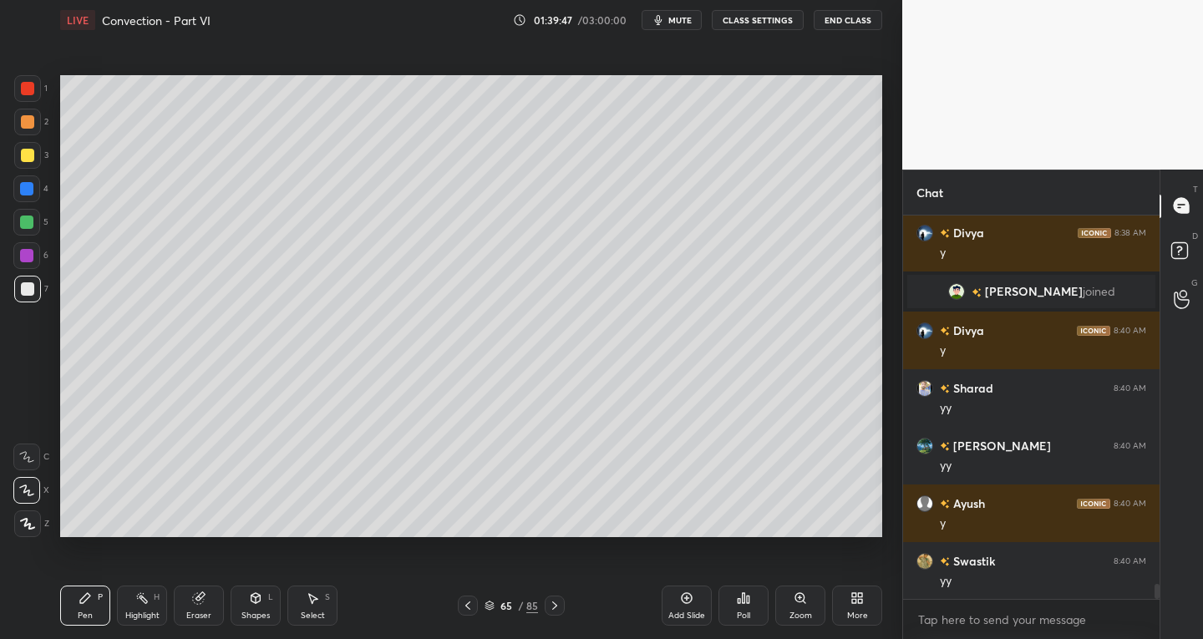
click at [554, 607] on icon at bounding box center [554, 605] width 13 height 13
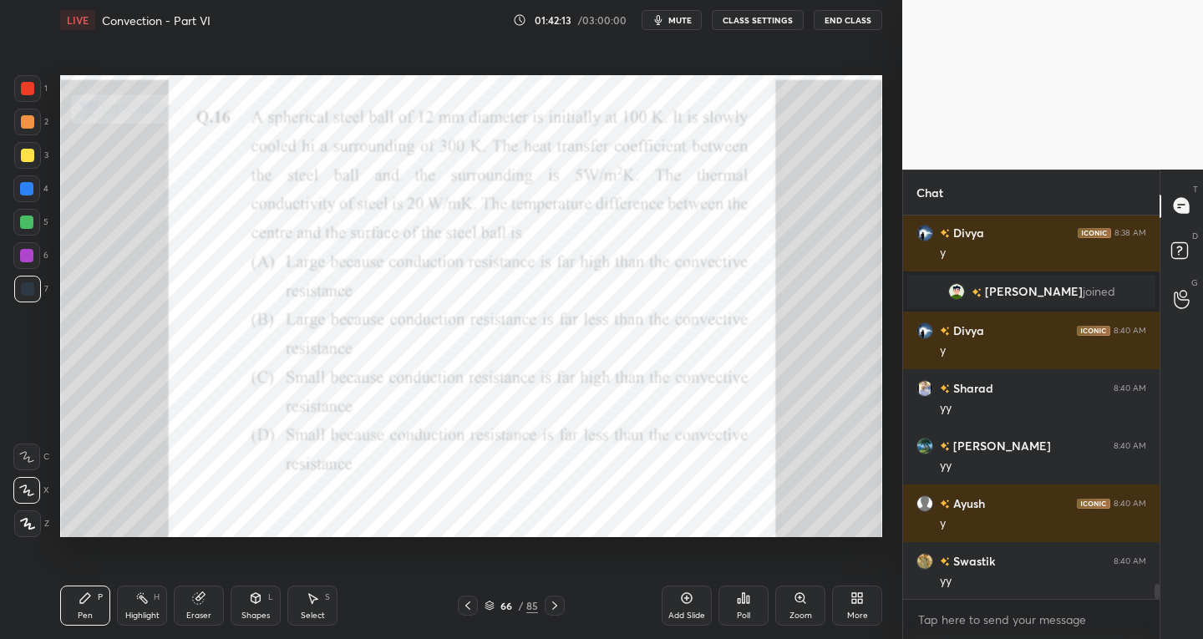
click at [22, 160] on div at bounding box center [27, 155] width 13 height 13
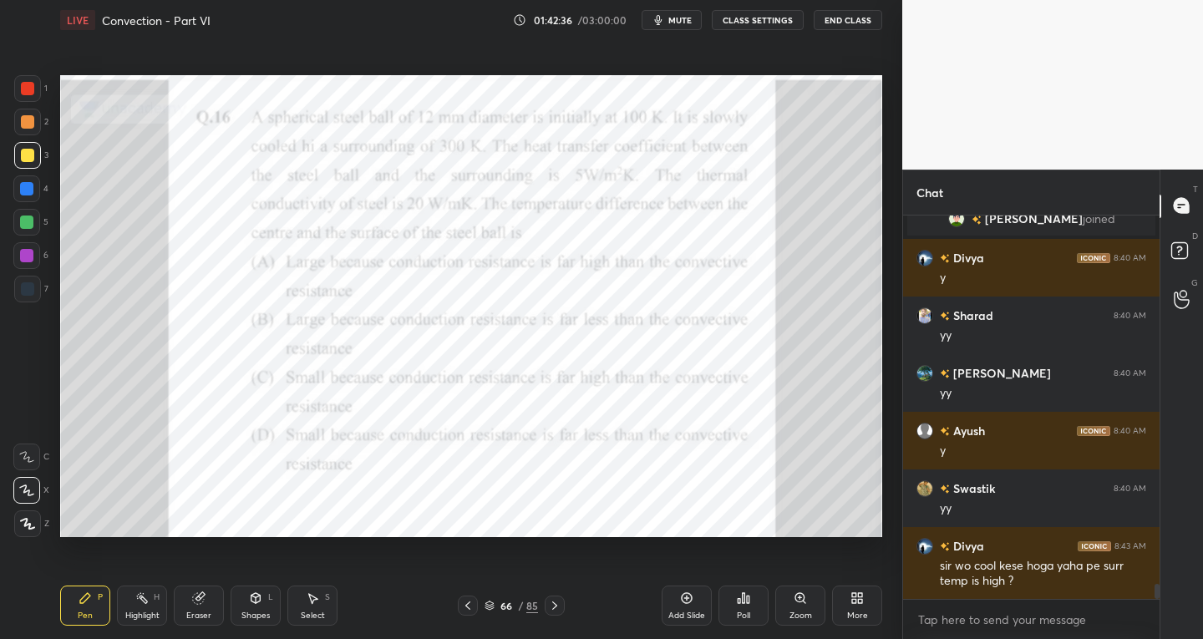
click at [33, 287] on div at bounding box center [27, 288] width 13 height 13
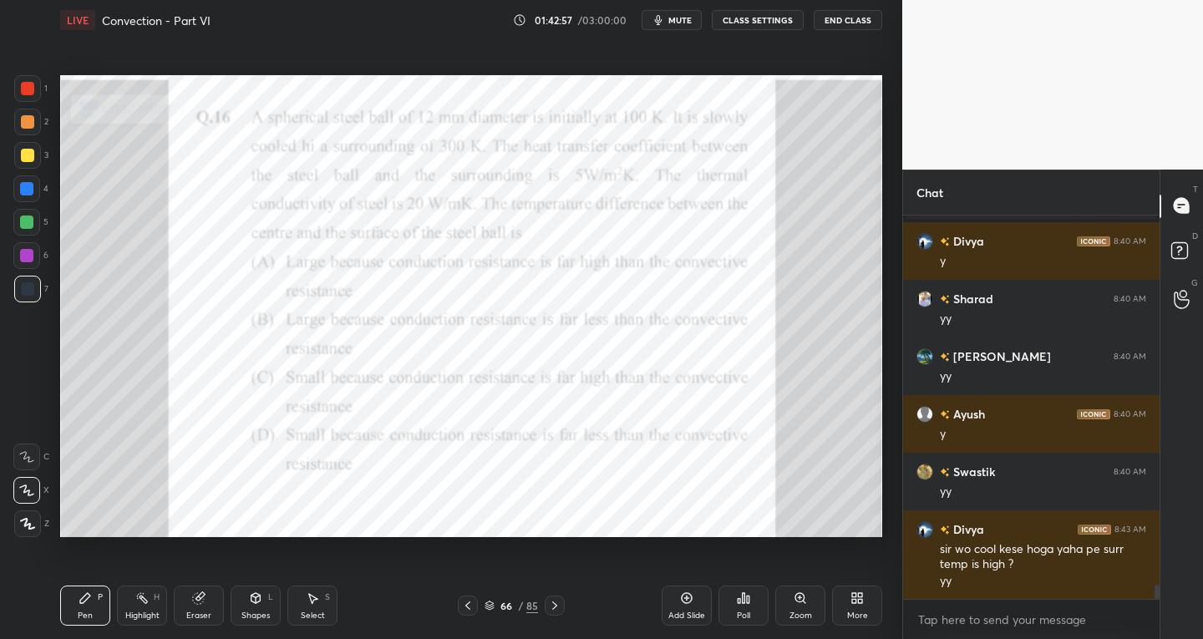
click at [26, 156] on div at bounding box center [27, 155] width 13 height 13
click at [30, 94] on div at bounding box center [27, 88] width 13 height 13
click at [20, 297] on div at bounding box center [27, 289] width 27 height 27
click at [209, 608] on div "Eraser" at bounding box center [199, 606] width 50 height 40
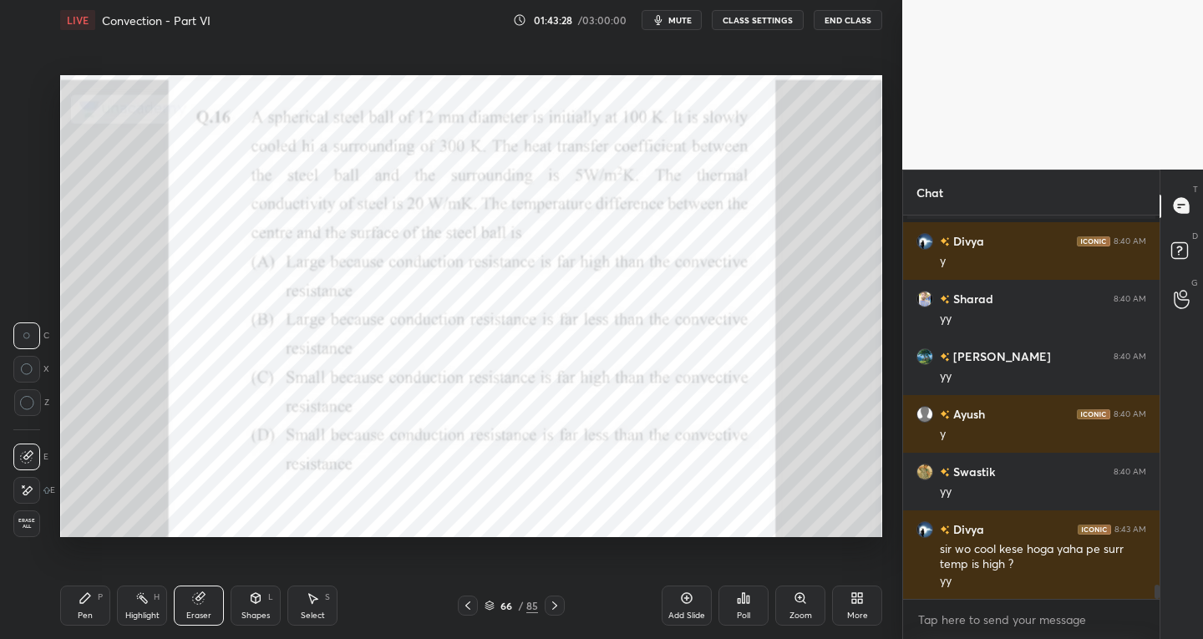
scroll to position [9776, 0]
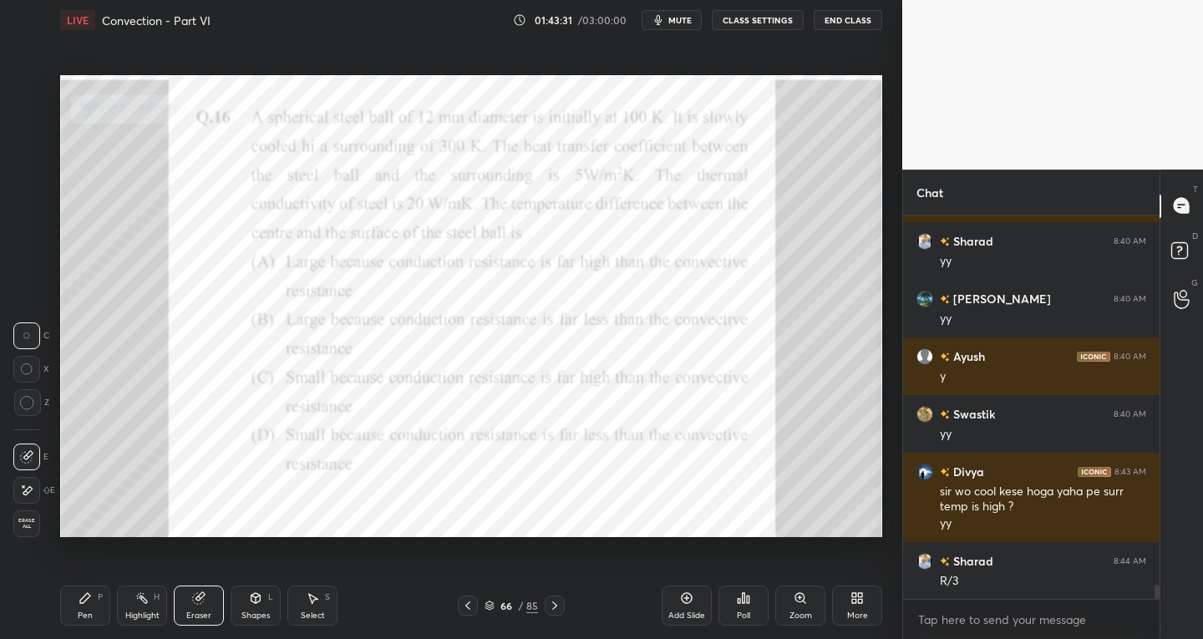
click at [95, 616] on div "Pen P" at bounding box center [85, 606] width 50 height 40
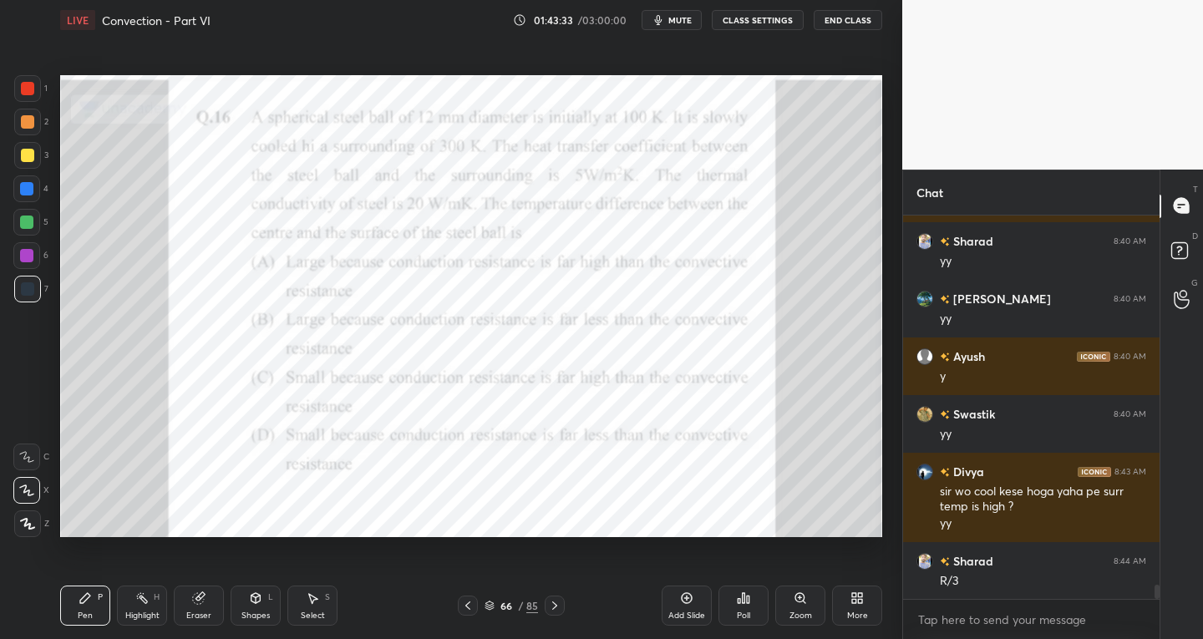
click at [211, 611] on div "Eraser" at bounding box center [199, 606] width 50 height 40
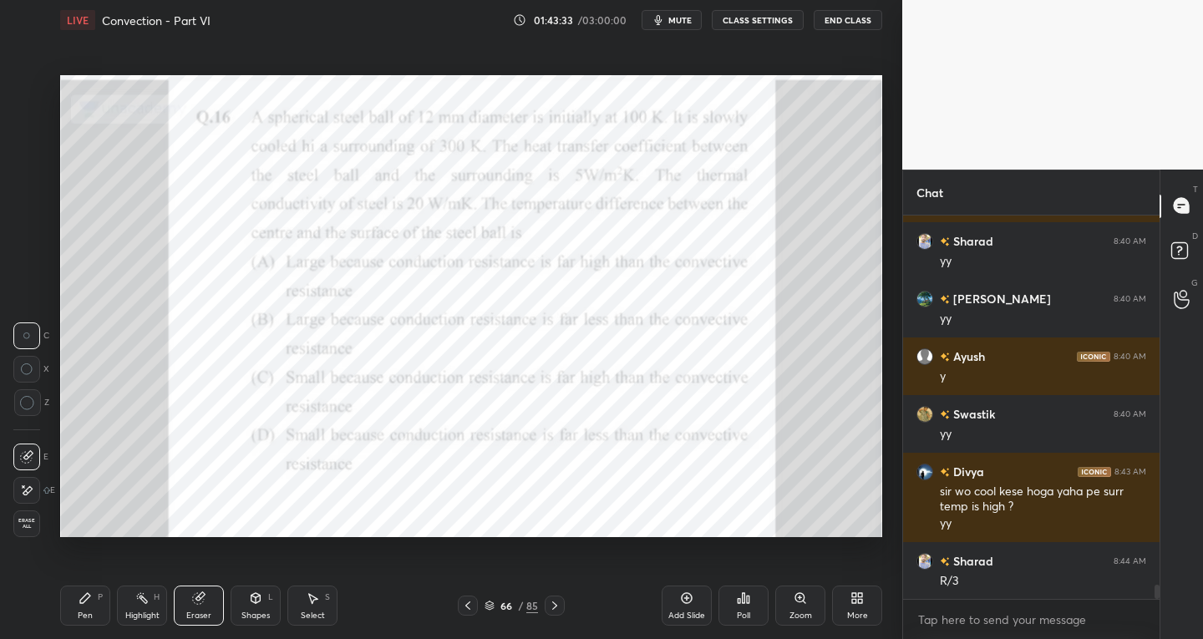
click at [99, 610] on div "Pen P" at bounding box center [85, 606] width 50 height 40
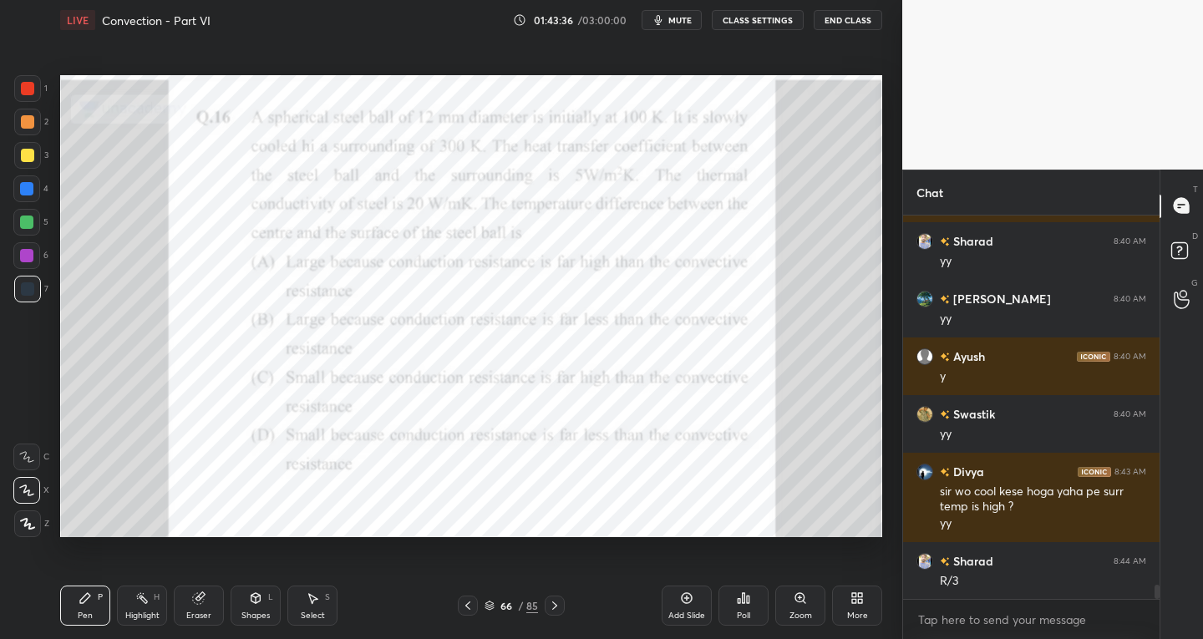
click at [24, 92] on div at bounding box center [27, 88] width 13 height 13
click at [25, 156] on div at bounding box center [27, 155] width 13 height 13
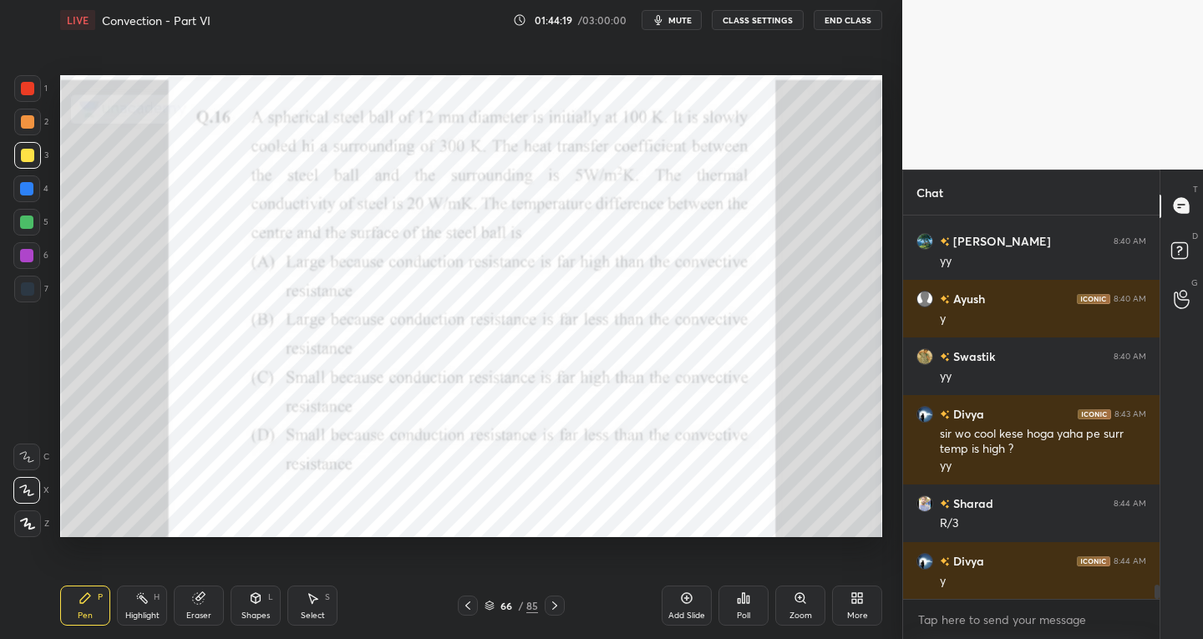
click at [16, 298] on div at bounding box center [27, 289] width 27 height 27
click at [30, 158] on div at bounding box center [27, 155] width 13 height 13
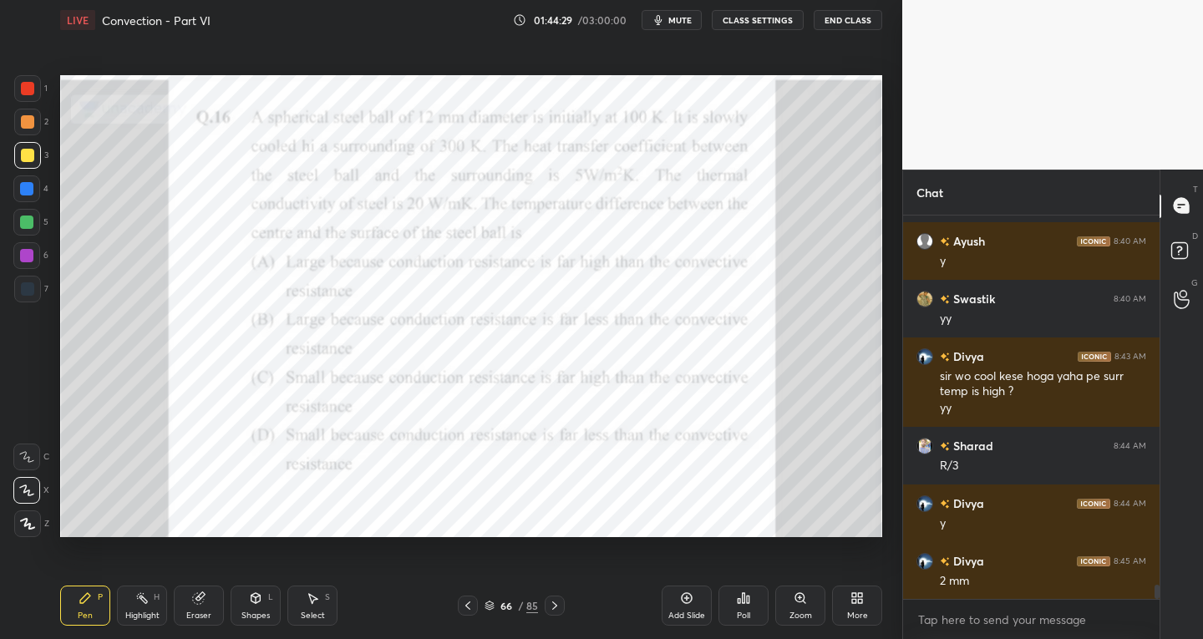
click at [23, 190] on div at bounding box center [26, 188] width 13 height 13
click at [33, 292] on div at bounding box center [27, 288] width 13 height 13
click at [18, 160] on div at bounding box center [27, 155] width 27 height 27
click at [30, 289] on div at bounding box center [27, 288] width 13 height 13
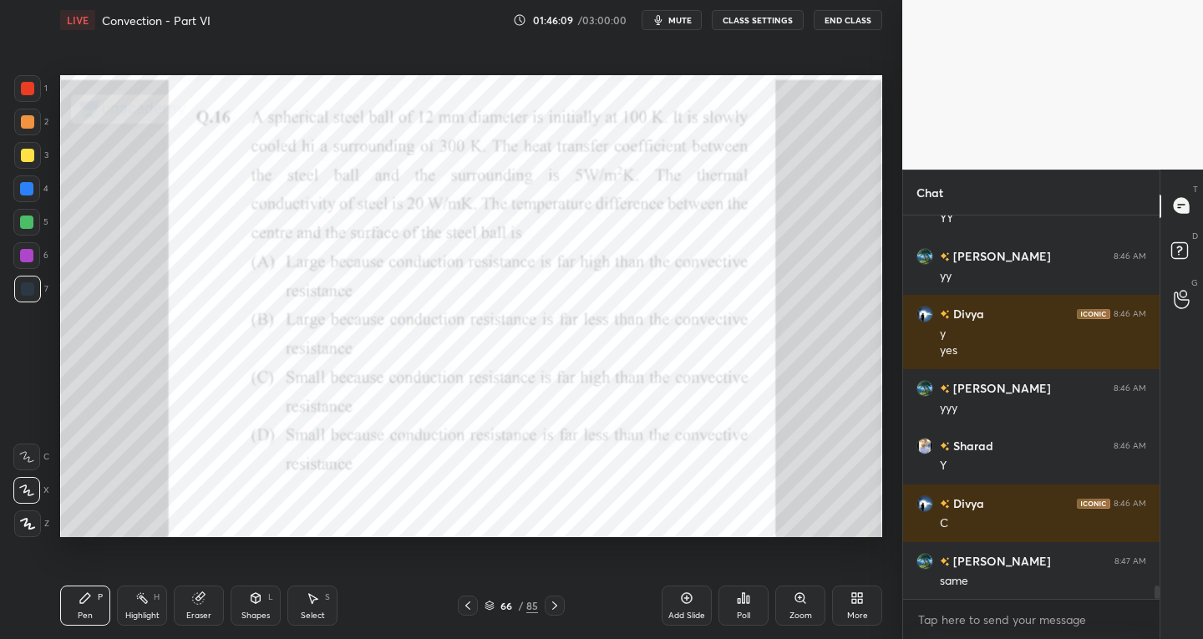
scroll to position [10501, 0]
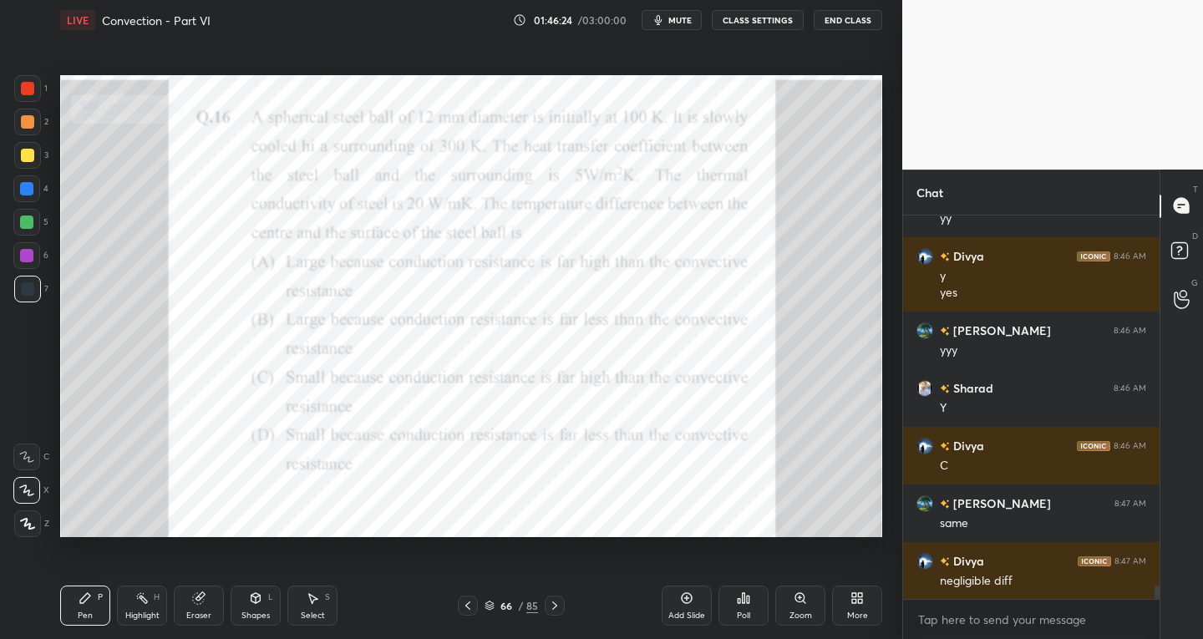
click at [202, 606] on div "Eraser" at bounding box center [199, 606] width 50 height 40
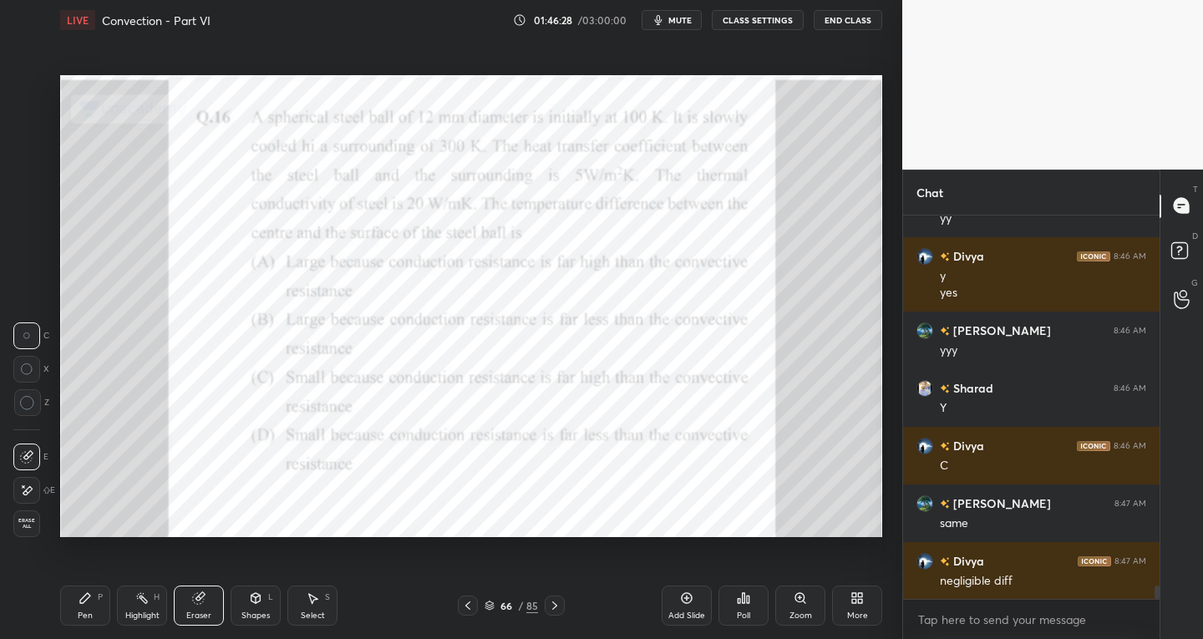
click at [88, 614] on div "Pen" at bounding box center [85, 616] width 15 height 8
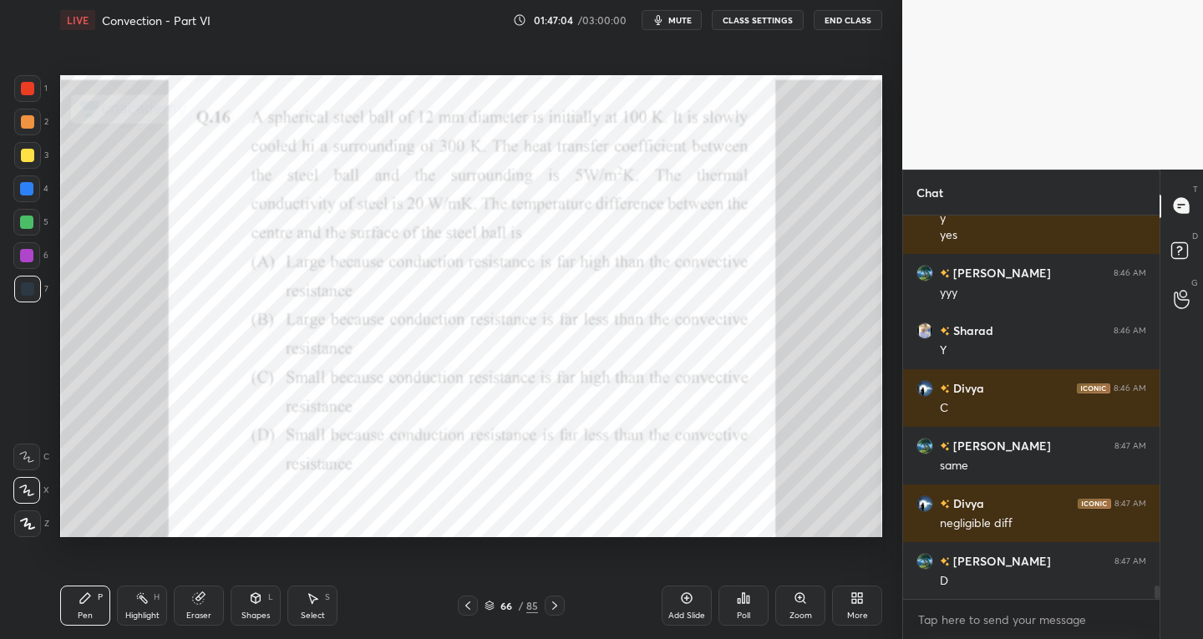
scroll to position [10617, 0]
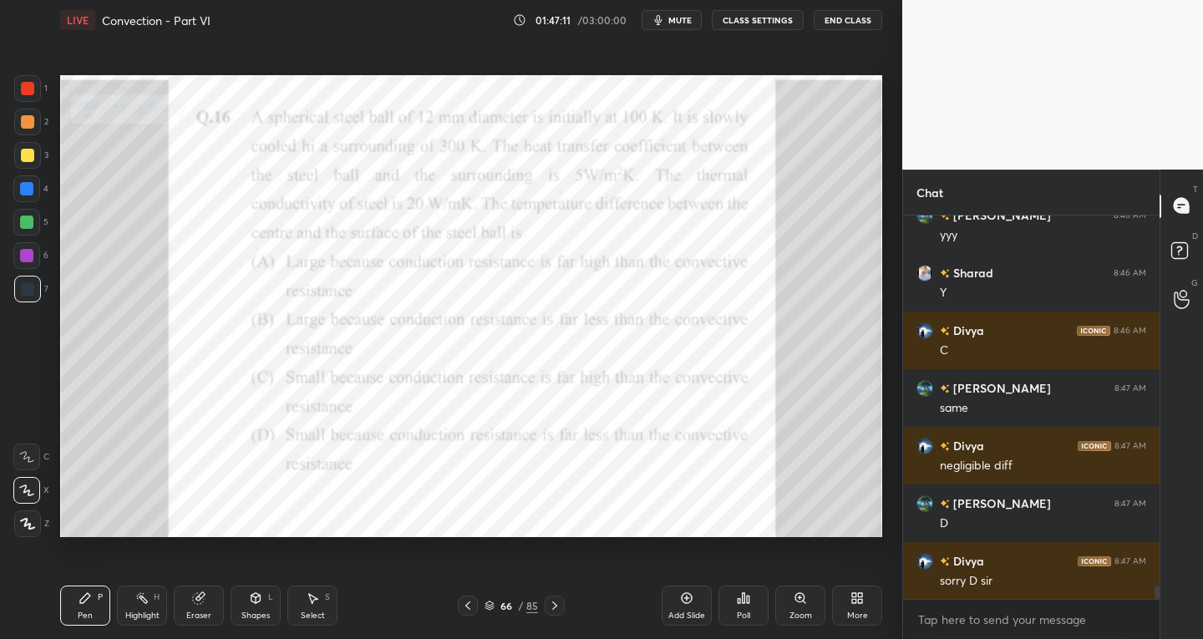
click at [550, 603] on icon at bounding box center [554, 605] width 13 height 13
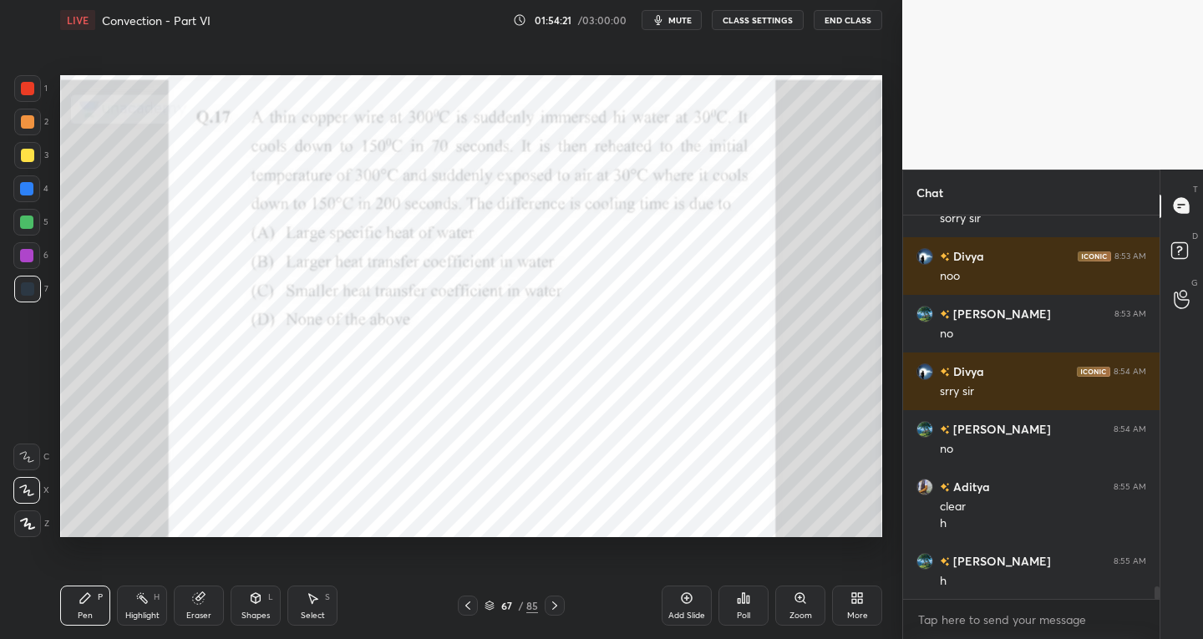
scroll to position [11515, 0]
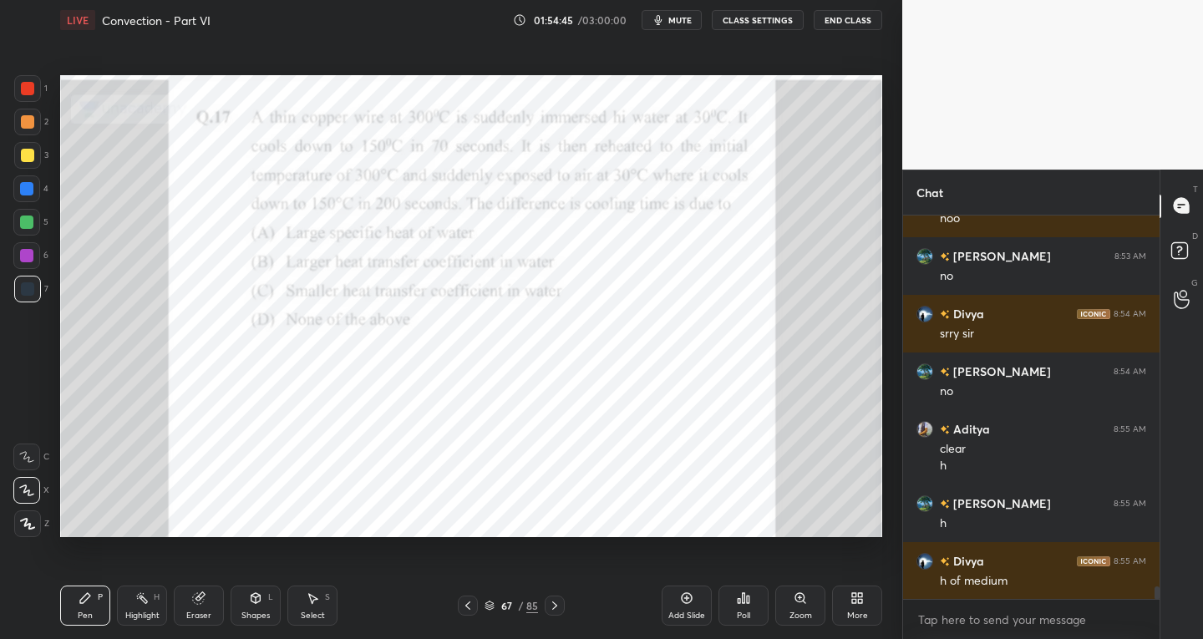
click at [689, 596] on icon at bounding box center [686, 598] width 13 height 13
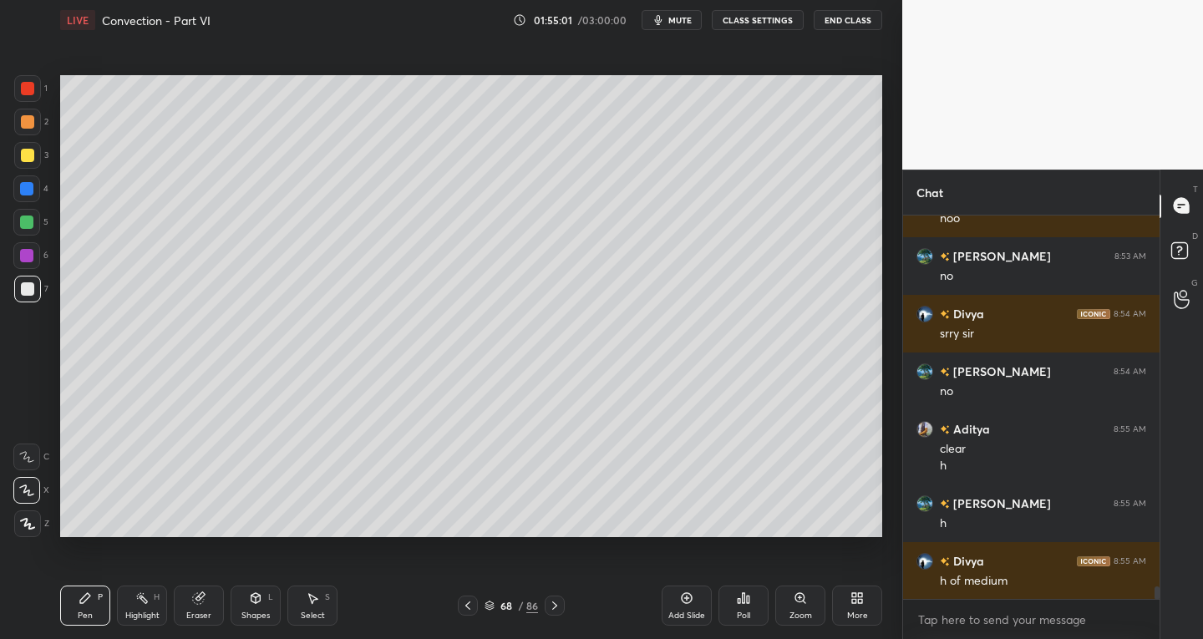
click at [314, 596] on icon at bounding box center [312, 598] width 13 height 13
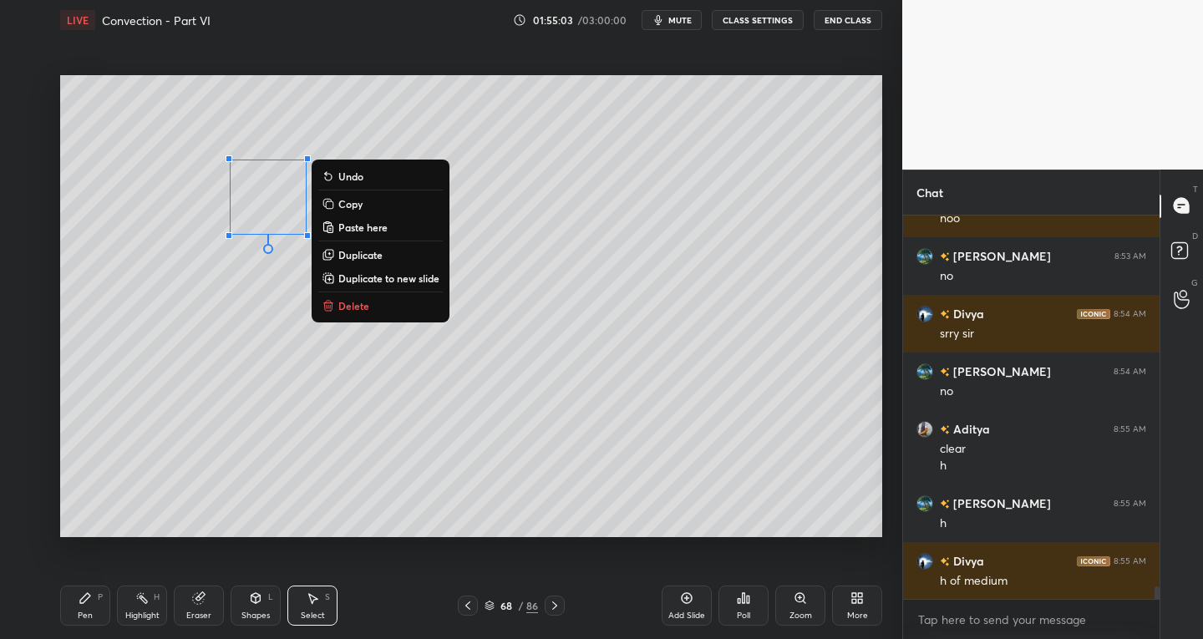
click at [358, 227] on p "Paste here" at bounding box center [362, 227] width 49 height 13
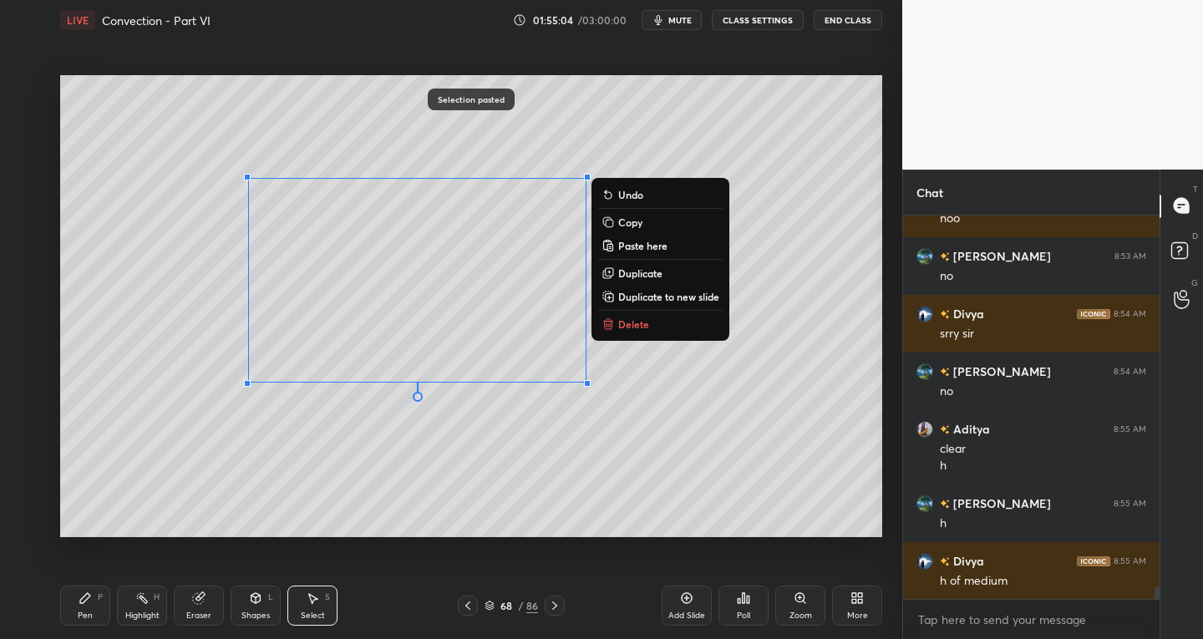
click at [638, 324] on p "Delete" at bounding box center [633, 323] width 31 height 13
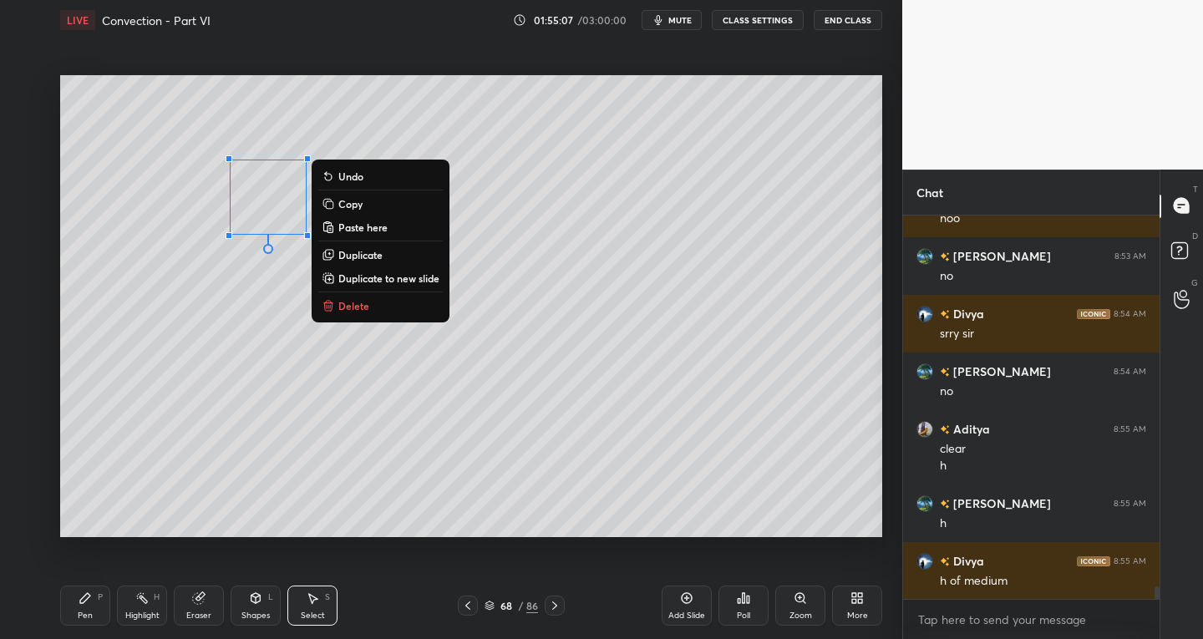
click at [358, 251] on p "Duplicate" at bounding box center [360, 254] width 44 height 13
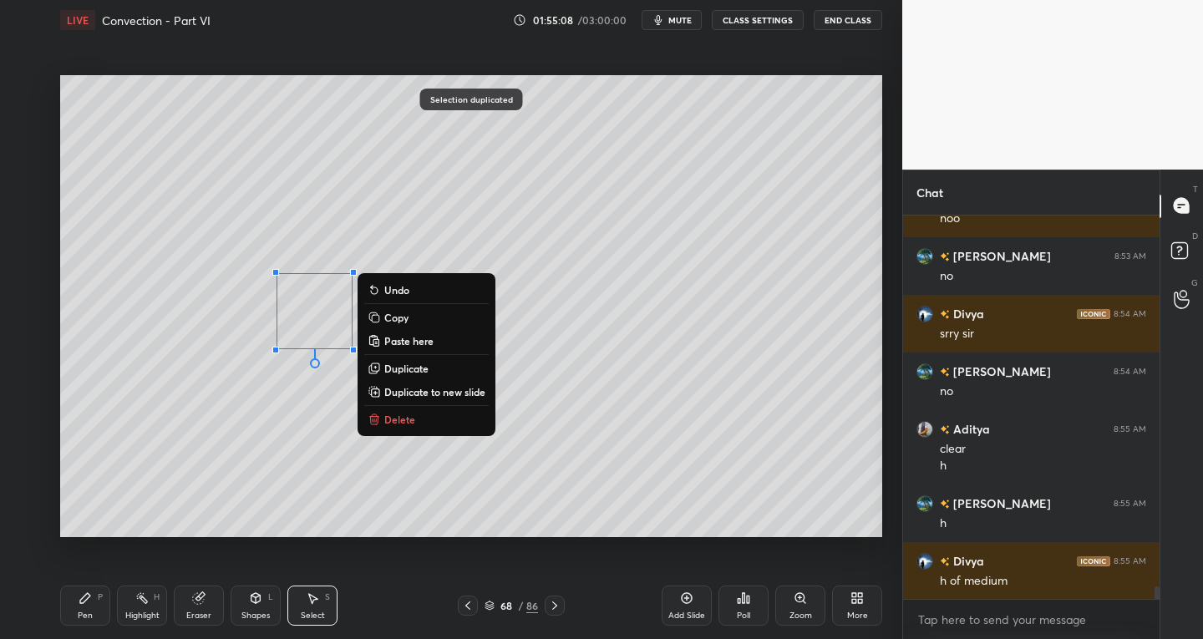
click at [91, 601] on icon at bounding box center [85, 598] width 13 height 13
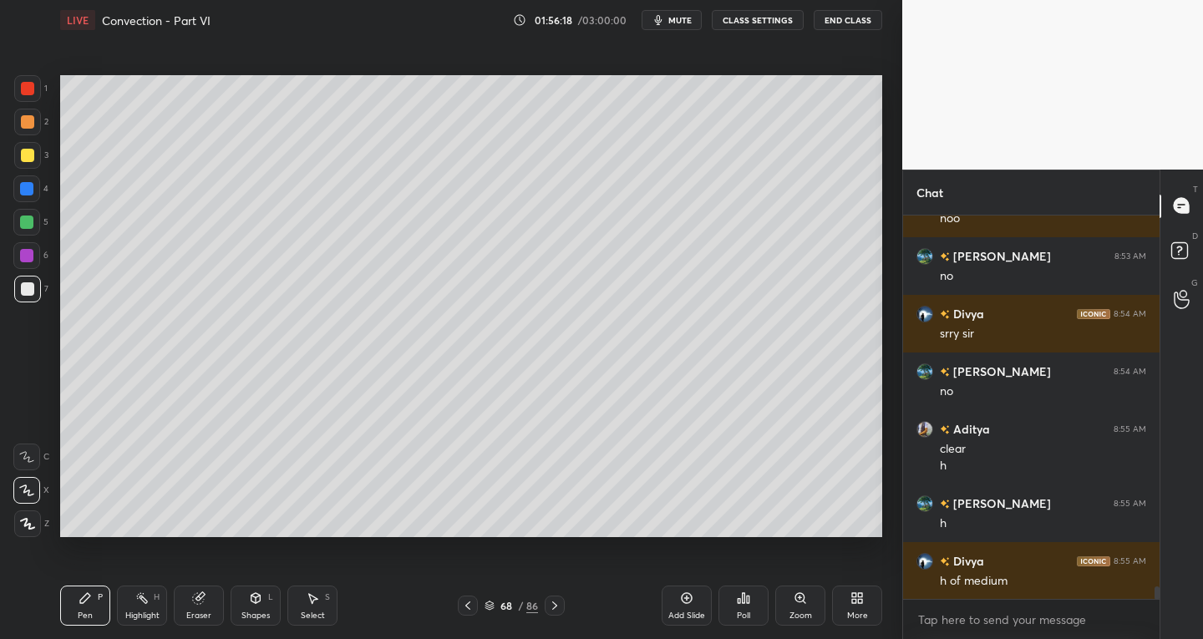
click at [461, 605] on icon at bounding box center [467, 605] width 13 height 13
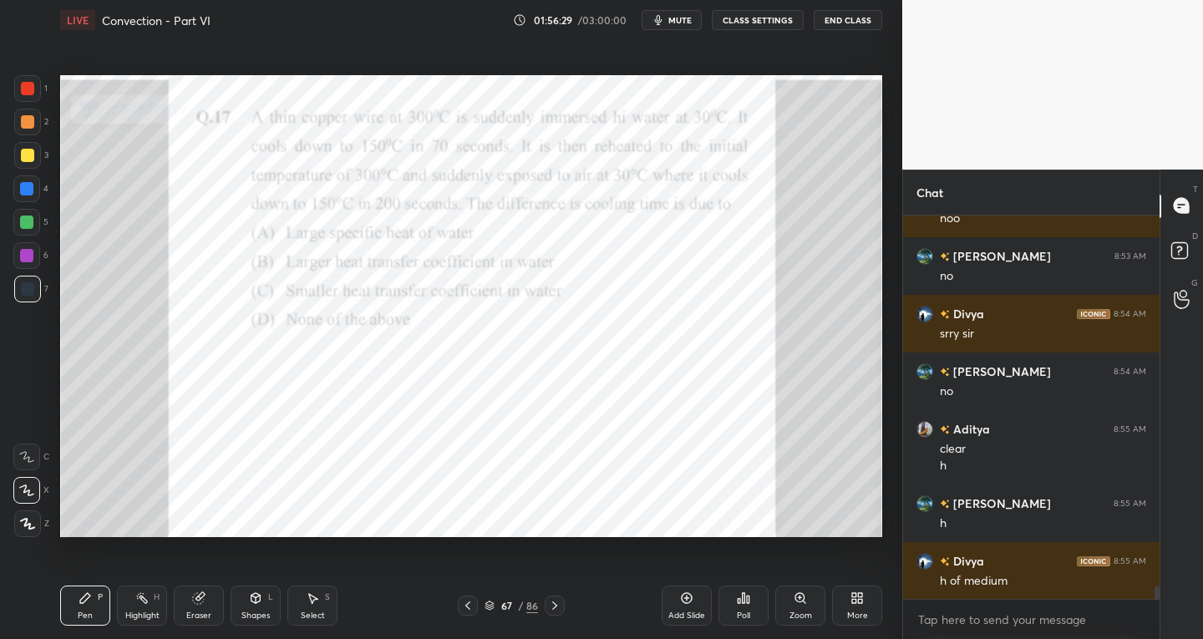
click at [554, 608] on icon at bounding box center [554, 606] width 5 height 8
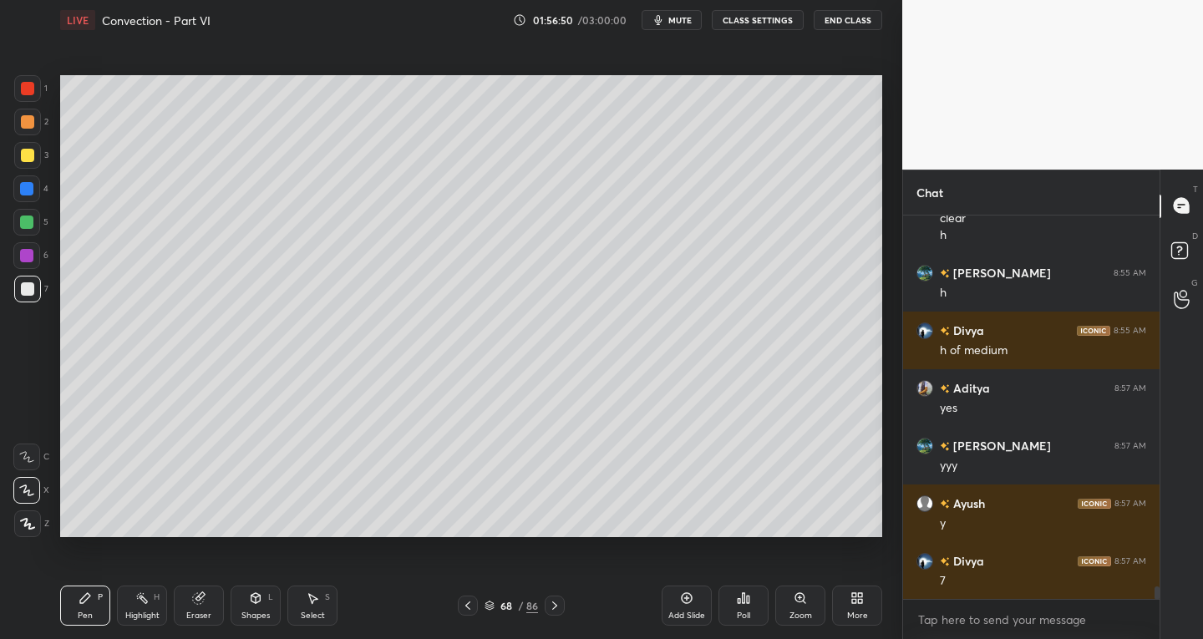
scroll to position [11803, 0]
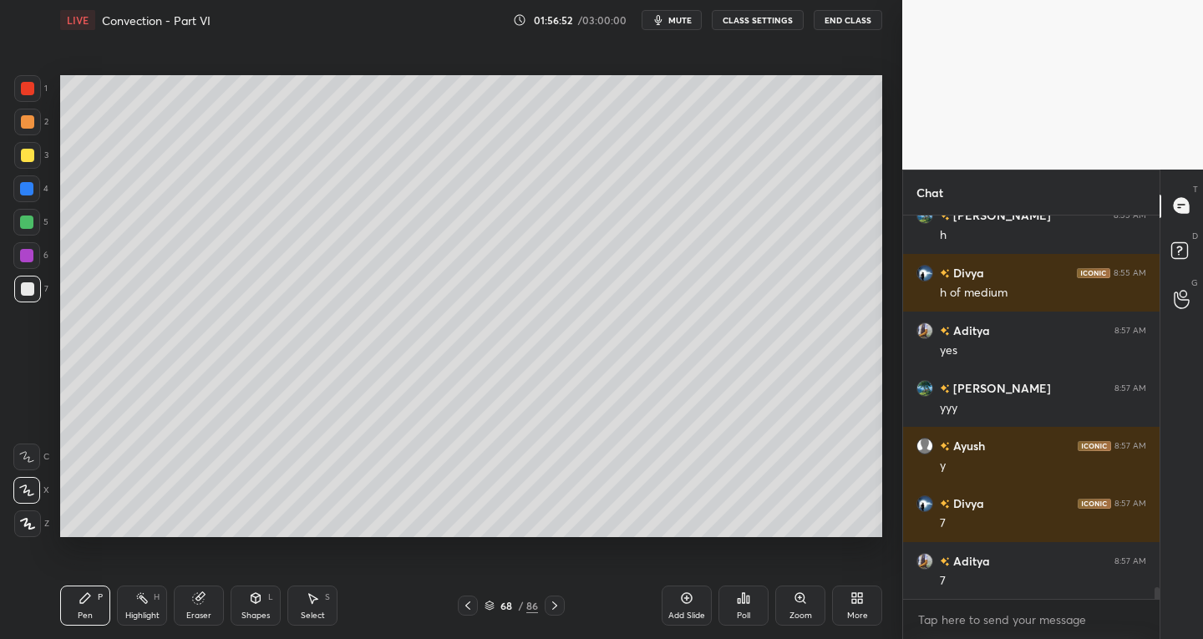
click at [552, 611] on icon at bounding box center [554, 605] width 13 height 13
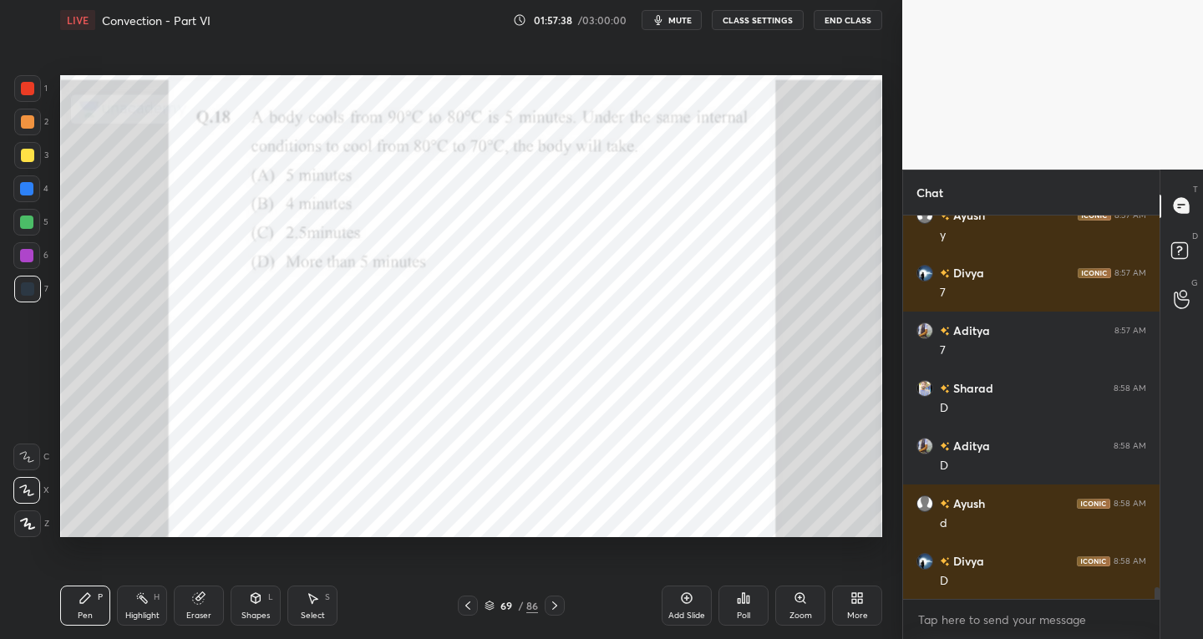
scroll to position [12091, 0]
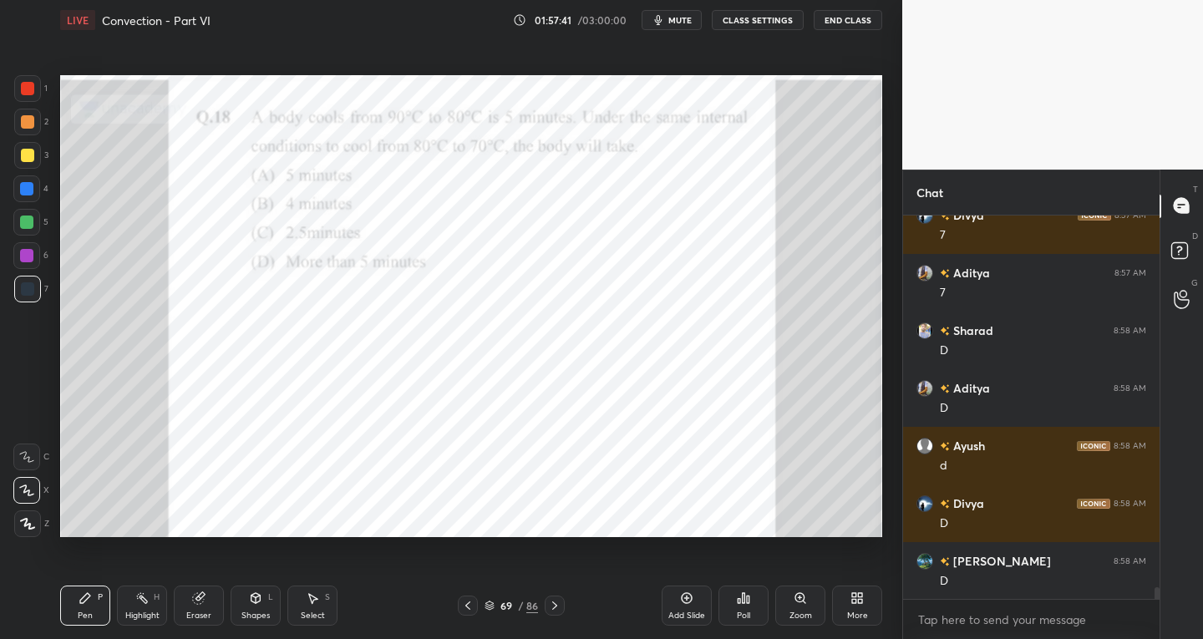
click at [244, 617] on div "Shapes" at bounding box center [255, 616] width 28 height 8
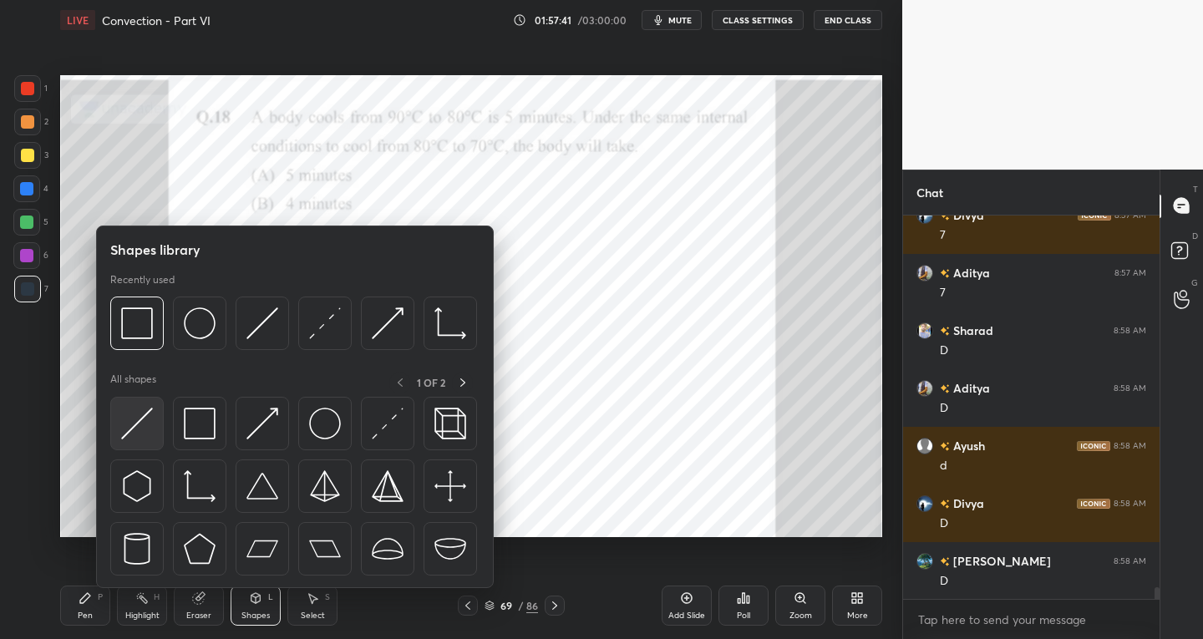
click at [130, 440] on div at bounding box center [136, 423] width 53 height 53
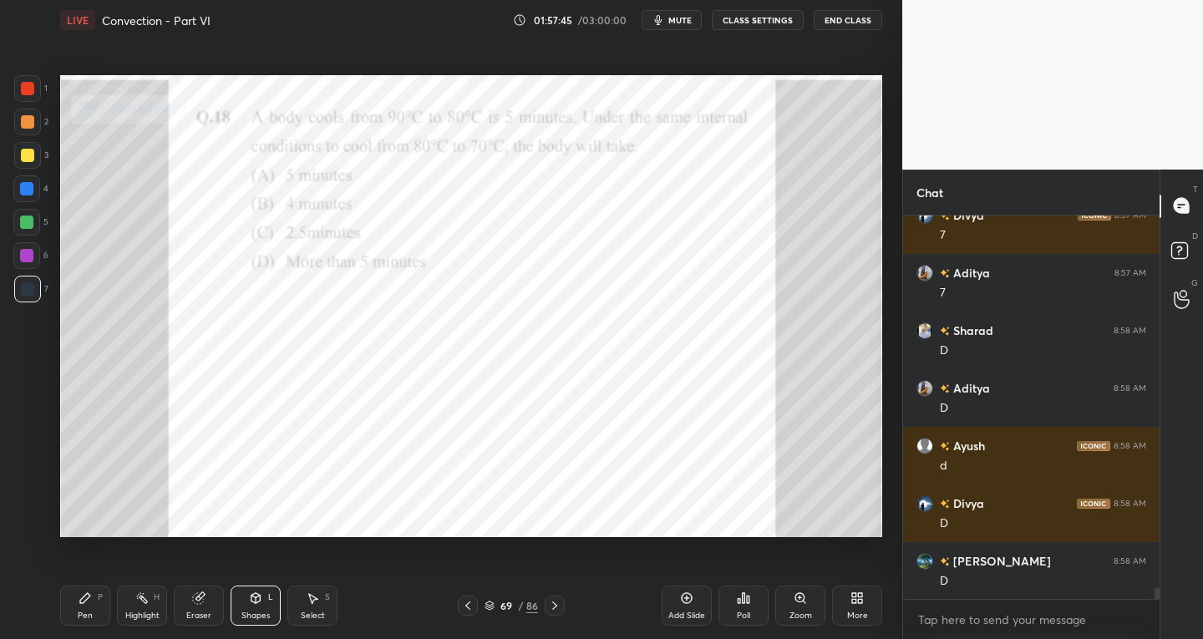
click at [89, 618] on div "Pen" at bounding box center [85, 616] width 15 height 8
click at [205, 612] on div "Eraser" at bounding box center [198, 616] width 25 height 8
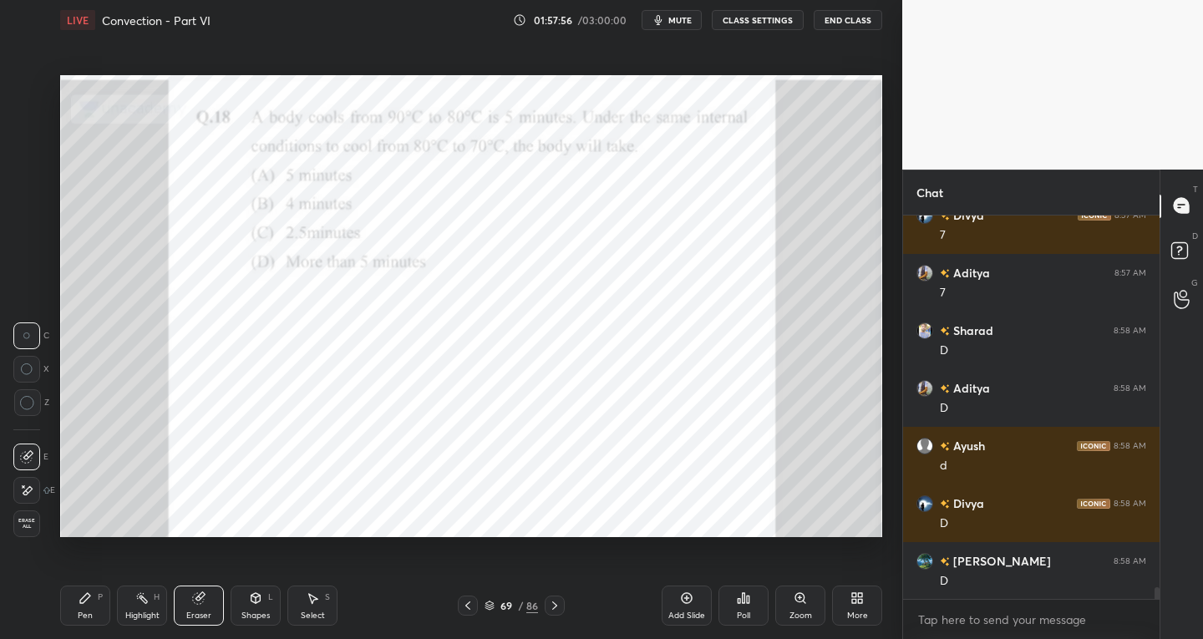
click at [23, 499] on div at bounding box center [26, 490] width 27 height 27
click at [92, 608] on div "Pen P" at bounding box center [85, 606] width 50 height 40
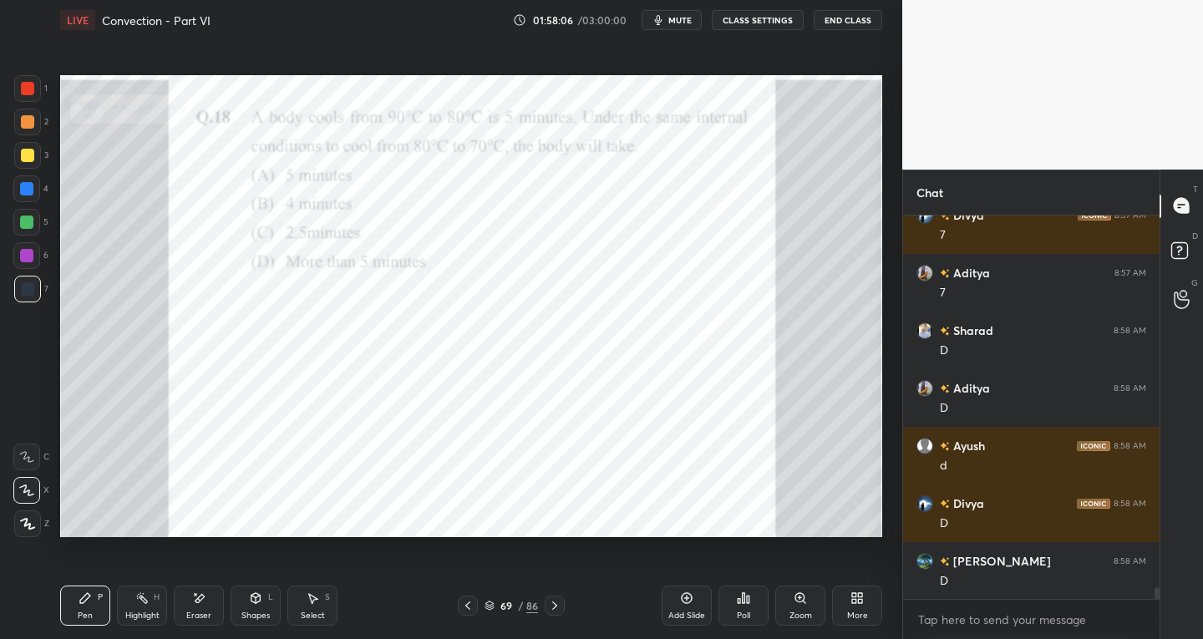
click at [206, 604] on div "Eraser" at bounding box center [199, 606] width 50 height 40
click at [86, 599] on icon at bounding box center [85, 598] width 10 height 10
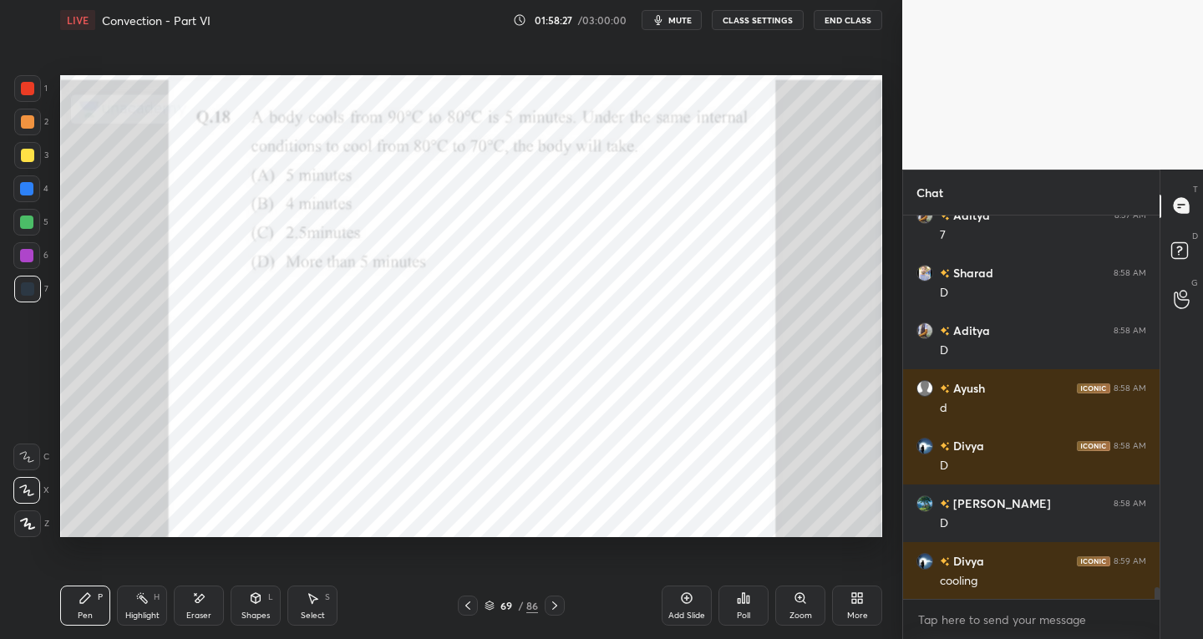
click at [27, 187] on div at bounding box center [26, 188] width 13 height 13
click at [25, 157] on div at bounding box center [27, 155] width 13 height 13
click at [24, 94] on div at bounding box center [27, 88] width 13 height 13
click at [256, 612] on div "Shapes" at bounding box center [255, 616] width 28 height 8
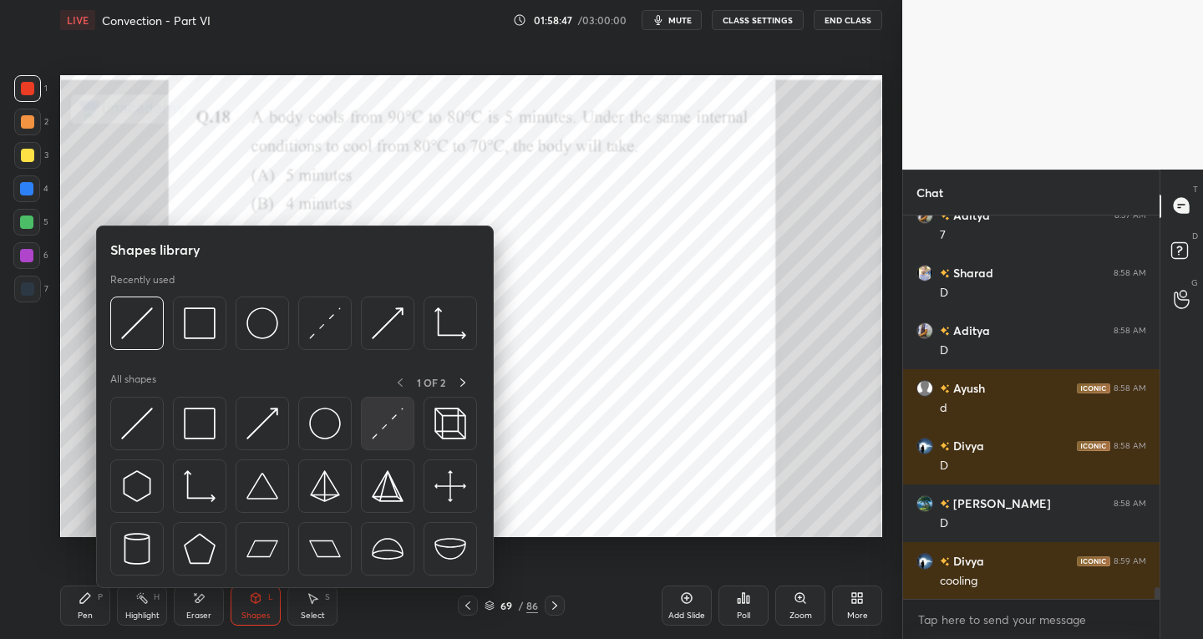
click at [375, 428] on img at bounding box center [388, 424] width 32 height 32
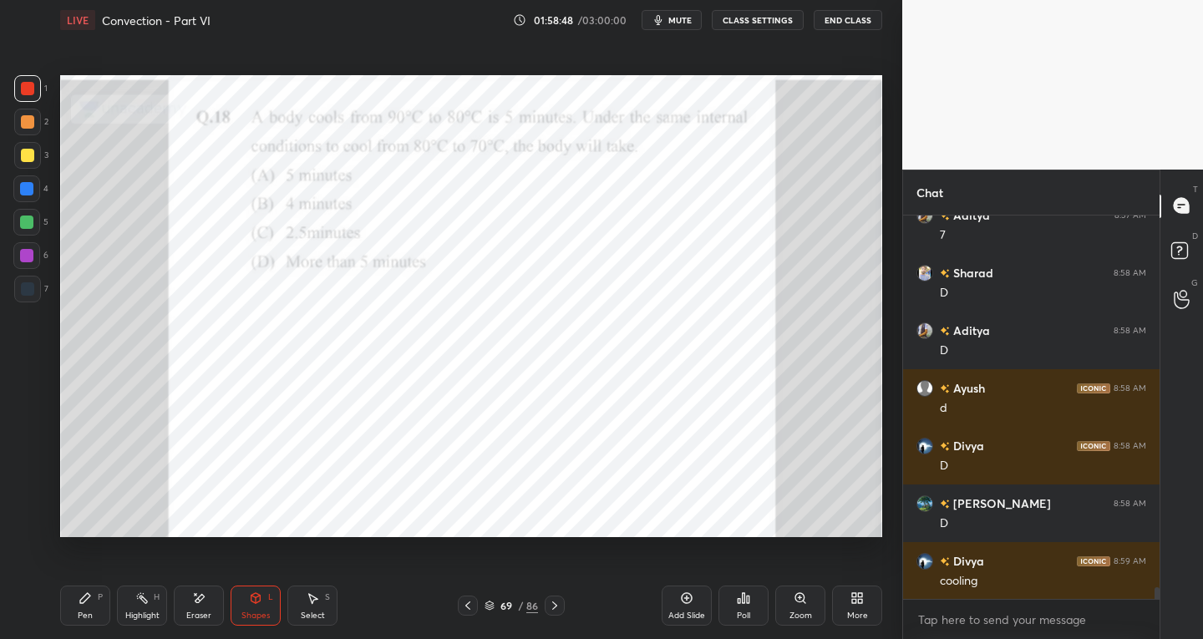
click at [29, 186] on div at bounding box center [26, 188] width 13 height 13
click at [264, 607] on div "Shapes L" at bounding box center [256, 606] width 50 height 40
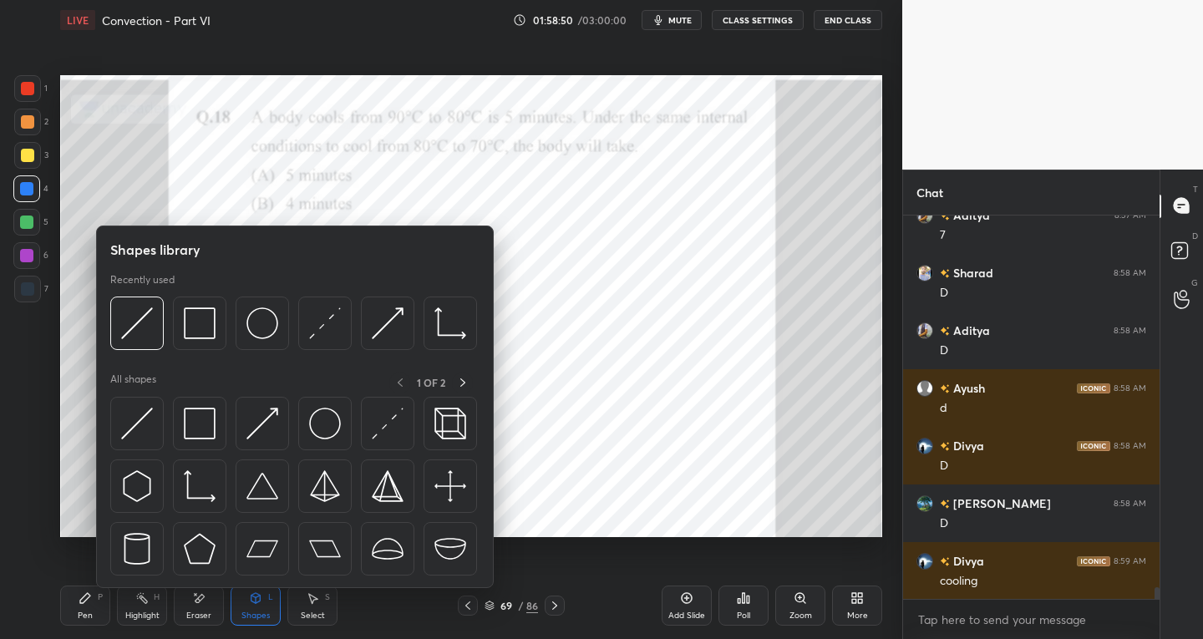
click at [24, 290] on div at bounding box center [27, 288] width 13 height 13
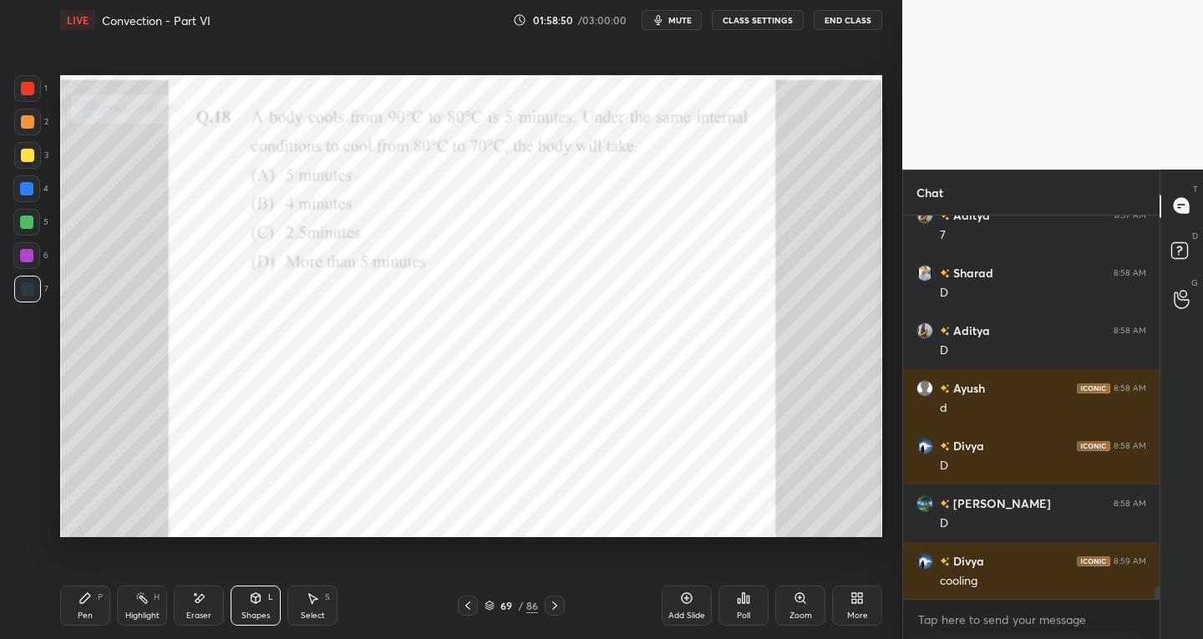
click at [254, 602] on icon at bounding box center [255, 598] width 9 height 10
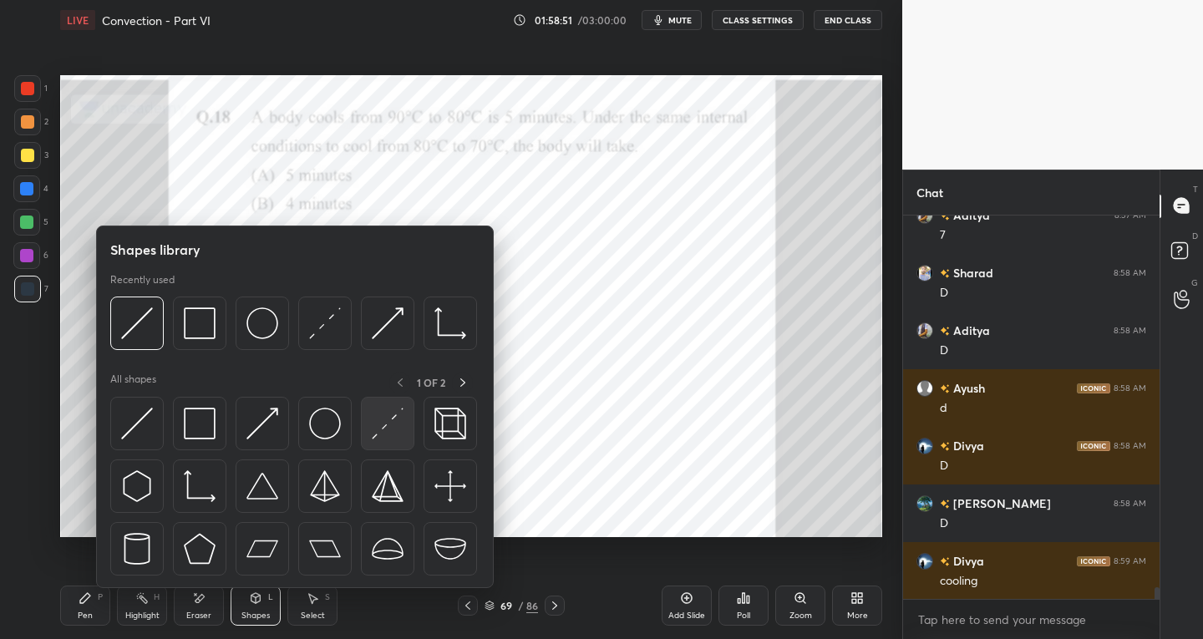
click at [375, 431] on img at bounding box center [388, 424] width 32 height 32
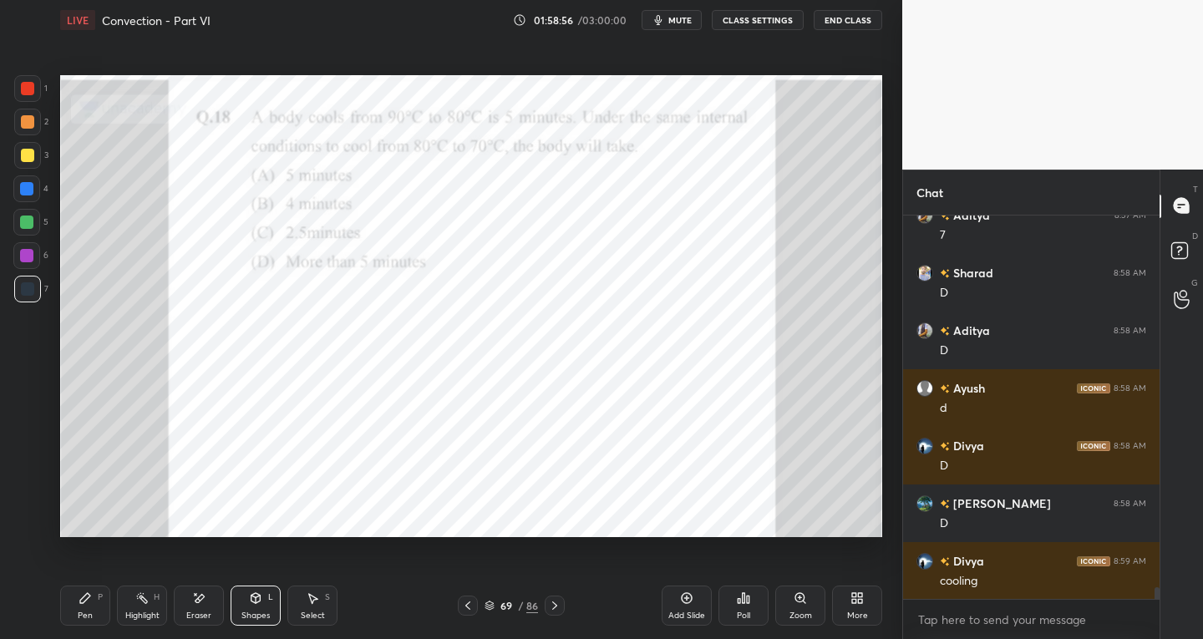
click at [98, 600] on div "P" at bounding box center [100, 597] width 5 height 8
click at [39, 302] on div "7" at bounding box center [31, 292] width 34 height 33
click at [33, 94] on div at bounding box center [27, 88] width 27 height 27
click at [24, 189] on div at bounding box center [26, 188] width 13 height 13
click at [28, 283] on div at bounding box center [27, 288] width 13 height 13
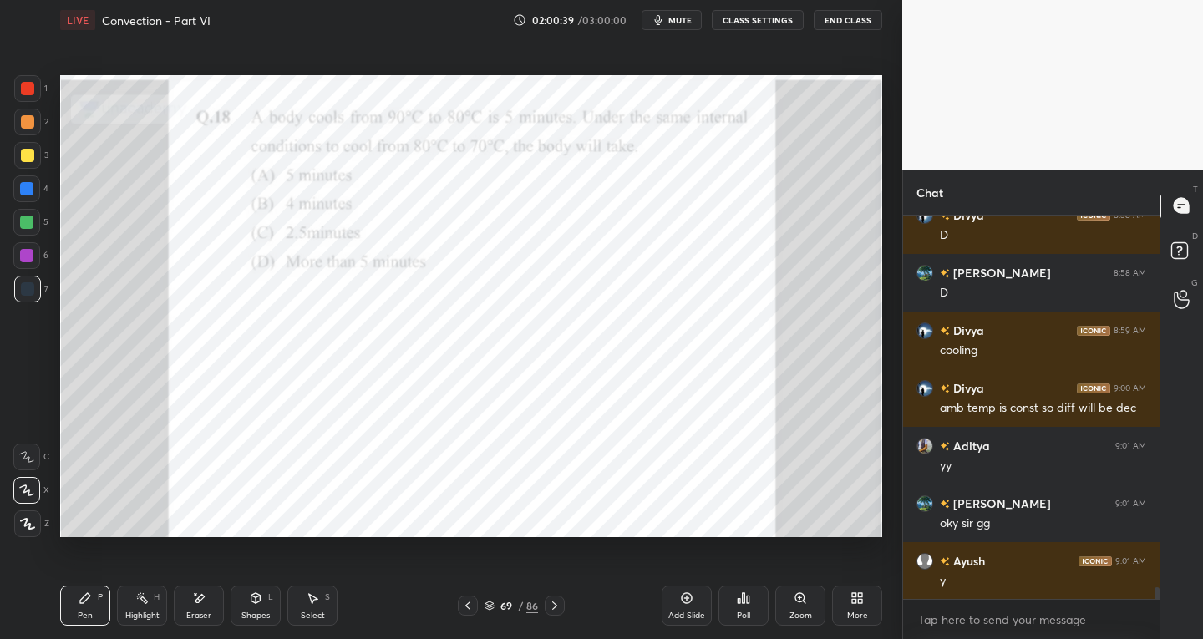
scroll to position [12437, 0]
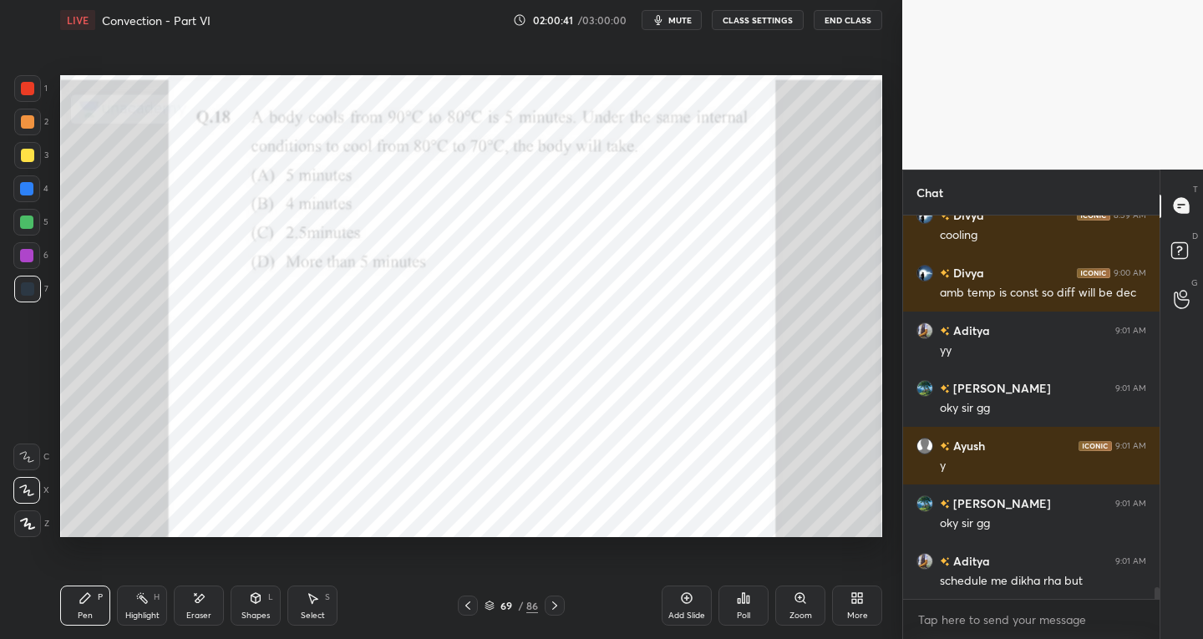
click at [841, 23] on button "End Class" at bounding box center [848, 20] width 69 height 20
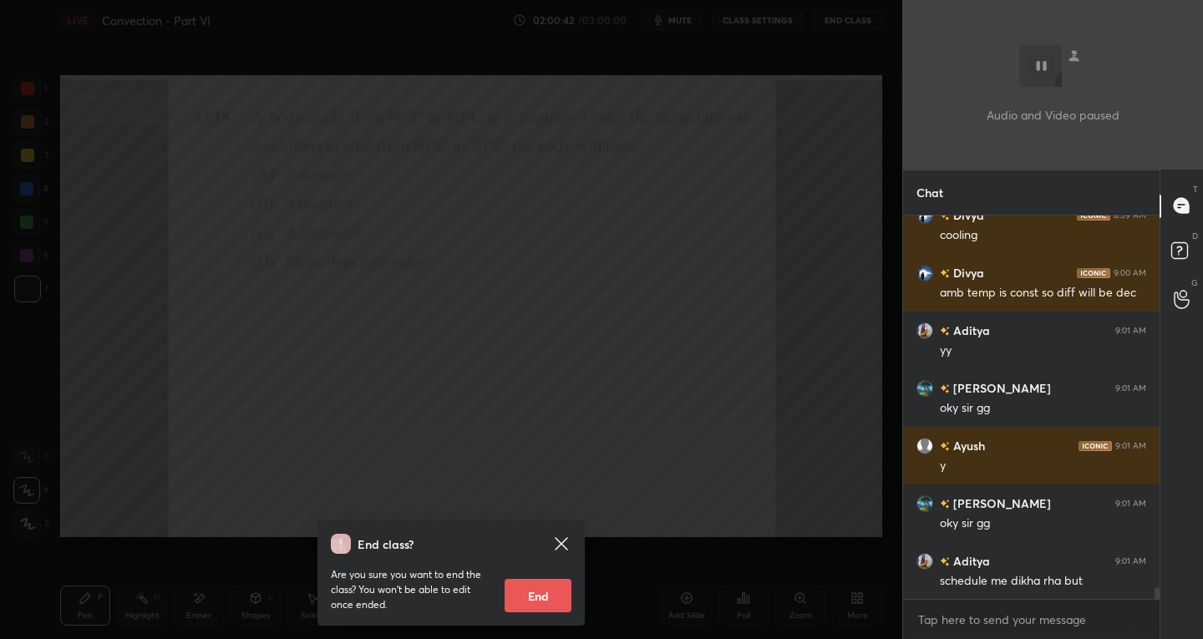
scroll to position [12552, 0]
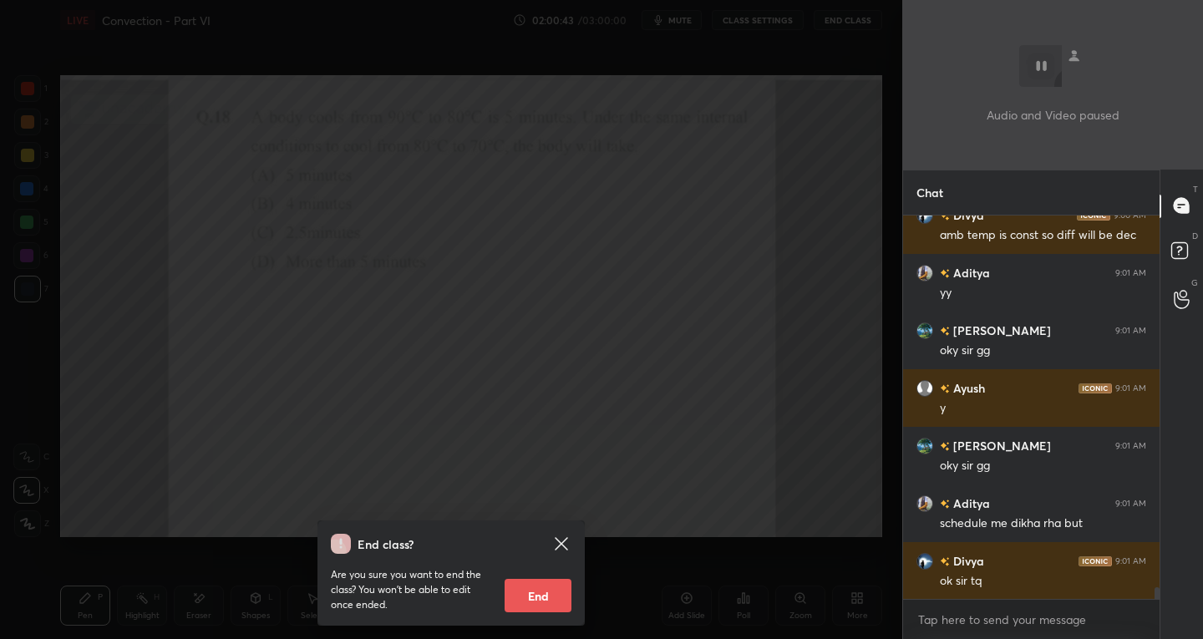
click at [559, 608] on button "End" at bounding box center [538, 595] width 67 height 33
type textarea "x"
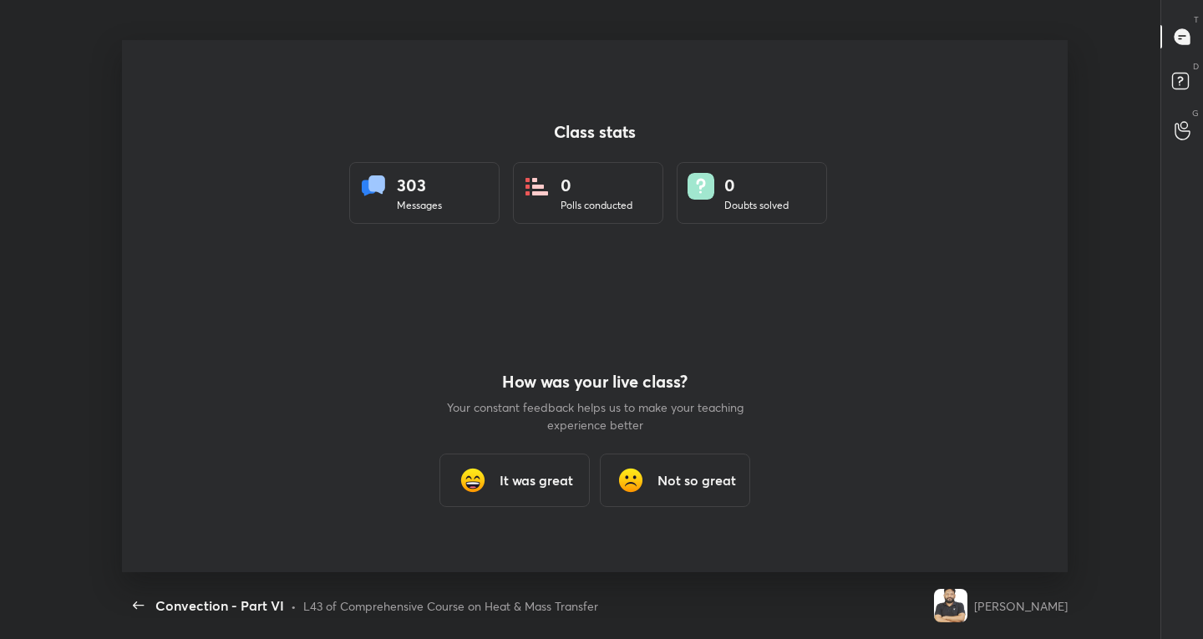
scroll to position [0, 0]
click at [518, 478] on h3 "It was great" at bounding box center [537, 480] width 74 height 20
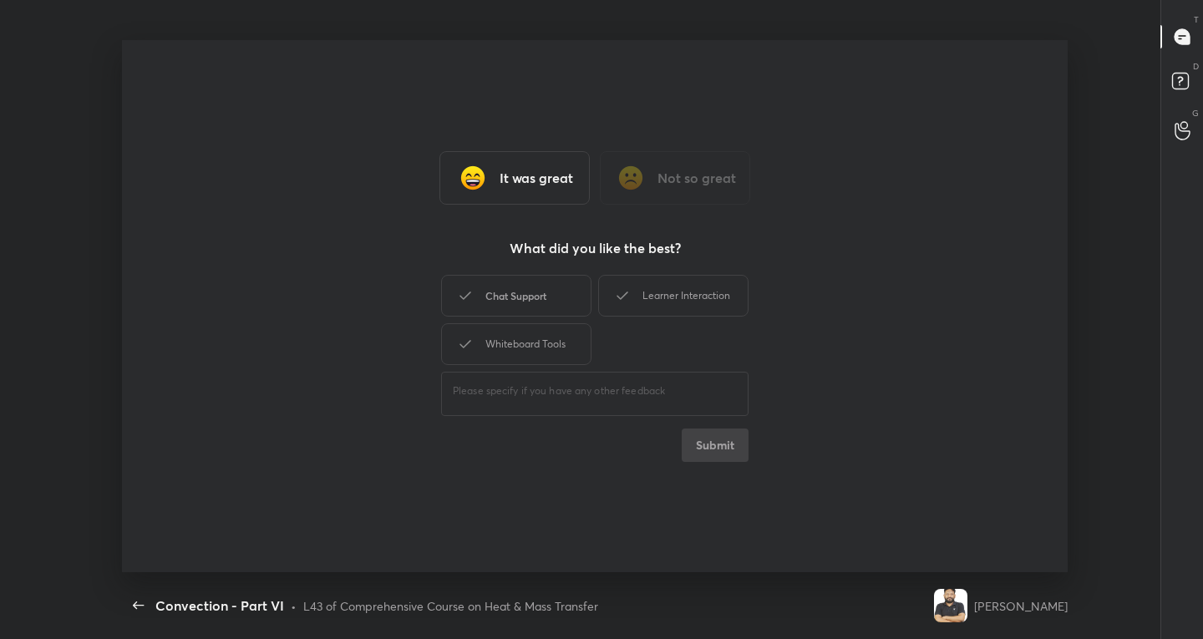
click at [490, 302] on div "Chat Support" at bounding box center [516, 296] width 150 height 42
click at [488, 331] on div "Whiteboard Tools" at bounding box center [516, 344] width 150 height 42
click at [679, 304] on div "Learner Interaction" at bounding box center [673, 296] width 150 height 42
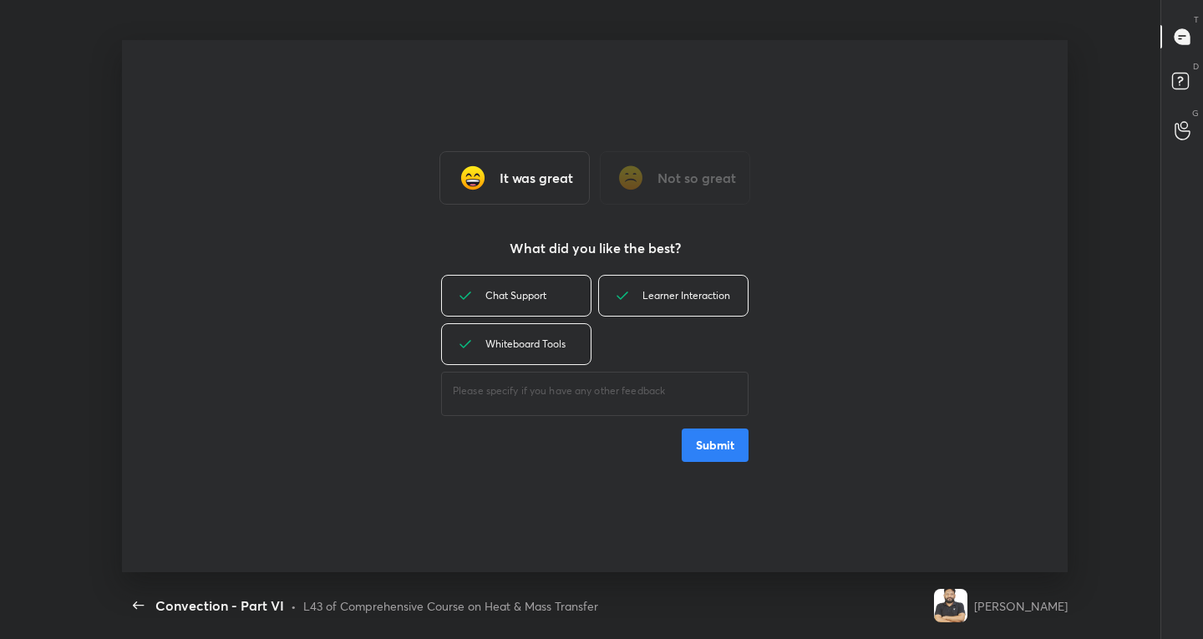
drag, startPoint x: 698, startPoint y: 447, endPoint x: 723, endPoint y: 419, distance: 37.9
click at [698, 447] on button "Submit" at bounding box center [715, 445] width 67 height 33
